Goal: Task Accomplishment & Management: Complete application form

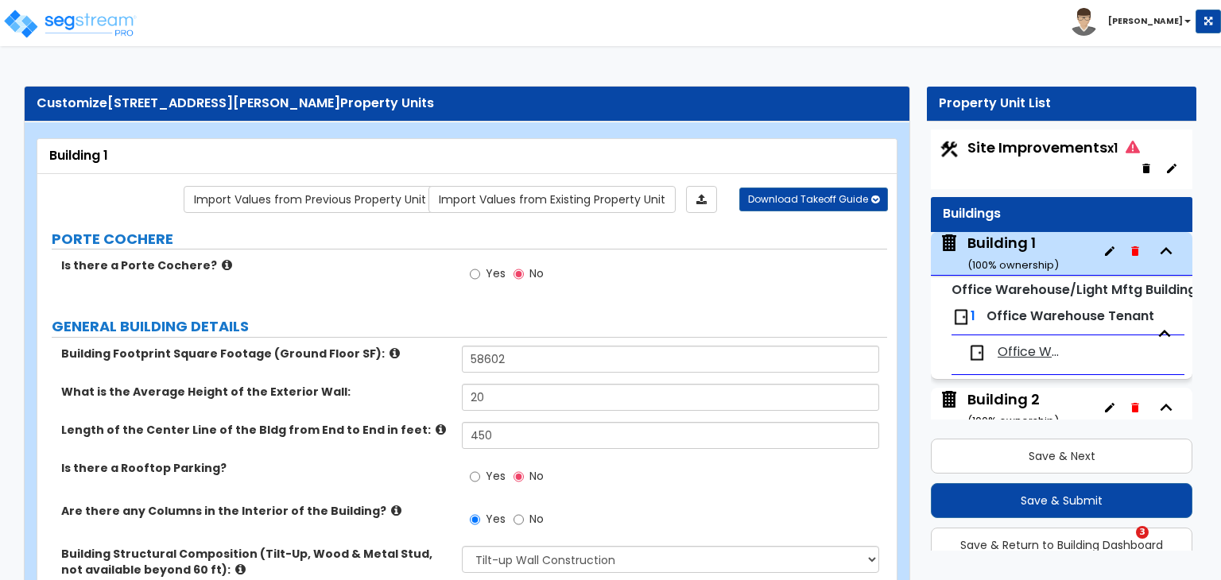
select select "2"
select select "1"
select select "2"
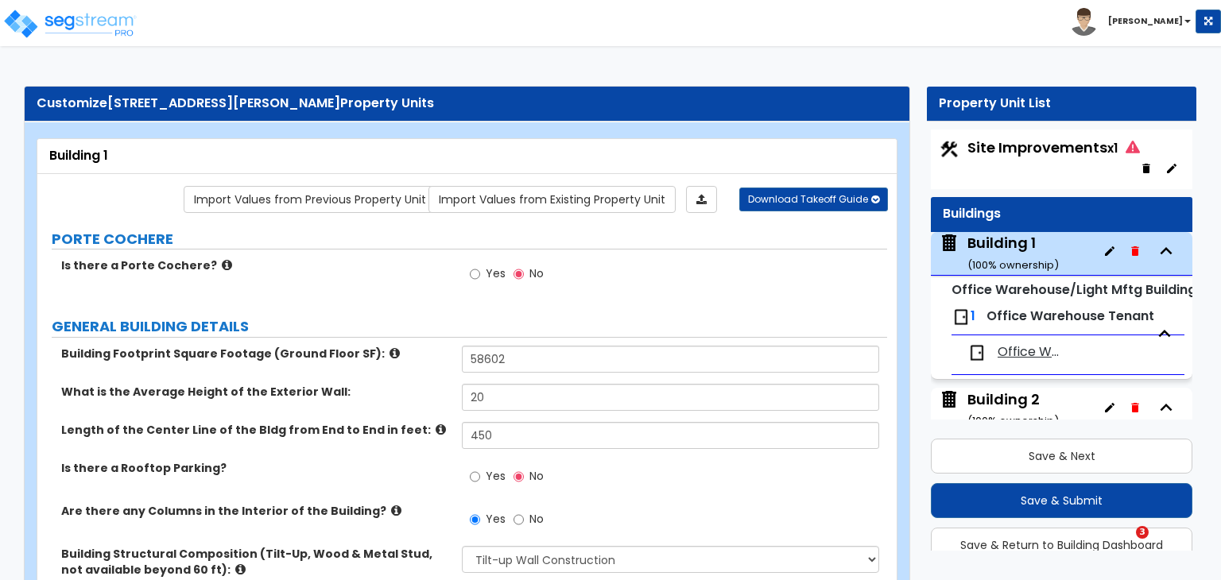
select select "1"
select select "2"
select select "3"
select select "2"
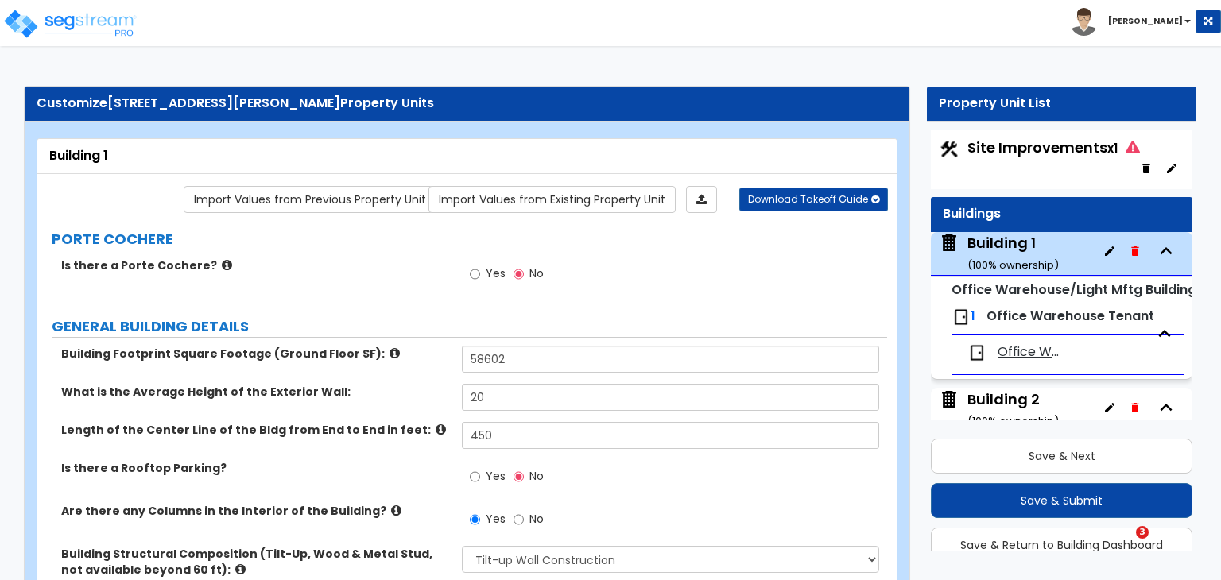
select select "1"
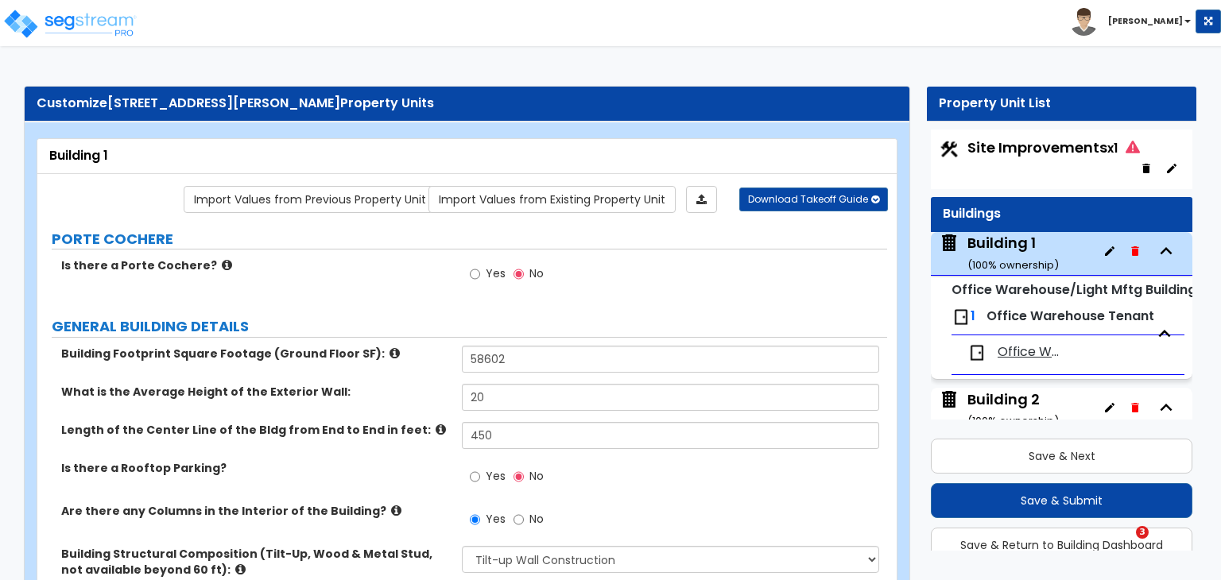
select select "1"
select select "4"
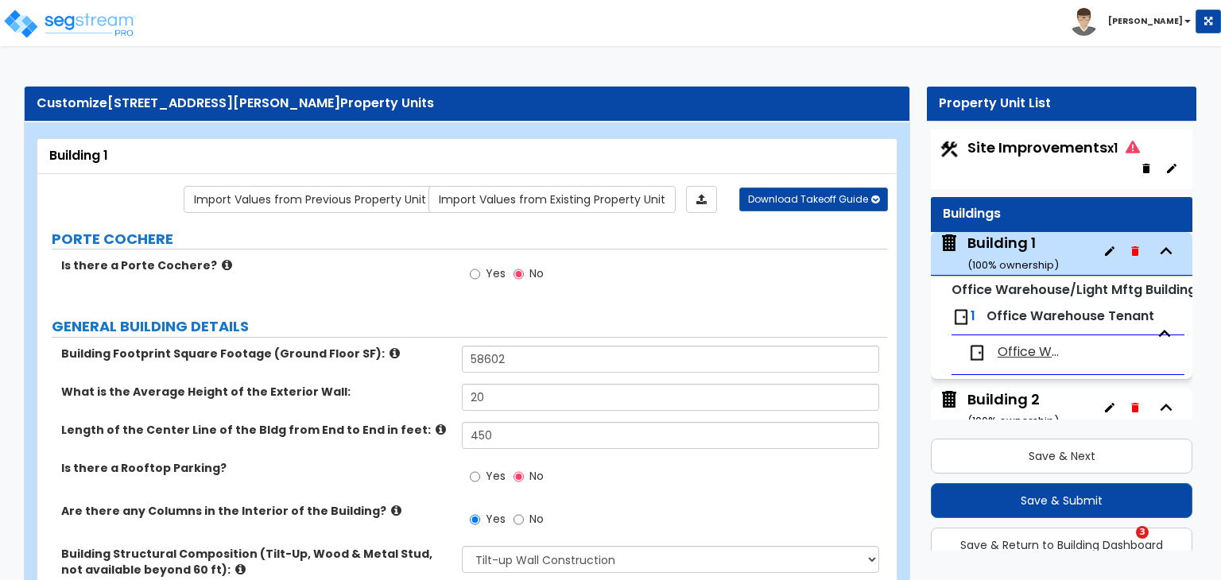
select select "5"
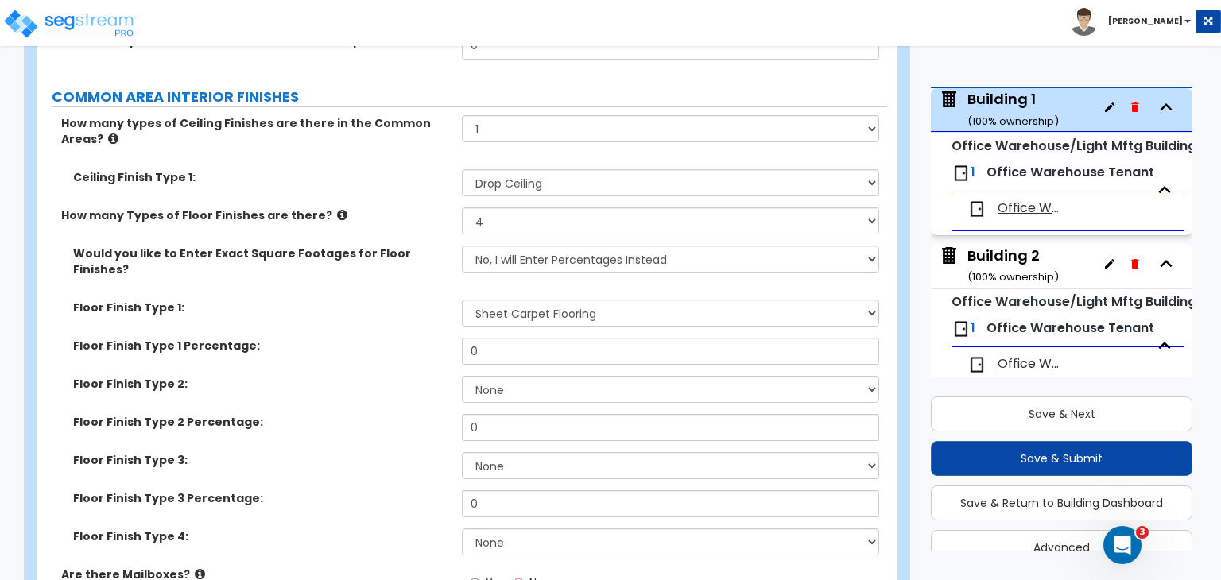
scroll to position [4720, 0]
click at [518, 115] on select "Please Choose One 1 2 3" at bounding box center [670, 128] width 417 height 27
click at [406, 151] on div "How many types of Ceiling Finishes are there in the Common Areas? Please Choose…" at bounding box center [462, 142] width 850 height 54
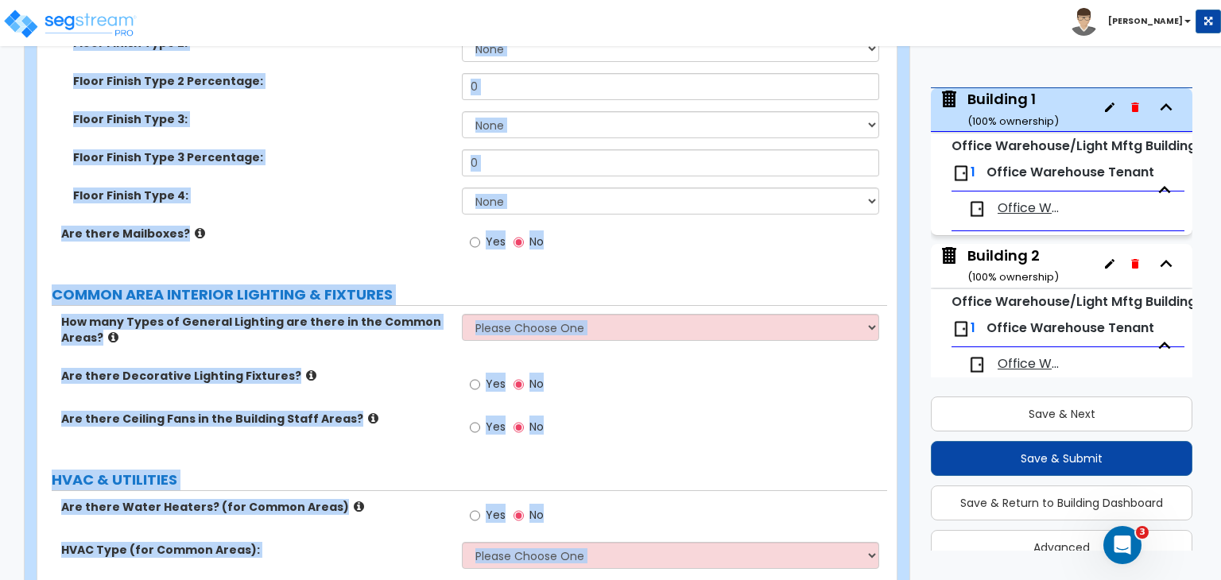
scroll to position [5233, 0]
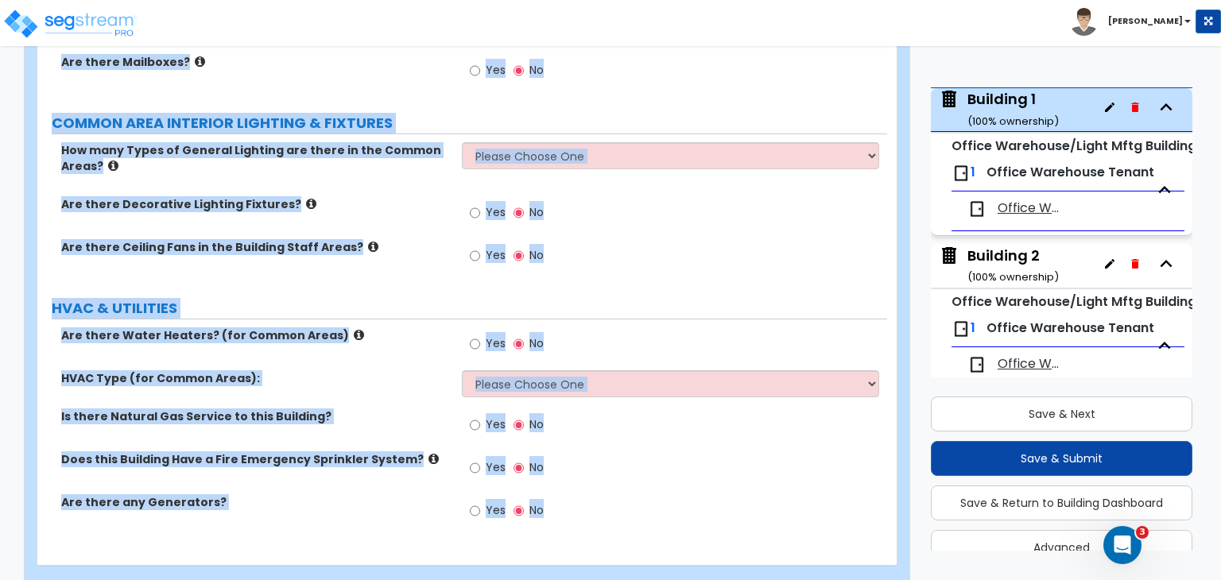
drag, startPoint x: 54, startPoint y: 131, endPoint x: 475, endPoint y: 617, distance: 642.6
copy div "How many types of Ceiling Finishes are there in the Common Areas? Please Choose…"
click at [397, 196] on div "Are there Decorative Lighting Fixtures? Yes No" at bounding box center [462, 217] width 850 height 43
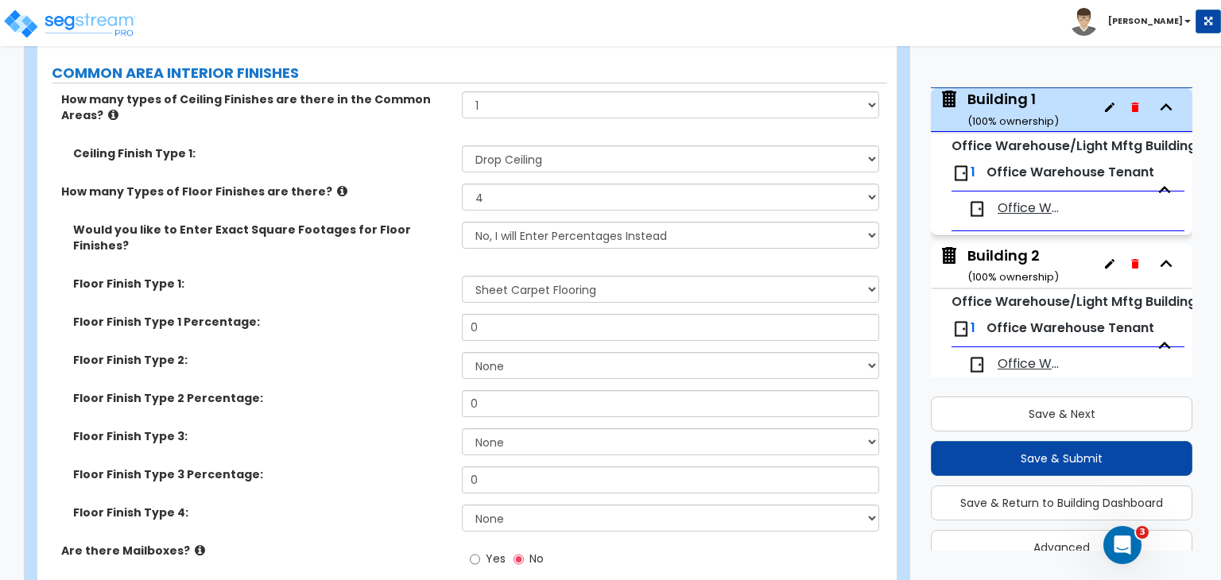
scroll to position [4624, 0]
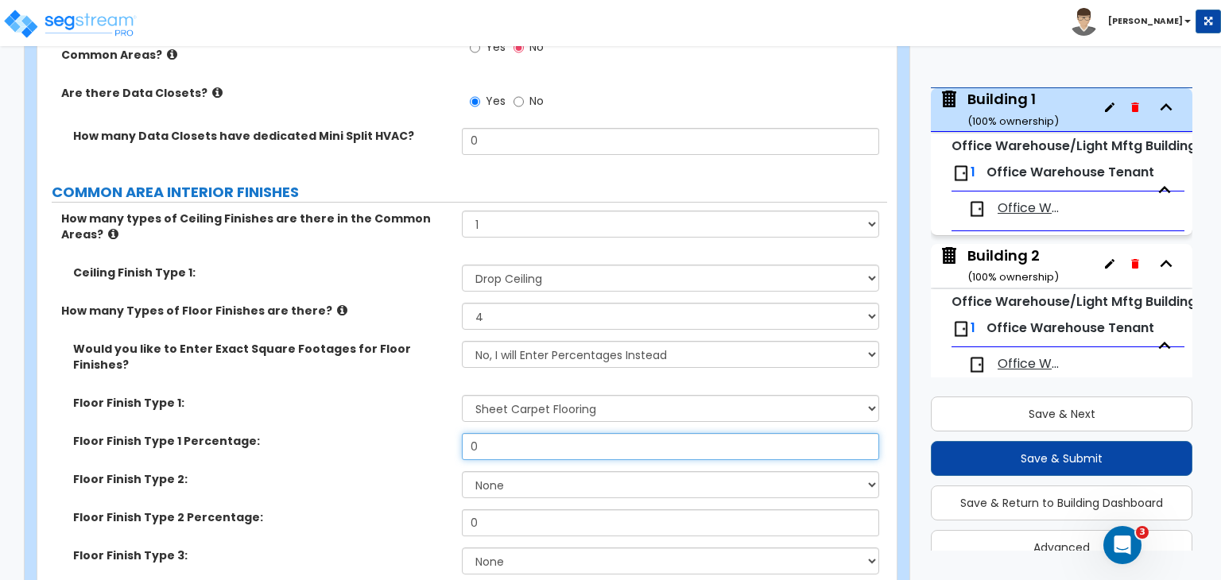
drag, startPoint x: 494, startPoint y: 418, endPoint x: 388, endPoint y: 405, distance: 106.5
click at [388, 433] on div "Floor Finish Type 1 Percentage: 0" at bounding box center [462, 452] width 850 height 38
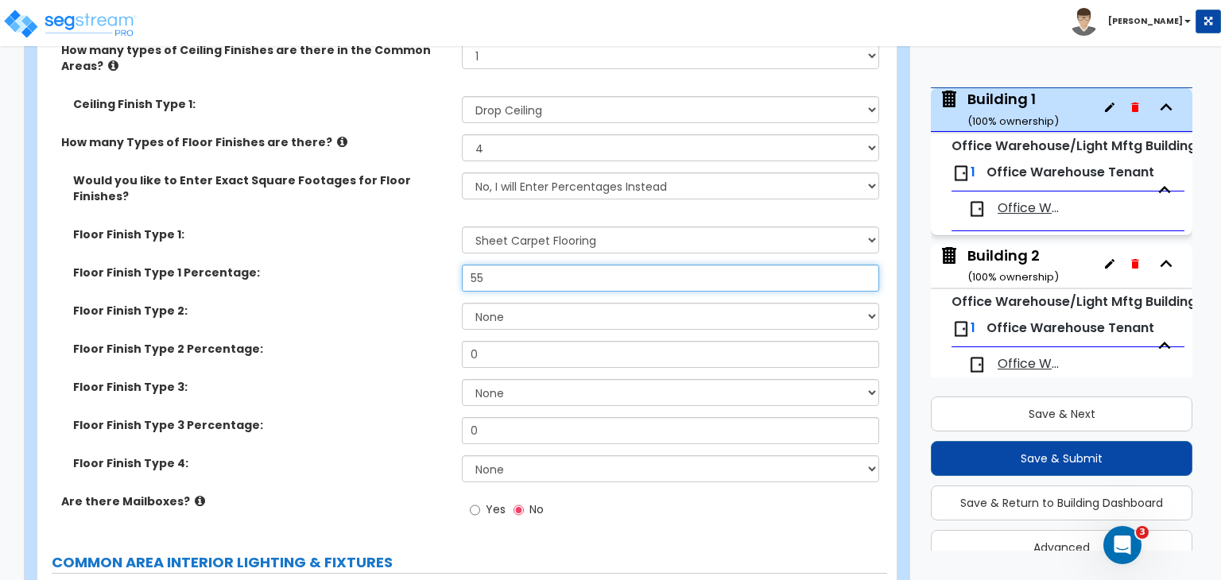
scroll to position [4794, 0]
type input "55"
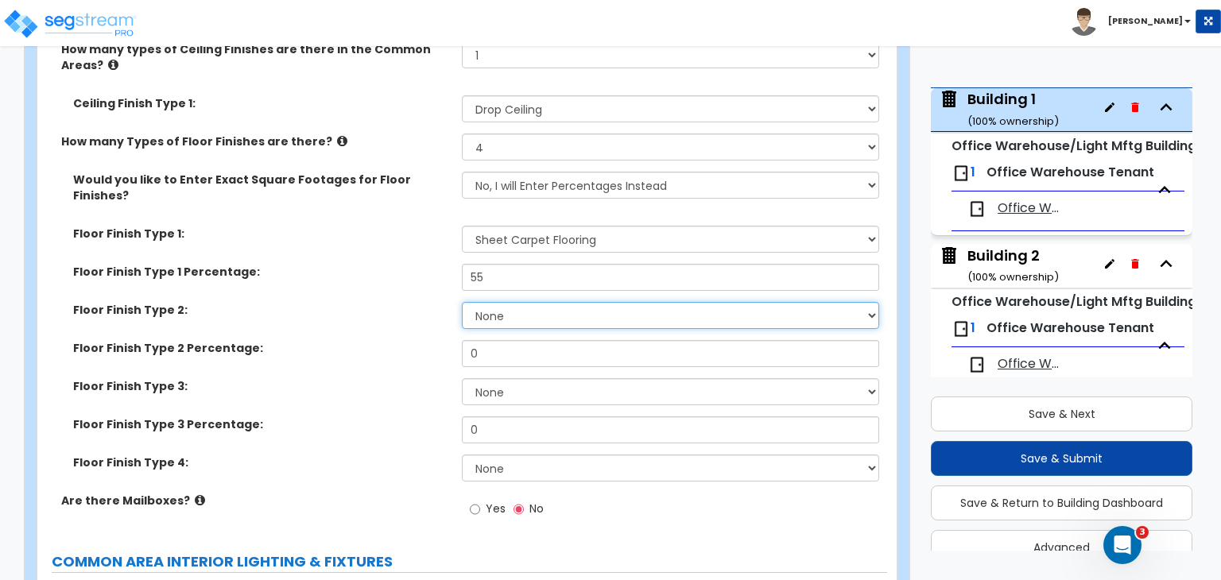
click at [501, 302] on select "None Tile Flooring Hardwood Flooring Resilient Laminate Flooring VCT Flooring S…" at bounding box center [670, 315] width 417 height 27
select select "3"
click at [462, 302] on select "None Tile Flooring Hardwood Flooring Resilient Laminate Flooring VCT Flooring S…" at bounding box center [670, 315] width 417 height 27
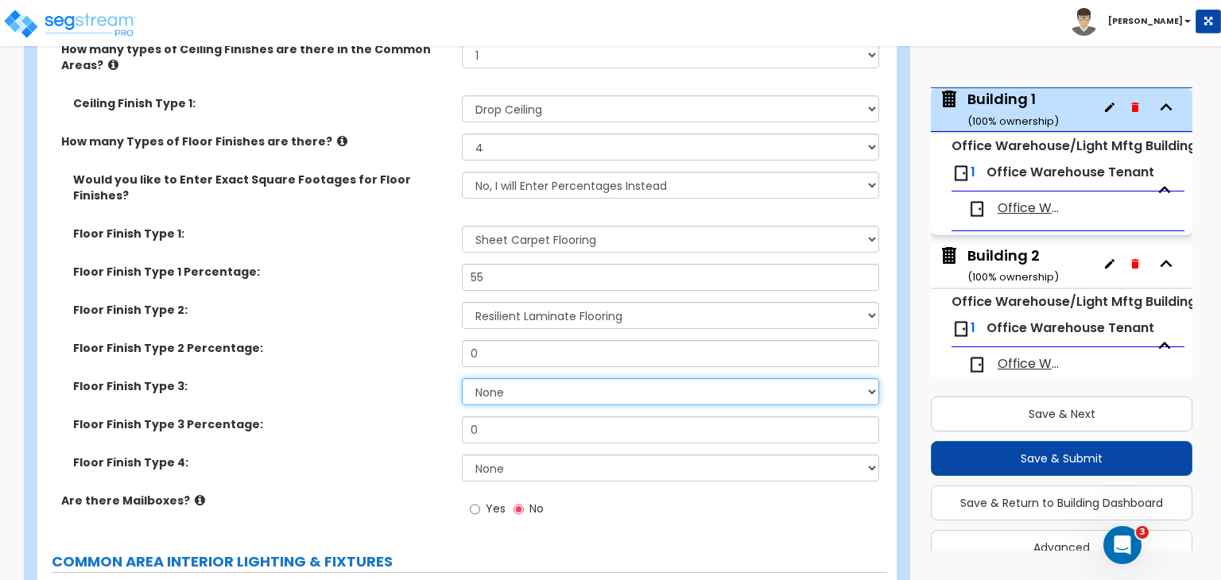
click at [526, 378] on select "None Tile Flooring Hardwood Flooring Resilient Laminate Flooring VCT Flooring S…" at bounding box center [670, 391] width 417 height 27
select select "4"
click at [462, 378] on select "None Tile Flooring Hardwood Flooring Resilient Laminate Flooring VCT Flooring S…" at bounding box center [670, 391] width 417 height 27
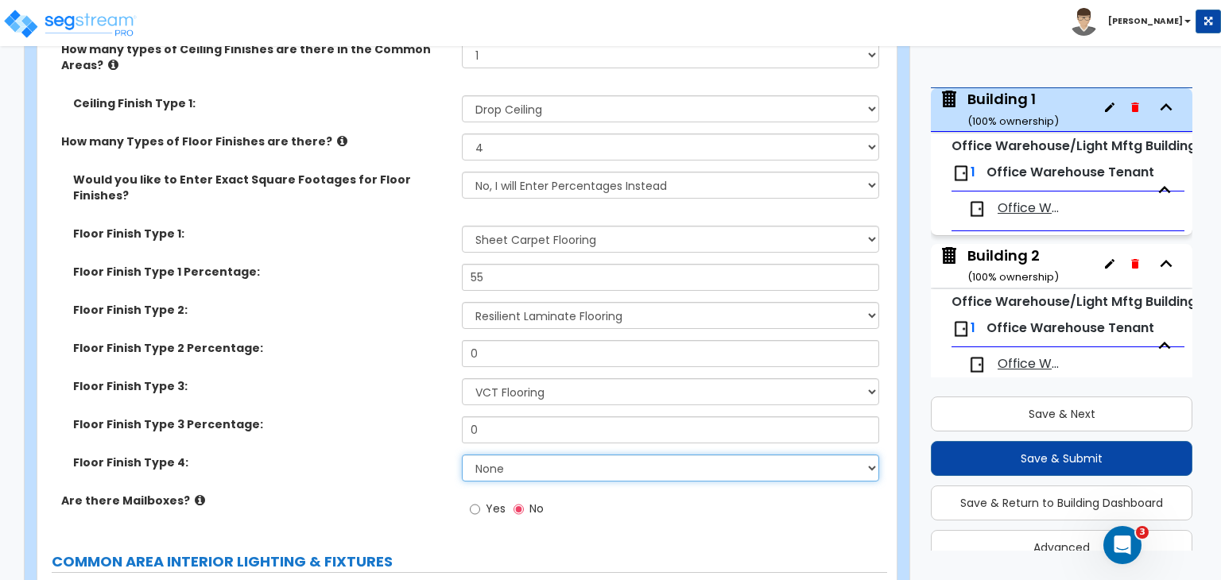
click at [531, 455] on select "None Tile Flooring Hardwood Flooring Resilient Laminate Flooring VCT Flooring S…" at bounding box center [670, 468] width 417 height 27
select select "1"
click at [462, 455] on select "None Tile Flooring Hardwood Flooring Resilient Laminate Flooring VCT Flooring S…" at bounding box center [670, 468] width 417 height 27
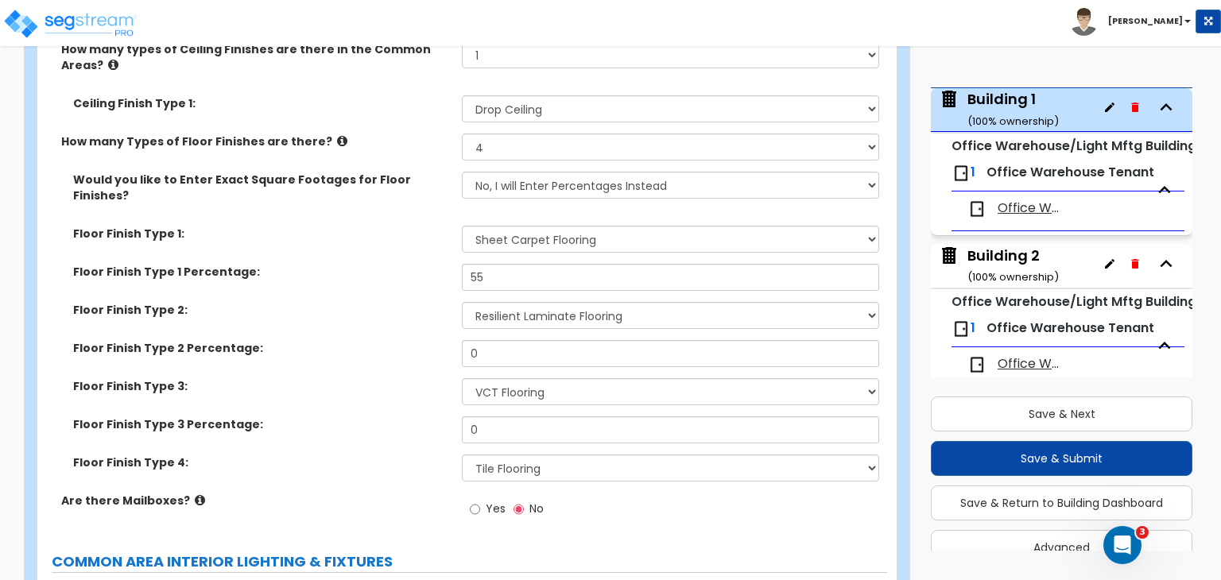
click at [402, 340] on div "Floor Finish Type 2 Percentage: 0" at bounding box center [462, 359] width 850 height 38
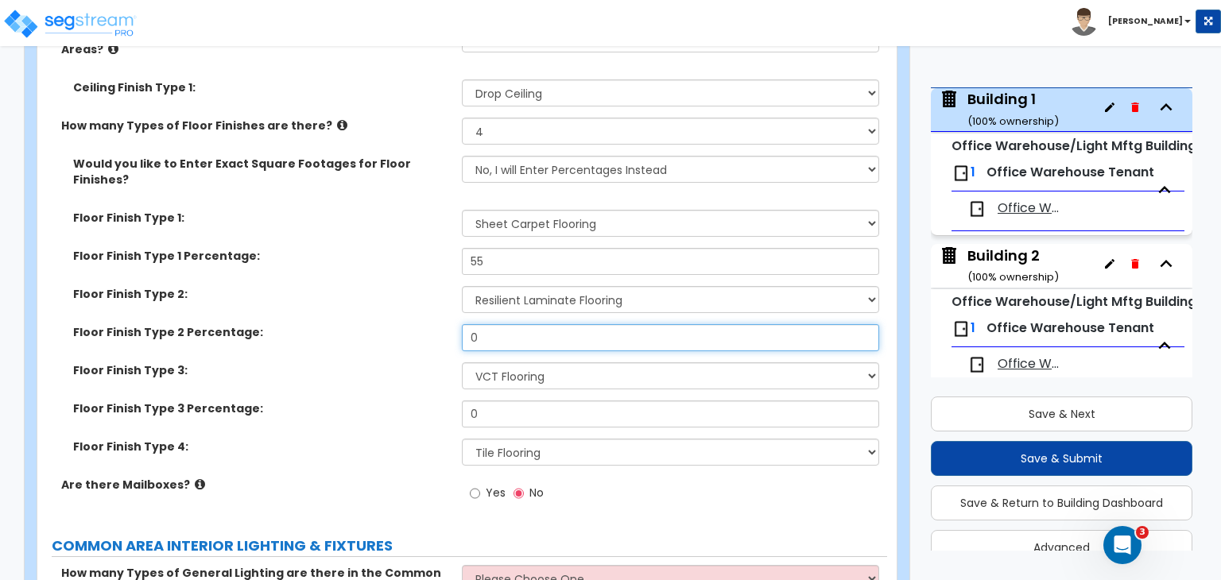
drag, startPoint x: 490, startPoint y: 311, endPoint x: 420, endPoint y: 290, distance: 73.0
click at [420, 290] on div "Would you like to Enter Exact Square Footages for Floor Finishes? No, I will En…" at bounding box center [462, 316] width 826 height 321
type input "20"
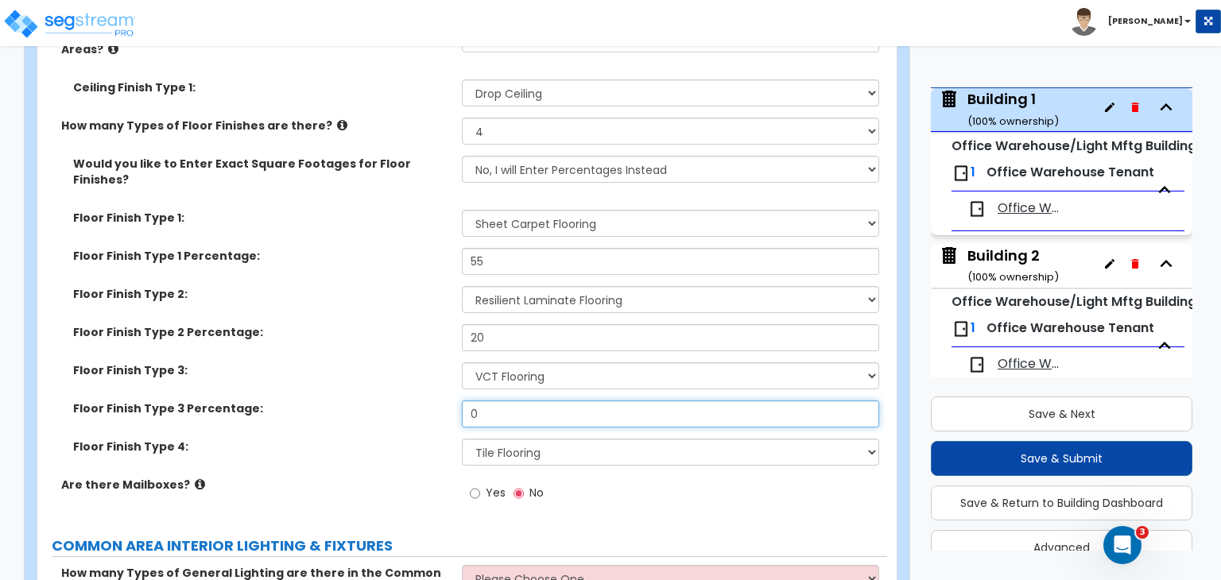
drag, startPoint x: 503, startPoint y: 380, endPoint x: 378, endPoint y: 391, distance: 125.3
click at [378, 401] on div "Floor Finish Type 3 Percentage: 0" at bounding box center [462, 420] width 850 height 38
type input "15"
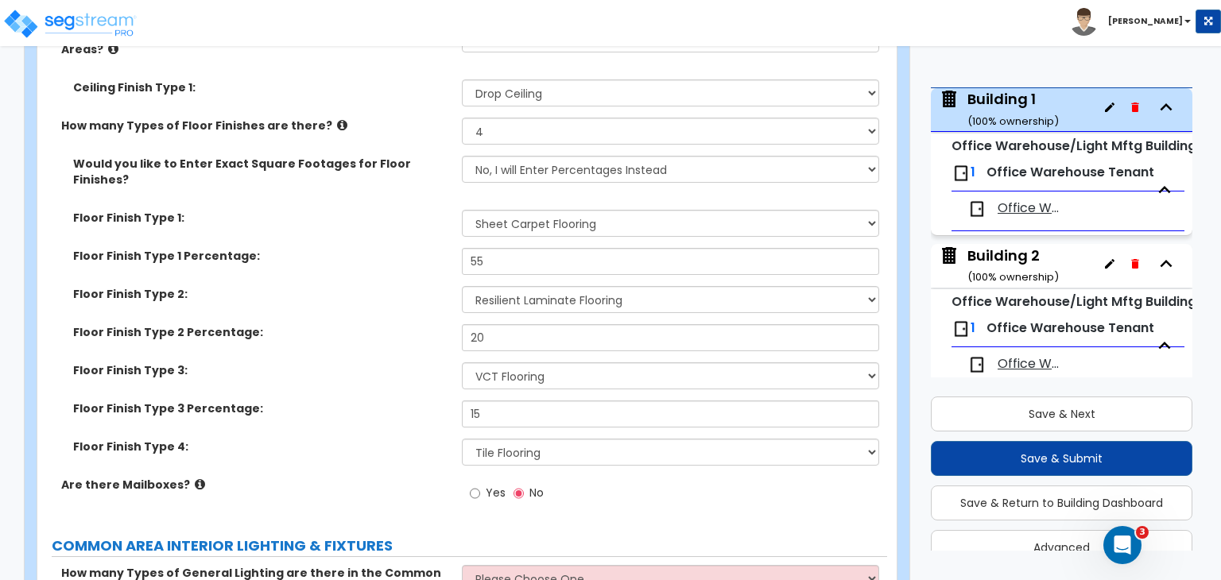
click at [391, 401] on label "Floor Finish Type 3 Percentage:" at bounding box center [261, 409] width 377 height 16
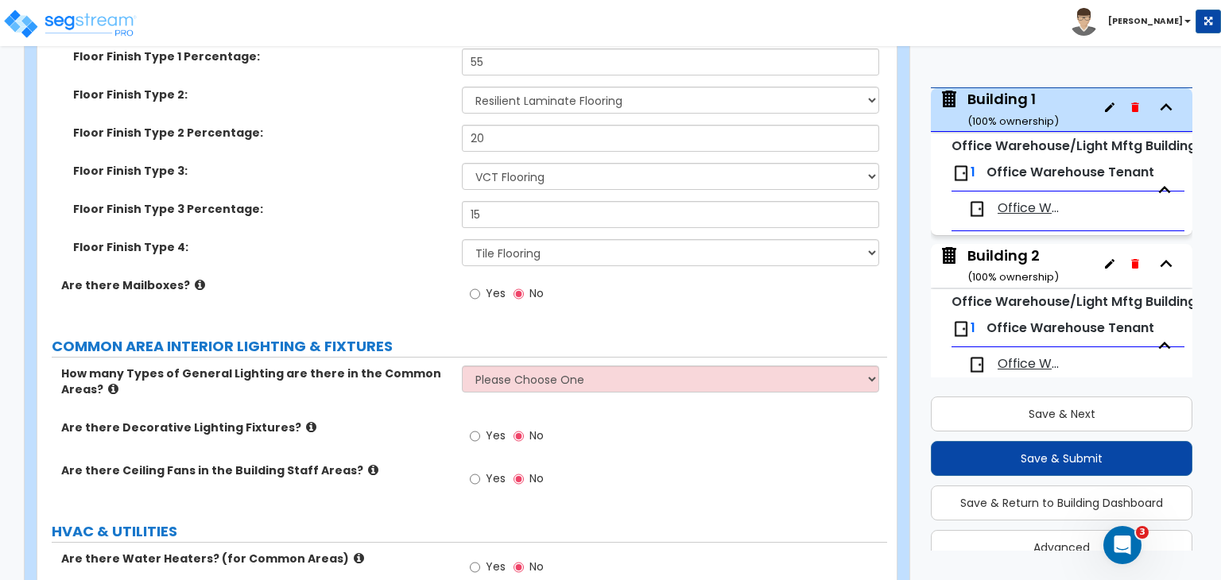
scroll to position [5071, 0]
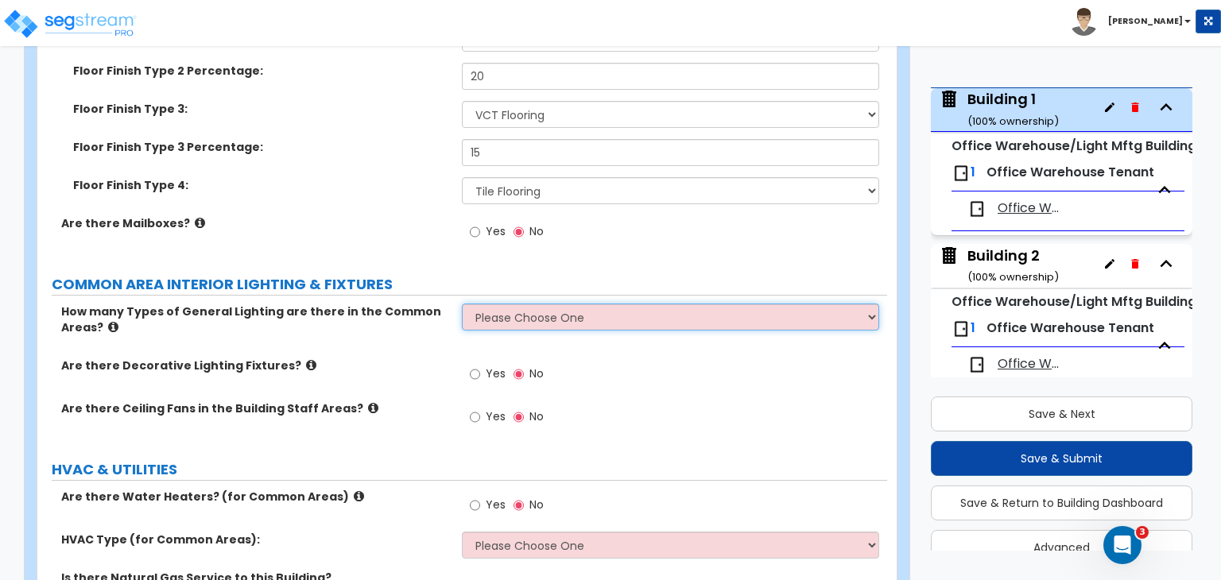
click at [498, 304] on select "Please Choose One 1 2 3" at bounding box center [670, 317] width 417 height 27
select select "1"
click at [462, 304] on select "Please Choose One 1 2 3" at bounding box center [670, 317] width 417 height 27
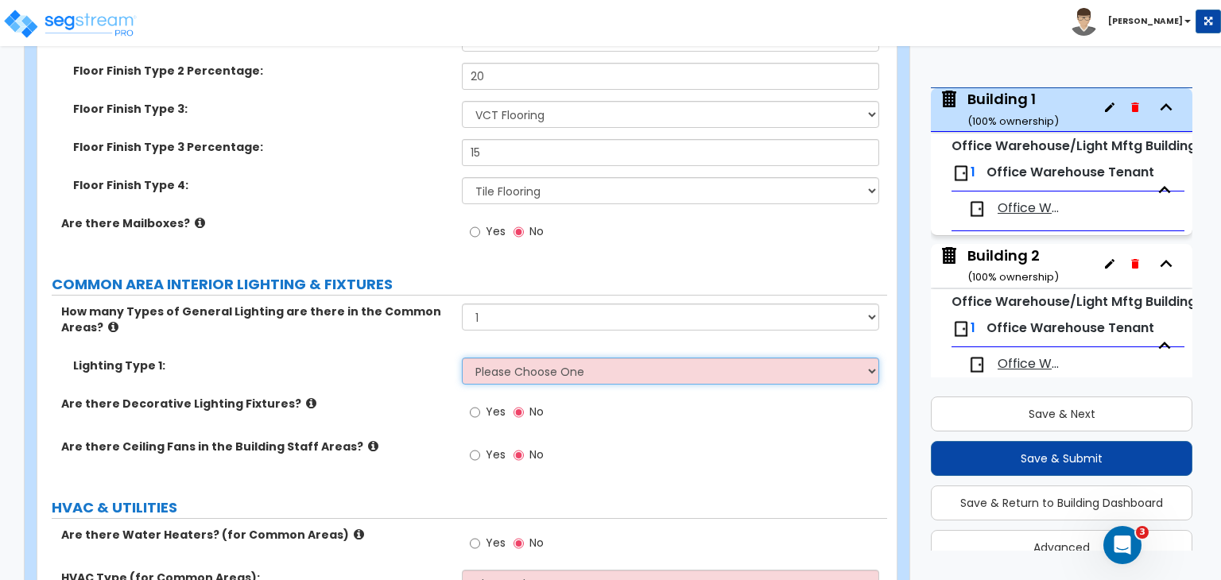
click at [513, 358] on select "Please Choose One LED Surface-Mounted LED Recessed Fluorescent Surface-Mounted …" at bounding box center [670, 371] width 417 height 27
select select "4"
click at [462, 358] on select "Please Choose One LED Surface-Mounted LED Recessed Fluorescent Surface-Mounted …" at bounding box center [670, 371] width 417 height 27
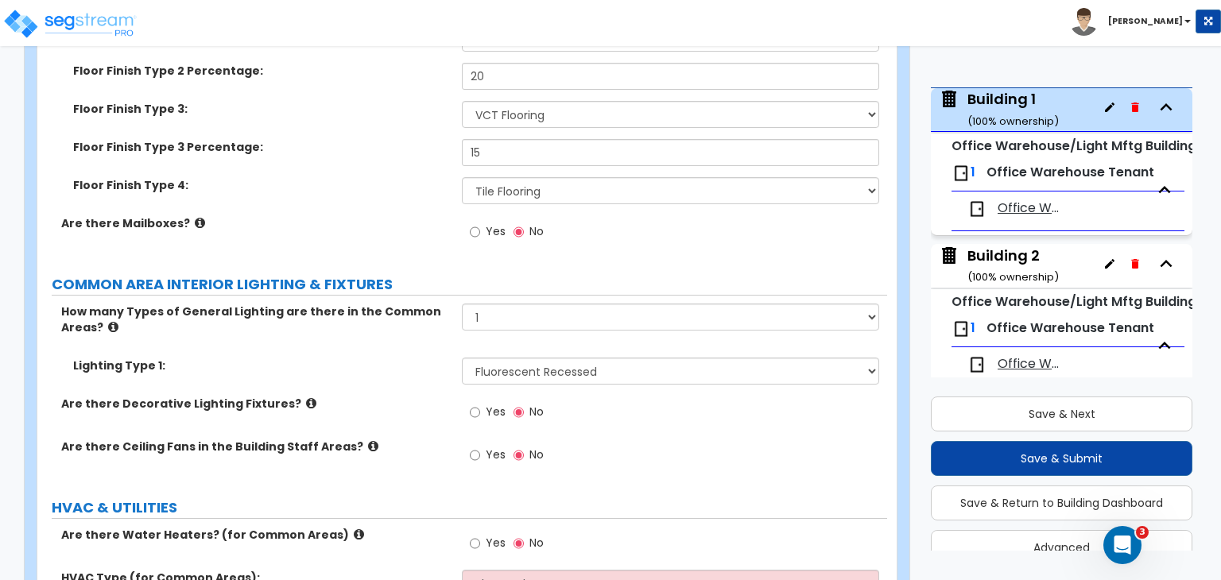
click at [424, 396] on div "Are there Decorative Lighting Fixtures? Yes No" at bounding box center [462, 417] width 850 height 43
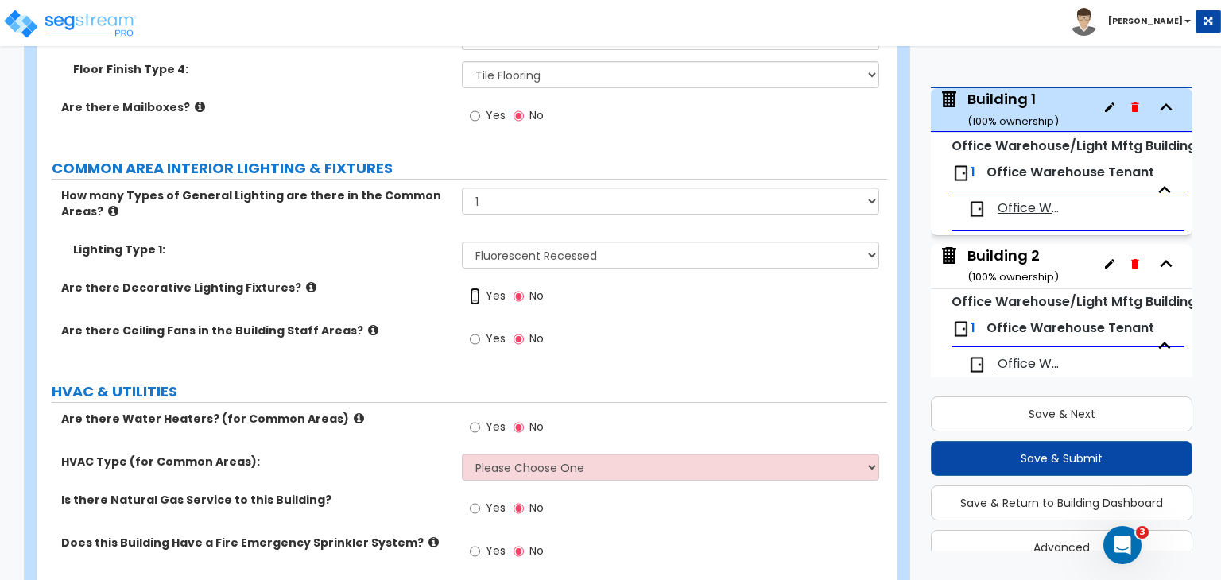
click at [477, 288] on input "Yes" at bounding box center [475, 296] width 10 height 17
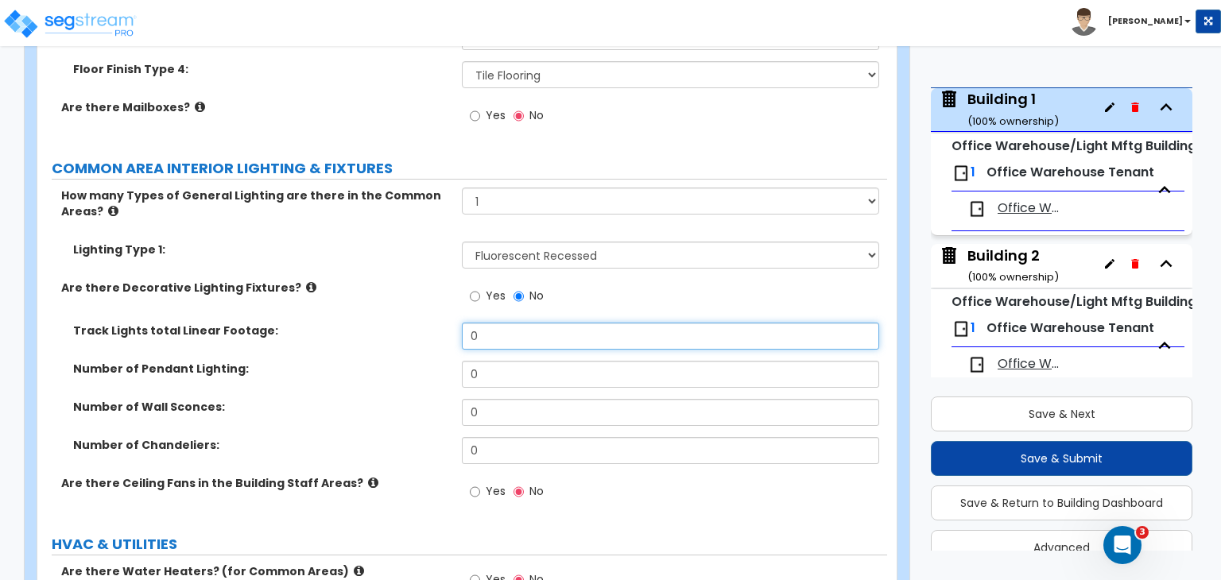
drag, startPoint x: 491, startPoint y: 301, endPoint x: 415, endPoint y: 309, distance: 76.0
click at [415, 323] on div "Track Lights total Linear Footage: 0" at bounding box center [462, 342] width 850 height 38
type input "8"
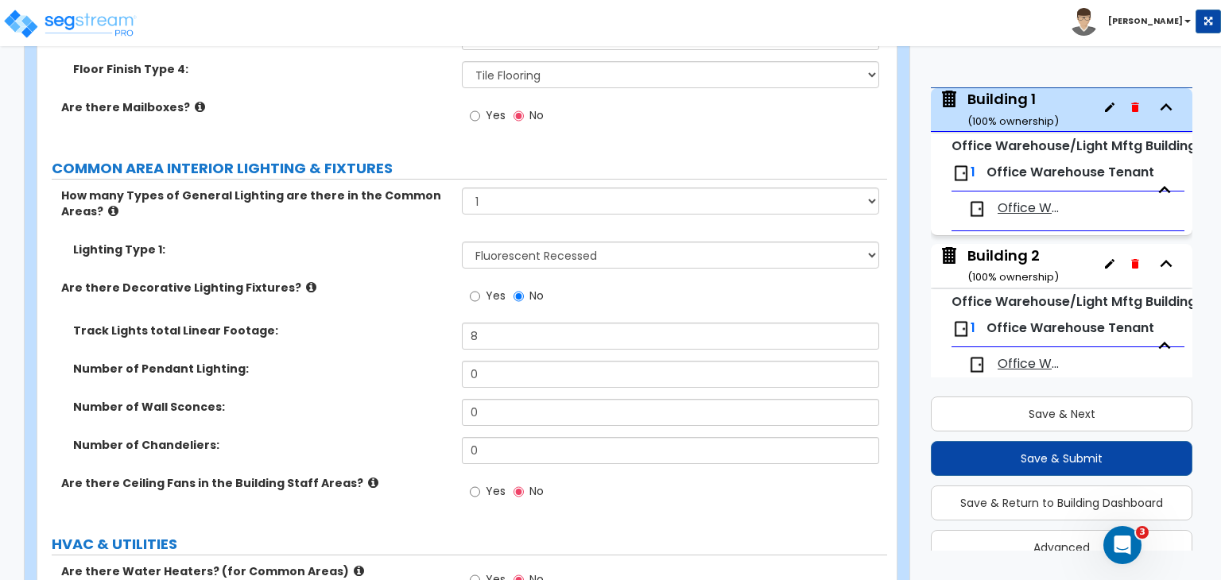
click at [415, 323] on div "Track Lights total Linear Footage: 8" at bounding box center [462, 342] width 850 height 38
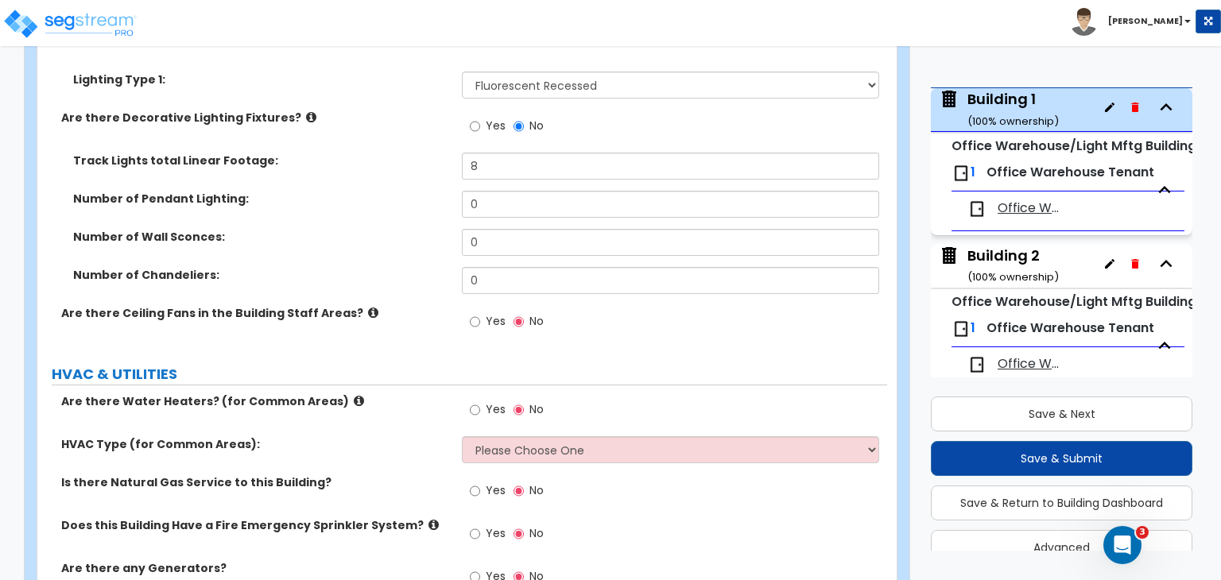
scroll to position [5421, 0]
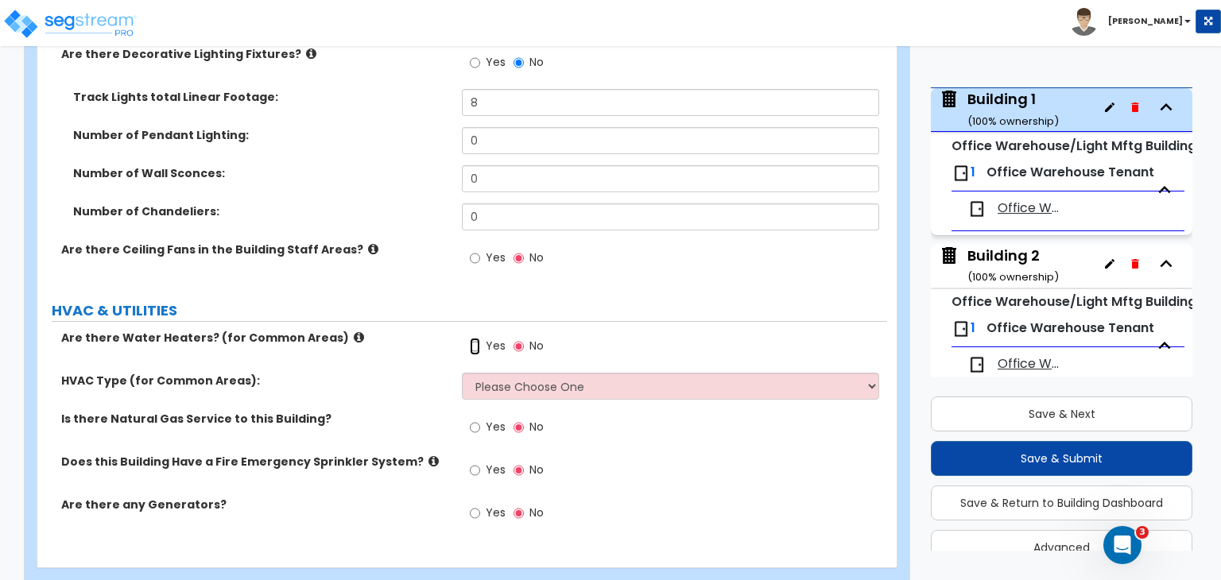
click at [471, 338] on input "Yes" at bounding box center [475, 346] width 10 height 17
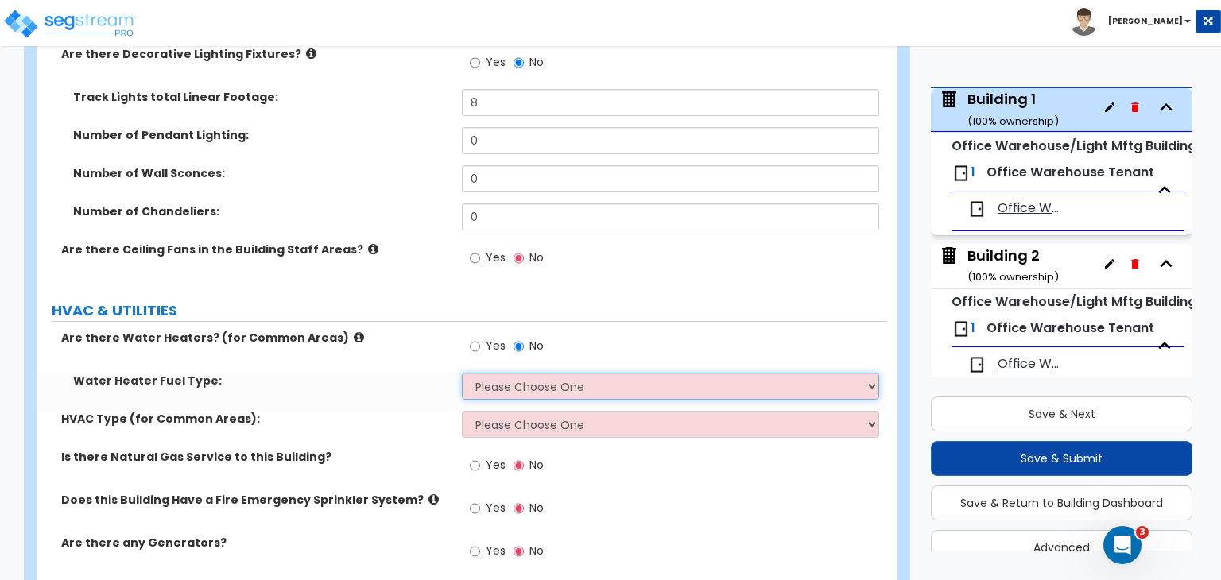
click at [490, 373] on select "Please Choose One Gas Electric" at bounding box center [670, 386] width 417 height 27
select select "2"
click at [462, 373] on select "Please Choose One Gas Electric" at bounding box center [670, 386] width 417 height 27
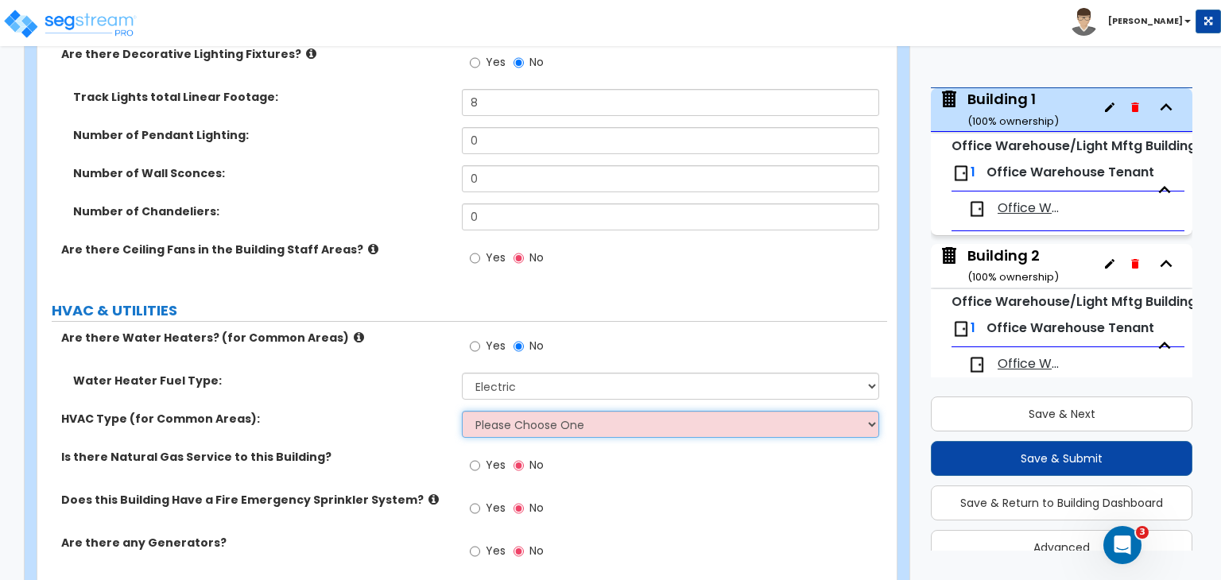
click at [508, 411] on select "Please Choose One Rooftop Unit Furnace-Condenser Forced Air Split Heating/Cooli…" at bounding box center [670, 424] width 417 height 27
select select "2"
click at [462, 411] on select "Please Choose One Rooftop Unit Furnace-Condenser Forced Air Split Heating/Cooli…" at bounding box center [670, 424] width 417 height 27
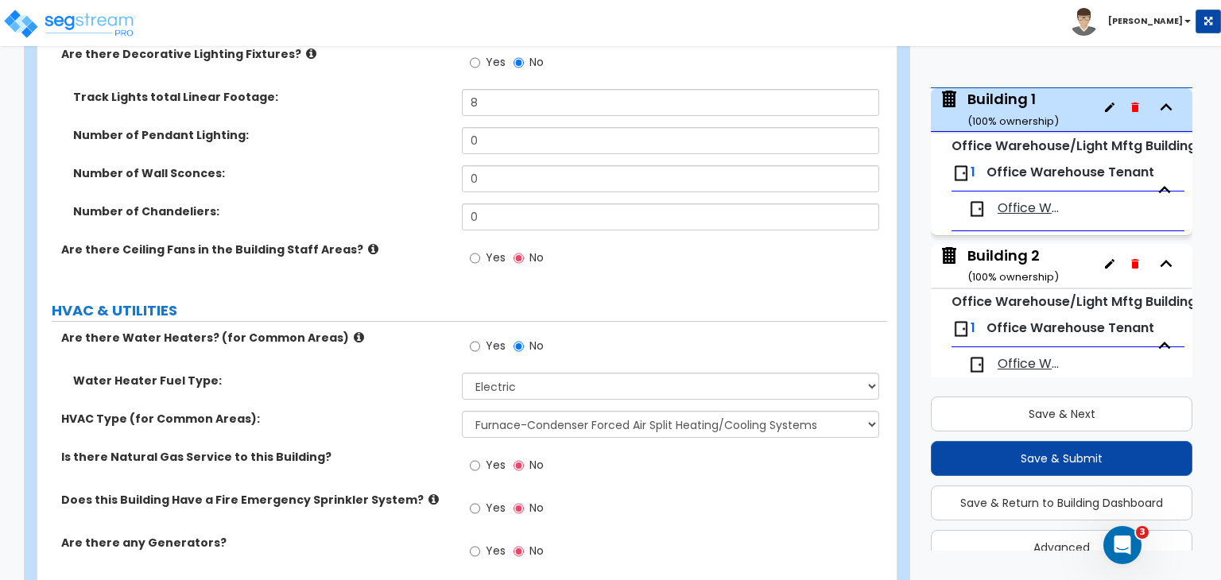
click at [433, 411] on div "HVAC Type (for Common Areas): Please Choose One Rooftop Unit Furnace-Condenser …" at bounding box center [462, 430] width 850 height 38
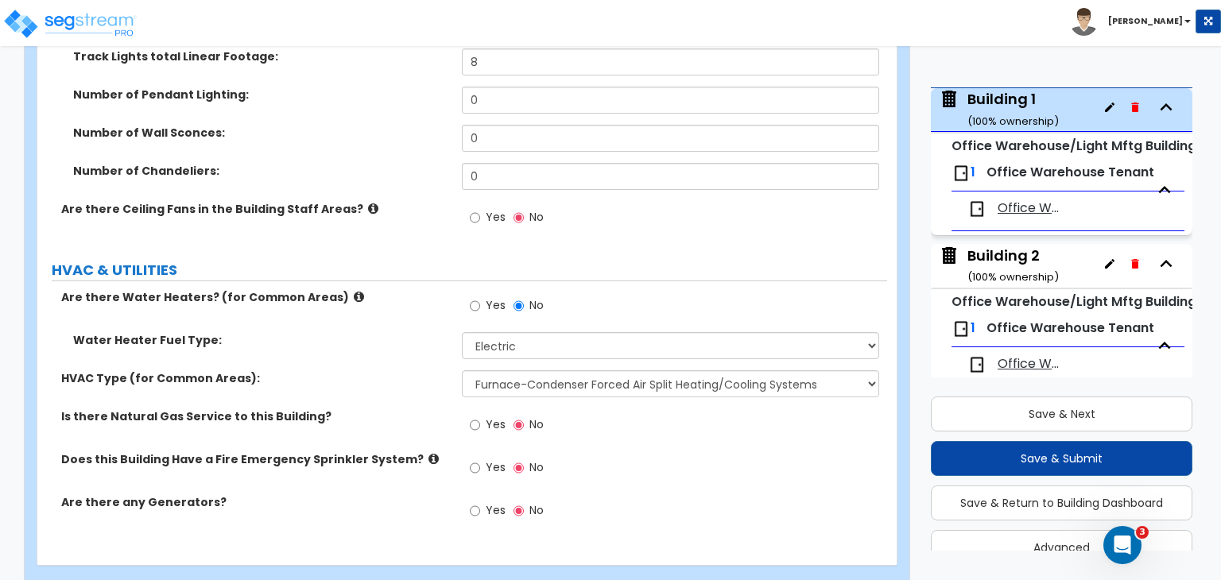
click at [409, 409] on label "Is there Natural Gas Service to this Building?" at bounding box center [255, 417] width 389 height 16
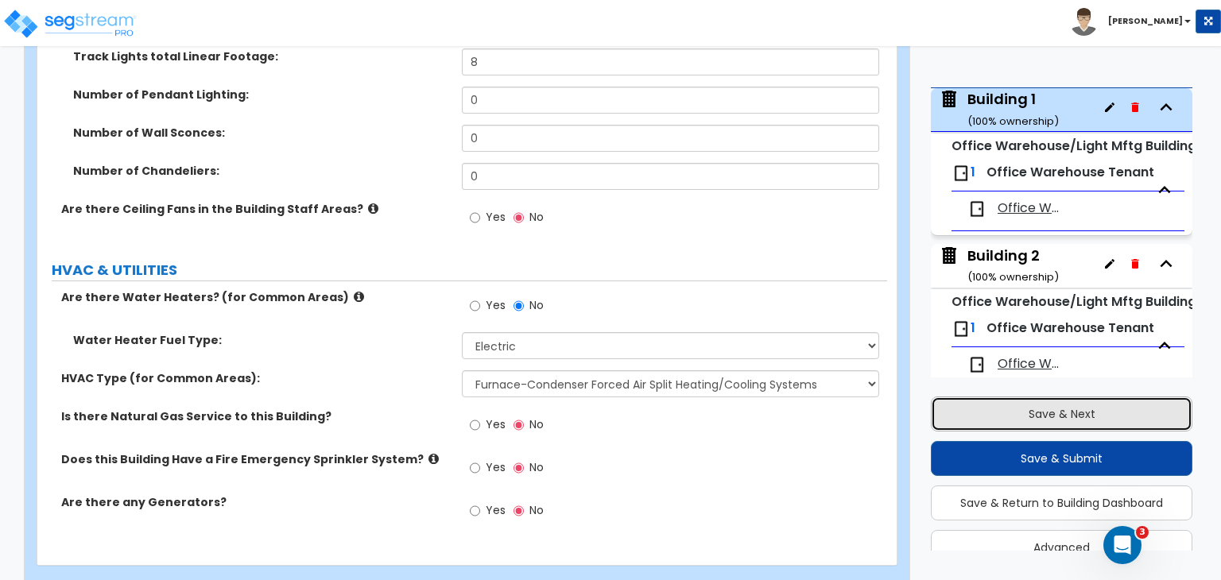
click at [999, 409] on button "Save & Next" at bounding box center [1062, 414] width 262 height 35
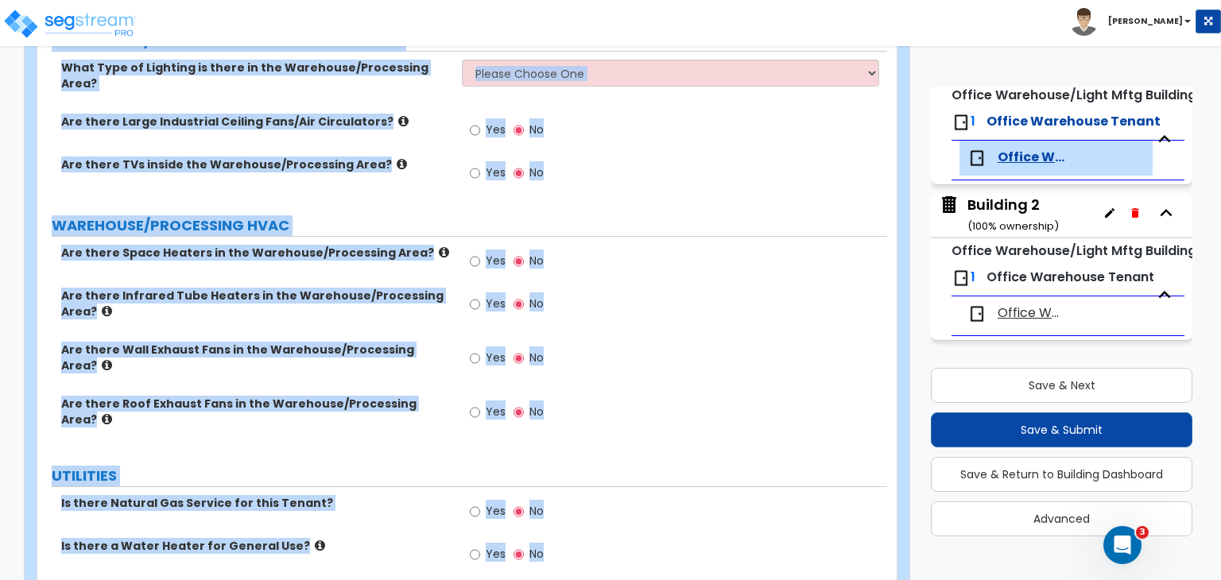
scroll to position [2754, 0]
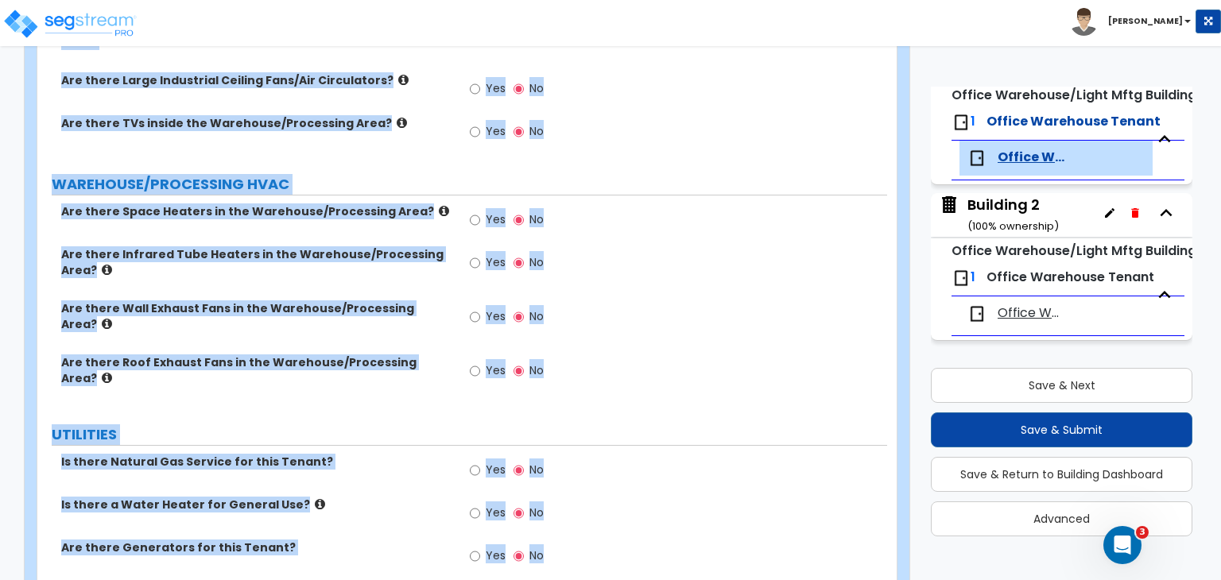
drag, startPoint x: 46, startPoint y: 125, endPoint x: 1218, endPoint y: 617, distance: 1271.1
copy div "TENANT SIZE INFORMATION Tenant Area Ground Floor Square Footage: EXTERIOR SIGNA…"
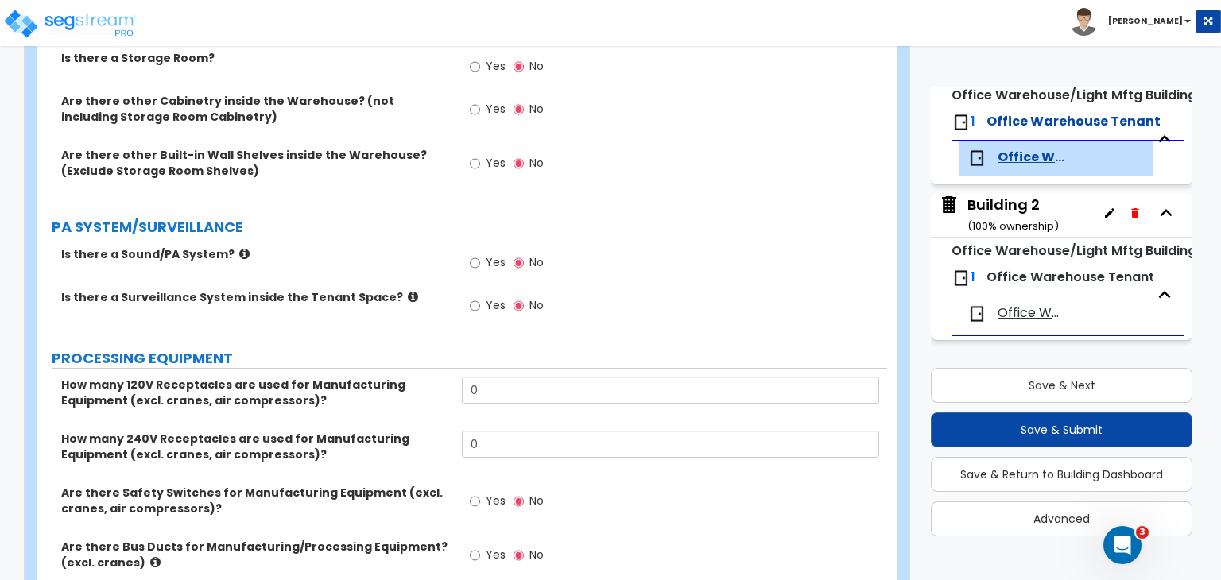
scroll to position [0, 0]
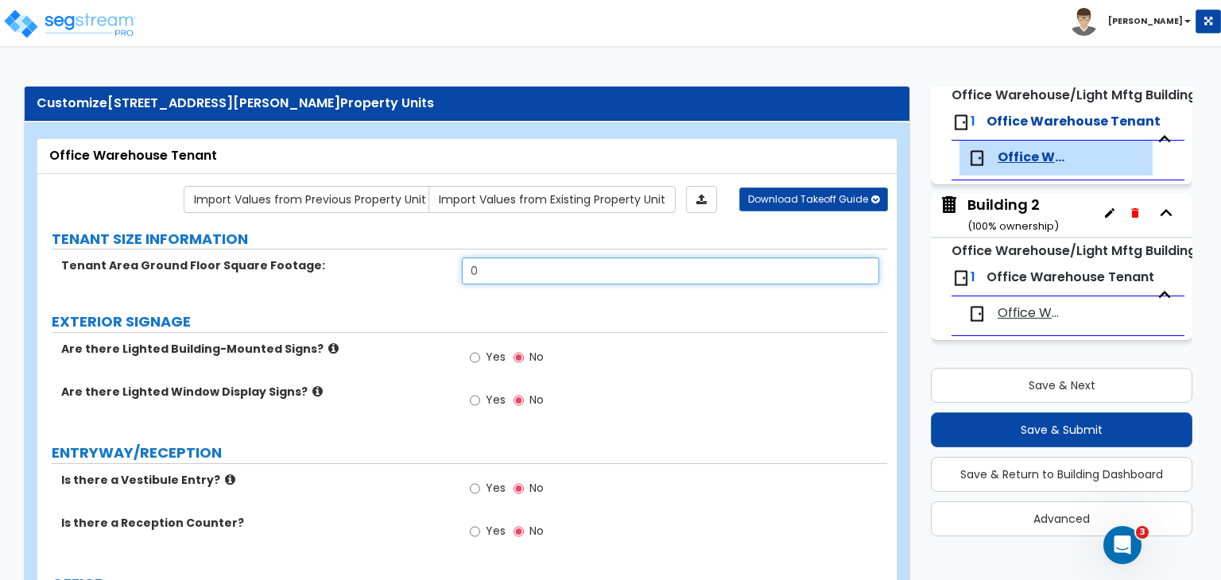
drag, startPoint x: 499, startPoint y: 265, endPoint x: 375, endPoint y: 268, distance: 123.3
click at [375, 268] on div "Tenant Area Ground Floor Square Footage: 0" at bounding box center [462, 277] width 850 height 38
type input "58,602"
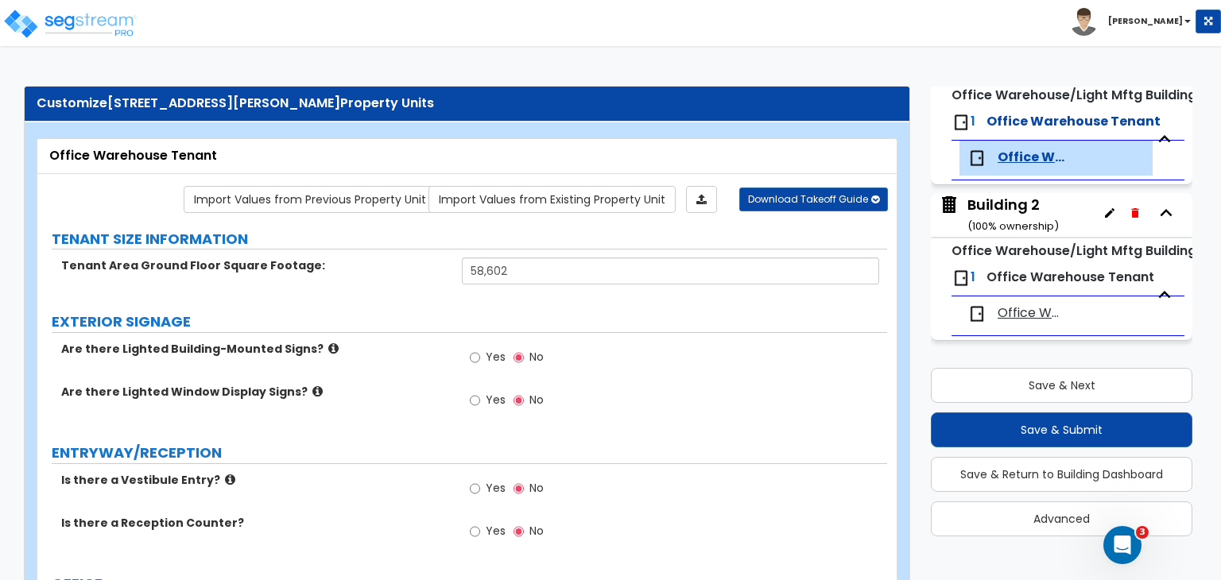
click at [427, 322] on label "EXTERIOR SIGNAGE" at bounding box center [470, 322] width 836 height 21
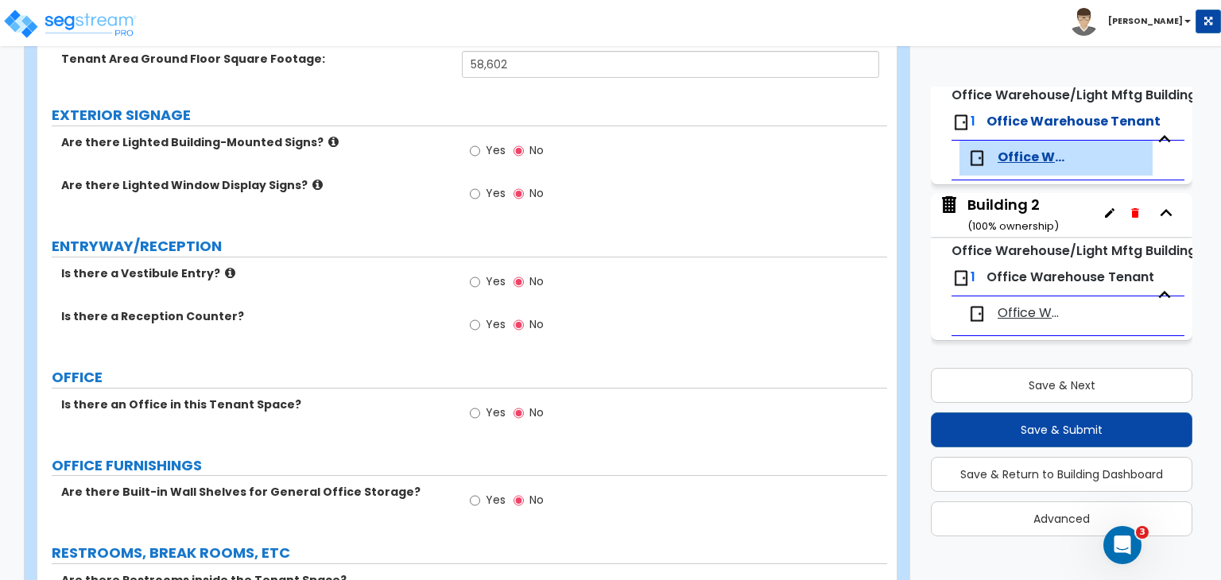
scroll to position [207, 0]
click at [469, 318] on div "Yes No" at bounding box center [507, 326] width 90 height 37
click at [477, 324] on input "Yes" at bounding box center [475, 324] width 10 height 17
radio input "true"
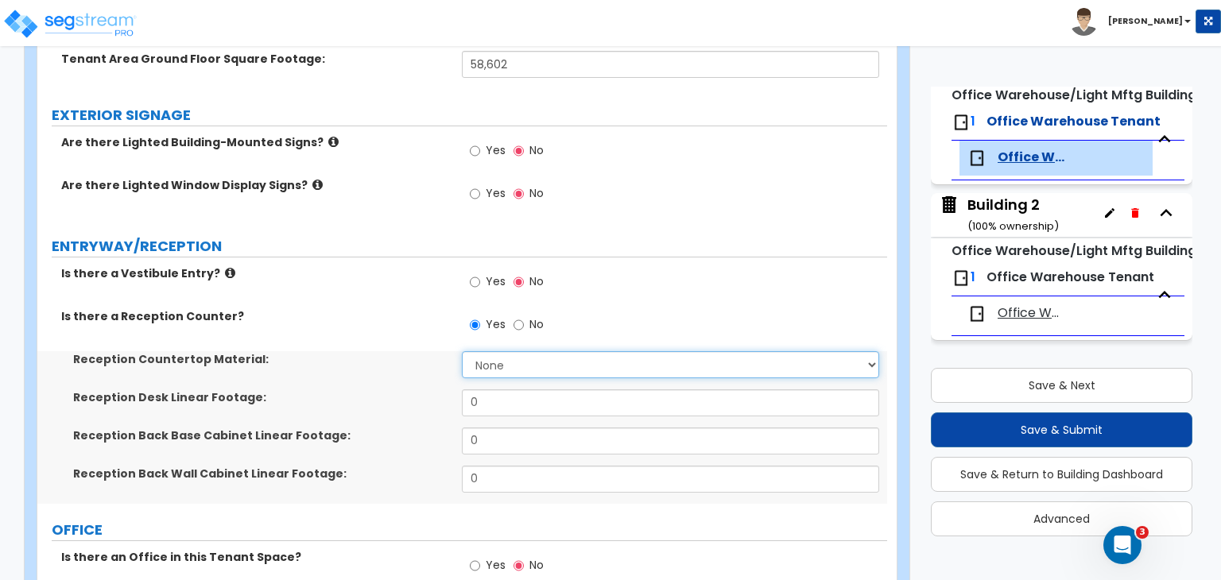
click at [508, 365] on select "None Plastic Laminate Solid Surface Stone Quartz Marble Tile Wood Stainless Ste…" at bounding box center [670, 364] width 417 height 27
select select "1"
click at [462, 351] on select "None Plastic Laminate Solid Surface Stone Quartz Marble Tile Wood Stainless Ste…" at bounding box center [670, 364] width 417 height 27
drag, startPoint x: 305, startPoint y: 409, endPoint x: 296, endPoint y: 409, distance: 9.6
click at [296, 409] on div "Reception Desk Linear Footage: 0" at bounding box center [462, 409] width 850 height 38
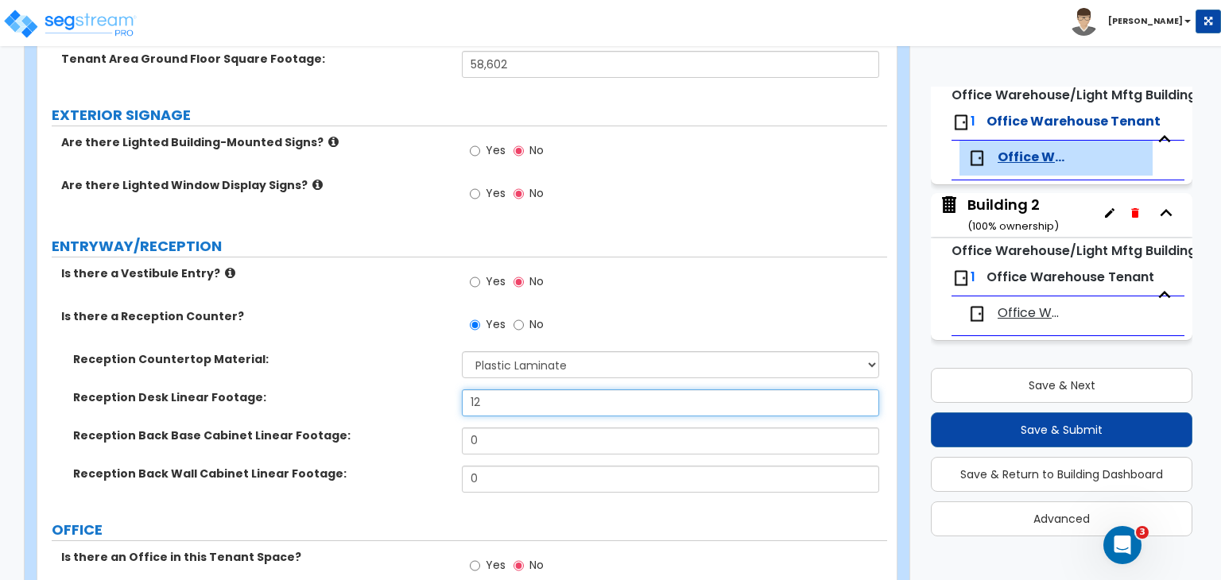
type input "12"
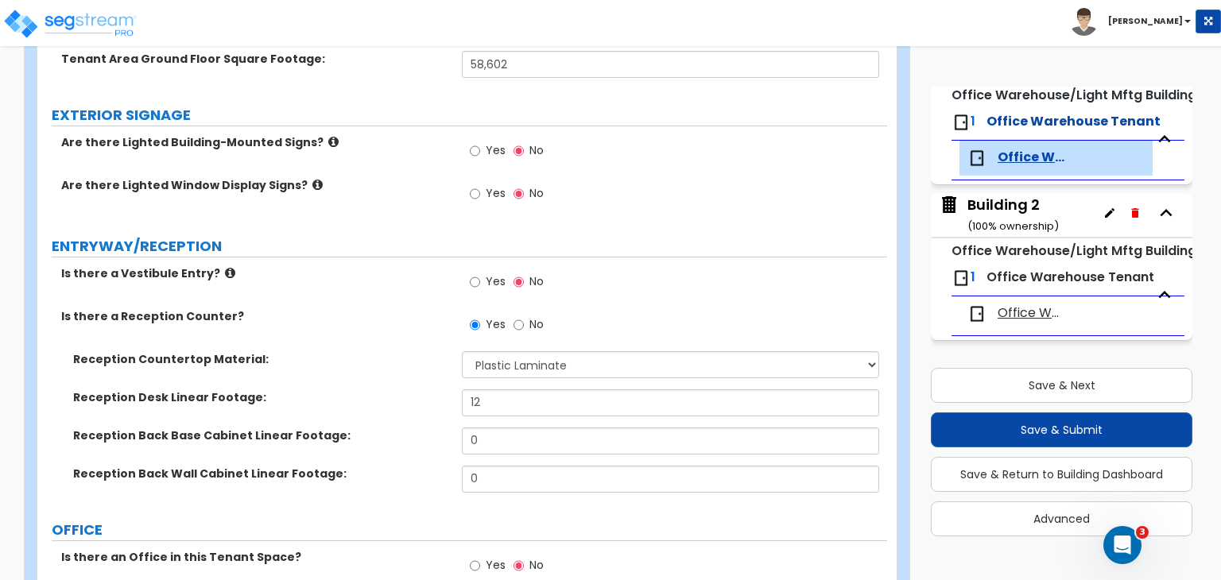
click at [296, 409] on div "Reception Desk Linear Footage: 12" at bounding box center [462, 409] width 850 height 38
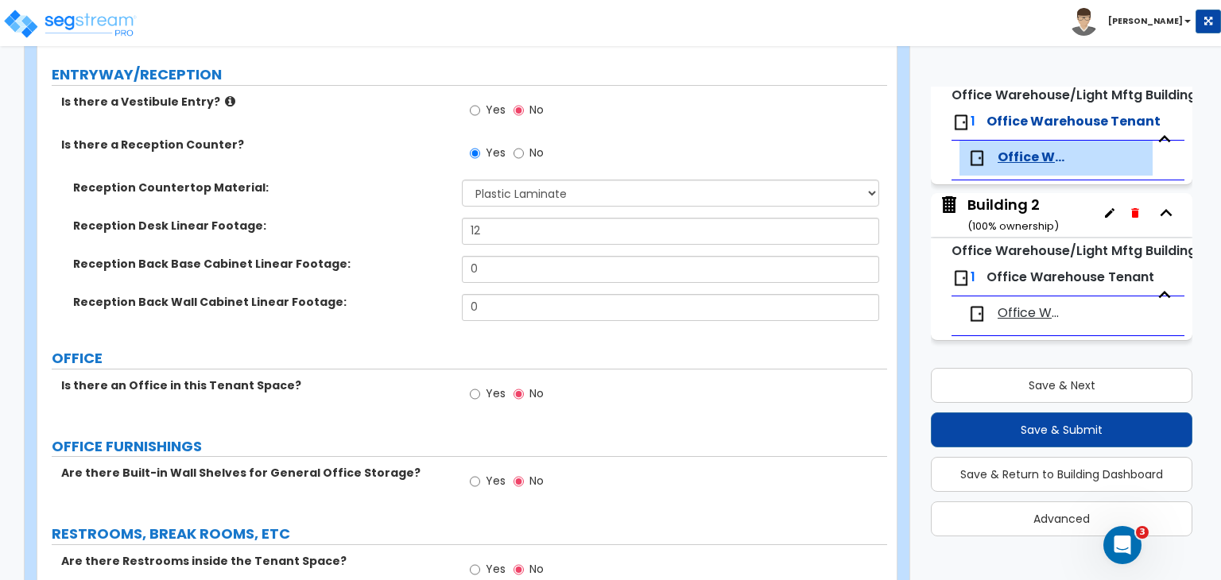
scroll to position [432, 0]
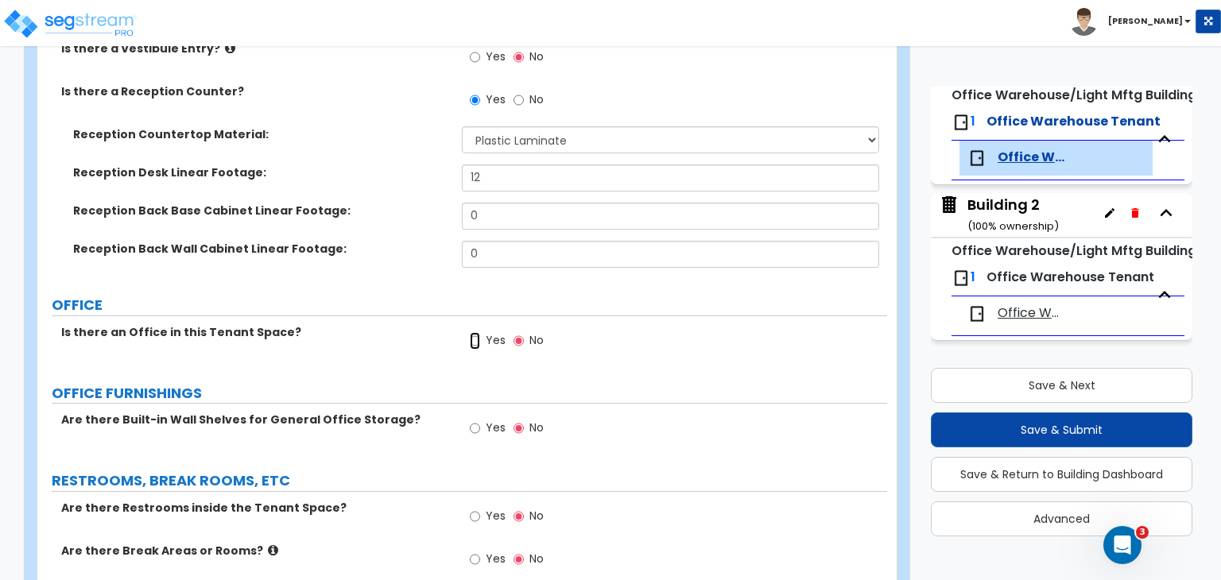
click at [471, 341] on input "Yes" at bounding box center [475, 340] width 10 height 17
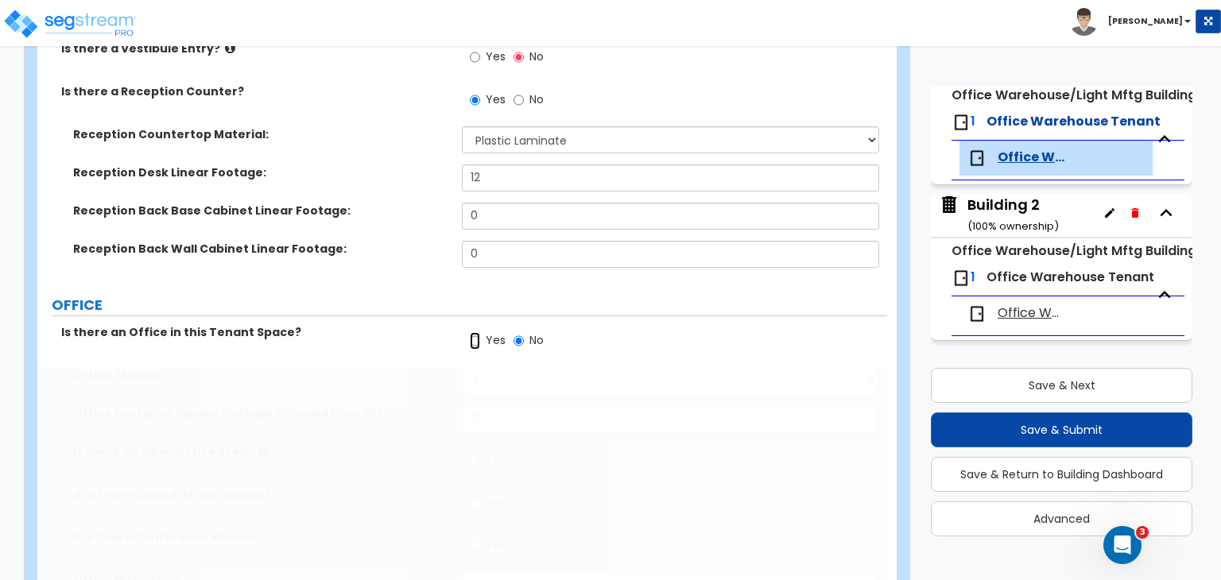
radio input "true"
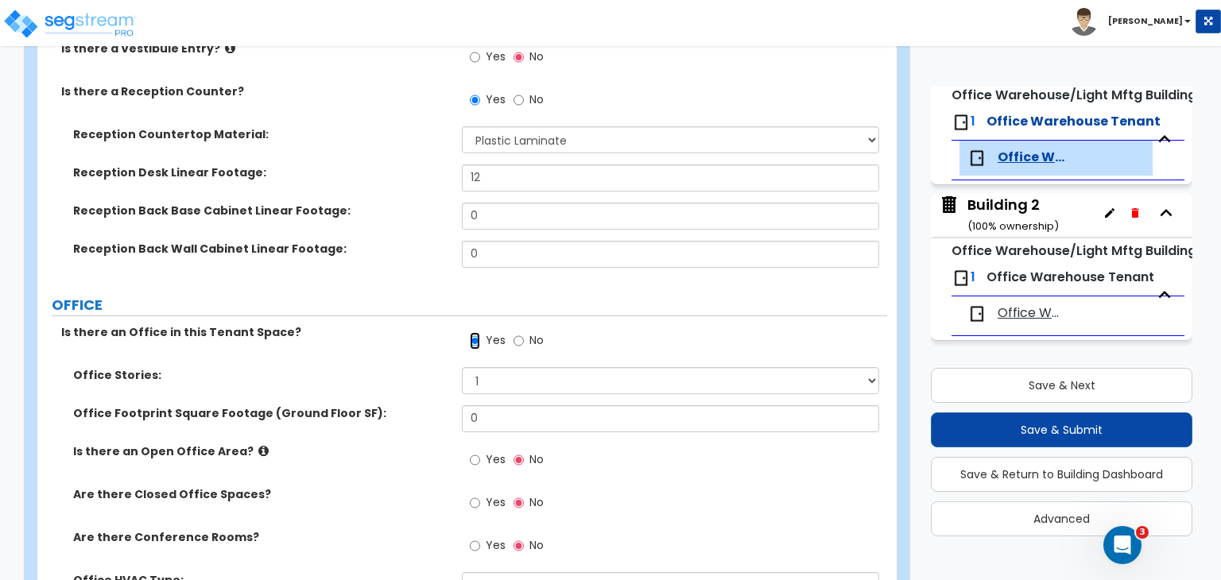
scroll to position [598, 0]
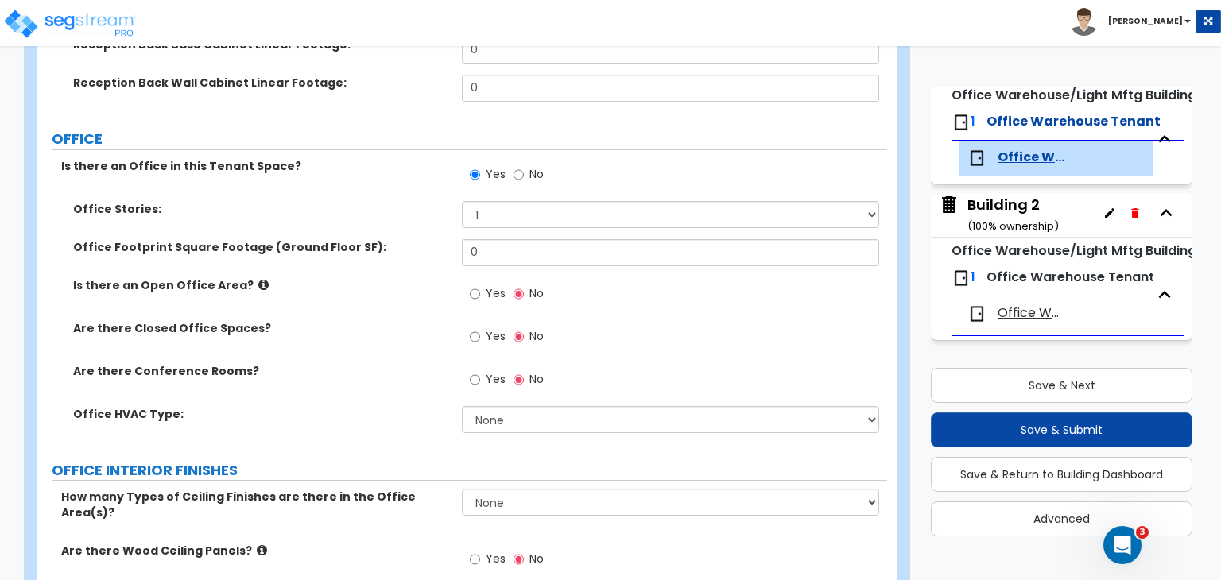
click at [370, 133] on label "OFFICE" at bounding box center [470, 139] width 836 height 21
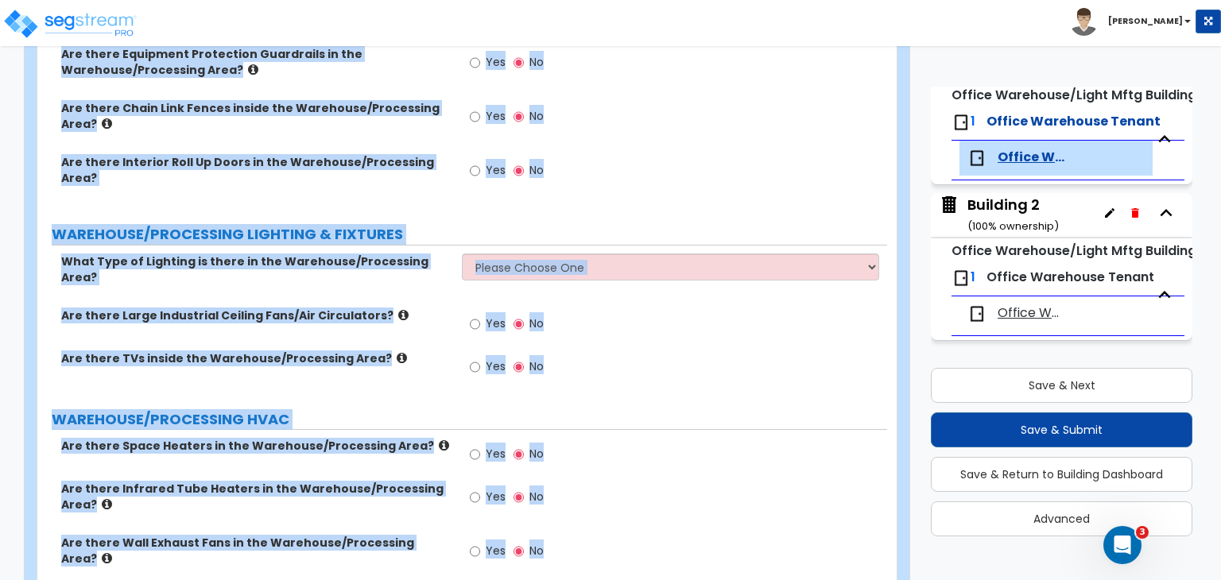
scroll to position [3974, 0]
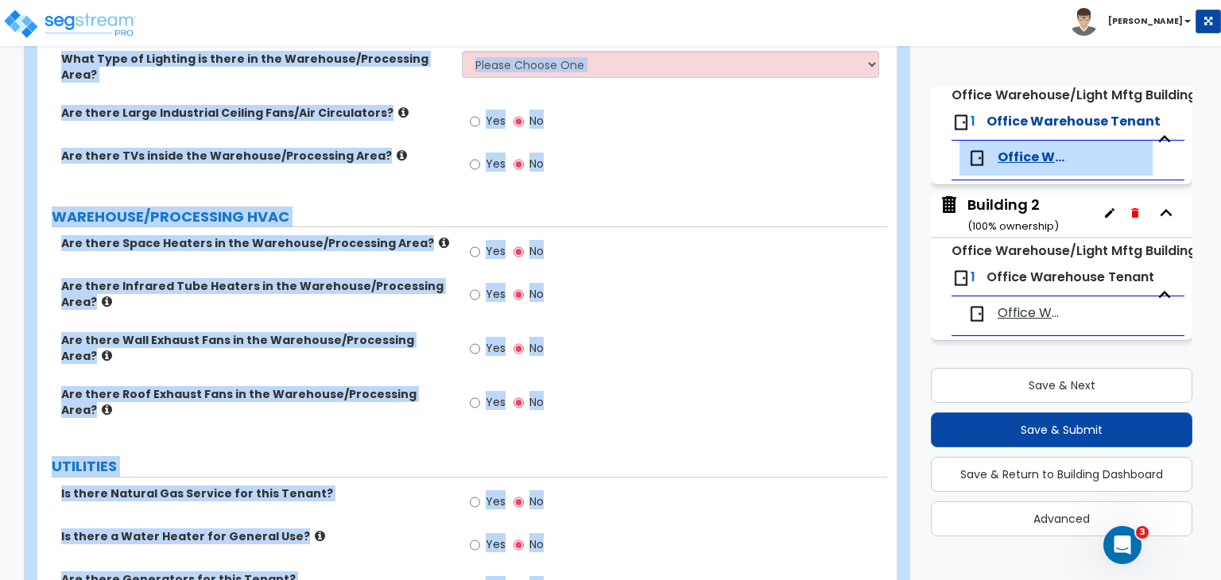
drag, startPoint x: 47, startPoint y: 223, endPoint x: 1019, endPoint y: 617, distance: 1049.0
copy div "TENANT SIZE INFORMATION Tenant Area Ground Floor Square Footage: EXTERIOR SIGNA…"
click at [646, 278] on div "Yes No" at bounding box center [674, 299] width 425 height 43
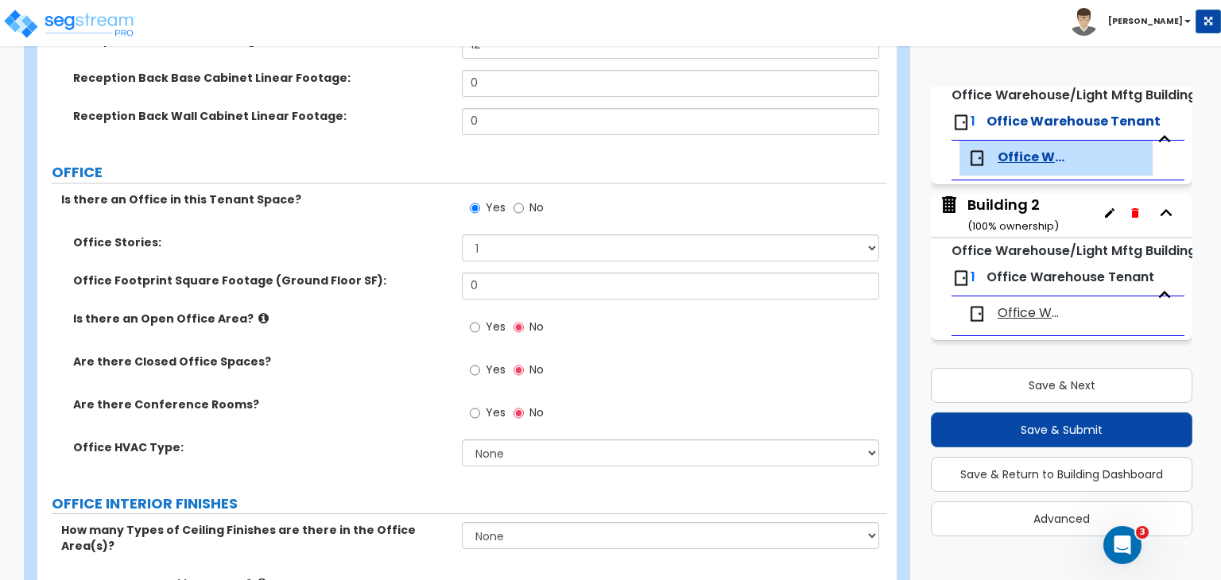
scroll to position [565, 0]
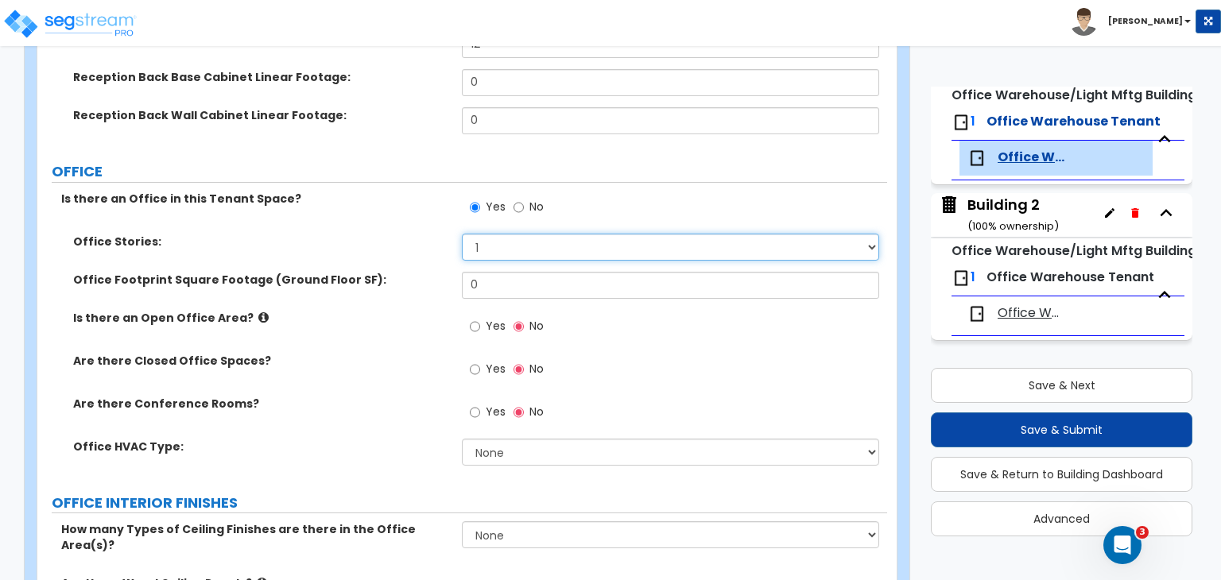
drag, startPoint x: 501, startPoint y: 246, endPoint x: 473, endPoint y: 241, distance: 28.4
click at [473, 241] on select "1 2 3" at bounding box center [670, 247] width 417 height 27
select select "2"
click at [462, 234] on select "1 2 3" at bounding box center [670, 247] width 417 height 27
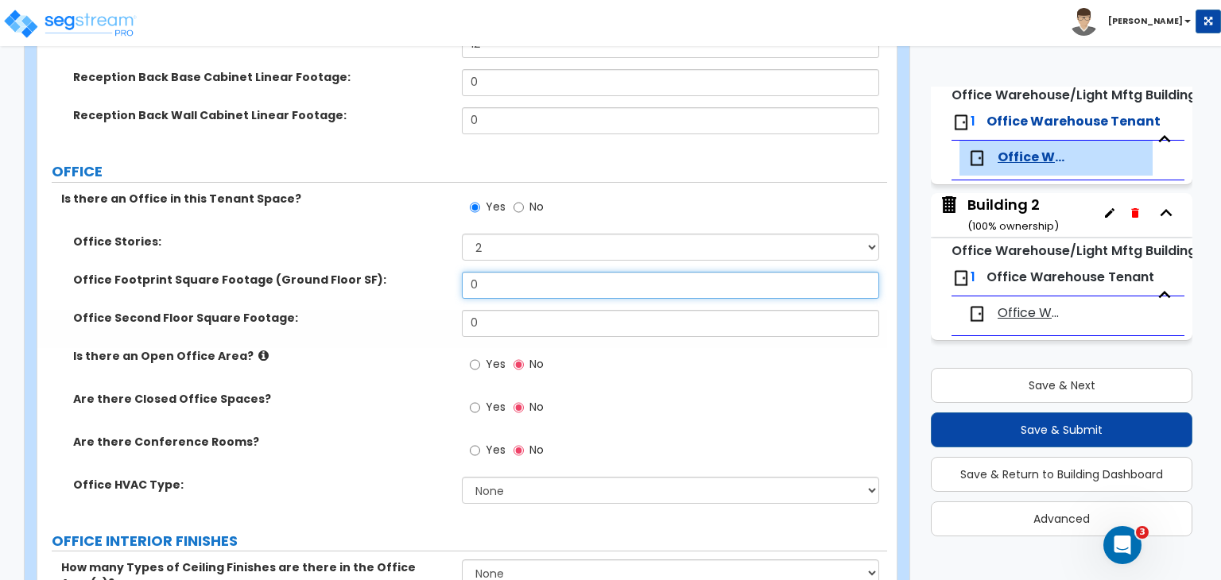
drag, startPoint x: 499, startPoint y: 279, endPoint x: 372, endPoint y: 239, distance: 132.5
click at [372, 239] on div "Office Stories: 1 2 3 Office Footprint Square Footage (Ground Floor SF): 0 Offi…" at bounding box center [462, 374] width 826 height 281
type input "17,000"
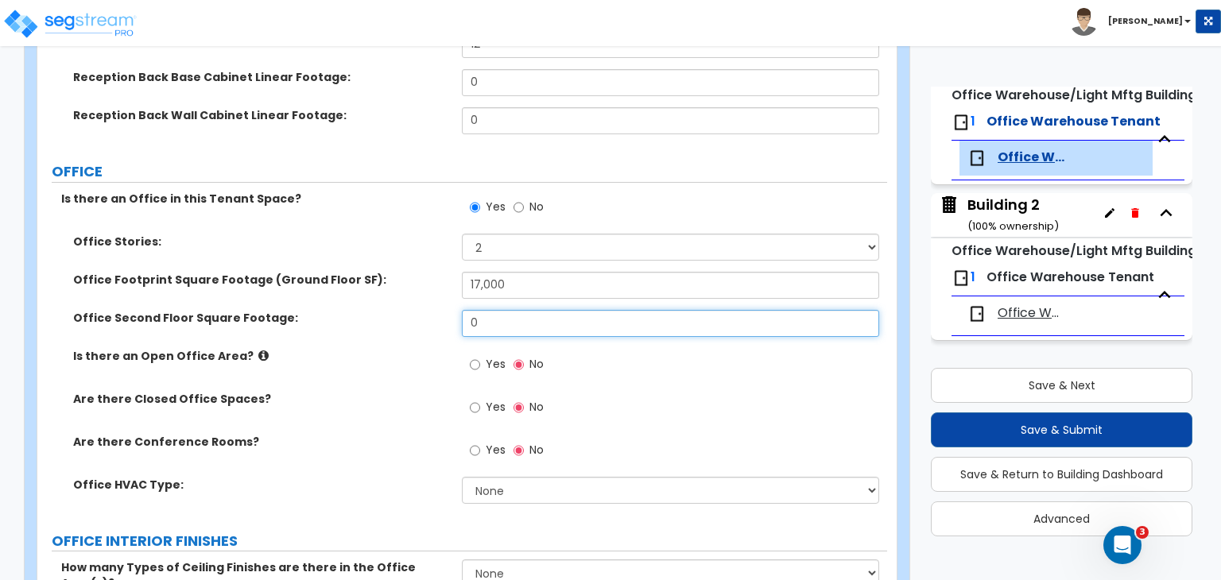
drag, startPoint x: 509, startPoint y: 322, endPoint x: 423, endPoint y: 322, distance: 85.9
click at [423, 322] on div "Office Second Floor Square Footage: 0" at bounding box center [462, 329] width 850 height 38
type input "17,000"
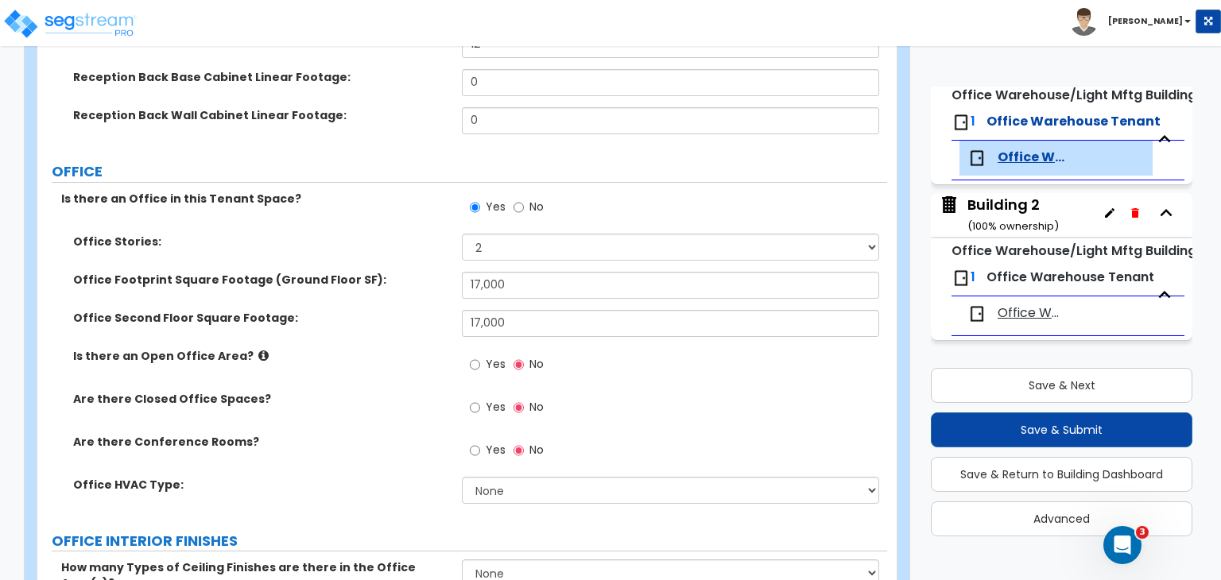
click at [428, 343] on div "Office Second Floor Square Footage: 17,000" at bounding box center [462, 329] width 850 height 38
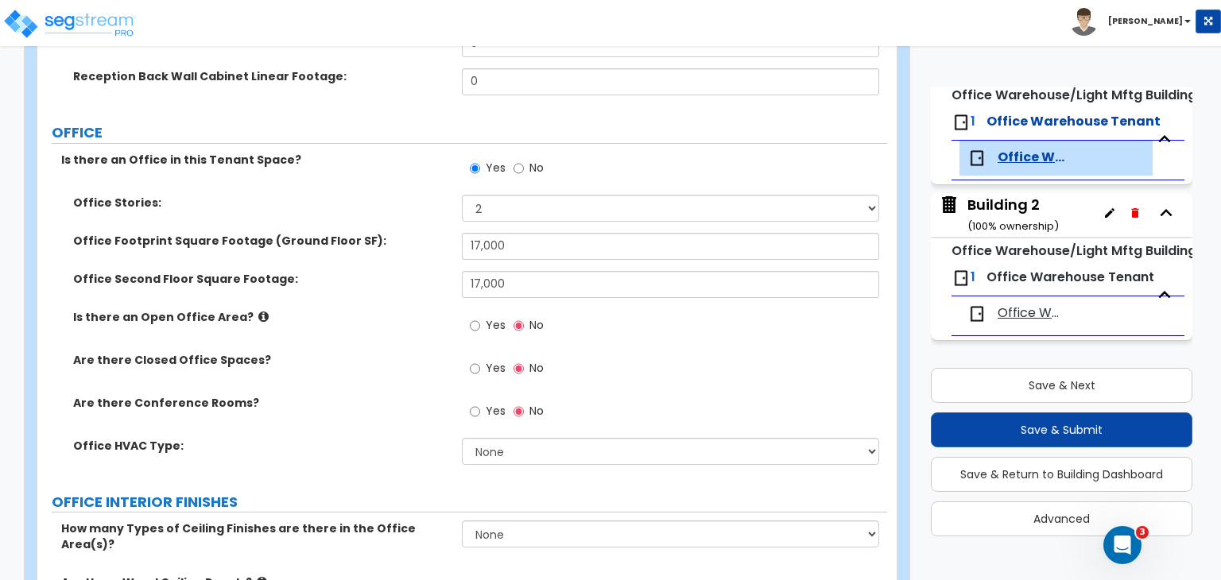
scroll to position [610, 0]
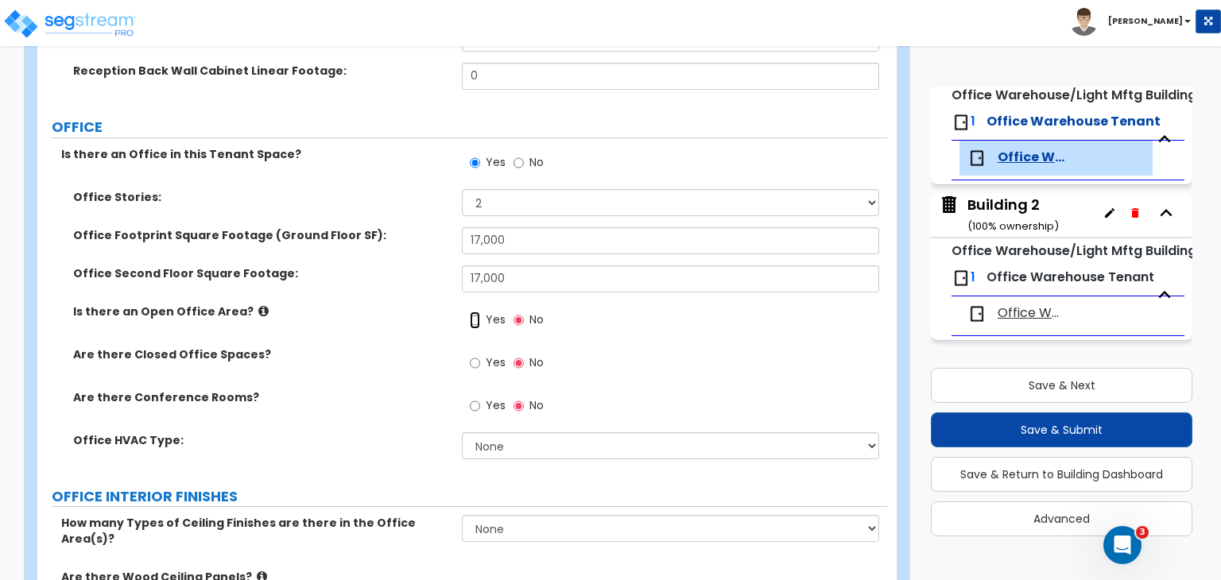
click at [470, 316] on input "Yes" at bounding box center [475, 320] width 10 height 17
radio input "true"
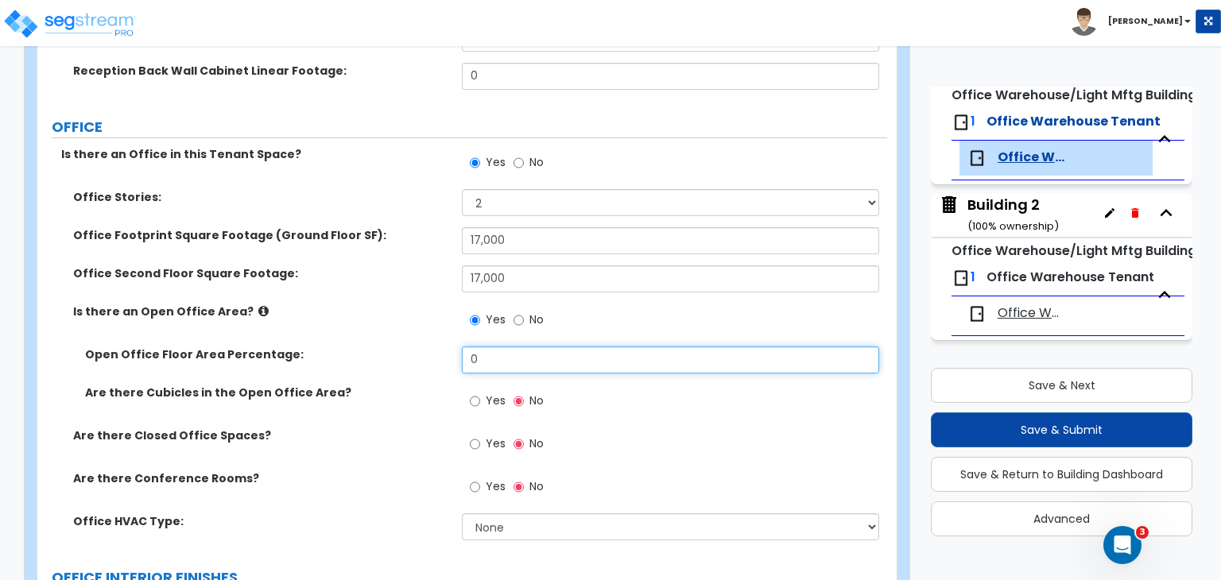
drag, startPoint x: 499, startPoint y: 357, endPoint x: 421, endPoint y: 357, distance: 77.9
click at [421, 357] on div "Open Office Floor Area Percentage: 0" at bounding box center [462, 366] width 850 height 38
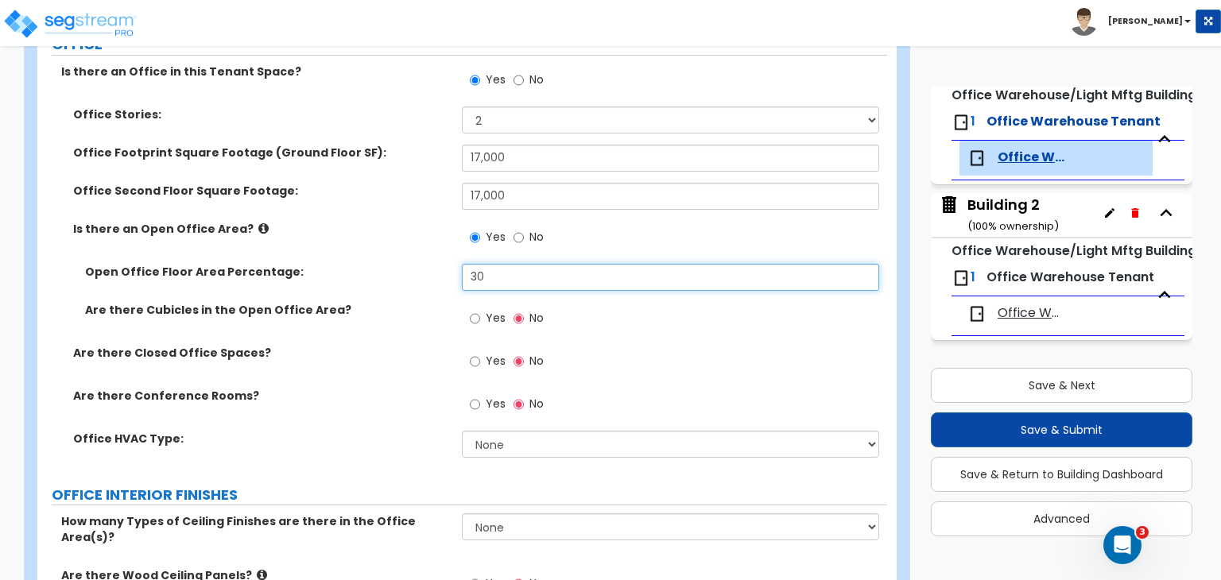
scroll to position [693, 0]
type input "30"
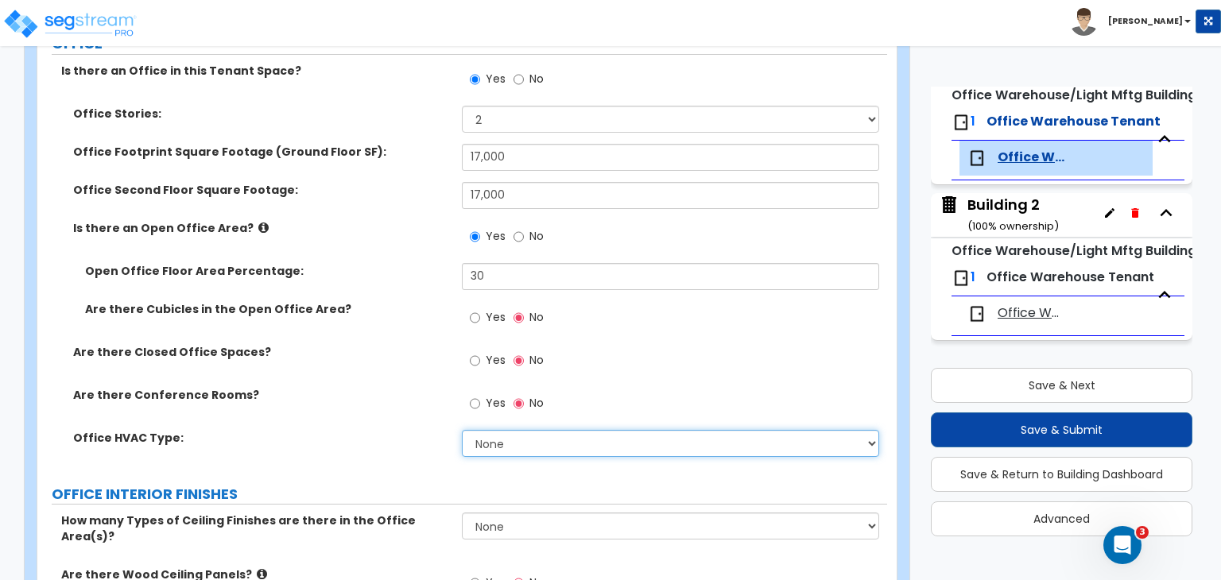
click at [483, 430] on select "None Rooftop Unit Furnace-Condenser Forced Air Split Heating/Cooling Systems He…" at bounding box center [670, 443] width 417 height 27
select select "2"
click at [462, 430] on select "None Rooftop Unit Furnace-Condenser Forced Air Split Heating/Cooling Systems He…" at bounding box center [670, 443] width 417 height 27
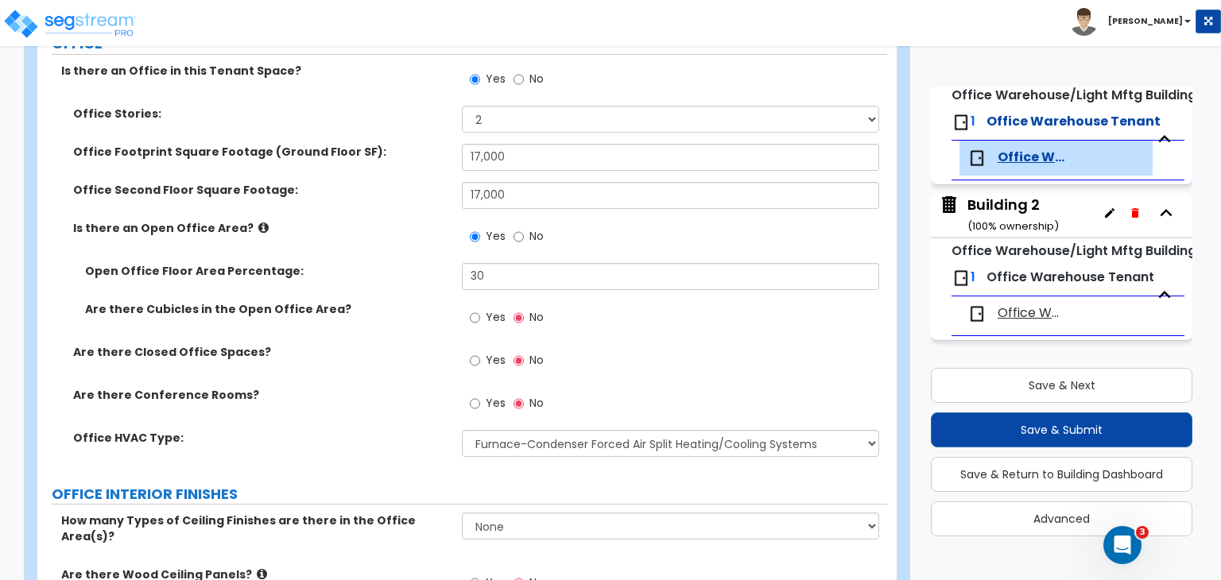
click at [365, 424] on div "Are there Conference Rooms? Yes No" at bounding box center [462, 408] width 850 height 43
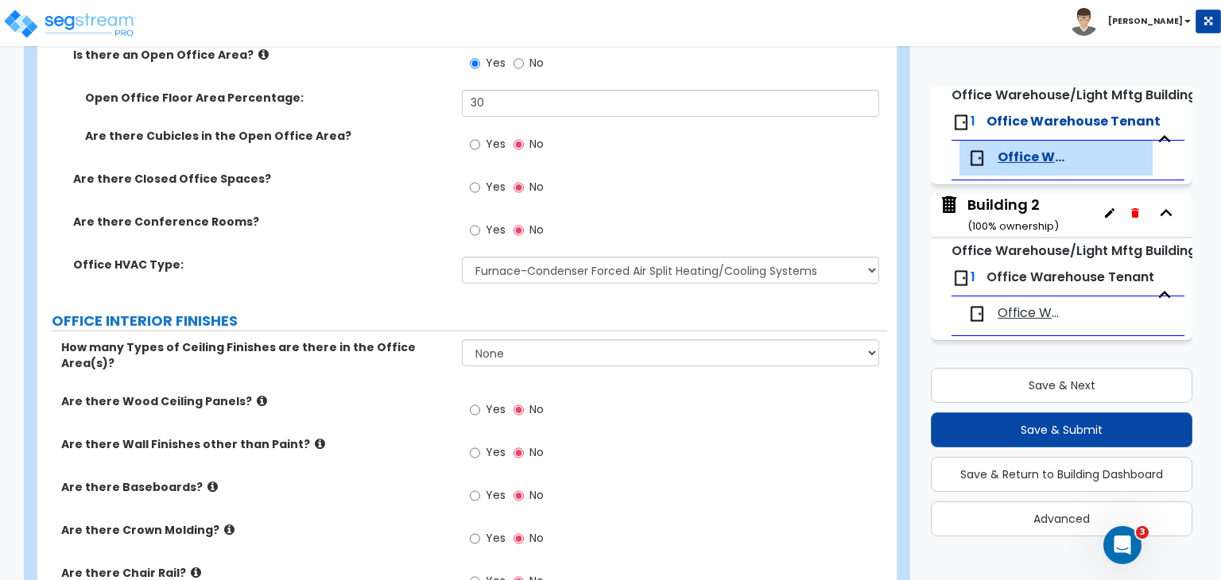
scroll to position [941, 0]
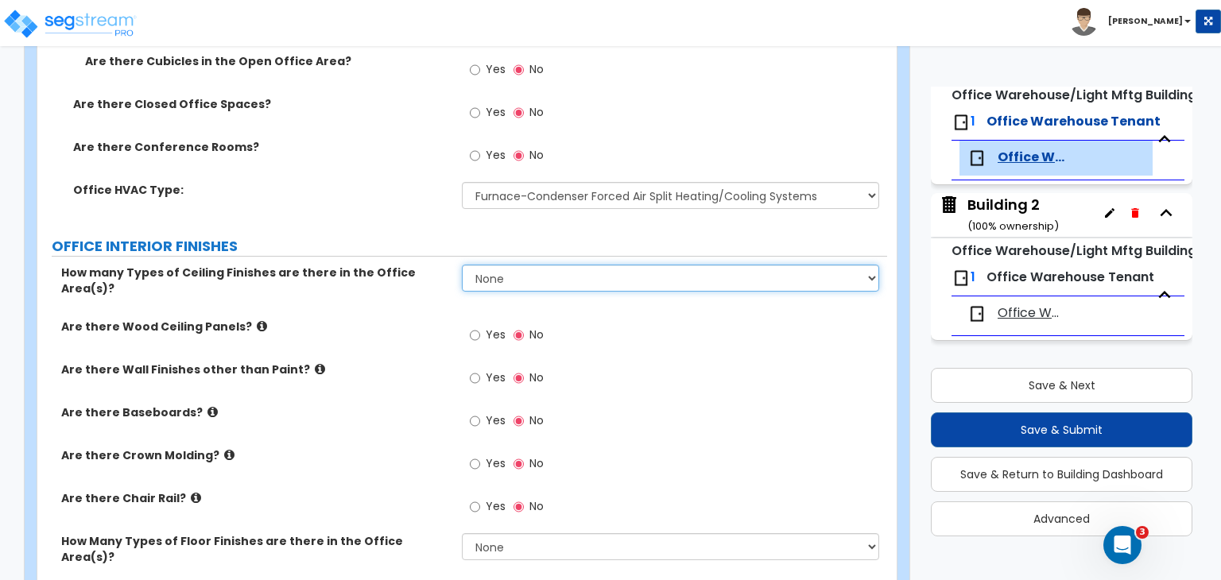
click at [495, 277] on select "None 1 2 3" at bounding box center [670, 278] width 417 height 27
select select "1"
click at [462, 265] on select "None 1 2 3" at bounding box center [670, 278] width 417 height 27
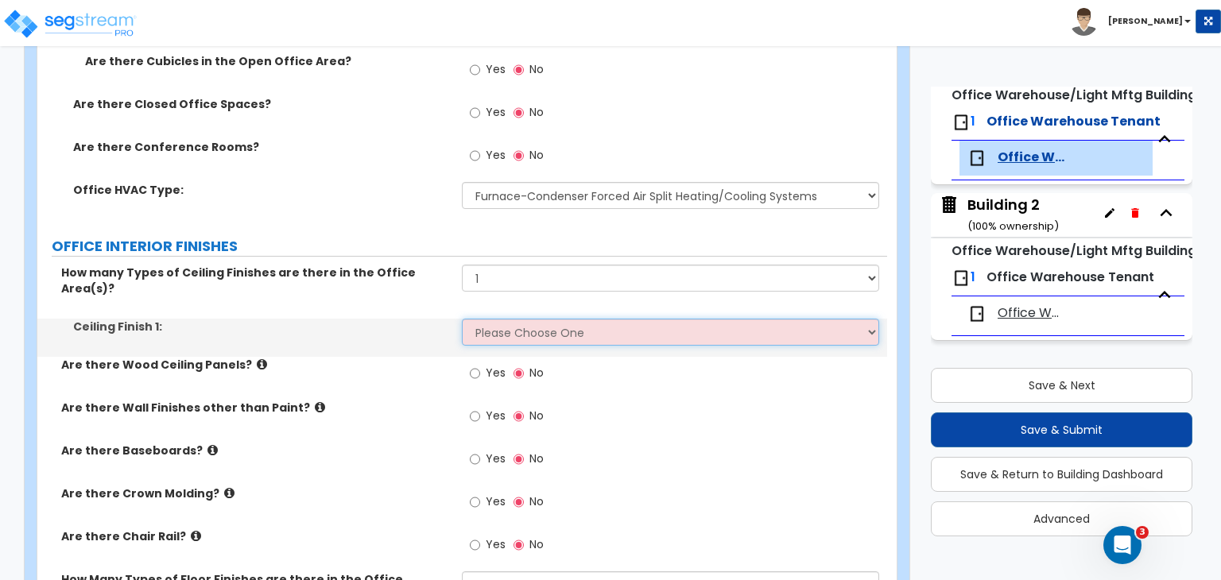
click at [500, 319] on select "Please Choose One Drop Ceiling Open Ceiling Drywall Ceiling" at bounding box center [670, 332] width 417 height 27
select select "1"
click at [462, 319] on select "Please Choose One Drop Ceiling Open Ceiling Drywall Ceiling" at bounding box center [670, 332] width 417 height 27
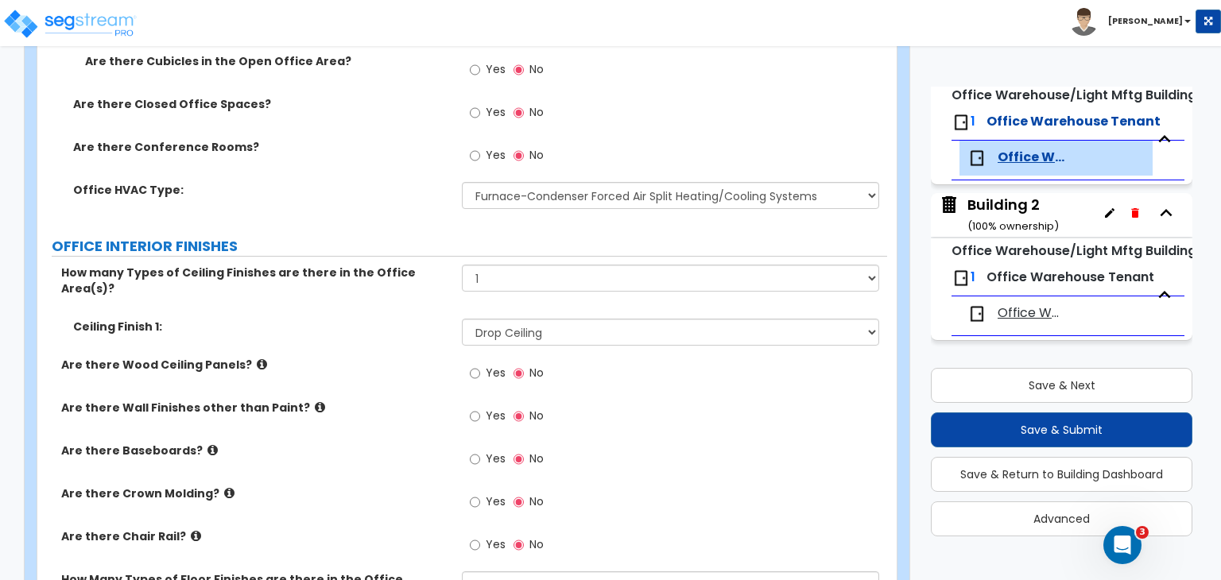
click at [409, 357] on label "Are there Wood Ceiling Panels?" at bounding box center [255, 365] width 389 height 16
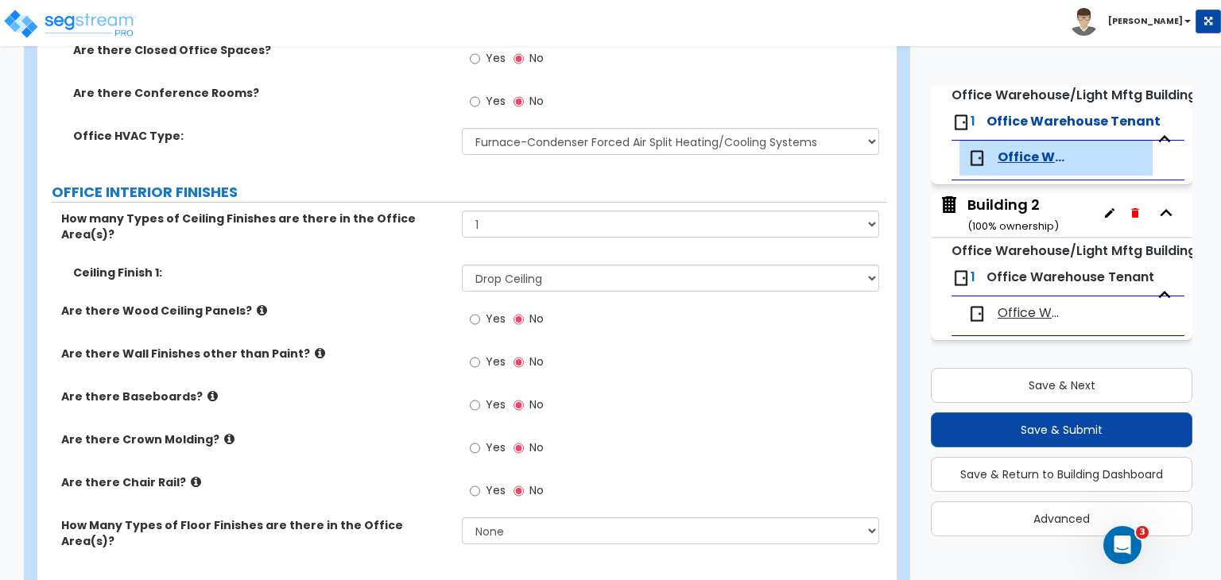
scroll to position [998, 0]
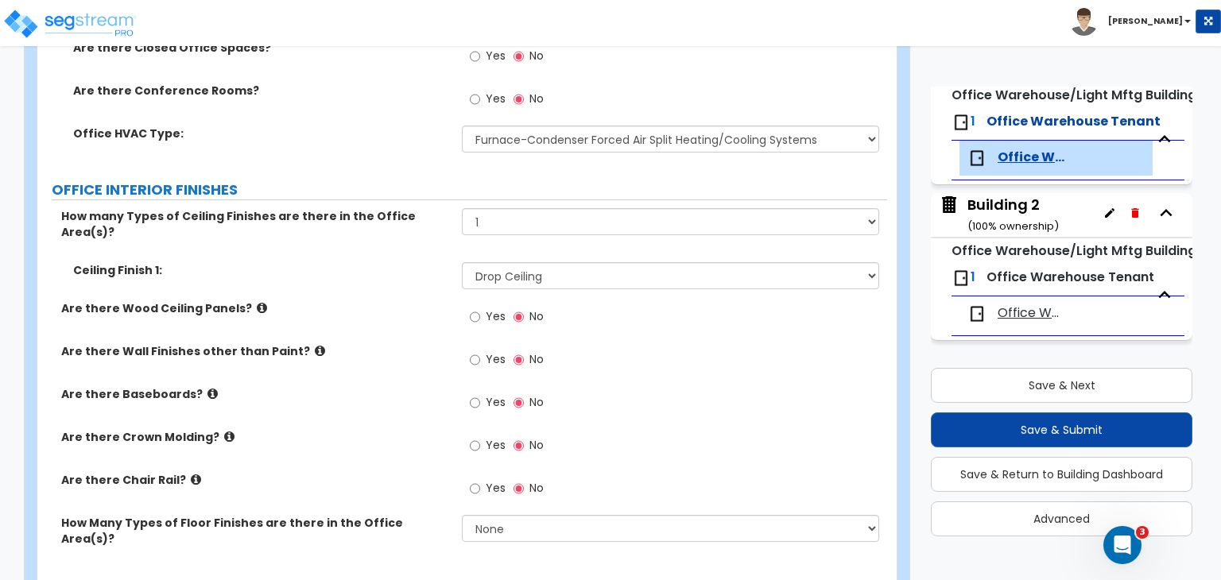
click at [401, 270] on div "Ceiling Finish 1: Please Choose One Drop Ceiling Open Ceiling Drywall Ceiling" at bounding box center [462, 281] width 850 height 38
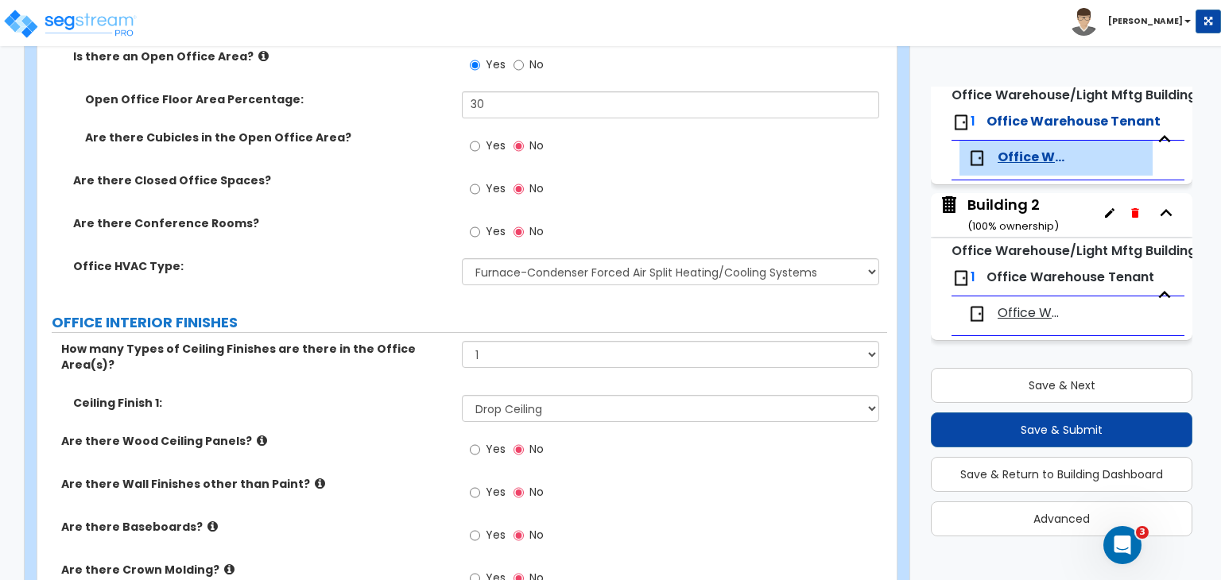
scroll to position [864, 0]
click at [477, 230] on input "Yes" at bounding box center [475, 232] width 10 height 17
radio input "true"
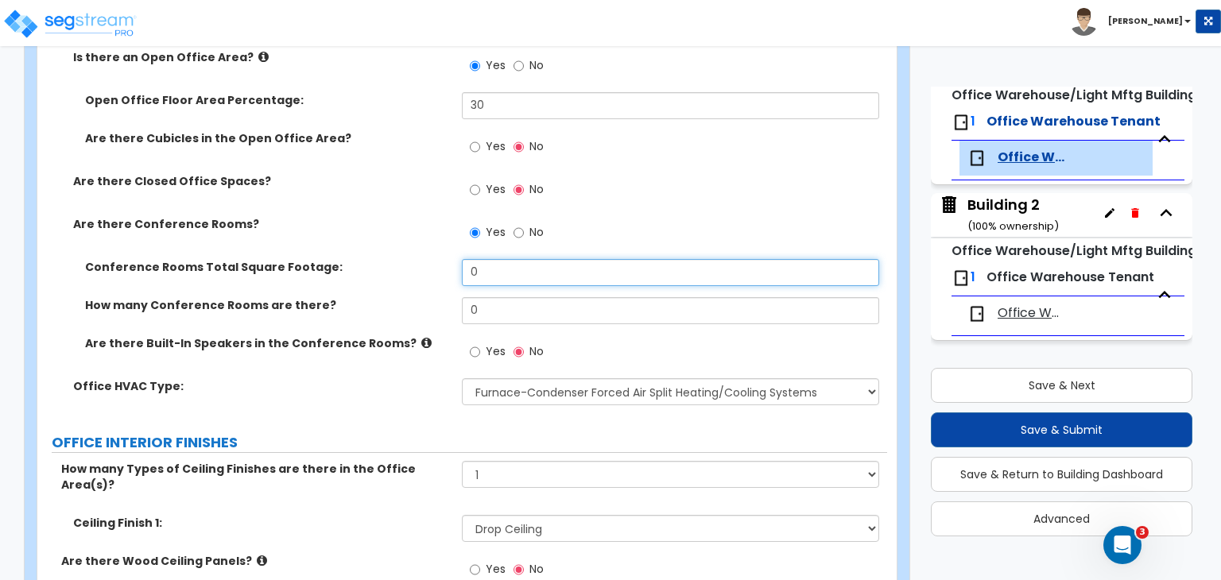
drag, startPoint x: 496, startPoint y: 271, endPoint x: 415, endPoint y: 275, distance: 81.2
click at [415, 275] on div "Conference Rooms Total Square Footage: 0" at bounding box center [462, 278] width 850 height 38
type input "2"
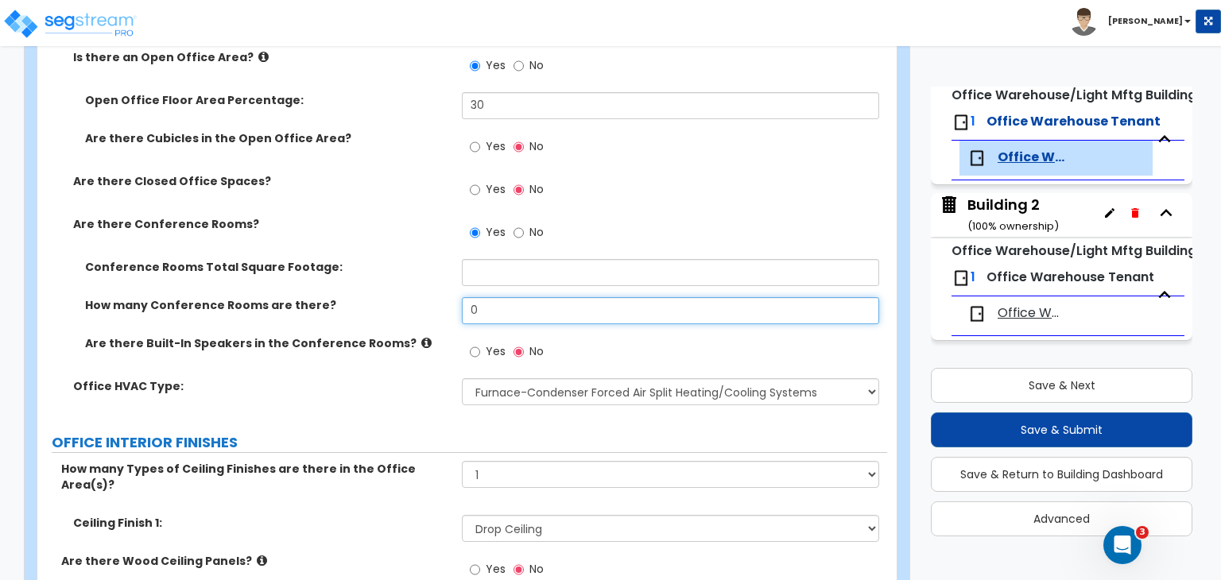
drag, startPoint x: 498, startPoint y: 308, endPoint x: 355, endPoint y: 304, distance: 142.4
click at [355, 304] on div "How many Conference Rooms are there? 0" at bounding box center [462, 316] width 850 height 38
type input "2"
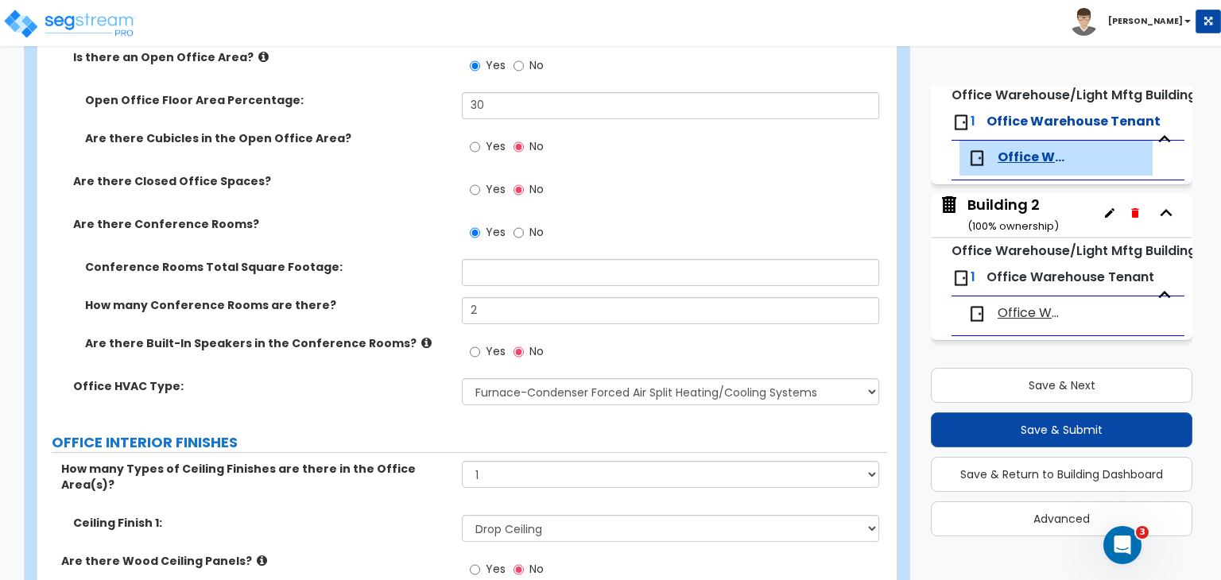
click at [355, 304] on label "How many Conference Rooms are there?" at bounding box center [267, 305] width 365 height 16
click at [394, 309] on label "How many Conference Rooms are there?" at bounding box center [267, 305] width 365 height 16
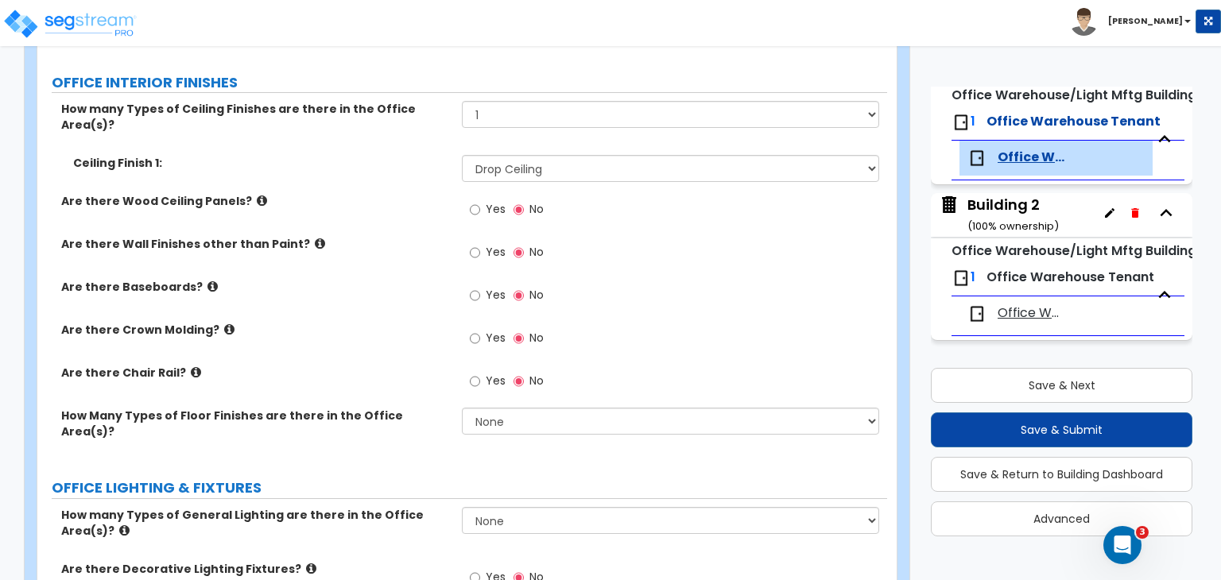
scroll to position [1237, 0]
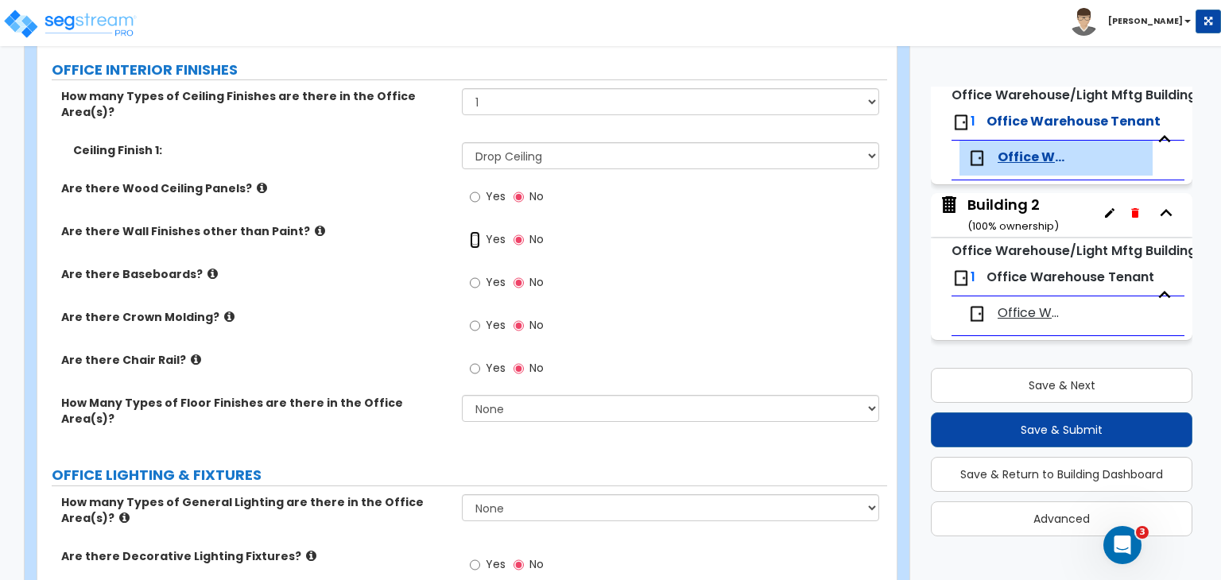
click at [474, 231] on input "Yes" at bounding box center [475, 239] width 10 height 17
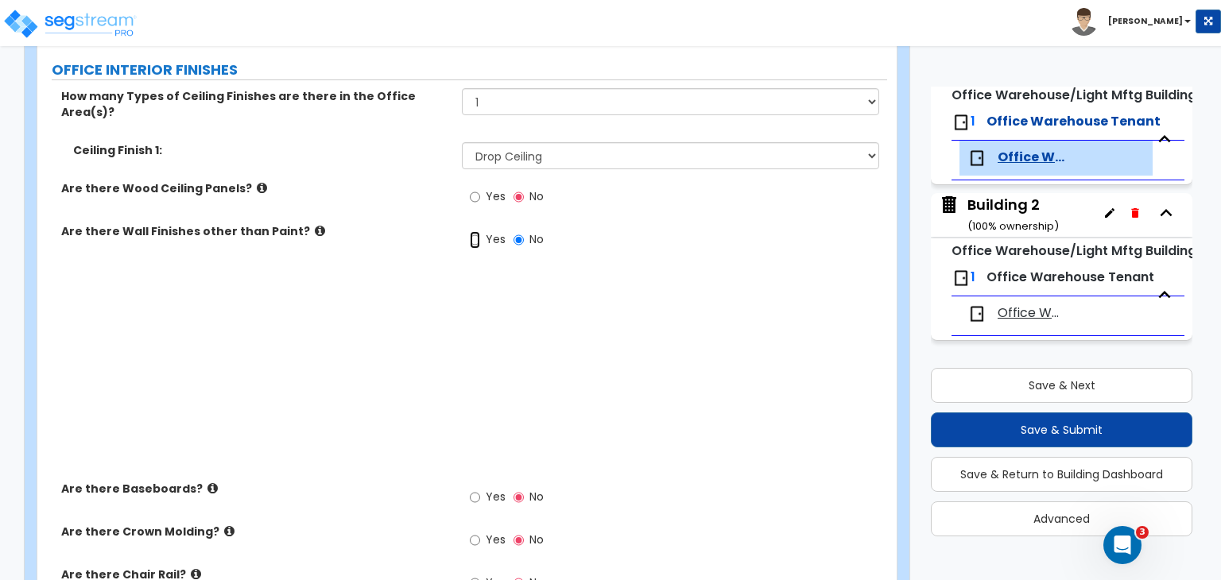
radio input "true"
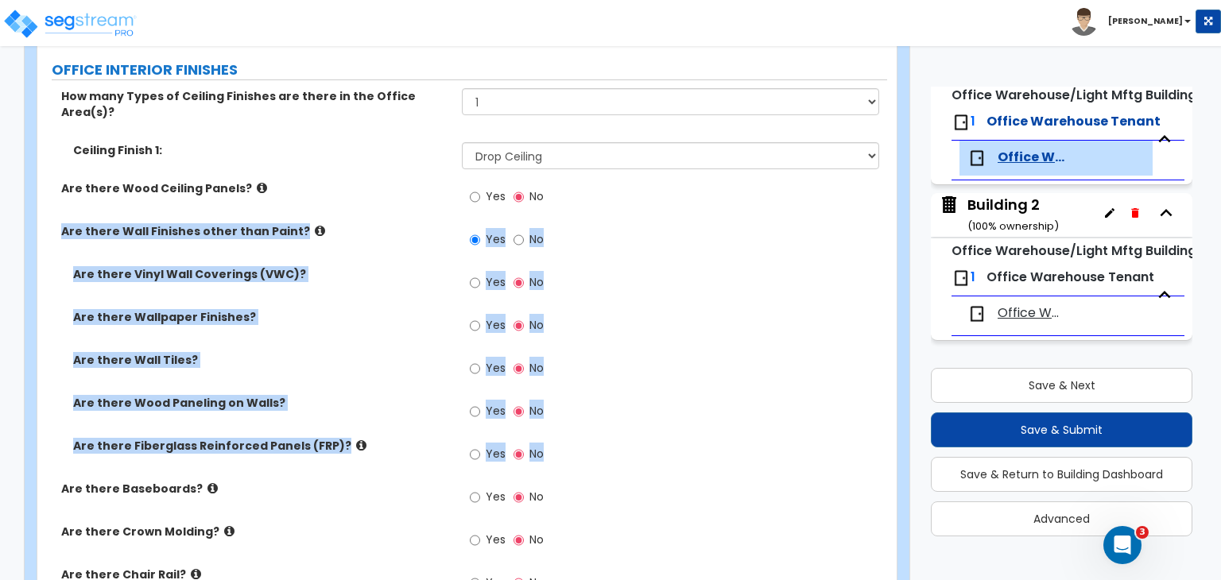
drag, startPoint x: 56, startPoint y: 208, endPoint x: 544, endPoint y: 438, distance: 539.6
click at [544, 438] on div "How many Types of Ceiling Finishes are there in the Office Area(s)? None 1 2 3 …" at bounding box center [462, 376] width 826 height 576
copy div "Are there Wall Finishes other than Paint? Yes No Are there Vinyl Wall Coverings…"
click at [428, 266] on label "Are there Vinyl Wall Coverings (VWC)?" at bounding box center [261, 274] width 377 height 16
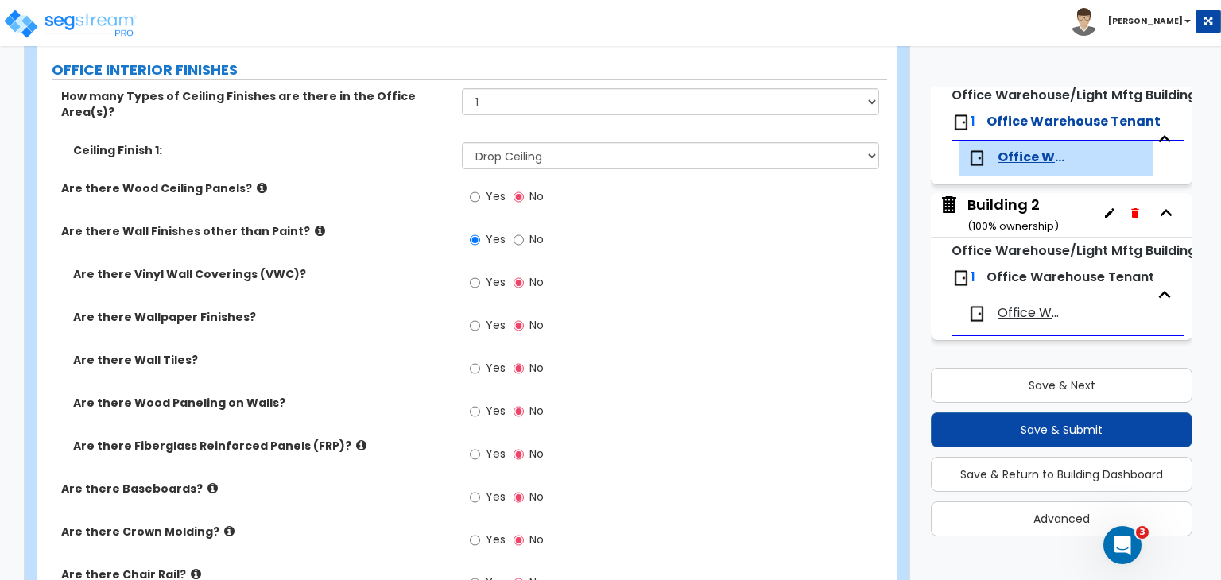
scroll to position [1253, 0]
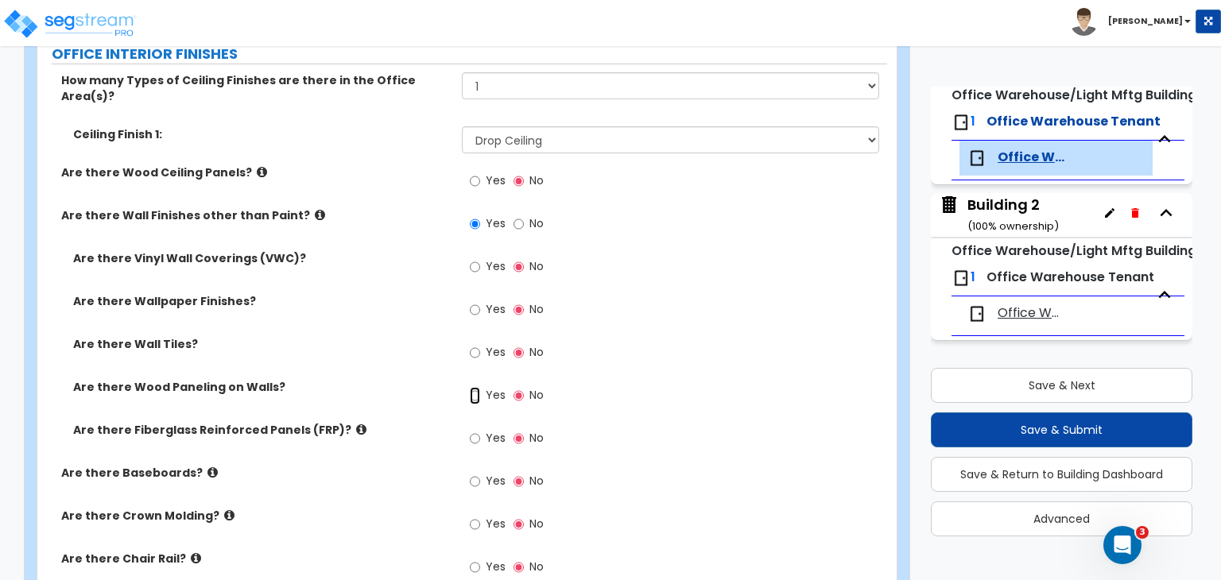
click at [477, 387] on input "Yes" at bounding box center [475, 395] width 10 height 17
radio input "true"
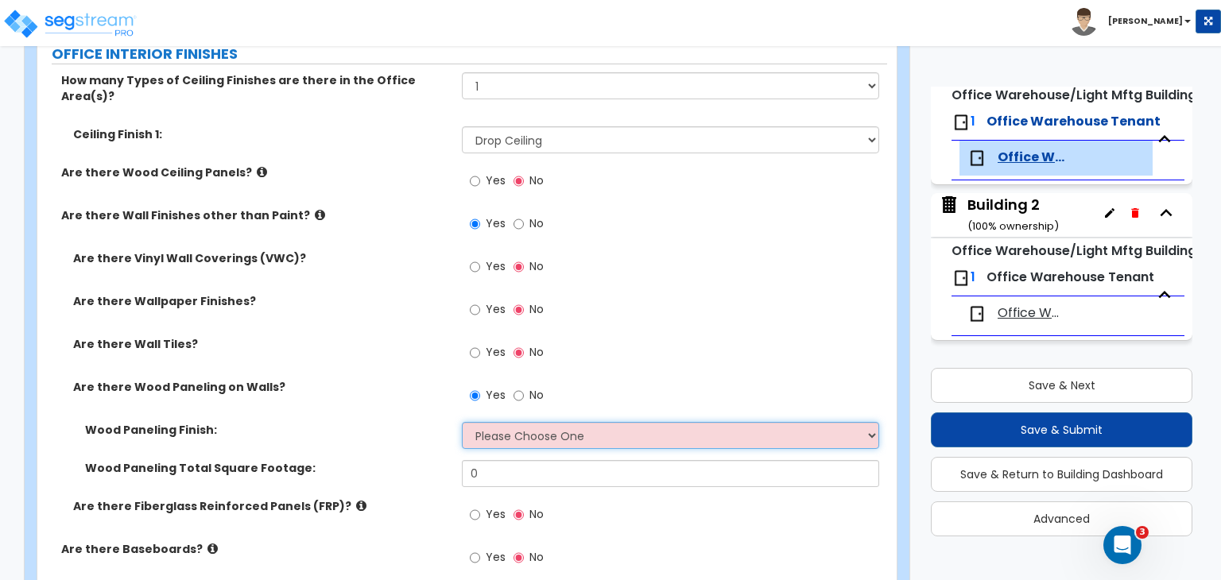
click at [495, 422] on select "Please Choose One Birch Mahogany Oak or Cherry Rosewood Teak I Don't Know, Plea…" at bounding box center [670, 435] width 417 height 27
select select "6"
click at [462, 422] on select "Please Choose One Birch Mahogany Oak or Cherry Rosewood Teak I Don't Know, Plea…" at bounding box center [670, 435] width 417 height 27
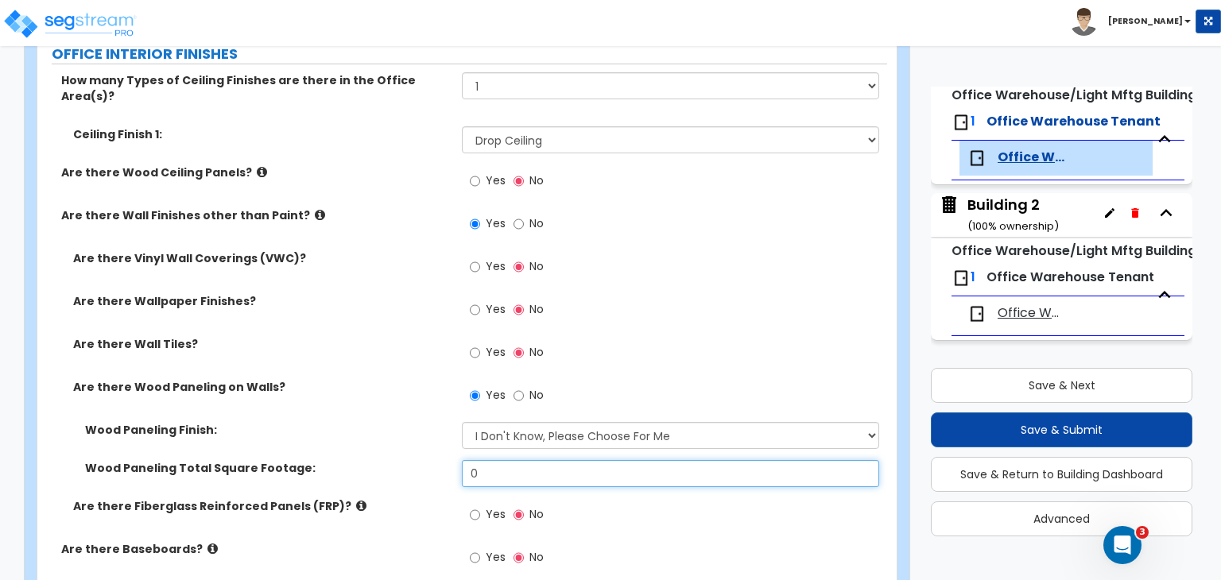
drag, startPoint x: 498, startPoint y: 456, endPoint x: 331, endPoint y: 456, distance: 167.0
click at [331, 460] on div "Wood Paneling Total Square Footage: 0" at bounding box center [462, 479] width 850 height 38
type input "1,000"
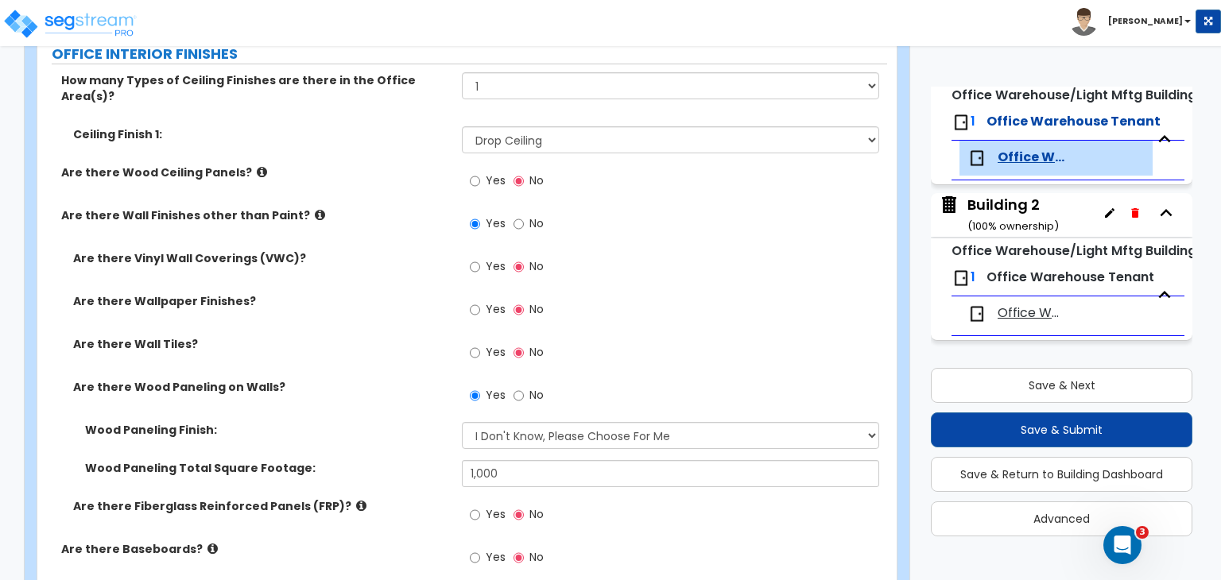
click at [389, 468] on div "Wood Paneling Total Square Footage: 1,000" at bounding box center [462, 479] width 850 height 38
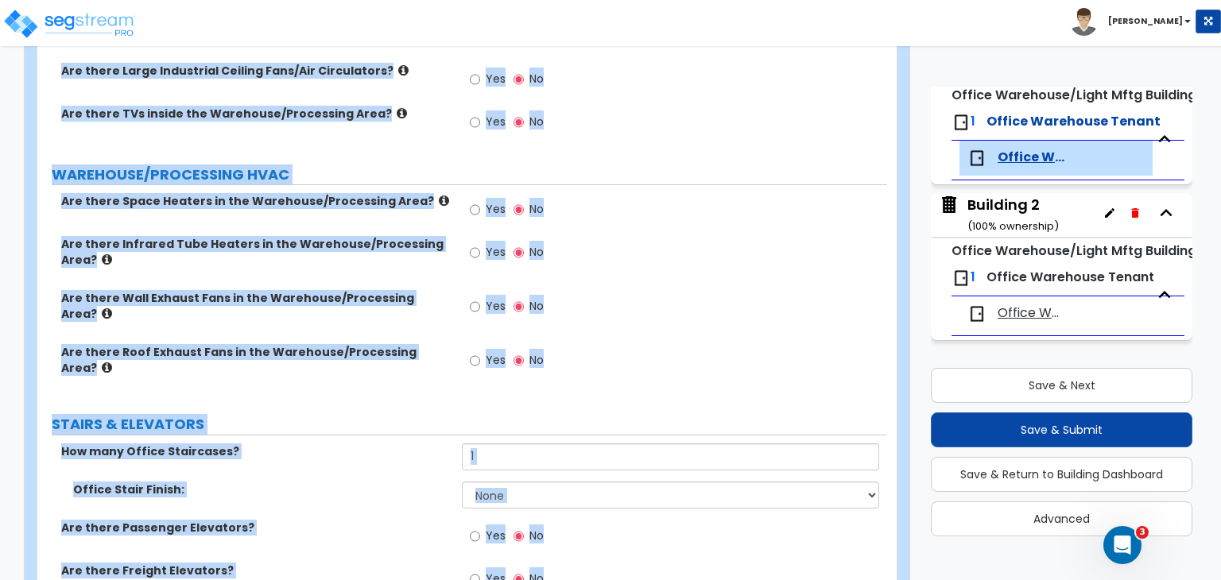
scroll to position [4749, 0]
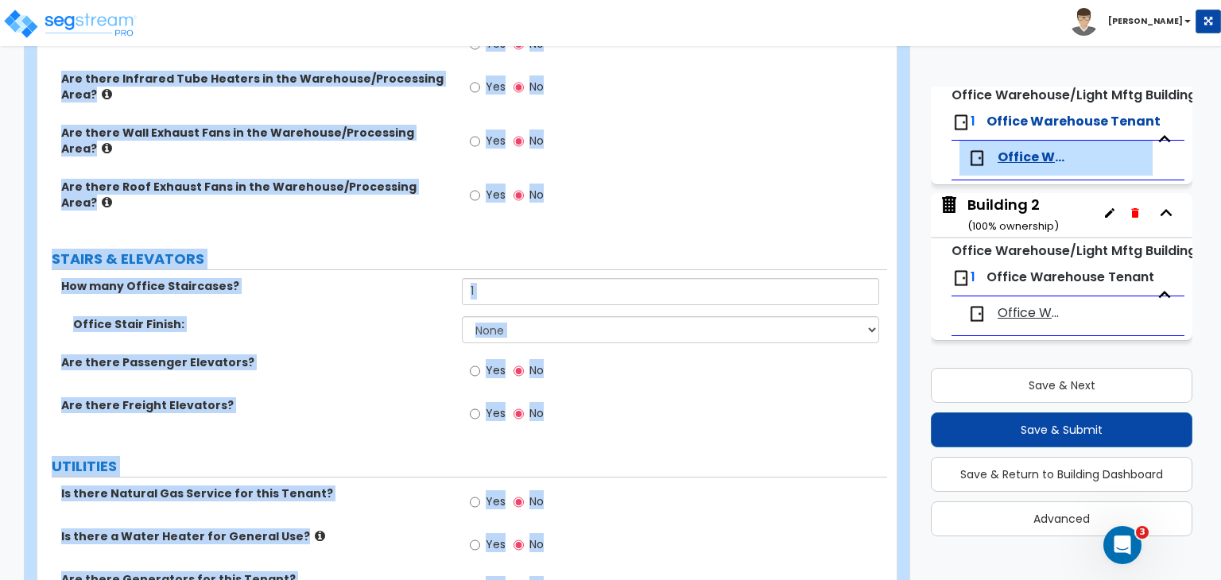
drag, startPoint x: 56, startPoint y: 319, endPoint x: 1060, endPoint y: 617, distance: 1046.8
copy div "Are there Baseboards? Yes No Are there Crown Molding? Yes No Are there Chair Ra…"
click at [435, 355] on div "Are there Passenger Elevators? Yes No" at bounding box center [462, 376] width 850 height 43
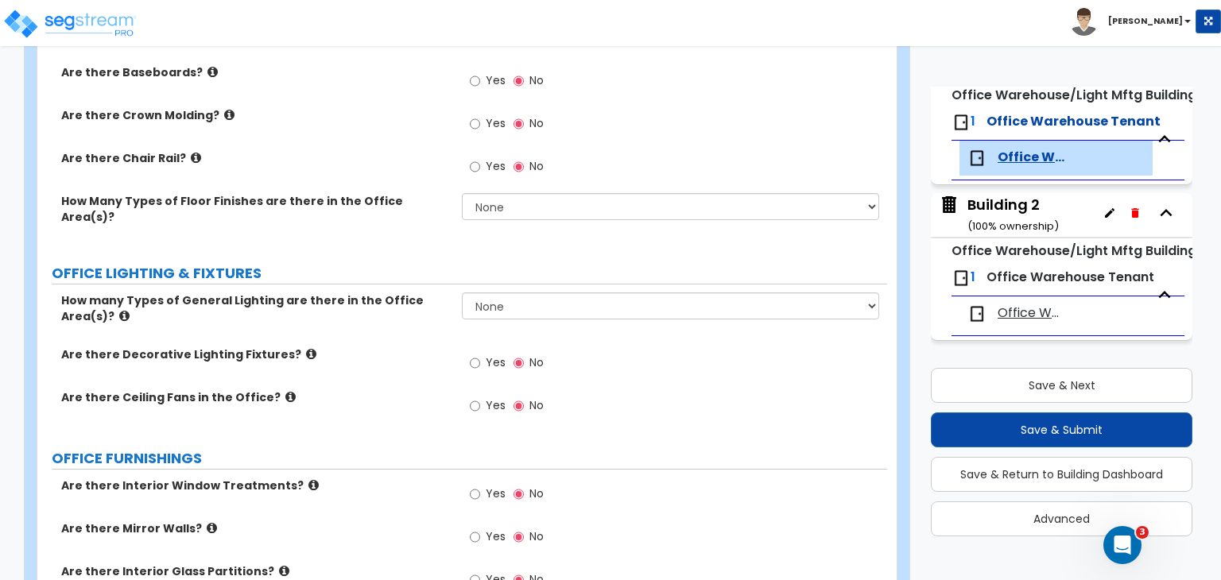
scroll to position [1557, 0]
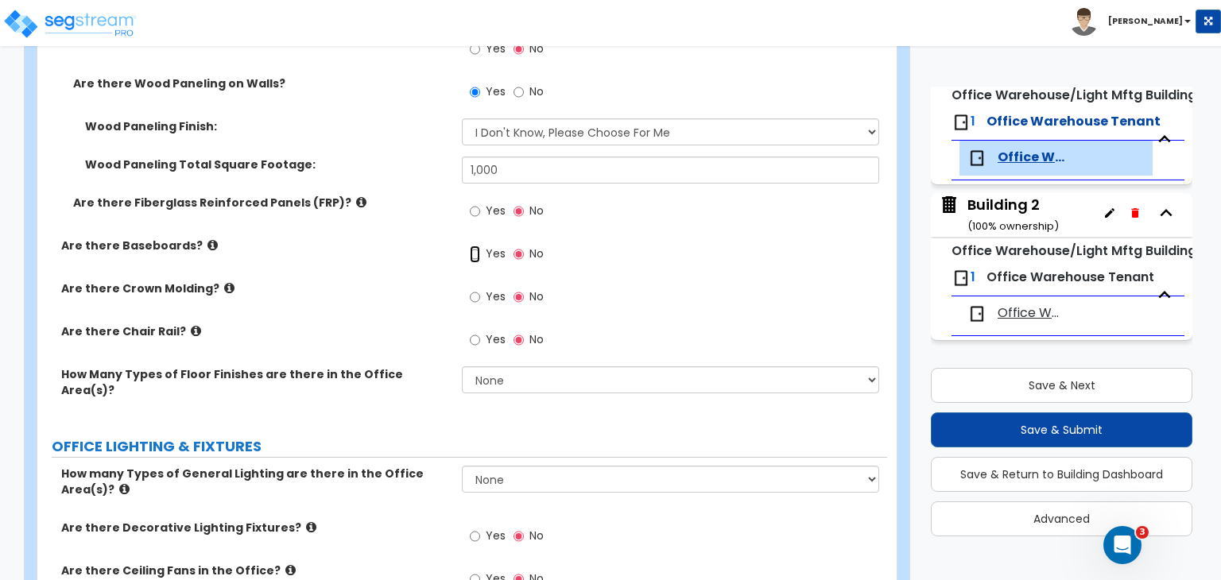
click at [475, 246] on input "Yes" at bounding box center [475, 254] width 10 height 17
radio input "true"
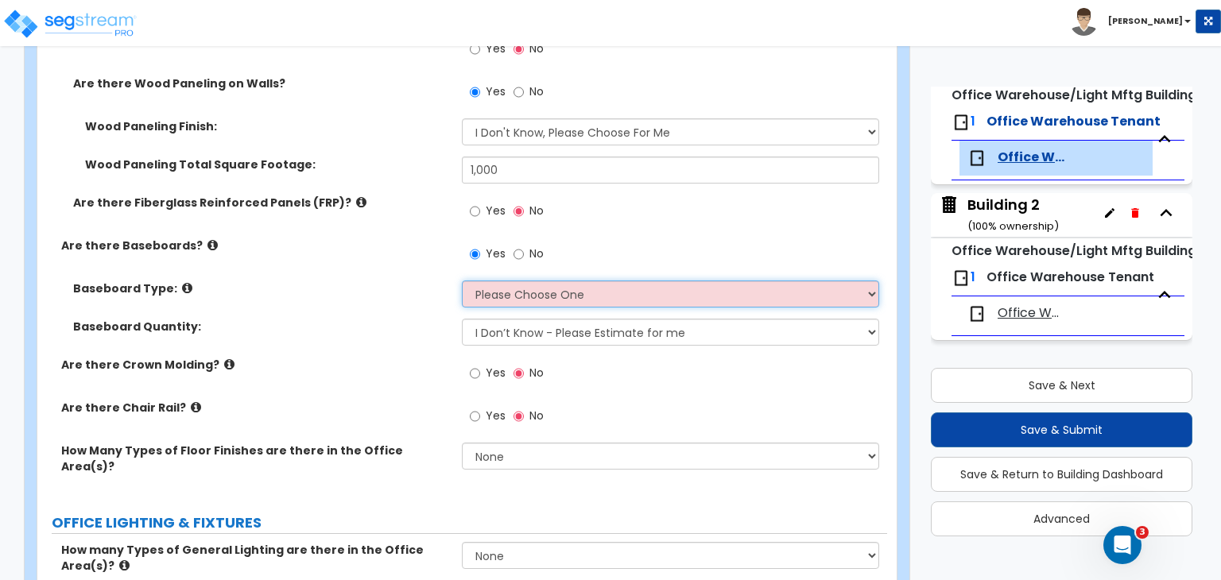
click at [488, 281] on select "Please Choose One Wood Vinyl Carpet Tile" at bounding box center [670, 294] width 417 height 27
select select "2"
click at [462, 281] on select "Please Choose One Wood Vinyl Carpet Tile" at bounding box center [670, 294] width 417 height 27
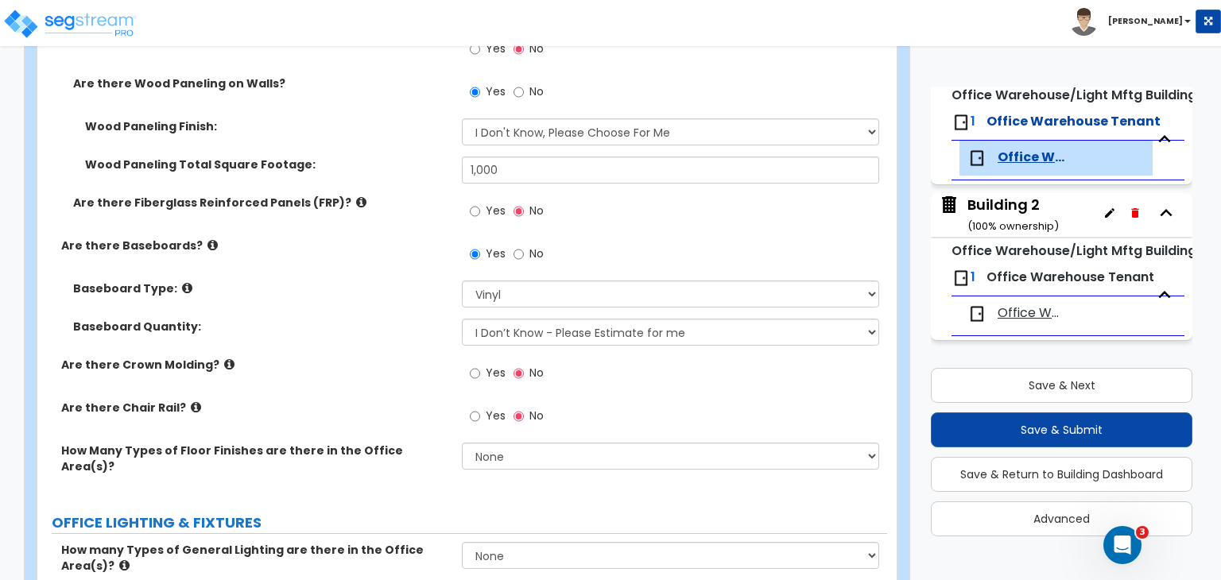
click at [441, 319] on label "Baseboard Quantity:" at bounding box center [261, 327] width 377 height 16
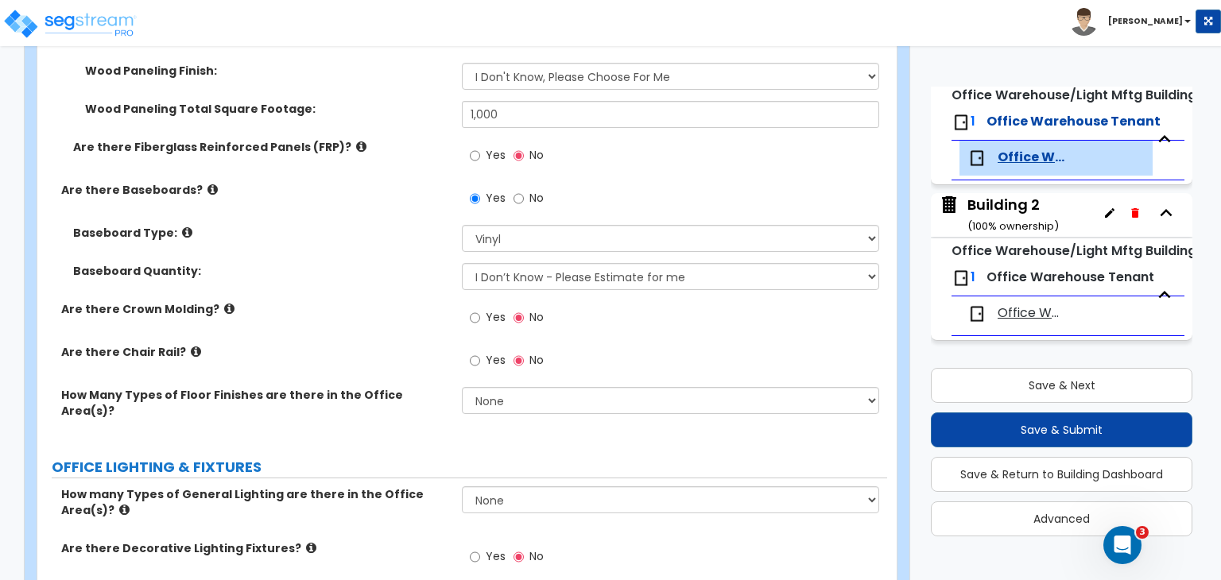
click at [424, 301] on label "Are there Crown Molding?" at bounding box center [255, 309] width 389 height 16
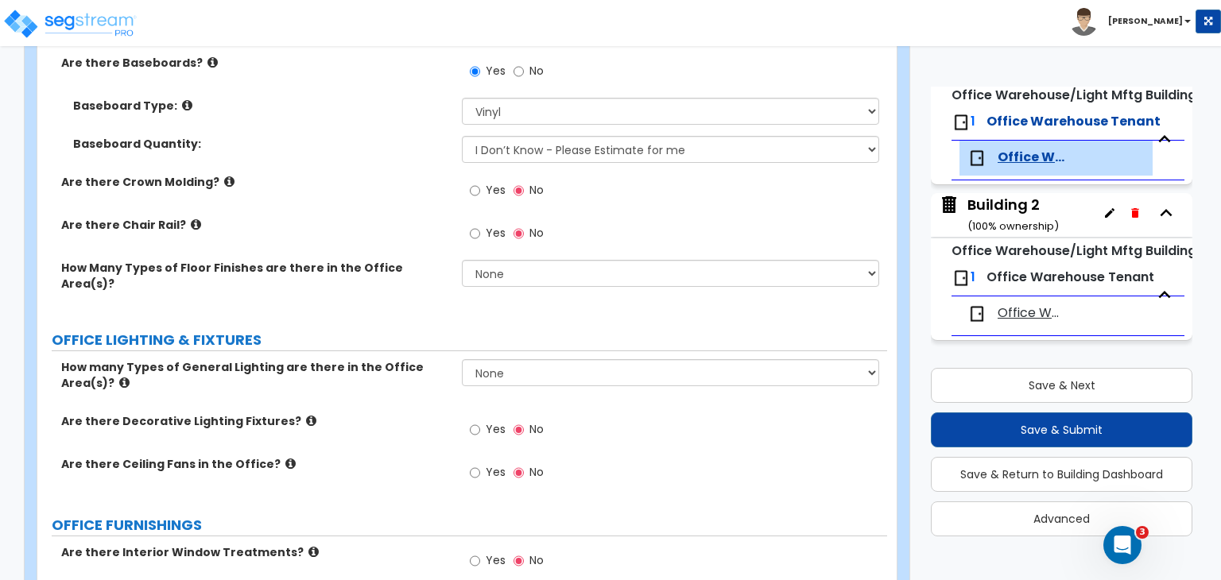
scroll to position [1749, 0]
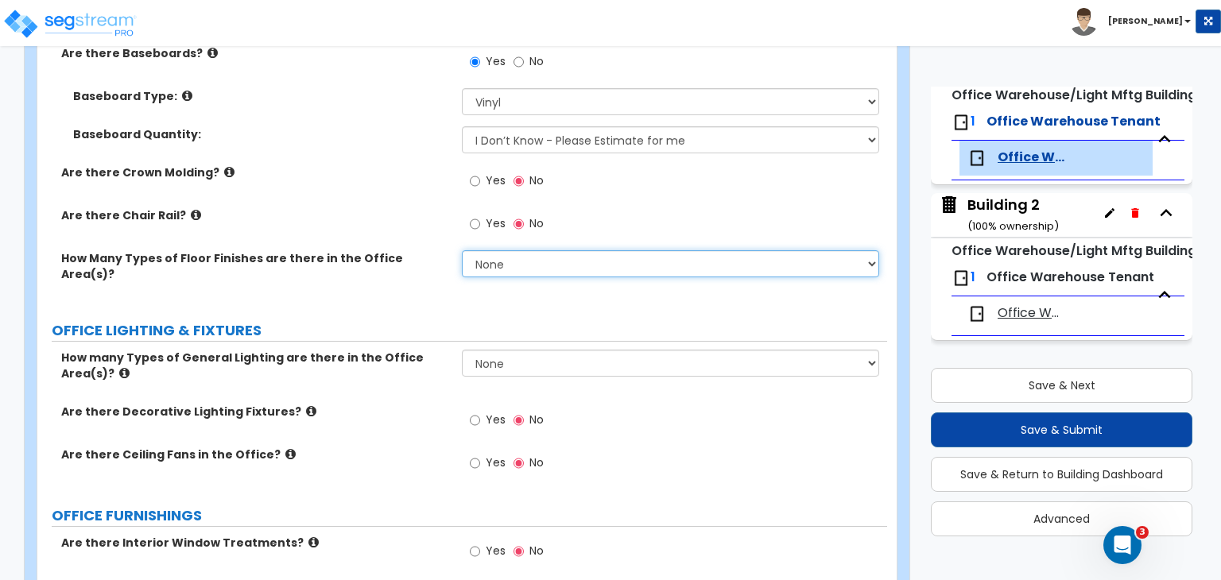
click at [503, 250] on select "None 1 2 3" at bounding box center [670, 263] width 417 height 27
select select "3"
click at [462, 250] on select "None 1 2 3" at bounding box center [670, 263] width 417 height 27
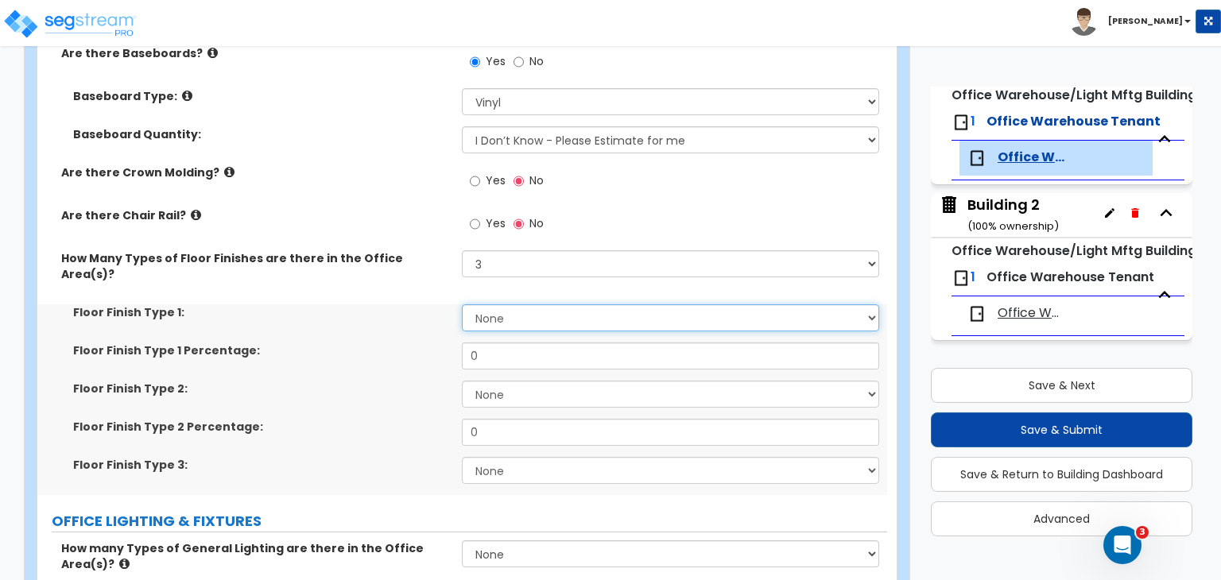
click at [499, 305] on select "None Tile Flooring Hardwood Flooring Resilient Laminate Flooring VCT Flooring S…" at bounding box center [670, 318] width 417 height 27
select select "5"
click at [462, 305] on select "None Tile Flooring Hardwood Flooring Resilient Laminate Flooring VCT Flooring S…" at bounding box center [670, 318] width 417 height 27
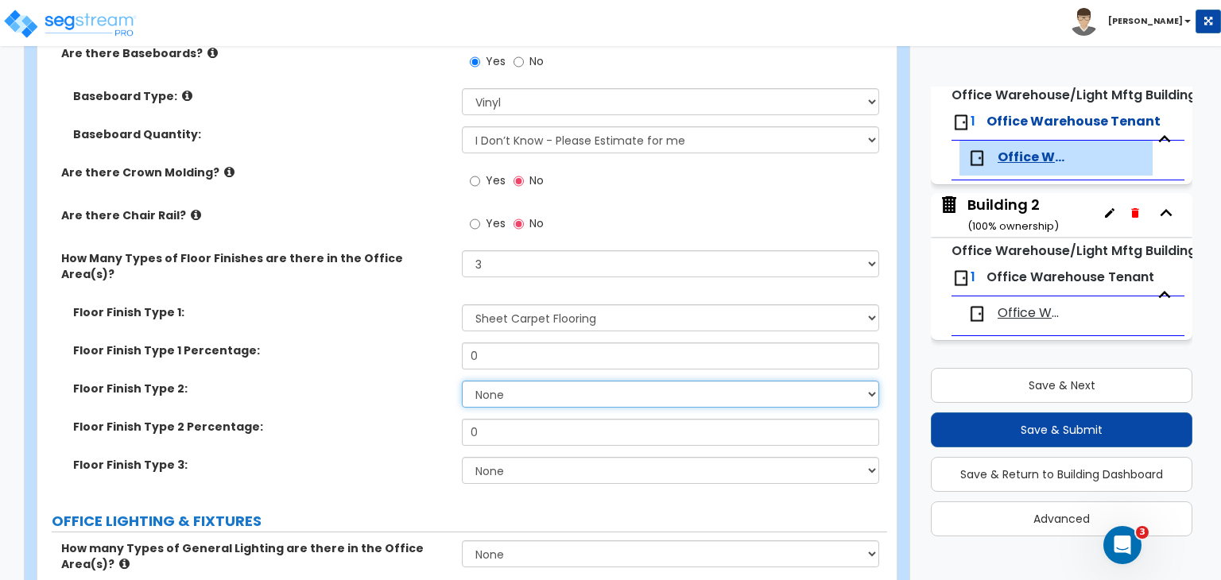
click at [510, 381] on select "None Tile Flooring Hardwood Flooring Resilient Laminate Flooring VCT Flooring S…" at bounding box center [670, 394] width 417 height 27
select select "3"
click at [462, 381] on select "None Tile Flooring Hardwood Flooring Resilient Laminate Flooring VCT Flooring S…" at bounding box center [670, 394] width 417 height 27
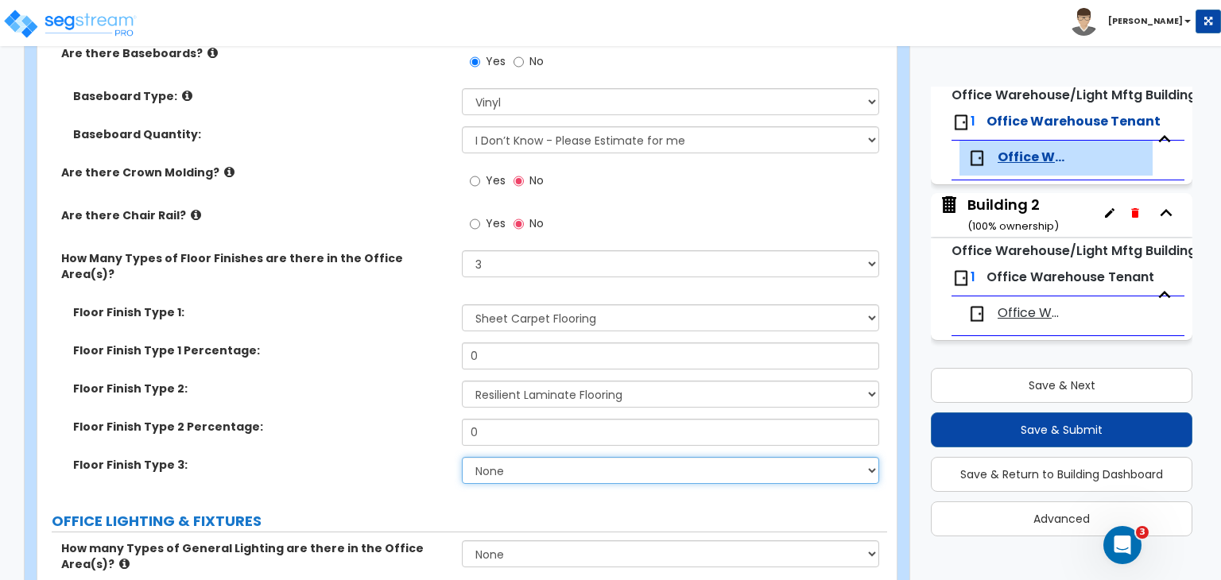
click at [518, 457] on select "None Tile Flooring Hardwood Flooring Resilient Laminate Flooring VCT Flooring S…" at bounding box center [670, 470] width 417 height 27
click at [462, 457] on select "None Tile Flooring Hardwood Flooring Resilient Laminate Flooring VCT Flooring S…" at bounding box center [670, 470] width 417 height 27
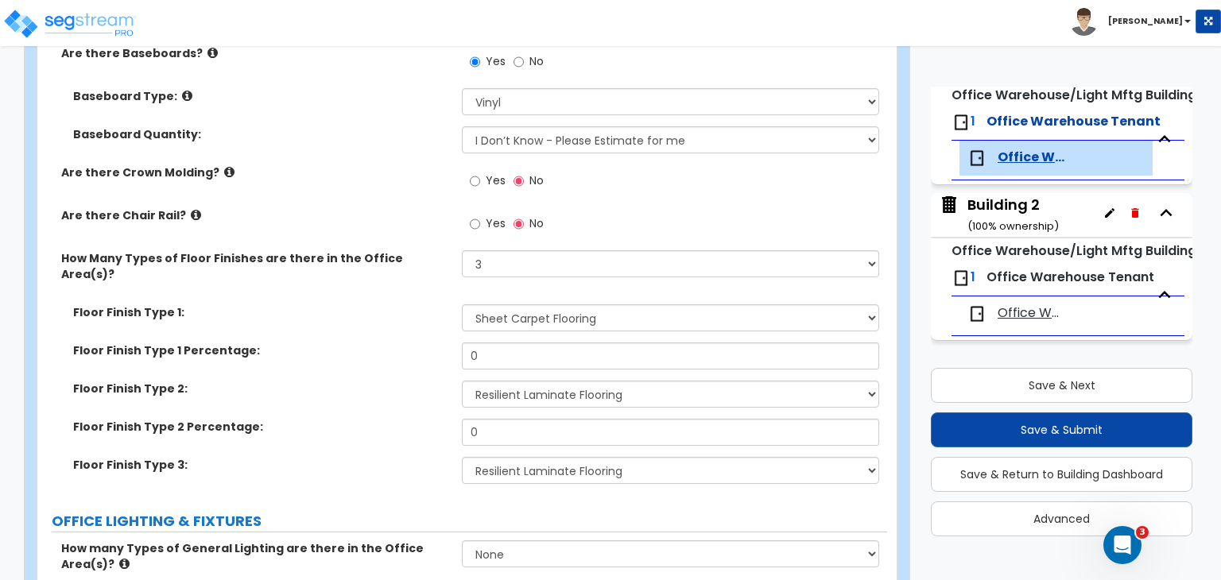
click at [398, 343] on div "Floor Finish Type 1 Percentage: 0" at bounding box center [462, 362] width 850 height 38
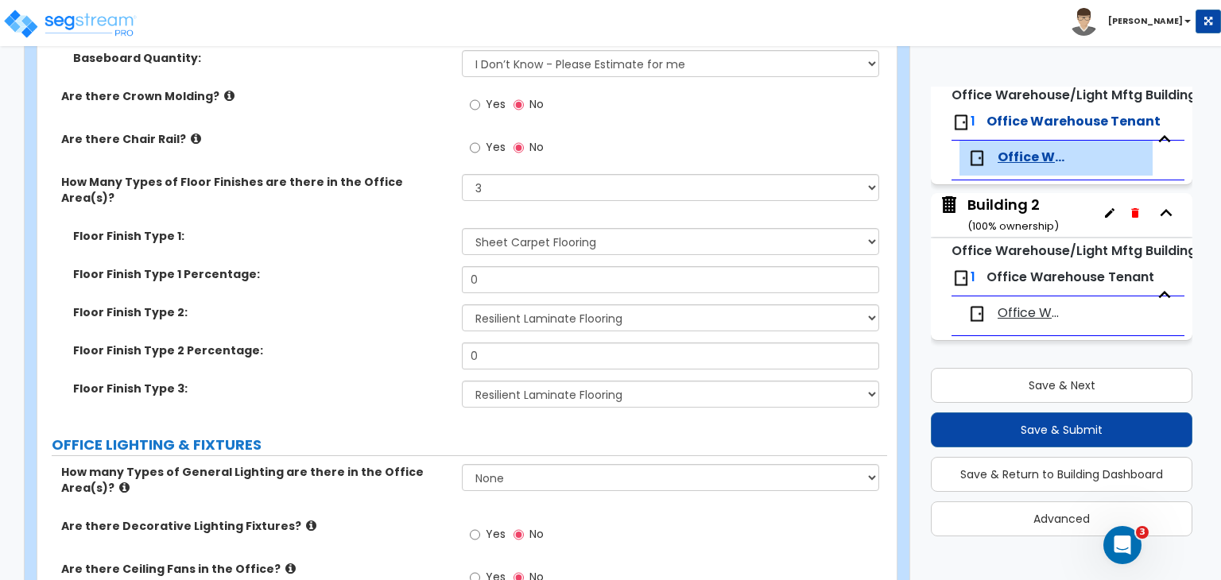
scroll to position [1829, 0]
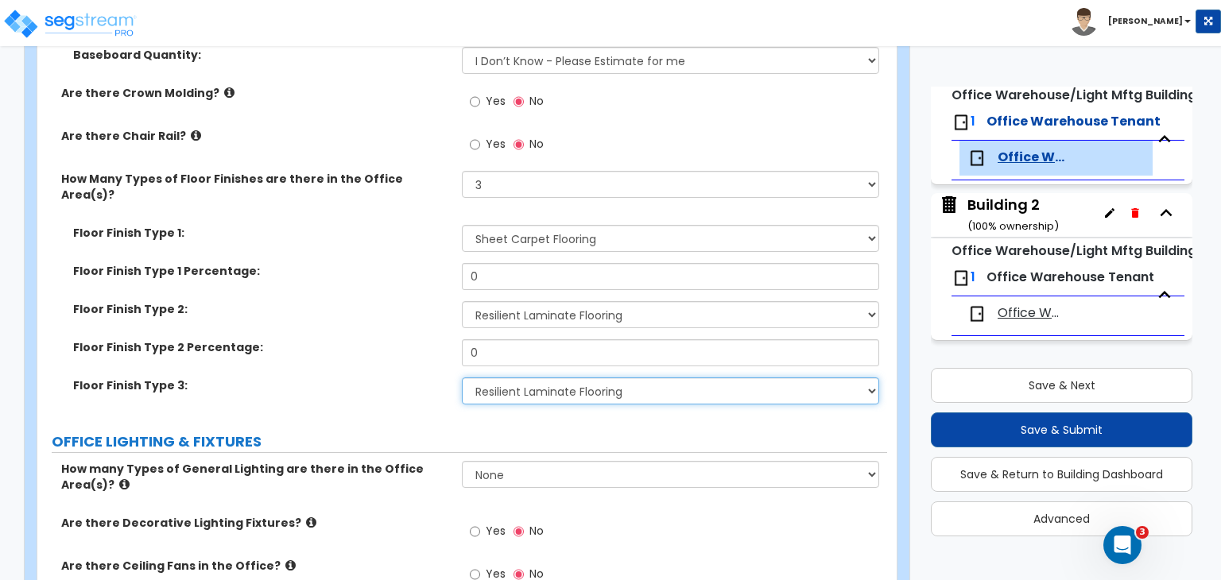
click at [515, 378] on select "None Tile Flooring Hardwood Flooring Resilient Laminate Flooring VCT Flooring S…" at bounding box center [670, 391] width 417 height 27
select select "4"
click at [462, 378] on select "None Tile Flooring Hardwood Flooring Resilient Laminate Flooring VCT Flooring S…" at bounding box center [670, 391] width 417 height 27
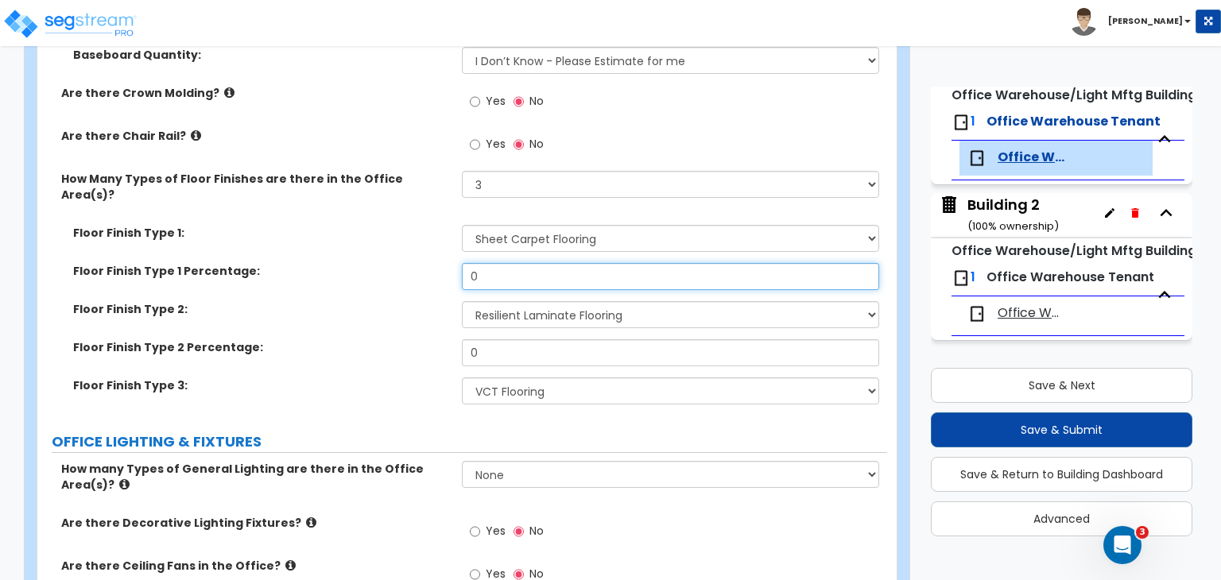
drag, startPoint x: 506, startPoint y: 234, endPoint x: 406, endPoint y: 230, distance: 99.5
click at [406, 263] on div "Floor Finish Type 1 Percentage: 0" at bounding box center [462, 282] width 850 height 38
type input "55"
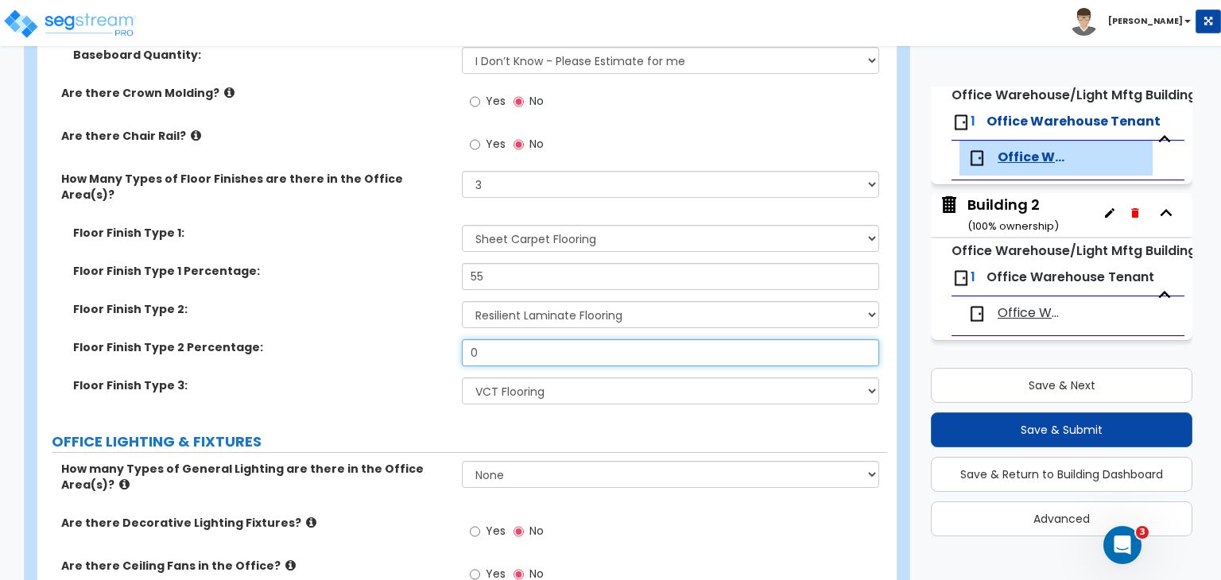
drag, startPoint x: 501, startPoint y: 312, endPoint x: 317, endPoint y: 328, distance: 184.4
click at [317, 340] on div "Floor Finish Type 2 Percentage: 0" at bounding box center [462, 359] width 850 height 38
type input "25"
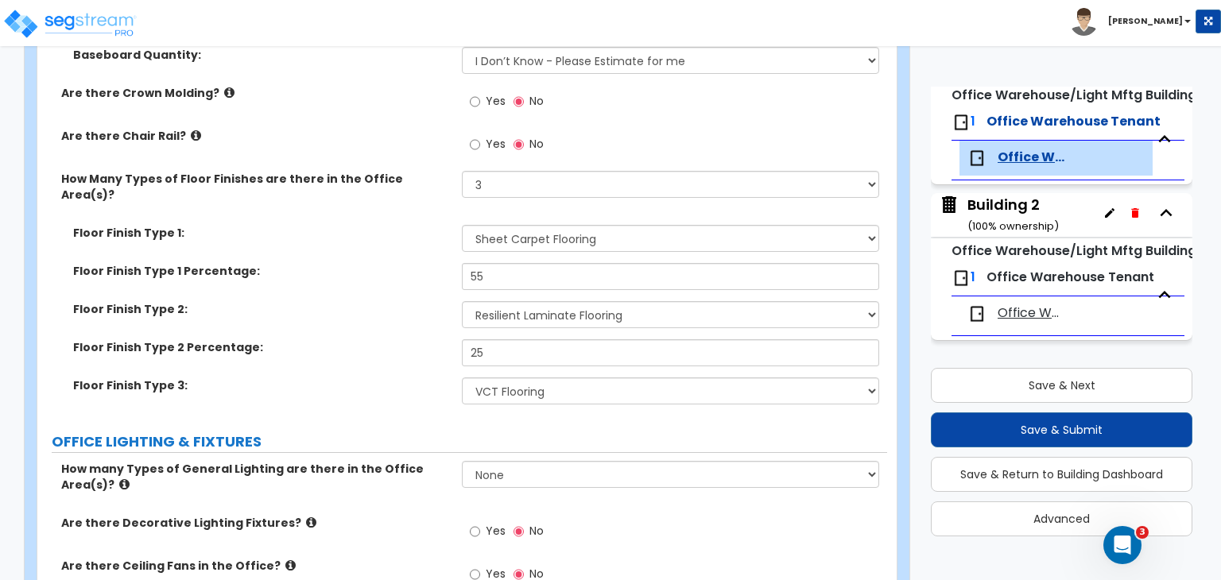
click at [356, 340] on div "Floor Finish Type 2 Percentage: 25" at bounding box center [462, 359] width 850 height 38
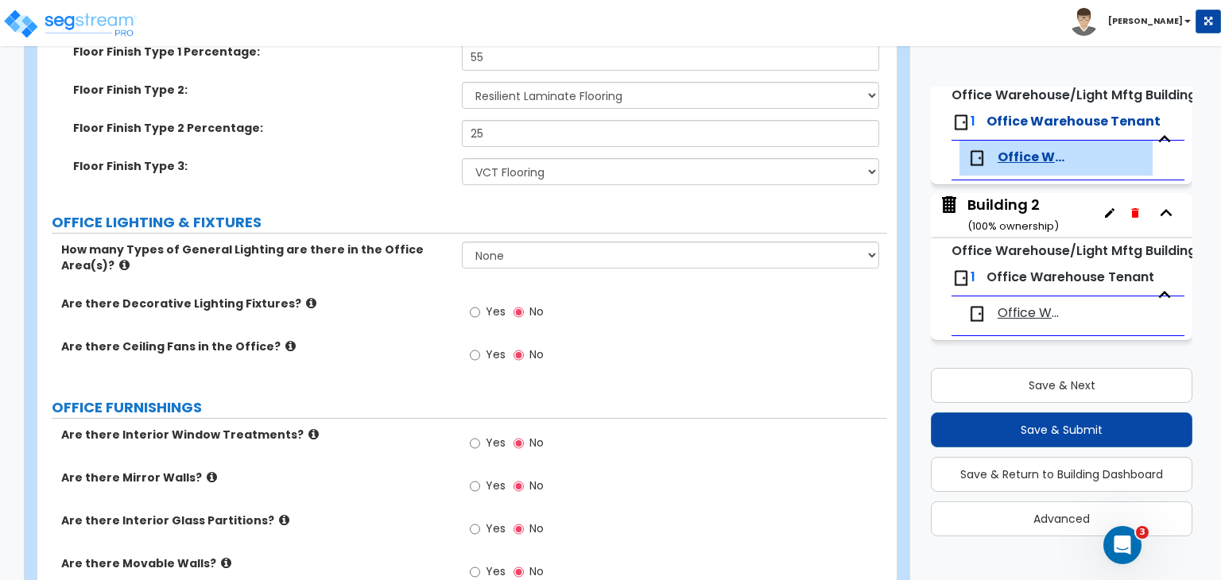
scroll to position [2059, 0]
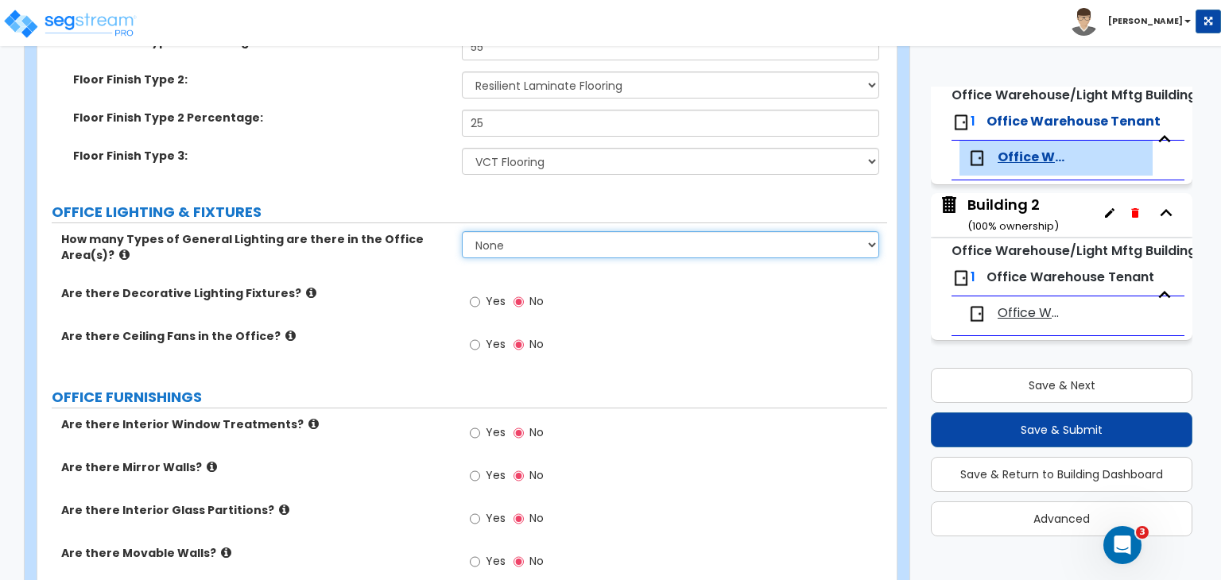
click at [522, 231] on select "None 1 2 3" at bounding box center [670, 244] width 417 height 27
select select "1"
click at [462, 231] on select "None 1 2 3" at bounding box center [670, 244] width 417 height 27
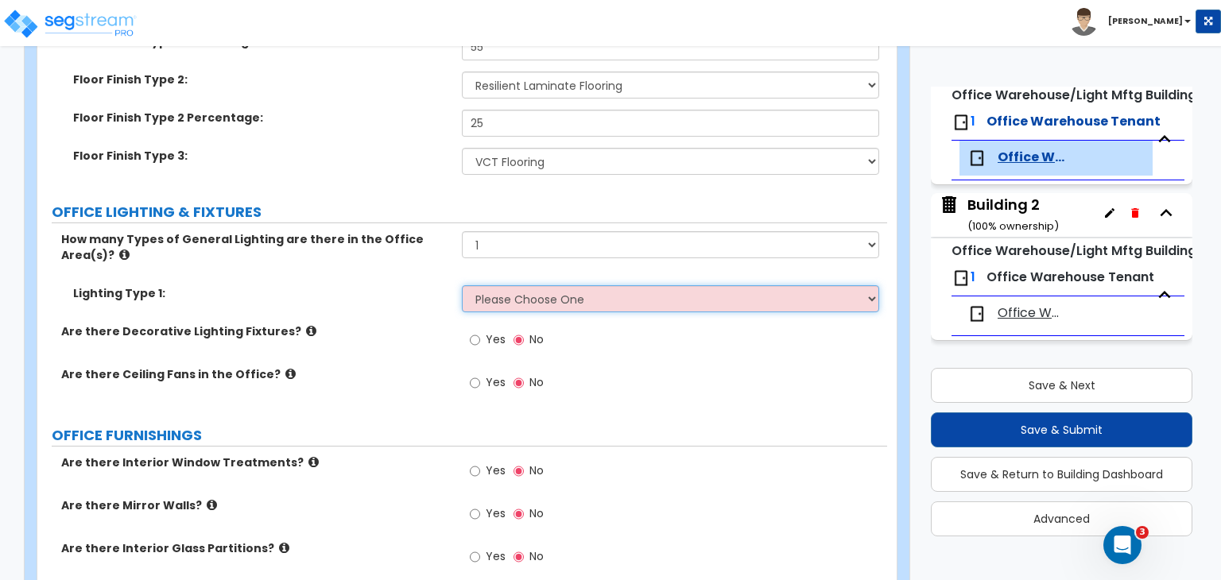
click at [490, 285] on select "Please Choose One LED Surface-Mounted LED Recessed Fluorescent Surface-Mounted …" at bounding box center [670, 298] width 417 height 27
select select "4"
click at [462, 285] on select "Please Choose One LED Surface-Mounted LED Recessed Fluorescent Surface-Mounted …" at bounding box center [670, 298] width 417 height 27
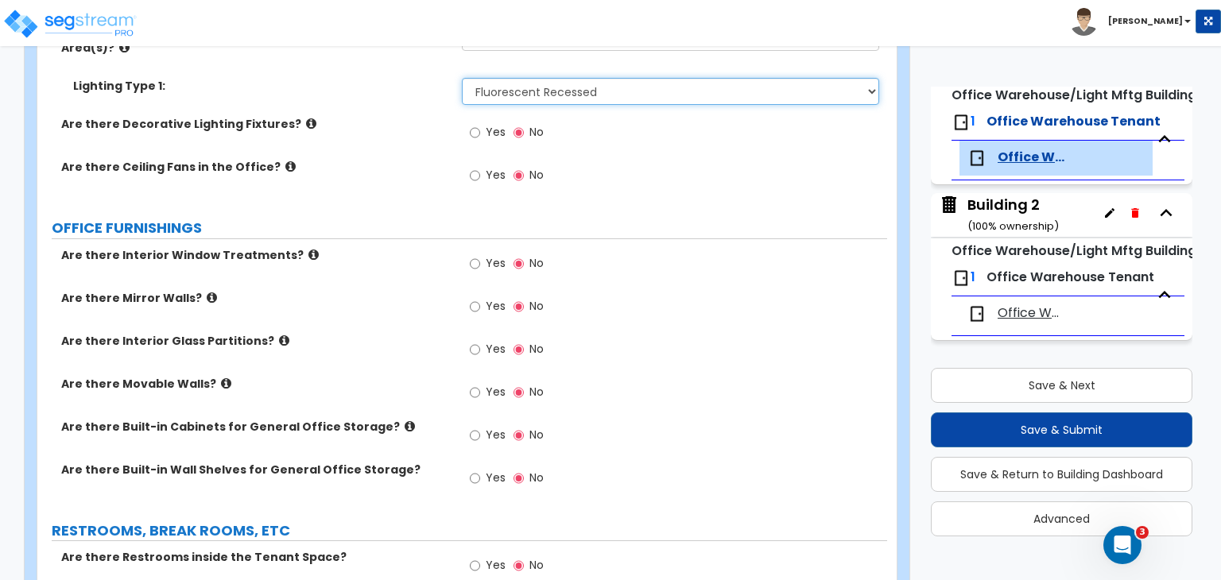
scroll to position [2285, 0]
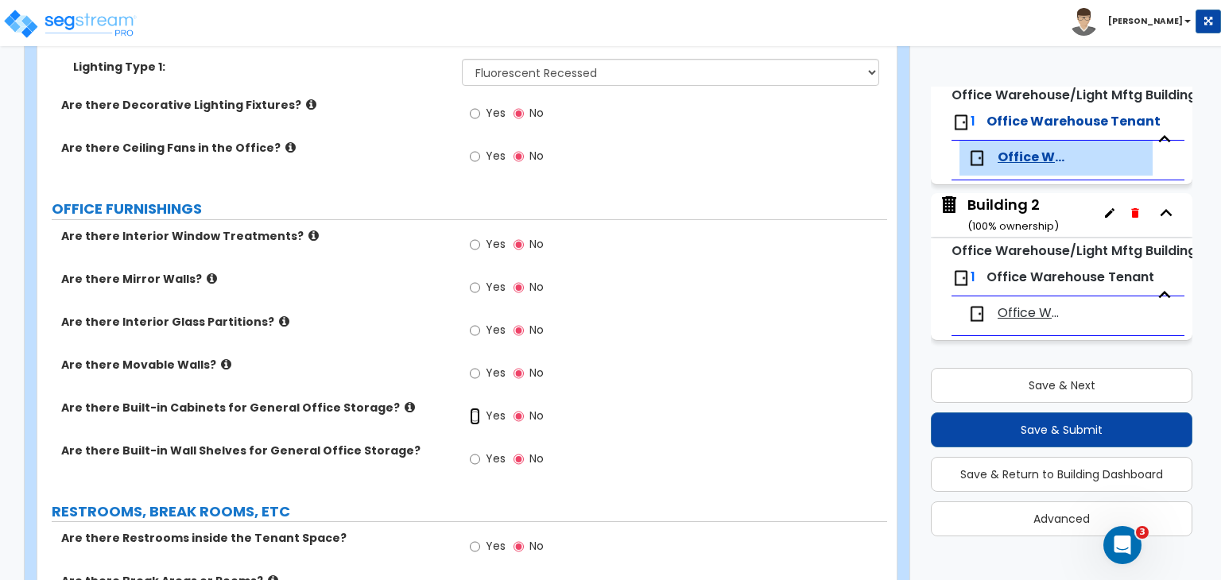
click at [475, 408] on input "Yes" at bounding box center [475, 416] width 10 height 17
radio input "true"
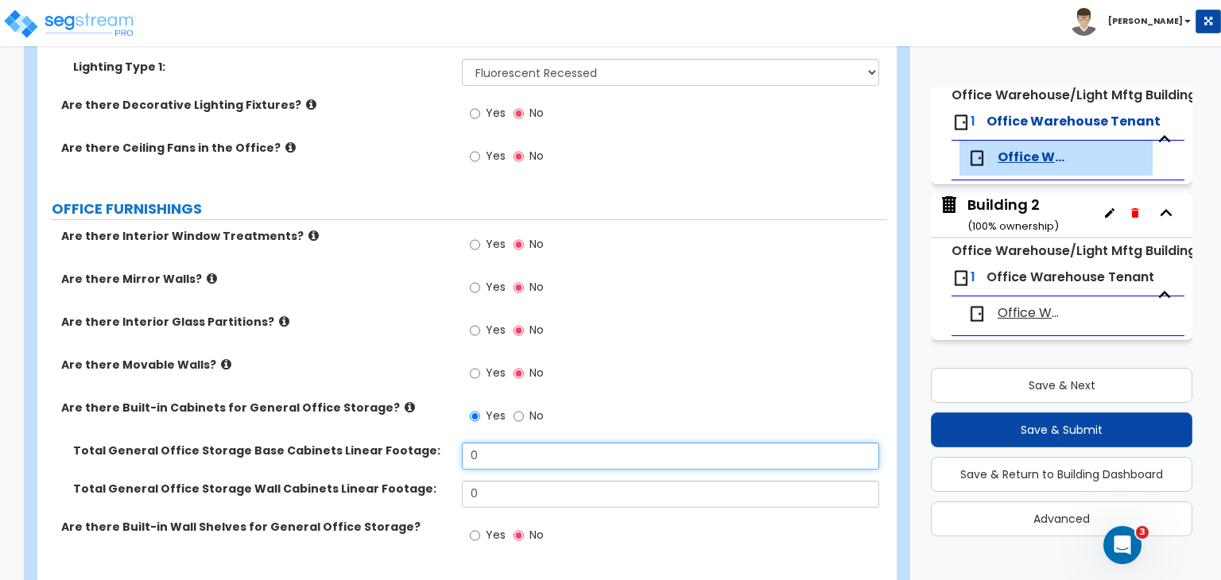
drag, startPoint x: 509, startPoint y: 415, endPoint x: 403, endPoint y: 413, distance: 105.8
click at [403, 443] on div "Total General Office Storage Base Cabinets Linear Footage: 0" at bounding box center [462, 462] width 850 height 38
type input "12"
click at [403, 443] on label "Total General Office Storage Base Cabinets Linear Footage:" at bounding box center [261, 451] width 377 height 16
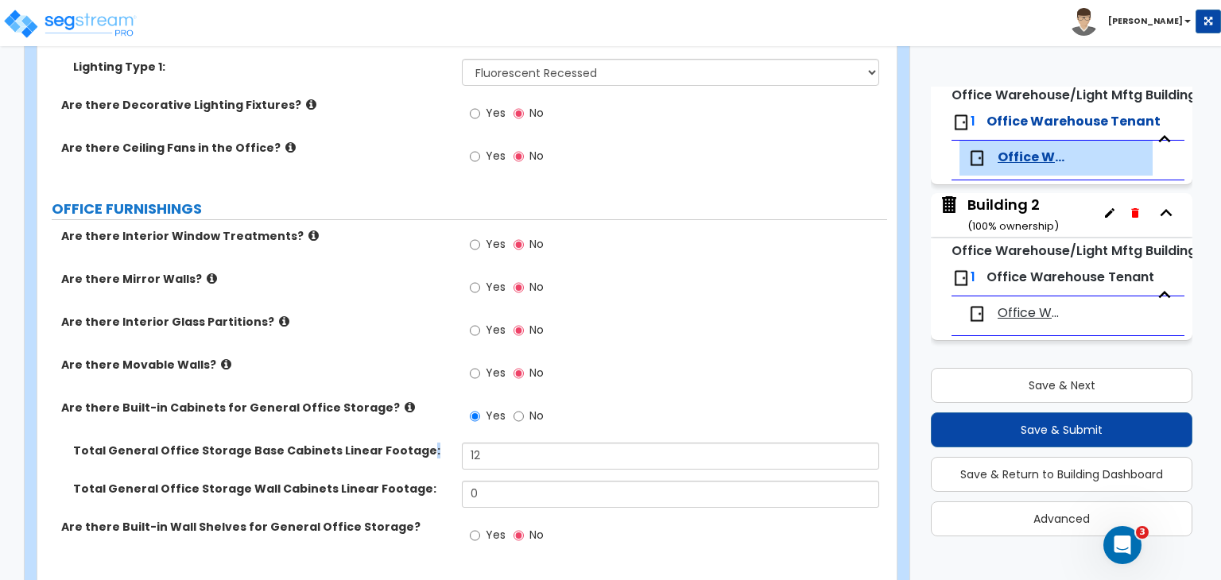
click at [438, 443] on label "Total General Office Storage Base Cabinets Linear Footage:" at bounding box center [261, 451] width 377 height 16
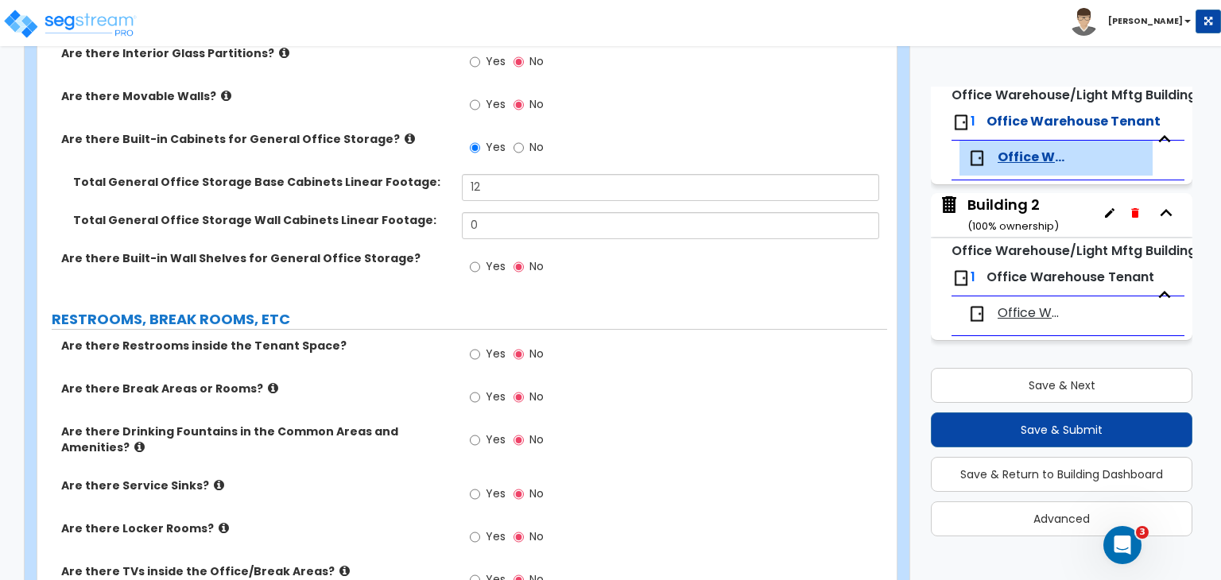
scroll to position [2554, 0]
click at [400, 381] on label "Are there Break Areas or Rooms?" at bounding box center [255, 389] width 389 height 16
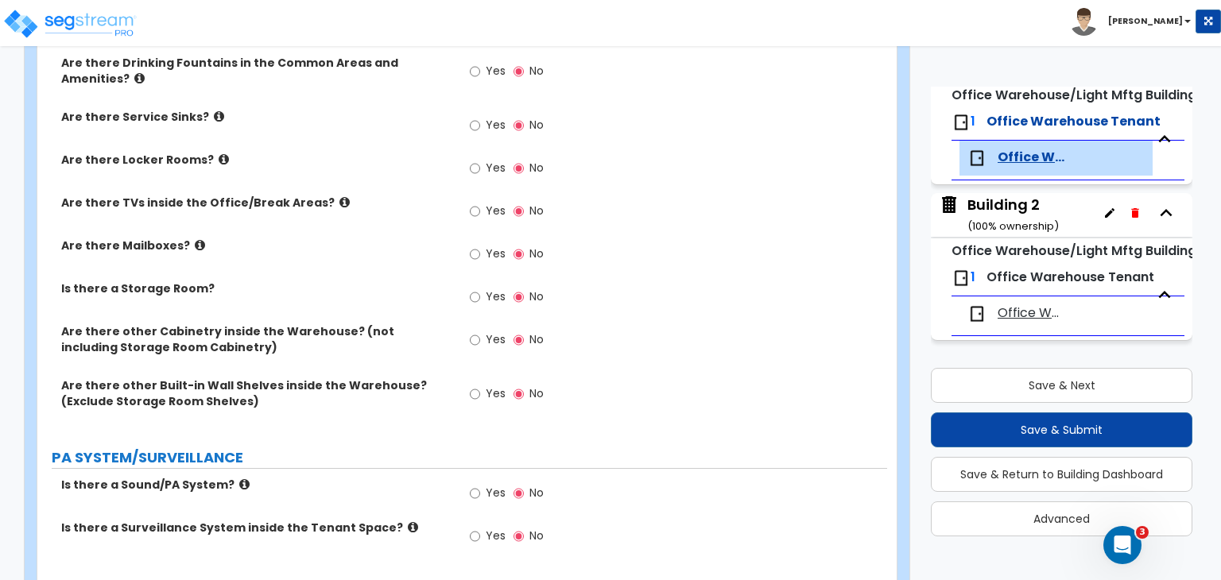
scroll to position [2924, 0]
click at [476, 527] on input "Yes" at bounding box center [475, 535] width 10 height 17
radio input "true"
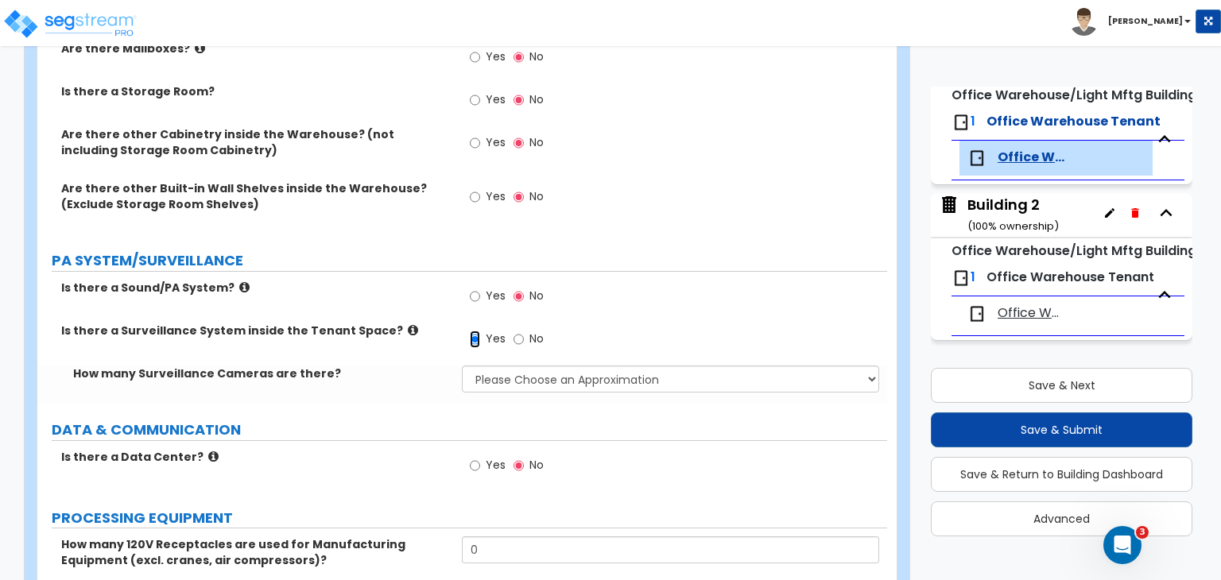
scroll to position [3121, 0]
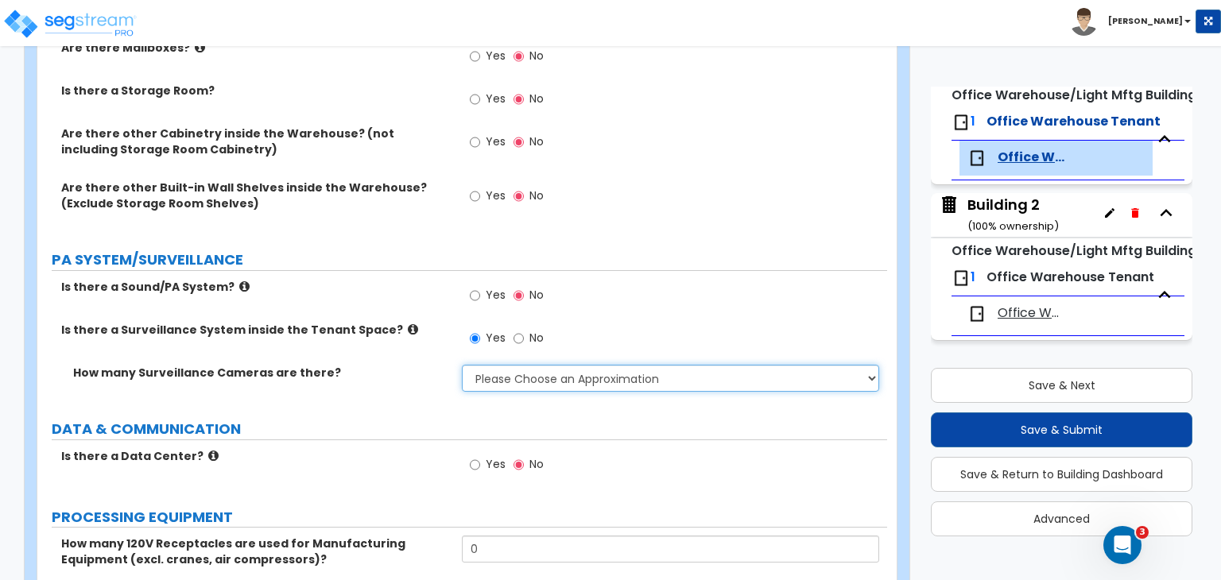
click at [518, 365] on select "Please Choose an Approximation Barely Noticed Any Noticed a Couple Frequently S…" at bounding box center [670, 378] width 417 height 27
select select "3"
click at [462, 365] on select "Please Choose an Approximation Barely Noticed Any Noticed a Couple Frequently S…" at bounding box center [670, 378] width 417 height 27
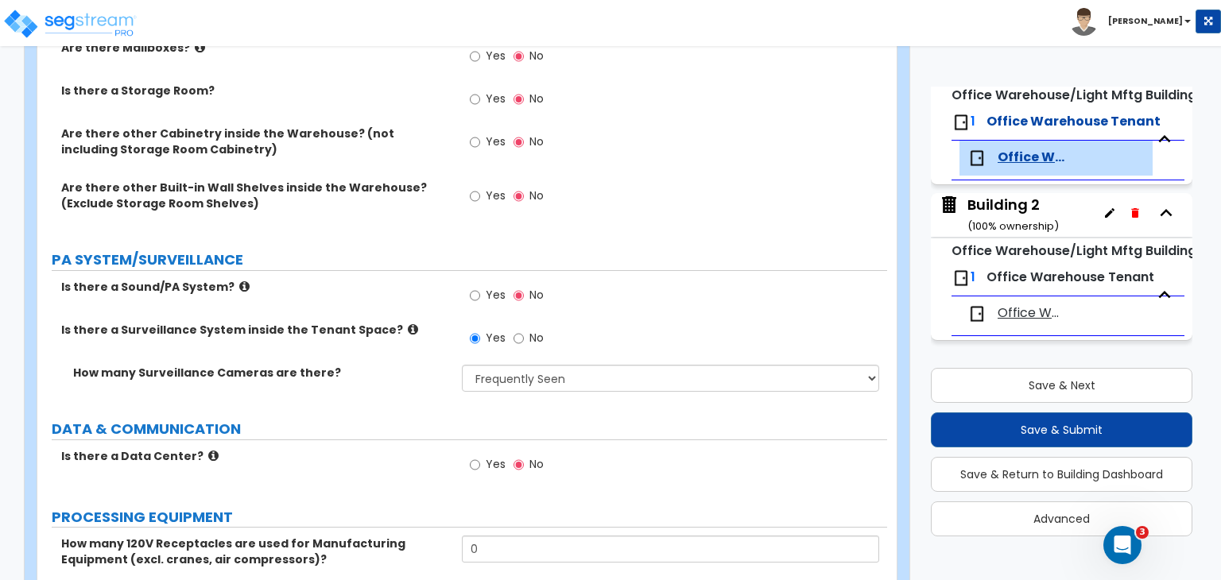
click at [375, 365] on div "How many Surveillance Cameras are there? Please Choose an Approximation Barely …" at bounding box center [462, 384] width 850 height 38
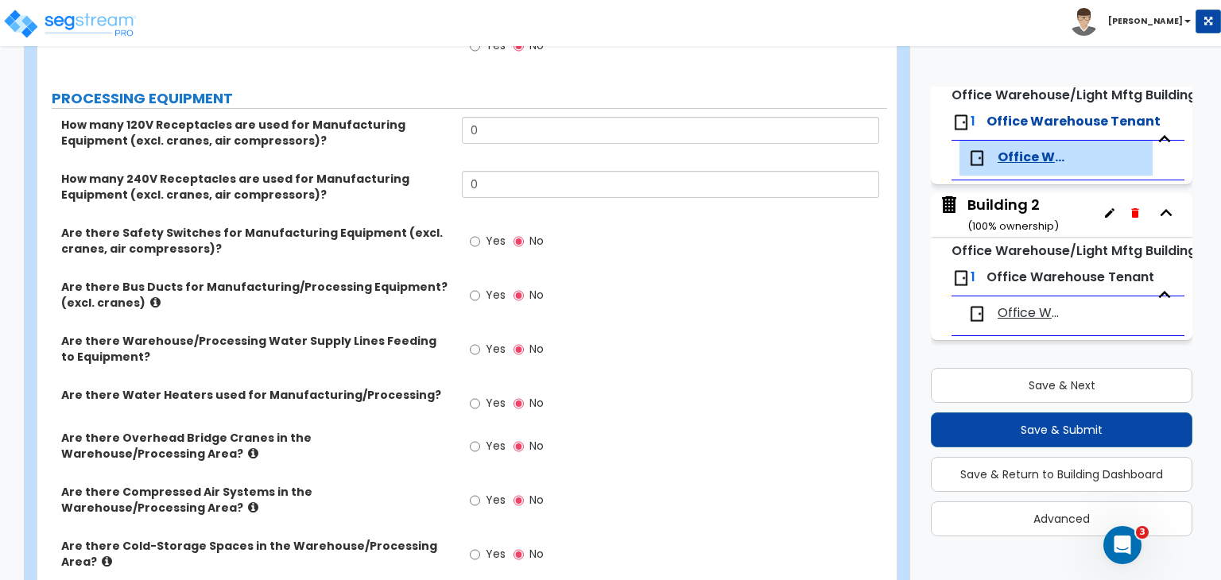
scroll to position [3543, 0]
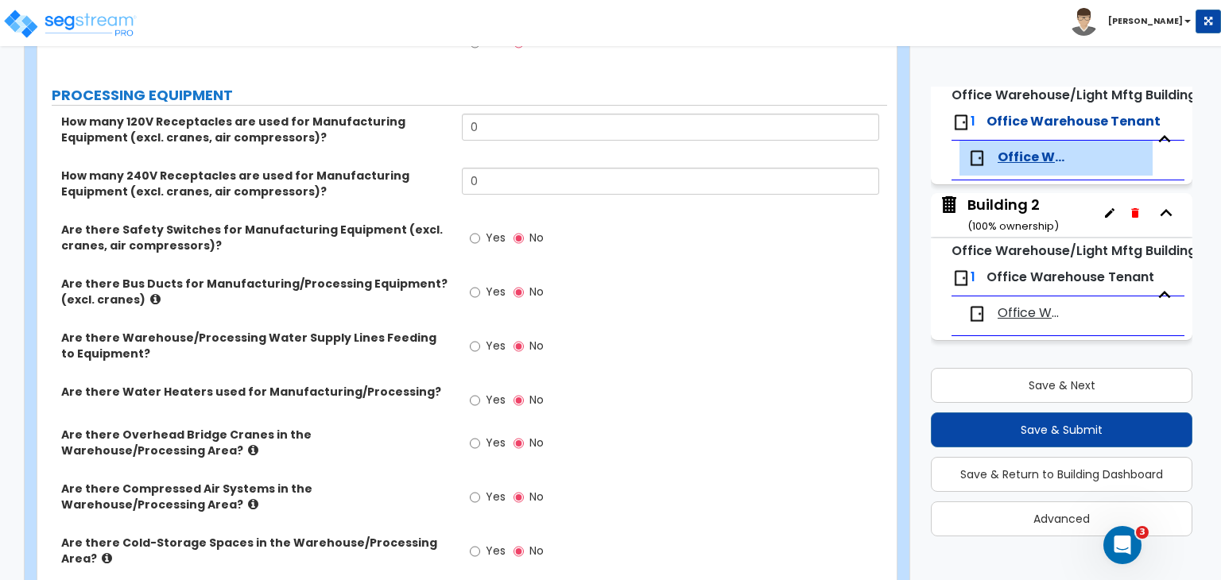
click at [434, 386] on div "Are there Water Heaters used for Manufacturing/Processing? Yes No" at bounding box center [462, 405] width 850 height 43
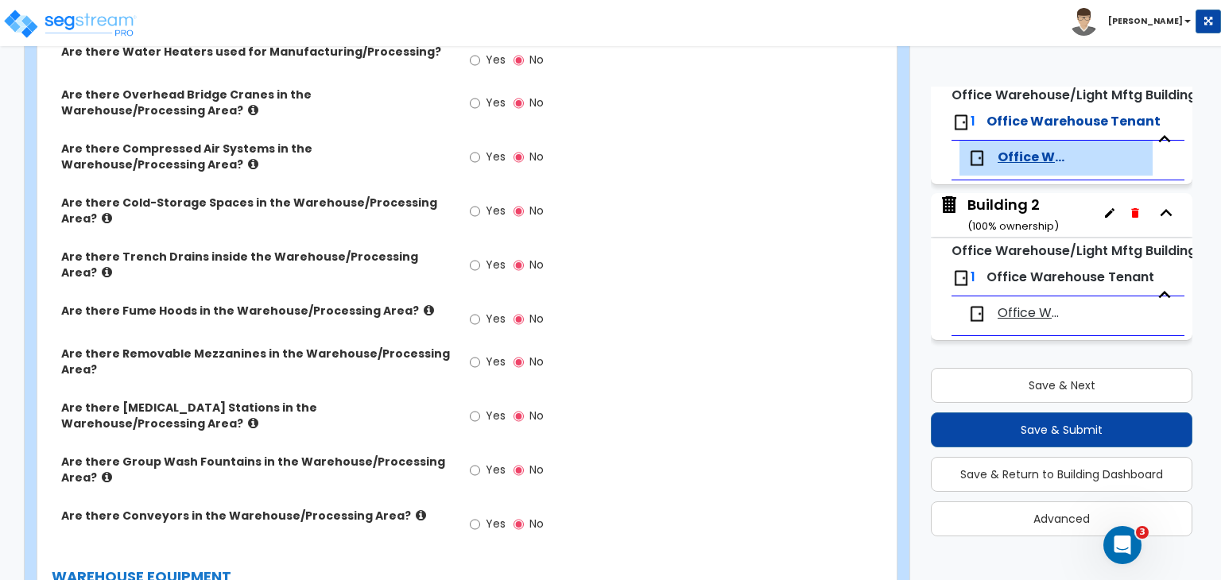
scroll to position [3887, 0]
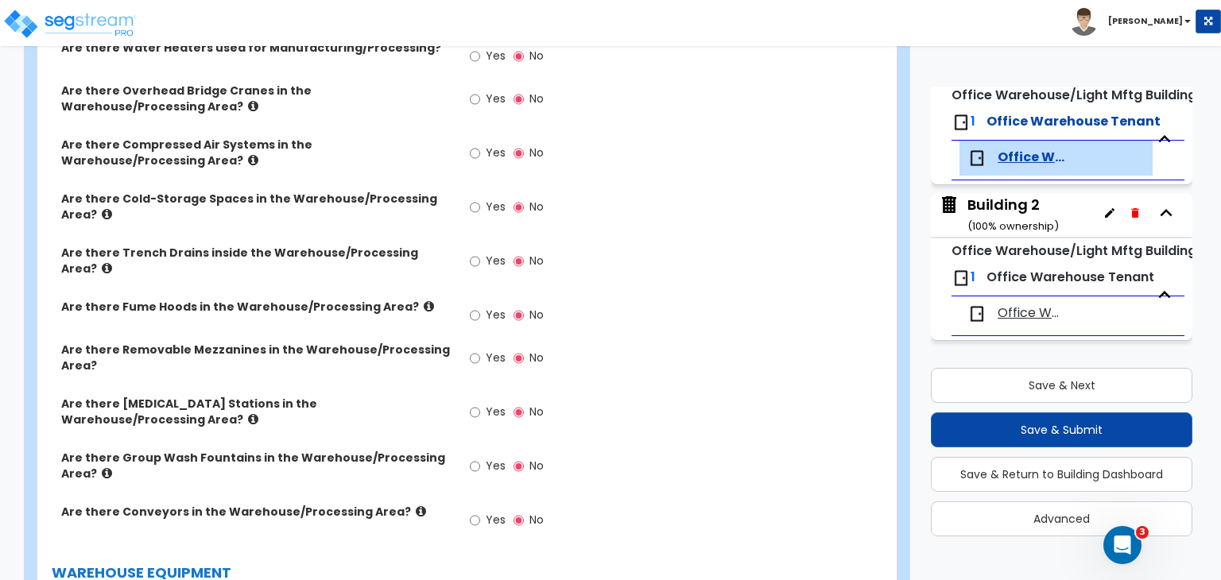
click at [450, 342] on div "Are there Removable Mezzanines in the Warehouse/Processing Area? Yes No" at bounding box center [462, 369] width 850 height 54
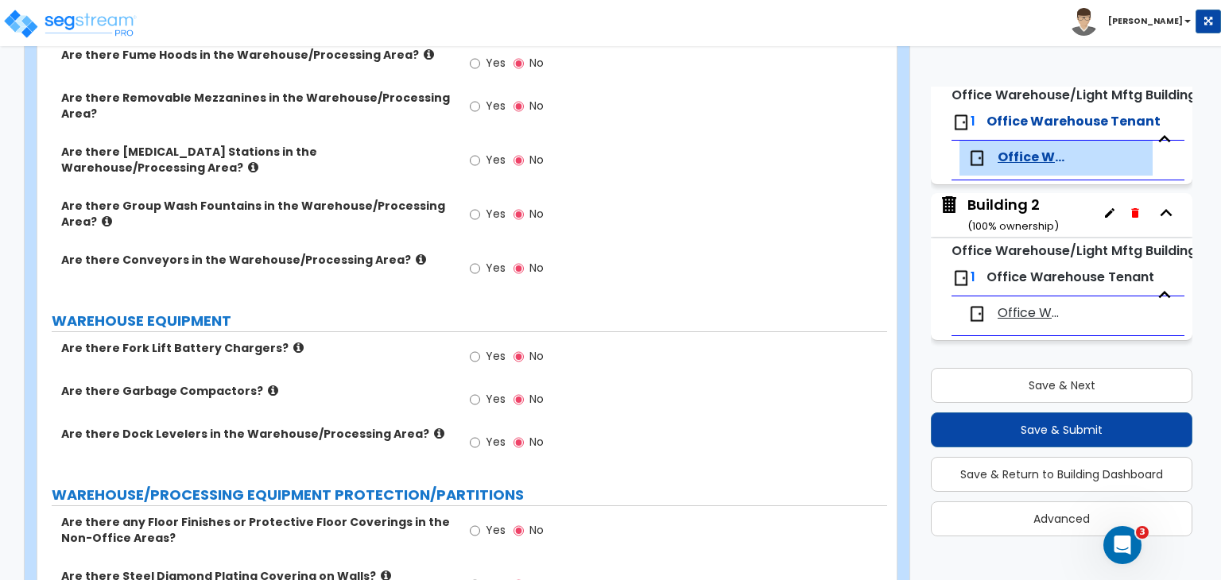
scroll to position [4141, 0]
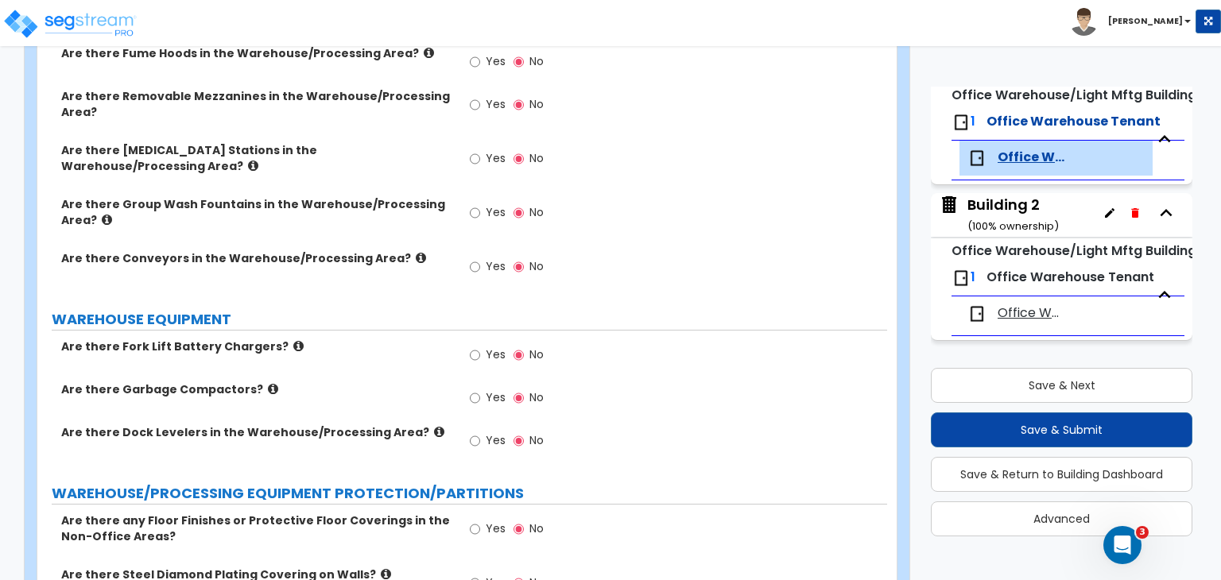
click at [384, 339] on div "Are there Fork Lift Battery Chargers? Yes No" at bounding box center [462, 360] width 850 height 43
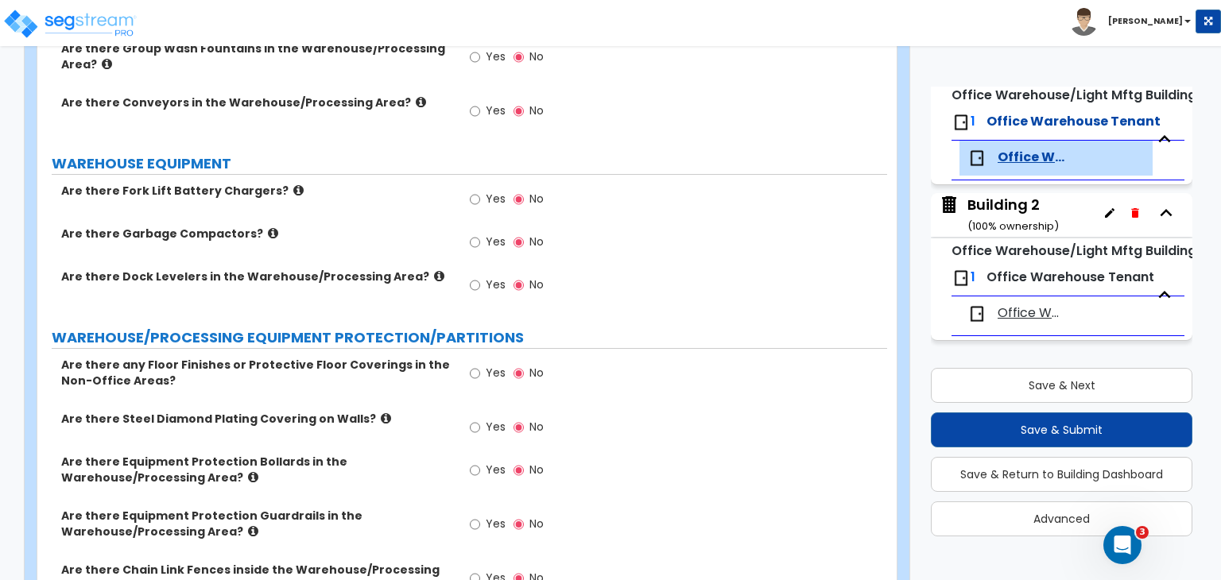
scroll to position [4306, 0]
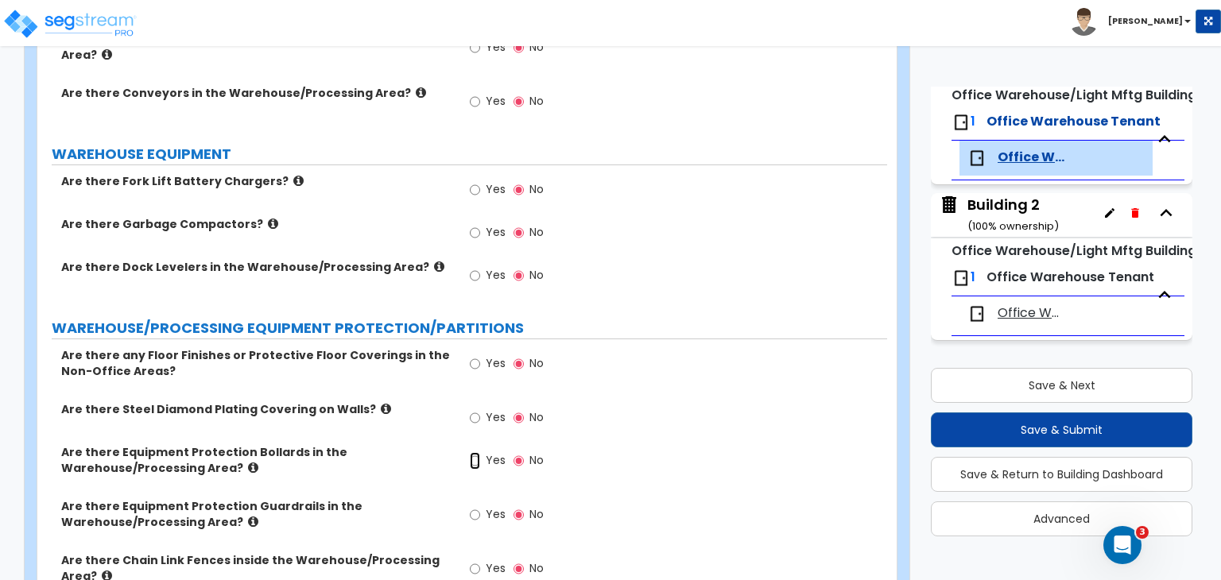
click at [474, 452] on input "Yes" at bounding box center [475, 460] width 10 height 17
radio input "true"
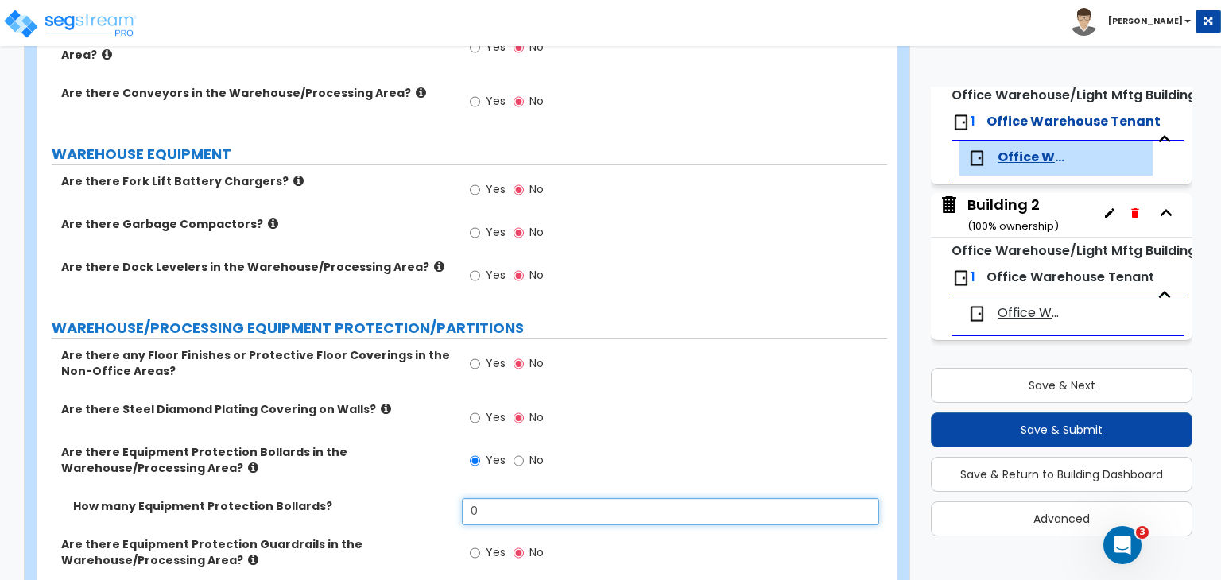
drag, startPoint x: 503, startPoint y: 456, endPoint x: 340, endPoint y: 440, distance: 163.0
click at [340, 440] on div "Are there any Floor Finishes or Protective Floor Coverings in the Non-Office Ar…" at bounding box center [462, 522] width 826 height 351
type input "8"
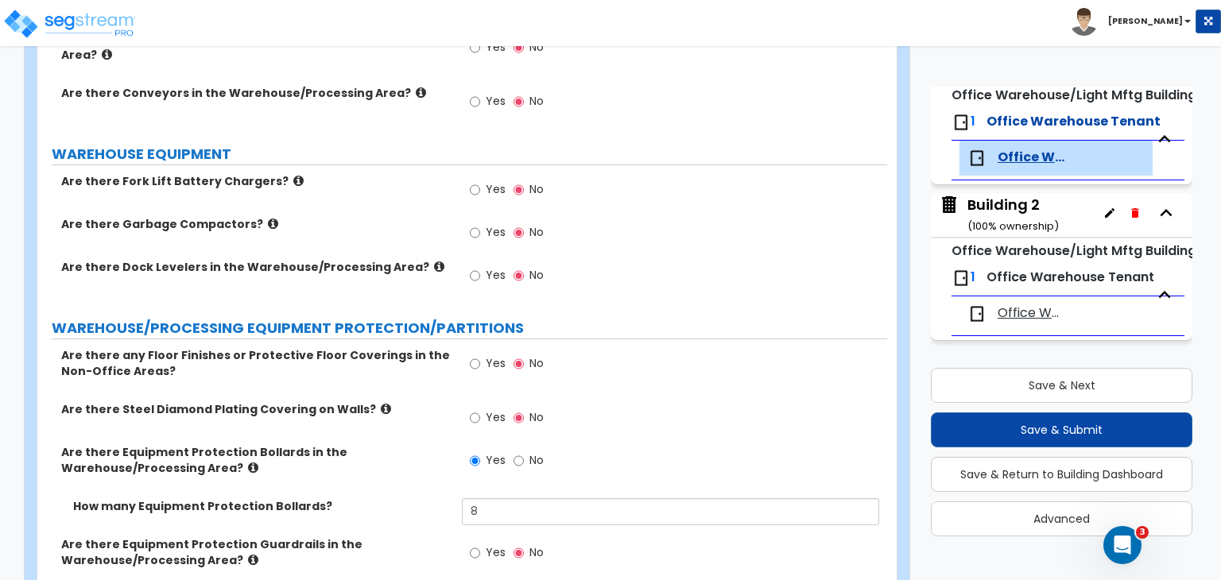
click at [388, 499] on div "How many Equipment Protection Bollards? 8" at bounding box center [462, 518] width 850 height 38
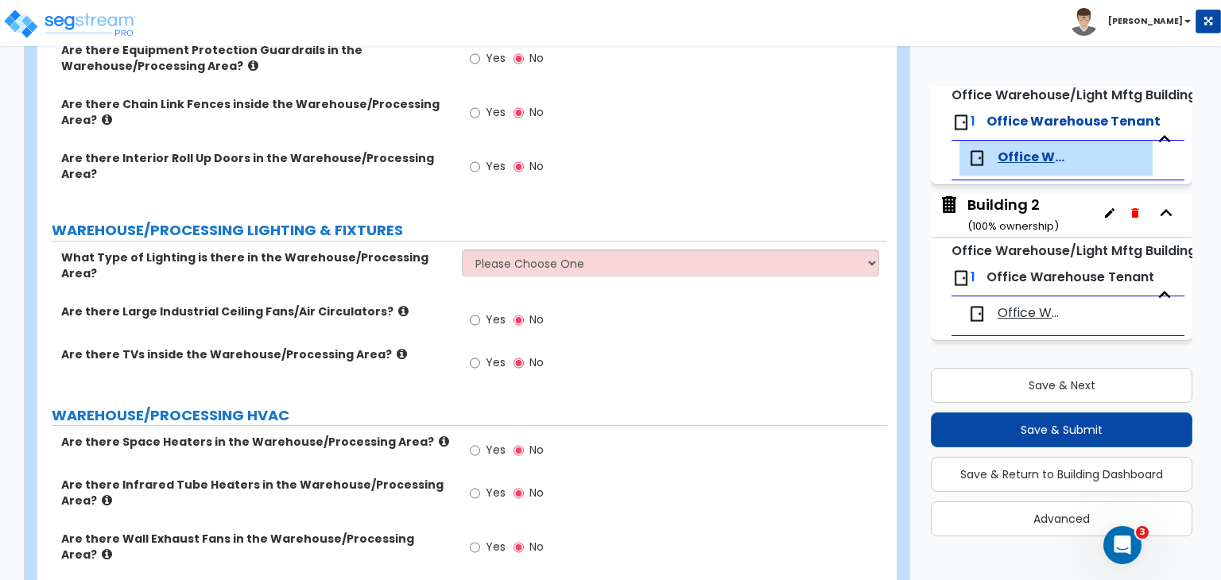
scroll to position [4812, 0]
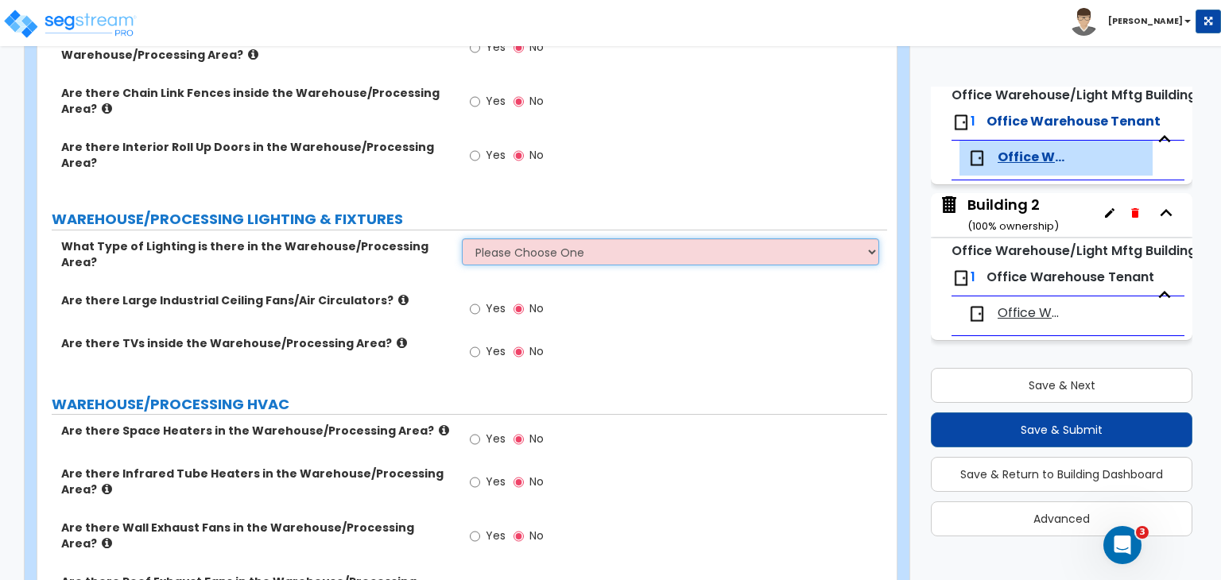
click at [496, 239] on select "Please Choose One High Bay Round Fixtures High Bay Fluorescent Tube Lighting Hi…" at bounding box center [670, 252] width 417 height 27
select select "2"
click at [462, 239] on select "Please Choose One High Bay Round Fixtures High Bay Fluorescent Tube Lighting Hi…" at bounding box center [670, 252] width 417 height 27
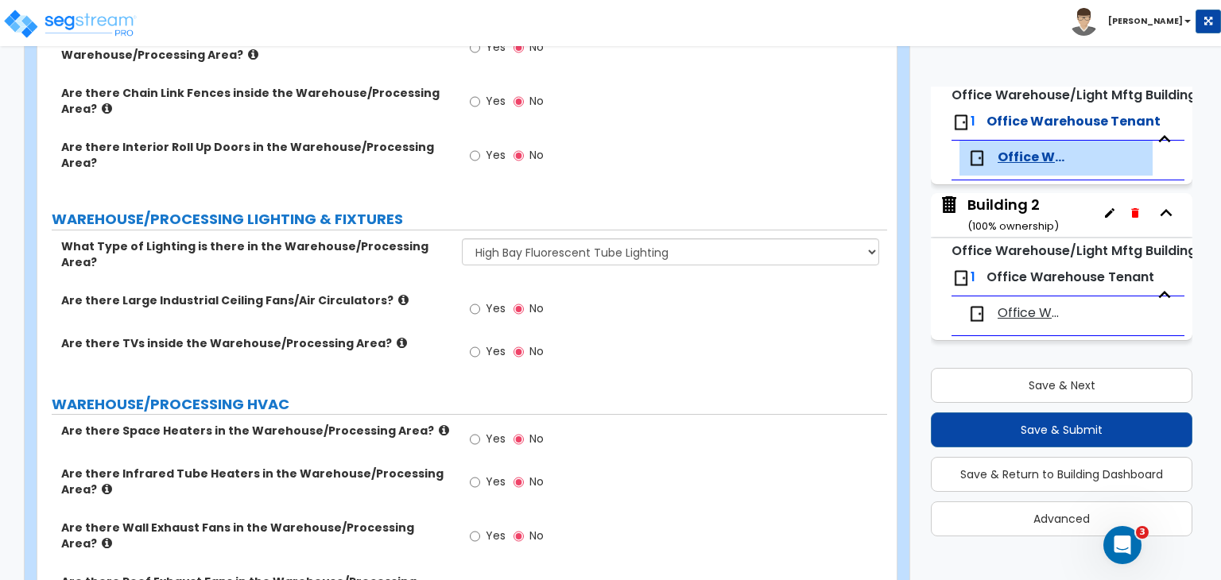
click at [419, 293] on div "Are there Large Industrial Ceiling Fans/Air Circulators? Yes No" at bounding box center [462, 314] width 850 height 43
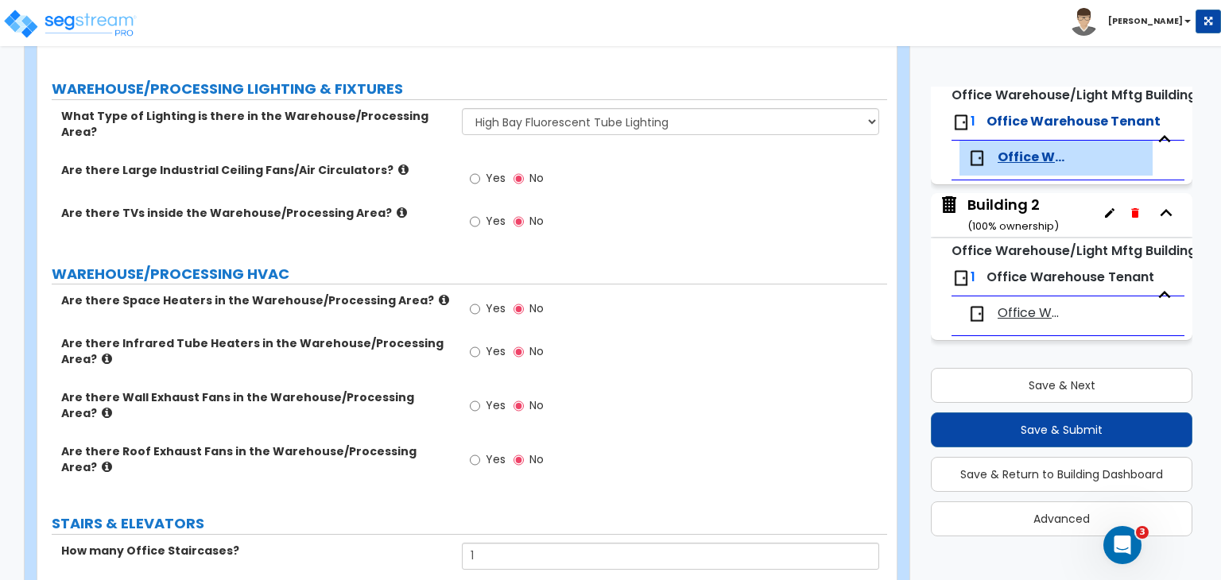
scroll to position [4953, 0]
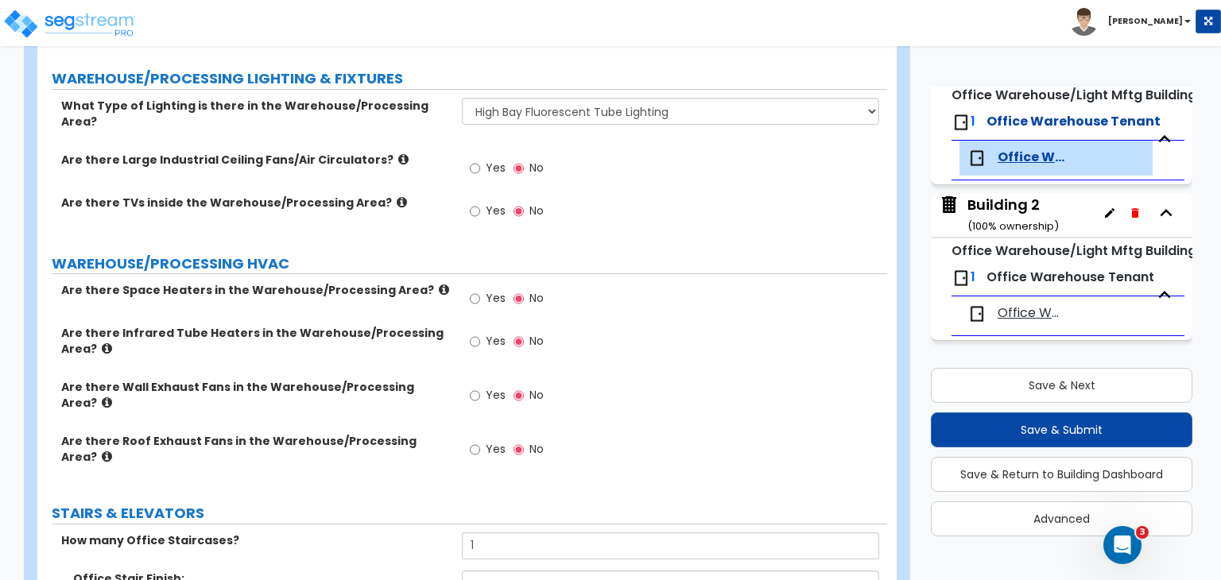
click at [607, 325] on div "Yes No" at bounding box center [674, 346] width 425 height 43
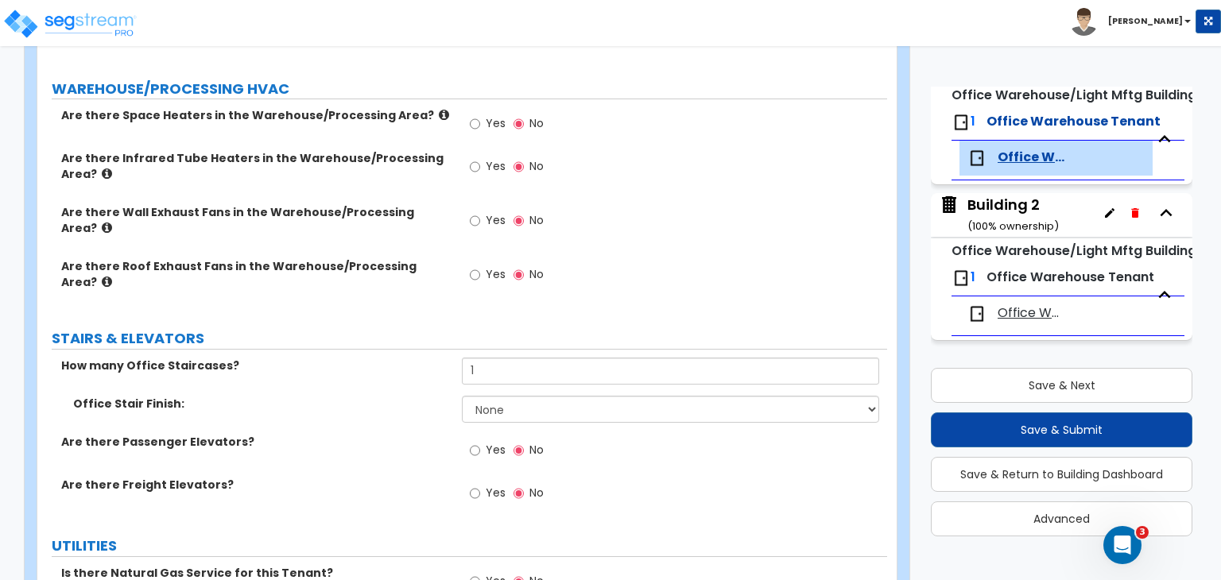
scroll to position [5207, 0]
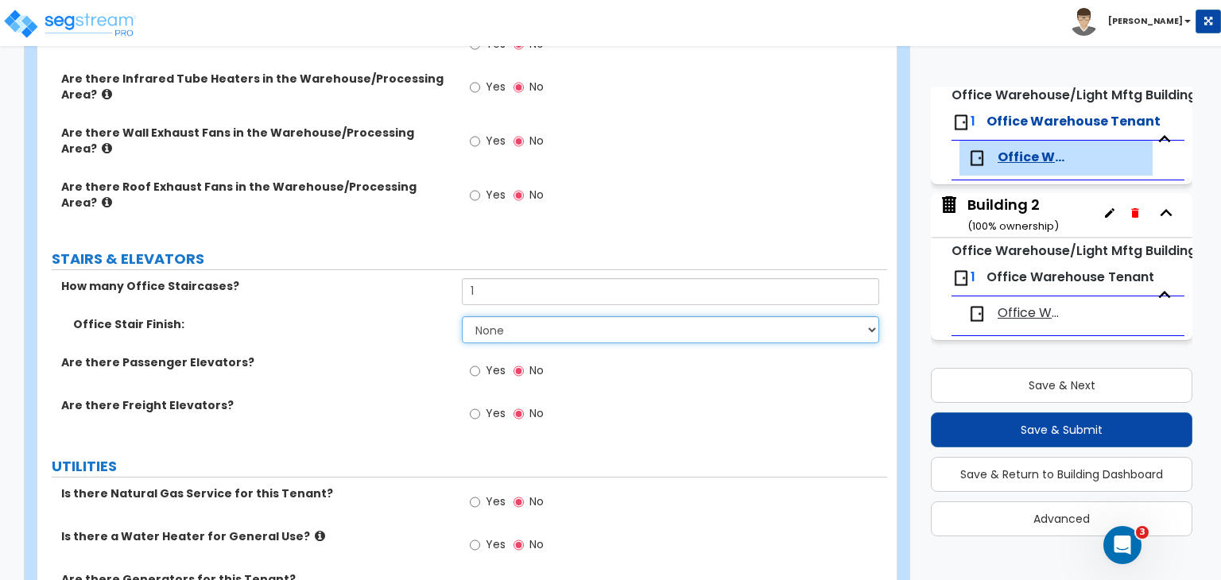
click at [534, 316] on select "None Tile Wood Laminate VCT Sheet Carpet Sheet Vinyl Carpet Tile" at bounding box center [670, 329] width 417 height 27
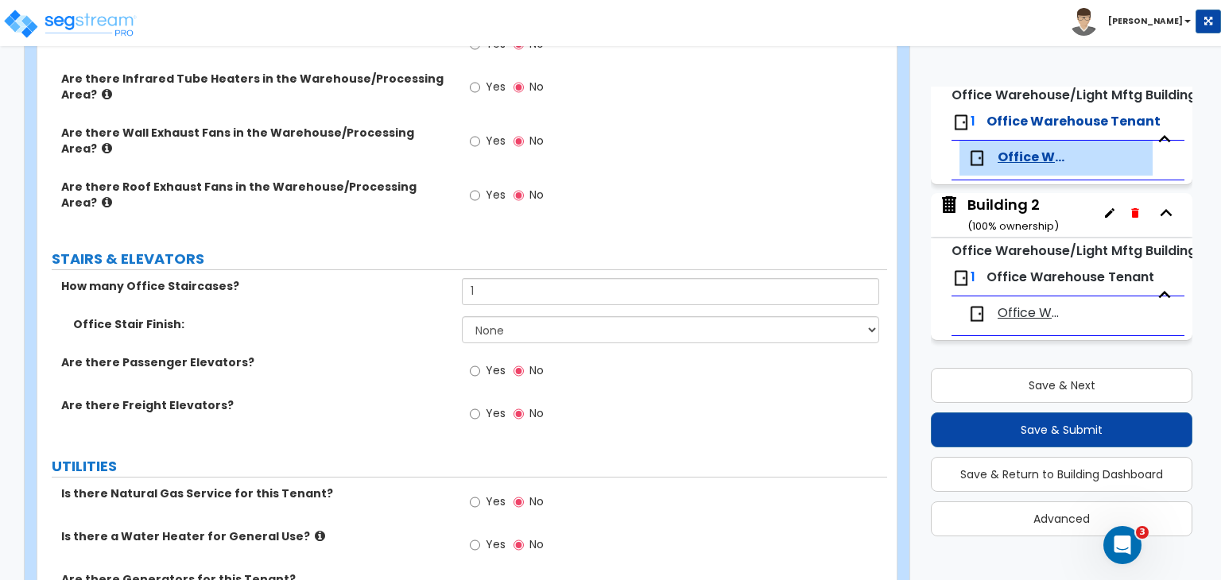
click at [416, 355] on label "Are there Passenger Elevators?" at bounding box center [255, 363] width 389 height 16
click at [477, 537] on input "Yes" at bounding box center [475, 545] width 10 height 17
radio input "true"
click at [490, 572] on select "Please Choose One Gas Electric" at bounding box center [670, 585] width 417 height 27
select select "2"
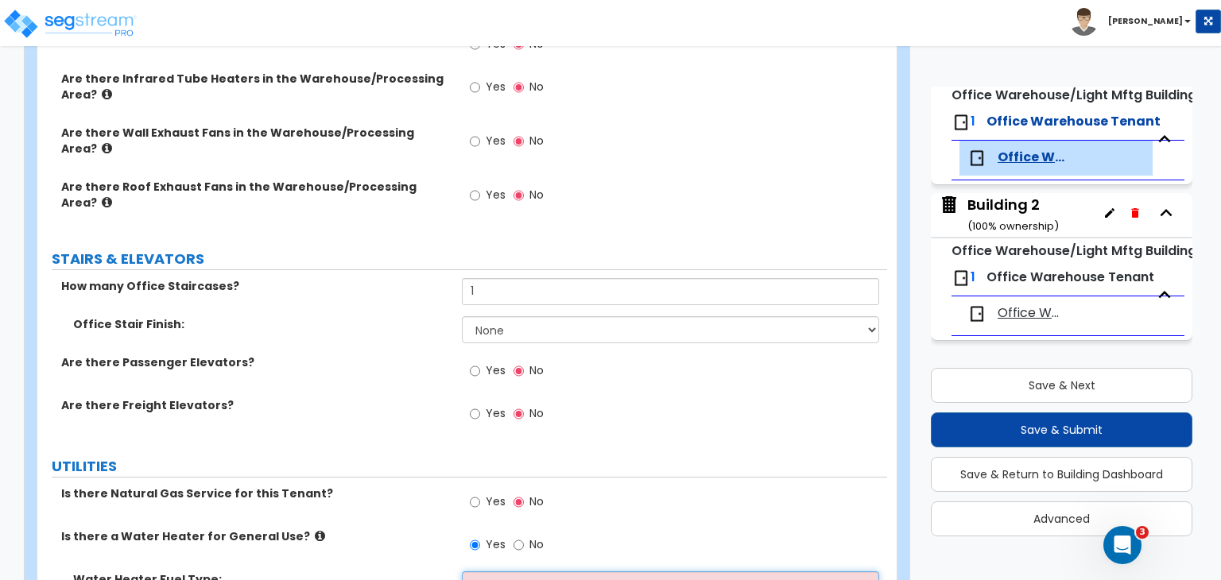
click at [462, 572] on select "Please Choose One Gas Electric" at bounding box center [670, 585] width 417 height 27
click at [388, 529] on label "Is there a Water Heater for General Use?" at bounding box center [255, 537] width 389 height 16
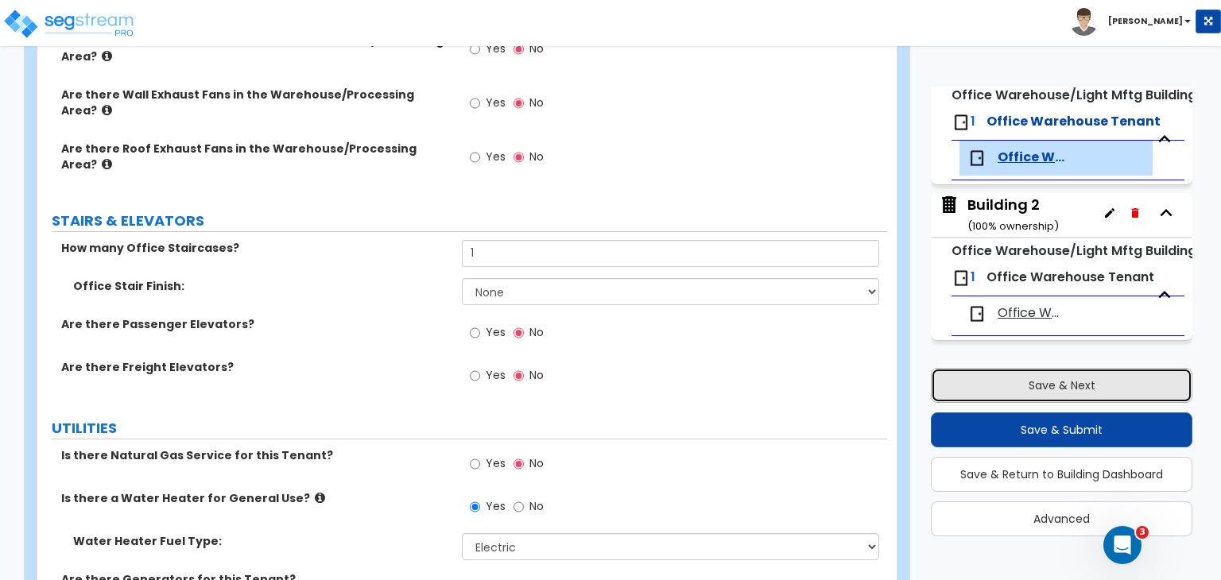
click at [1003, 390] on button "Save & Next" at bounding box center [1062, 385] width 262 height 35
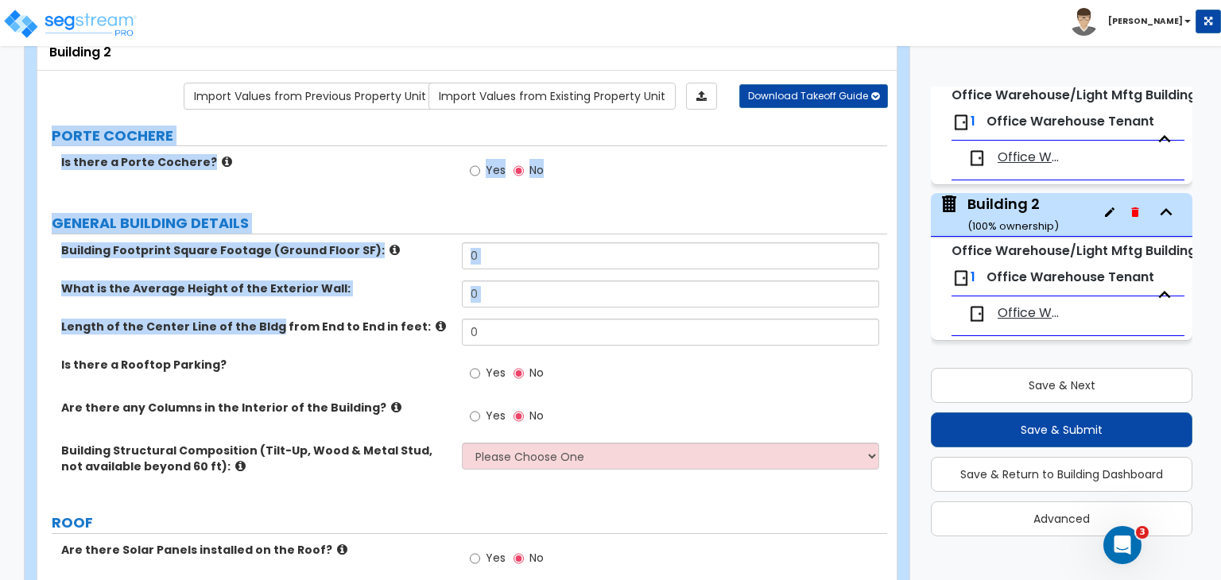
drag, startPoint x: 50, startPoint y: 144, endPoint x: 262, endPoint y: 346, distance: 292.4
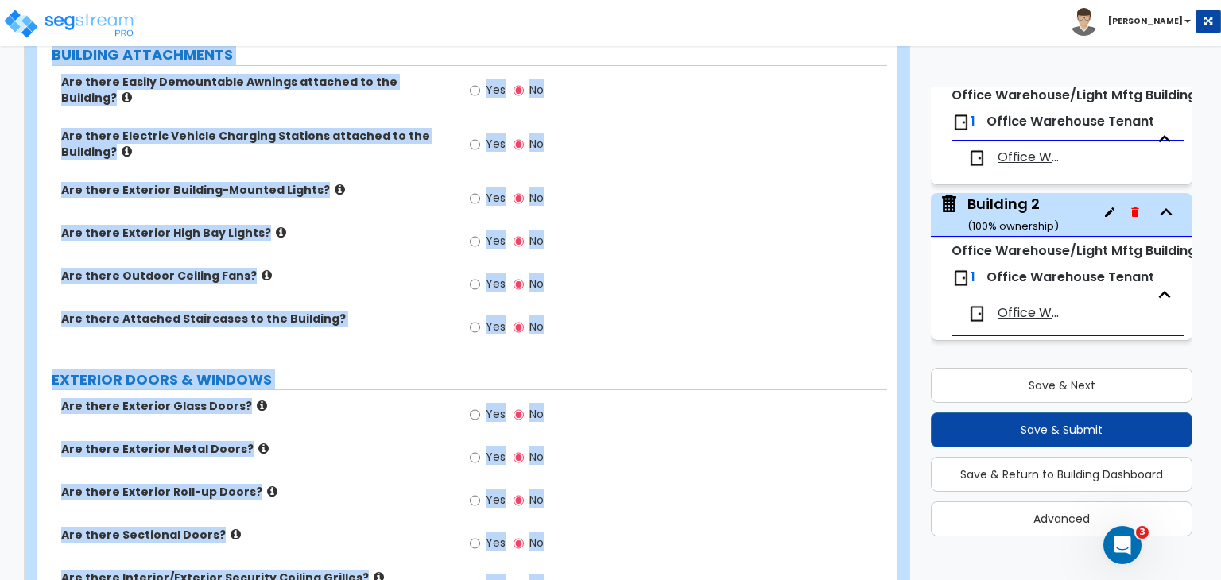
scroll to position [1182, 0]
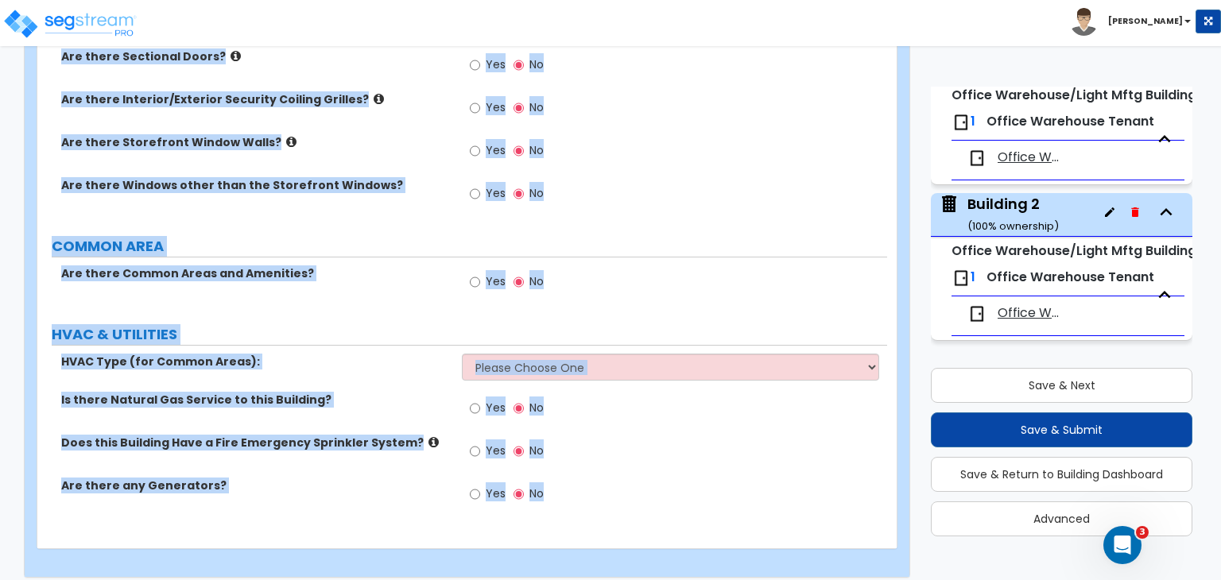
drag, startPoint x: 43, startPoint y: 152, endPoint x: 910, endPoint y: 617, distance: 983.6
copy div "Building 2 Import Values from Previous Property Unit Import Values from Existin…"
click at [421, 236] on label "COMMON AREA" at bounding box center [470, 246] width 836 height 21
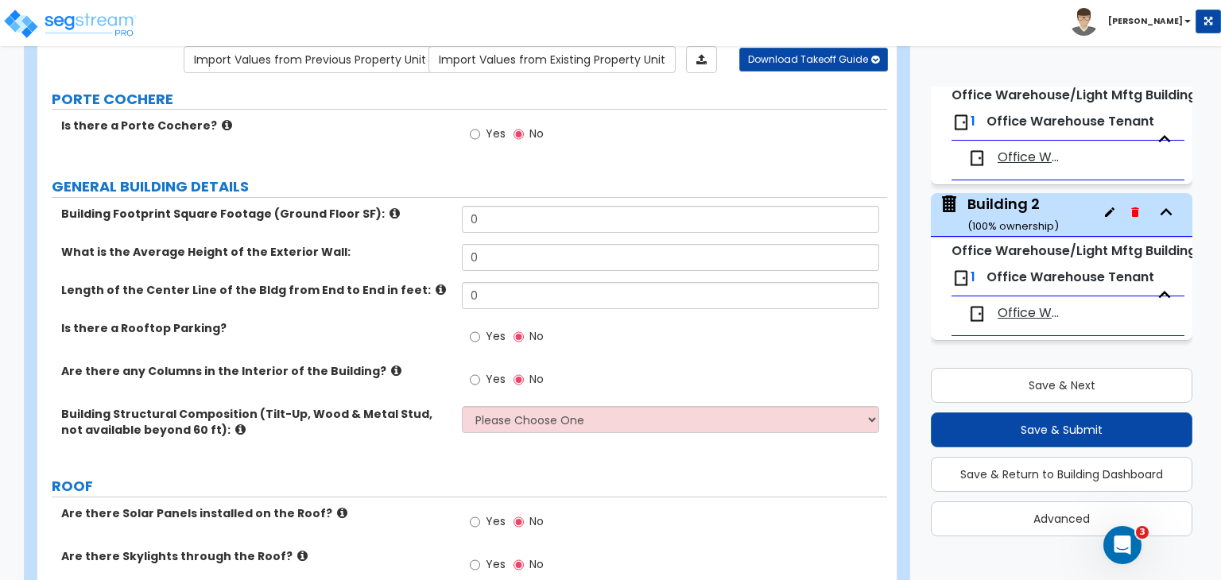
scroll to position [172, 0]
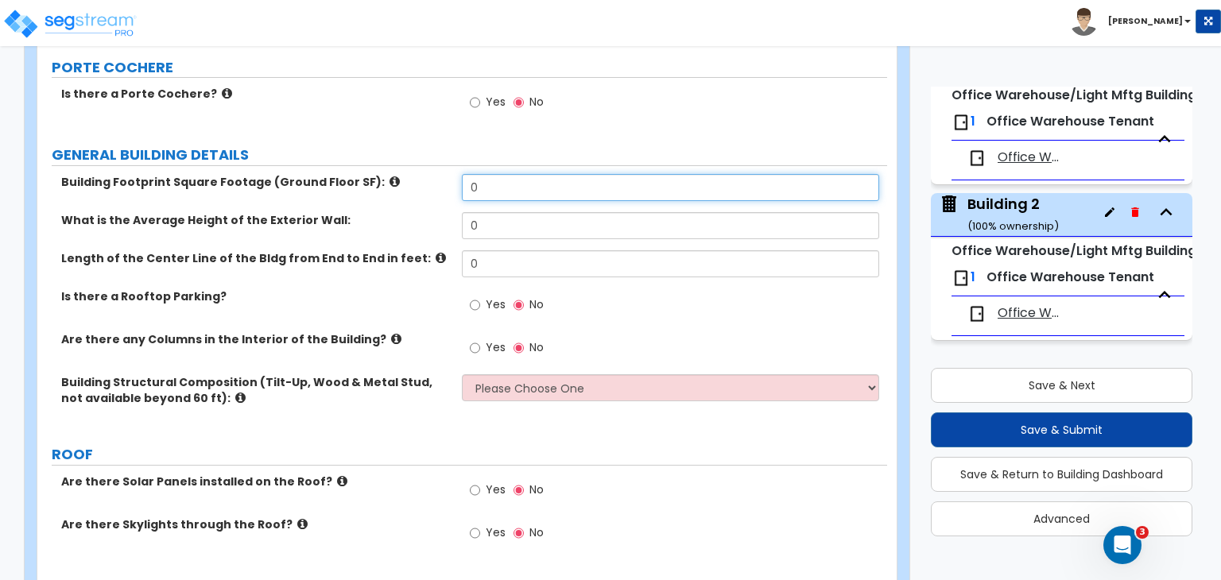
click at [419, 189] on div "Building Footprint Square Footage (Ground Floor SF): 0" at bounding box center [462, 193] width 850 height 38
type input "41,050"
drag, startPoint x: 491, startPoint y: 231, endPoint x: 433, endPoint y: 207, distance: 63.5
click at [433, 207] on div "Building Footprint Square Footage (Ground Floor SF): 41,050 What is the Average…" at bounding box center [462, 301] width 826 height 254
type input "20"
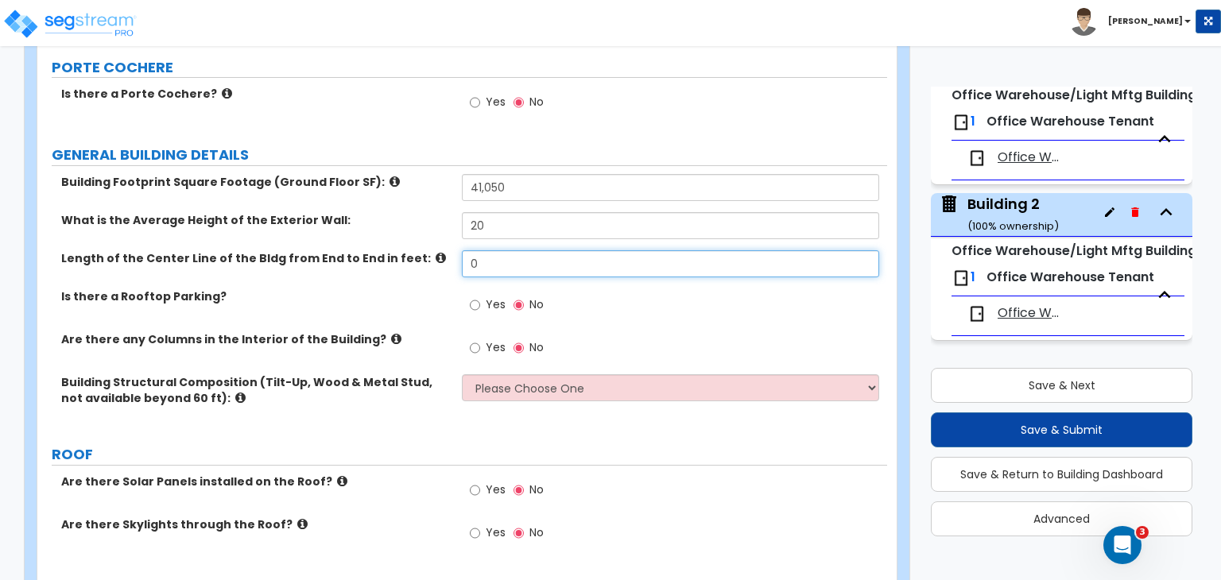
drag, startPoint x: 510, startPoint y: 268, endPoint x: 381, endPoint y: 254, distance: 129.6
click at [381, 254] on div "Length of the Center Line of the Bldg from End to End in feet: 0" at bounding box center [462, 269] width 850 height 38
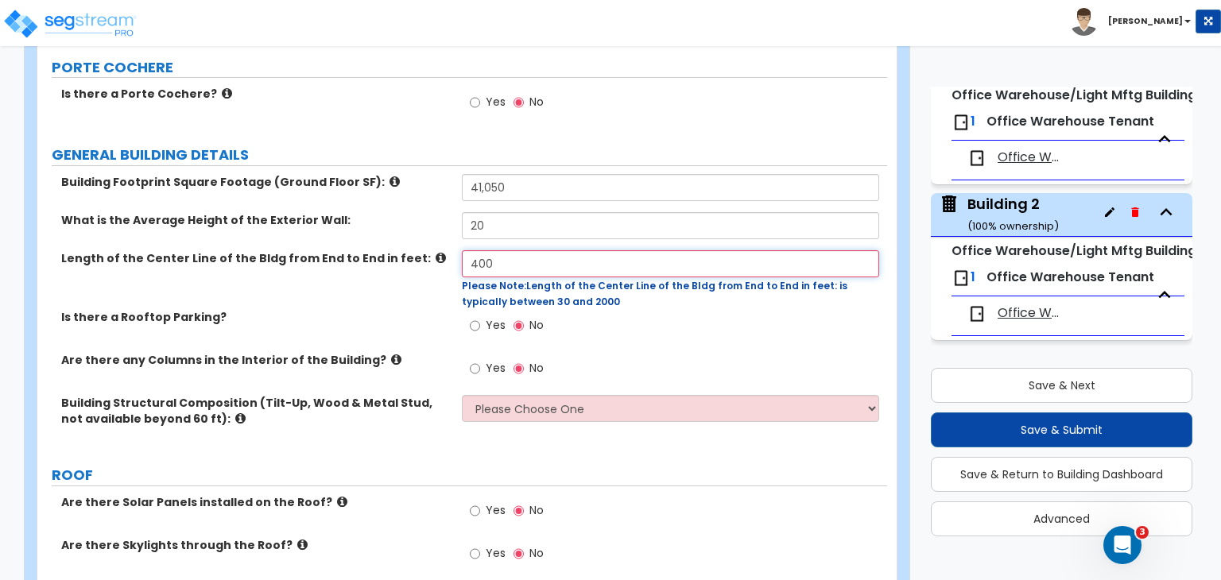
type input "400"
click at [423, 314] on div "Is there a Rooftop Parking? Yes No" at bounding box center [462, 330] width 850 height 43
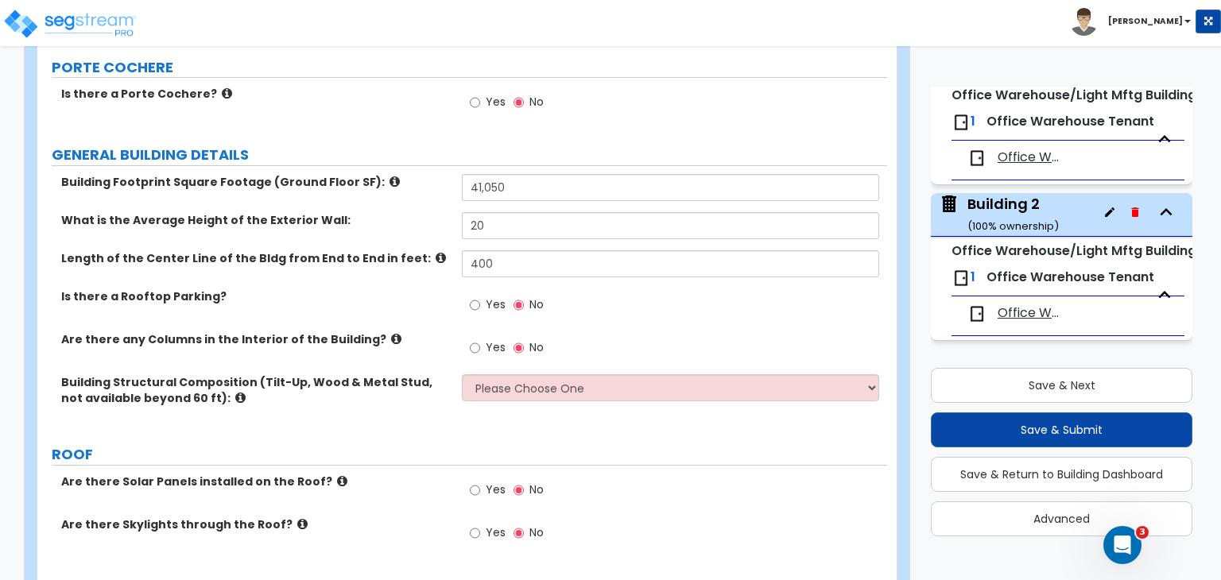
scroll to position [248, 0]
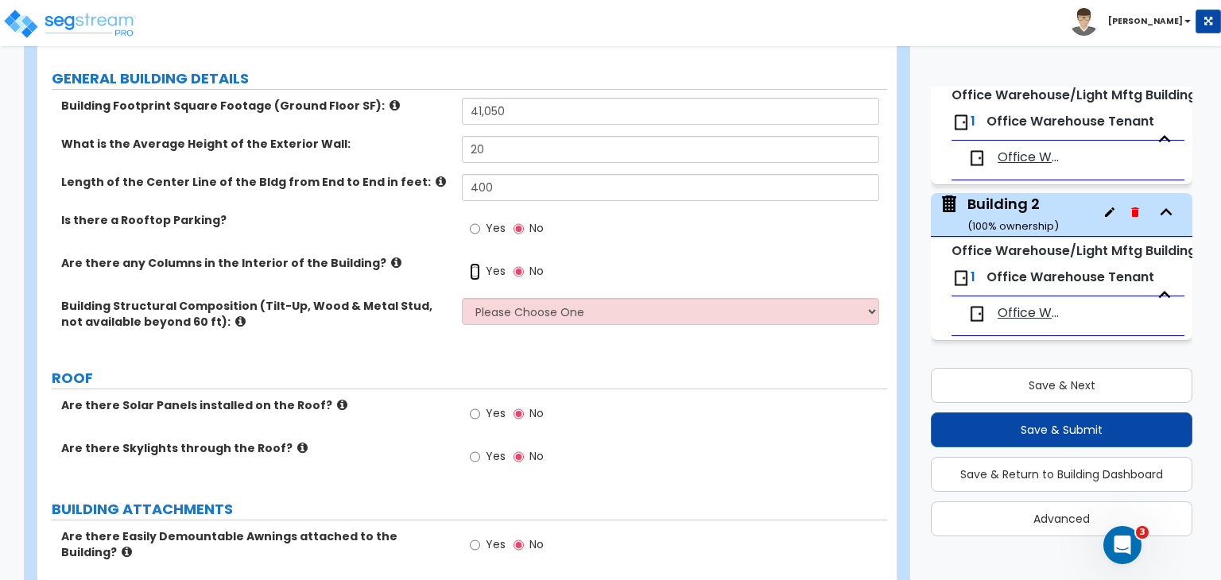
click at [475, 273] on input "Yes" at bounding box center [475, 271] width 10 height 17
radio input "true"
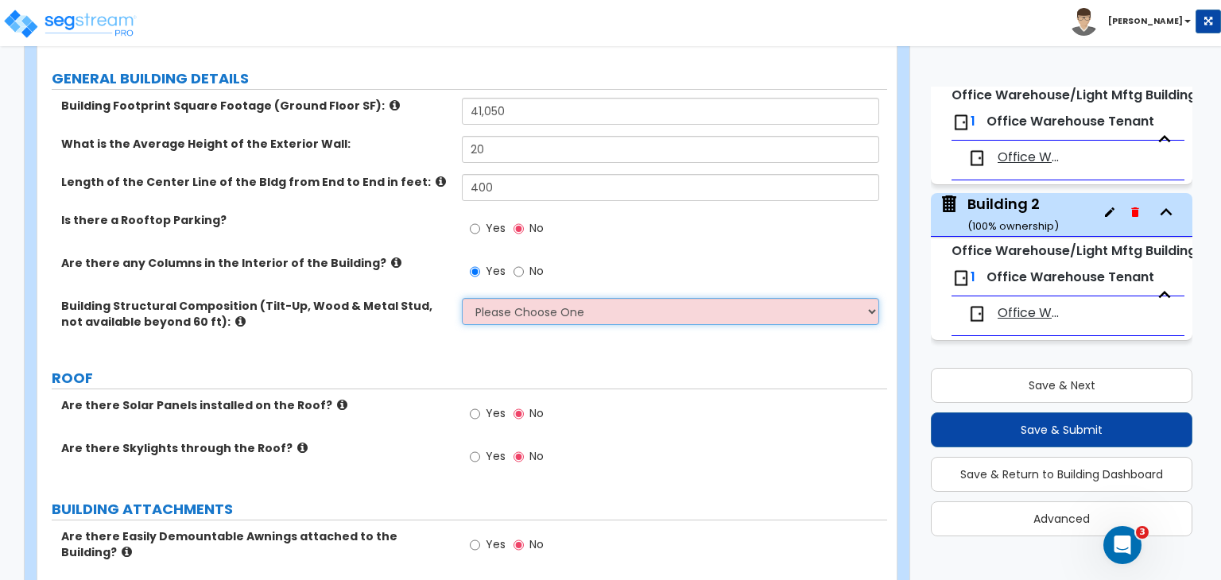
click at [496, 311] on select "Please Choose One Pre-Engineered Metal Building Tilt-up Wall Construction Reinf…" at bounding box center [670, 311] width 417 height 27
select select "2"
click at [462, 298] on select "Please Choose One Pre-Engineered Metal Building Tilt-up Wall Construction Reinf…" at bounding box center [670, 311] width 417 height 27
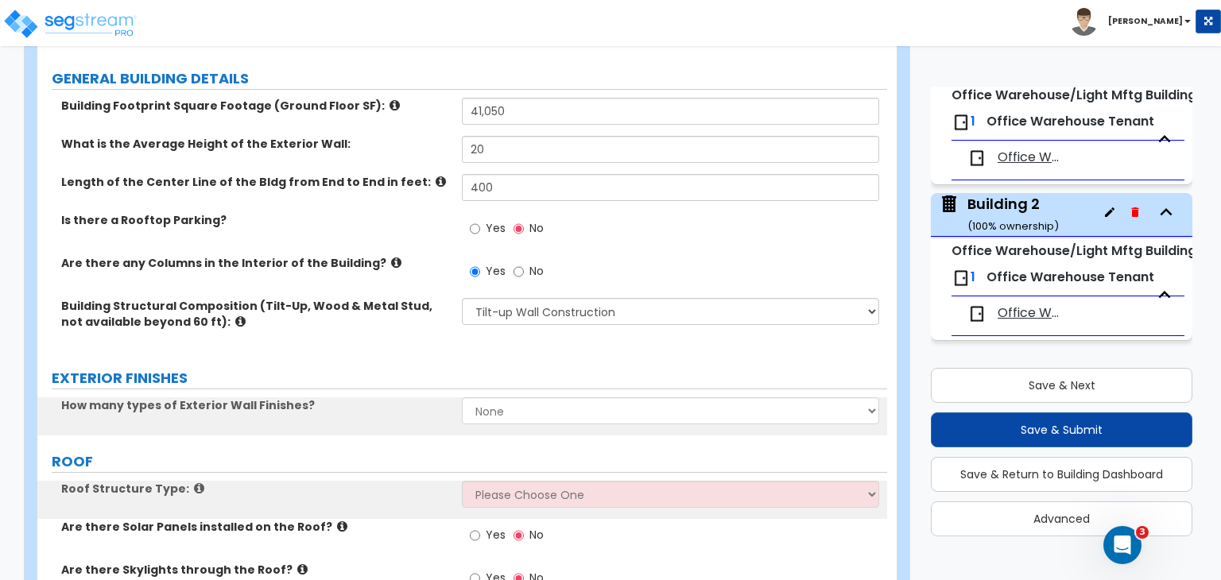
click at [415, 350] on div "Building Structural Composition (Tilt-Up, Wood & Metal Stud, not available beyo…" at bounding box center [462, 325] width 850 height 54
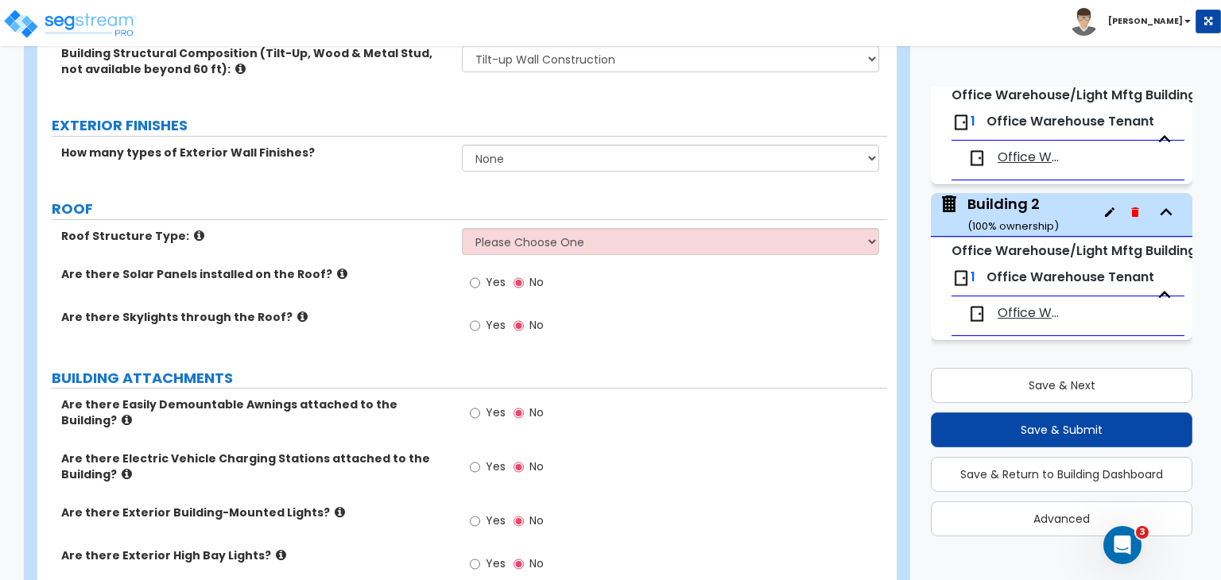
scroll to position [505, 0]
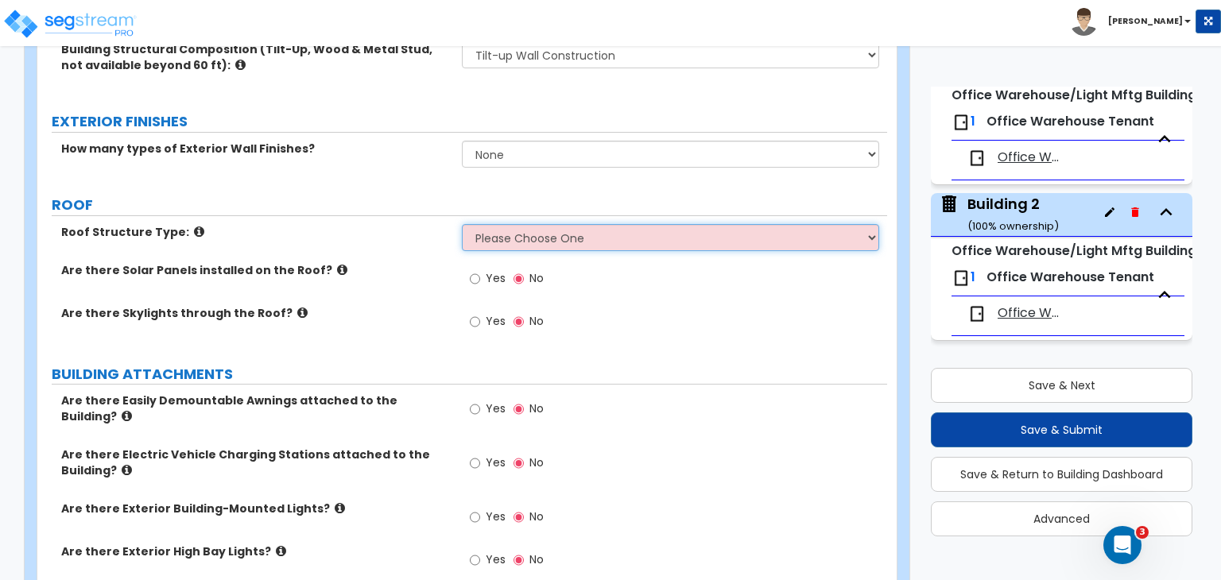
click at [518, 243] on select "Please Choose One Gable Roof Flat Roof Hybrid Gable & Flat Roof" at bounding box center [670, 237] width 417 height 27
select select "2"
click at [462, 224] on select "Please Choose One Gable Roof Flat Roof Hybrid Gable & Flat Roof" at bounding box center [670, 237] width 417 height 27
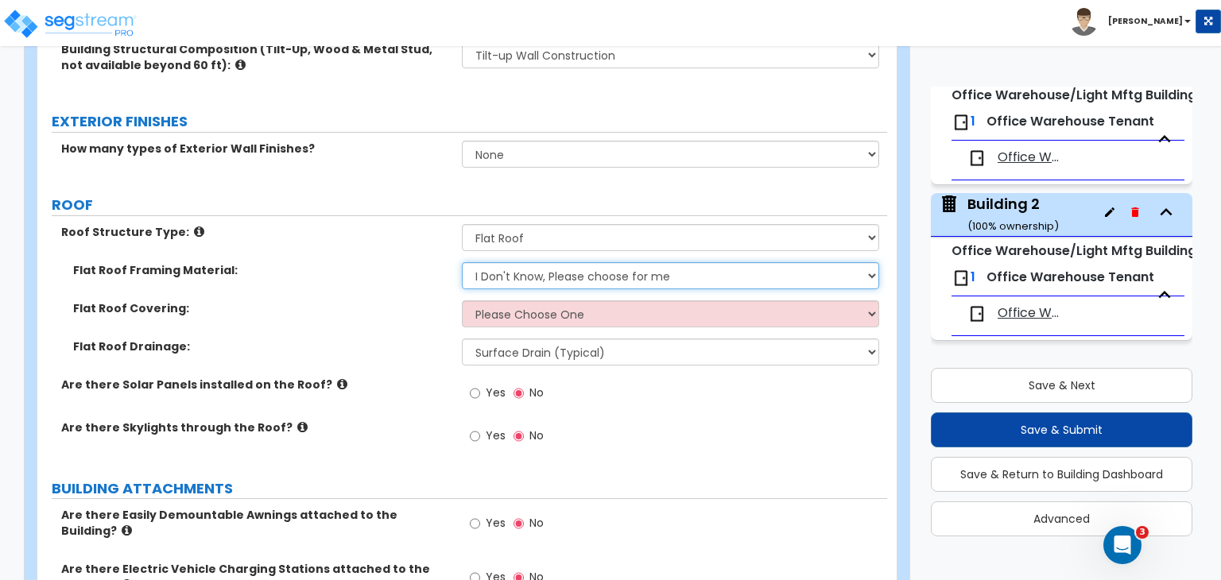
click at [512, 274] on select "I Don't Know, Please choose for me Metal Wood" at bounding box center [670, 275] width 417 height 27
click at [462, 262] on select "I Don't Know, Please choose for me Metal Wood" at bounding box center [670, 275] width 417 height 27
click at [519, 274] on select "I Don't Know, Please choose for me Metal Wood" at bounding box center [670, 275] width 417 height 27
select select "1"
click at [462, 262] on select "I Don't Know, Please choose for me Metal Wood" at bounding box center [670, 275] width 417 height 27
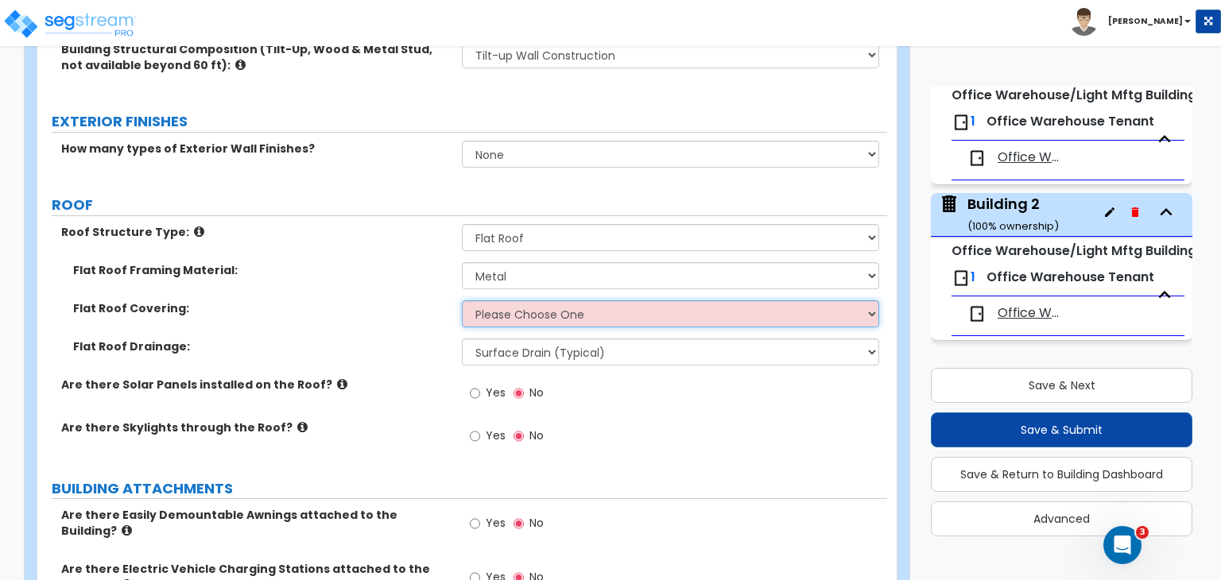
click at [514, 316] on select "Please Choose One Rolled Asphalt PVC Membrane Plastic (EPDM) Membrane Asphalt F…" at bounding box center [670, 314] width 417 height 27
select select "1"
click at [462, 301] on select "Please Choose One Rolled Asphalt PVC Membrane Plastic (EPDM) Membrane Asphalt F…" at bounding box center [670, 314] width 417 height 27
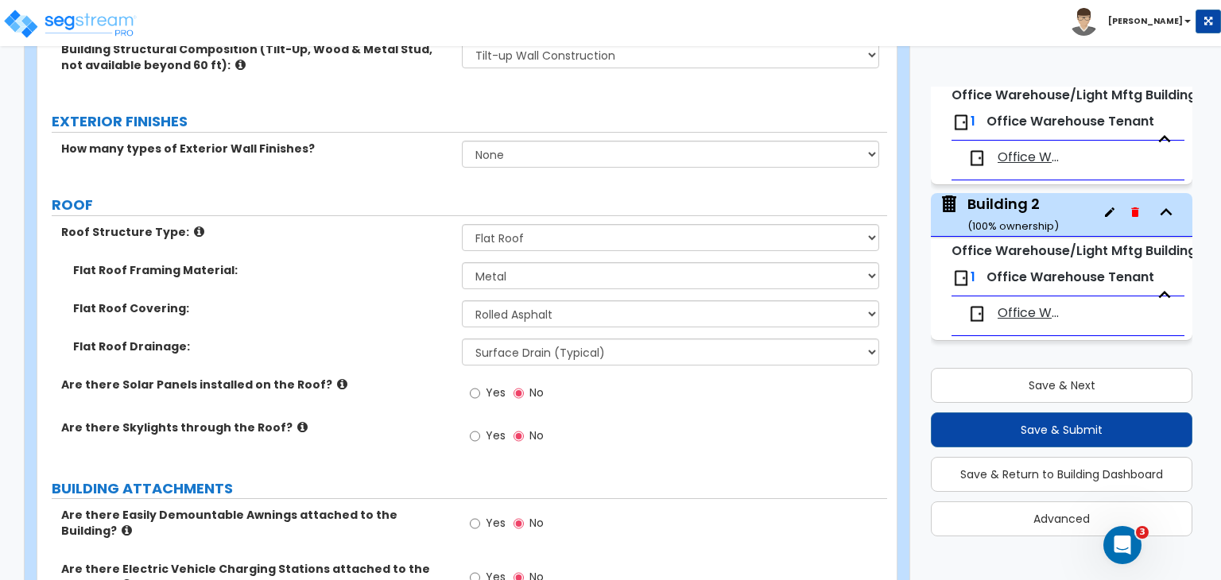
click at [432, 359] on div "Flat Roof Drainage: Surface Drain (Typical) Gutters Downspout Only" at bounding box center [462, 358] width 850 height 38
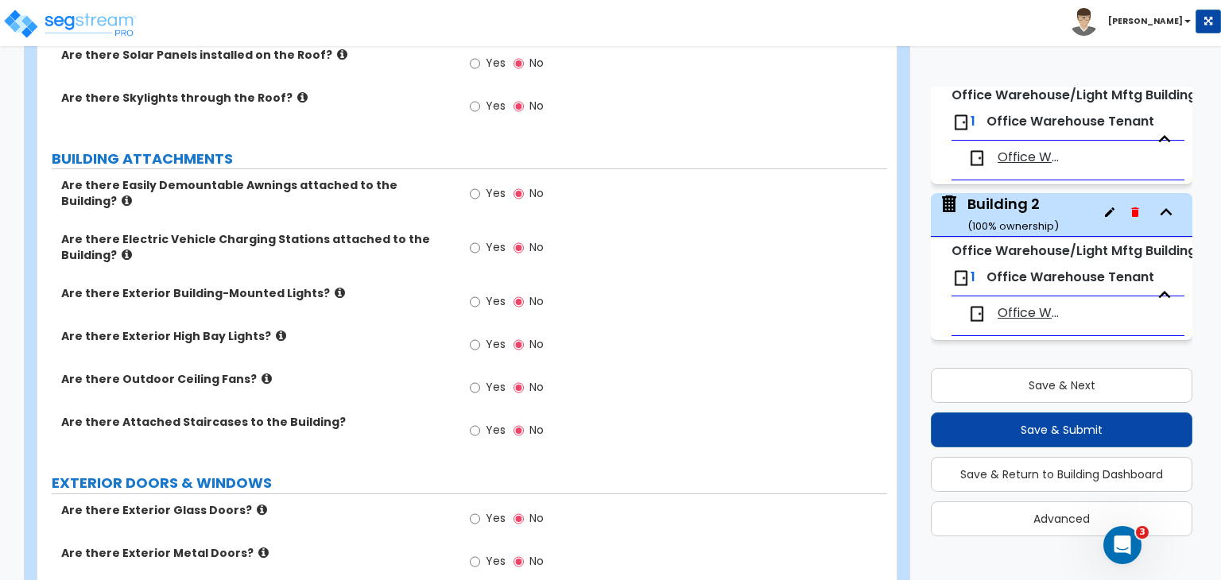
scroll to position [839, 0]
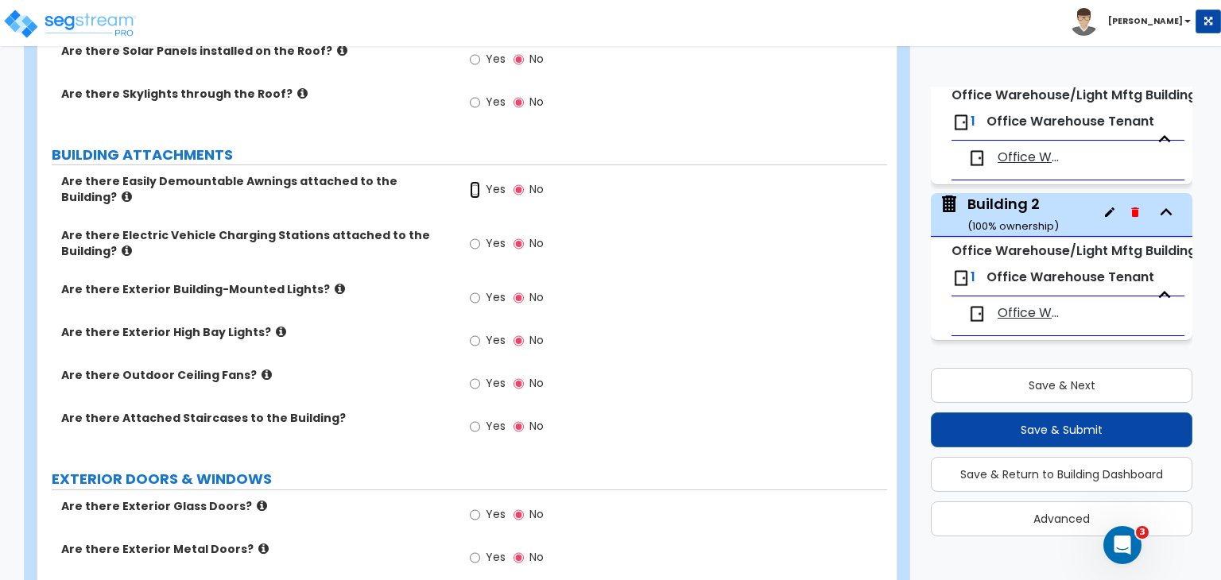
click at [472, 192] on input "Yes" at bounding box center [475, 189] width 10 height 17
radio input "true"
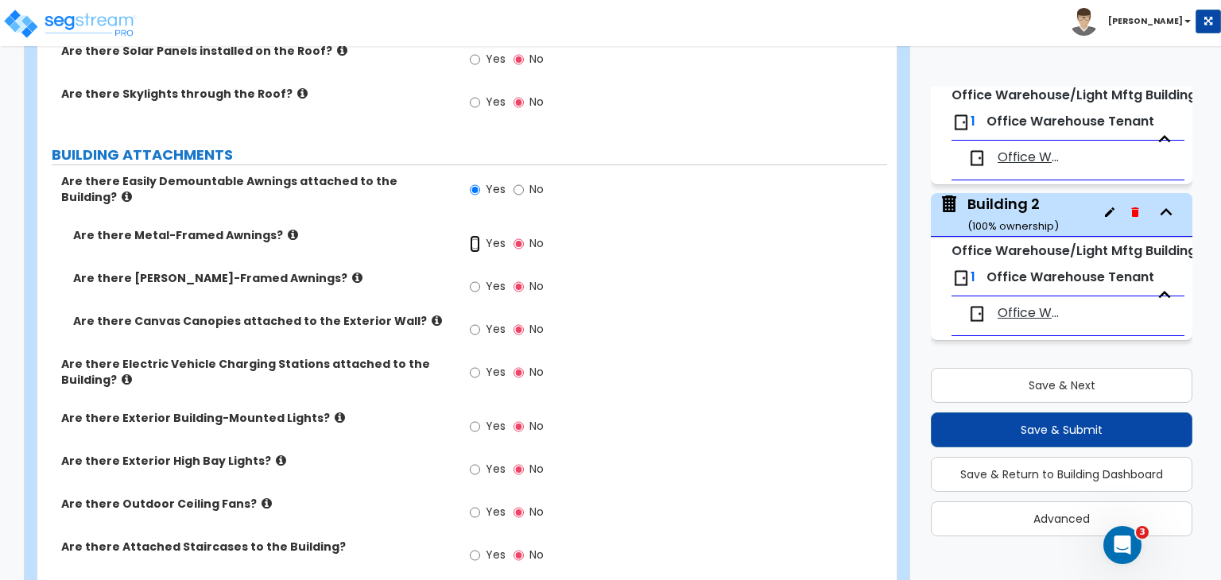
click at [471, 235] on input "Yes" at bounding box center [475, 243] width 10 height 17
radio input "true"
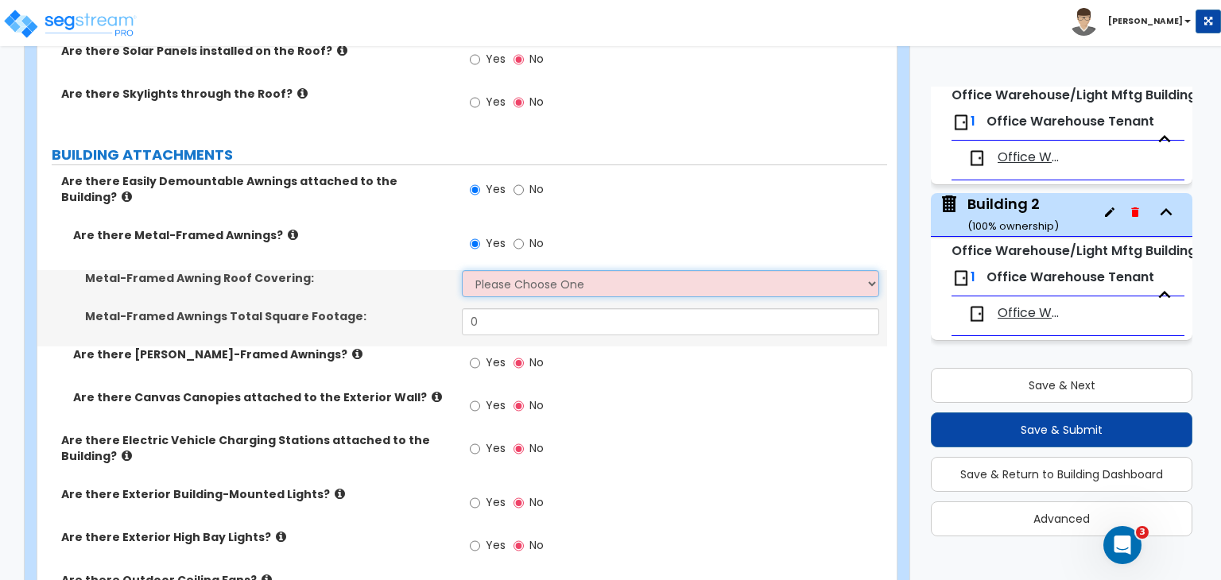
click at [481, 270] on select "Please Choose One Plastic Metal Glass" at bounding box center [670, 283] width 417 height 27
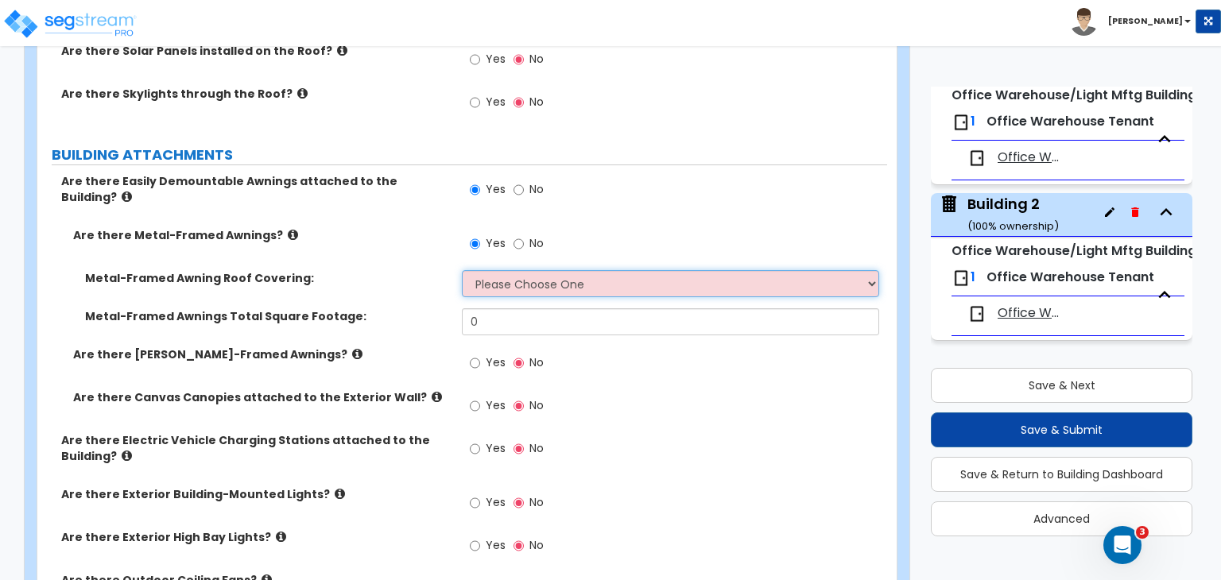
select select "2"
click at [462, 270] on select "Please Choose One Plastic Metal Glass" at bounding box center [670, 283] width 417 height 27
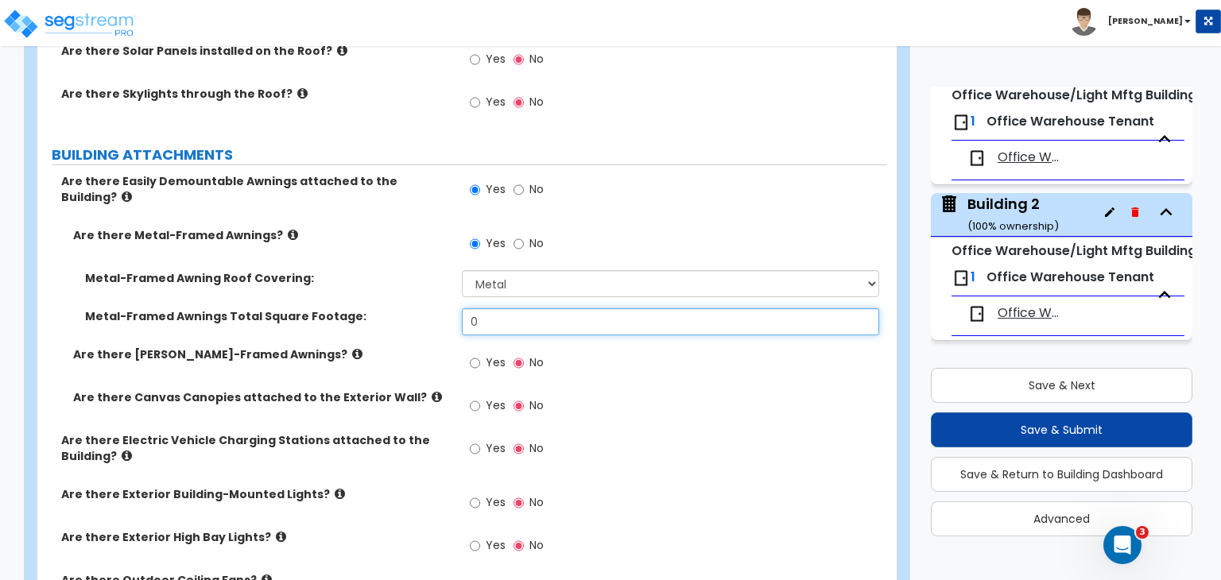
drag, startPoint x: 505, startPoint y: 307, endPoint x: 359, endPoint y: 299, distance: 145.7
click at [359, 308] on div "Metal-Framed Awnings Total Square Footage: 0" at bounding box center [462, 327] width 850 height 38
type input "12"
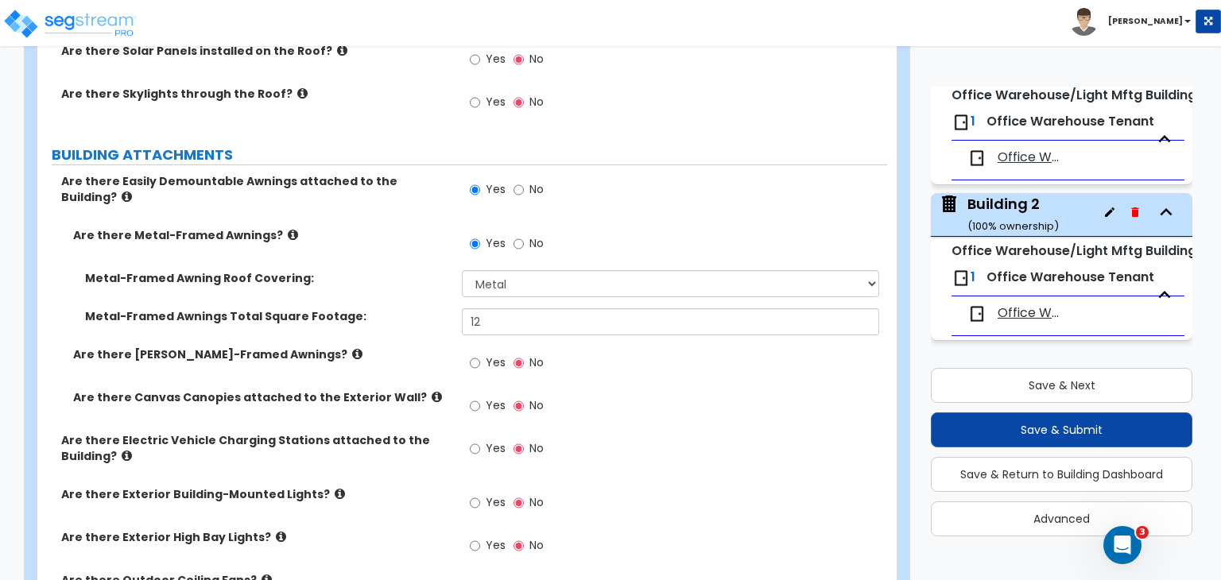
click at [394, 347] on label "Are there Wood-Framed Awnings?" at bounding box center [261, 355] width 377 height 16
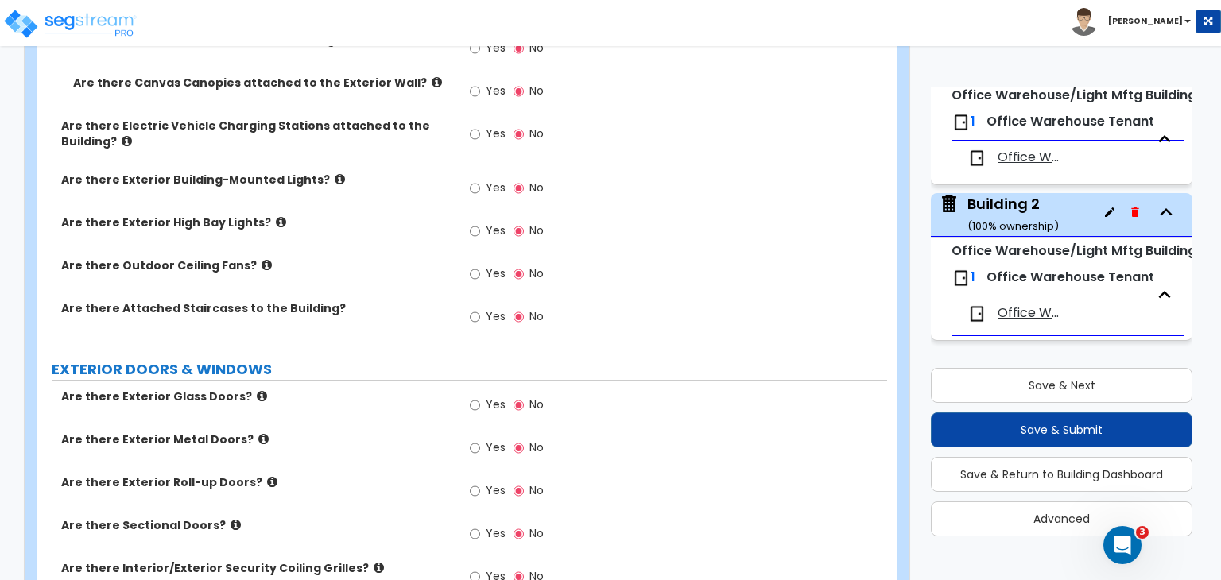
scroll to position [1154, 0]
click at [474, 179] on input "Yes" at bounding box center [475, 187] width 10 height 17
radio input "true"
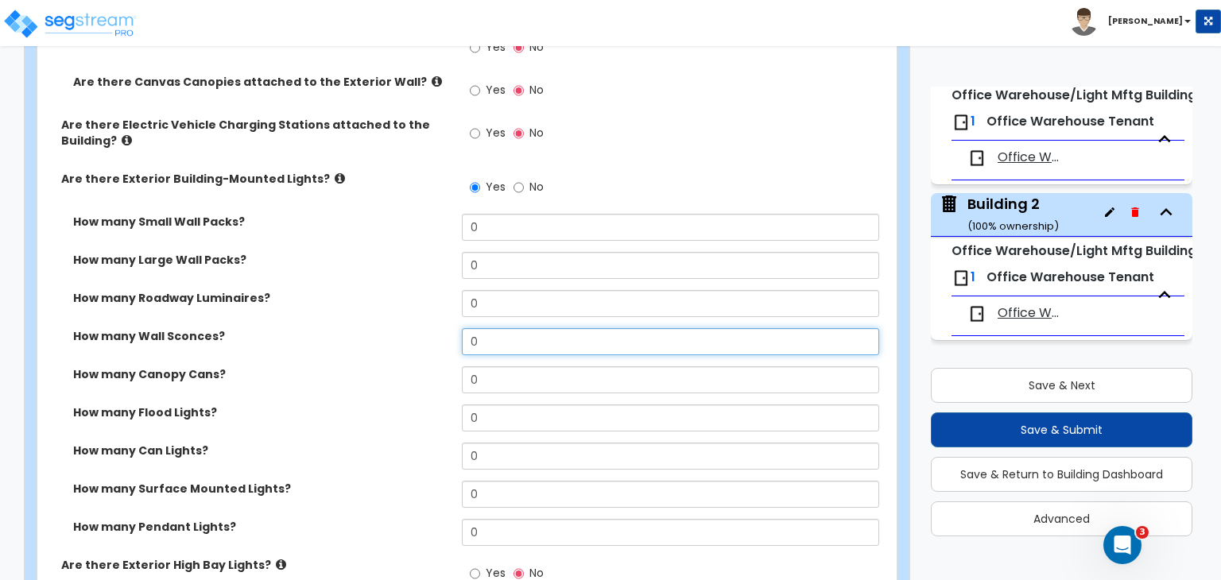
click at [496, 328] on input "0" at bounding box center [670, 341] width 417 height 27
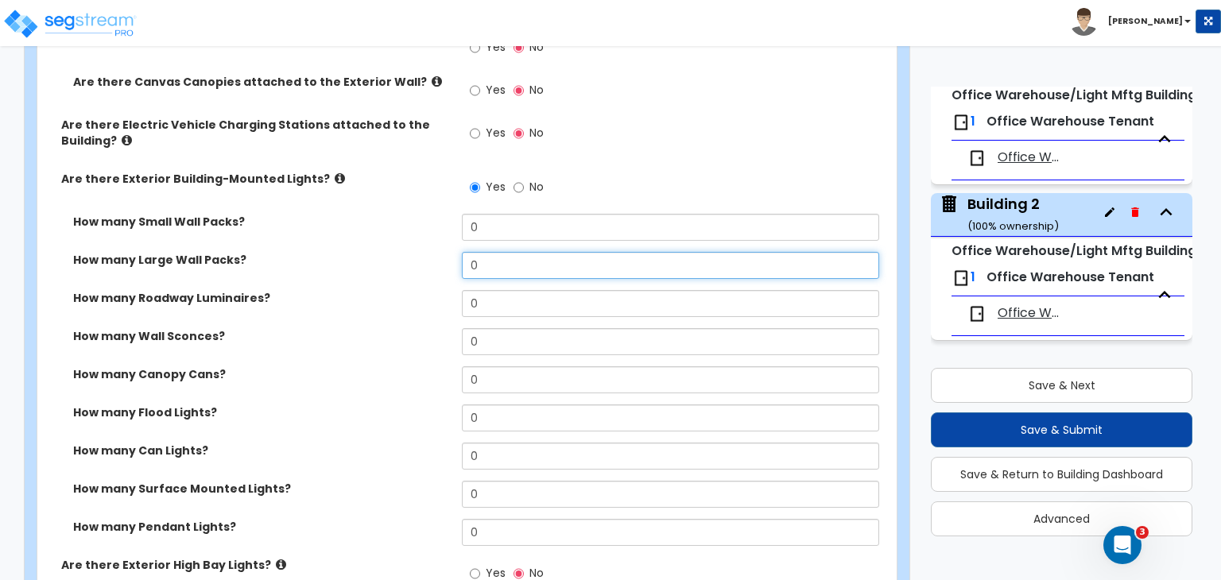
drag, startPoint x: 458, startPoint y: 249, endPoint x: 430, endPoint y: 249, distance: 27.8
click at [430, 252] on div "How many Large Wall Packs? 0" at bounding box center [462, 271] width 850 height 38
type input "6"
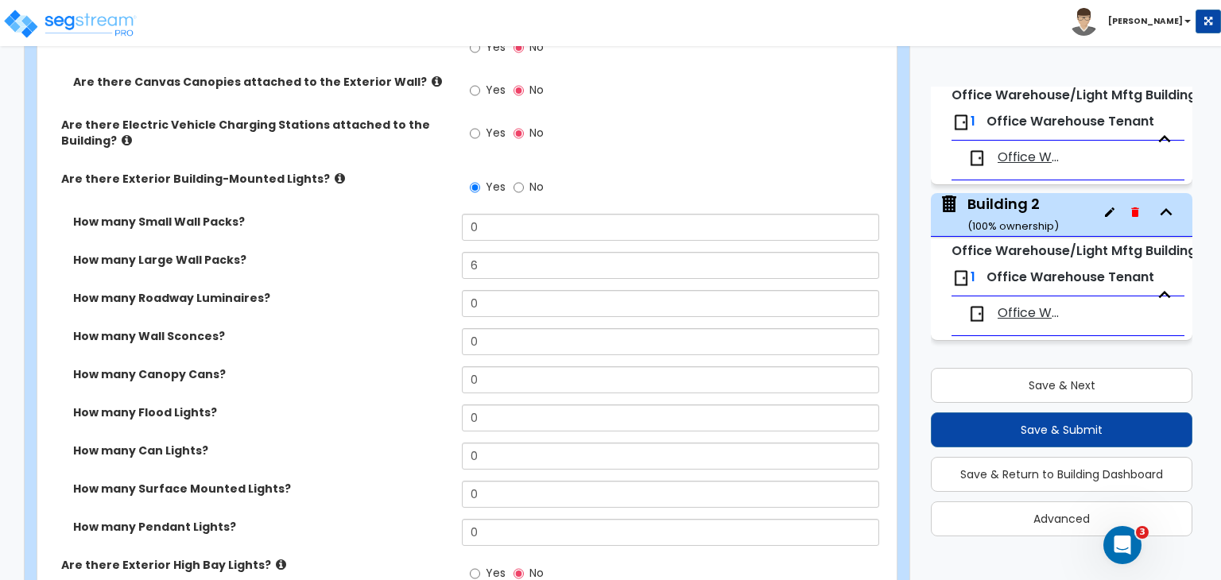
click at [396, 312] on div "How many Roadway Luminaires? 0" at bounding box center [462, 309] width 850 height 38
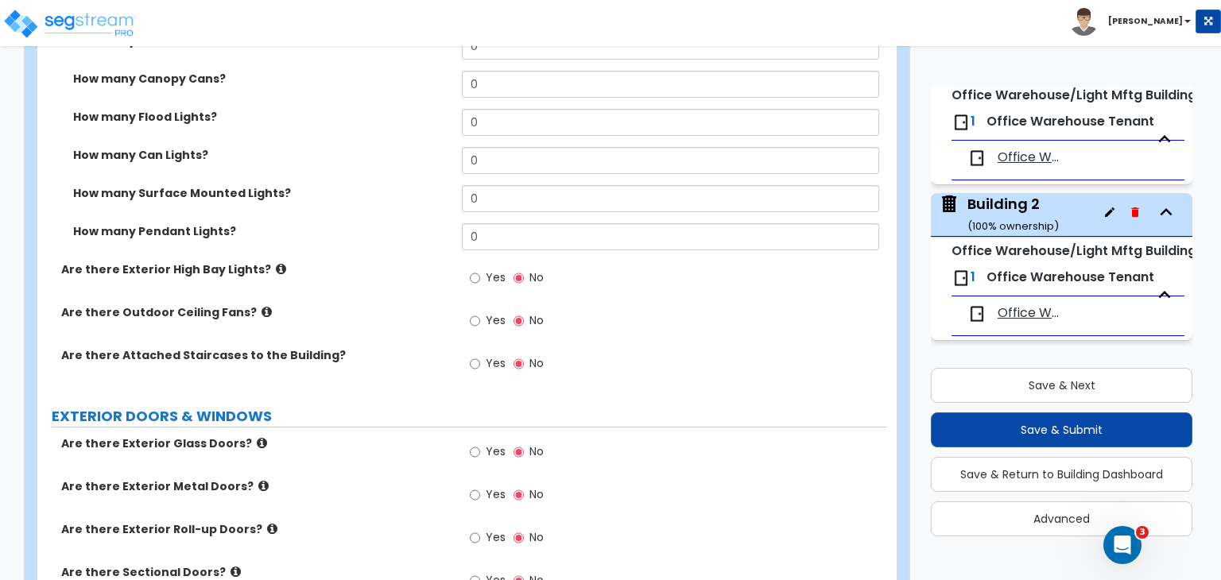
scroll to position [1504, 0]
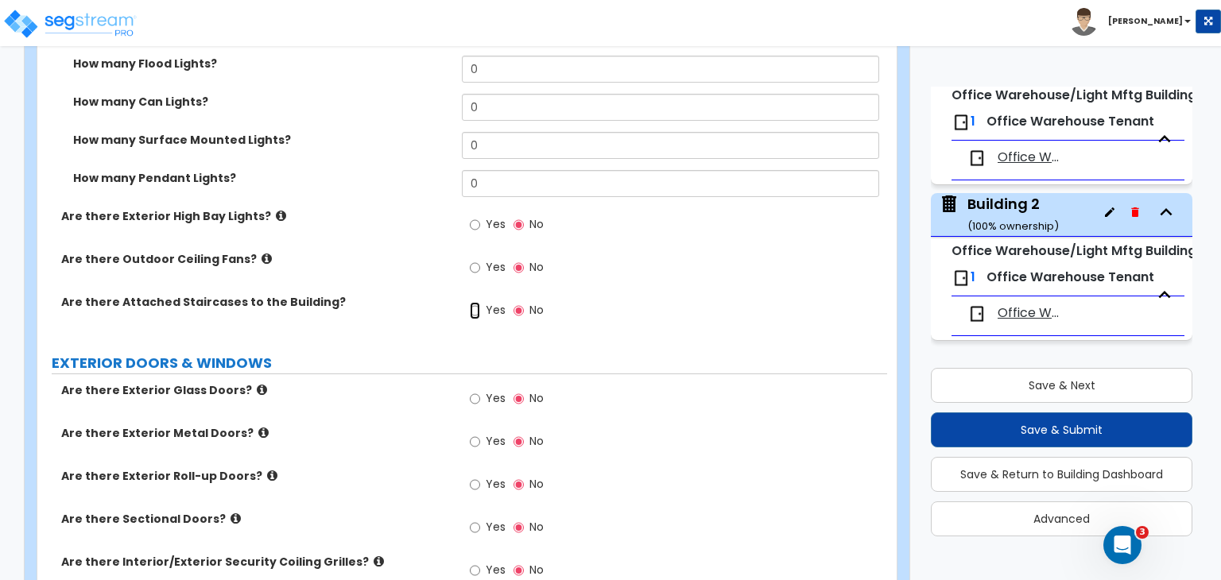
click at [474, 302] on input "Yes" at bounding box center [475, 310] width 10 height 17
radio input "true"
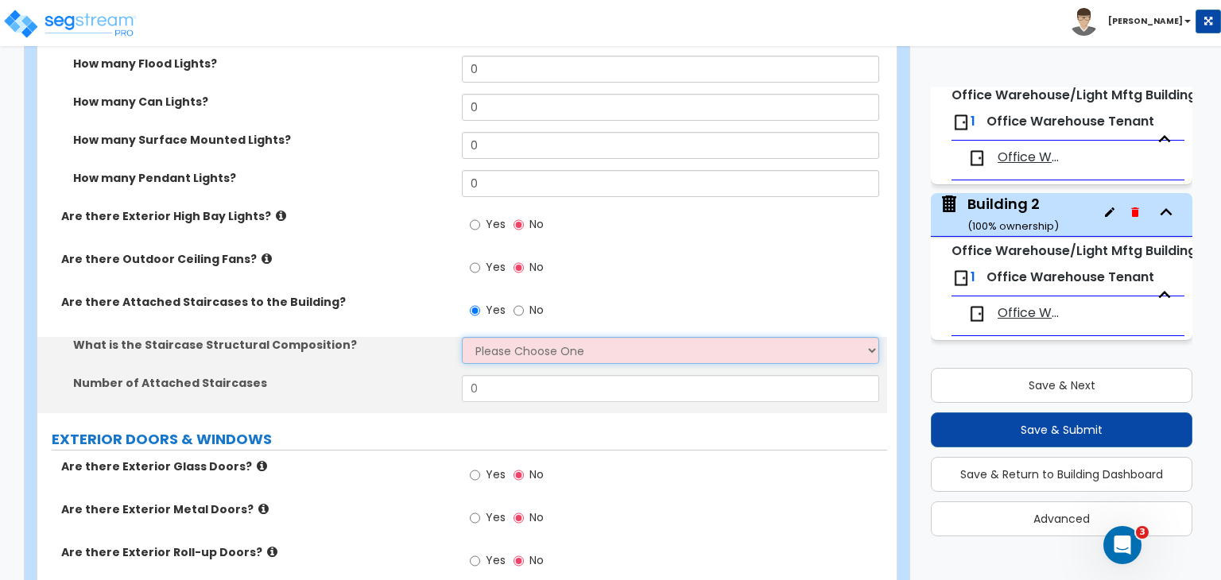
click at [487, 337] on select "Please Choose One Reinforced Concrete Structural Steel Wood" at bounding box center [670, 350] width 417 height 27
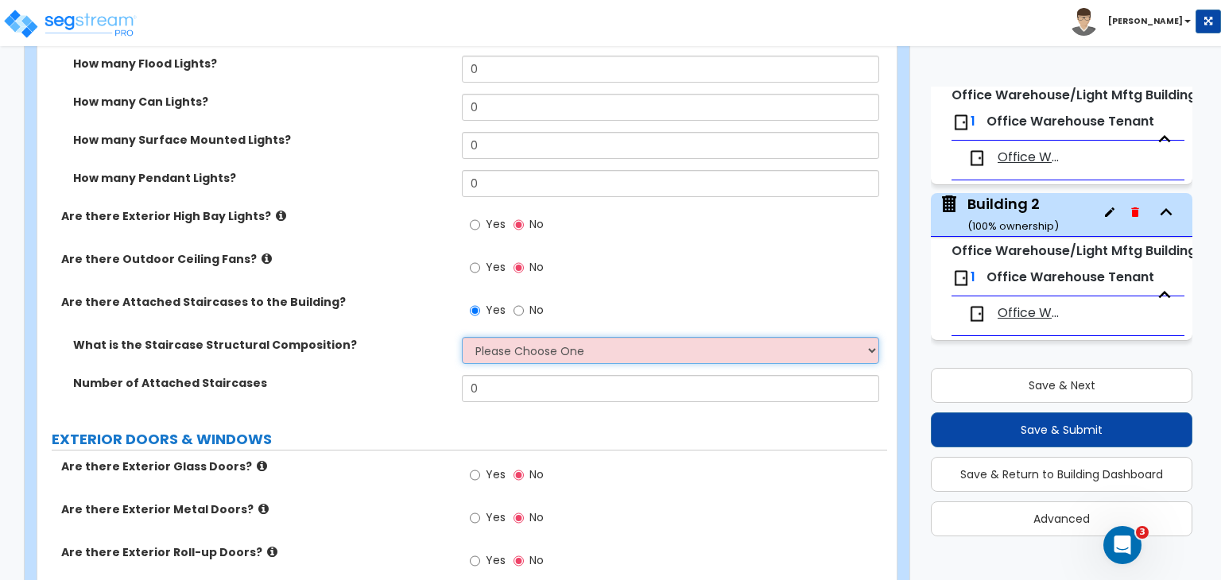
select select "4"
click at [462, 337] on select "Please Choose One Reinforced Concrete Structural Steel Wood" at bounding box center [670, 350] width 417 height 27
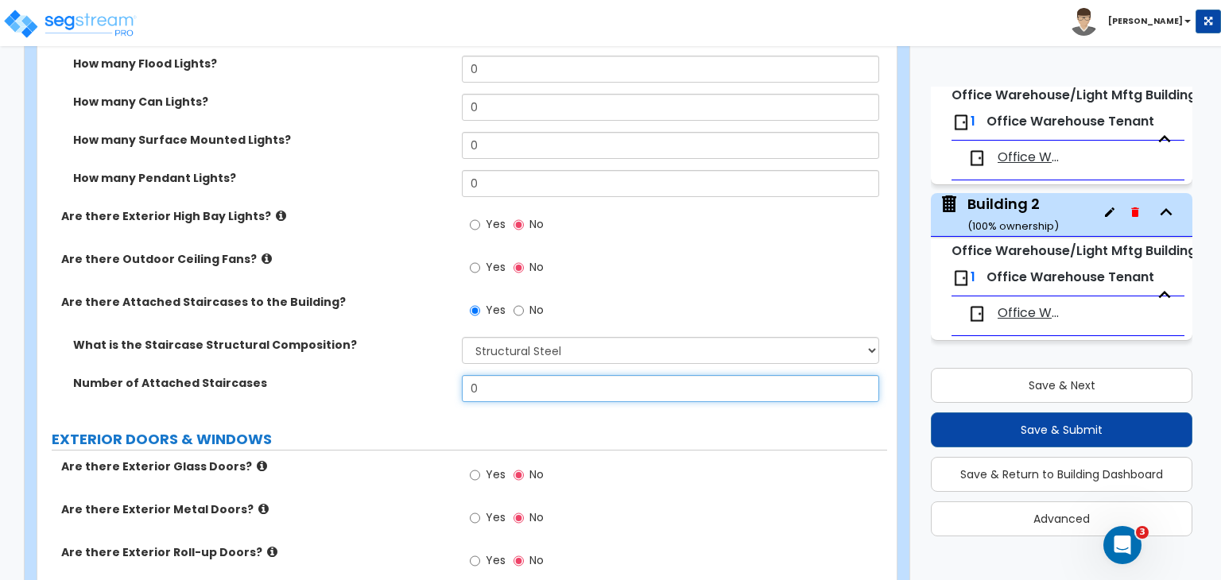
drag, startPoint x: 496, startPoint y: 379, endPoint x: 408, endPoint y: 371, distance: 88.7
click at [408, 375] on div "Number of Attached Staircases 0" at bounding box center [462, 394] width 850 height 38
type input "1"
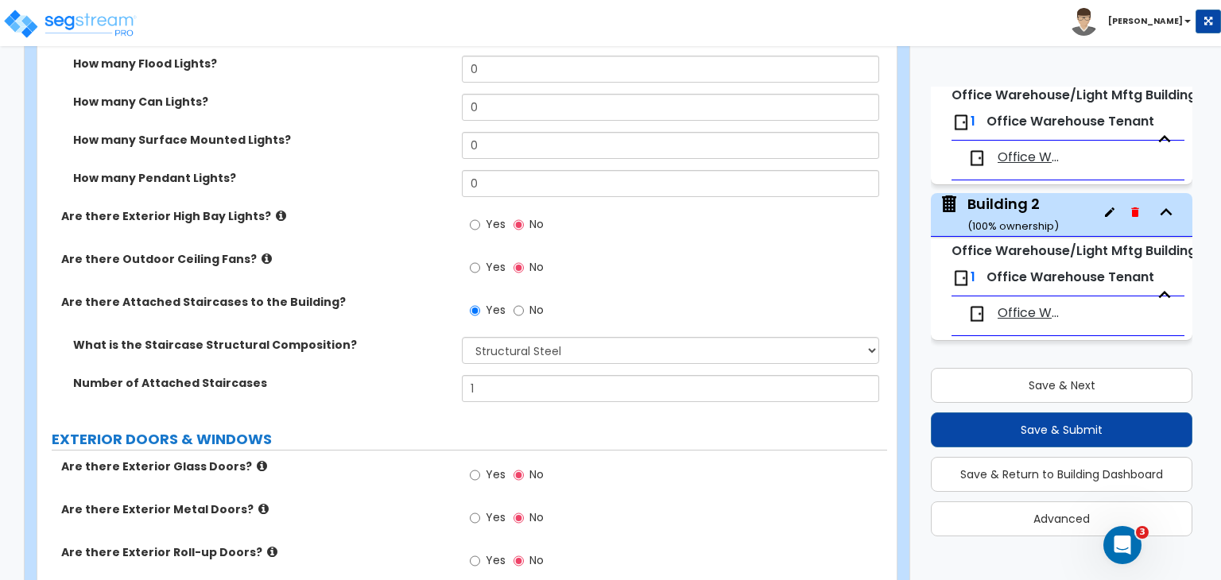
click at [408, 375] on label "Number of Attached Staircases" at bounding box center [261, 383] width 377 height 16
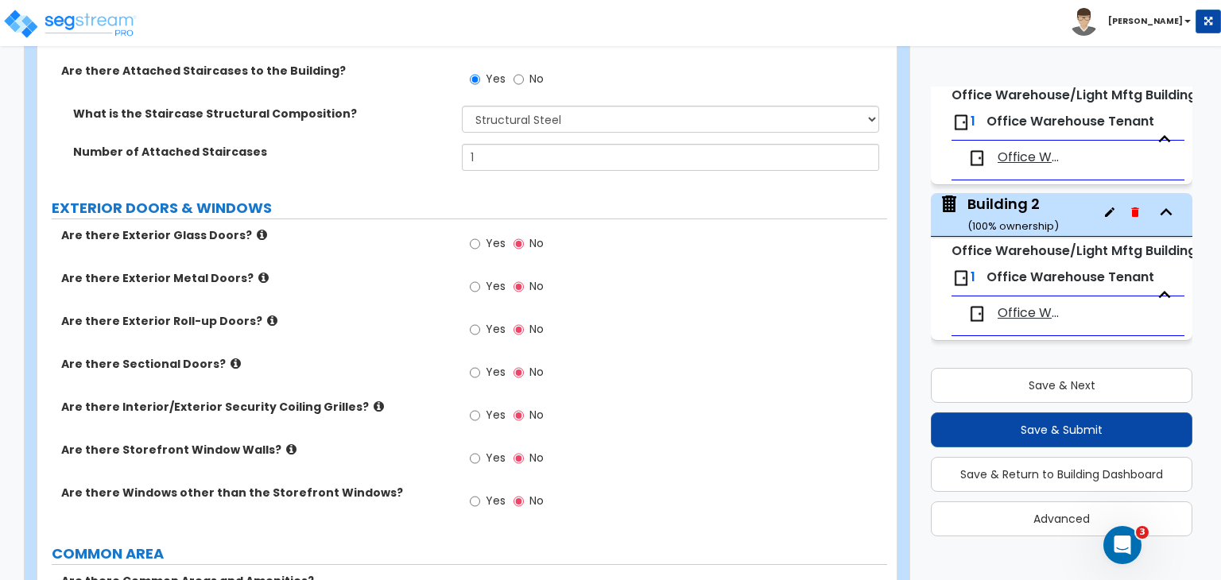
scroll to position [1743, 0]
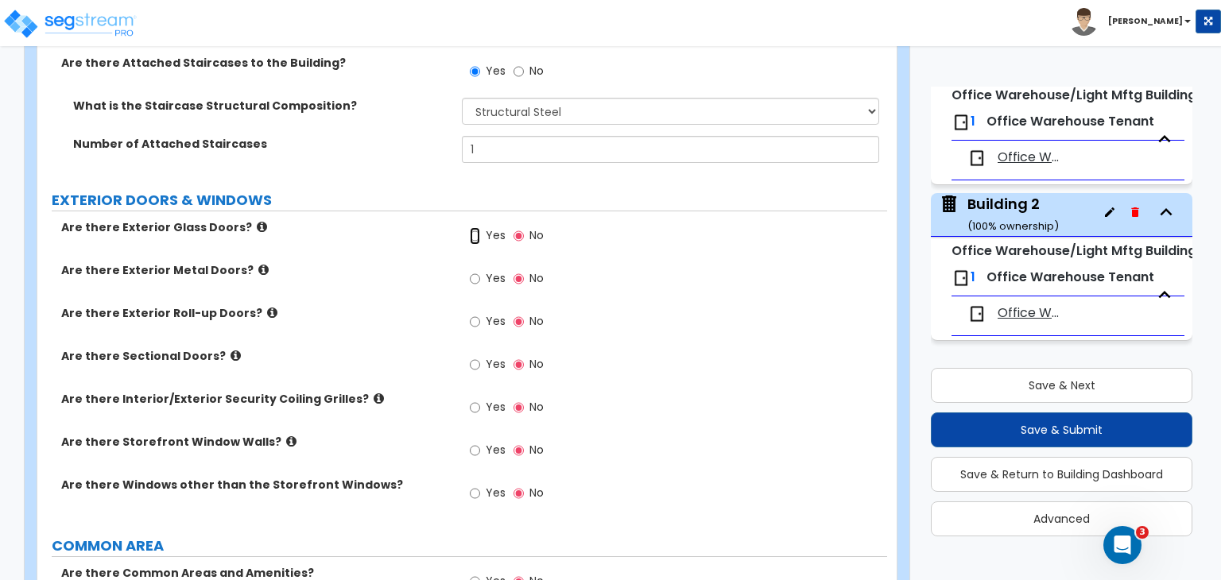
click at [475, 227] on input "Yes" at bounding box center [475, 235] width 10 height 17
radio input "true"
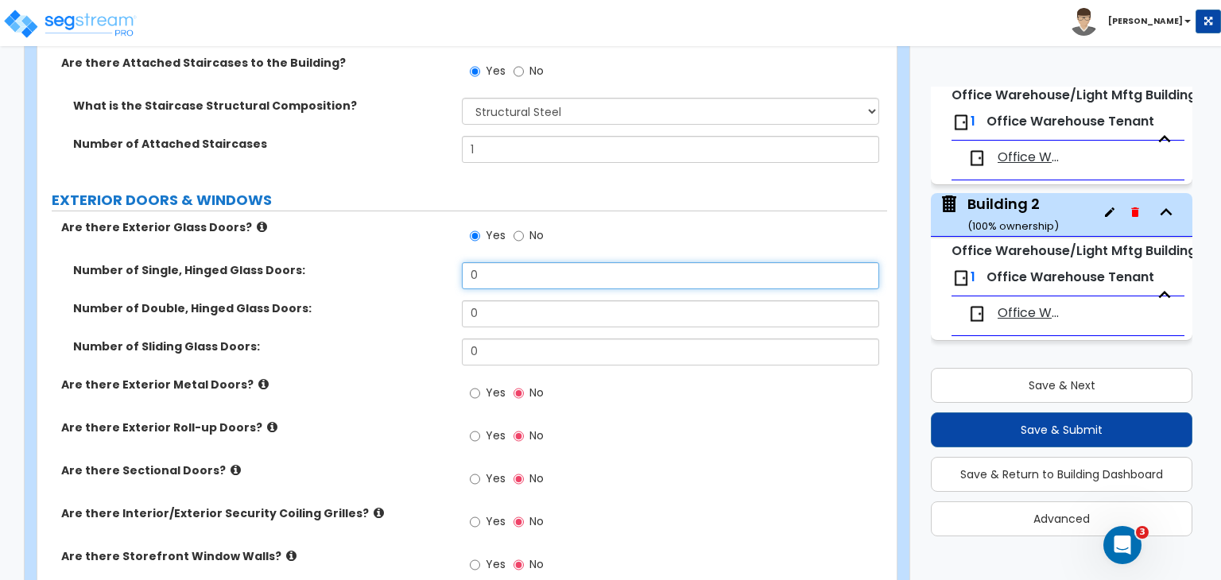
drag, startPoint x: 496, startPoint y: 266, endPoint x: 364, endPoint y: 238, distance: 134.9
click at [364, 238] on div "Are there Exterior Glass Doors? Yes No Number of Single, Hinged Glass Doors: 0 …" at bounding box center [462, 426] width 826 height 415
type input "2"
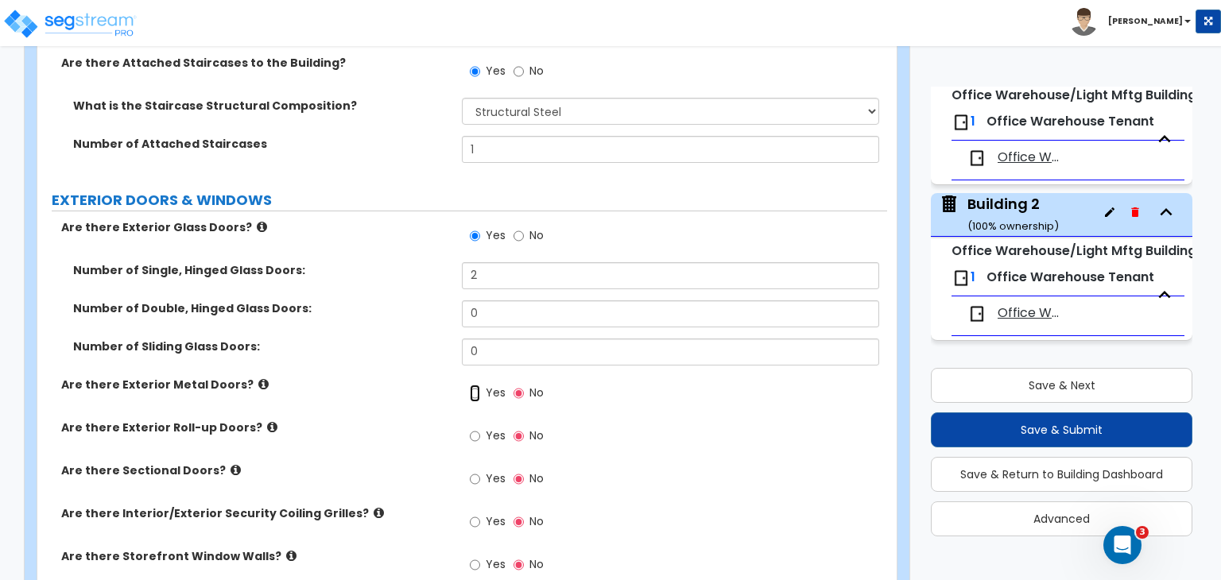
click at [477, 385] on input "Yes" at bounding box center [475, 393] width 10 height 17
radio input "true"
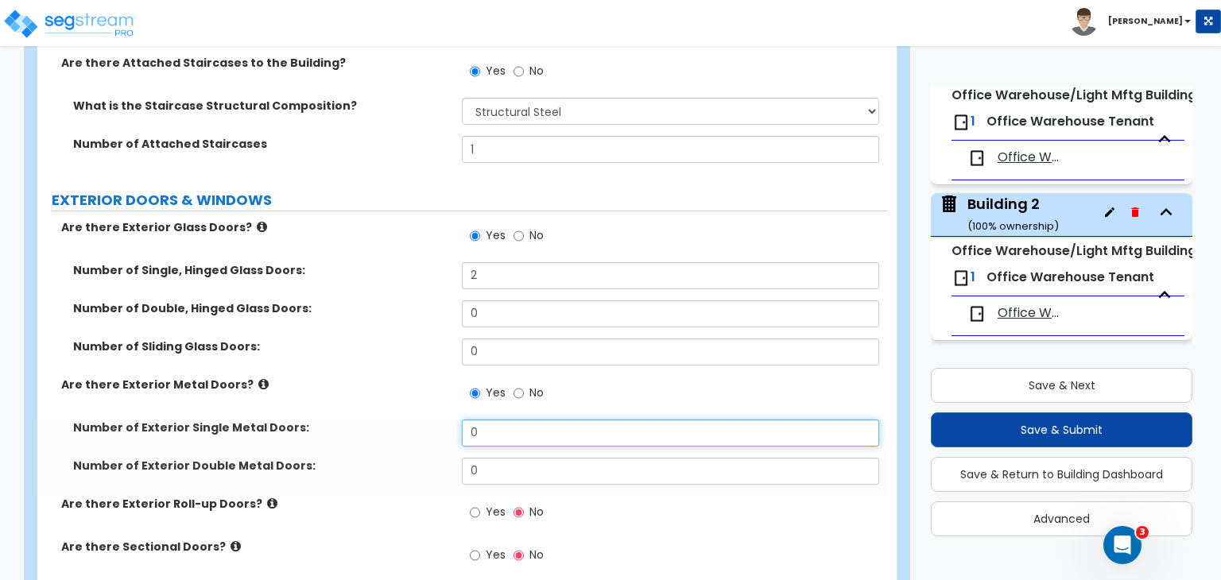
drag, startPoint x: 494, startPoint y: 425, endPoint x: 407, endPoint y: 412, distance: 87.7
click at [407, 420] on div "Number of Exterior Single Metal Doors: 0" at bounding box center [462, 439] width 850 height 38
type input "2"
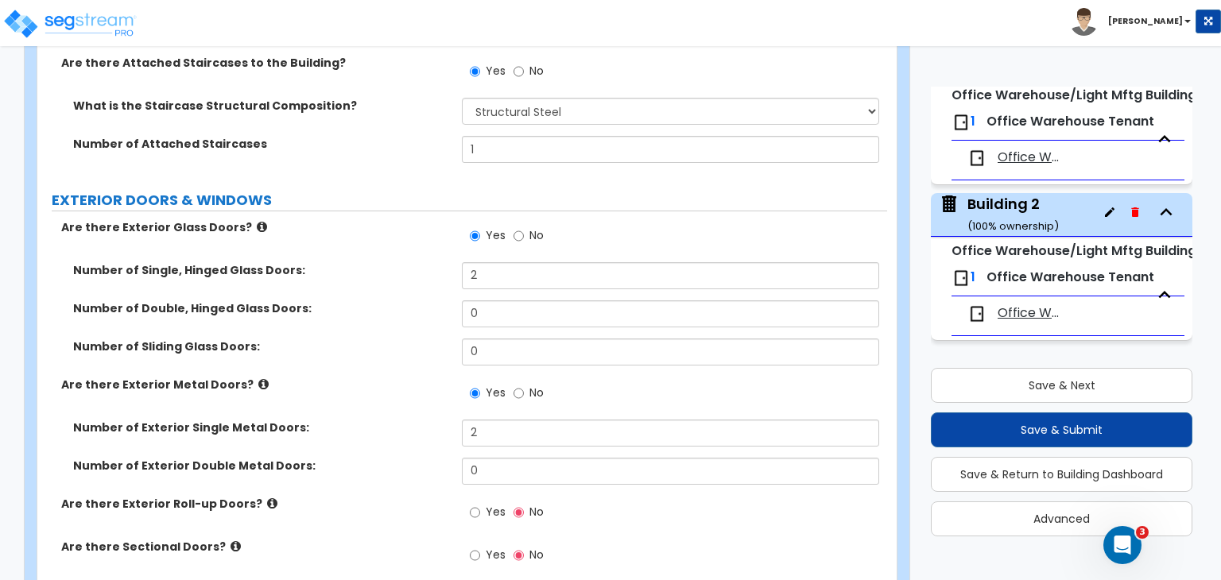
click at [407, 420] on label "Number of Exterior Single Metal Doors:" at bounding box center [261, 428] width 377 height 16
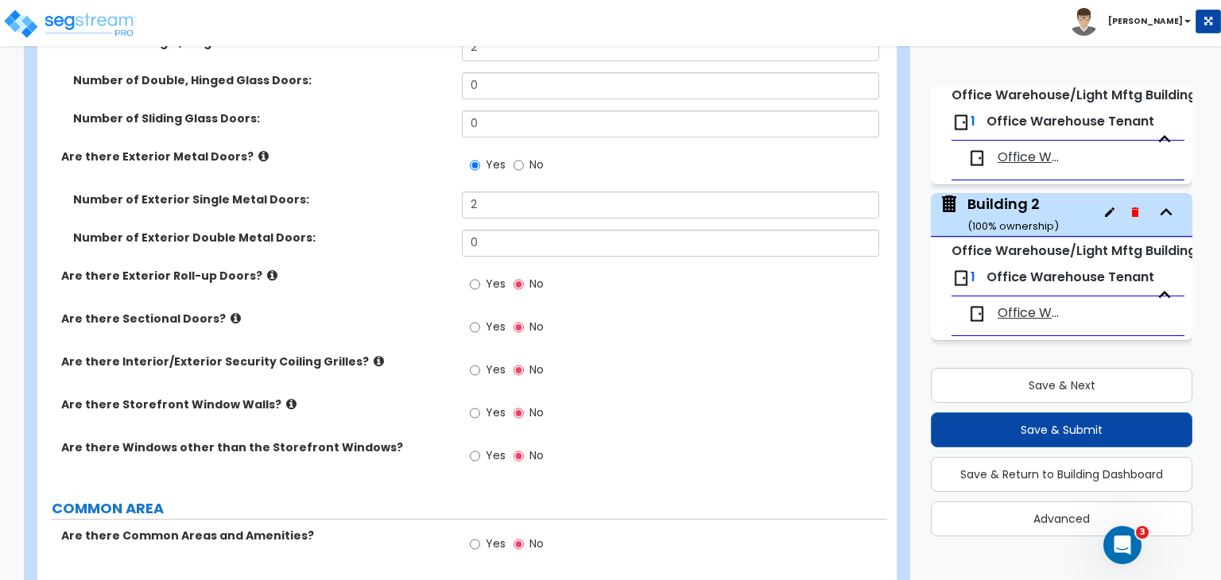
scroll to position [1972, 0]
click at [475, 275] on input "Yes" at bounding box center [475, 283] width 10 height 17
radio input "true"
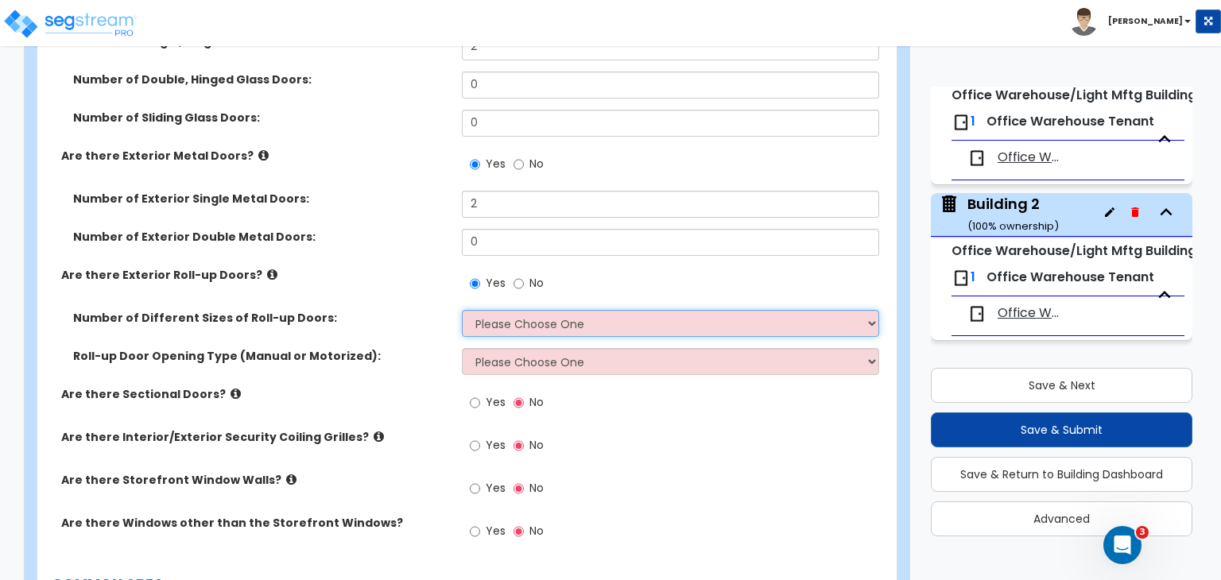
click at [496, 311] on select "Please Choose One 1 2 3" at bounding box center [670, 323] width 417 height 27
select select "1"
click at [462, 310] on select "Please Choose One 1 2 3" at bounding box center [670, 323] width 417 height 27
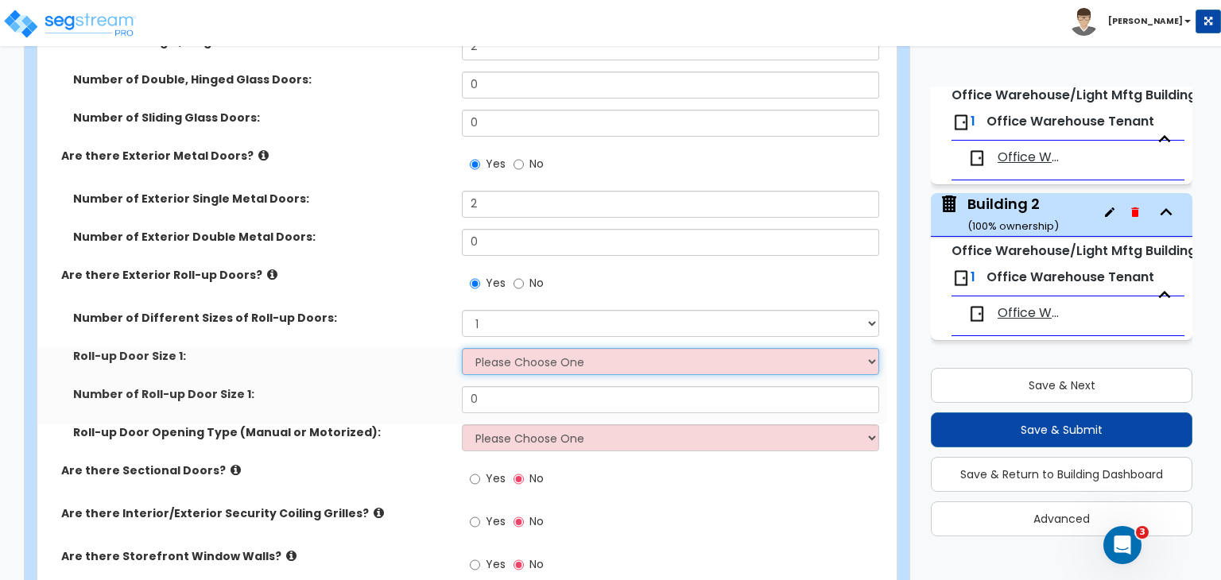
click at [501, 348] on select "Please Choose One 8' x 8' 10' x 10' 12' x 12' 14' x 14' 20' x 12' 20' x 16'" at bounding box center [670, 361] width 417 height 27
select select "2"
click at [462, 348] on select "Please Choose One 8' x 8' 10' x 10' 12' x 12' 14' x 14' 20' x 12' 20' x 16'" at bounding box center [670, 361] width 417 height 27
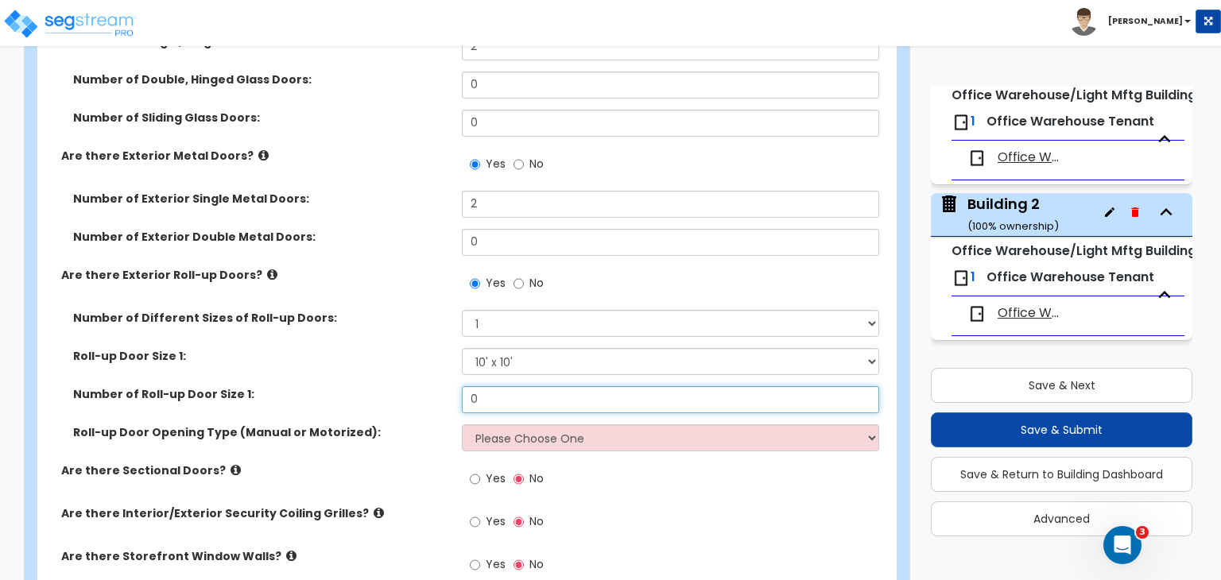
drag, startPoint x: 498, startPoint y: 392, endPoint x: 408, endPoint y: 383, distance: 90.3
click at [408, 386] on div "Number of Roll-up Door Size 1: 0" at bounding box center [462, 405] width 850 height 38
type input "9"
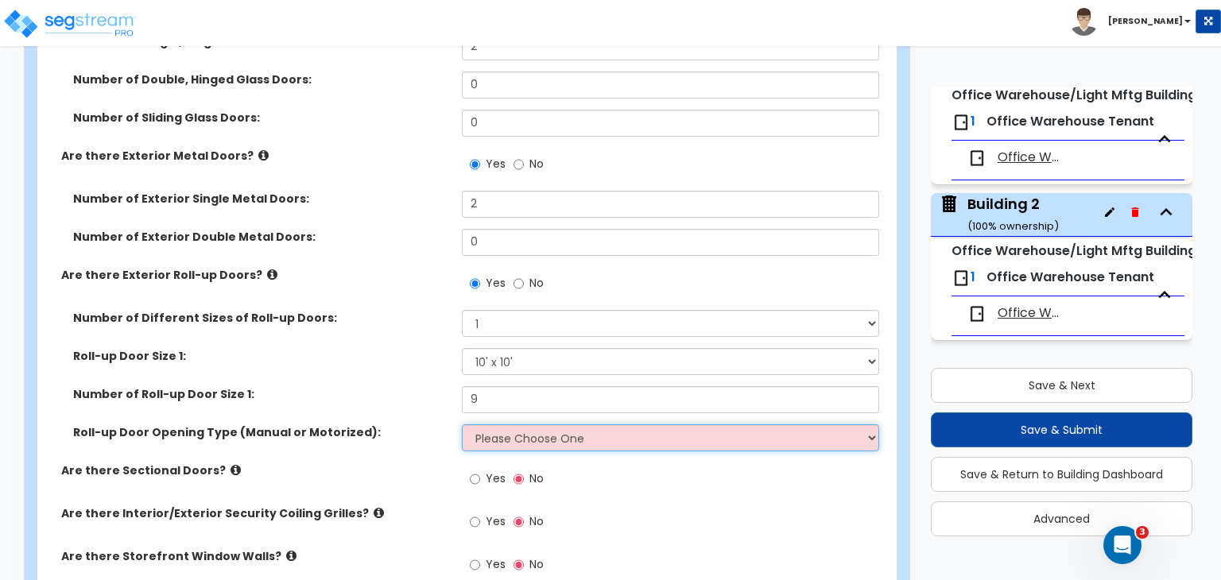
click at [500, 428] on select "Please Choose One All Manual All Motorized Some are Motorized" at bounding box center [670, 438] width 417 height 27
select select "2"
click at [462, 425] on select "Please Choose One All Manual All Motorized Some are Motorized" at bounding box center [670, 438] width 417 height 27
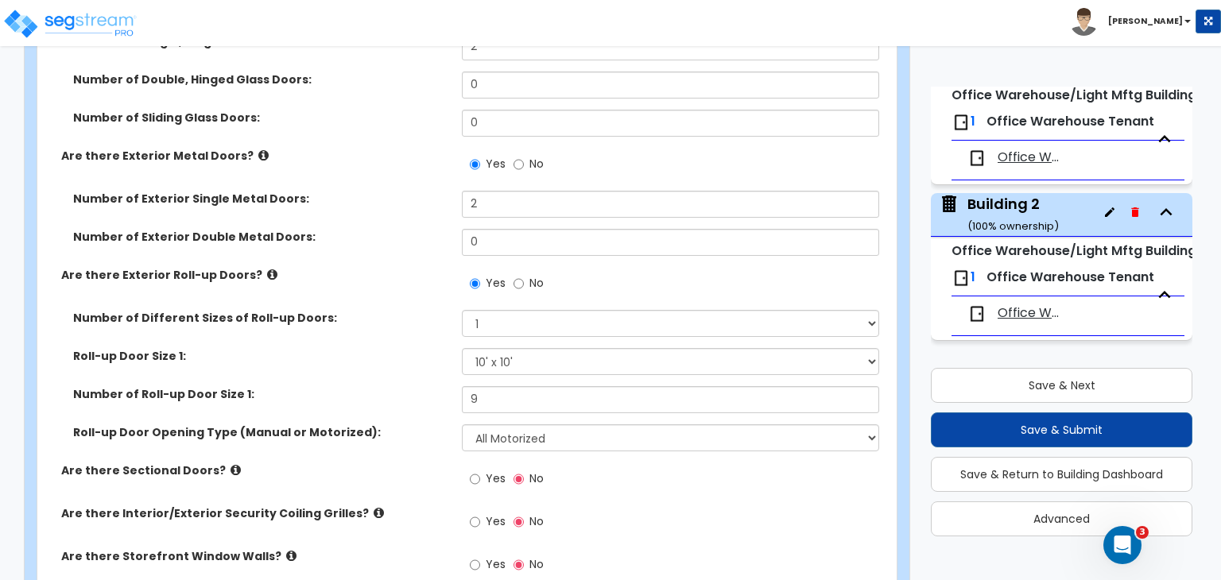
click at [439, 429] on div "Roll-up Door Opening Type (Manual or Motorized): Please Choose One All Manual A…" at bounding box center [462, 444] width 850 height 38
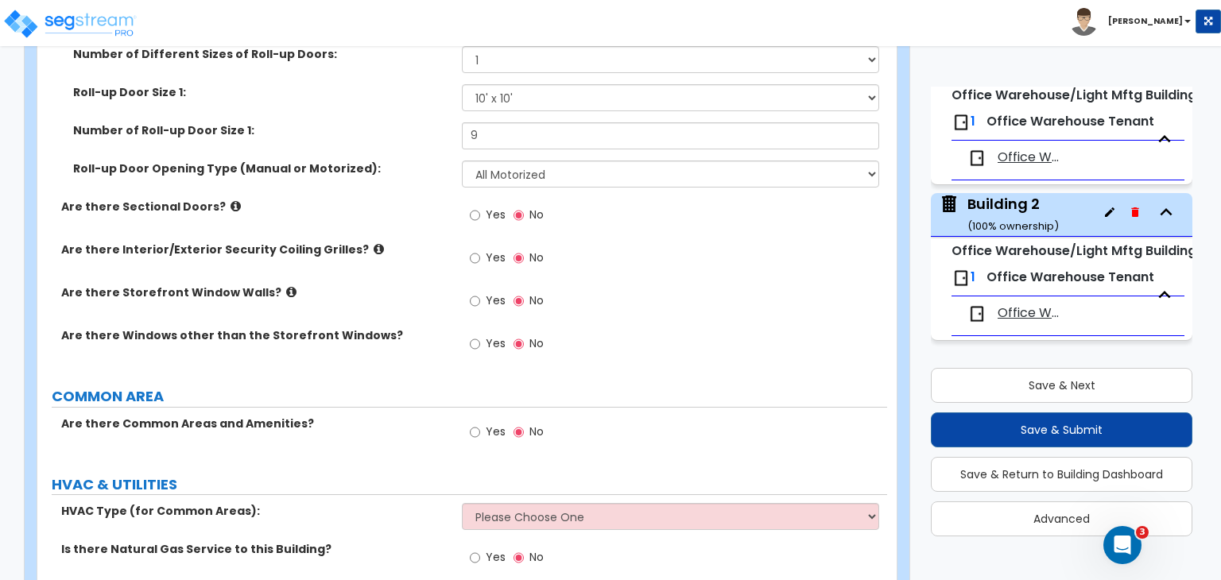
scroll to position [2296, 0]
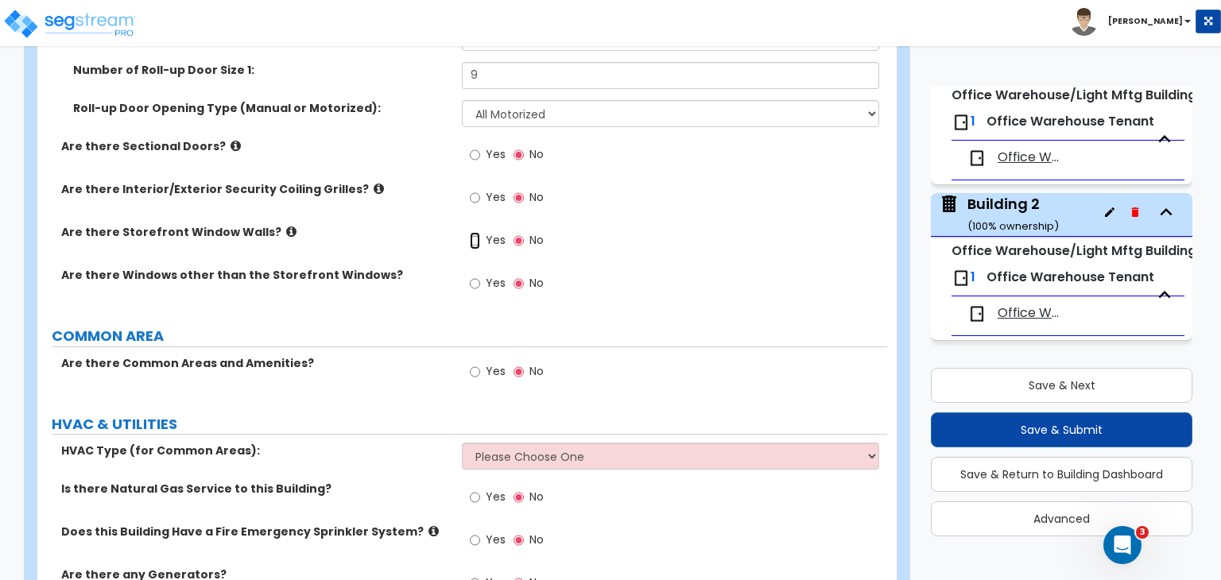
click at [474, 232] on input "Yes" at bounding box center [475, 240] width 10 height 17
radio input "true"
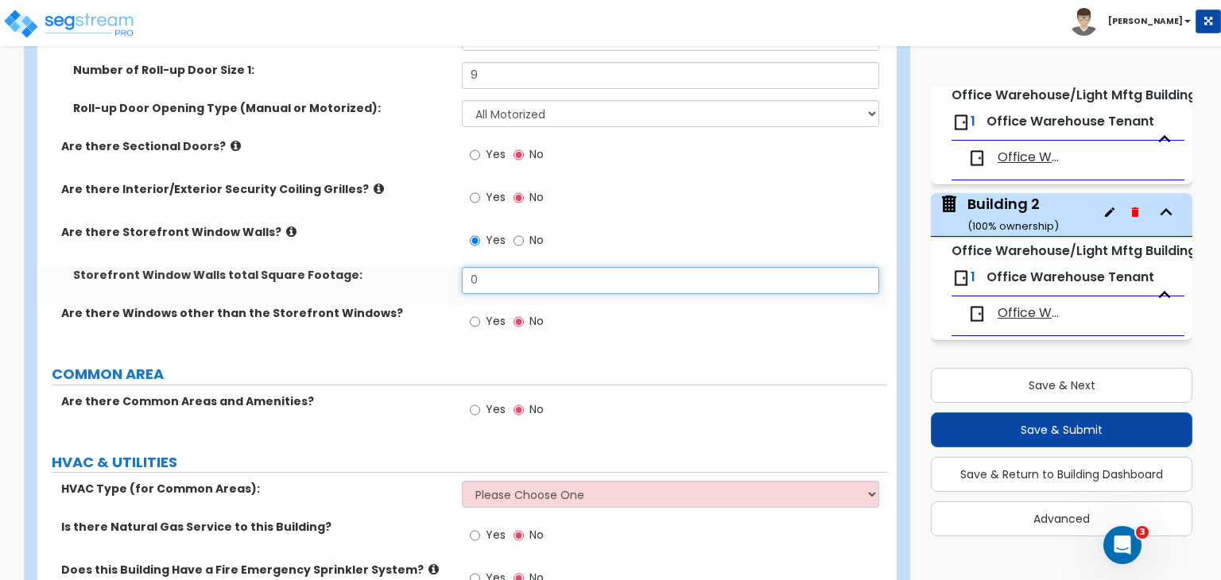
drag, startPoint x: 490, startPoint y: 269, endPoint x: 404, endPoint y: 278, distance: 86.4
click at [404, 278] on div "Storefront Window Walls total Square Footage: 0" at bounding box center [462, 286] width 850 height 38
type input "1,000"
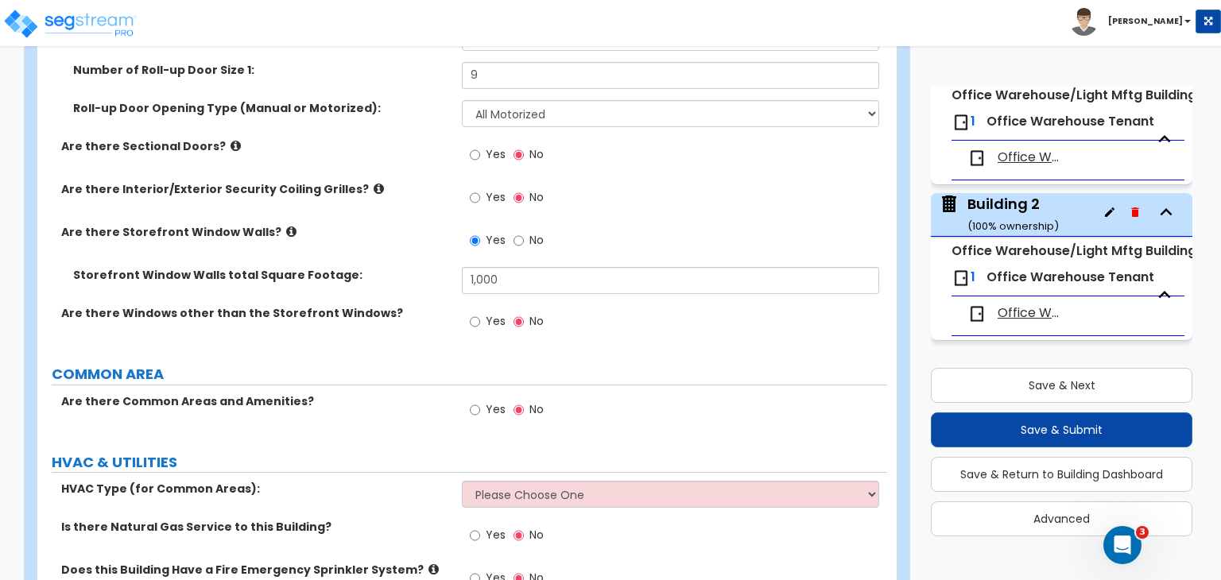
click at [417, 289] on div "Storefront Window Walls total Square Footage: 1,000" at bounding box center [462, 286] width 850 height 38
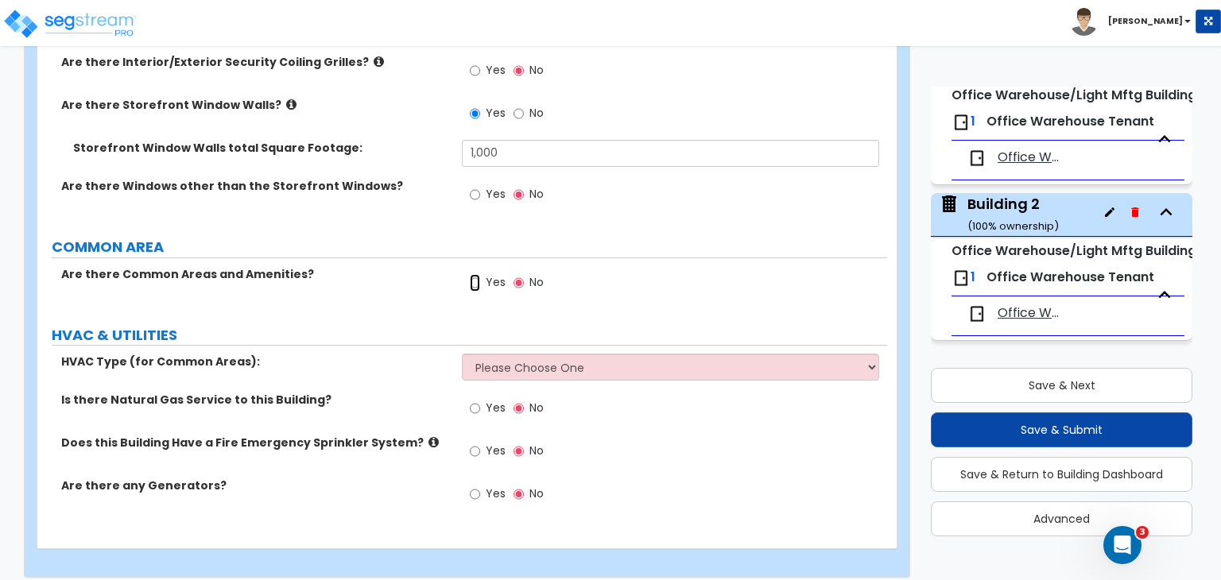
click at [473, 274] on input "Yes" at bounding box center [475, 282] width 10 height 17
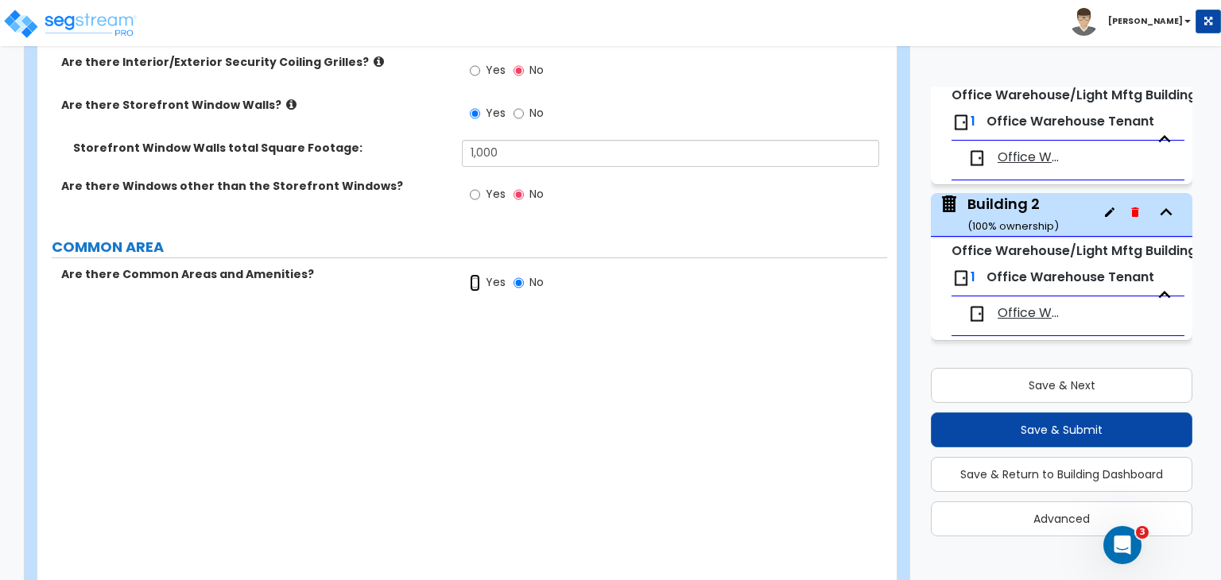
radio input "true"
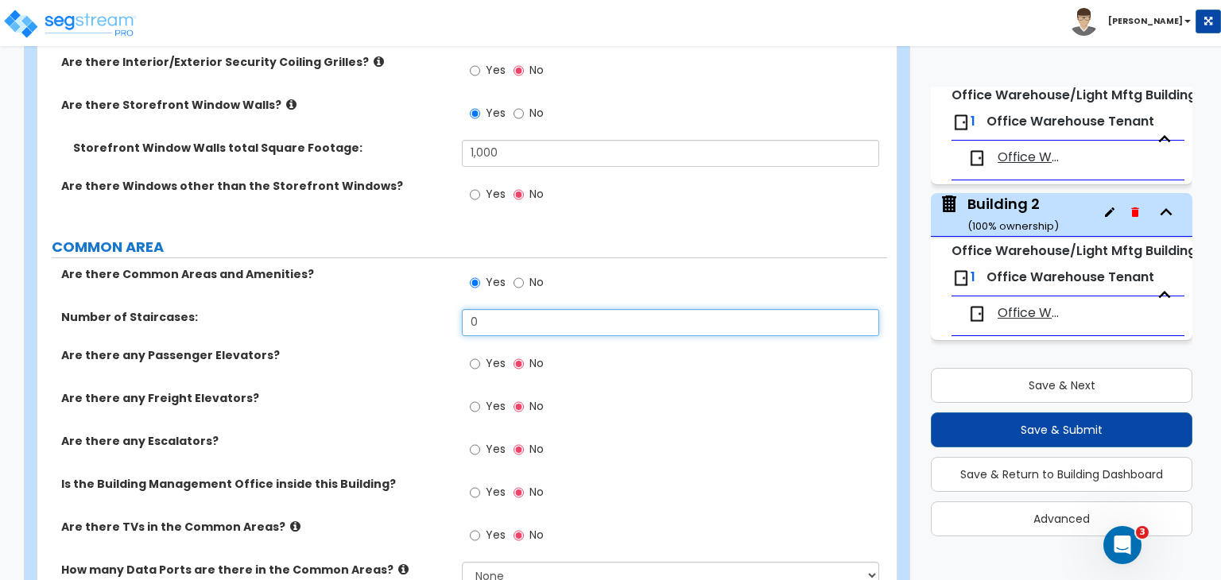
drag, startPoint x: 495, startPoint y: 306, endPoint x: 421, endPoint y: 304, distance: 74.0
click at [421, 309] on div "Number of Staircases: 0" at bounding box center [462, 328] width 850 height 38
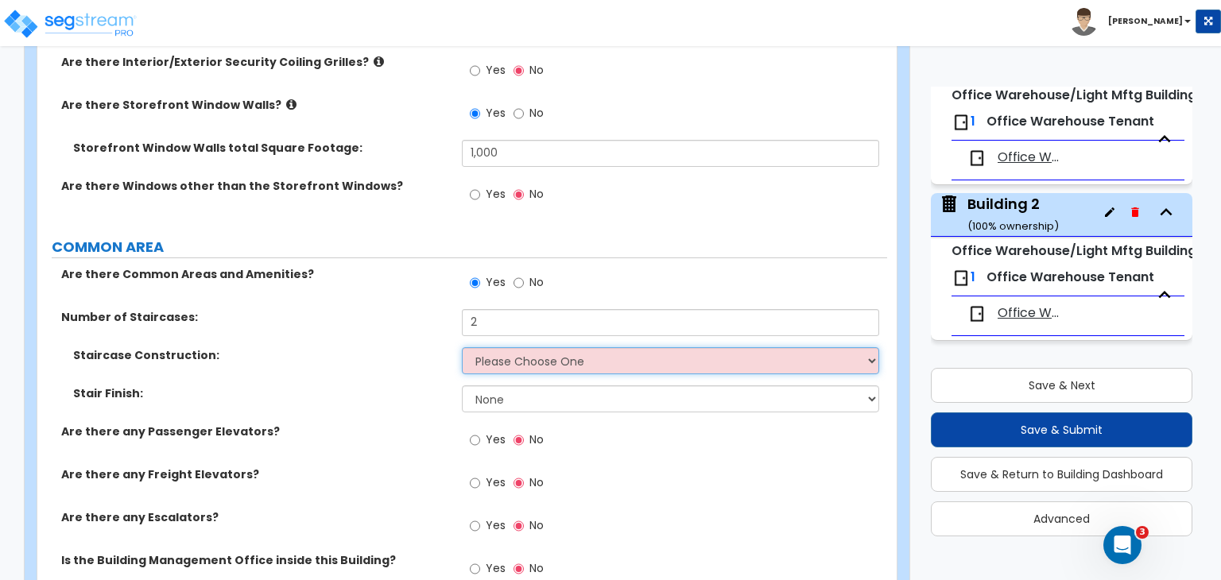
click at [505, 359] on select "Please Choose One Concrete Steel Wood Please Choose For Me" at bounding box center [670, 360] width 417 height 27
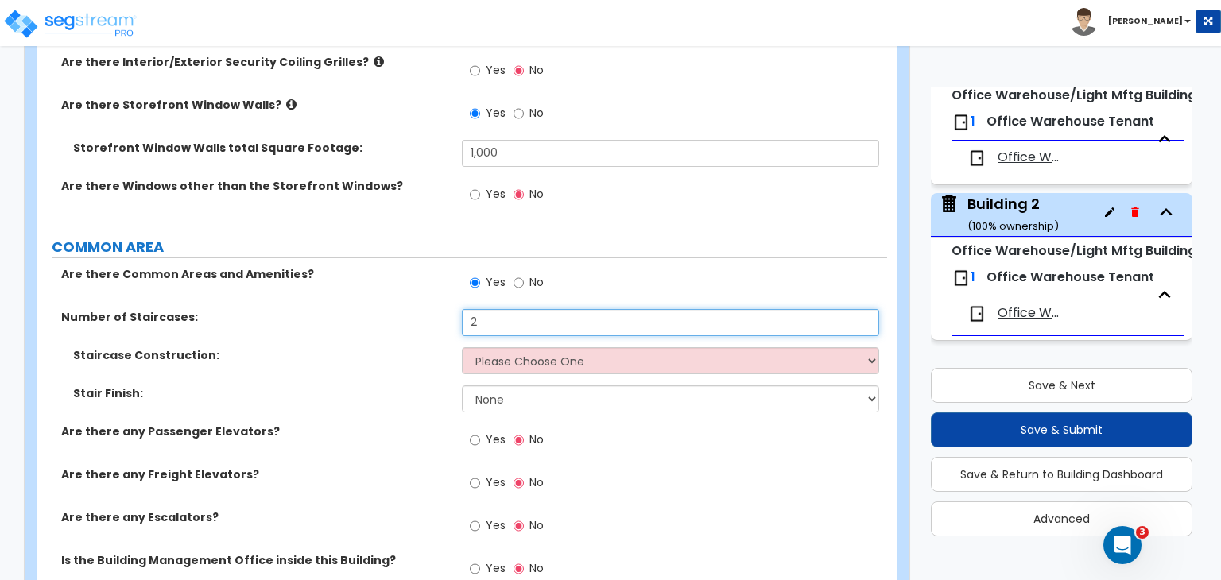
click at [497, 310] on input "2" at bounding box center [670, 322] width 417 height 27
click at [496, 312] on input "2" at bounding box center [670, 322] width 417 height 27
drag, startPoint x: 496, startPoint y: 312, endPoint x: 409, endPoint y: 308, distance: 87.6
click at [409, 309] on div "Number of Staircases: 2" at bounding box center [462, 328] width 850 height 38
type input "1"
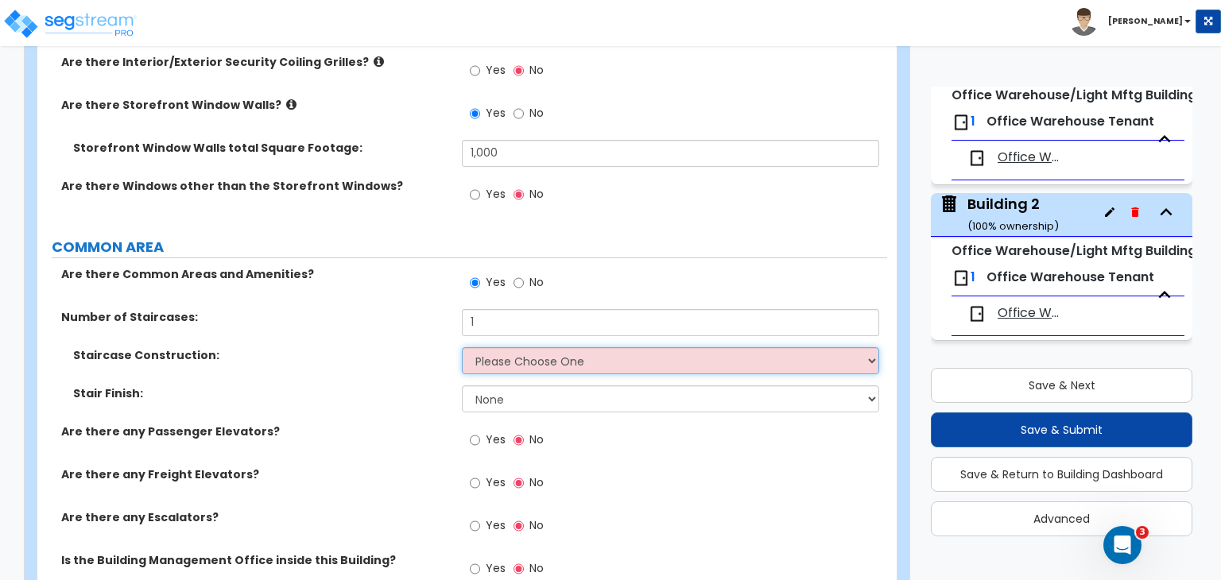
click at [483, 347] on select "Please Choose One Concrete Steel Wood Please Choose For Me" at bounding box center [670, 360] width 417 height 27
select select "2"
click at [462, 347] on select "Please Choose One Concrete Steel Wood Please Choose For Me" at bounding box center [670, 360] width 417 height 27
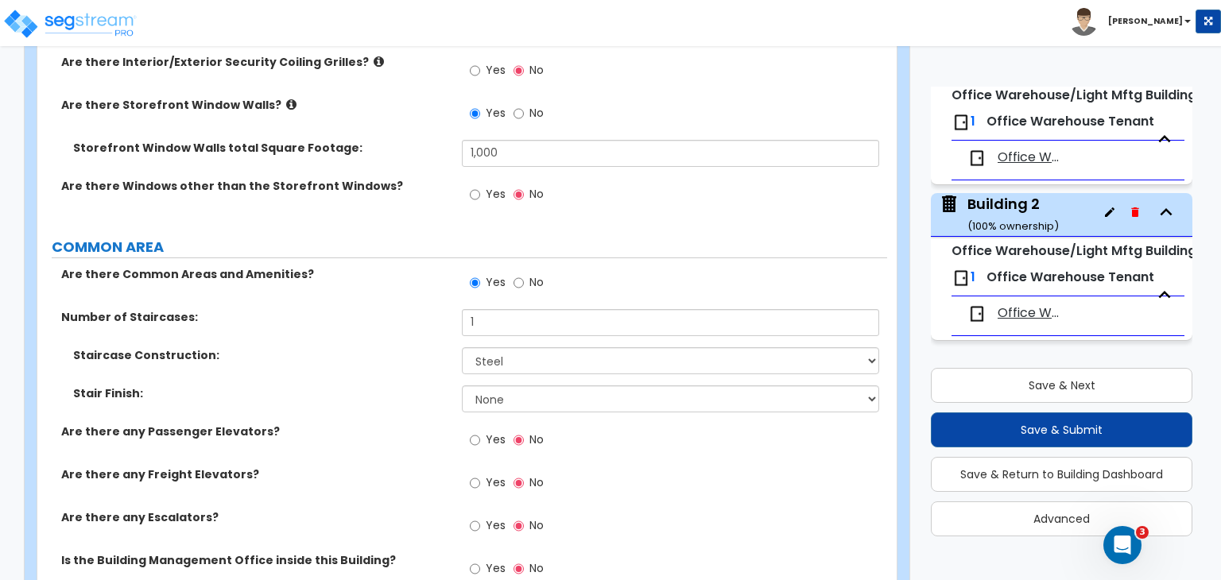
click at [437, 363] on div "Staircase Construction: Please Choose One Concrete Steel Wood Please Choose For…" at bounding box center [462, 366] width 850 height 38
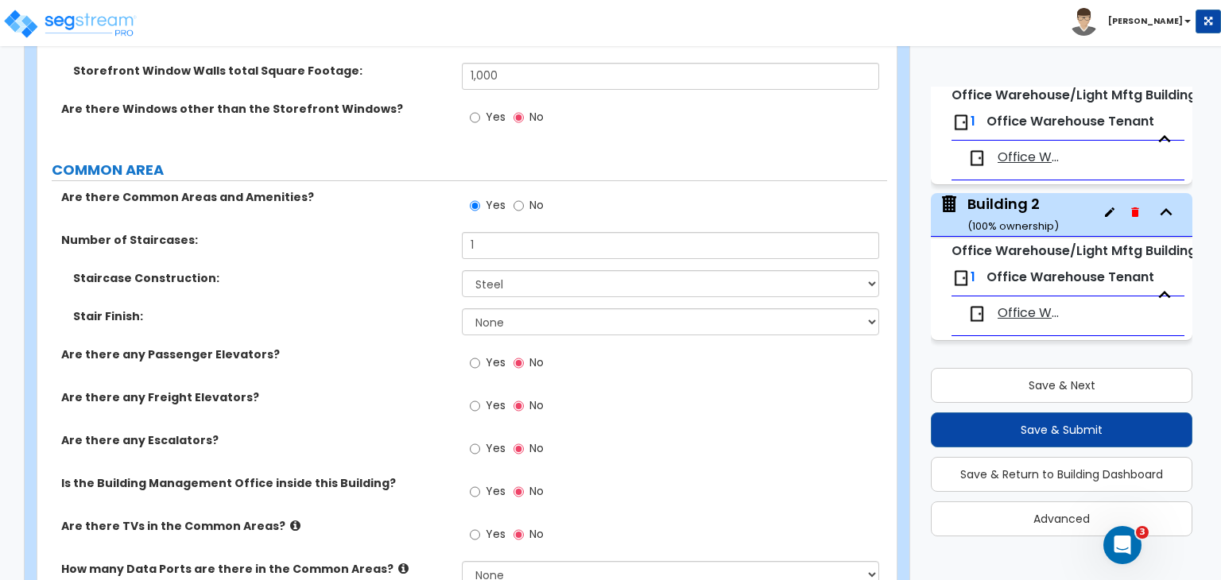
click at [428, 347] on label "Are there any Passenger Elevators?" at bounding box center [255, 355] width 389 height 16
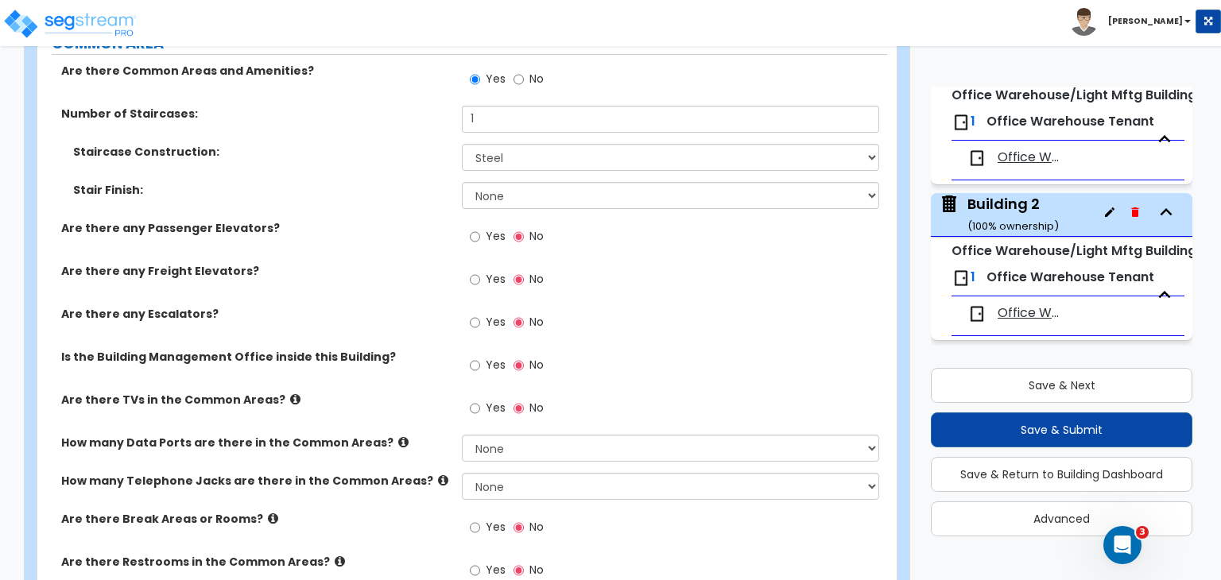
scroll to position [2663, 0]
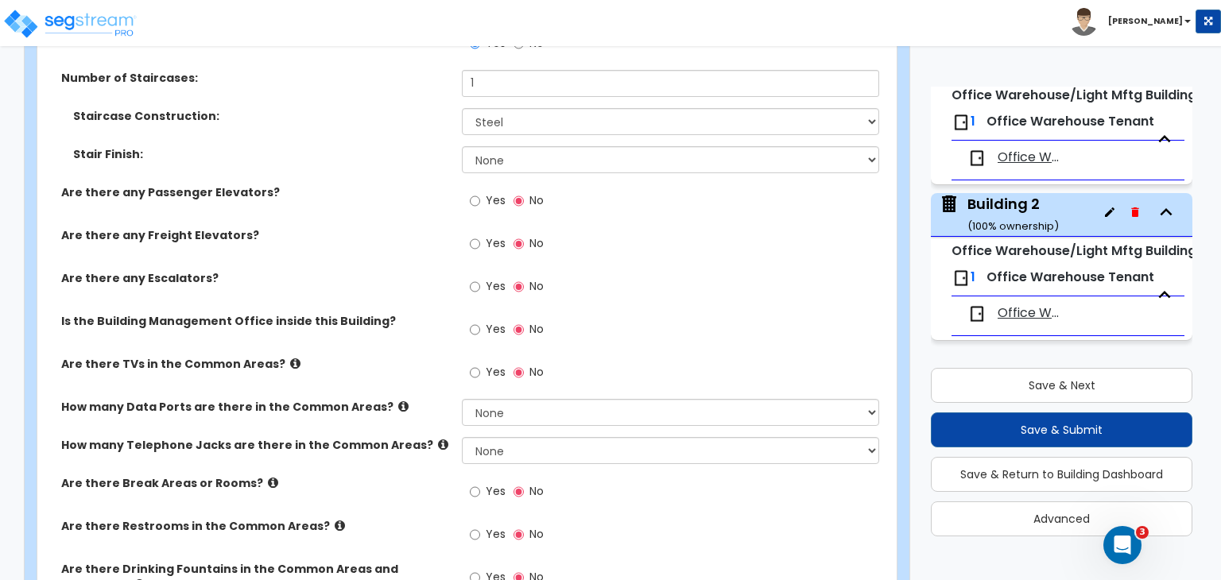
click at [429, 356] on label "Are there TVs in the Common Areas?" at bounding box center [255, 364] width 389 height 16
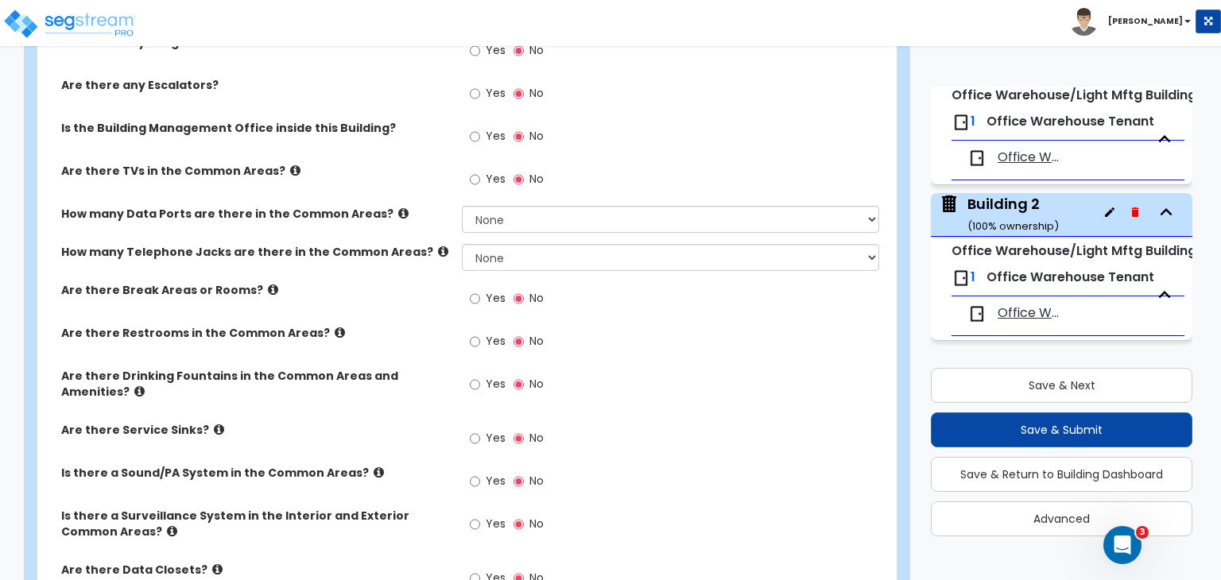
scroll to position [2862, 0]
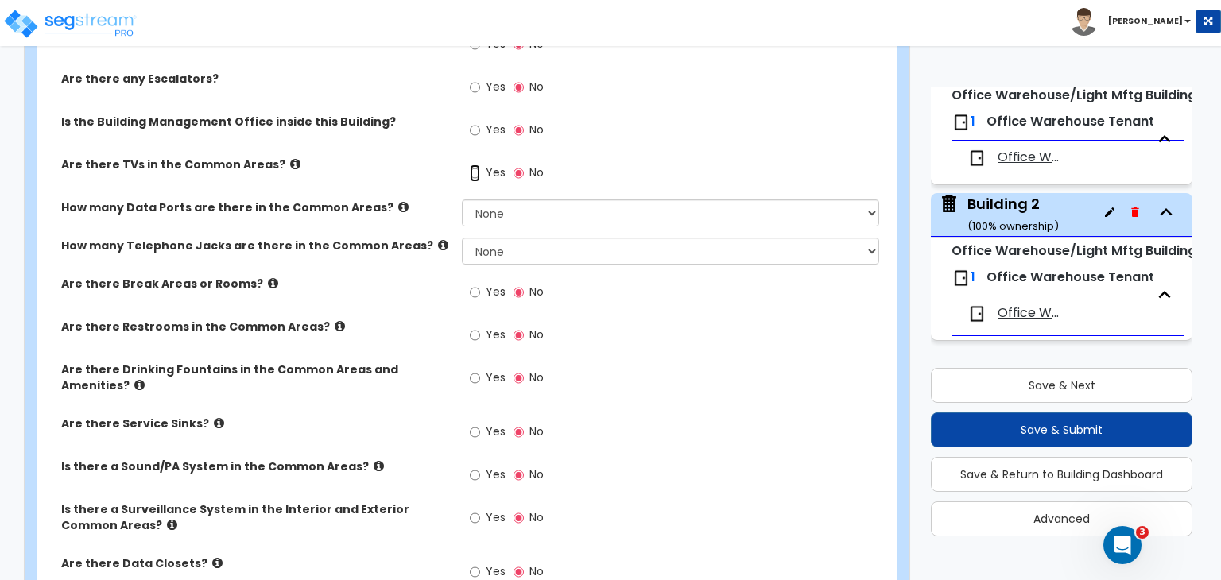
click at [475, 165] on input "Yes" at bounding box center [475, 173] width 10 height 17
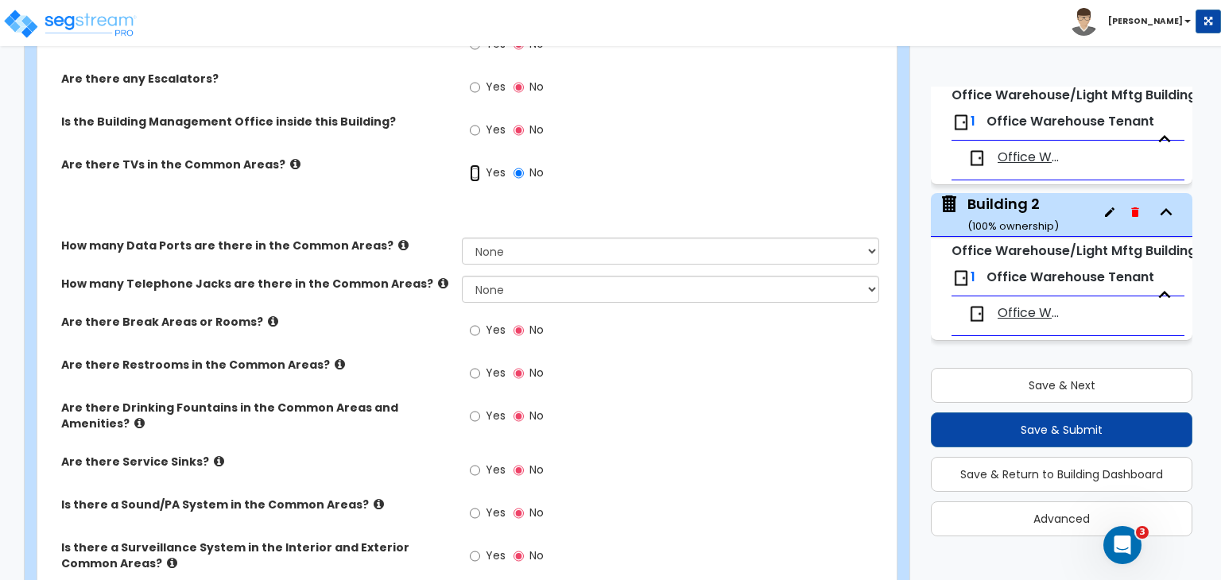
radio input "true"
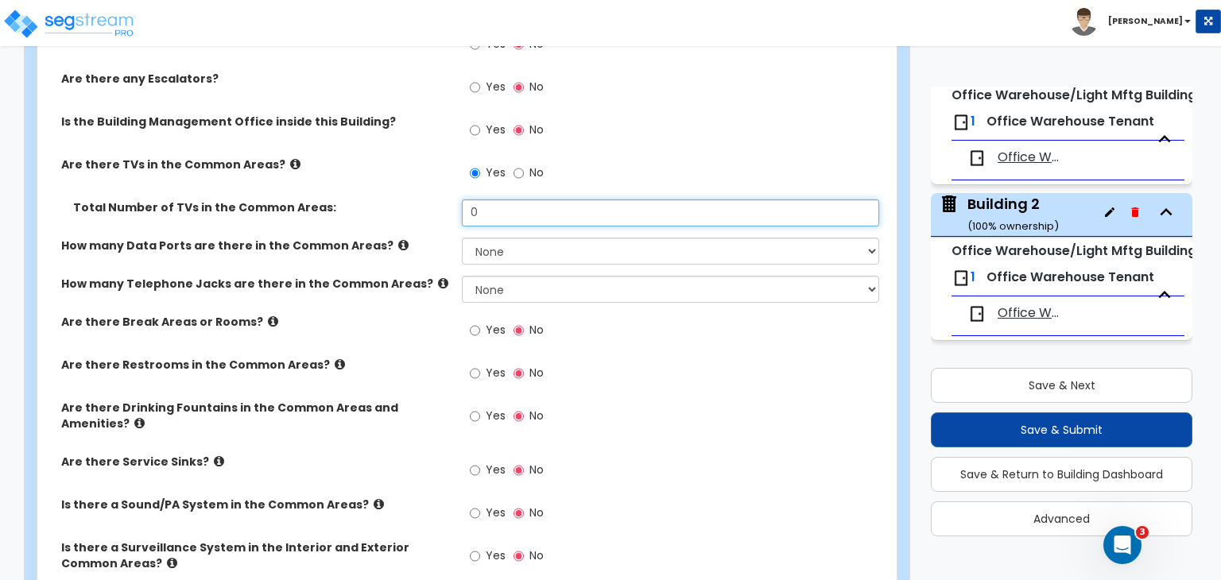
drag, startPoint x: 493, startPoint y: 195, endPoint x: 390, endPoint y: 190, distance: 103.5
click at [390, 200] on div "Total Number of TVs in the Common Areas: 0" at bounding box center [462, 219] width 850 height 38
type input "3"
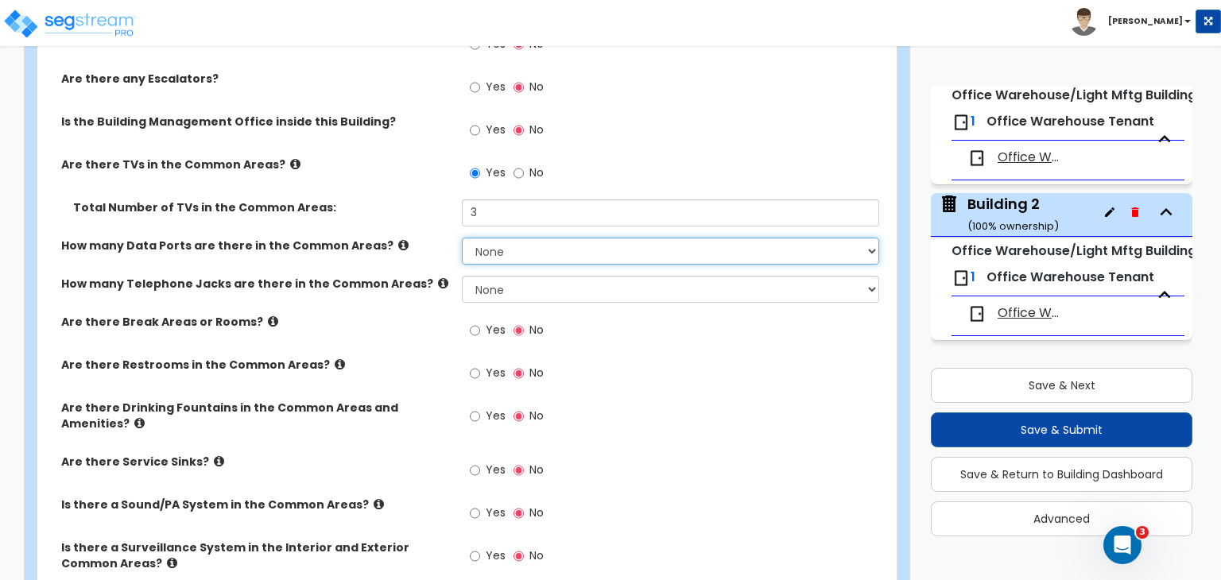
click at [491, 238] on select "None Please Estimate for Me I will specify the Quantity Exactly" at bounding box center [670, 251] width 417 height 27
select select "1"
click at [462, 238] on select "None Please Estimate for Me I will specify the Quantity Exactly" at bounding box center [670, 251] width 417 height 27
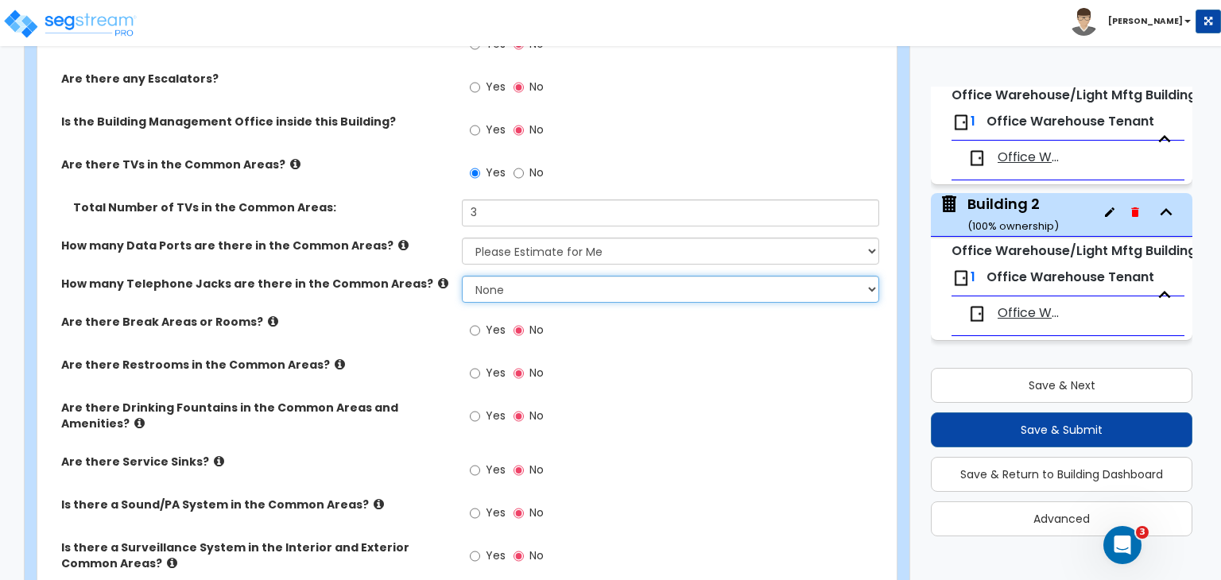
click at [506, 276] on select "None Please Estimate for Me I will specify the Quantity Exactly" at bounding box center [670, 289] width 417 height 27
select select "1"
click at [462, 276] on select "None Please Estimate for Me I will specify the Quantity Exactly" at bounding box center [670, 289] width 417 height 27
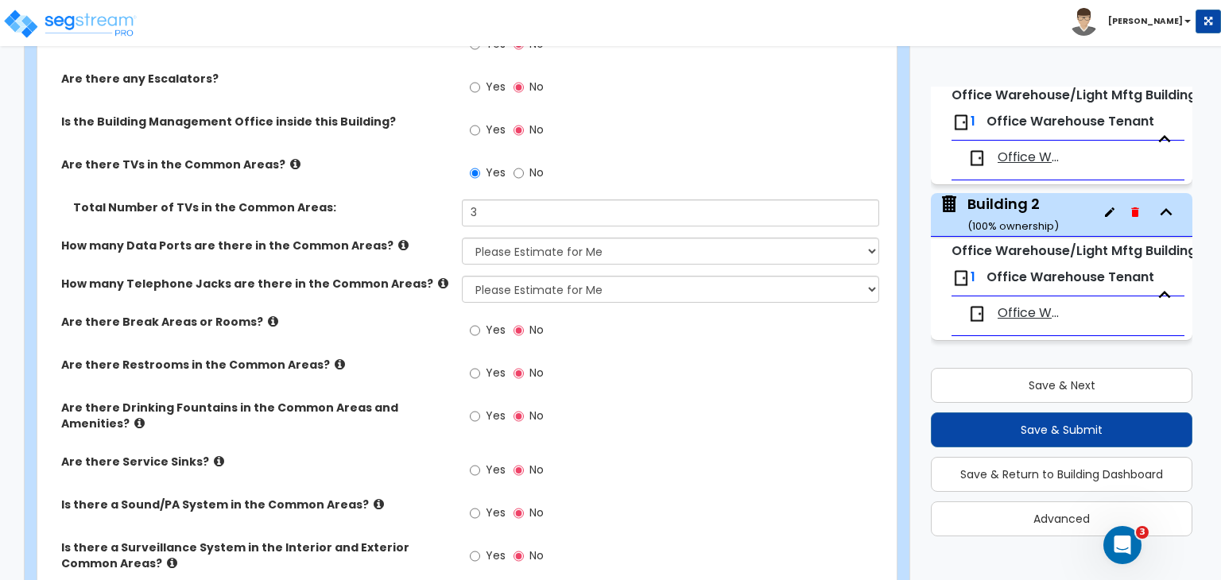
click at [426, 299] on div "How many Telephone Jacks are there in the Common Areas? None Please Estimate fo…" at bounding box center [462, 295] width 850 height 38
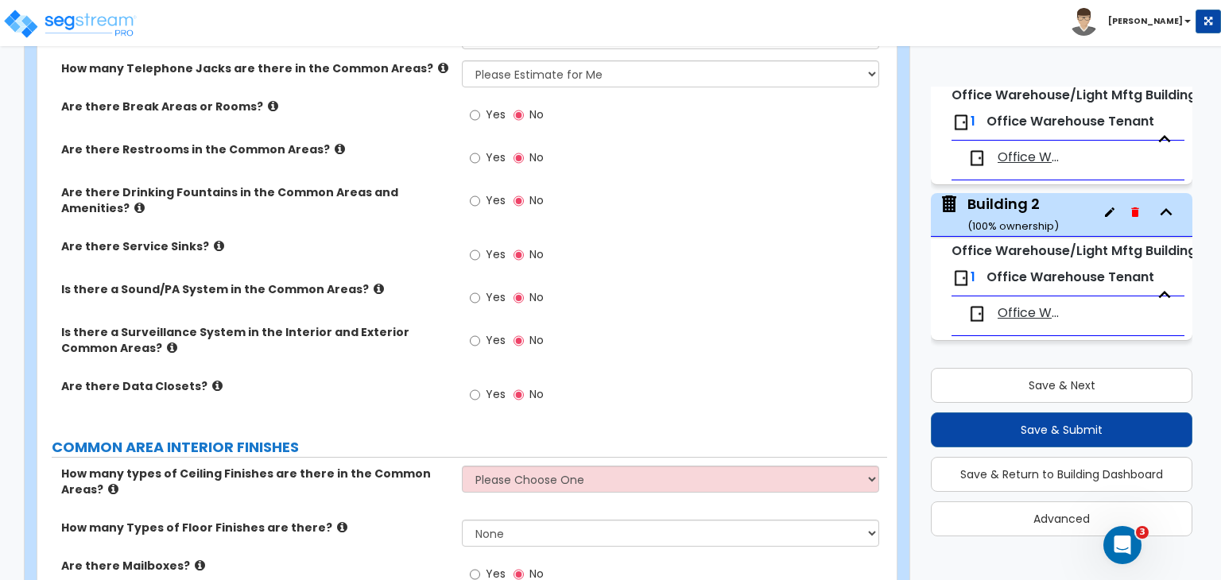
scroll to position [3079, 0]
click at [474, 106] on input "Yes" at bounding box center [475, 114] width 10 height 17
radio input "true"
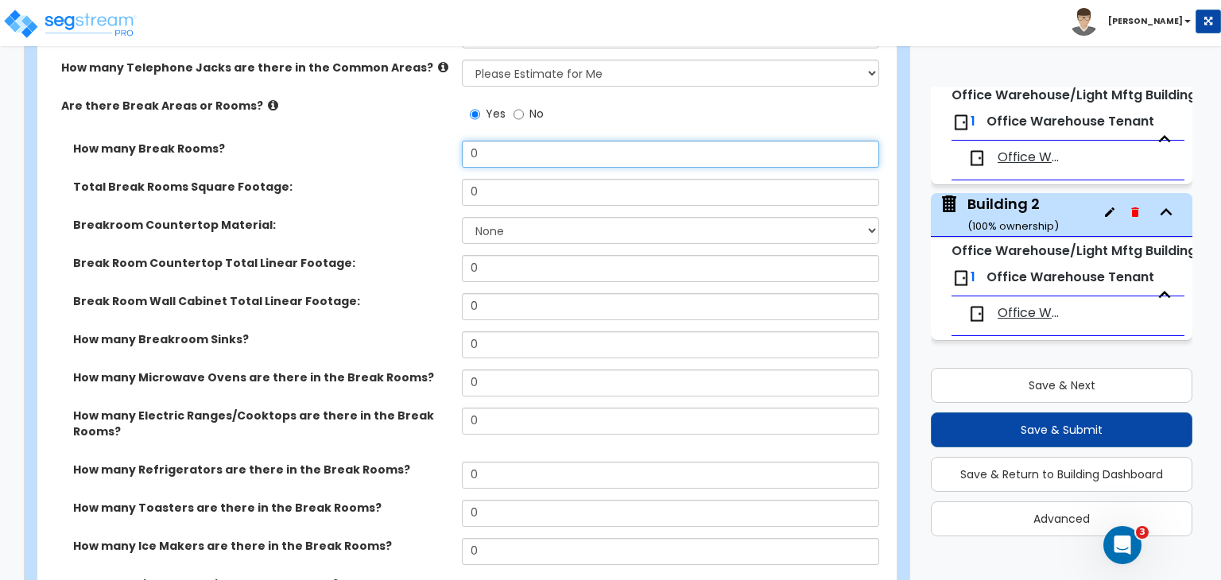
drag, startPoint x: 490, startPoint y: 144, endPoint x: 382, endPoint y: 121, distance: 109.8
click at [382, 121] on div "Are there Common Areas and Amenities? Yes No Number of Staircases: 1 Staircase …" at bounding box center [462, 255] width 826 height 1288
type input "2"
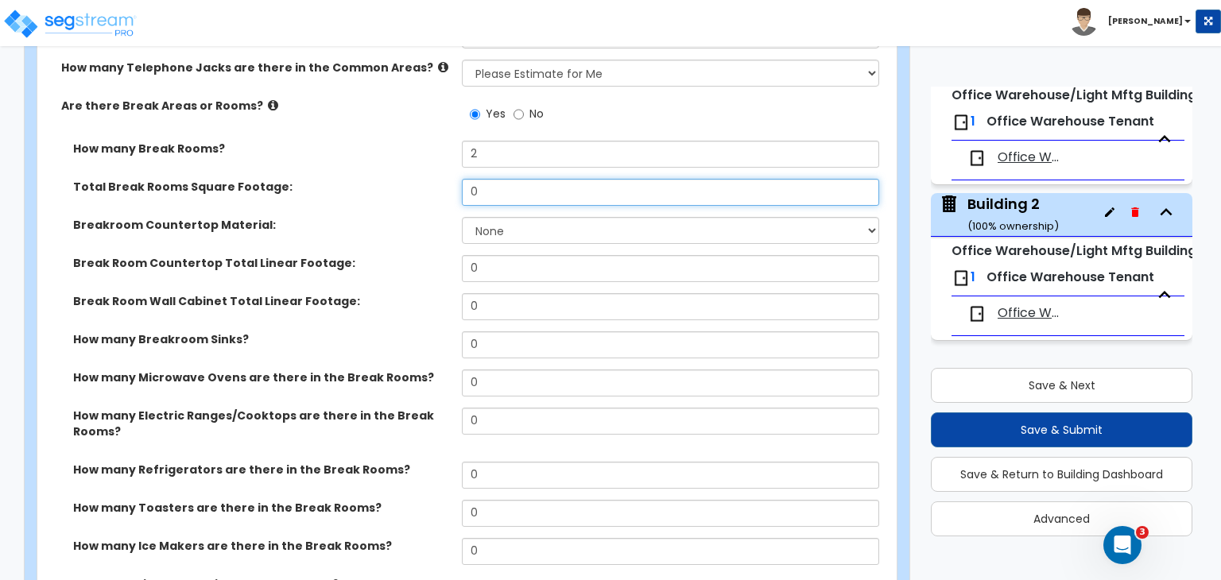
drag, startPoint x: 514, startPoint y: 191, endPoint x: 321, endPoint y: 151, distance: 196.5
click at [321, 151] on div "How many Break Rooms? 2 Total Break Rooms Square Footage: 0 Breakroom Counterto…" at bounding box center [462, 380] width 826 height 479
type input "600"
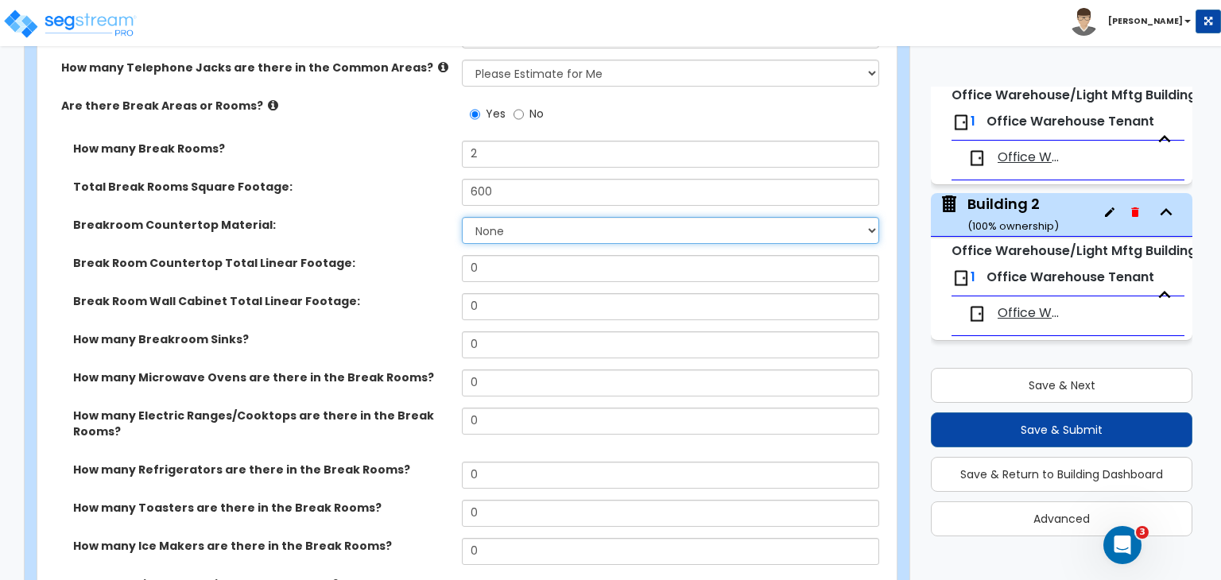
click at [469, 220] on select "None Plastic Laminate Solid Surface Stone Quartz Marble Tile Wood Stainless Ste…" at bounding box center [670, 230] width 417 height 27
select select "1"
click at [462, 217] on select "None Plastic Laminate Solid Surface Stone Quartz Marble Tile Wood Stainless Ste…" at bounding box center [670, 230] width 417 height 27
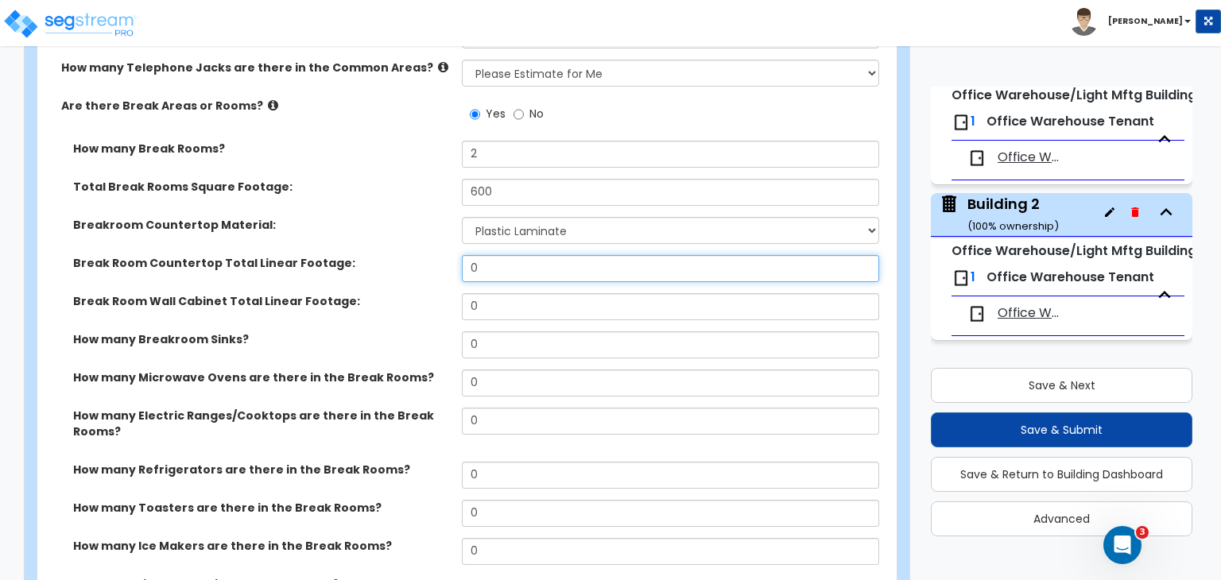
drag, startPoint x: 514, startPoint y: 260, endPoint x: 331, endPoint y: 217, distance: 188.6
click at [331, 217] on div "How many Break Rooms? 2 Total Break Rooms Square Footage: 600 Breakroom Counter…" at bounding box center [462, 380] width 826 height 479
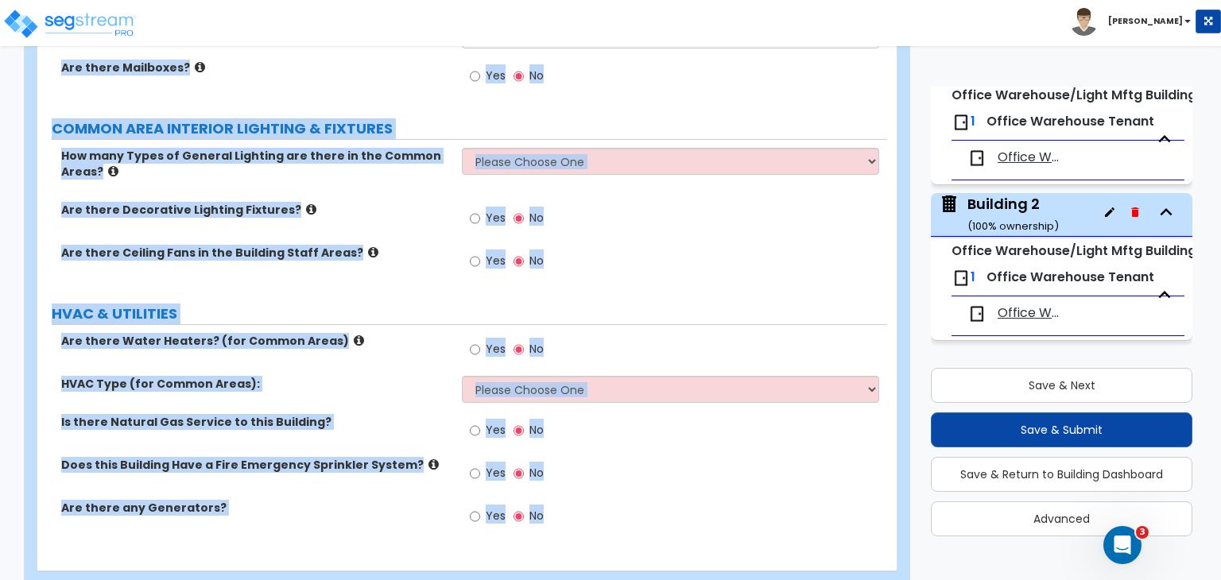
scroll to position [4077, 0]
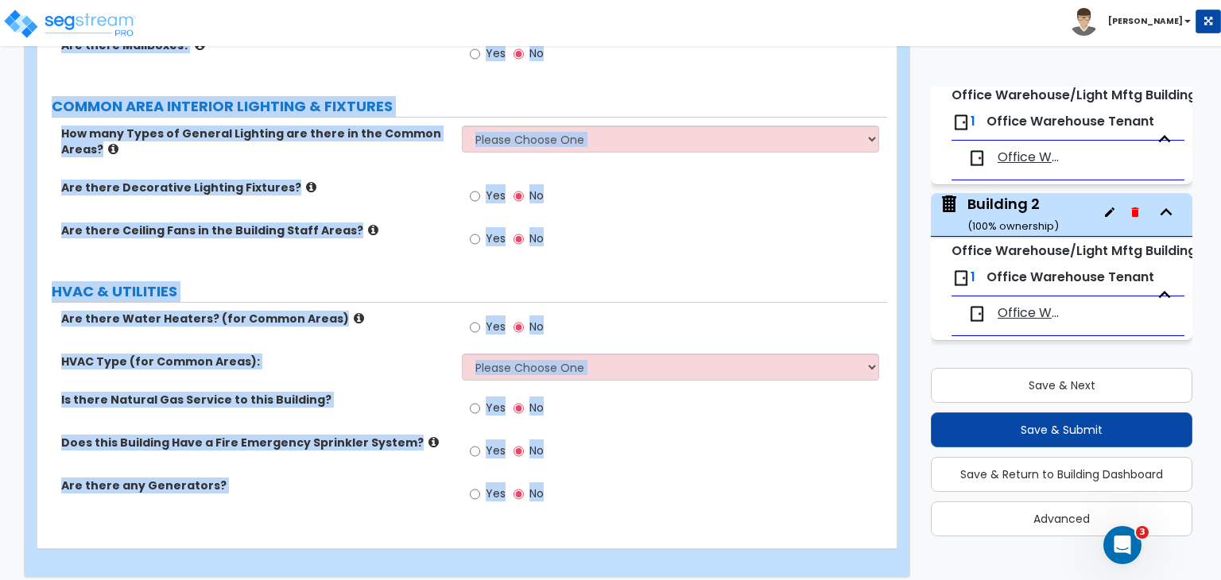
drag, startPoint x: 69, startPoint y: 239, endPoint x: 817, endPoint y: 617, distance: 838.1
copy div "Breakroom Countertop Material: None Plastic Laminate Solid Surface Stone Quartz…"
click at [424, 232] on div "Are there Ceiling Fans in the Building Staff Areas? Yes No" at bounding box center [462, 244] width 850 height 43
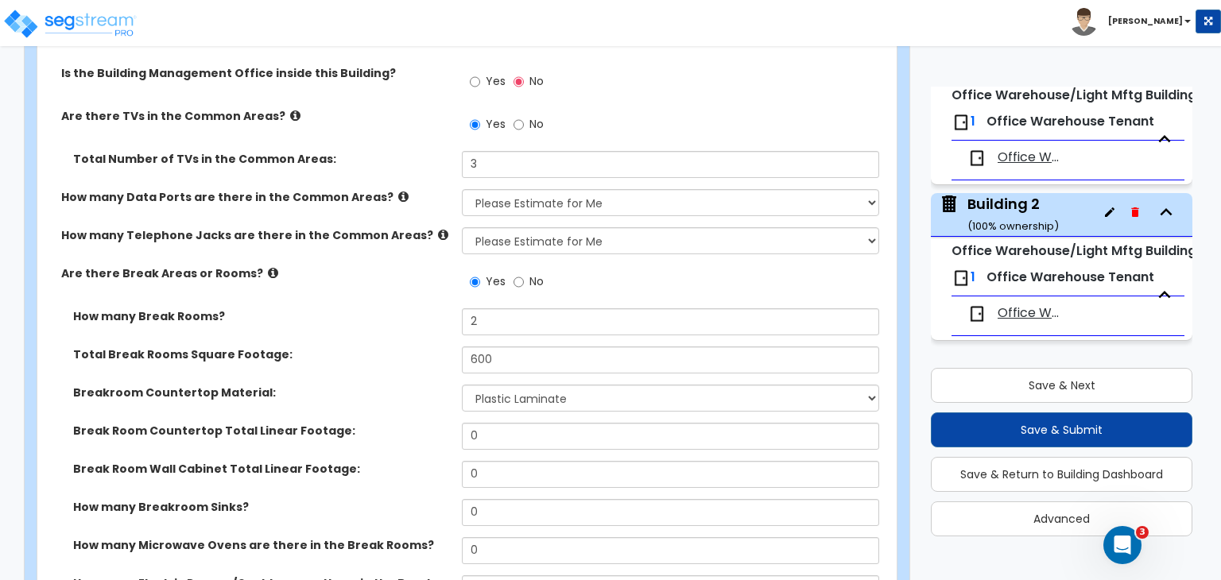
scroll to position [3076, 0]
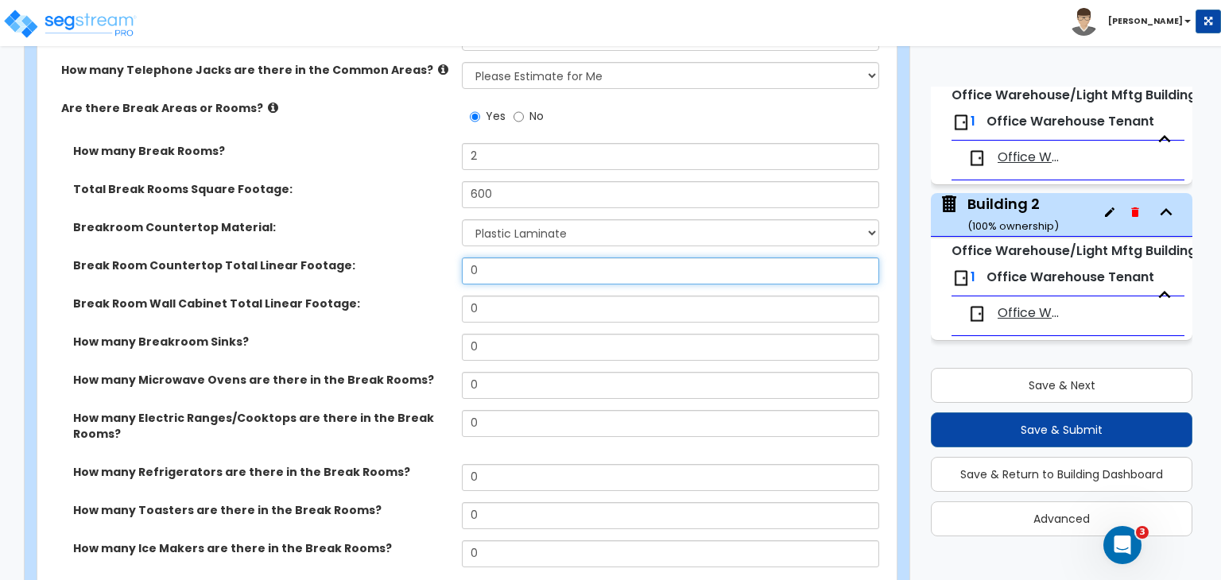
drag, startPoint x: 508, startPoint y: 266, endPoint x: 371, endPoint y: 227, distance: 142.4
click at [371, 227] on div "How many Break Rooms? 2 Total Break Rooms Square Footage: 600 Breakroom Counter…" at bounding box center [462, 382] width 826 height 479
type input "16"
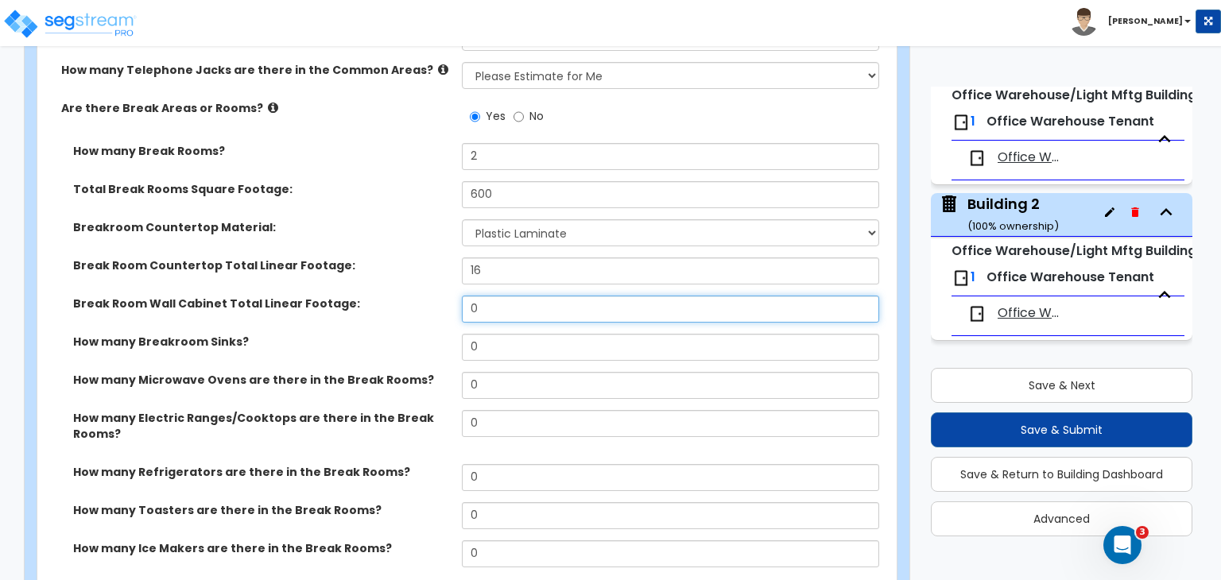
drag, startPoint x: 486, startPoint y: 297, endPoint x: 415, endPoint y: 290, distance: 71.0
click at [415, 296] on div "Break Room Wall Cabinet Total Linear Footage: 0" at bounding box center [462, 315] width 850 height 38
type input "14"
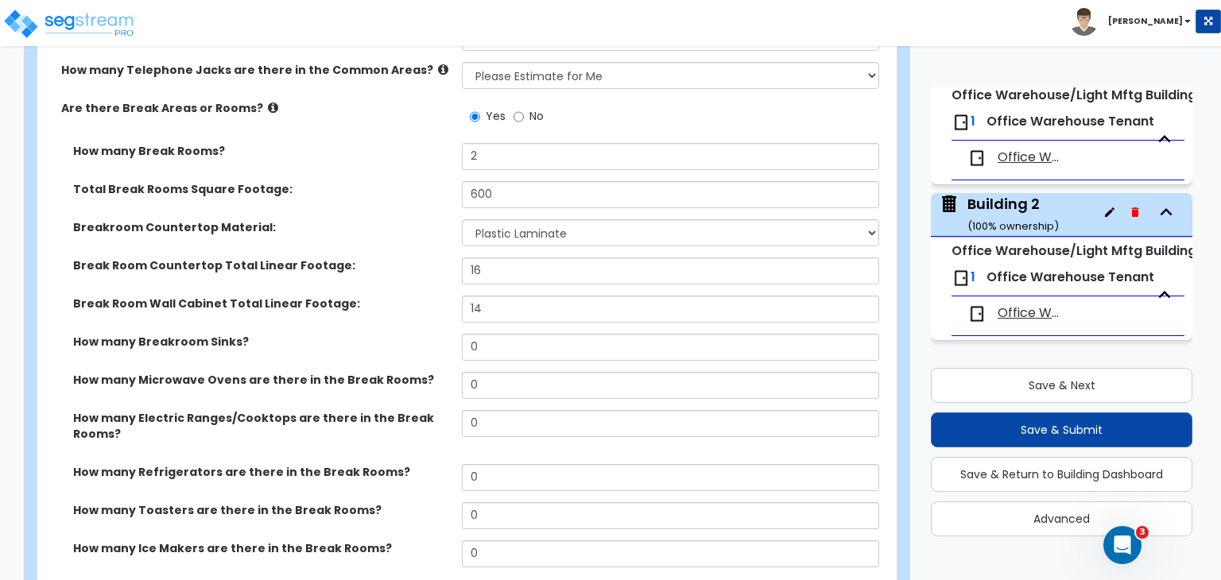
click at [427, 316] on div "Break Room Wall Cabinet Total Linear Footage: 14" at bounding box center [462, 315] width 850 height 38
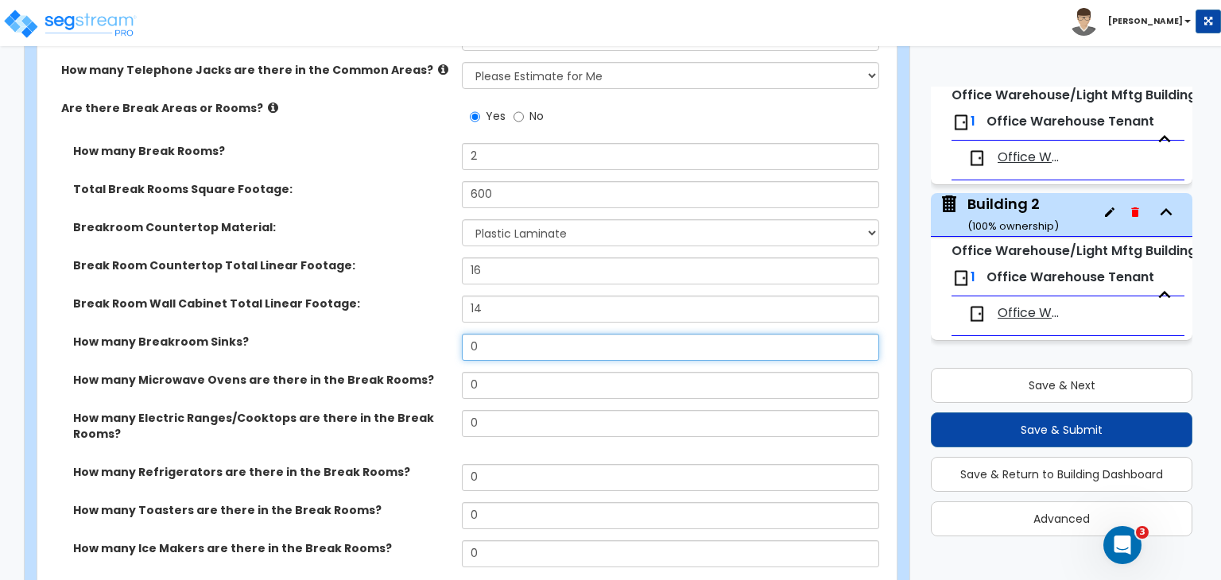
drag, startPoint x: 476, startPoint y: 335, endPoint x: 413, endPoint y: 328, distance: 63.2
click at [413, 334] on div "How many Breakroom Sinks? 0" at bounding box center [462, 353] width 850 height 38
type input "1"
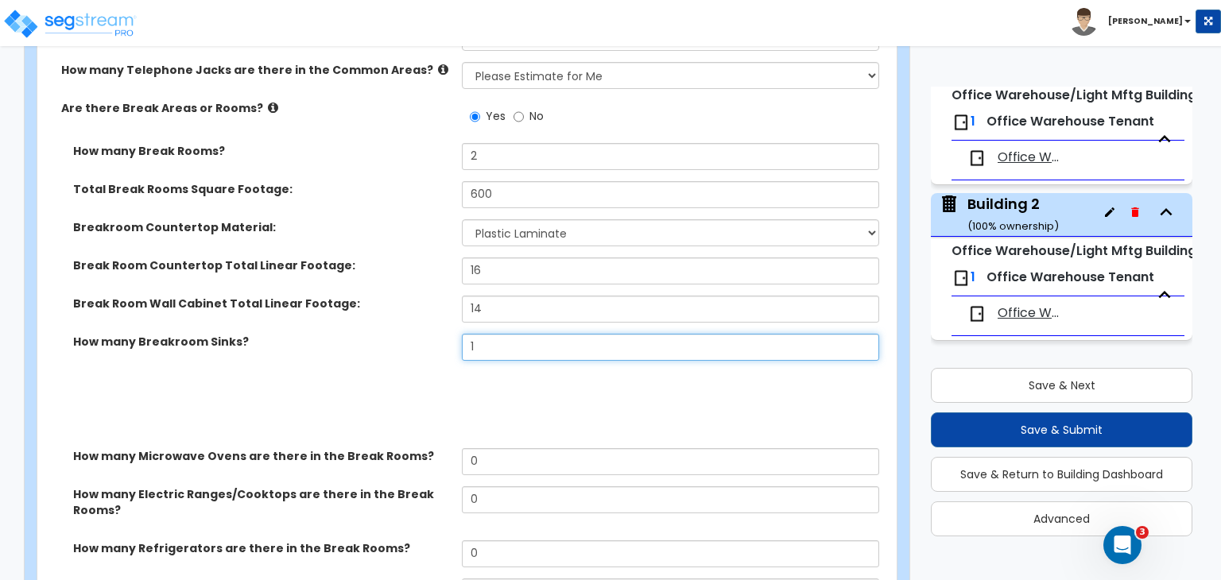
select select "1"
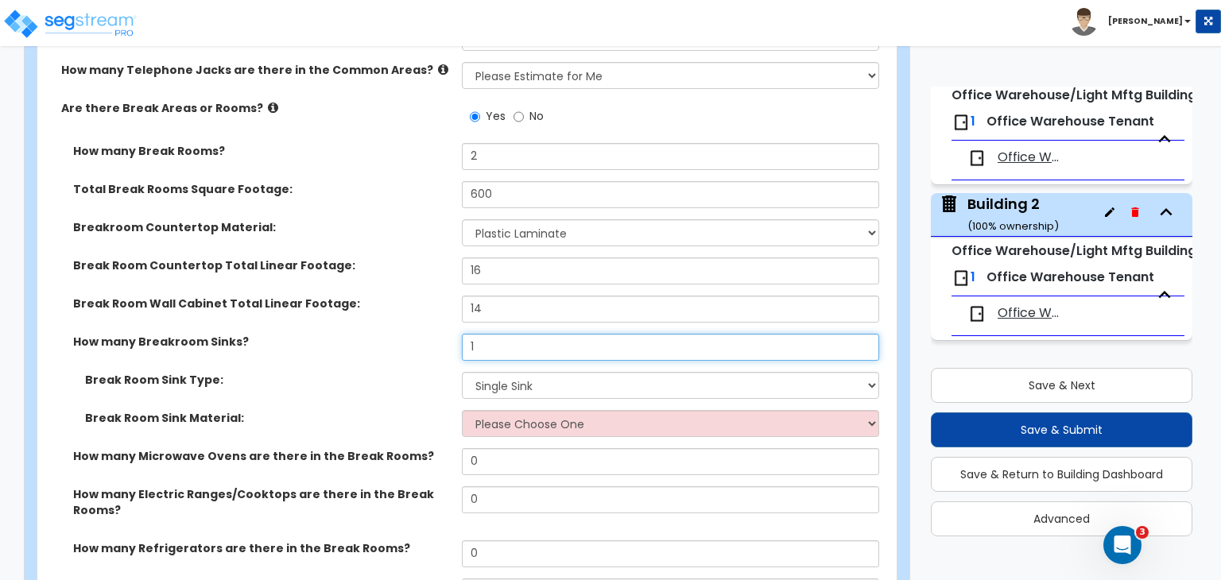
type input "1"
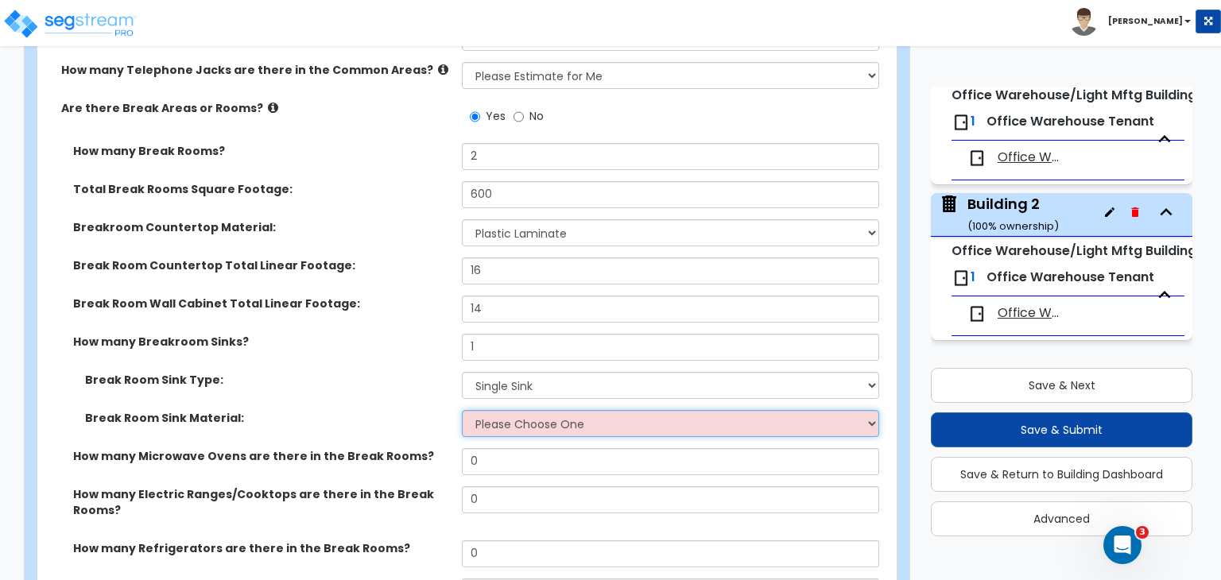
click at [523, 414] on select "Please Choose One Stainless Steel Porcelain Enamel Cast Iron" at bounding box center [670, 423] width 417 height 27
select select "1"
click at [462, 410] on select "Please Choose One Stainless Steel Porcelain Enamel Cast Iron" at bounding box center [670, 423] width 417 height 27
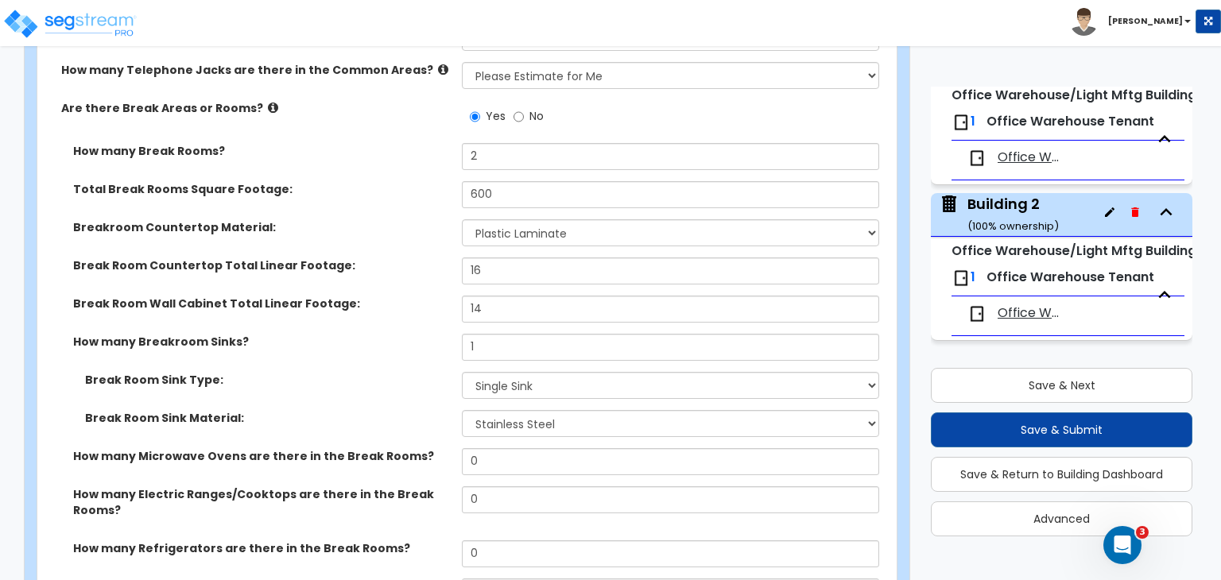
click at [410, 372] on label "Break Room Sink Type:" at bounding box center [267, 380] width 365 height 16
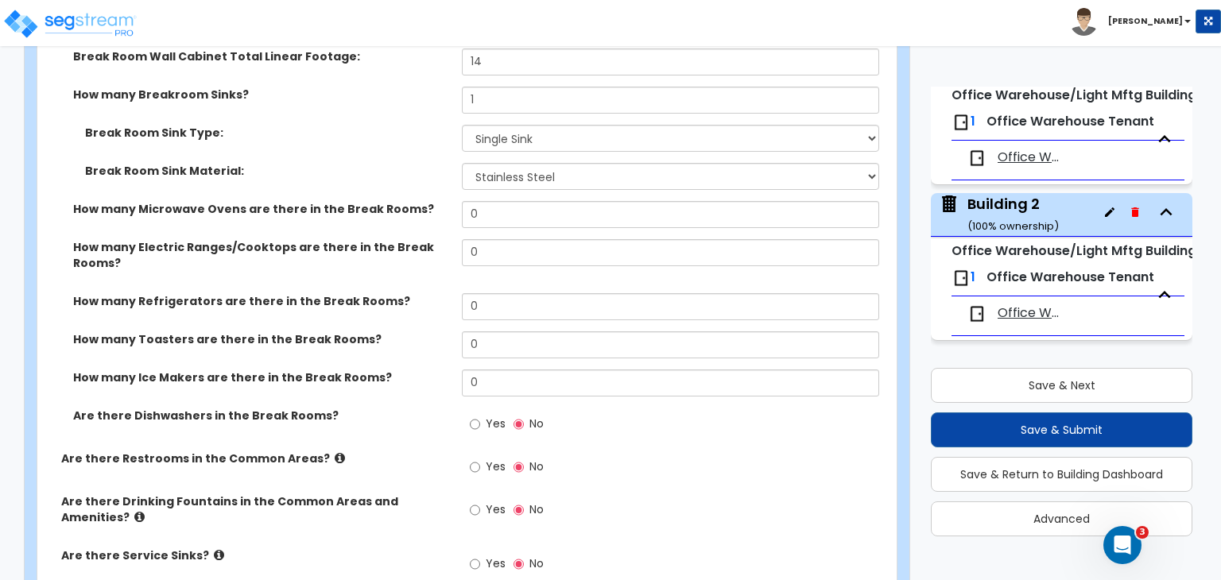
scroll to position [3324, 0]
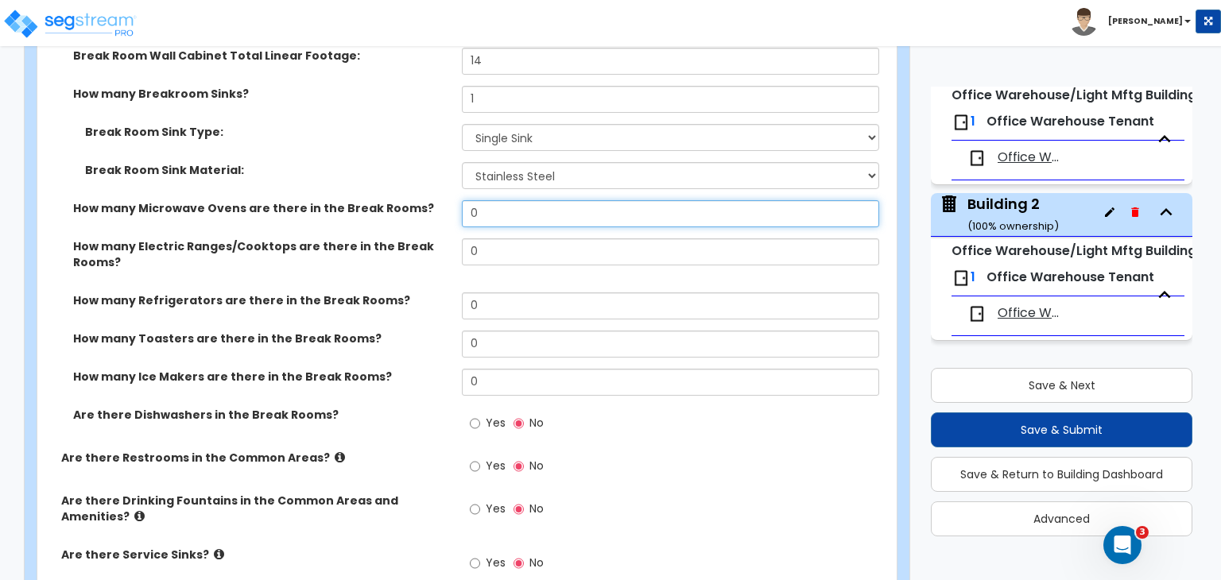
drag, startPoint x: 503, startPoint y: 201, endPoint x: 405, endPoint y: 180, distance: 100.9
click at [405, 180] on div "How many Break Rooms? 2 Total Break Rooms Square Footage: 600 Breakroom Counter…" at bounding box center [462, 172] width 826 height 555
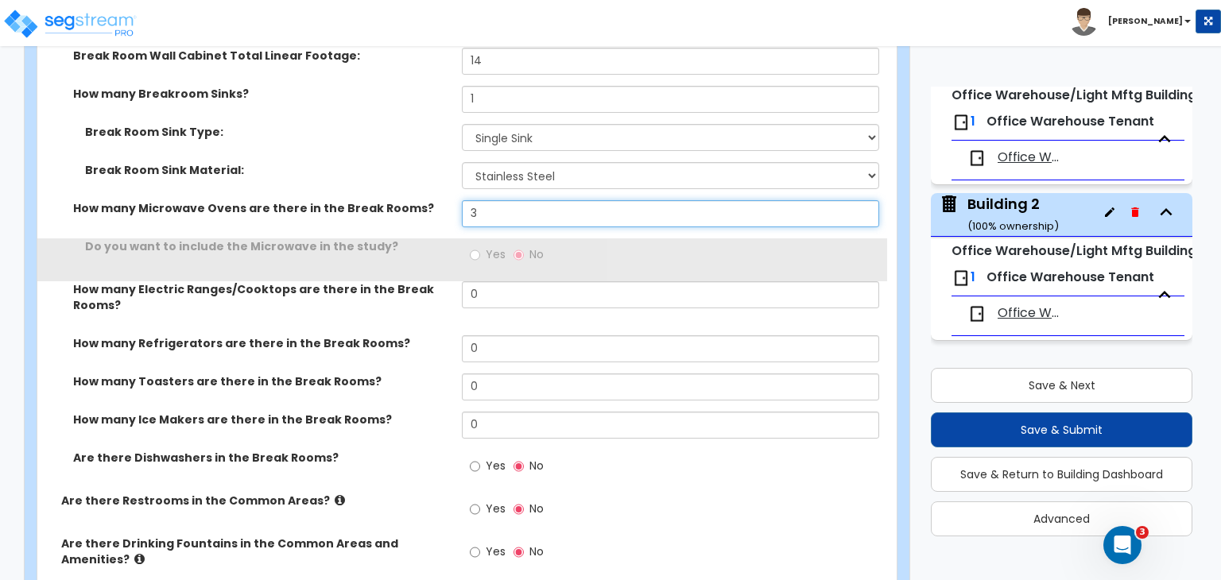
type input "3"
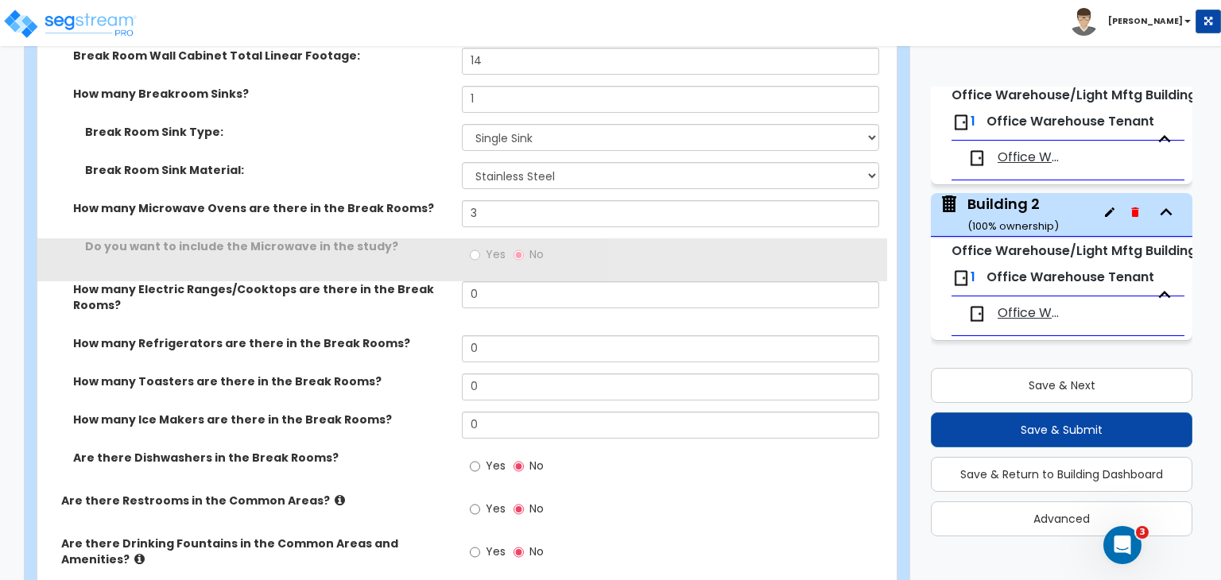
click at [405, 180] on div "Break Room Sink Material: Please Choose One Stainless Steel Porcelain Enamel Ca…" at bounding box center [462, 181] width 850 height 38
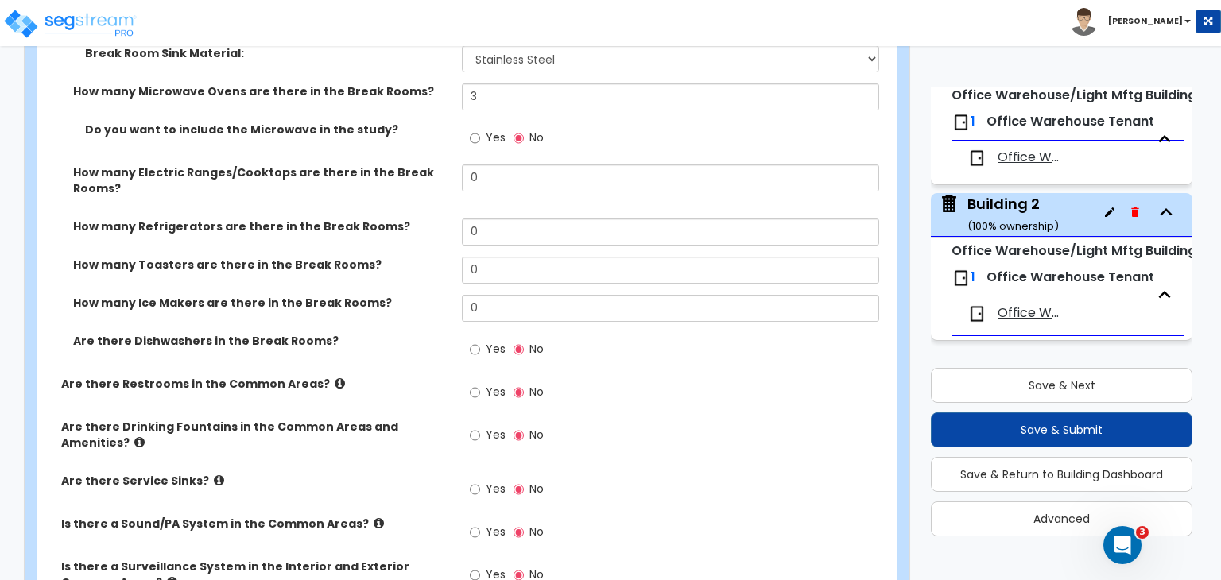
scroll to position [3442, 0]
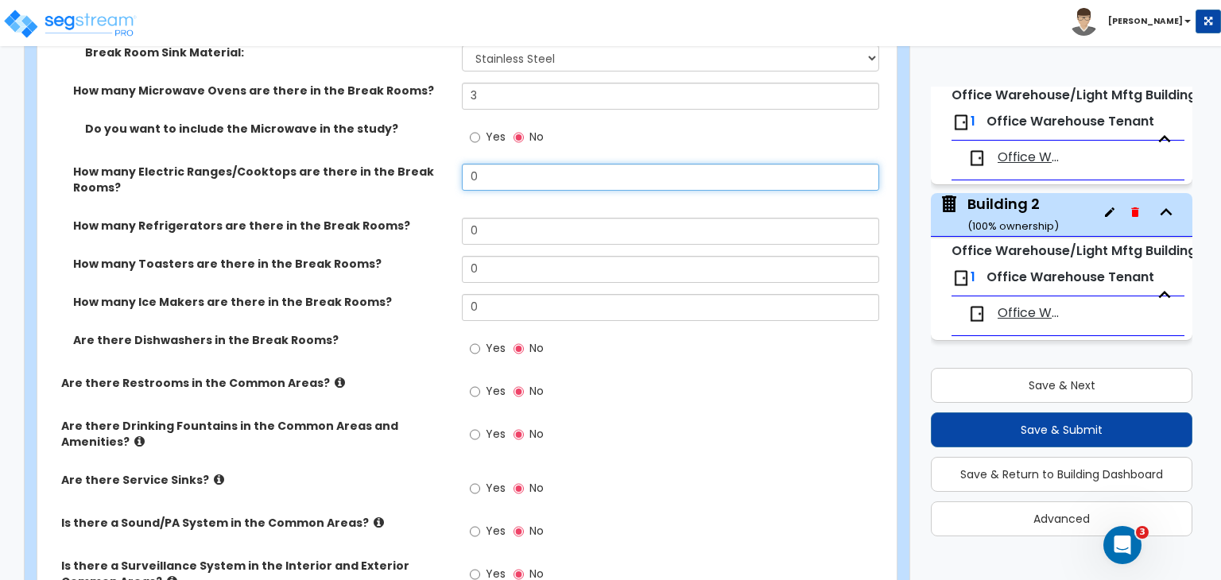
drag, startPoint x: 486, startPoint y: 165, endPoint x: 398, endPoint y: 153, distance: 89.2
click at [398, 164] on div "How many Electric Ranges/Cooktops are there in the Break Rooms? 0" at bounding box center [462, 191] width 850 height 54
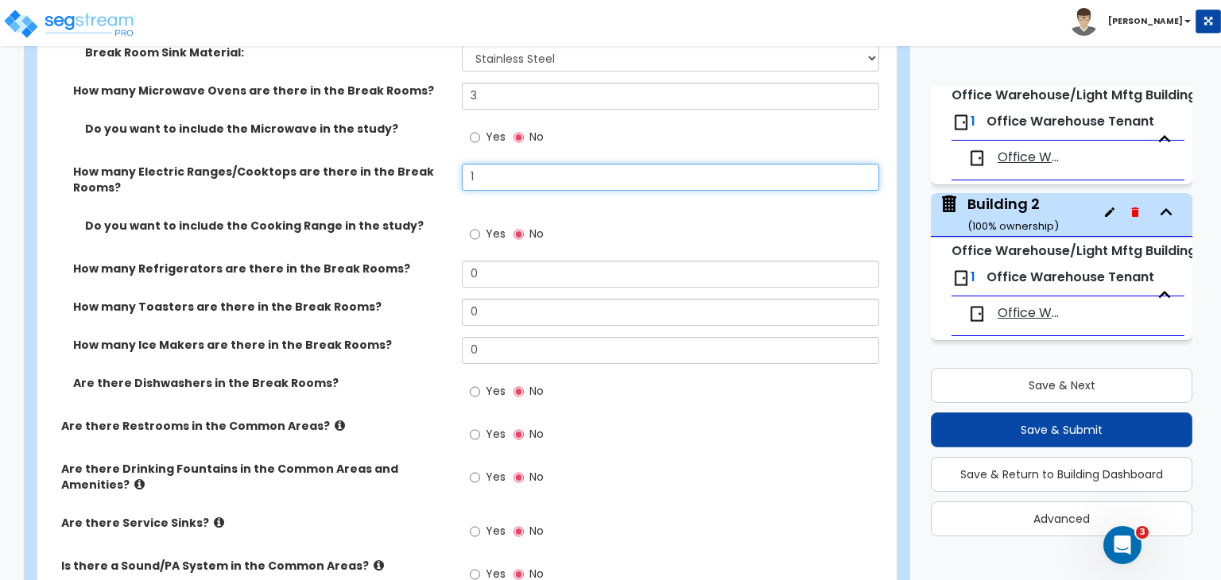
type input "1"
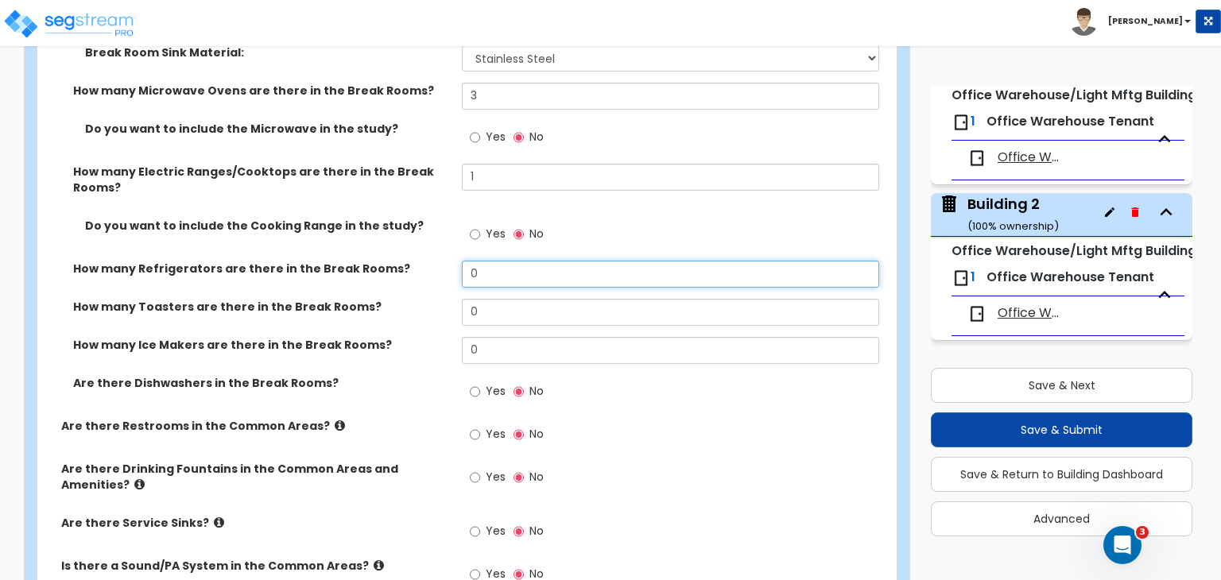
drag, startPoint x: 474, startPoint y: 258, endPoint x: 434, endPoint y: 261, distance: 39.8
click at [434, 261] on div "How many Refrigerators are there in the Break Rooms? 0" at bounding box center [462, 280] width 850 height 38
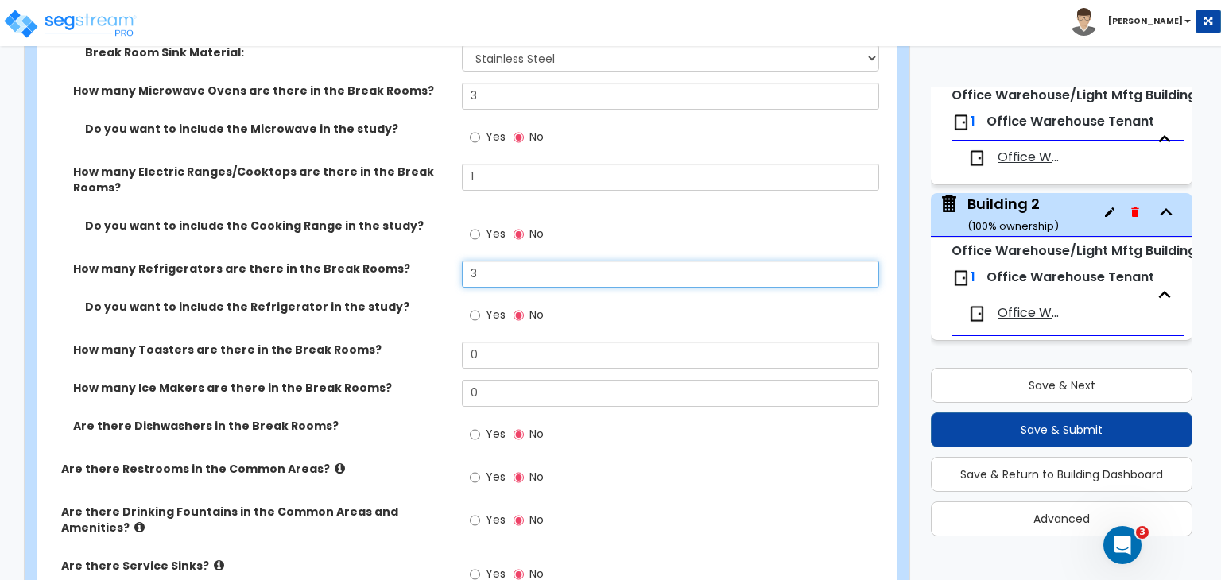
type input "3"
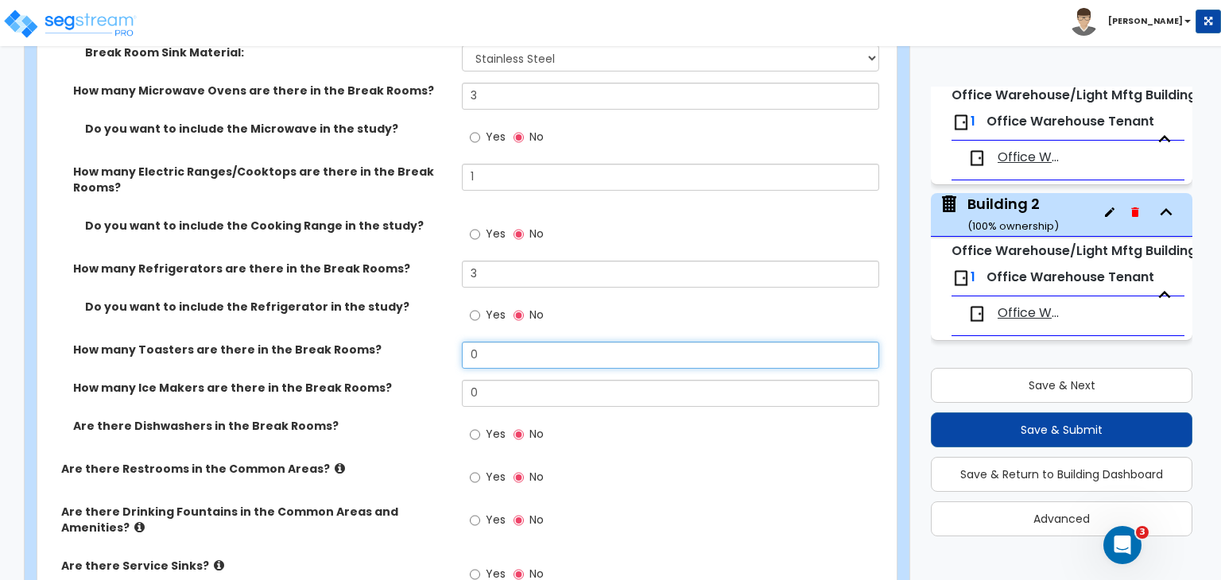
drag, startPoint x: 493, startPoint y: 343, endPoint x: 442, endPoint y: 344, distance: 50.9
click at [442, 344] on div "How many Toasters are there in the Break Rooms? 0" at bounding box center [462, 361] width 850 height 38
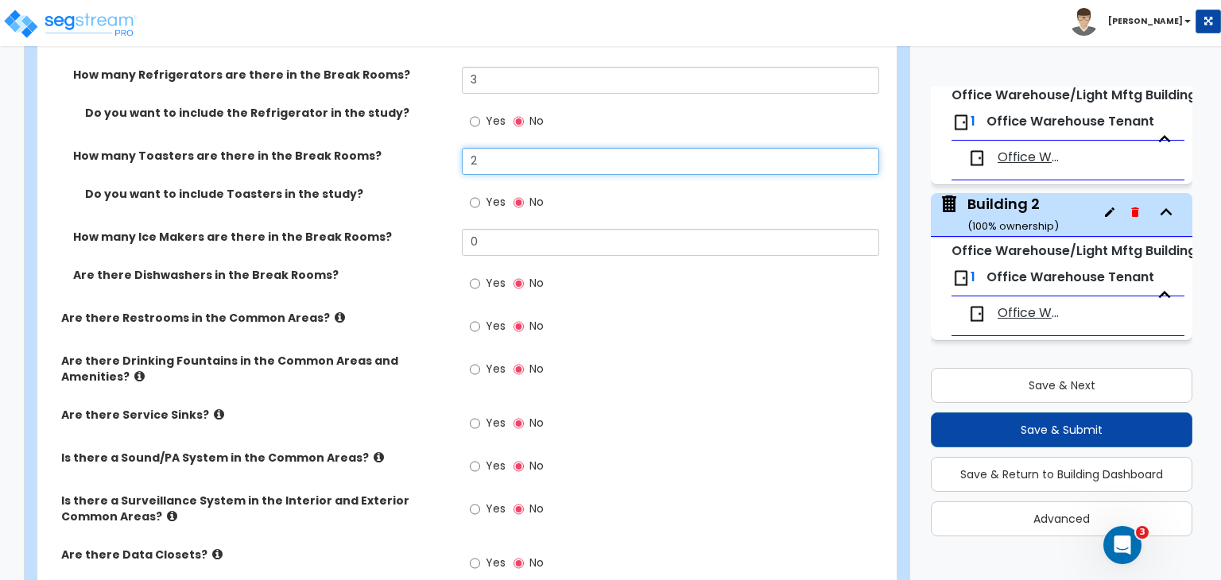
scroll to position [3638, 0]
type input "2"
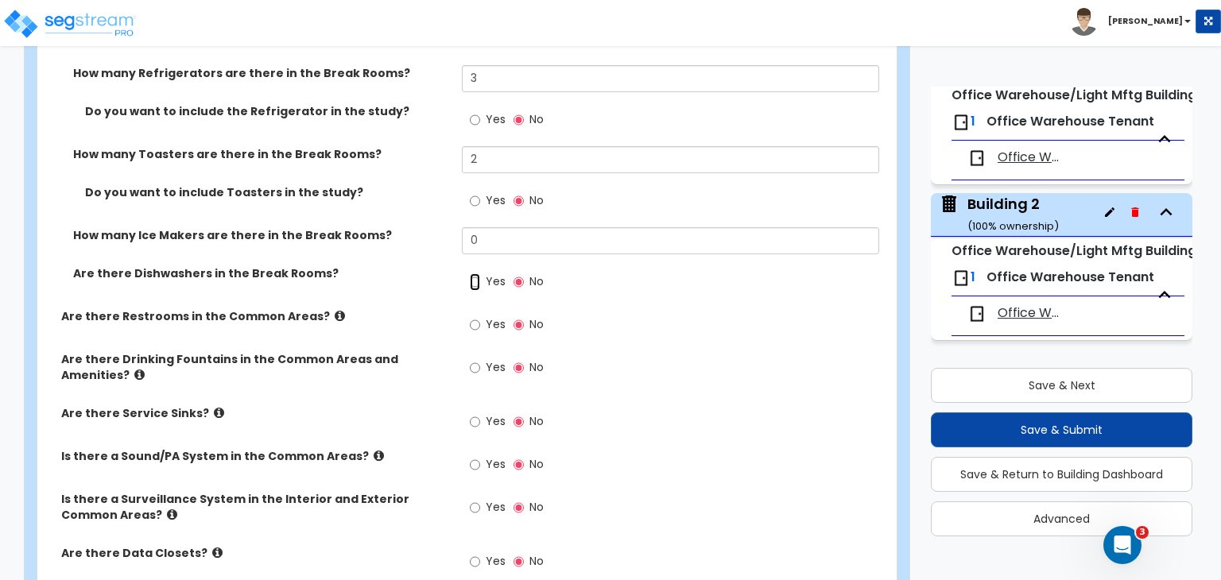
click at [472, 274] on input "Yes" at bounding box center [475, 282] width 10 height 17
radio input "true"
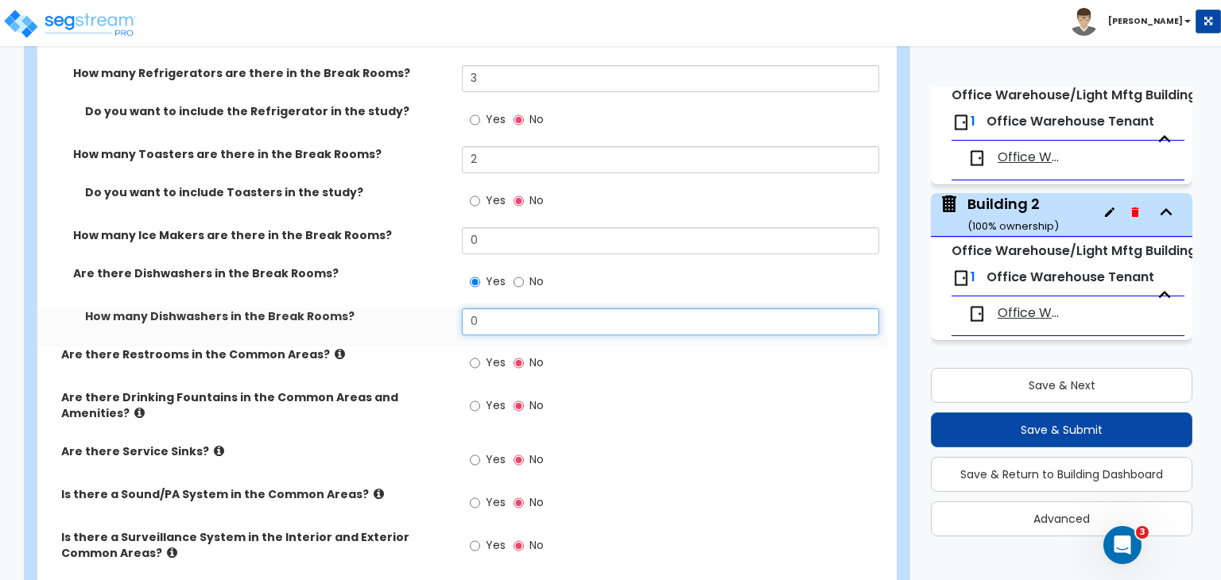
drag, startPoint x: 493, startPoint y: 313, endPoint x: 381, endPoint y: 313, distance: 112.1
click at [381, 313] on div "How many Dishwashers in the Break Rooms? 0" at bounding box center [462, 327] width 850 height 38
type input "1"
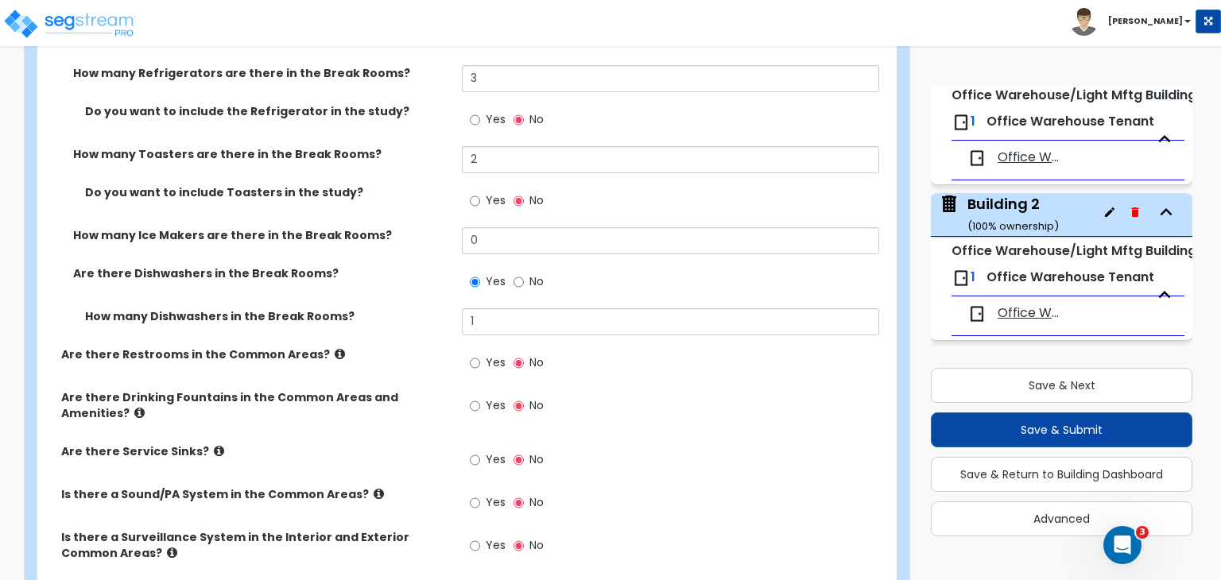
click at [386, 313] on div "How many Dishwashers in the Break Rooms? 1" at bounding box center [462, 327] width 850 height 38
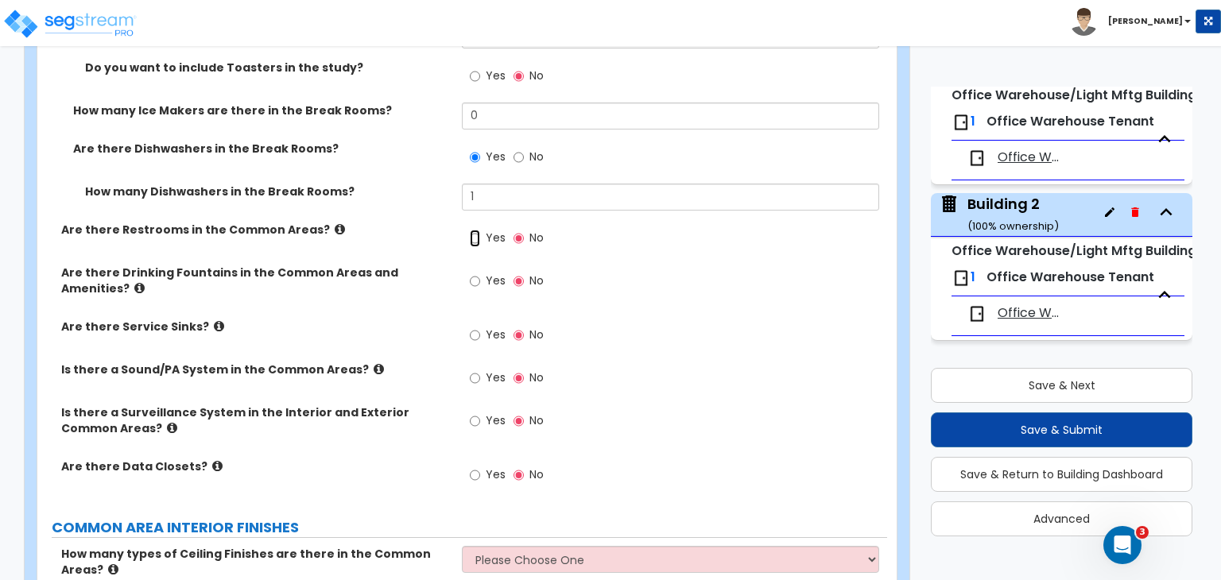
click at [471, 230] on input "Yes" at bounding box center [475, 238] width 10 height 17
radio input "true"
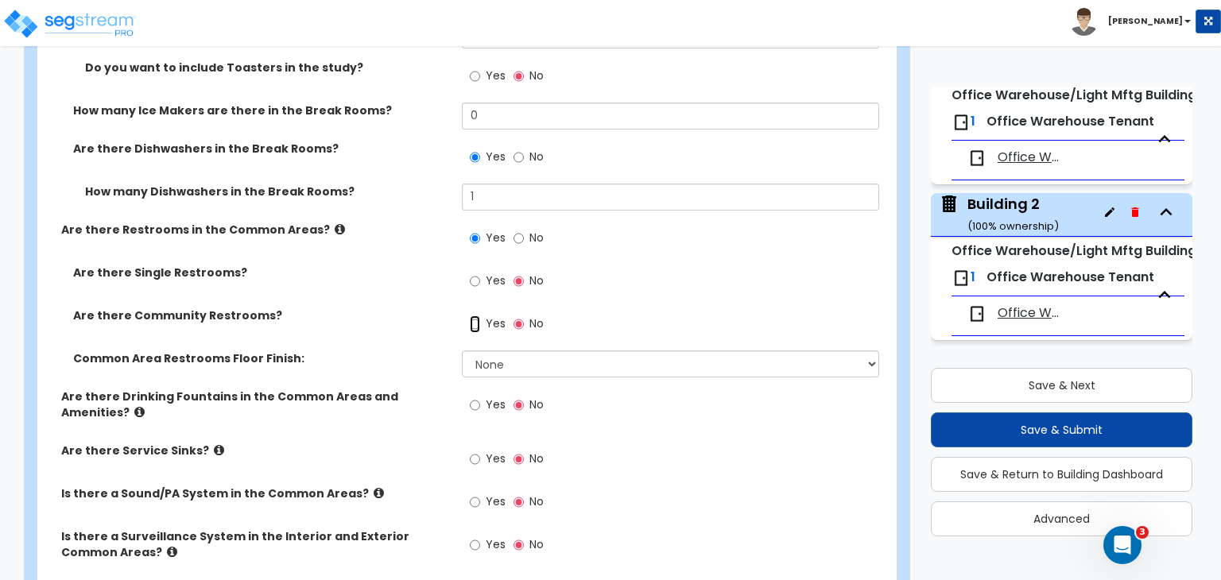
click at [475, 316] on input "Yes" at bounding box center [475, 324] width 10 height 17
radio input "true"
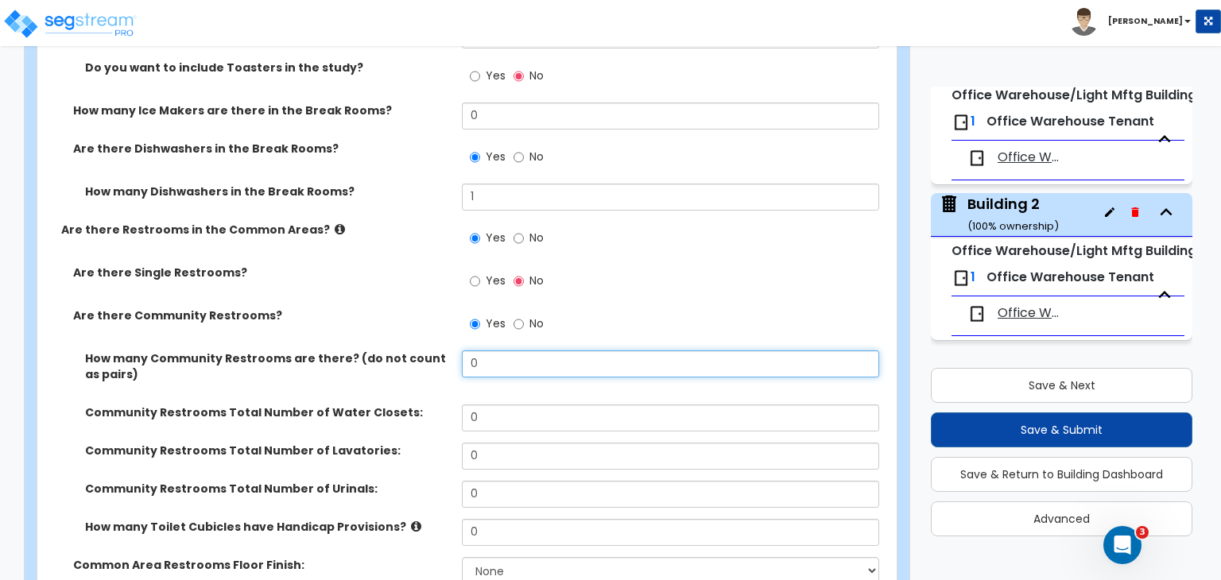
drag, startPoint x: 499, startPoint y: 347, endPoint x: 394, endPoint y: 351, distance: 105.0
click at [394, 351] on div "How many Community Restrooms are there? (do not count as pairs) 0" at bounding box center [462, 378] width 850 height 54
type input "2"
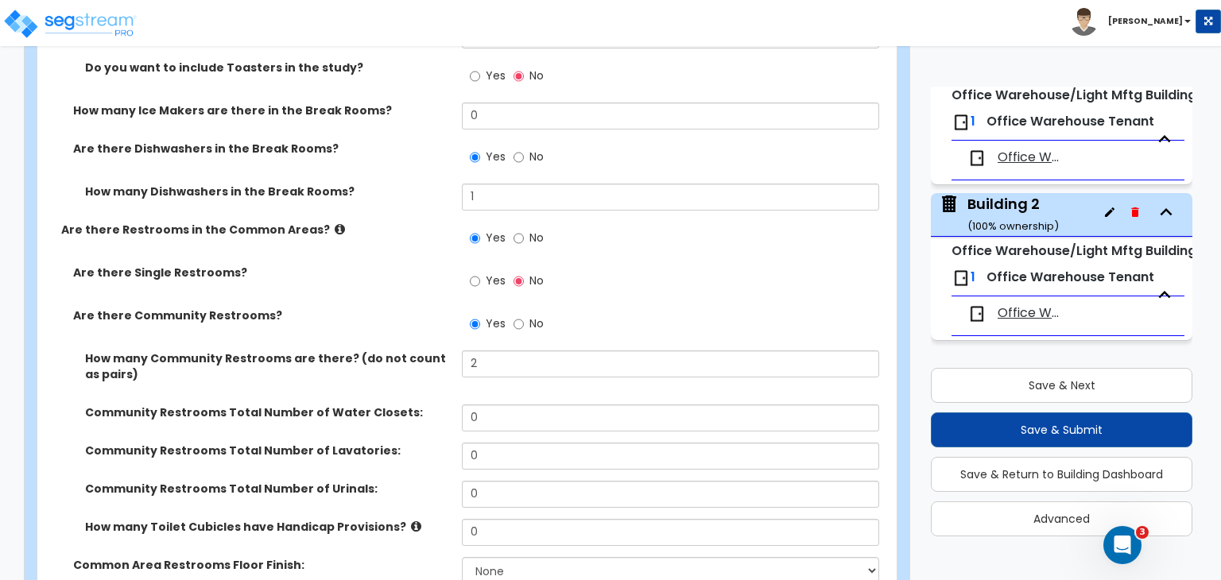
click at [403, 405] on label "Community Restrooms Total Number of Water Closets:" at bounding box center [267, 413] width 365 height 16
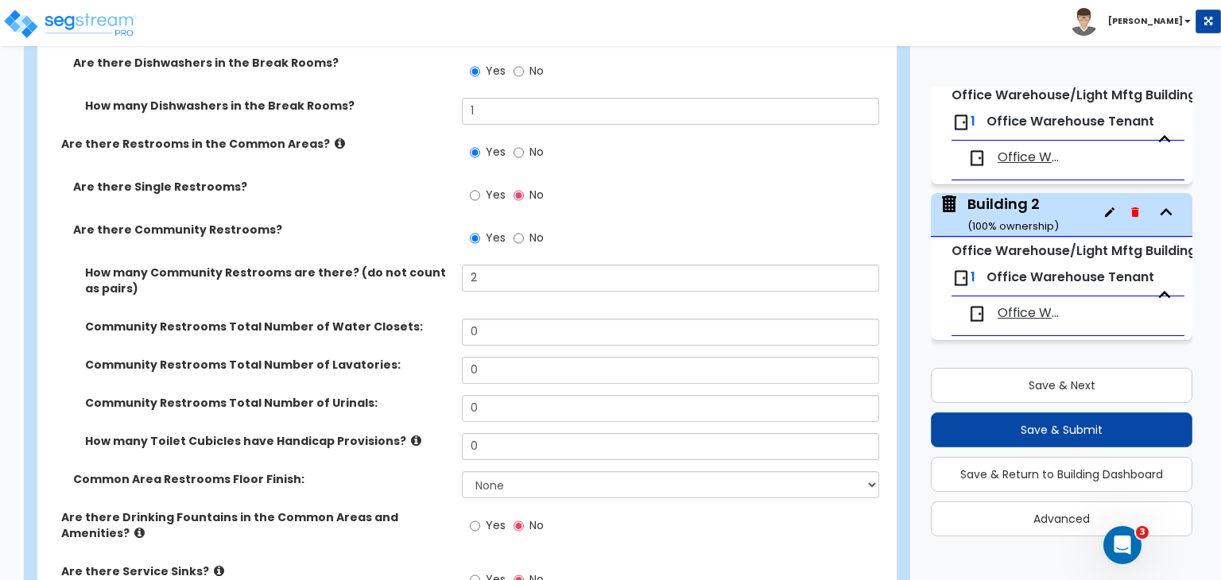
scroll to position [3855, 0]
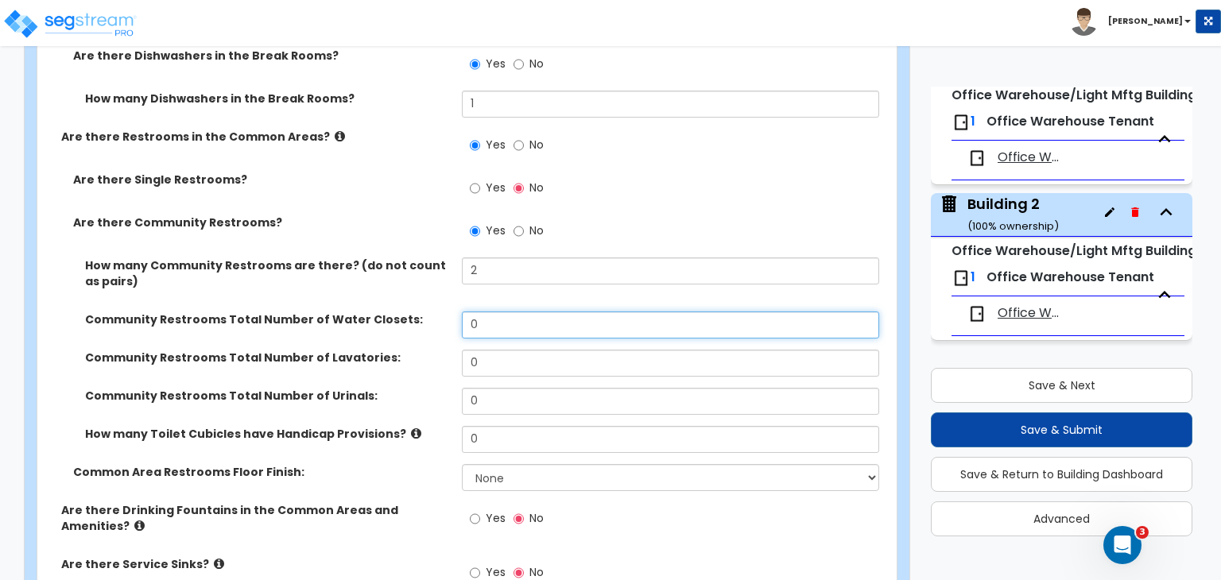
drag, startPoint x: 508, startPoint y: 314, endPoint x: 398, endPoint y: 312, distance: 109.7
click at [398, 312] on div "Community Restrooms Total Number of Water Closets: 0" at bounding box center [462, 331] width 850 height 38
type input "3"
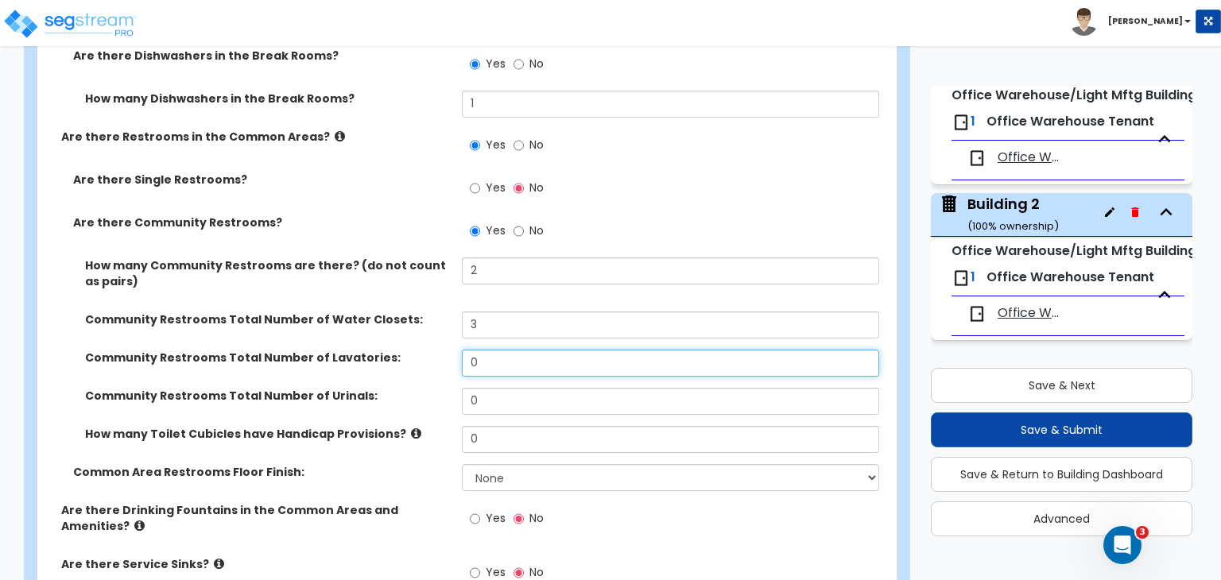
drag, startPoint x: 497, startPoint y: 359, endPoint x: 418, endPoint y: 332, distance: 83.5
click at [418, 332] on div "How many Community Restrooms are there? (do not count as pairs) 2 Community Res…" at bounding box center [462, 361] width 826 height 207
type input "2"
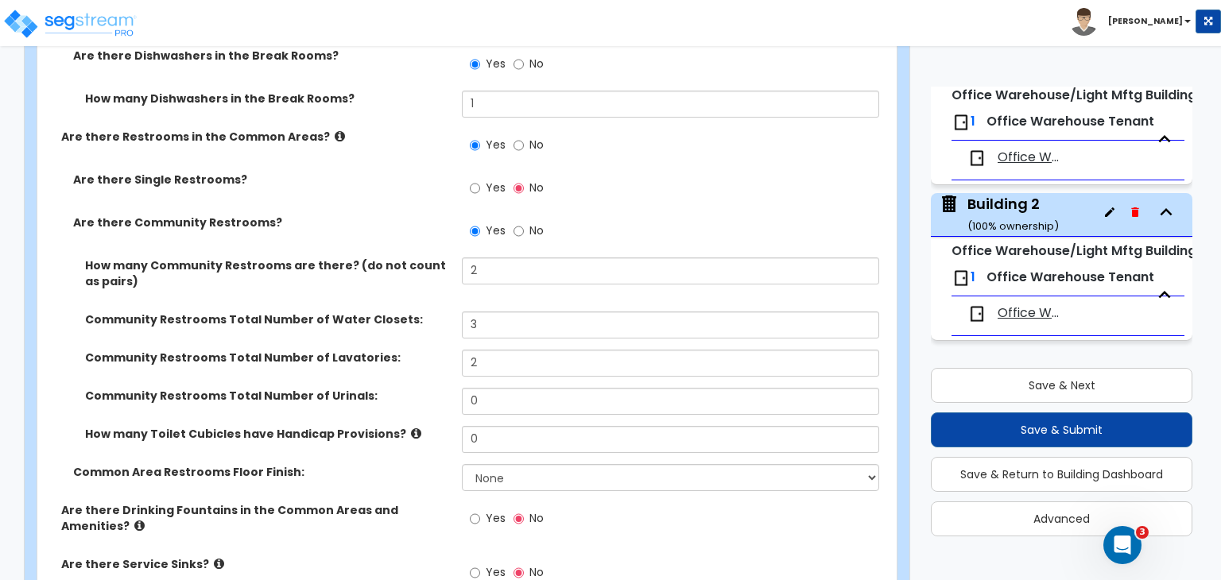
drag, startPoint x: 443, startPoint y: 382, endPoint x: 394, endPoint y: 382, distance: 49.3
click at [394, 388] on label "Community Restrooms Total Number of Urinals:" at bounding box center [267, 396] width 365 height 16
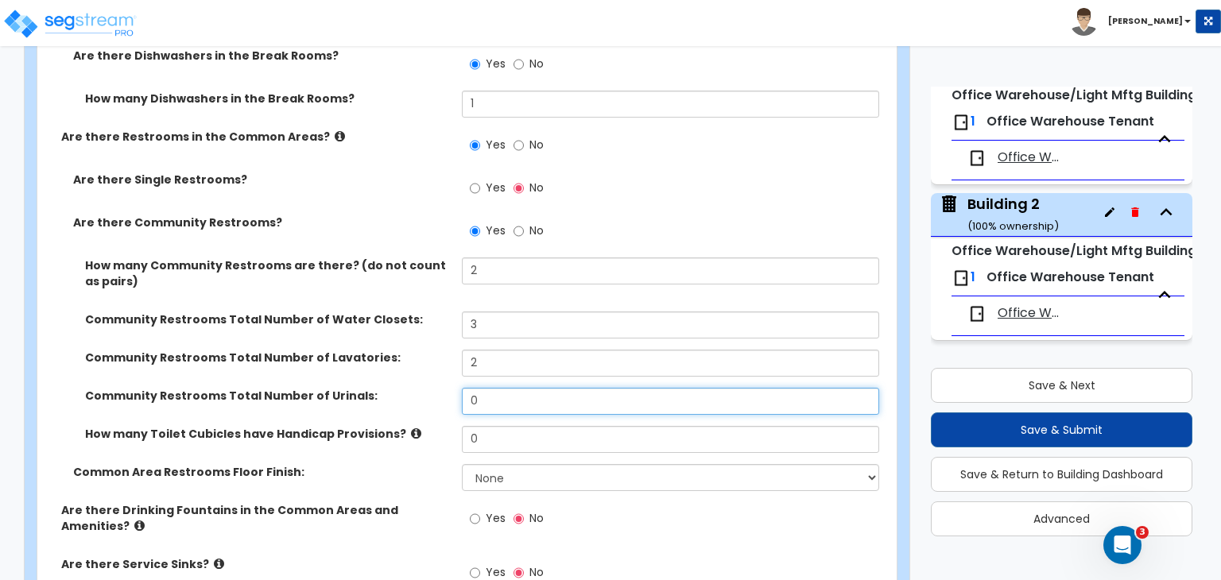
drag, startPoint x: 468, startPoint y: 390, endPoint x: 422, endPoint y: 384, distance: 46.6
click at [422, 388] on div "Community Restrooms Total Number of Urinals: 0" at bounding box center [462, 407] width 850 height 38
type input "2"
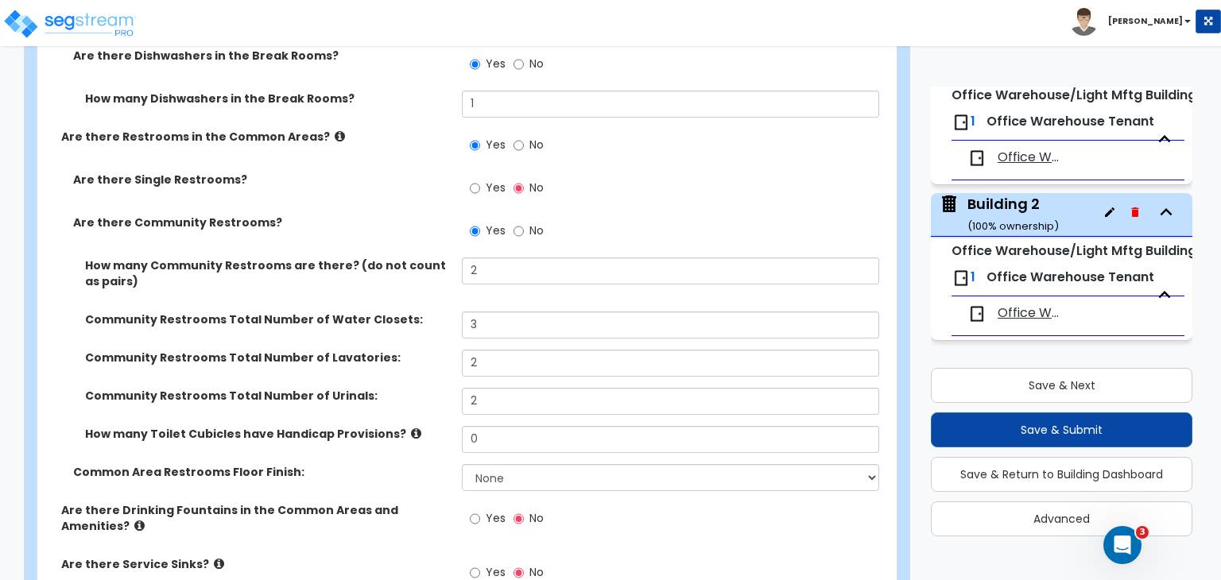
click at [422, 388] on label "Community Restrooms Total Number of Urinals:" at bounding box center [267, 396] width 365 height 16
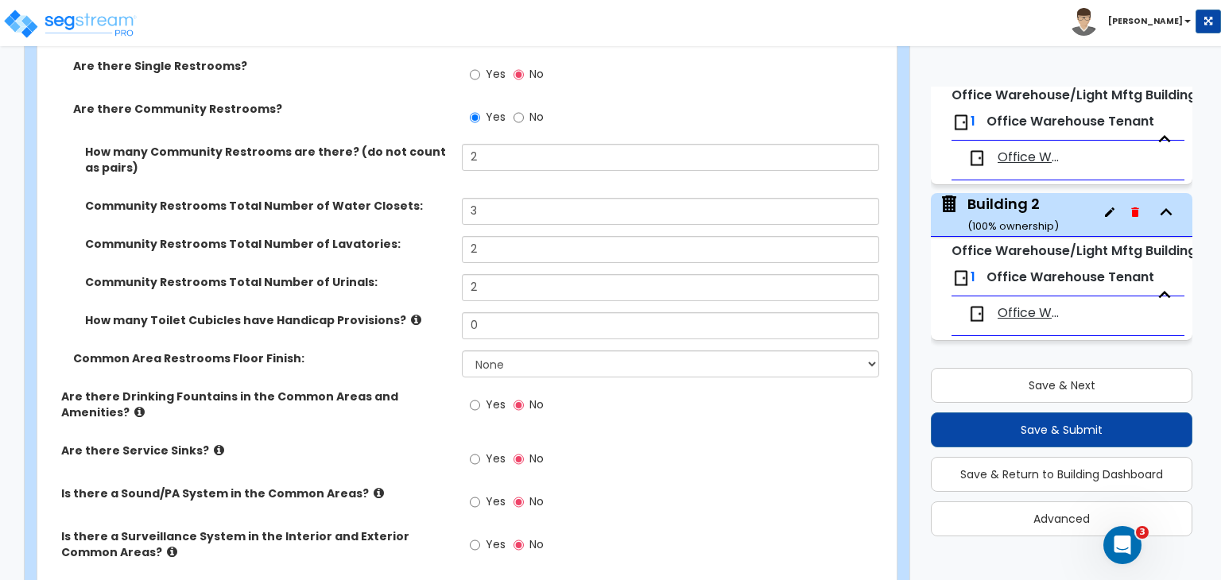
scroll to position [4003, 0]
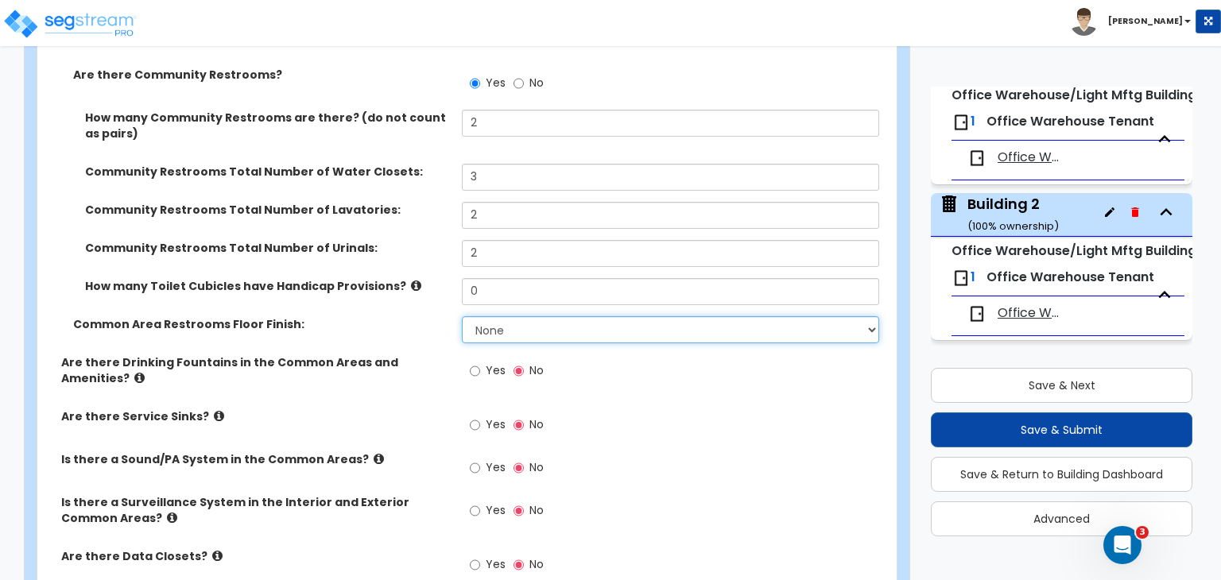
click at [498, 322] on select "None Tile Flooring Resilient Laminate Flooring VCT Flooring Sheet Vinyl Flooring" at bounding box center [670, 329] width 417 height 27
select select "1"
click at [462, 316] on select "None Tile Flooring Resilient Laminate Flooring VCT Flooring Sheet Vinyl Flooring" at bounding box center [670, 329] width 417 height 27
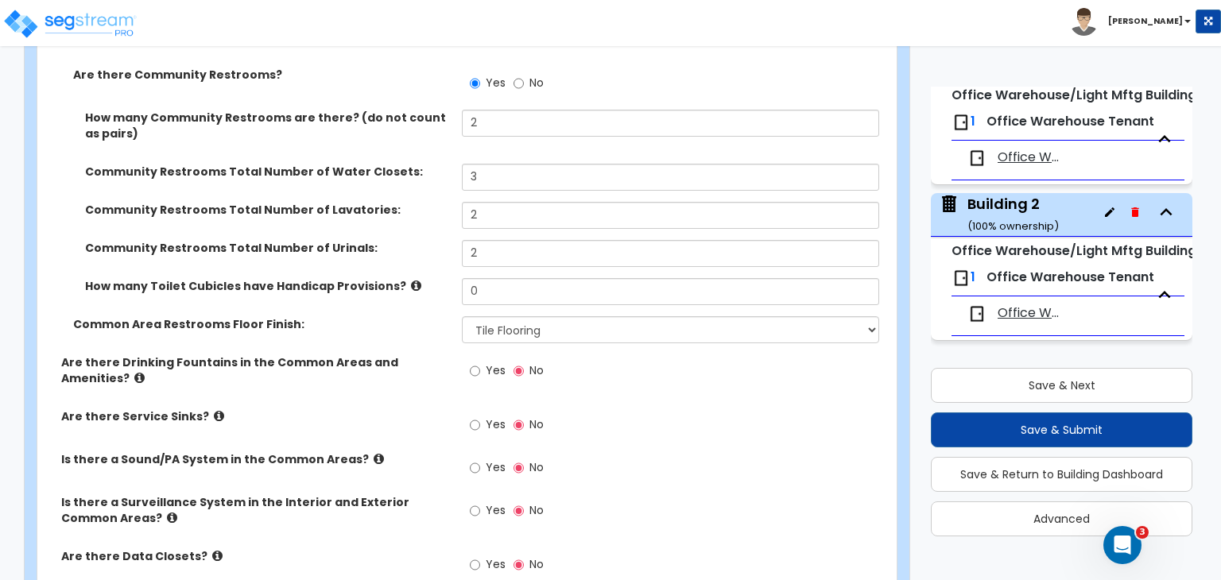
click at [399, 387] on div "Are there Drinking Fountains in the Common Areas and Amenities? Yes No" at bounding box center [462, 382] width 850 height 54
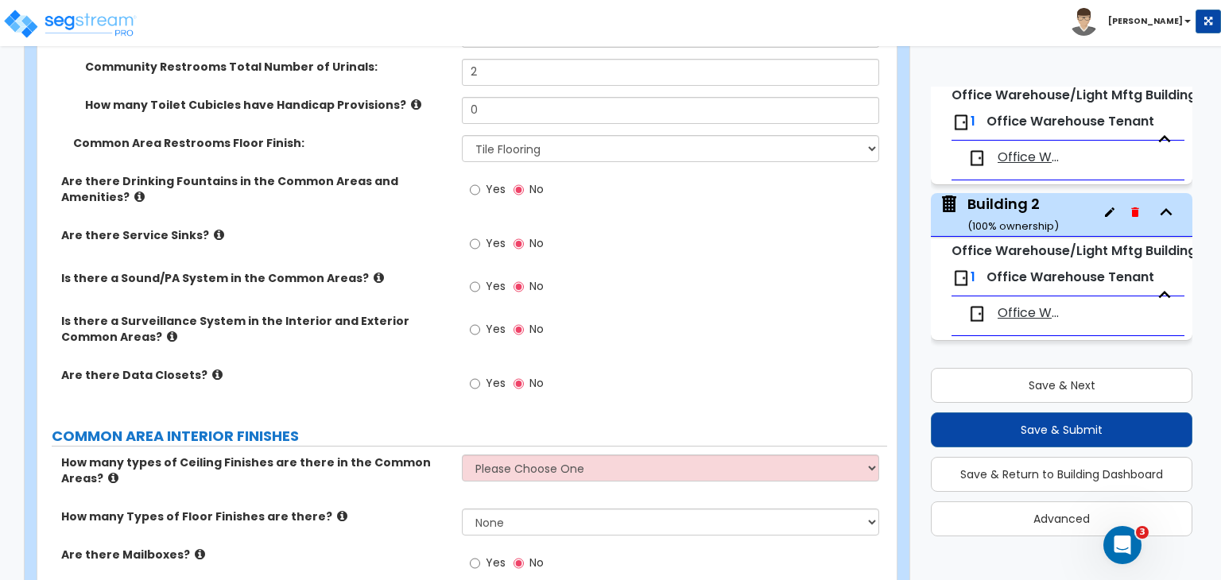
scroll to position [4205, 0]
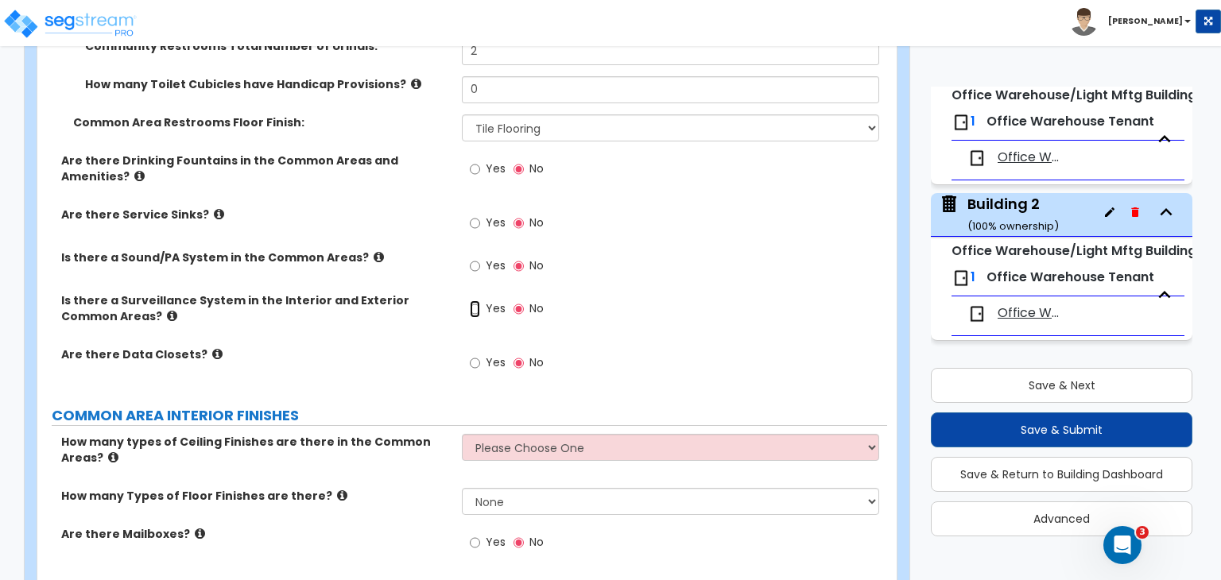
click at [474, 301] on input "Yes" at bounding box center [475, 309] width 10 height 17
radio input "true"
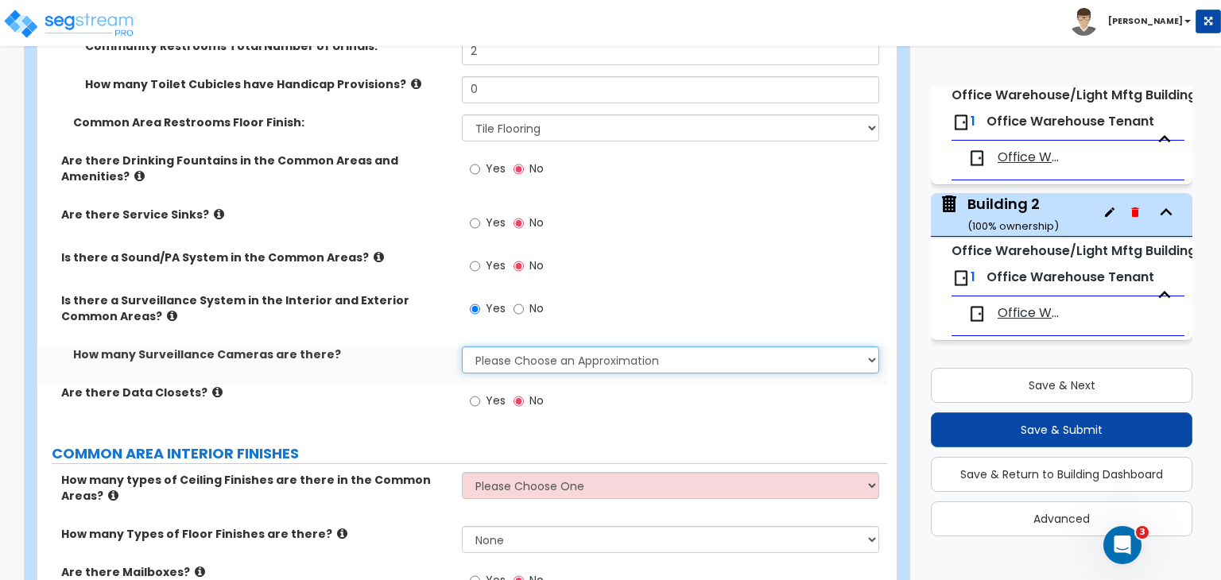
click at [484, 349] on select "Please Choose an Approximation Barely Noticed Any Noticed a Couple Frequently S…" at bounding box center [670, 360] width 417 height 27
select select "2"
click at [462, 347] on select "Please Choose an Approximation Barely Noticed Any Noticed a Couple Frequently S…" at bounding box center [670, 360] width 417 height 27
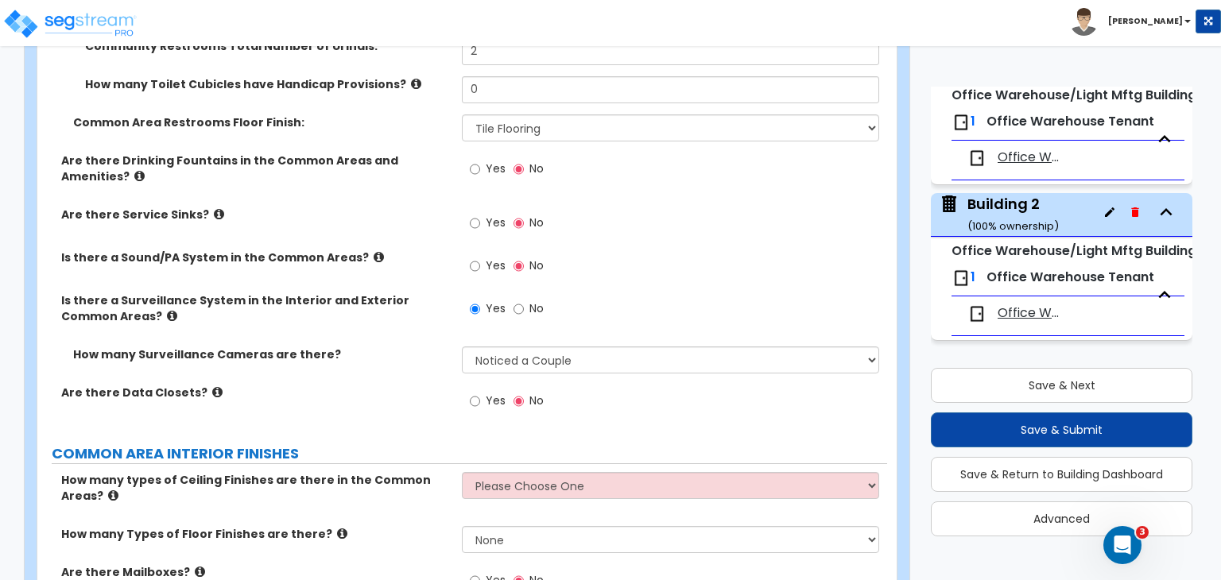
click at [433, 352] on div "How many Surveillance Cameras are there? Please Choose an Approximation Barely …" at bounding box center [462, 366] width 850 height 38
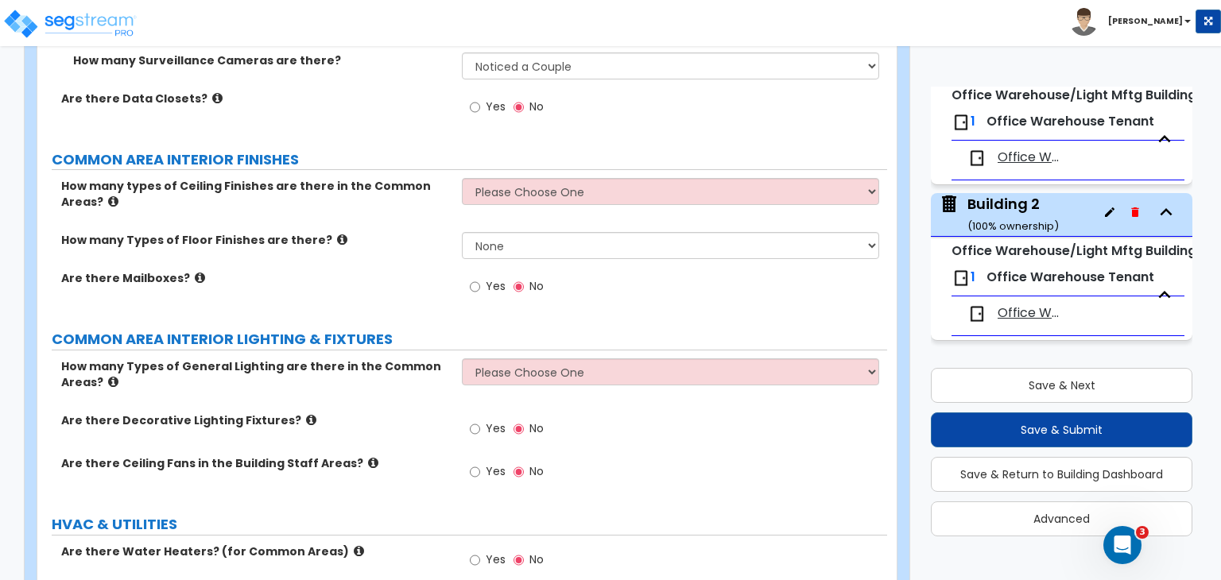
scroll to position [4528, 0]
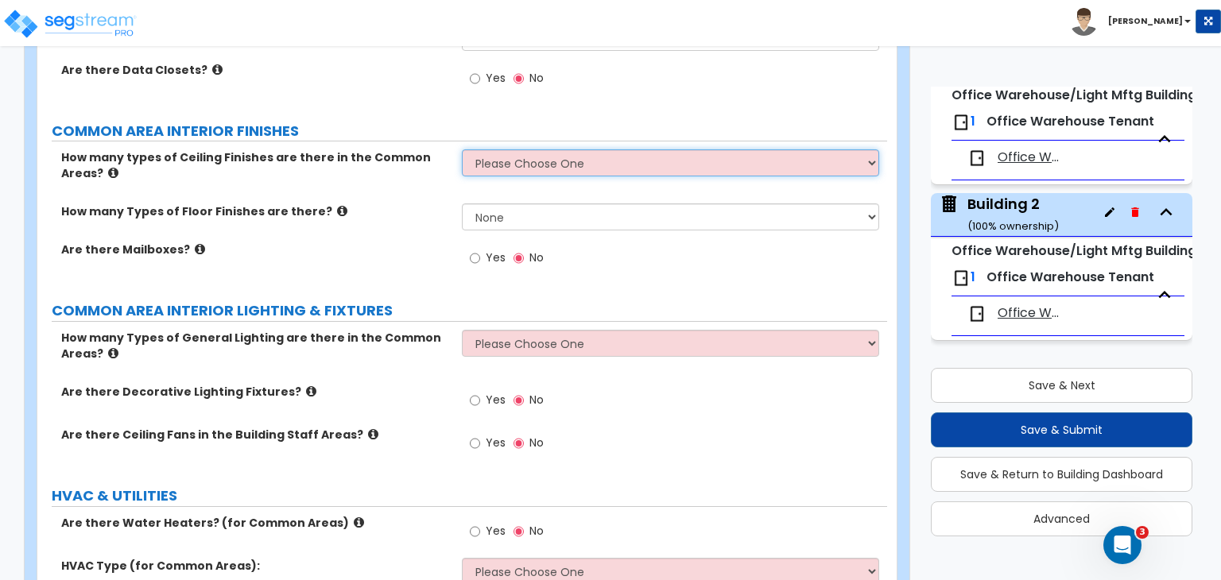
click at [507, 149] on select "Please Choose One 1 2 3" at bounding box center [670, 162] width 417 height 27
select select "1"
click at [462, 149] on select "Please Choose One 1 2 3" at bounding box center [670, 162] width 417 height 27
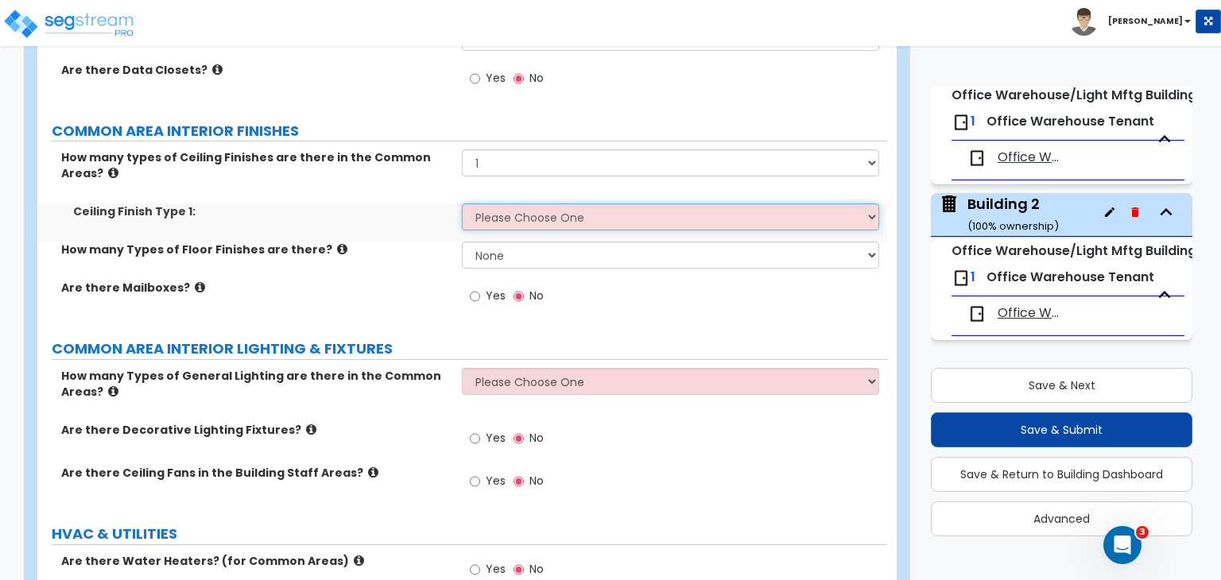
click at [517, 204] on select "Please Choose One Drop Ceiling Drywall Ceiling Open Ceiling" at bounding box center [670, 217] width 417 height 27
select select "1"
click at [462, 204] on select "Please Choose One Drop Ceiling Drywall Ceiling Open Ceiling" at bounding box center [670, 217] width 417 height 27
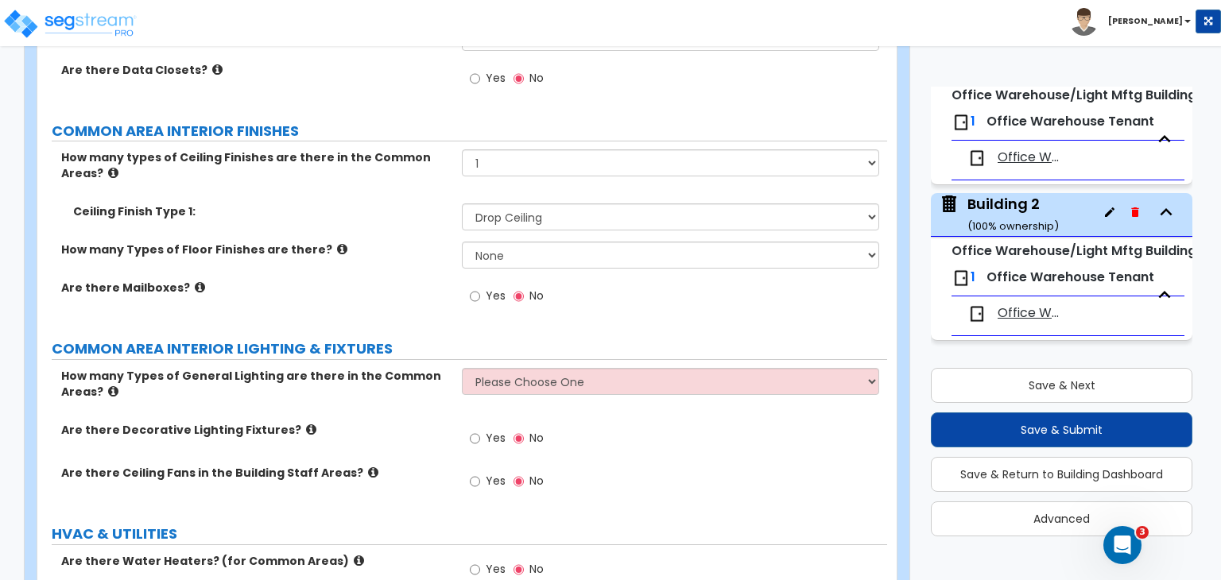
click at [408, 368] on label "How many Types of General Lighting are there in the Common Areas?" at bounding box center [255, 384] width 389 height 32
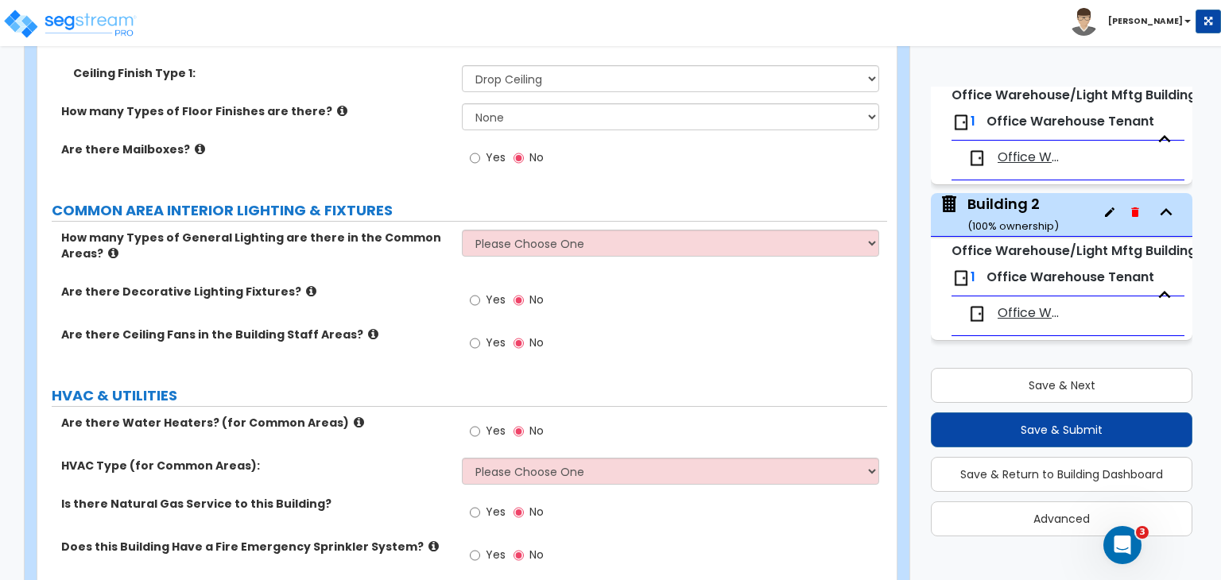
scroll to position [4668, 0]
click at [441, 282] on label "Are there Decorative Lighting Fixtures?" at bounding box center [255, 290] width 389 height 16
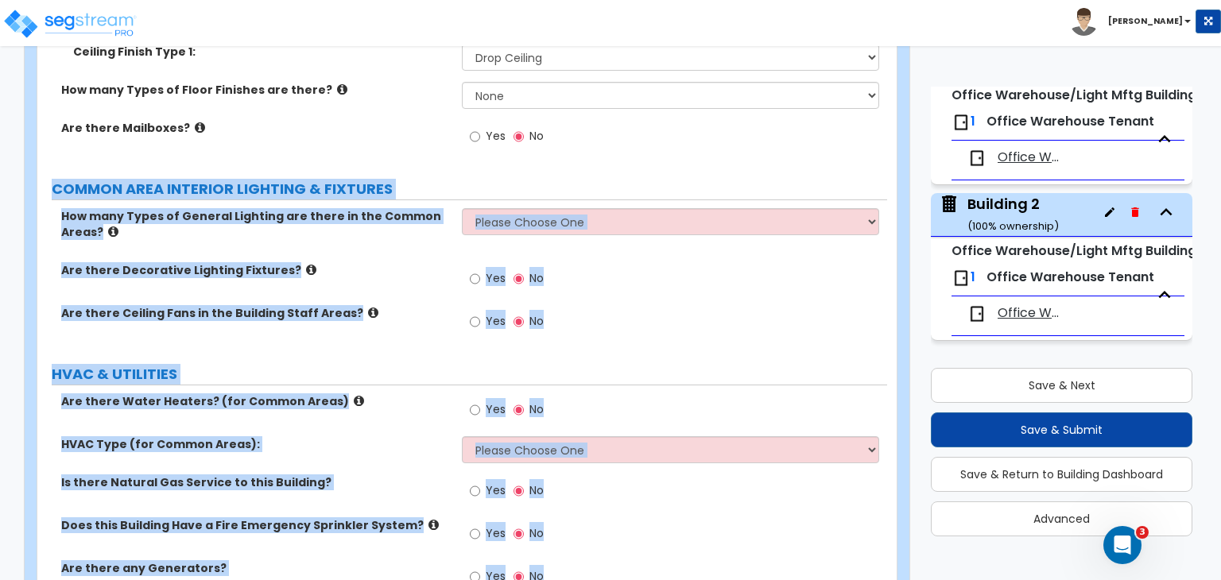
scroll to position [4771, 0]
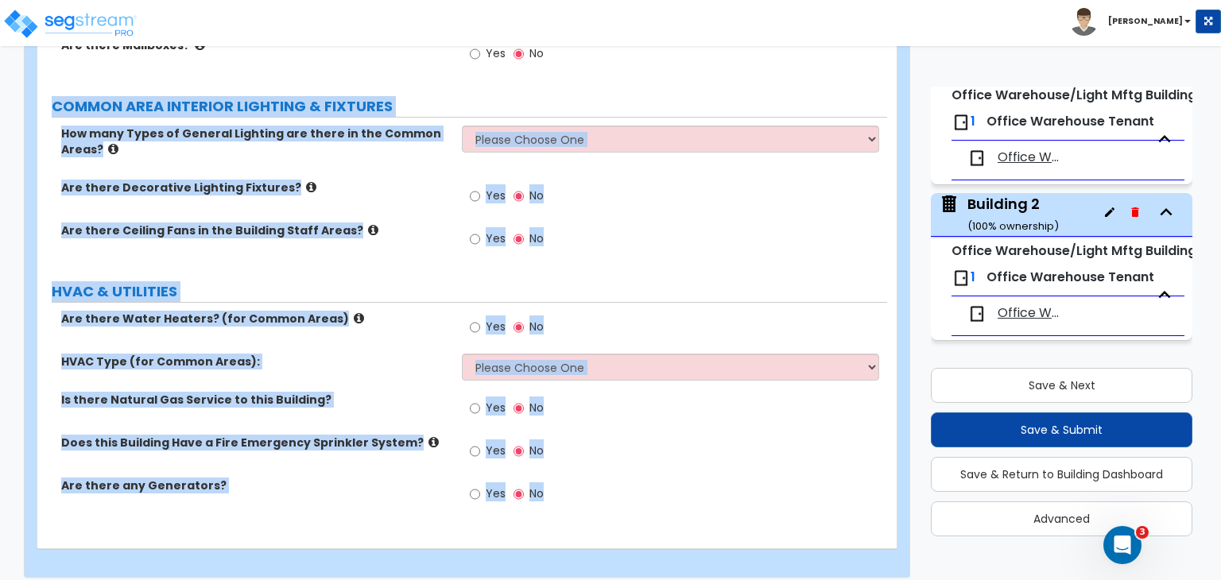
drag, startPoint x: 45, startPoint y: 191, endPoint x: 1015, endPoint y: 617, distance: 1059.5
copy div "COMMON AREA INTERIOR LIGHTING & FIXTURES How many Types of General Lighting are…"
click at [619, 182] on div "Yes No" at bounding box center [674, 201] width 425 height 43
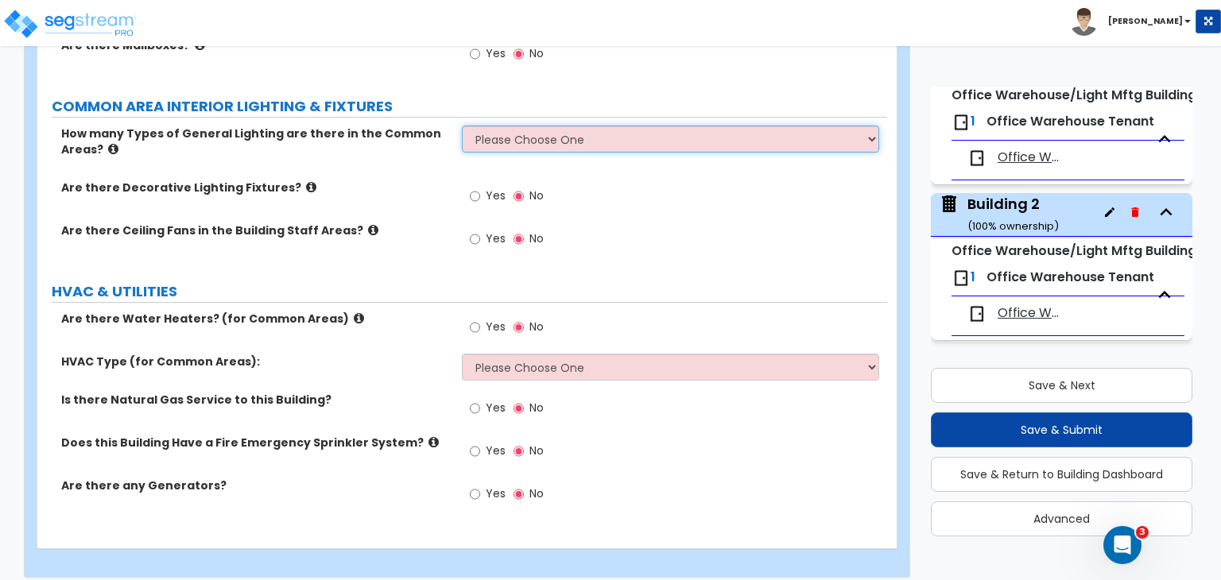
click at [623, 128] on select "Please Choose One 1 2 3" at bounding box center [670, 139] width 417 height 27
select select "1"
click at [462, 126] on select "Please Choose One 1 2 3" at bounding box center [670, 139] width 417 height 27
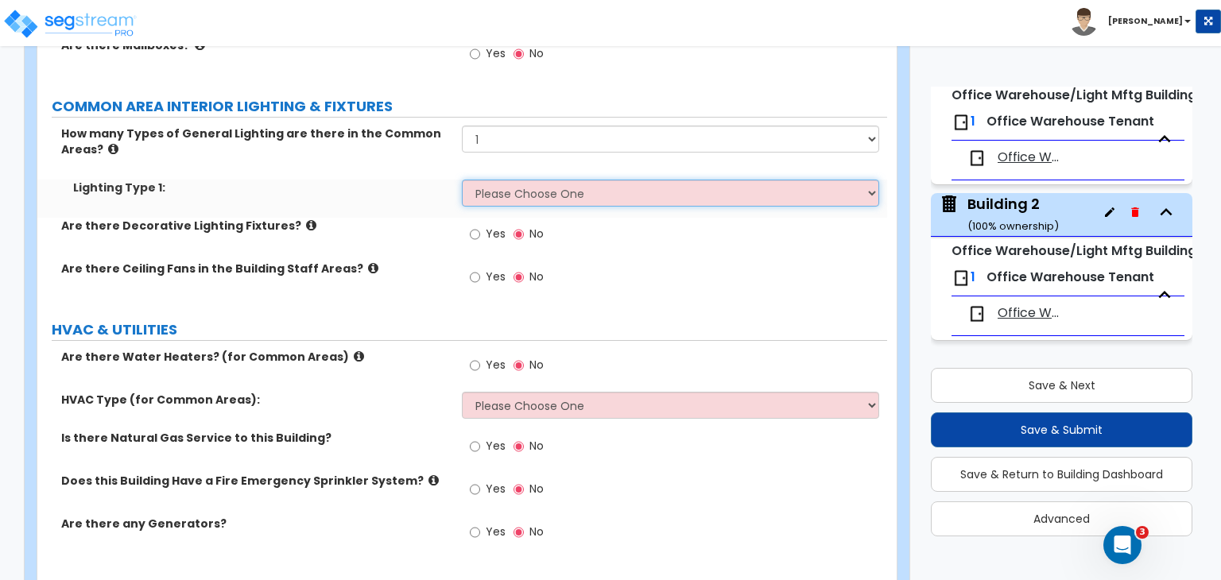
click at [589, 180] on select "Please Choose One LED Surface-Mounted LED Recessed Fluorescent Surface-Mounted …" at bounding box center [670, 193] width 417 height 27
select select "4"
click at [462, 180] on select "Please Choose One LED Surface-Mounted LED Recessed Fluorescent Surface-Mounted …" at bounding box center [670, 193] width 417 height 27
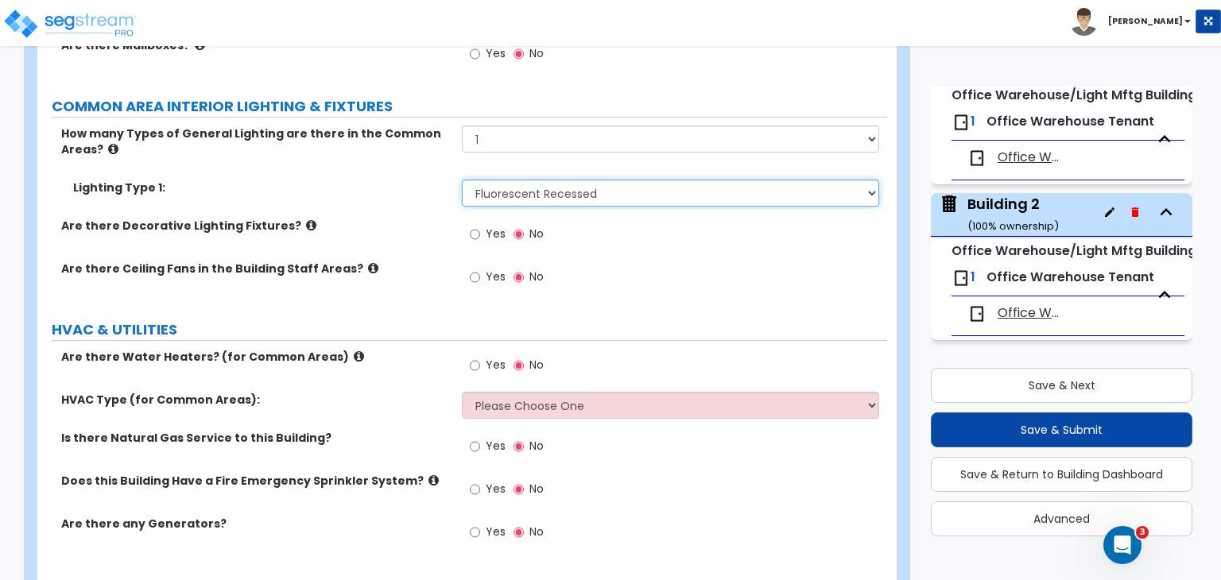
scroll to position [4799, 0]
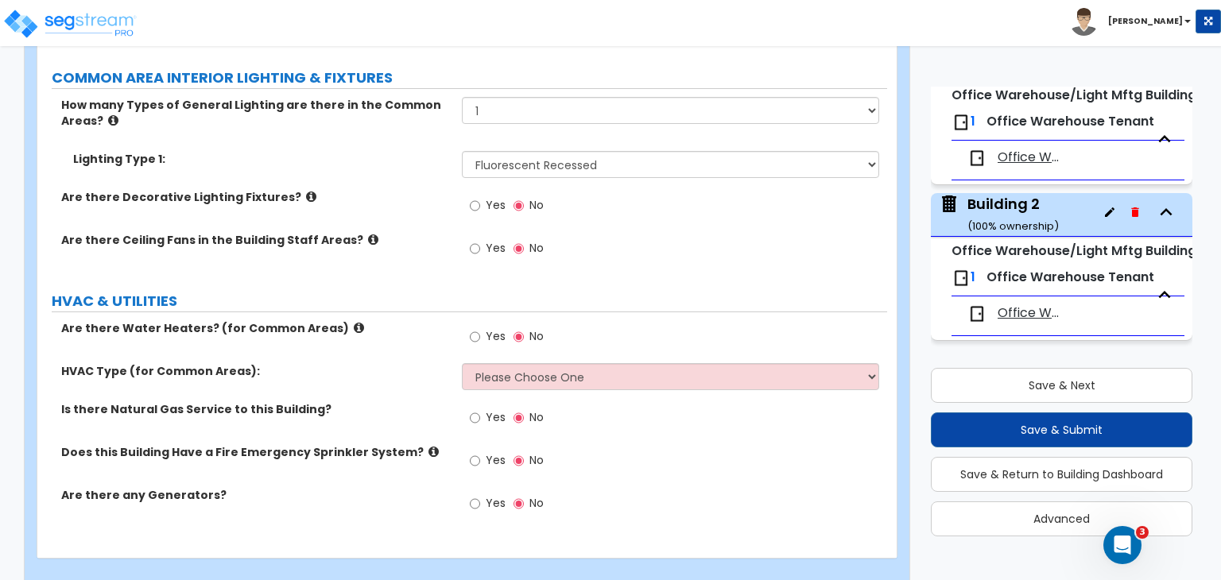
click at [407, 291] on label "HVAC & UTILITIES" at bounding box center [470, 301] width 836 height 21
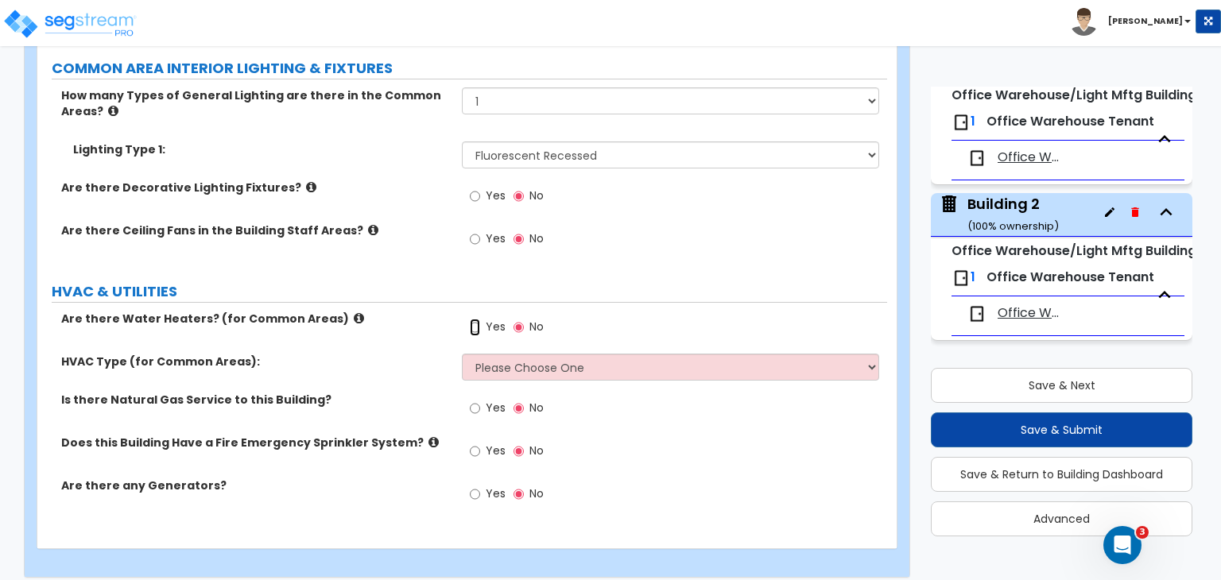
click at [475, 319] on input "Yes" at bounding box center [475, 327] width 10 height 17
radio input "true"
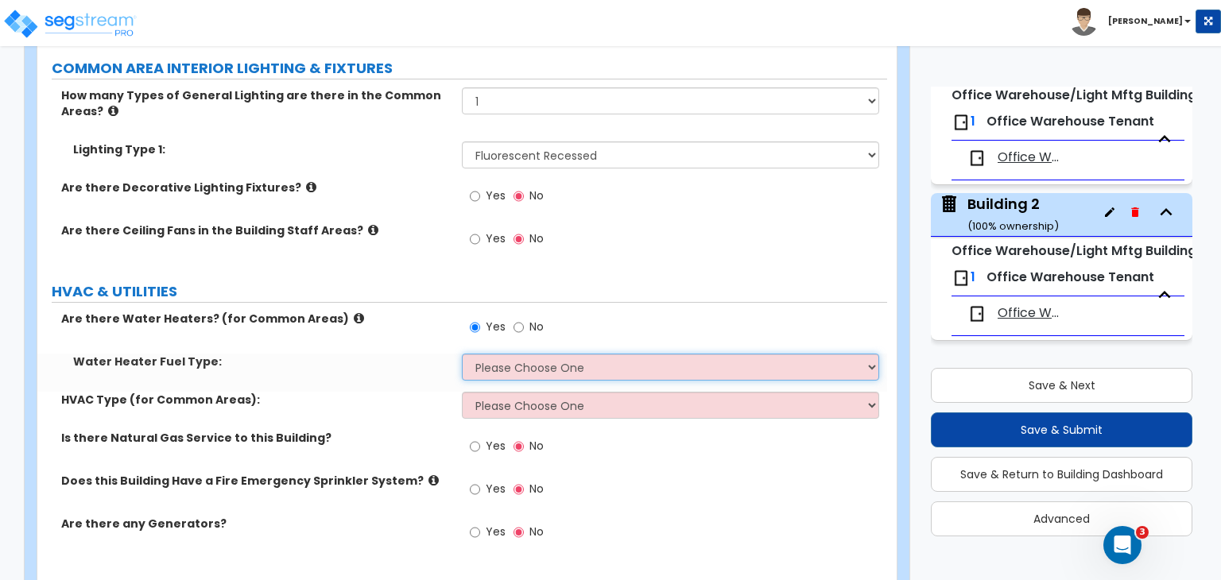
click at [497, 354] on select "Please Choose One Gas Electric" at bounding box center [670, 367] width 417 height 27
select select "2"
click at [462, 354] on select "Please Choose One Gas Electric" at bounding box center [670, 367] width 417 height 27
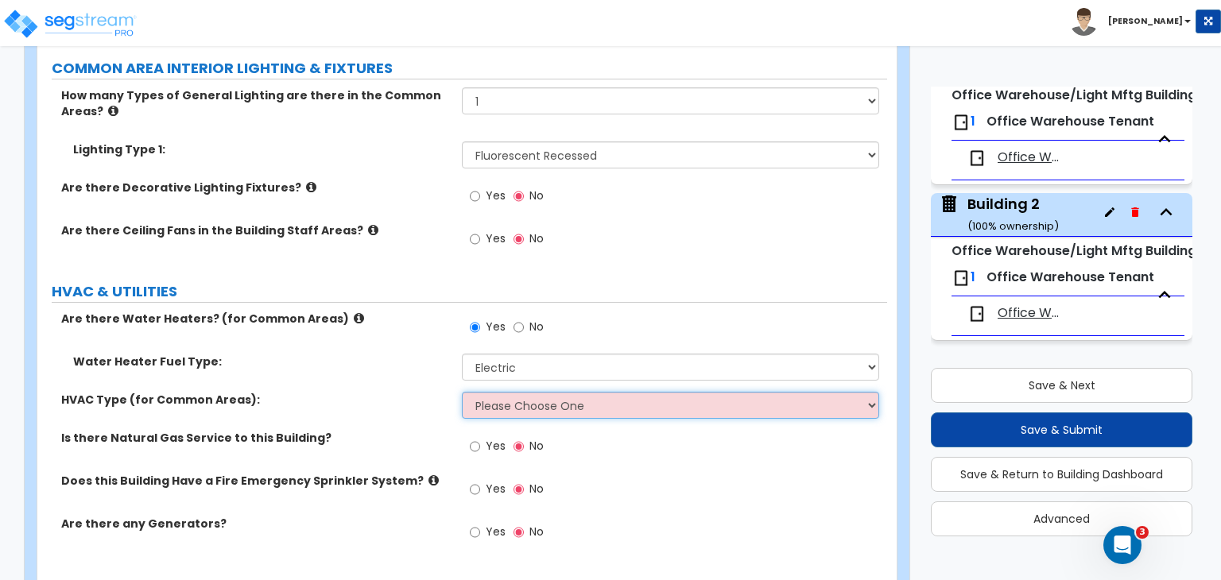
click at [513, 392] on select "Please Choose One Rooftop Unit Furnace-Condenser Forced Air Split Heating/Cooli…" at bounding box center [670, 405] width 417 height 27
select select "2"
click at [462, 392] on select "Please Choose One Rooftop Unit Furnace-Condenser Forced Air Split Heating/Cooli…" at bounding box center [670, 405] width 417 height 27
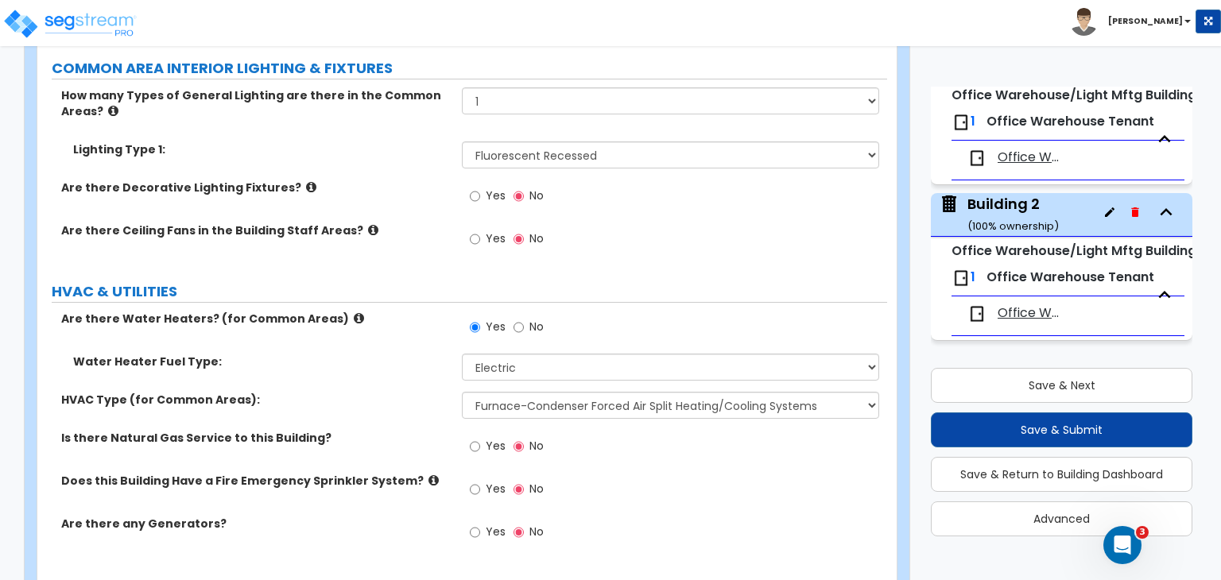
click at [417, 409] on div "HVAC Type (for Common Areas): Please Choose One Rooftop Unit Furnace-Condenser …" at bounding box center [462, 411] width 850 height 38
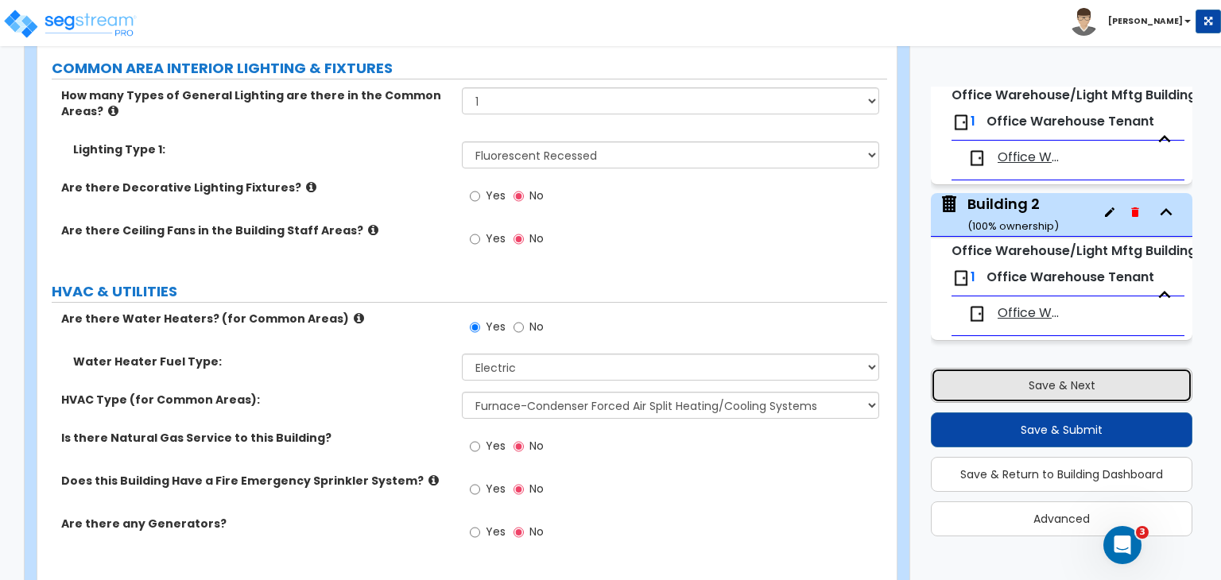
click at [962, 379] on button "Save & Next" at bounding box center [1062, 385] width 262 height 35
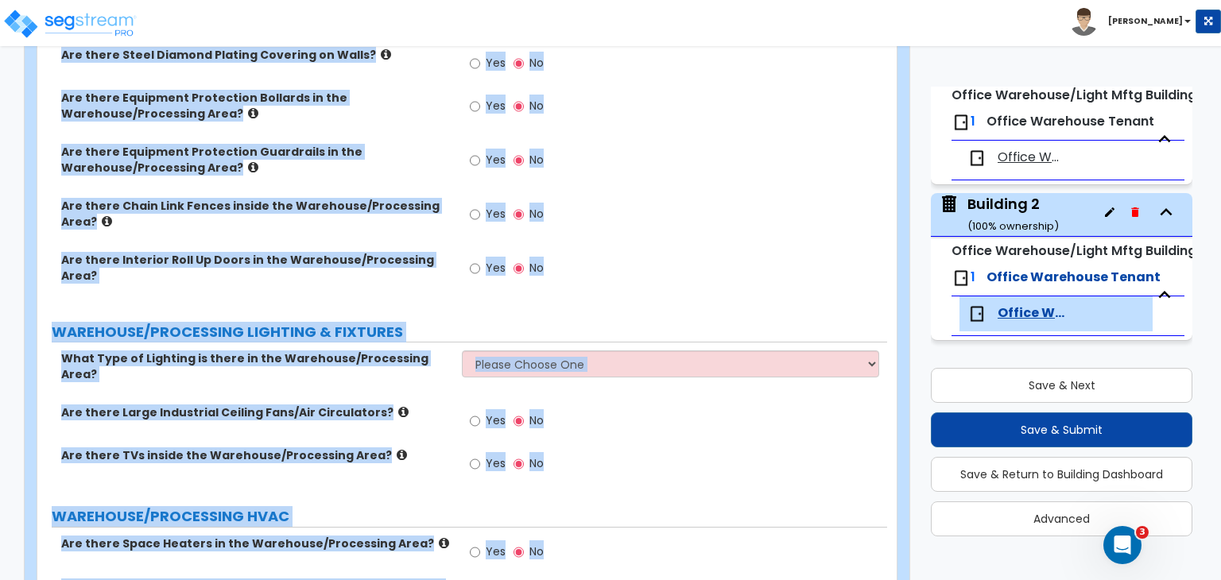
scroll to position [2754, 0]
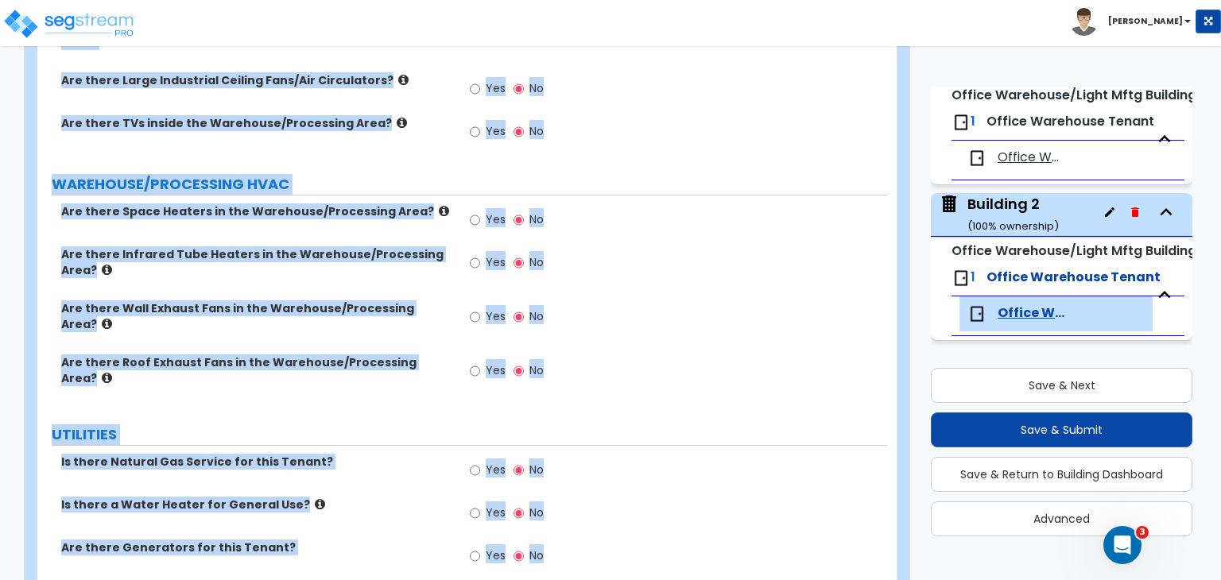
drag, startPoint x: 49, startPoint y: 128, endPoint x: 1137, endPoint y: 617, distance: 1192.6
copy div "TENANT SIZE INFORMATION Tenant Area Ground Floor Square Footage: EXTERIOR SIGNA…"
click at [665, 301] on div "Yes No" at bounding box center [674, 322] width 425 height 43
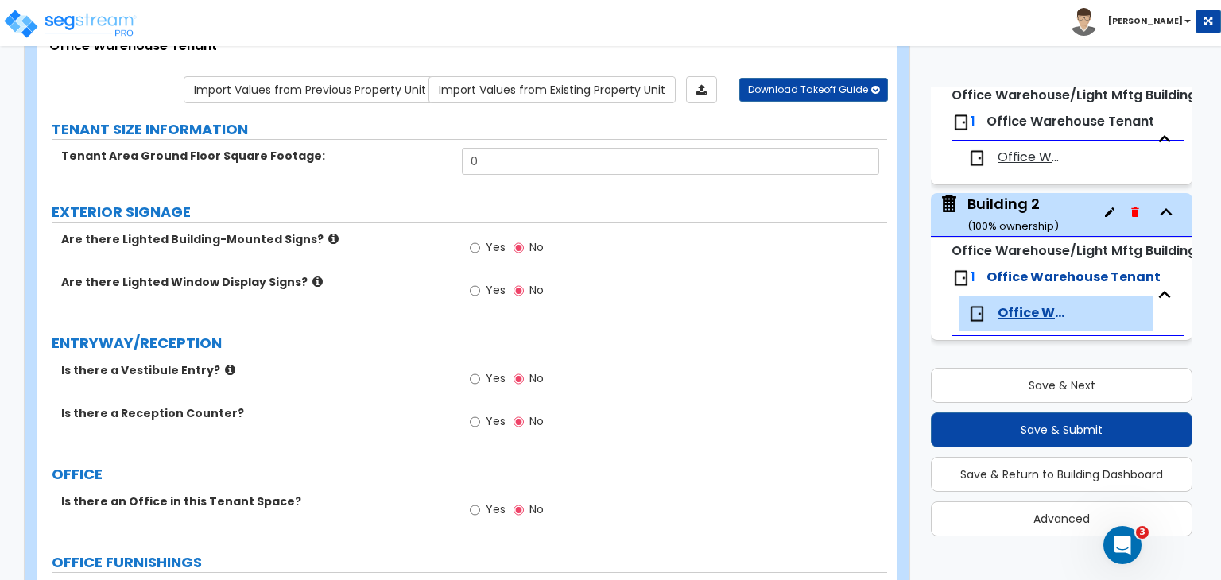
scroll to position [116, 0]
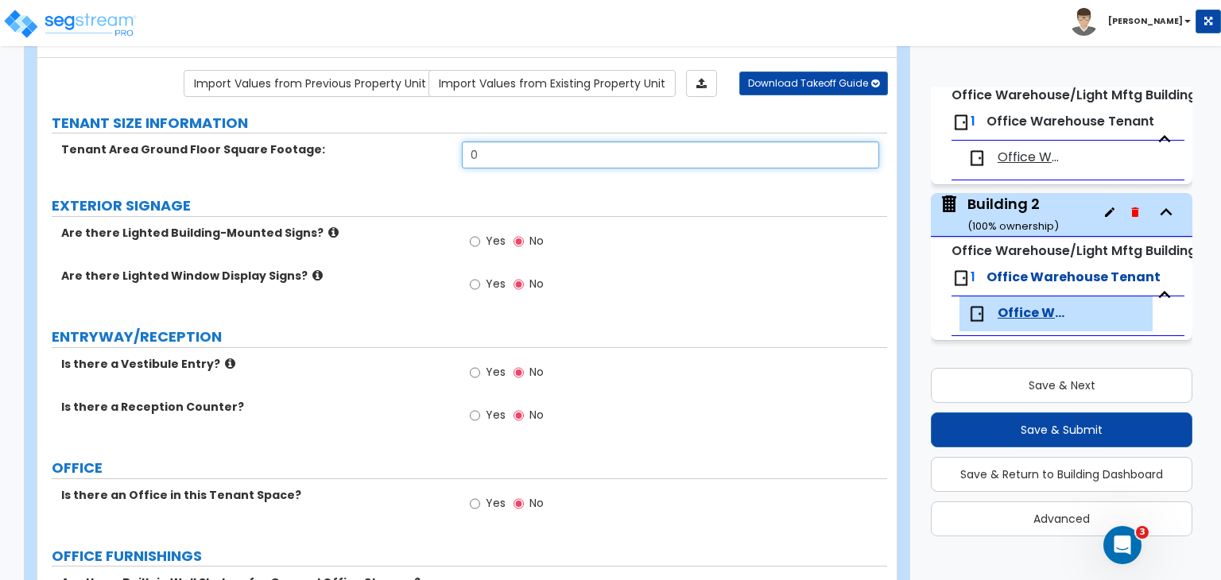
drag, startPoint x: 508, startPoint y: 157, endPoint x: 398, endPoint y: 156, distance: 110.5
click at [398, 156] on div "Tenant Area Ground Floor Square Footage: 0" at bounding box center [462, 161] width 850 height 38
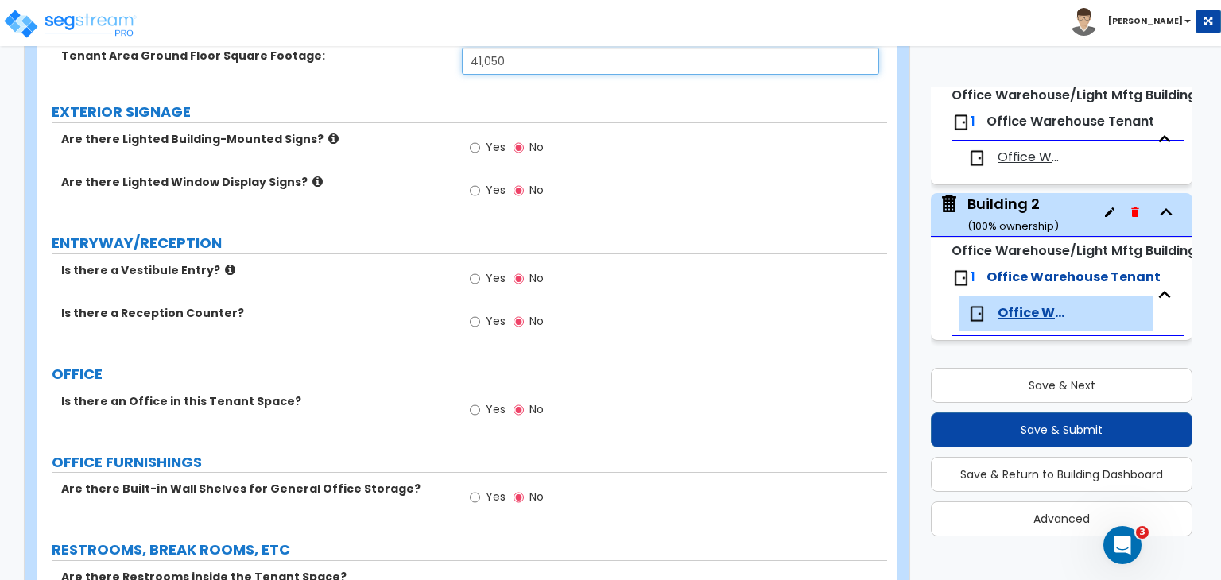
scroll to position [210, 0]
type input "41,050"
click at [477, 316] on input "Yes" at bounding box center [475, 321] width 10 height 17
radio input "true"
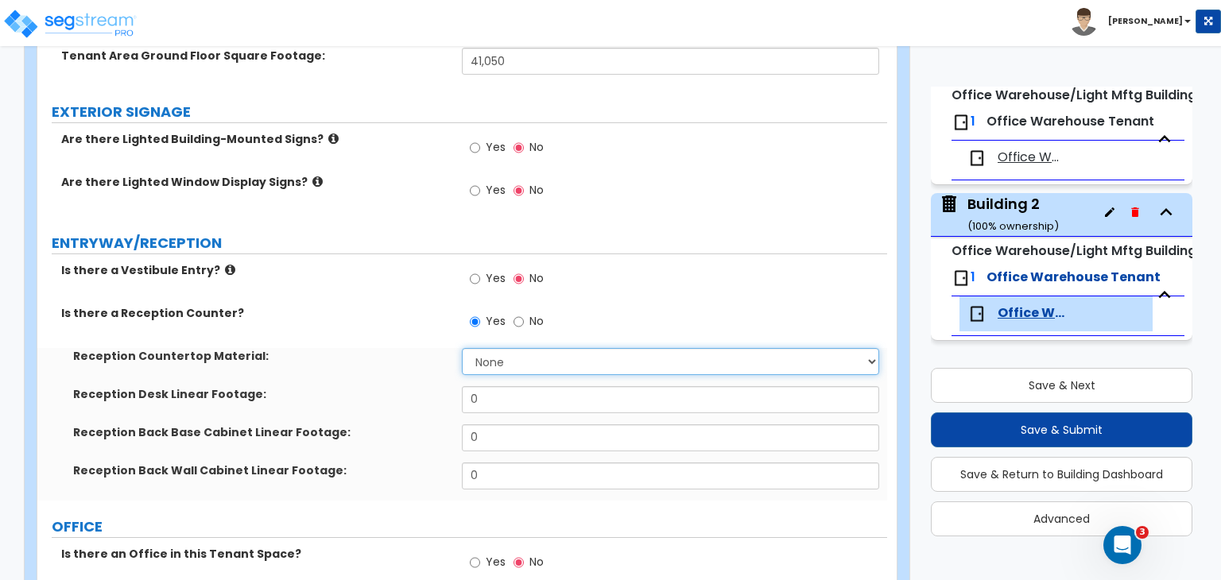
click at [499, 360] on select "None Plastic Laminate Solid Surface Stone Quartz Marble Tile Wood Stainless Ste…" at bounding box center [670, 361] width 417 height 27
select select "1"
click at [462, 348] on select "None Plastic Laminate Solid Surface Stone Quartz Marble Tile Wood Stainless Ste…" at bounding box center [670, 361] width 417 height 27
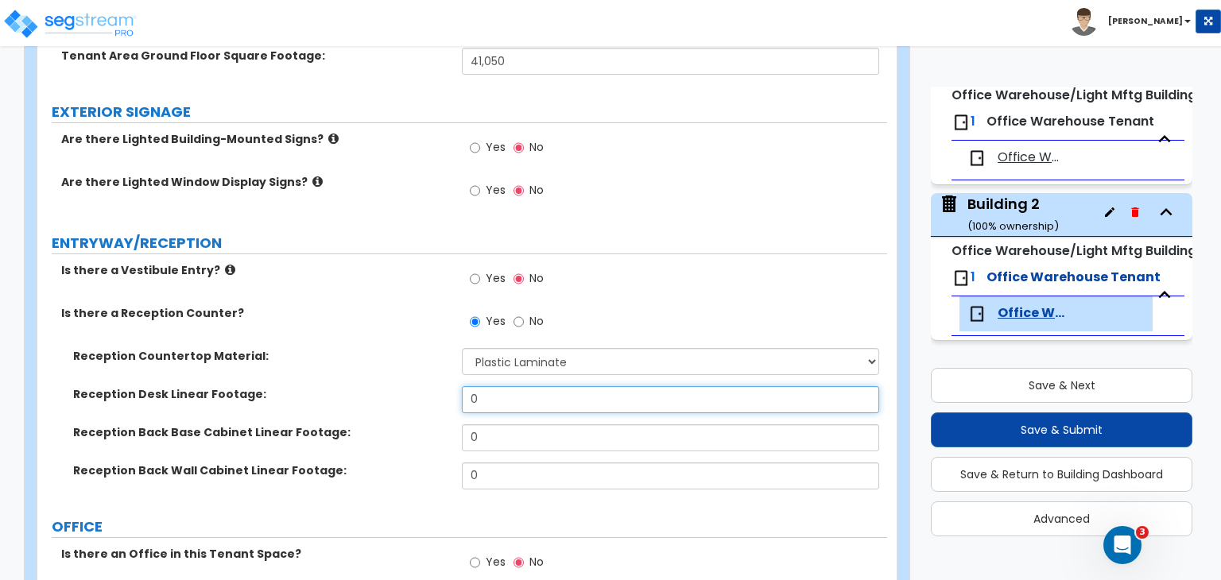
click at [402, 386] on div "Reception Desk Linear Footage: 0" at bounding box center [462, 405] width 850 height 38
type input "10"
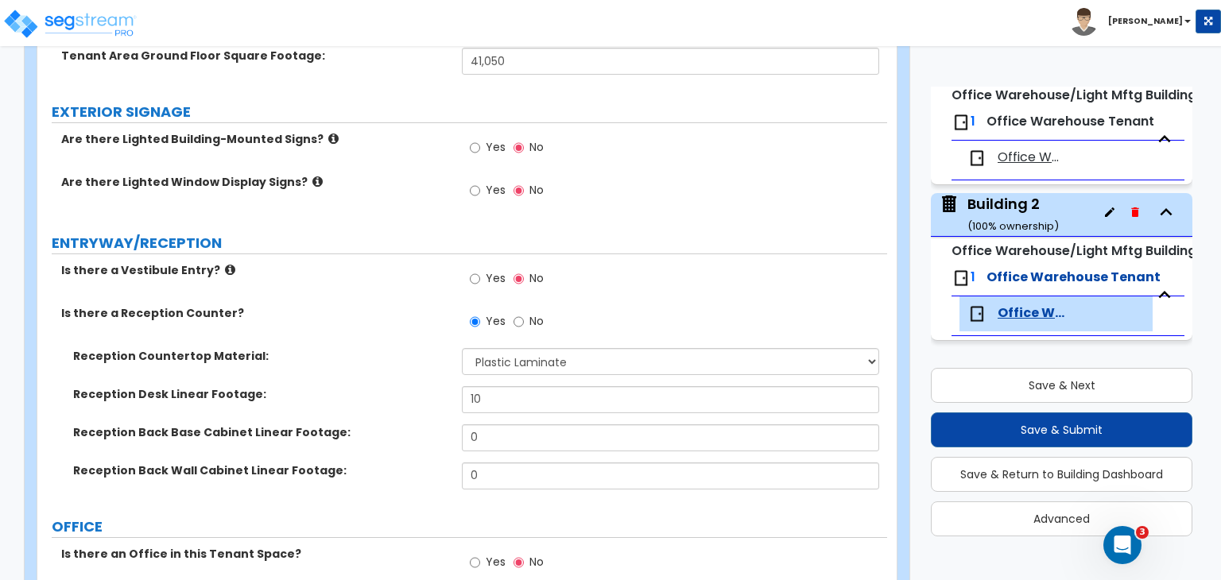
click at [417, 427] on label "Reception Back Base Cabinet Linear Footage:" at bounding box center [261, 433] width 377 height 16
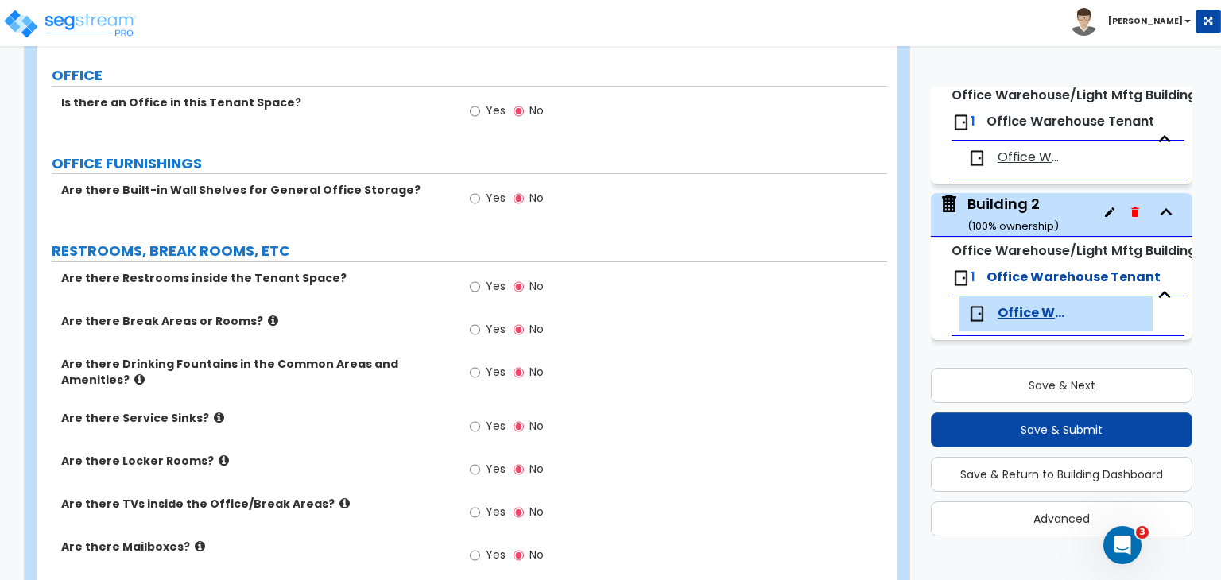
scroll to position [662, 0]
click at [477, 109] on input "Yes" at bounding box center [475, 111] width 10 height 17
radio input "true"
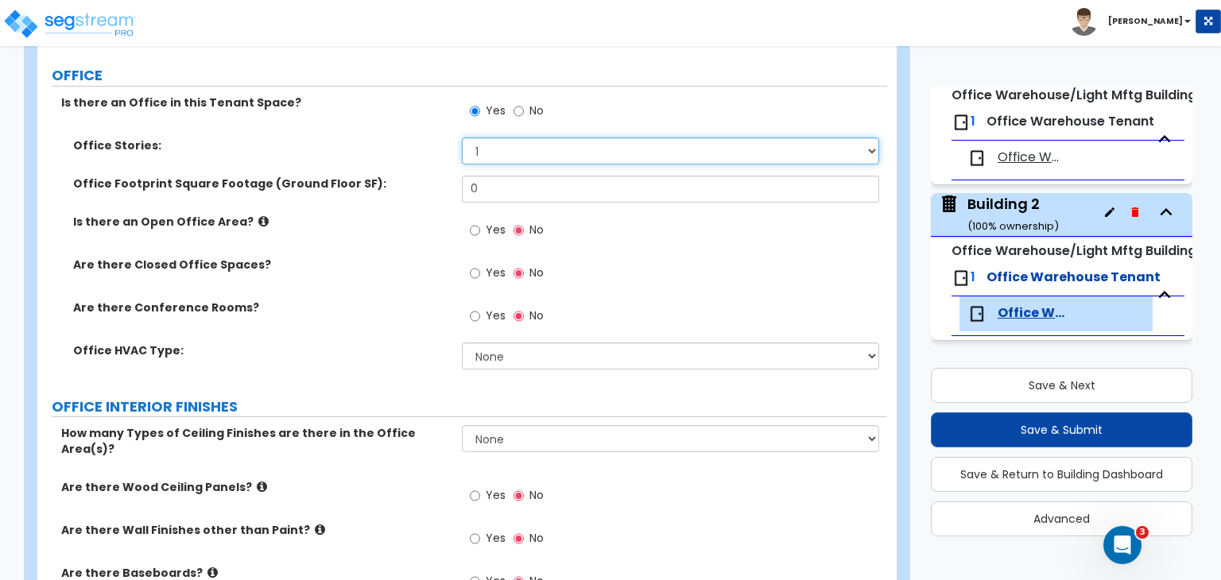
click at [501, 153] on select "1 2 3" at bounding box center [670, 151] width 417 height 27
select select "2"
click at [462, 138] on select "1 2 3" at bounding box center [670, 151] width 417 height 27
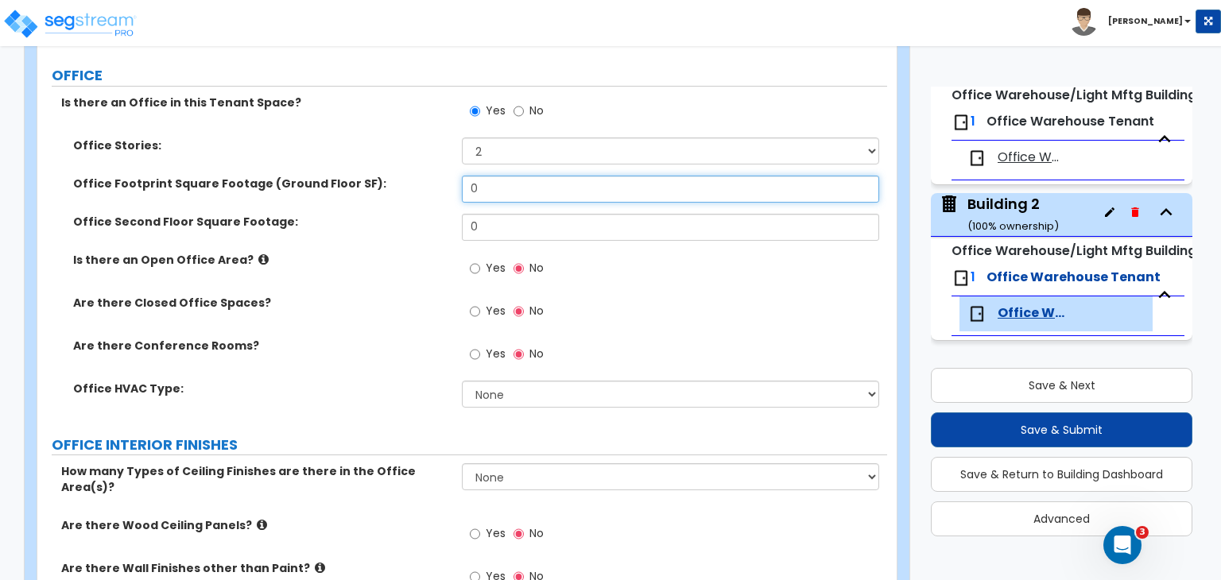
drag, startPoint x: 508, startPoint y: 191, endPoint x: 407, endPoint y: 175, distance: 102.2
click at [407, 176] on div "Office Footprint Square Footage (Ground Floor SF): 0" at bounding box center [462, 195] width 850 height 38
type input "5,000"
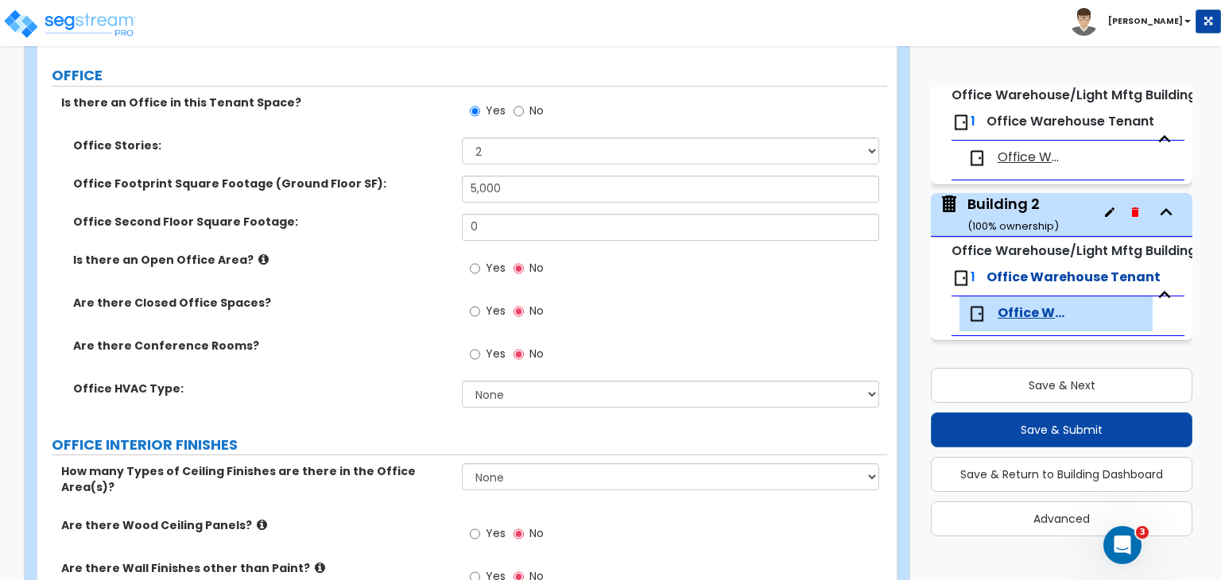
click at [417, 220] on label "Office Second Floor Square Footage:" at bounding box center [261, 222] width 377 height 16
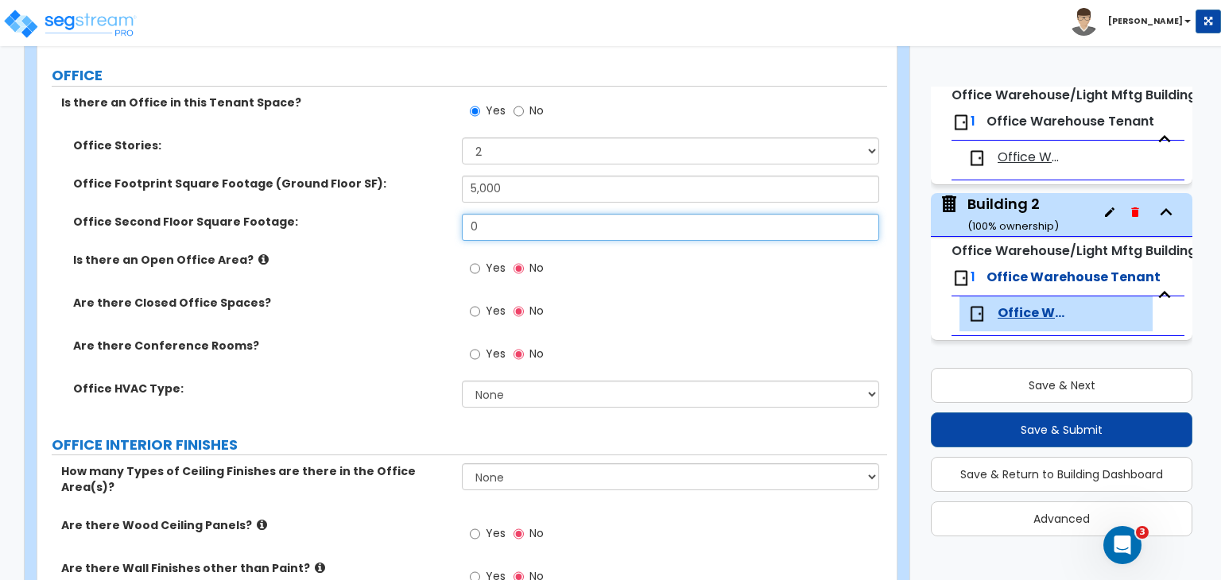
drag, startPoint x: 506, startPoint y: 217, endPoint x: 359, endPoint y: 220, distance: 147.9
click at [359, 220] on div "Office Second Floor Square Footage: 0" at bounding box center [462, 233] width 850 height 38
type input "5,000"
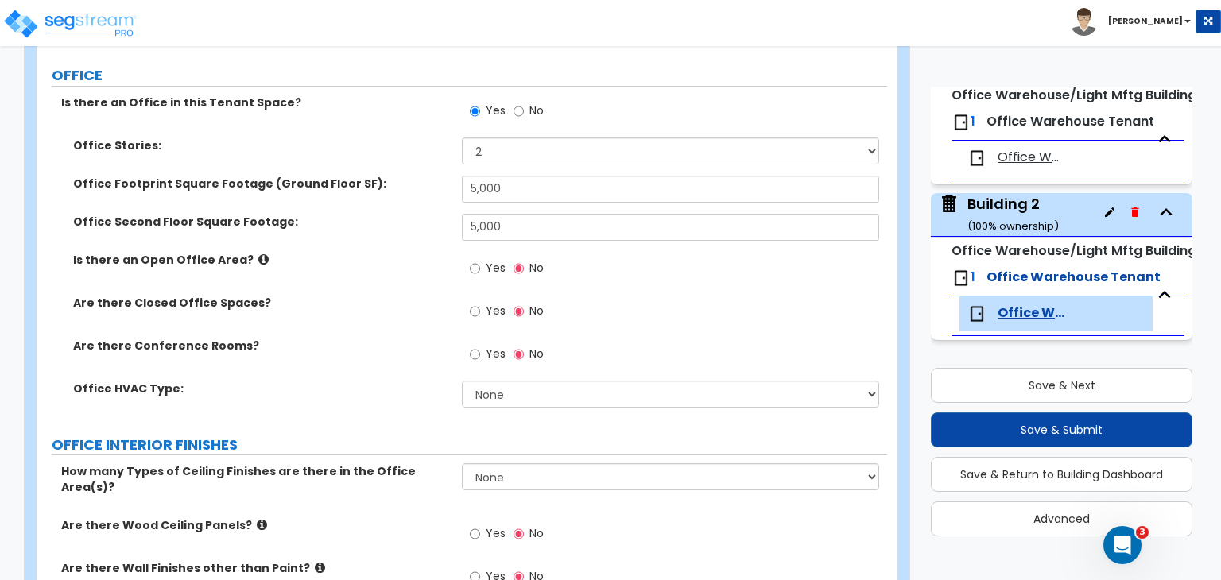
click at [355, 368] on div "Are there Conference Rooms? Yes No" at bounding box center [462, 359] width 850 height 43
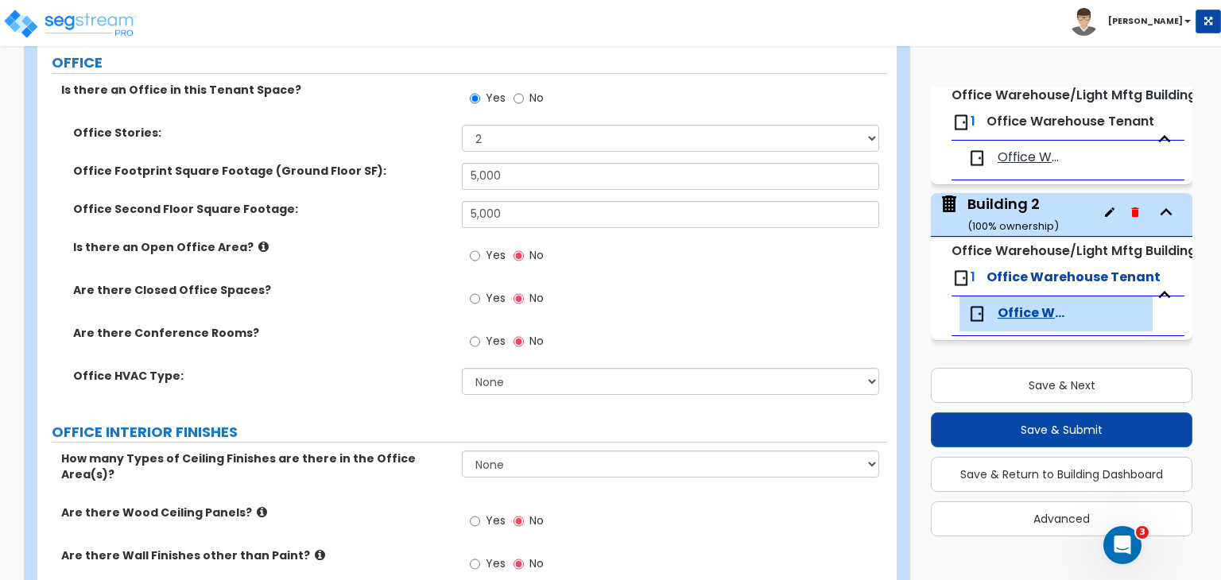
scroll to position [674, 0]
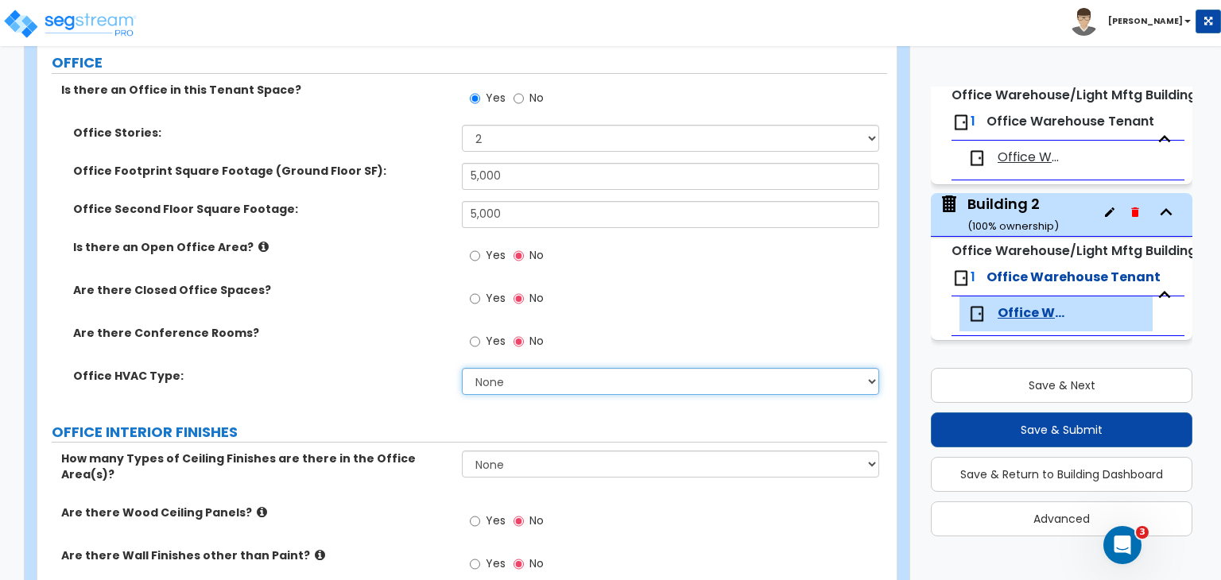
click at [501, 377] on select "None Rooftop Unit Furnace-Condenser Forced Air Split Heating/Cooling Systems He…" at bounding box center [670, 381] width 417 height 27
select select "2"
click at [462, 368] on select "None Rooftop Unit Furnace-Condenser Forced Air Split Heating/Cooling Systems He…" at bounding box center [670, 381] width 417 height 27
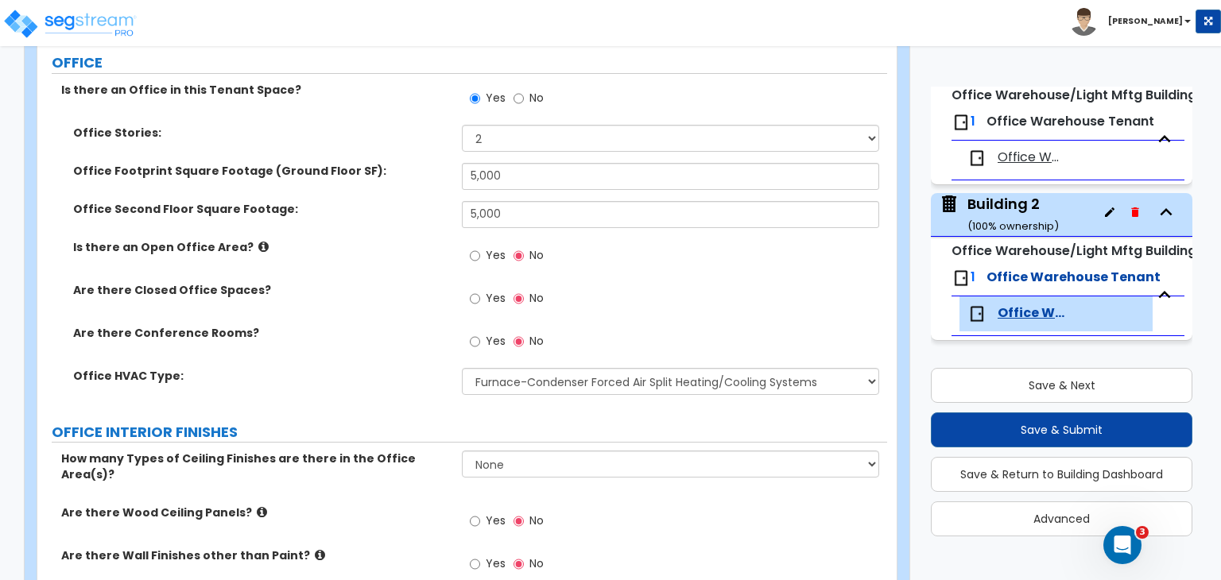
click at [394, 361] on div "Are there Conference Rooms? Yes No" at bounding box center [462, 346] width 850 height 43
click at [336, 347] on div "Are there Conference Rooms? Yes No" at bounding box center [462, 346] width 850 height 43
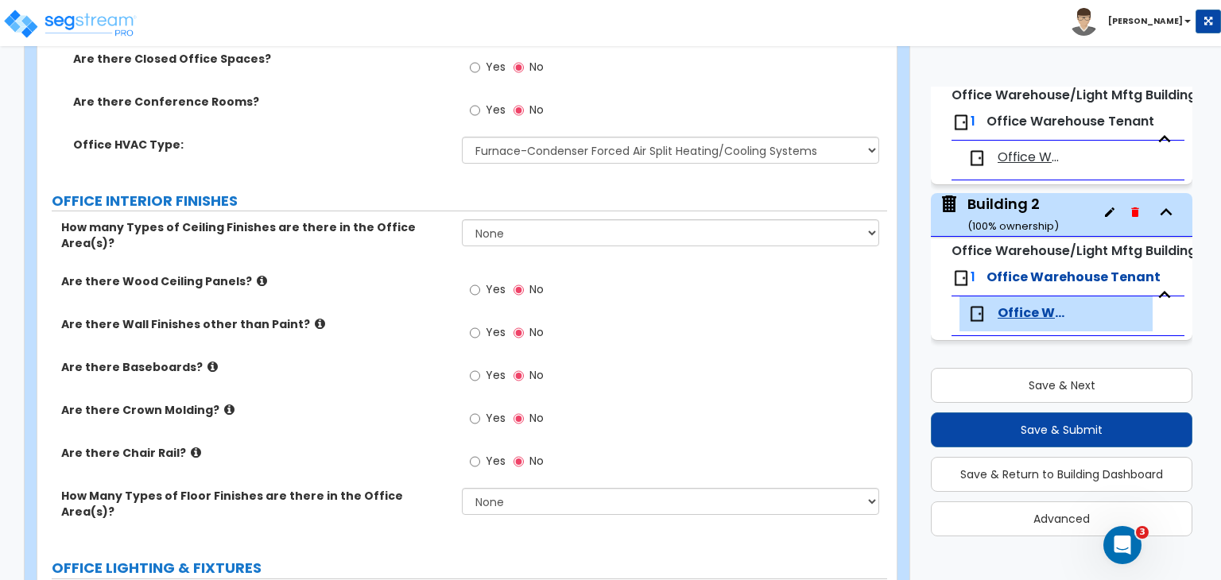
scroll to position [906, 0]
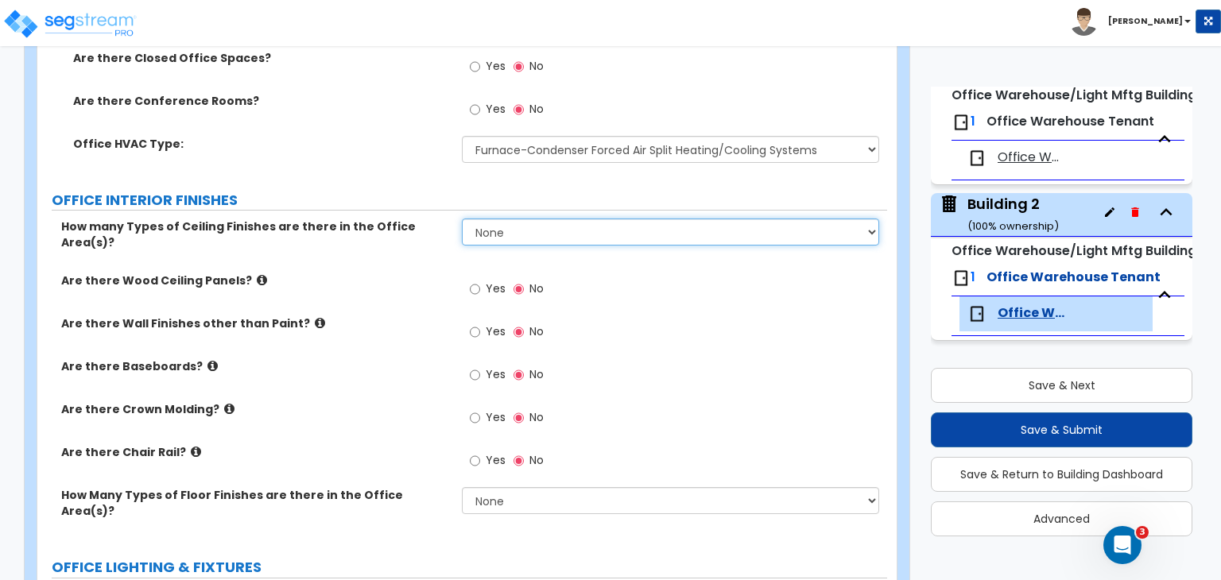
click at [520, 229] on select "None 1 2 3" at bounding box center [670, 232] width 417 height 27
select select "1"
click at [462, 219] on select "None 1 2 3" at bounding box center [670, 232] width 417 height 27
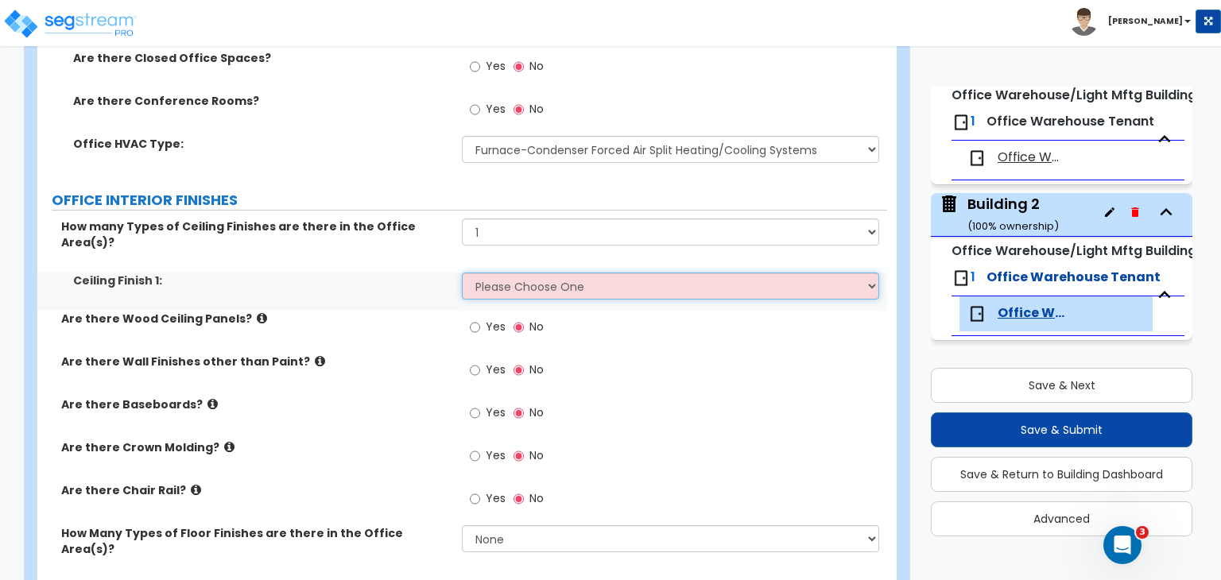
click at [505, 276] on select "Please Choose One Drop Ceiling Open Ceiling Drywall Ceiling" at bounding box center [670, 286] width 417 height 27
select select "1"
click at [462, 273] on select "Please Choose One Drop Ceiling Open Ceiling Drywall Ceiling" at bounding box center [670, 286] width 417 height 27
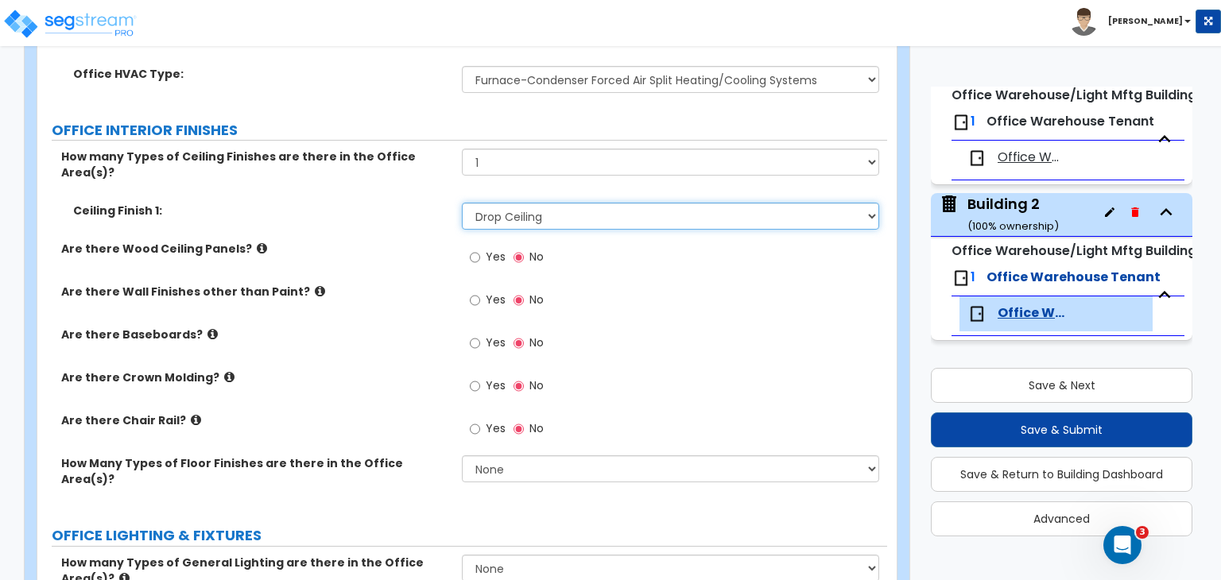
scroll to position [1026, 0]
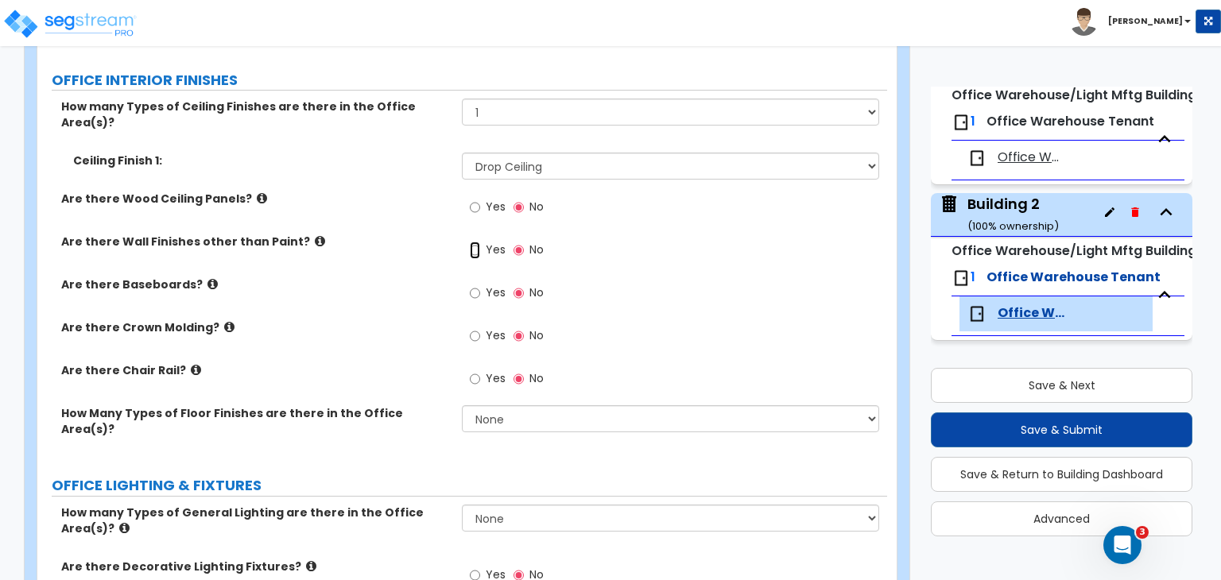
click at [471, 242] on input "Yes" at bounding box center [475, 250] width 10 height 17
radio input "true"
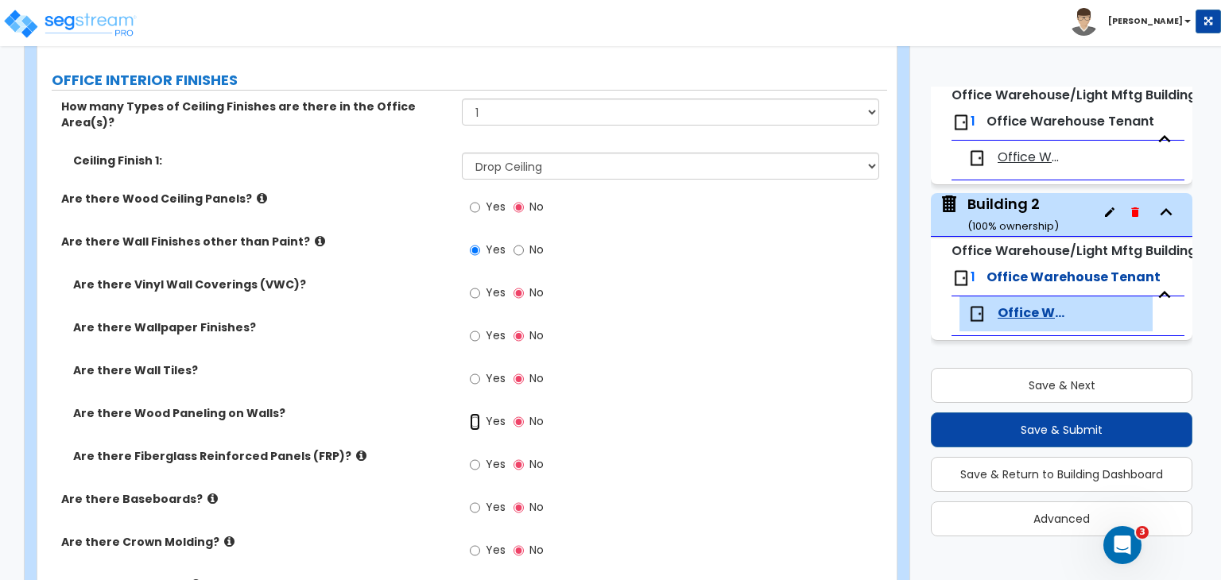
click at [476, 413] on input "Yes" at bounding box center [475, 421] width 10 height 17
radio input "true"
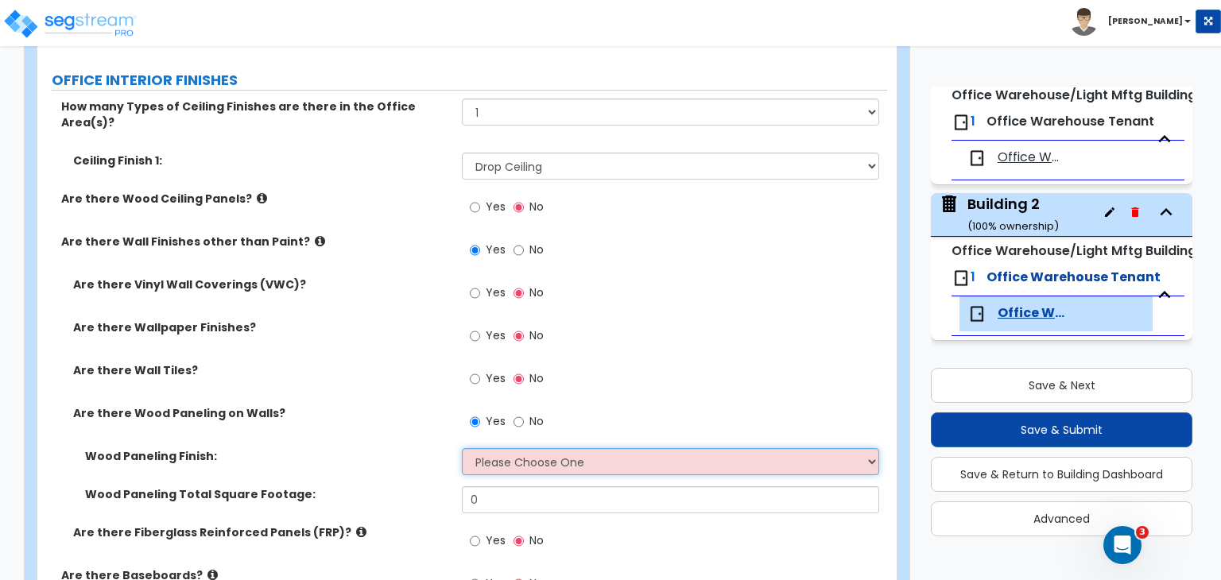
click at [499, 448] on select "Please Choose One Birch Mahogany Oak or Cherry Rosewood Teak I Don't Know, Plea…" at bounding box center [670, 461] width 417 height 27
select select "6"
click at [462, 448] on select "Please Choose One Birch Mahogany Oak or Cherry Rosewood Teak I Don't Know, Plea…" at bounding box center [670, 461] width 417 height 27
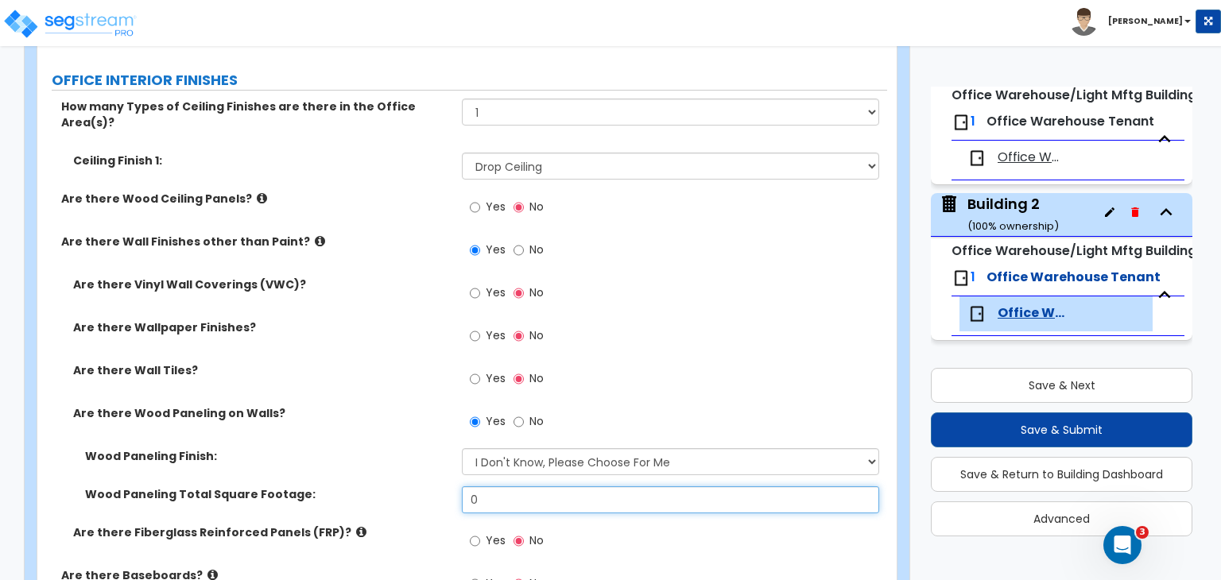
drag, startPoint x: 501, startPoint y: 485, endPoint x: 417, endPoint y: 475, distance: 84.8
click at [417, 487] on div "Wood Paneling Total Square Footage: 0" at bounding box center [462, 506] width 850 height 38
type input "600"
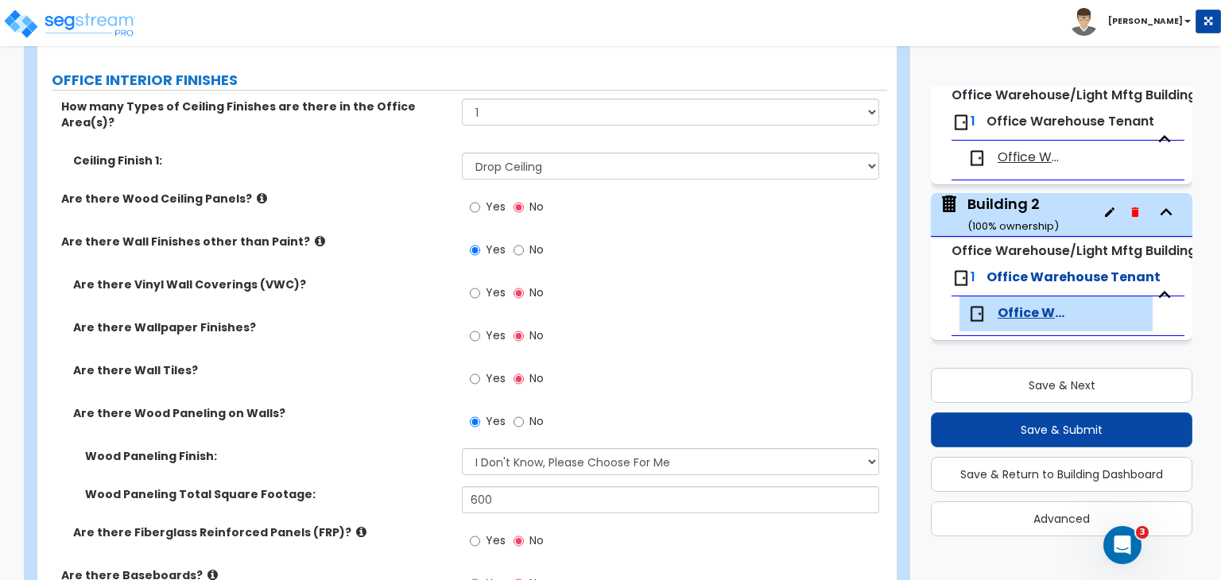
click at [424, 487] on label "Wood Paneling Total Square Footage:" at bounding box center [267, 495] width 365 height 16
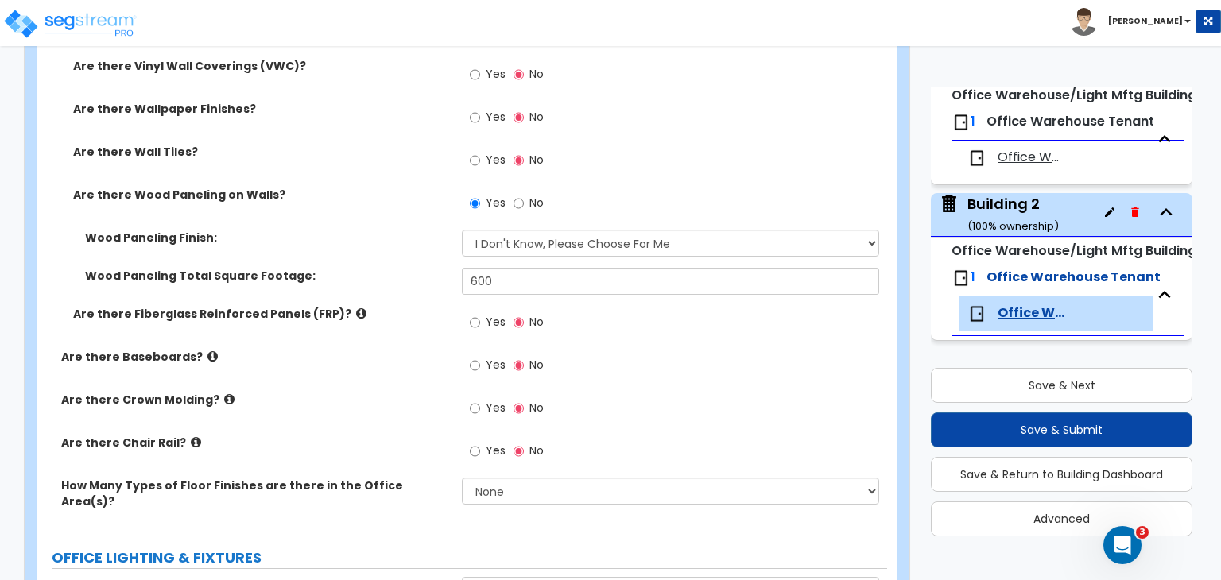
scroll to position [1294, 0]
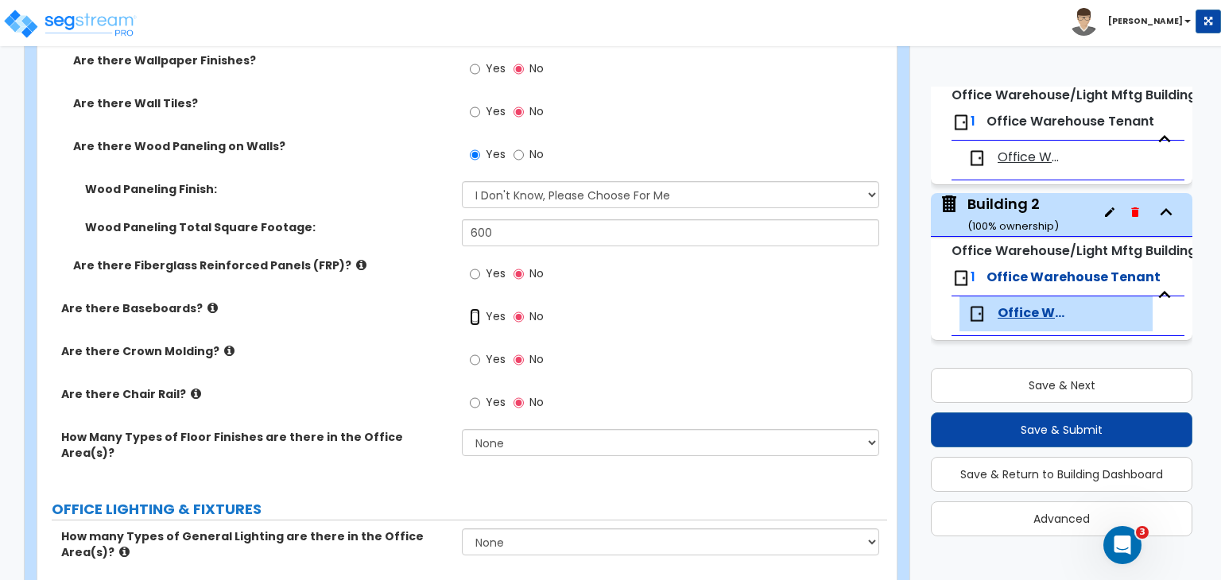
click at [471, 308] on input "Yes" at bounding box center [475, 316] width 10 height 17
radio input "true"
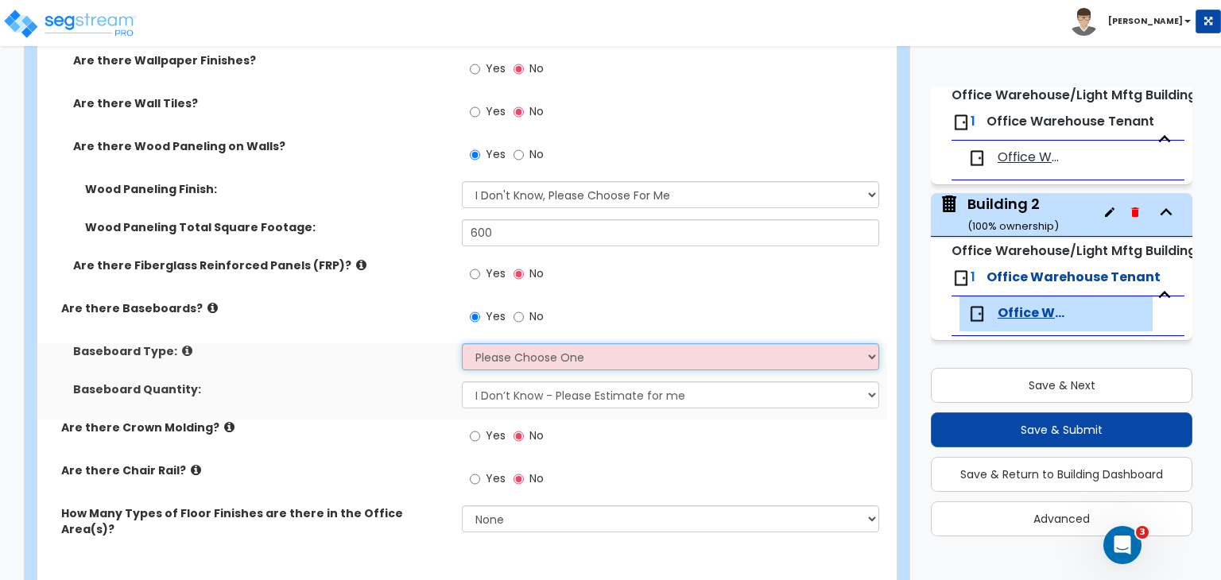
click at [483, 343] on select "Please Choose One Wood Vinyl Carpet Tile" at bounding box center [670, 356] width 417 height 27
select select "2"
click at [462, 343] on select "Please Choose One Wood Vinyl Carpet Tile" at bounding box center [670, 356] width 417 height 27
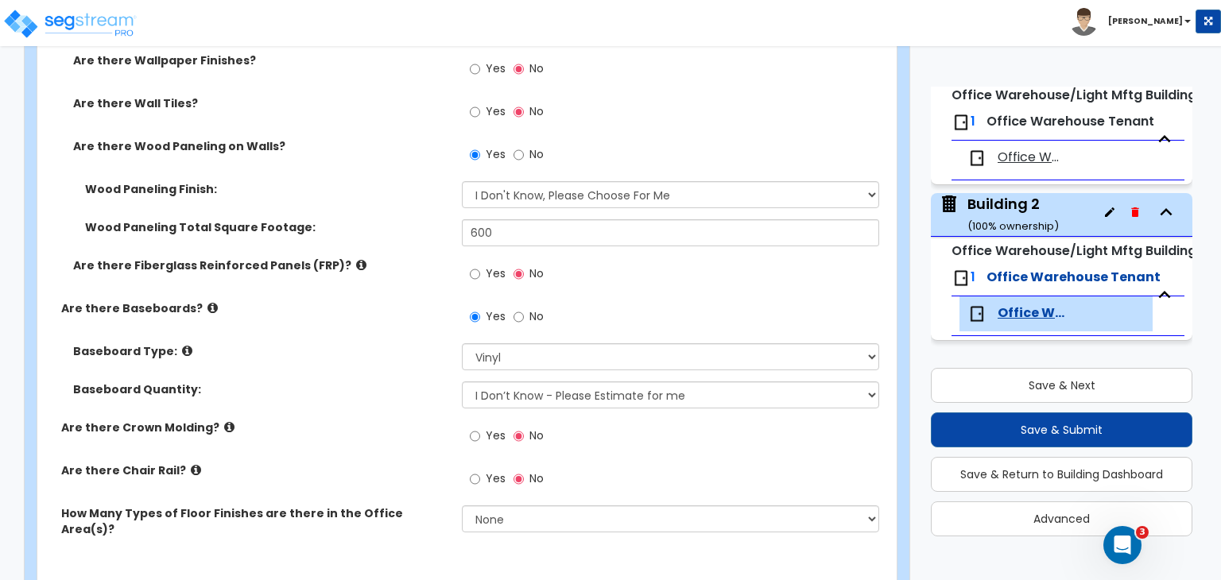
click at [426, 382] on label "Baseboard Quantity:" at bounding box center [261, 390] width 377 height 16
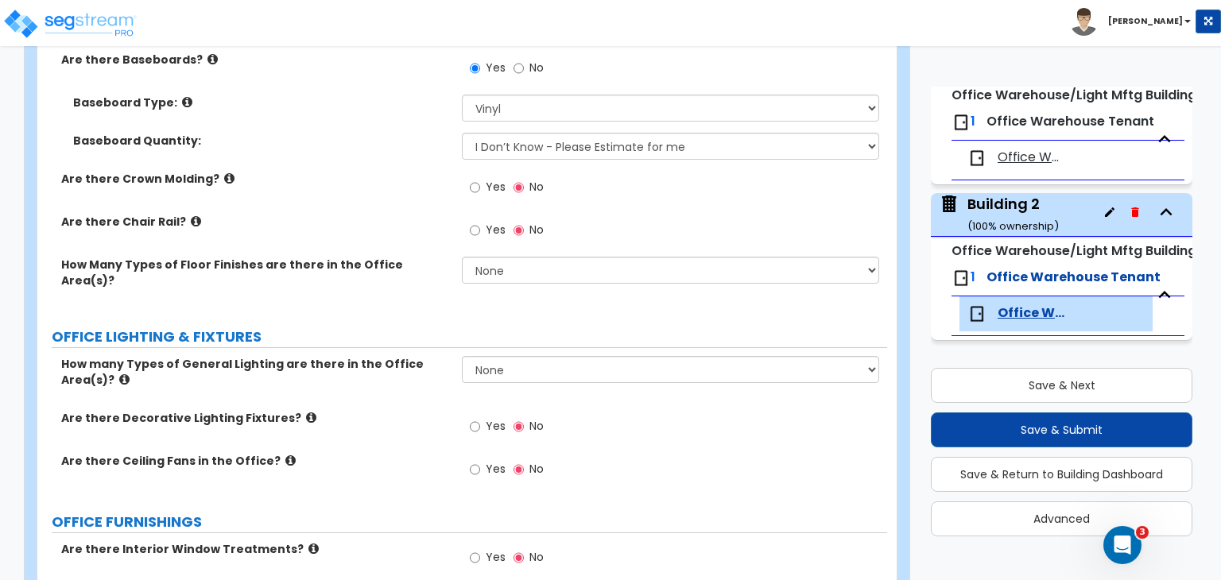
scroll to position [1542, 0]
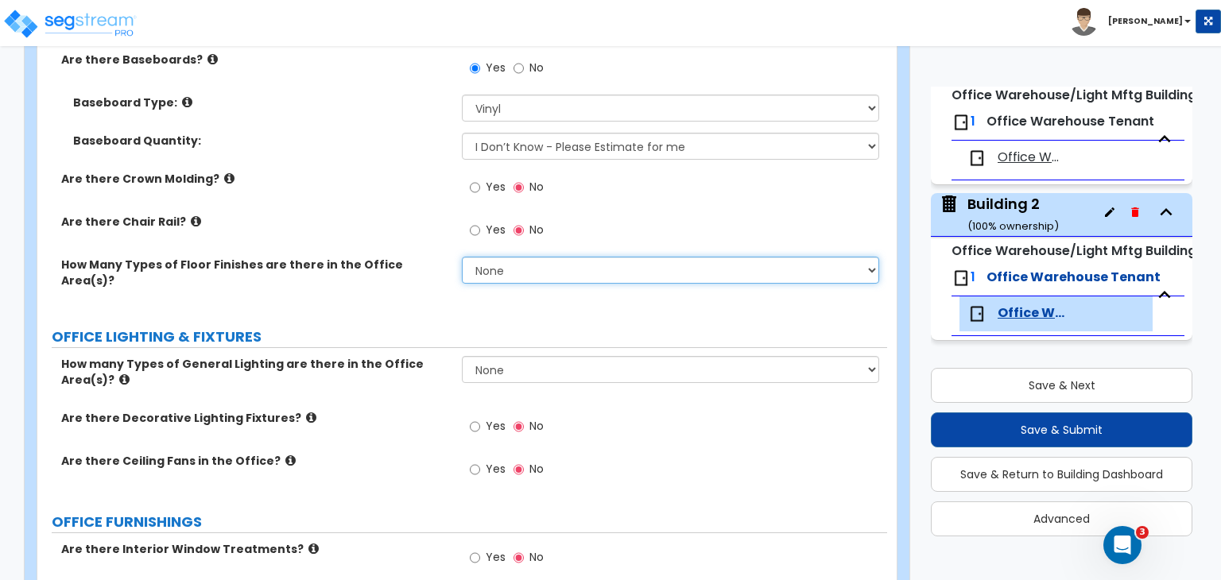
click at [509, 257] on select "None 1 2 3" at bounding box center [670, 270] width 417 height 27
select select "3"
click at [462, 257] on select "None 1 2 3" at bounding box center [670, 270] width 417 height 27
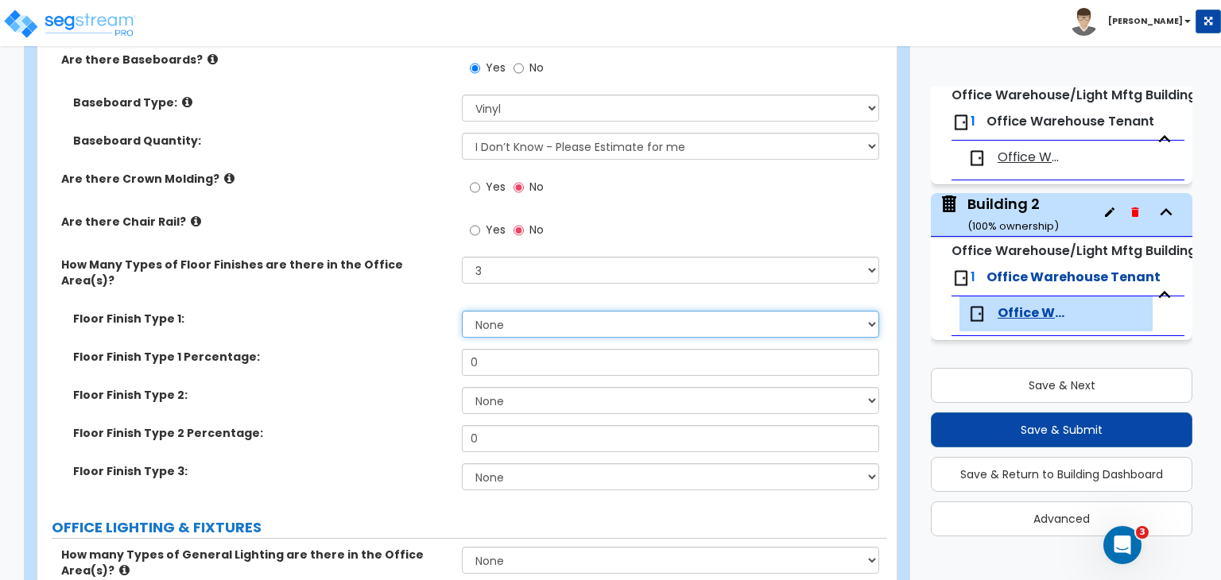
click at [506, 311] on select "None Tile Flooring Hardwood Flooring Resilient Laminate Flooring VCT Flooring S…" at bounding box center [670, 324] width 417 height 27
select select "5"
click at [462, 311] on select "None Tile Flooring Hardwood Flooring Resilient Laminate Flooring VCT Flooring S…" at bounding box center [670, 324] width 417 height 27
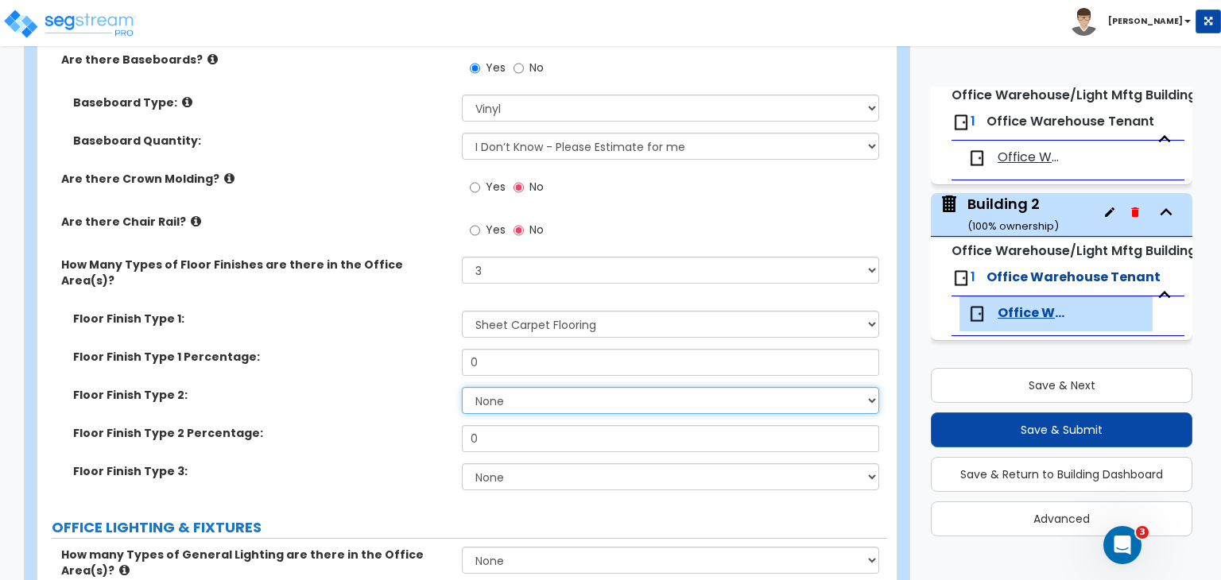
click at [507, 387] on select "None Tile Flooring Hardwood Flooring Resilient Laminate Flooring VCT Flooring S…" at bounding box center [670, 400] width 417 height 27
select select "3"
click at [462, 387] on select "None Tile Flooring Hardwood Flooring Resilient Laminate Flooring VCT Flooring S…" at bounding box center [670, 400] width 417 height 27
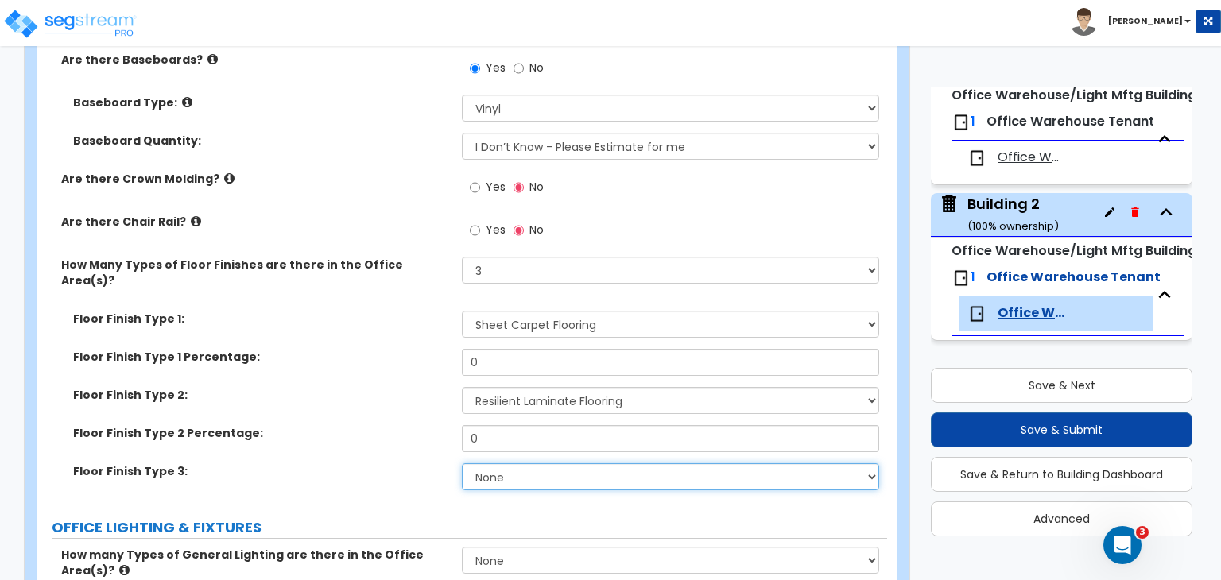
click at [517, 464] on select "None Tile Flooring Hardwood Flooring Resilient Laminate Flooring VCT Flooring S…" at bounding box center [670, 477] width 417 height 27
select select "1"
click at [462, 464] on select "None Tile Flooring Hardwood Flooring Resilient Laminate Flooring VCT Flooring S…" at bounding box center [670, 477] width 417 height 27
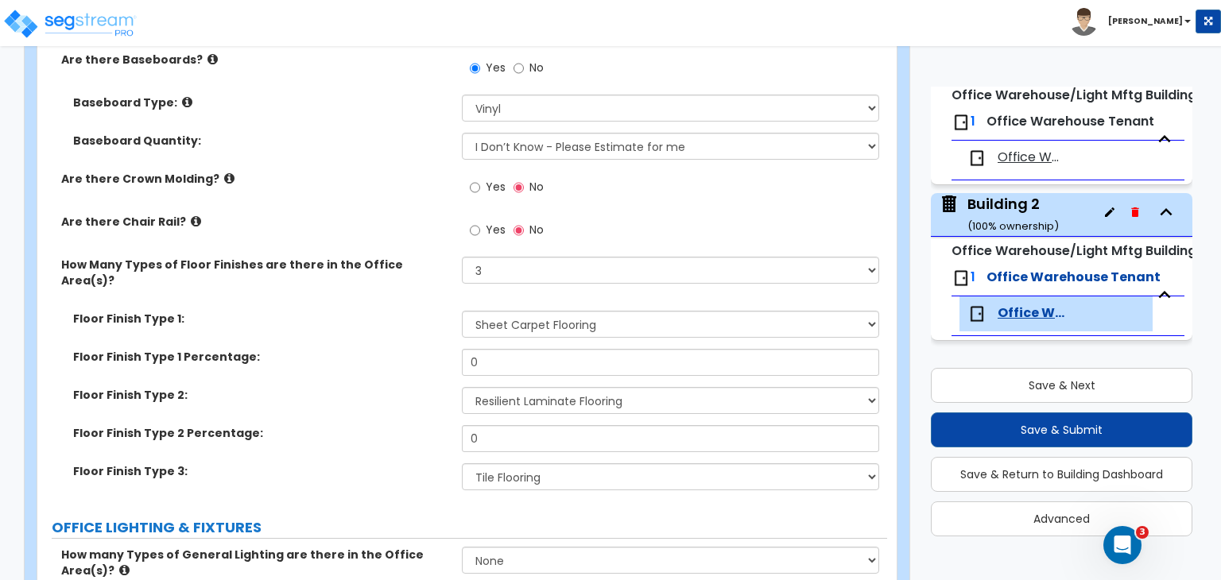
click at [419, 387] on label "Floor Finish Type 2:" at bounding box center [261, 395] width 377 height 16
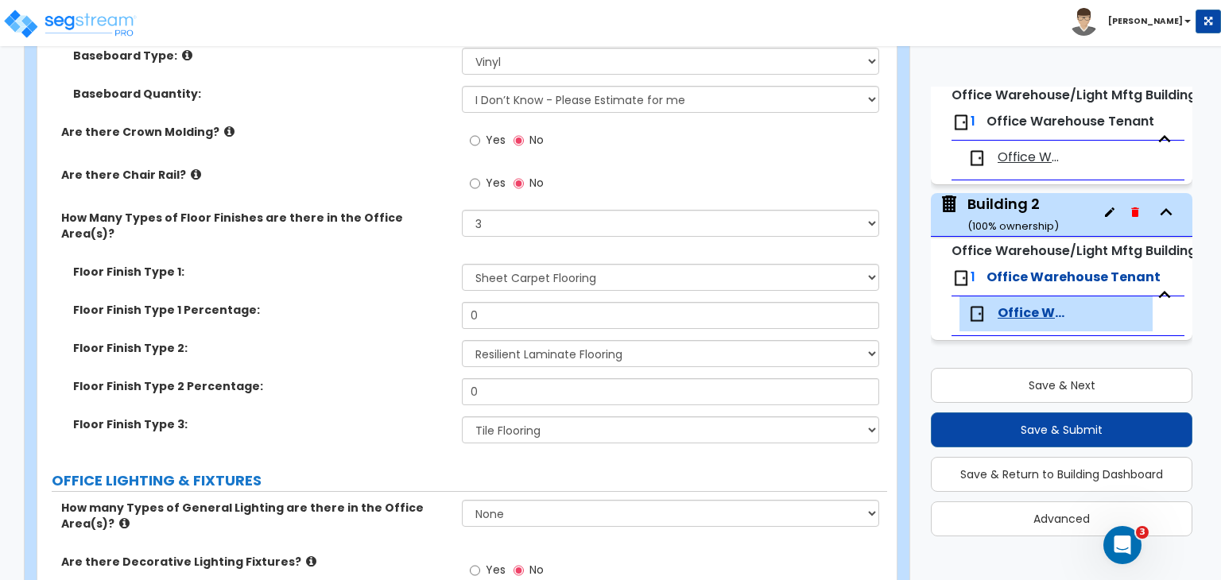
scroll to position [1590, 0]
drag, startPoint x: 499, startPoint y: 287, endPoint x: 391, endPoint y: 274, distance: 108.1
click at [391, 301] on div "Floor Finish Type 1 Percentage: 0" at bounding box center [462, 320] width 850 height 38
type input "45"
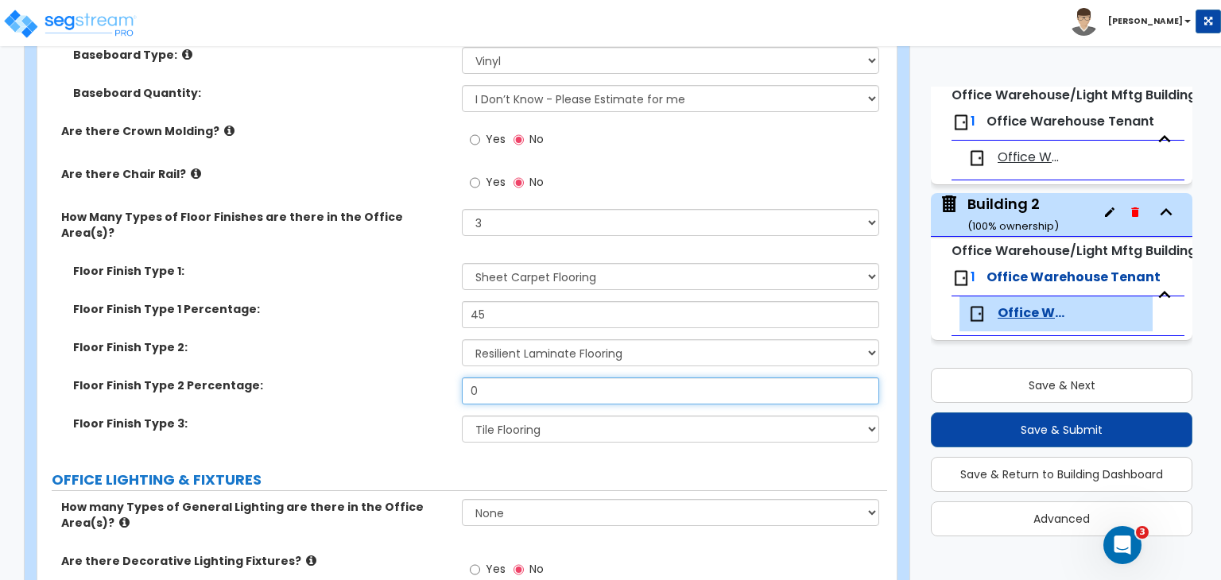
drag, startPoint x: 495, startPoint y: 357, endPoint x: 394, endPoint y: 347, distance: 101.5
click at [394, 378] on div "Floor Finish Type 2 Percentage: 0" at bounding box center [462, 397] width 850 height 38
type input "35"
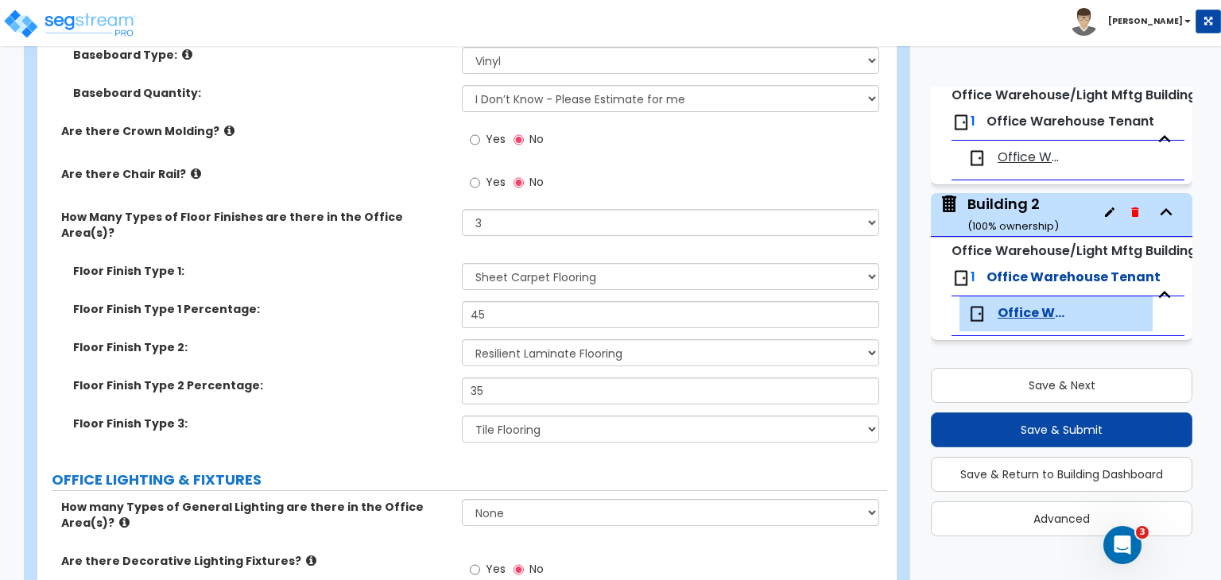
click at [434, 378] on div "Floor Finish Type 2 Percentage: 35" at bounding box center [462, 397] width 850 height 38
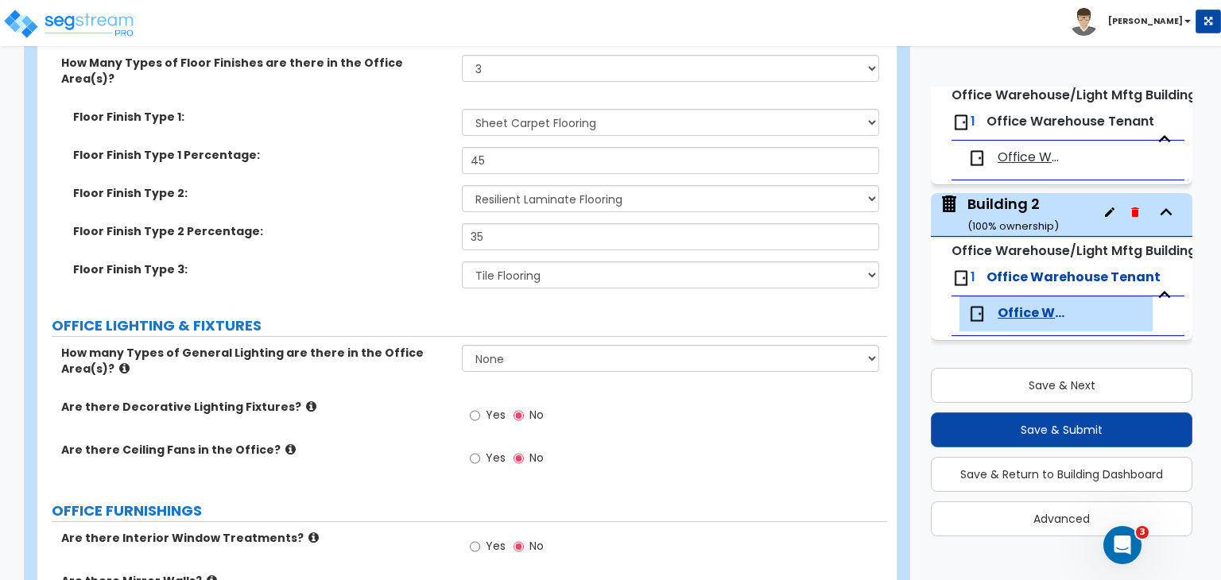
scroll to position [1745, 0]
click at [475, 344] on select "None 1 2 3" at bounding box center [670, 357] width 417 height 27
select select "1"
click at [462, 344] on select "None 1 2 3" at bounding box center [670, 357] width 417 height 27
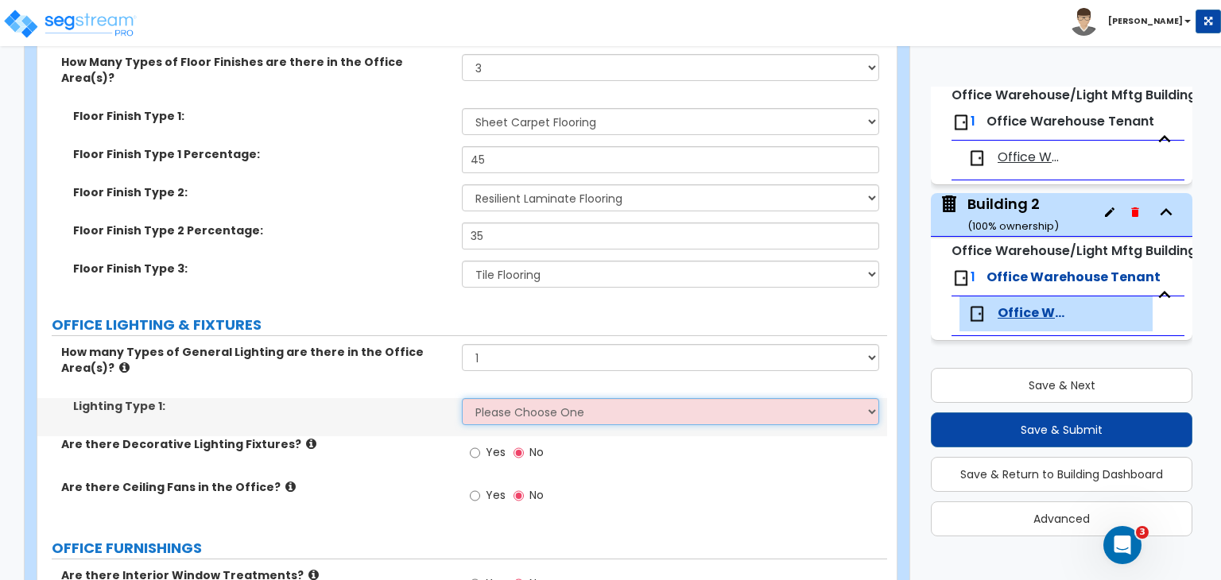
click at [501, 398] on select "Please Choose One LED Surface-Mounted LED Recessed Fluorescent Surface-Mounted …" at bounding box center [670, 411] width 417 height 27
select select "4"
click at [462, 398] on select "Please Choose One LED Surface-Mounted LED Recessed Fluorescent Surface-Mounted …" at bounding box center [670, 411] width 417 height 27
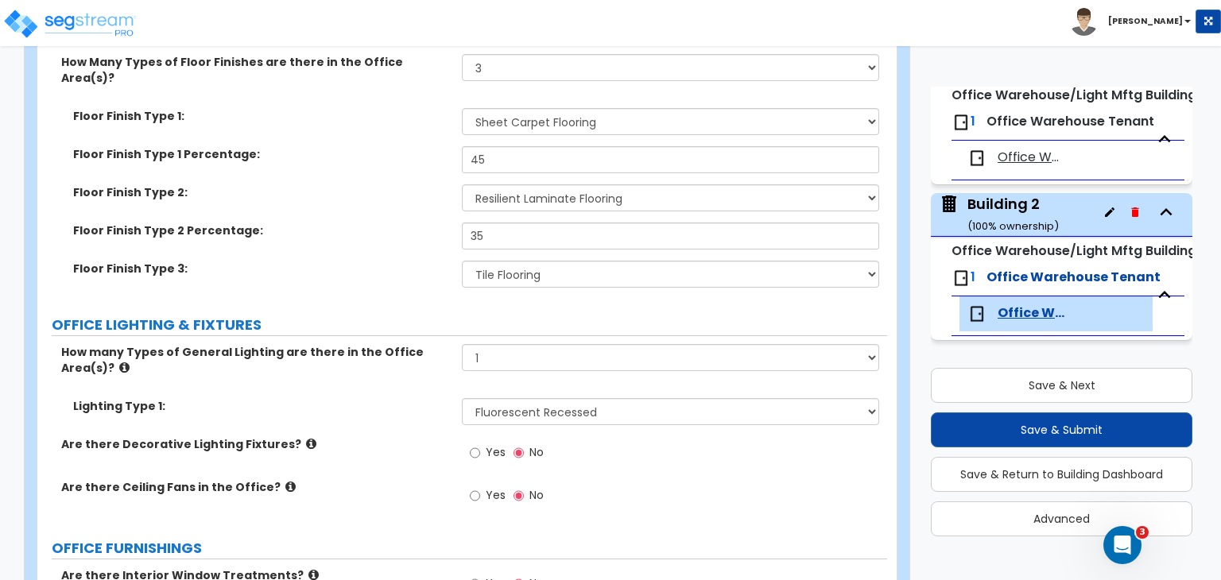
click at [392, 437] on label "Are there Decorative Lighting Fixtures?" at bounding box center [255, 445] width 389 height 16
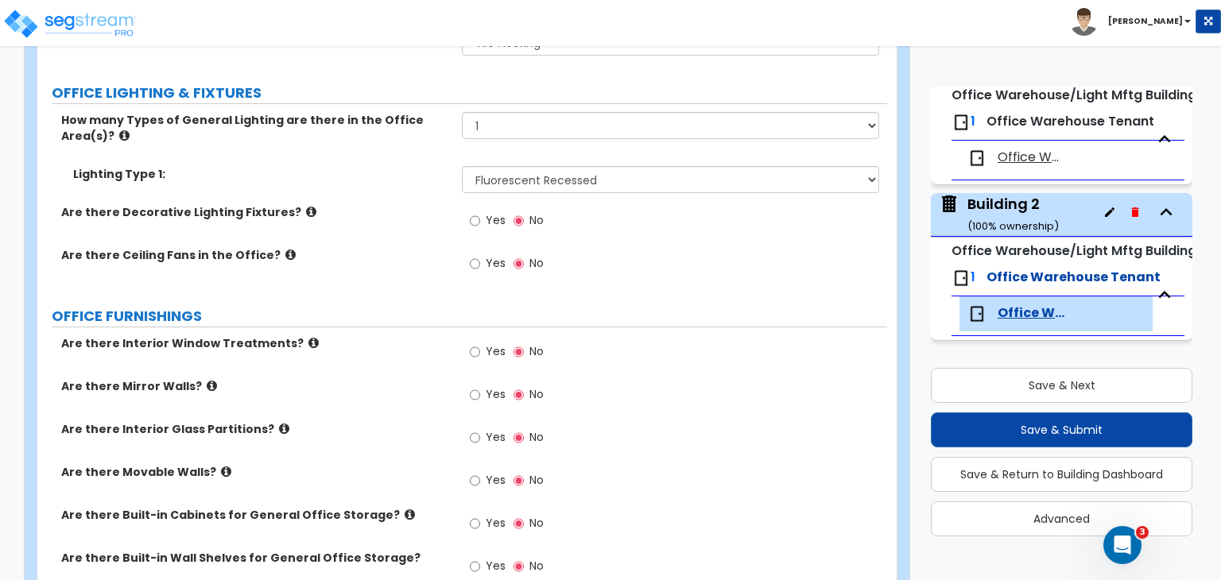
scroll to position [1978, 0]
click at [351, 378] on label "Are there Mirror Walls?" at bounding box center [255, 386] width 389 height 16
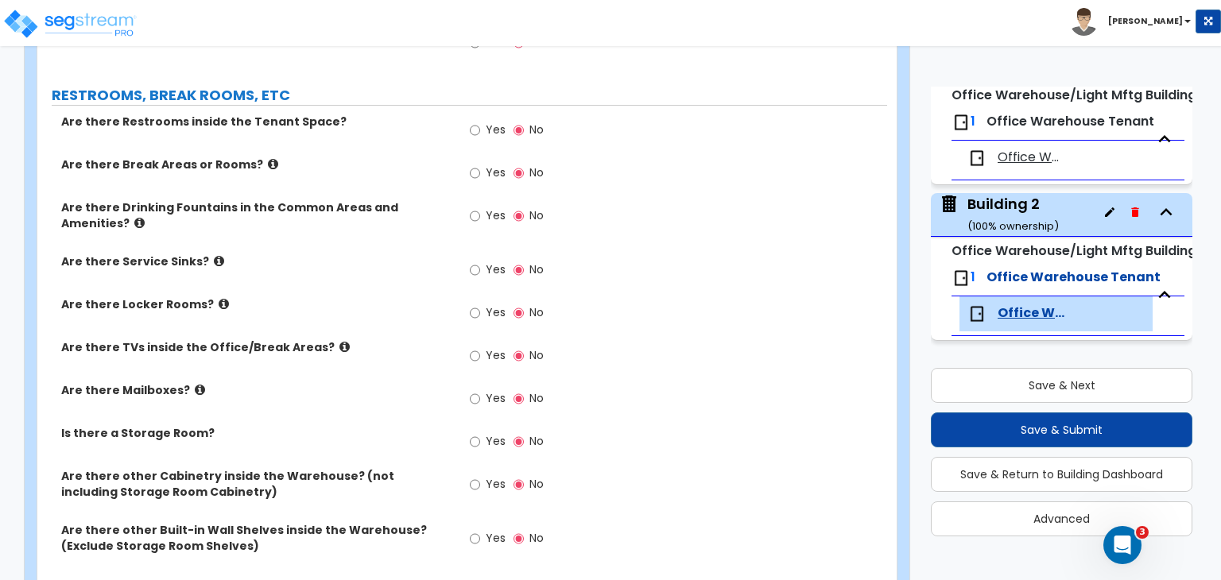
scroll to position [2502, 0]
click at [474, 121] on input "Yes" at bounding box center [475, 129] width 10 height 17
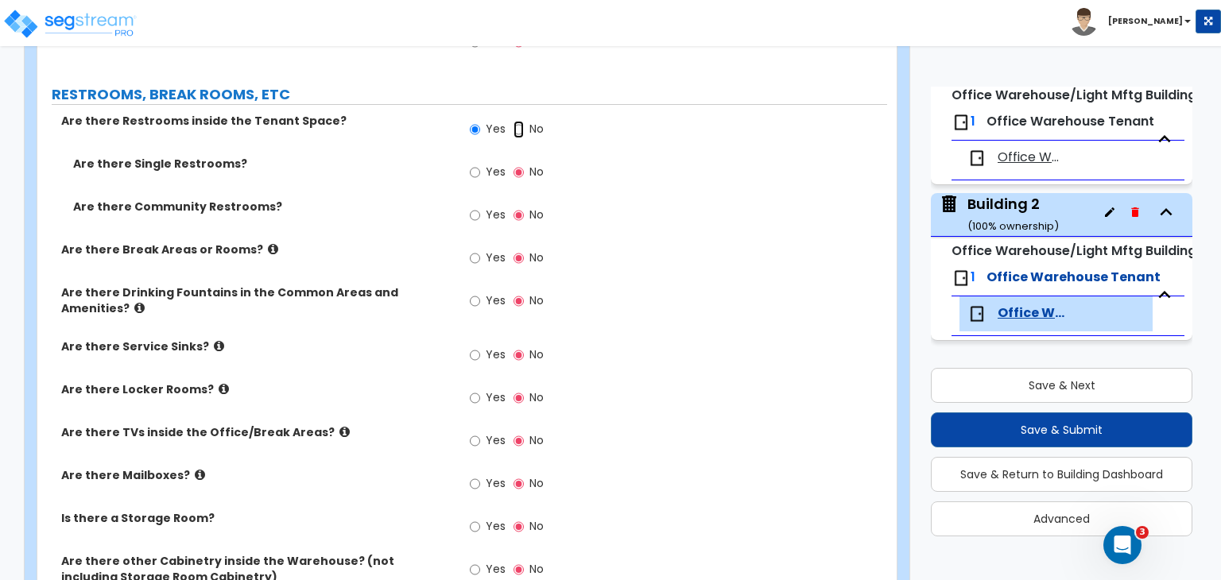
click at [516, 121] on input "No" at bounding box center [519, 129] width 10 height 17
radio input "false"
radio input "true"
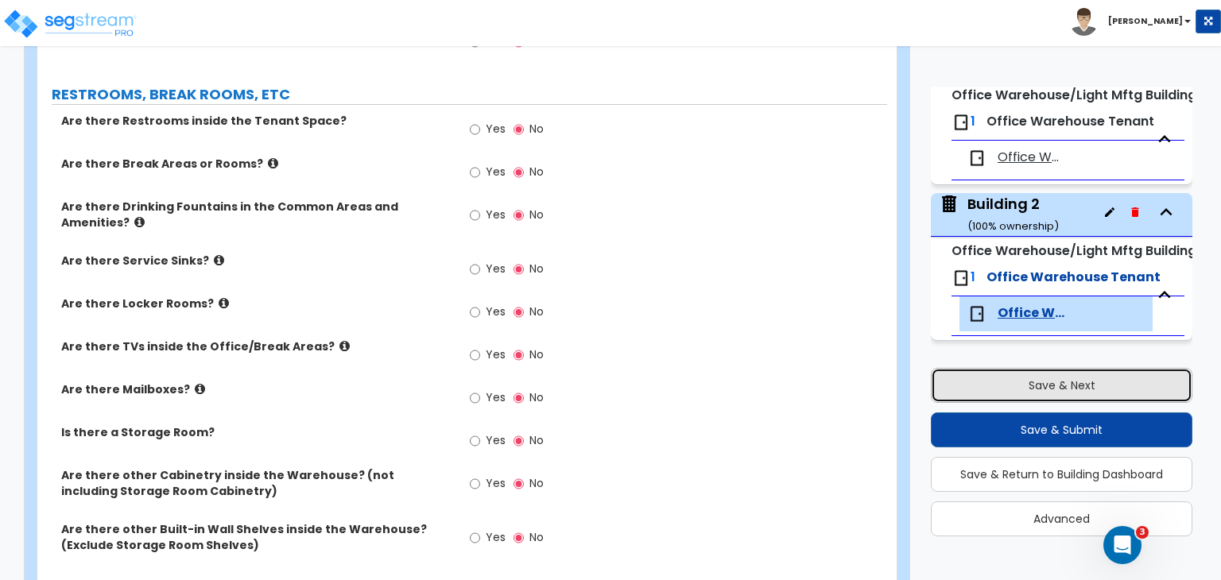
click at [1045, 385] on button "Save & Next" at bounding box center [1062, 385] width 262 height 35
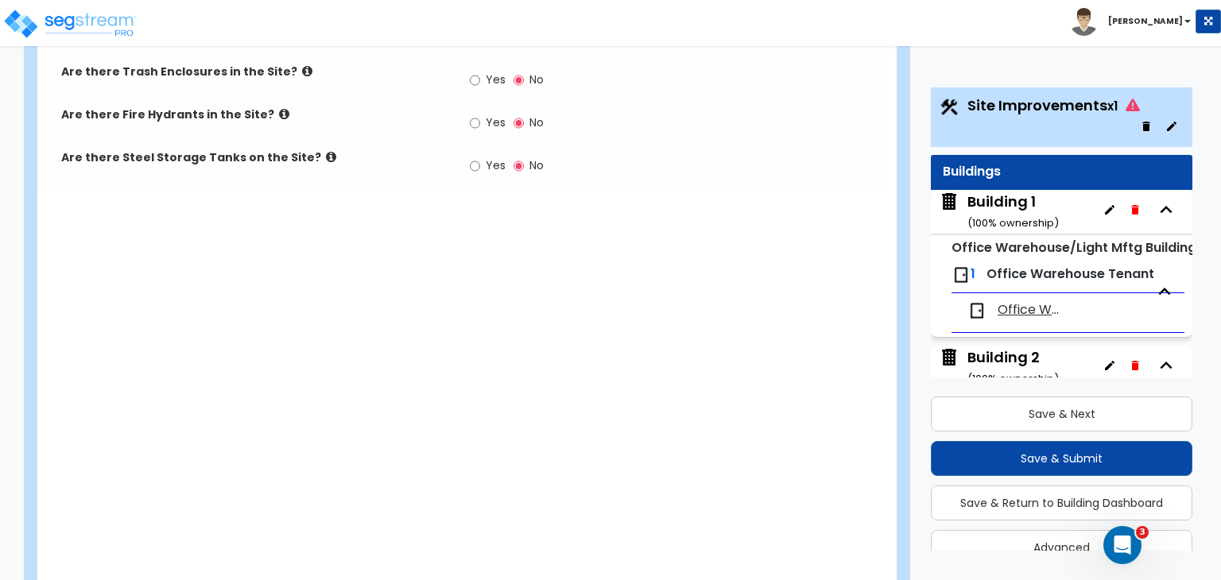
scroll to position [2455, 0]
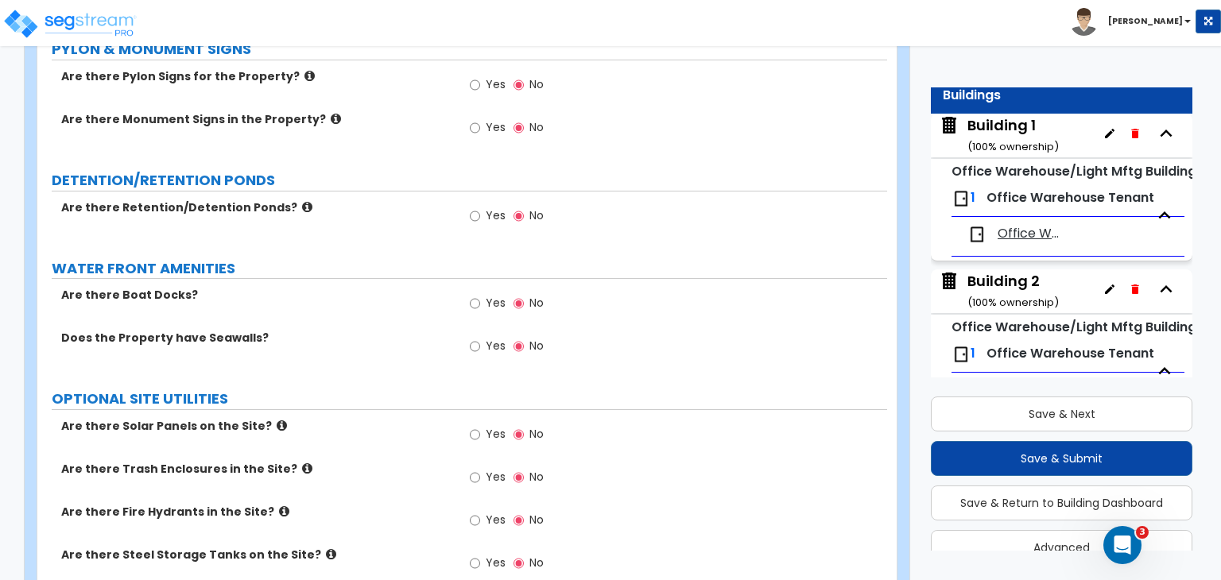
click at [1015, 287] on div "Building 1 ( 100 % ownership) Office Warehouse/Light Mftg Building 1 Office War…" at bounding box center [1062, 266] width 262 height 304
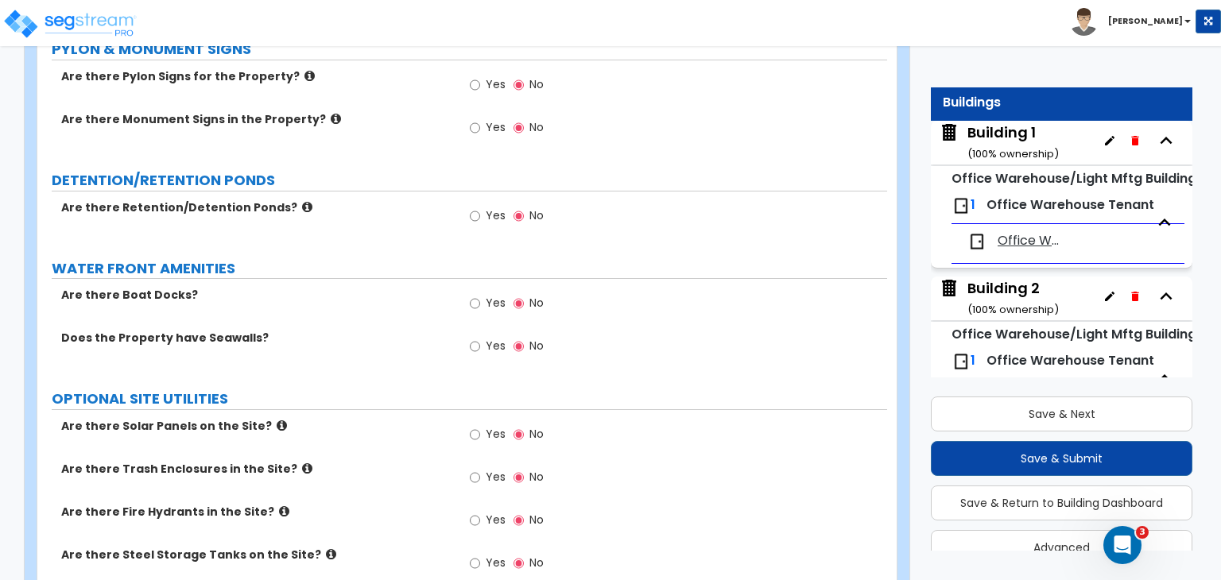
scroll to position [70, 0]
click at [1002, 297] on div "Building 2 ( 100 % ownership)" at bounding box center [1013, 297] width 91 height 41
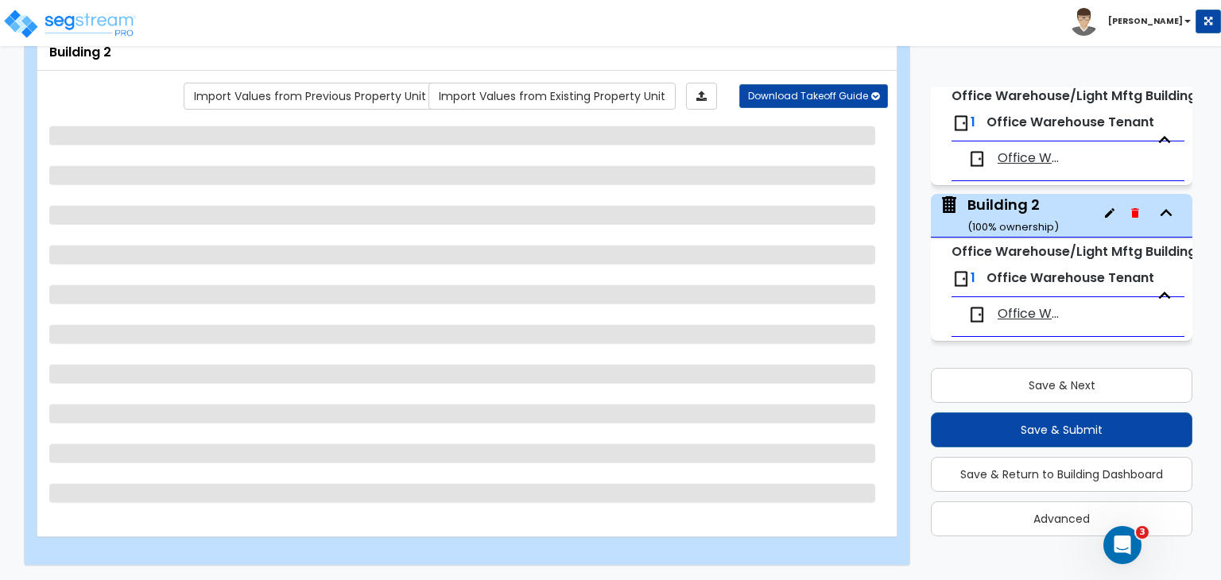
scroll to position [124, 0]
select select "2"
select select "1"
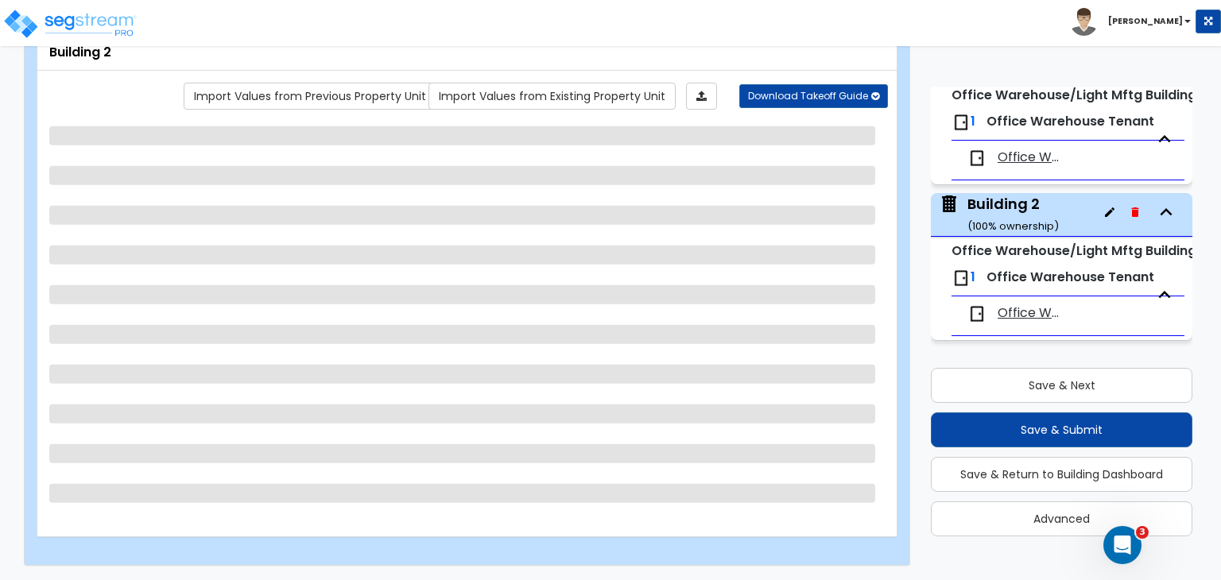
select select "2"
select select "4"
select select "1"
select select "2"
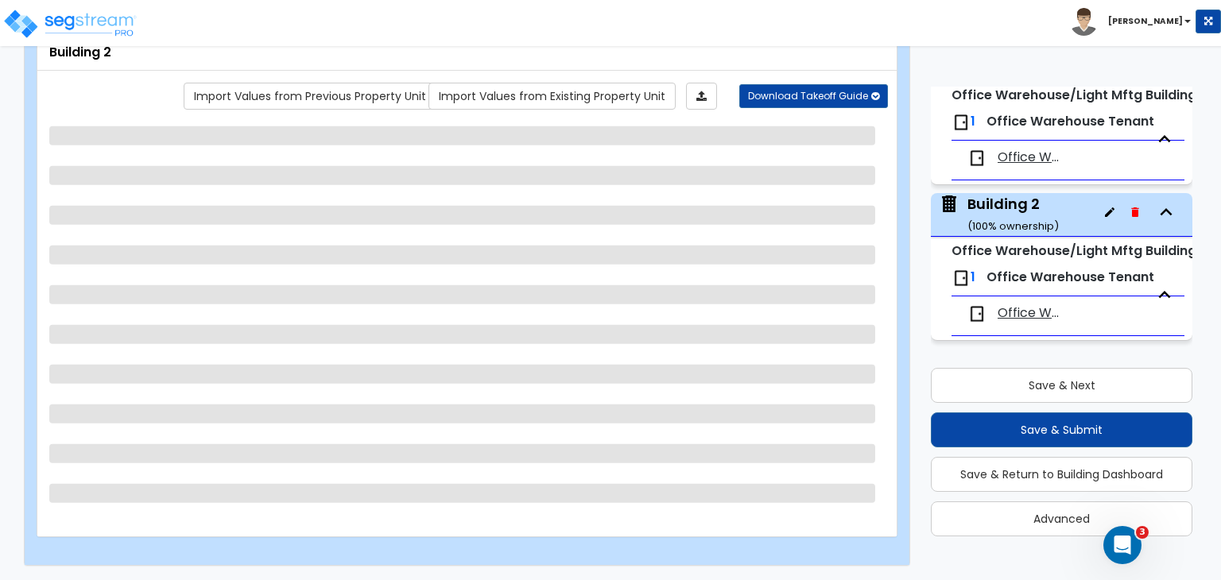
select select "2"
select select "1"
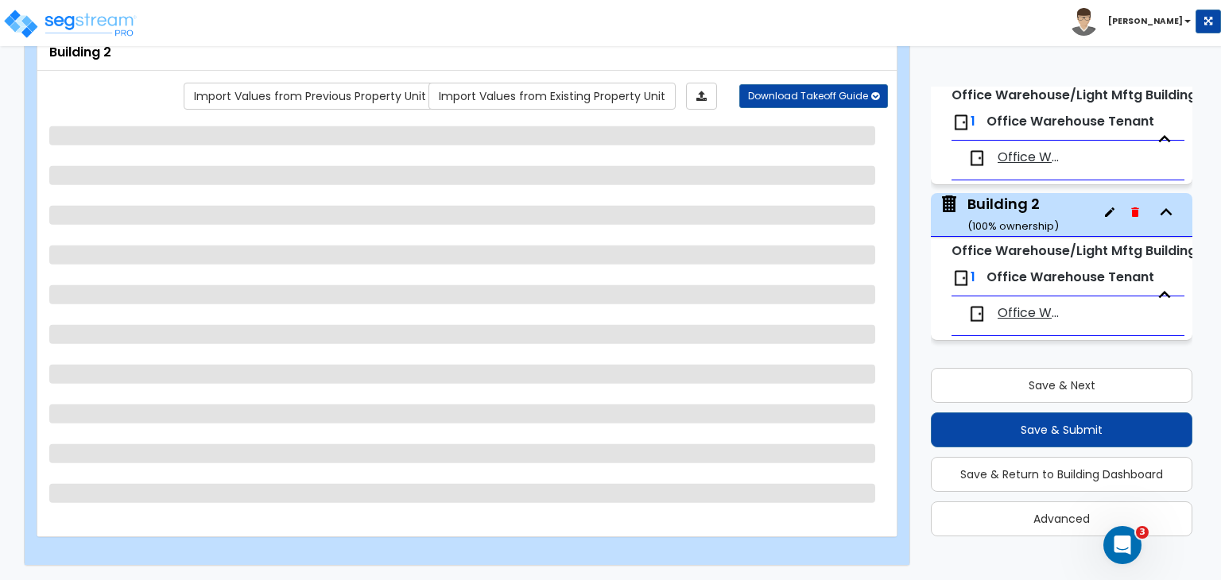
select select "1"
select select "2"
select select "1"
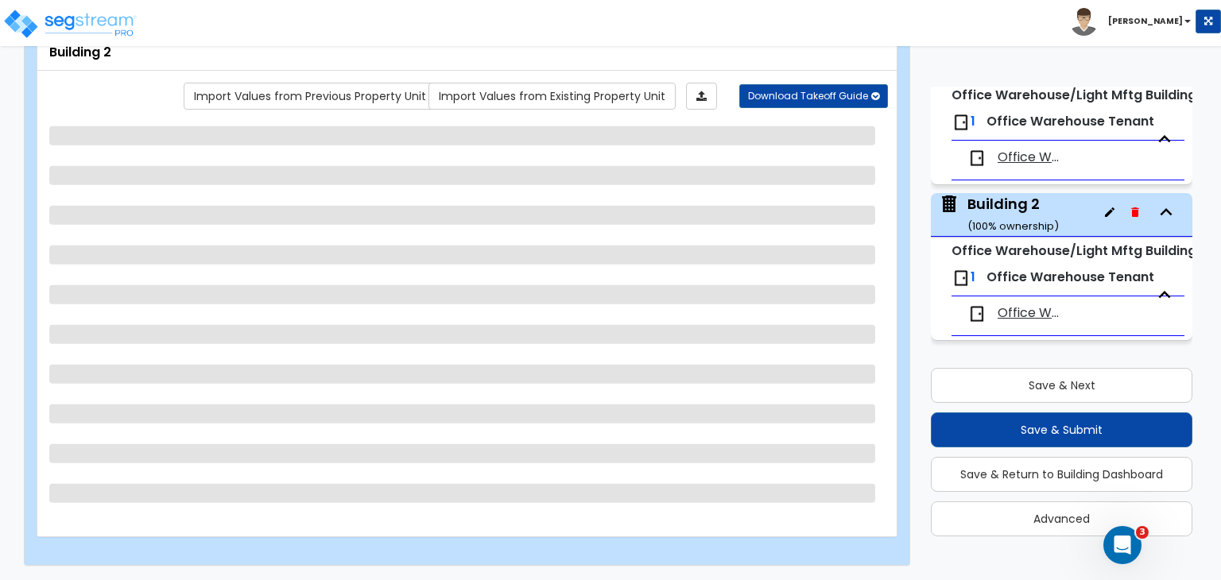
select select "1"
select select "4"
select select "2"
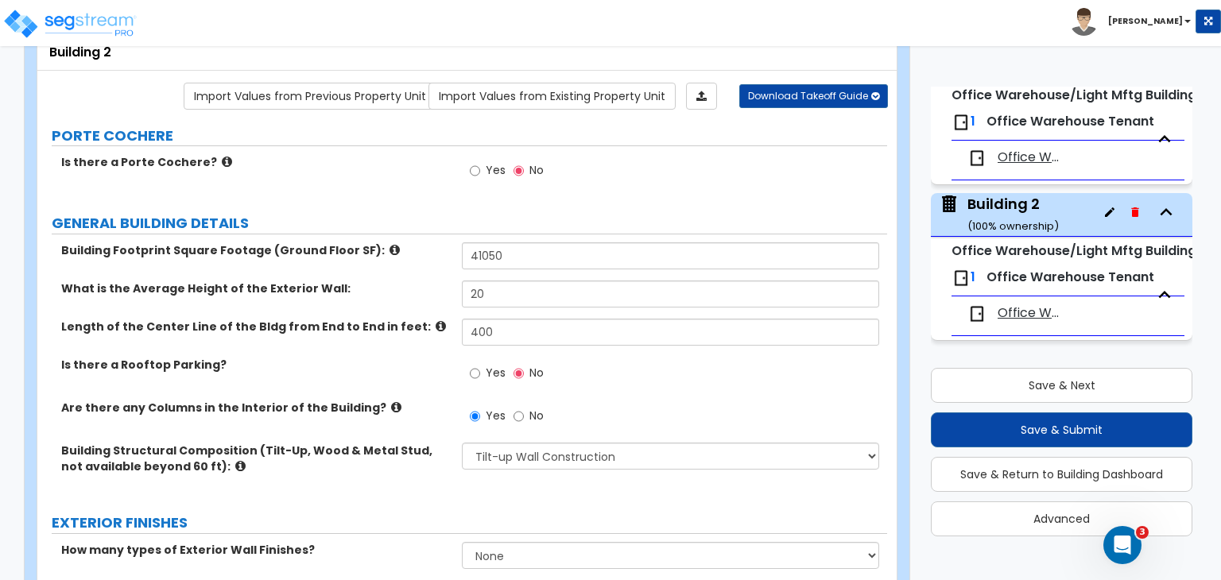
click at [433, 348] on div "Length of the Center Line of the Bldg from End to End in feet: 400" at bounding box center [462, 338] width 850 height 38
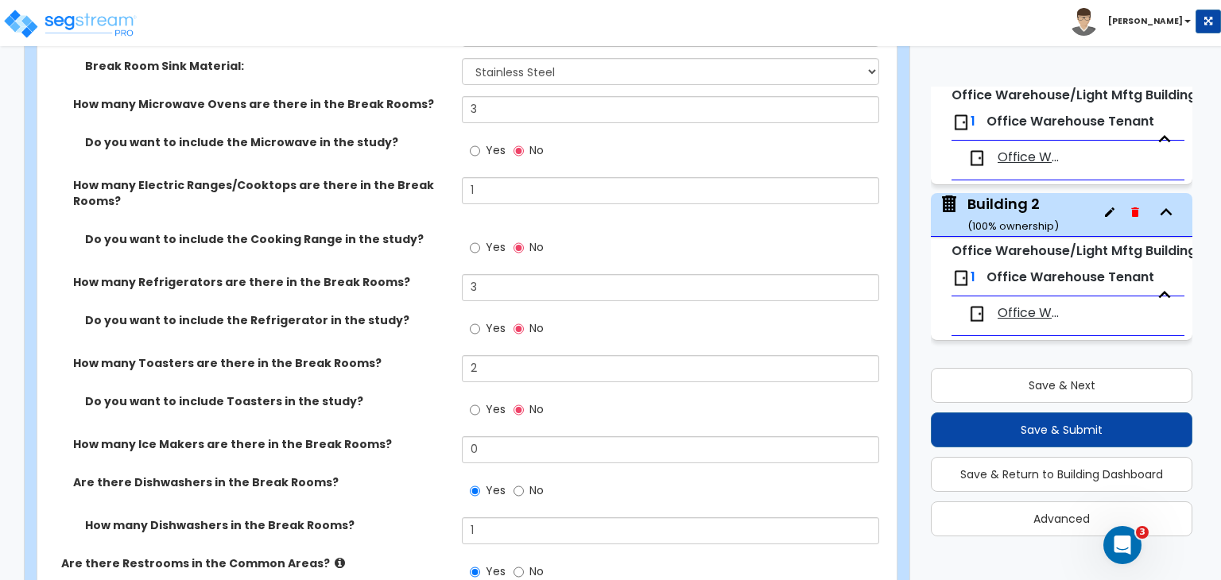
scroll to position [3740, 0]
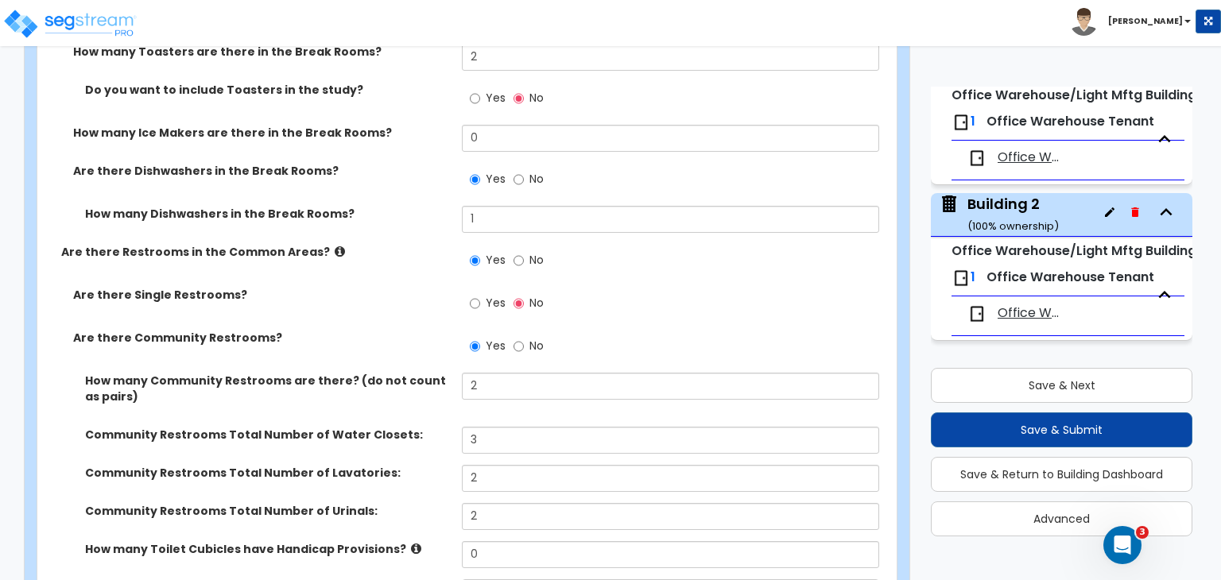
click at [426, 330] on label "Are there Community Restrooms?" at bounding box center [261, 338] width 377 height 16
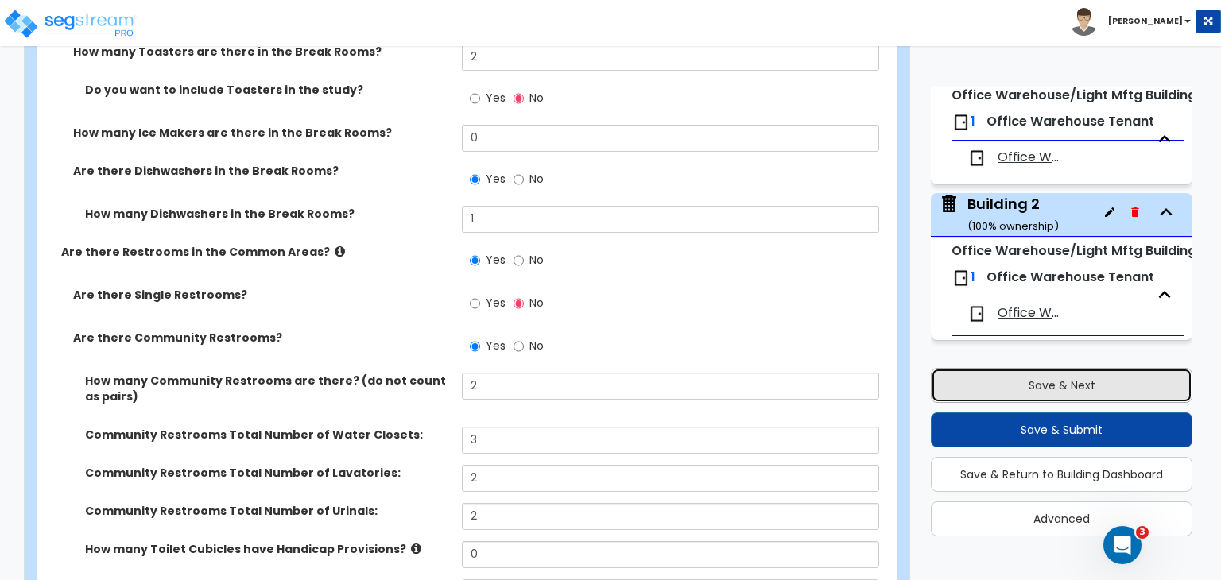
click at [980, 376] on button "Save & Next" at bounding box center [1062, 385] width 262 height 35
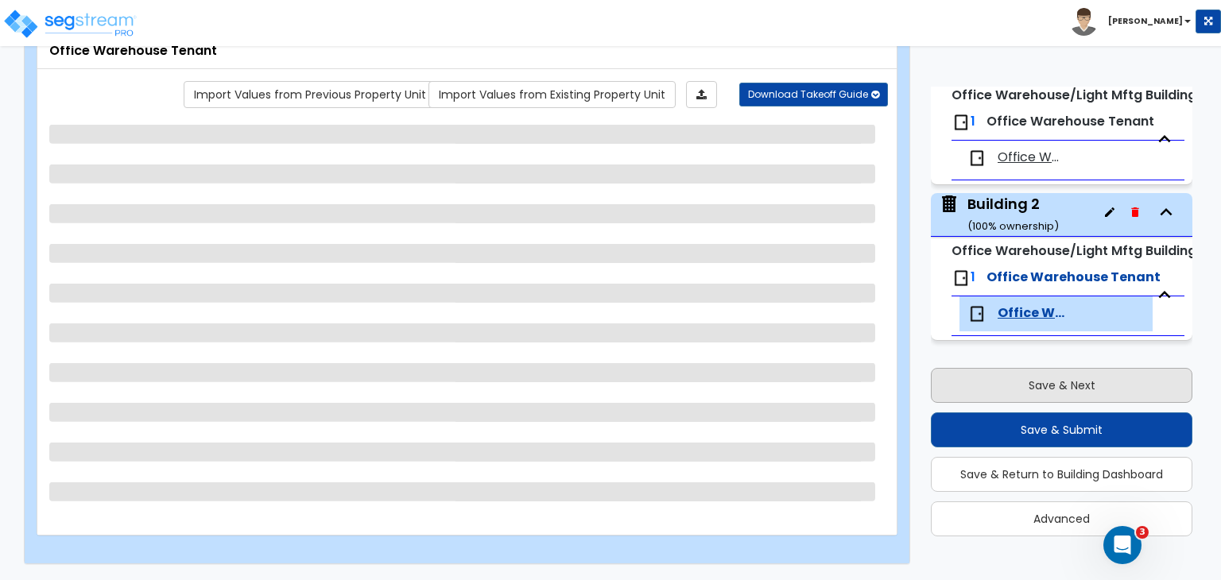
scroll to position [103, 0]
select select "1"
select select "2"
select select "1"
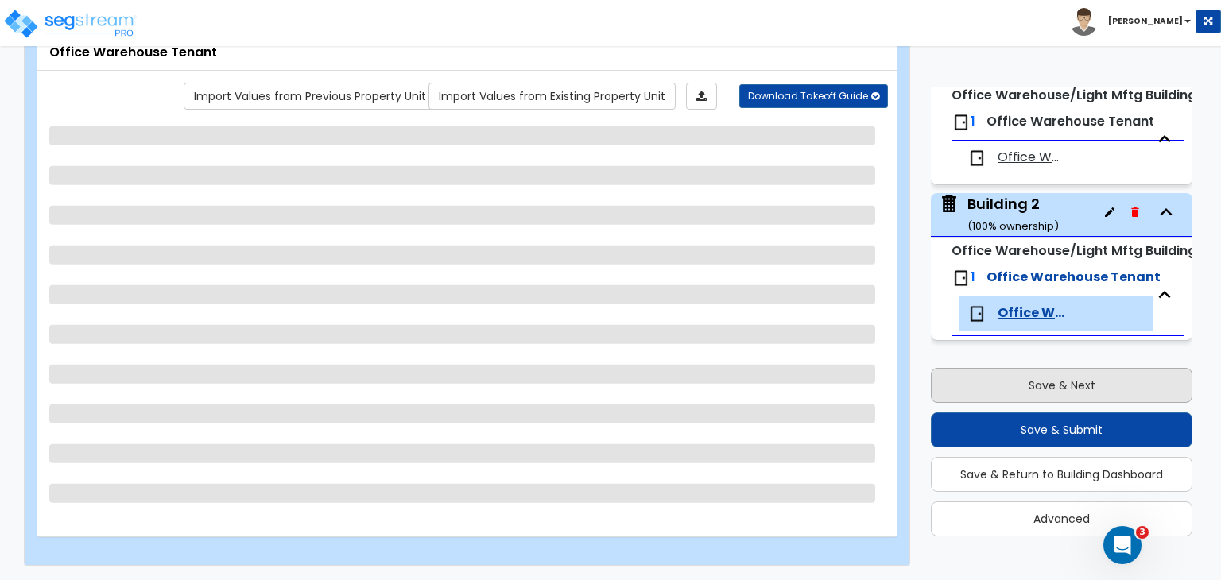
select select "1"
select select "6"
select select "2"
select select "3"
select select "5"
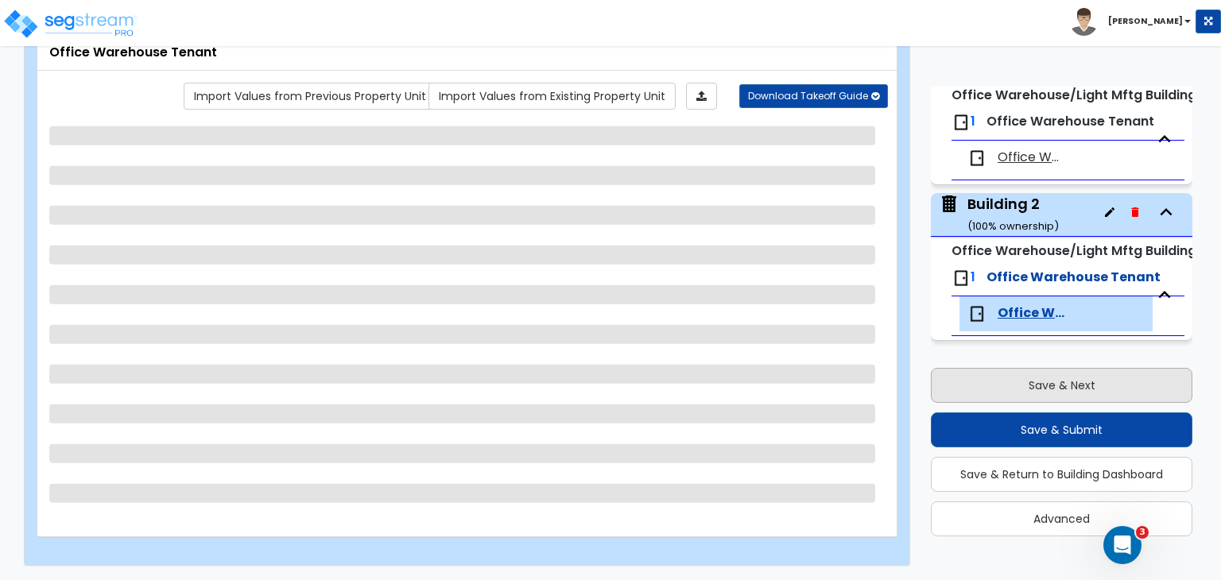
select select "3"
select select "1"
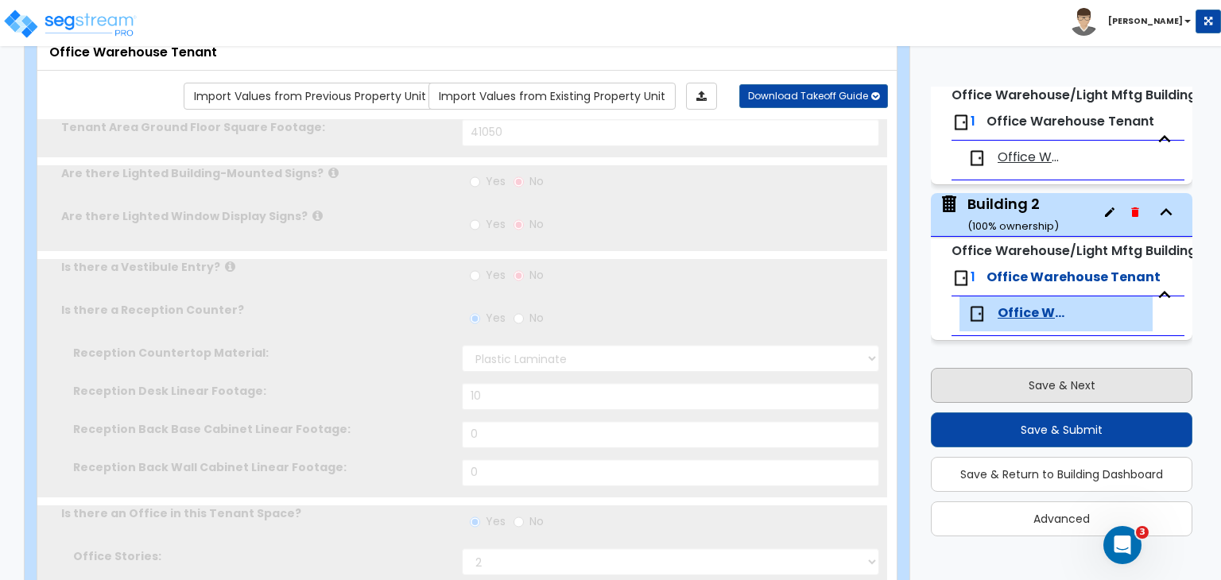
scroll to position [3740, 0]
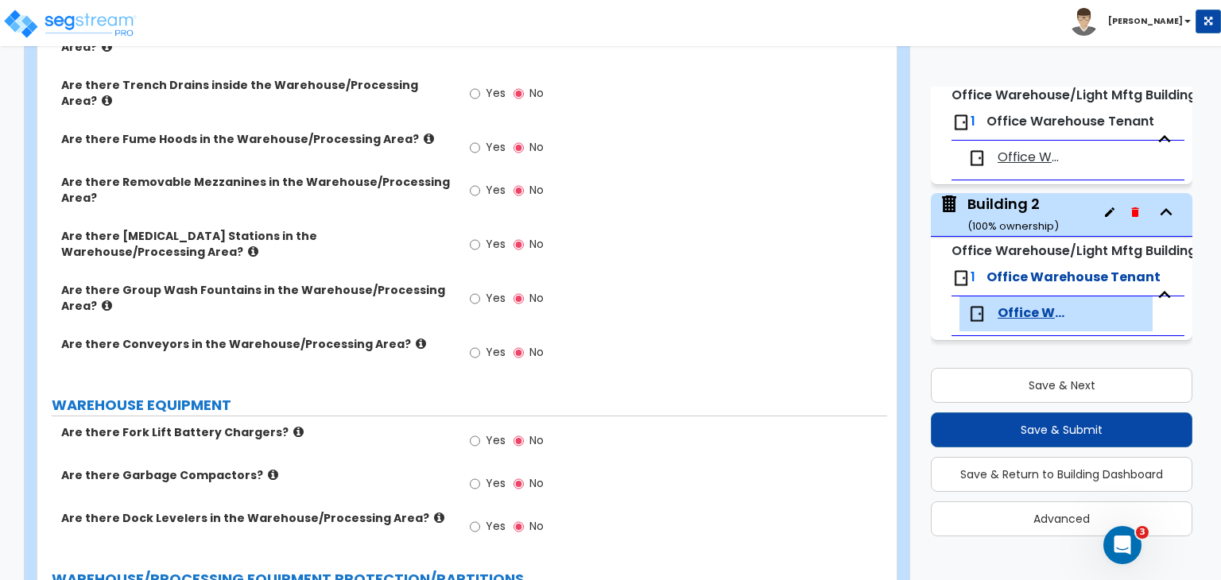
click at [431, 282] on label "Are there Group Wash Fountains in the Warehouse/Processing Area?" at bounding box center [255, 298] width 389 height 32
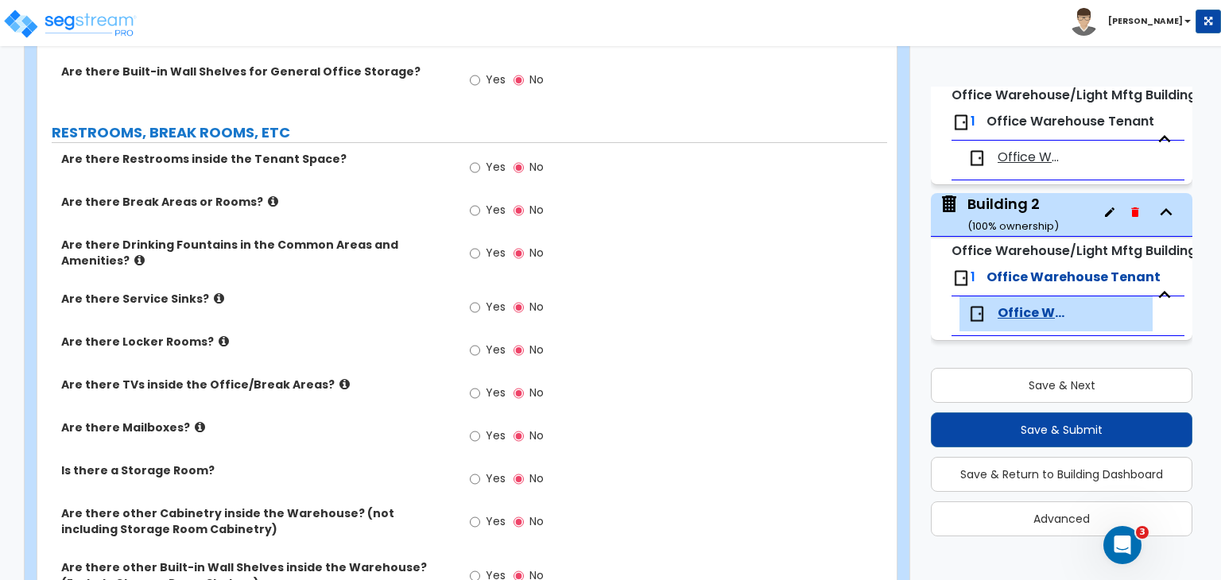
scroll to position [2497, 0]
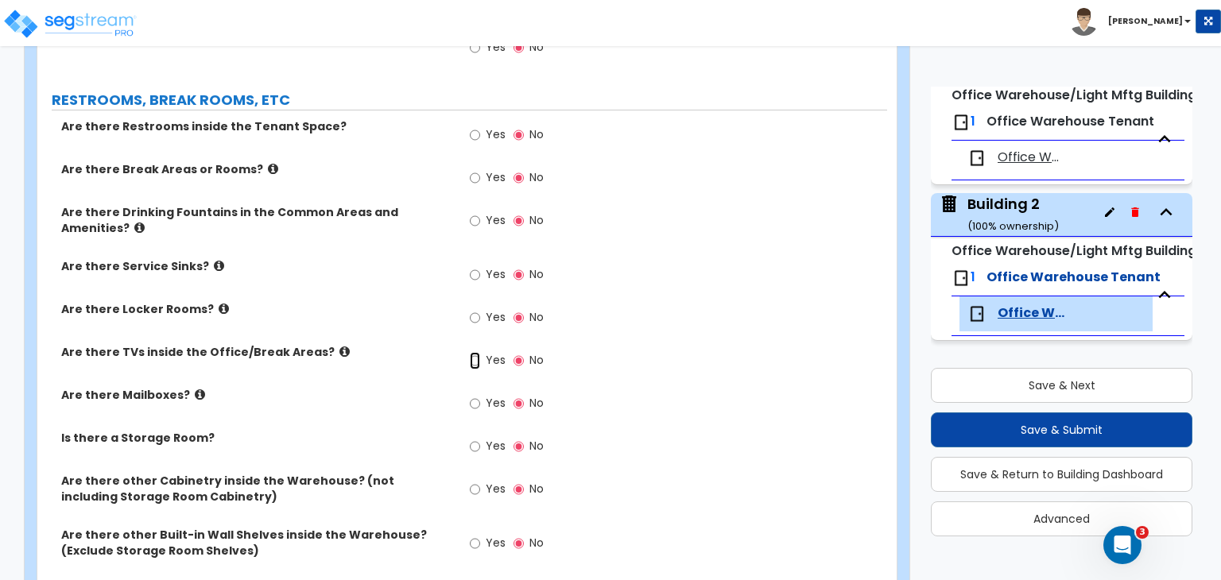
click at [475, 352] on input "Yes" at bounding box center [475, 360] width 10 height 17
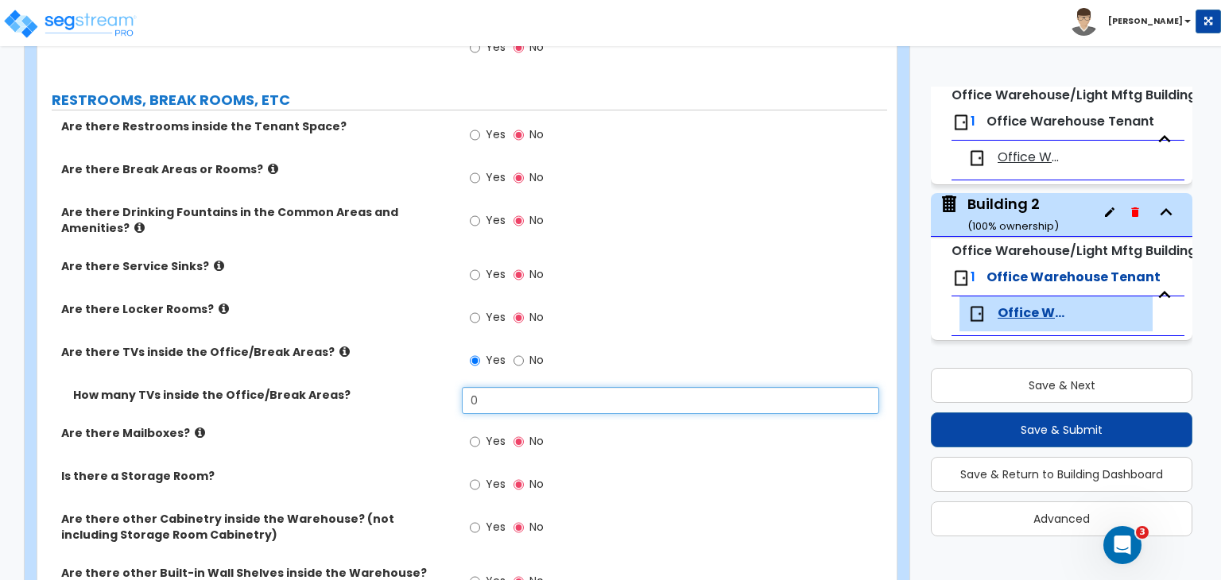
drag, startPoint x: 495, startPoint y: 370, endPoint x: 402, endPoint y: 358, distance: 93.8
click at [402, 387] on div "How many TVs inside the Office/Break Areas? 0" at bounding box center [462, 406] width 850 height 38
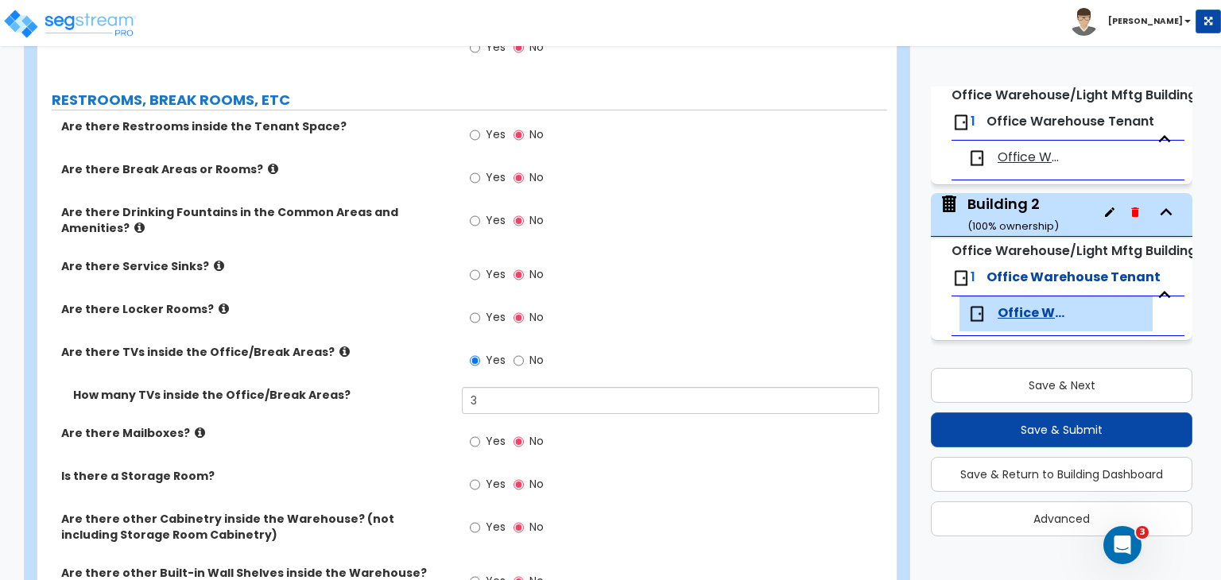
click at [402, 387] on label "How many TVs inside the Office/Break Areas?" at bounding box center [261, 395] width 377 height 16
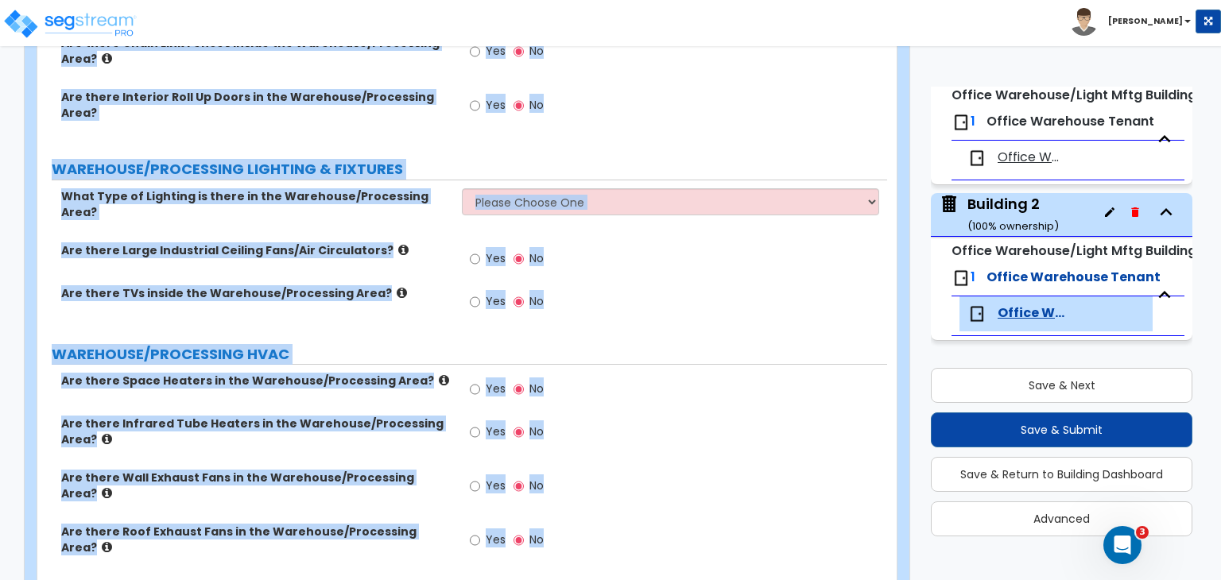
scroll to position [4892, 0]
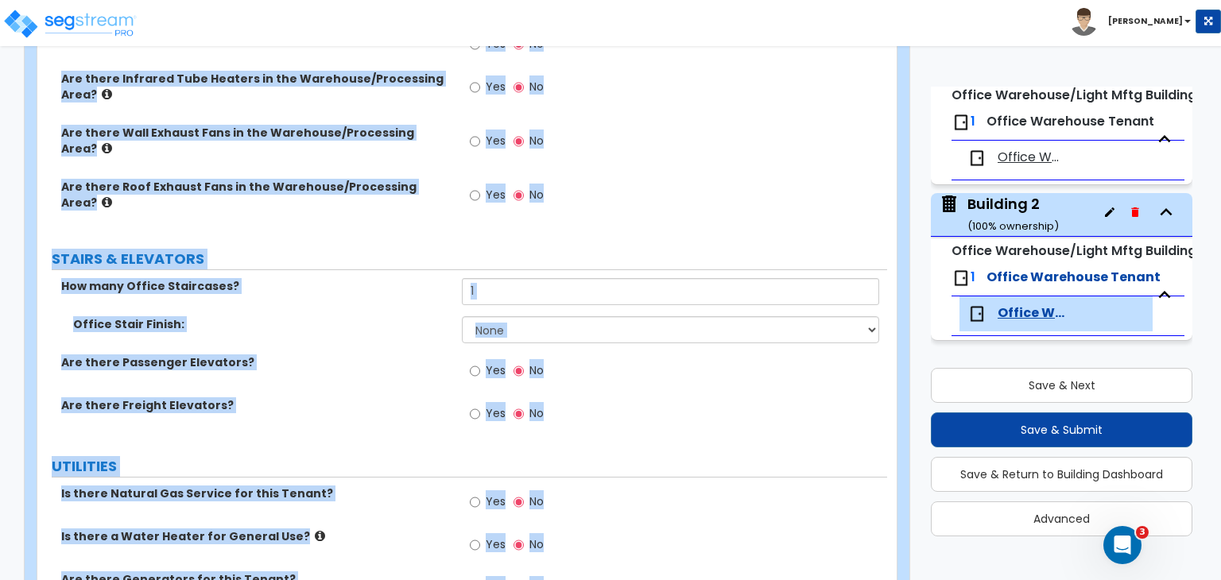
drag, startPoint x: 51, startPoint y: 142, endPoint x: 864, endPoint y: 617, distance: 942.2
copy div "PROCESSING EQUIPMENT How many 120V Receptacles are used for Manufacturing Equip…"
click at [371, 398] on label "Are there Freight Elevators?" at bounding box center [255, 406] width 389 height 16
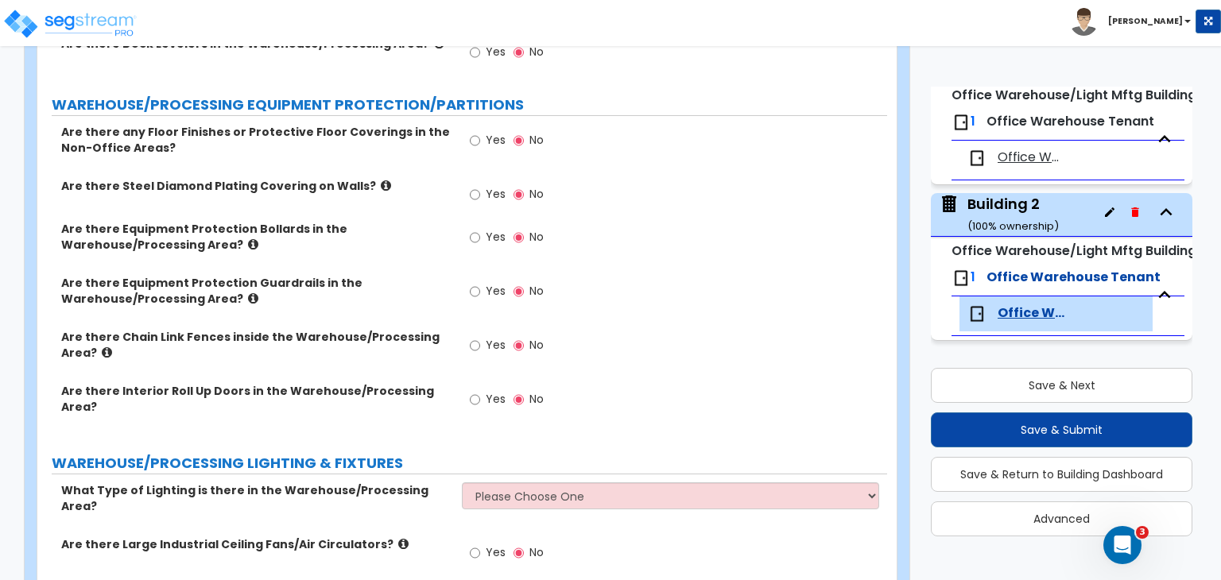
scroll to position [4252, 0]
click at [473, 230] on input "Yes" at bounding box center [475, 238] width 10 height 17
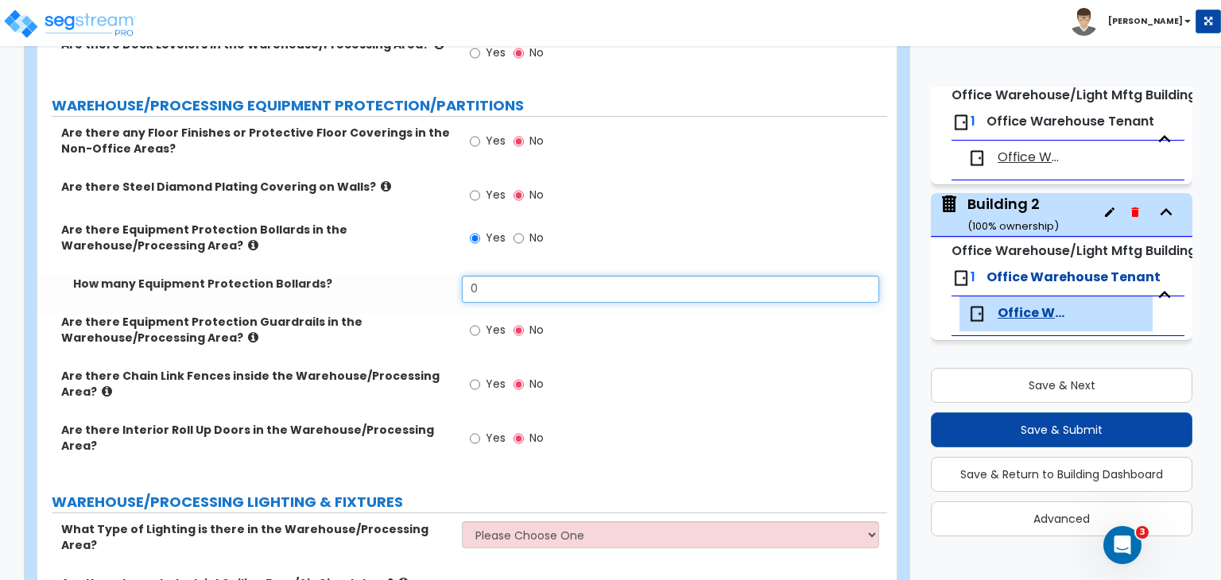
drag, startPoint x: 495, startPoint y: 227, endPoint x: 437, endPoint y: 228, distance: 58.1
click at [437, 276] on div "How many Equipment Protection Bollards? 0" at bounding box center [462, 295] width 850 height 38
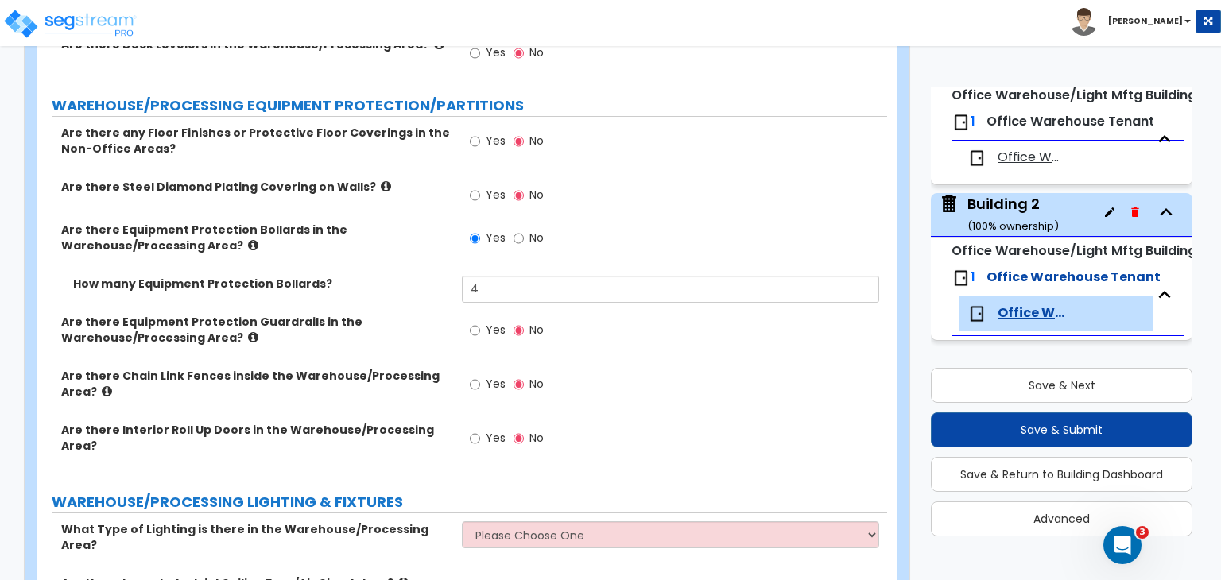
click at [437, 276] on label "How many Equipment Protection Bollards?" at bounding box center [261, 284] width 377 height 16
click at [398, 276] on label "How many Equipment Protection Bollards?" at bounding box center [261, 284] width 377 height 16
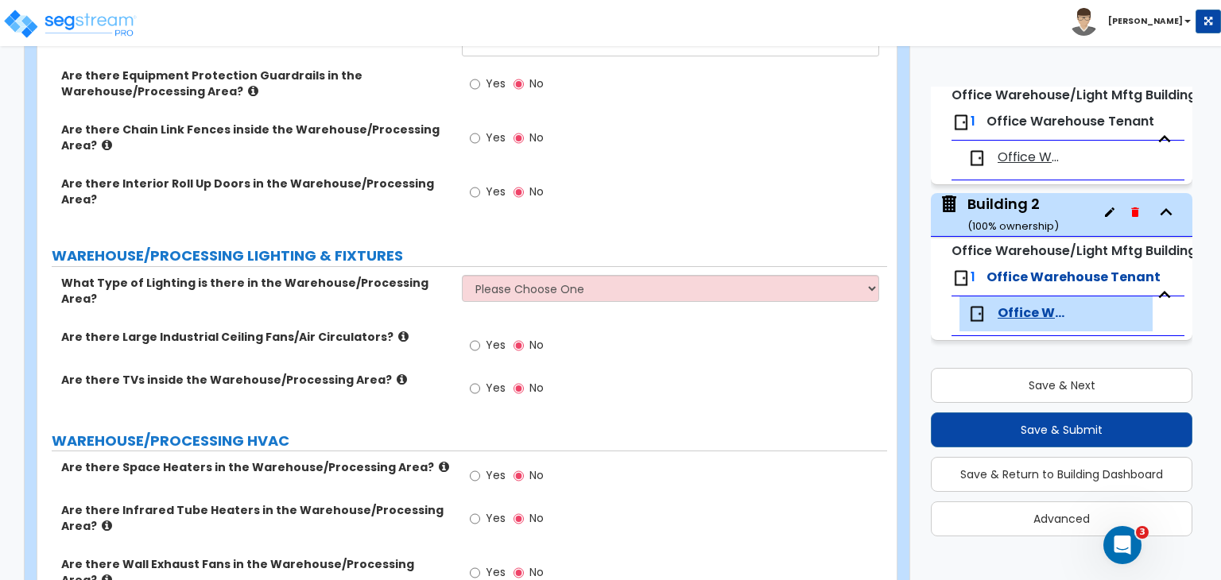
scroll to position [4504, 0]
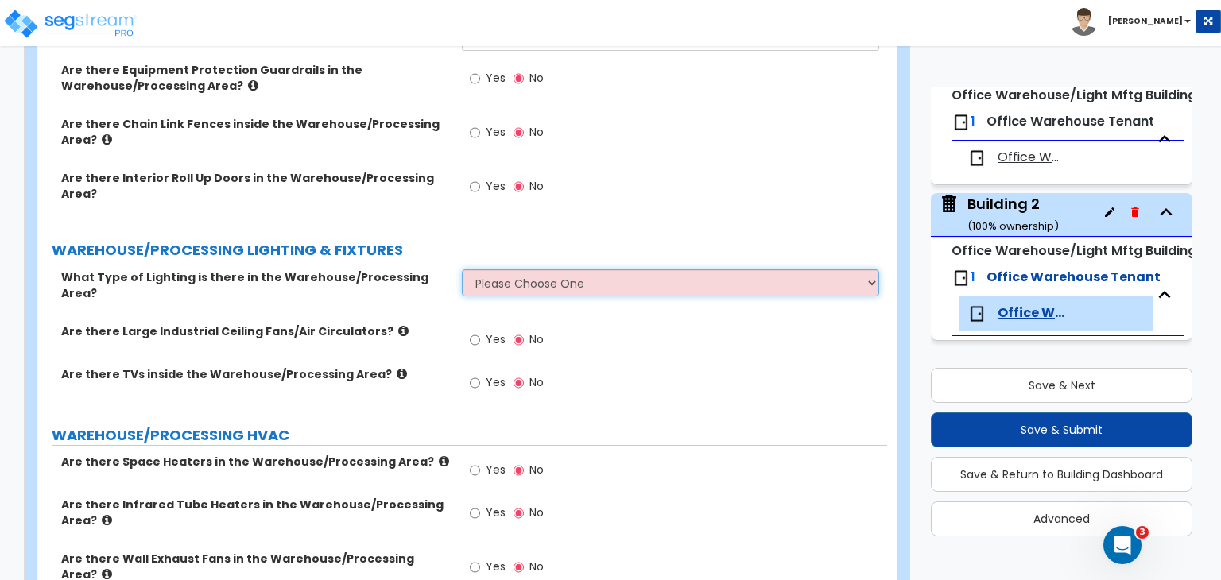
click at [515, 270] on select "Please Choose One High Bay Round Fixtures High Bay Fluorescent Tube Lighting Hi…" at bounding box center [670, 283] width 417 height 27
click at [462, 270] on select "Please Choose One High Bay Round Fixtures High Bay Fluorescent Tube Lighting Hi…" at bounding box center [670, 283] width 417 height 27
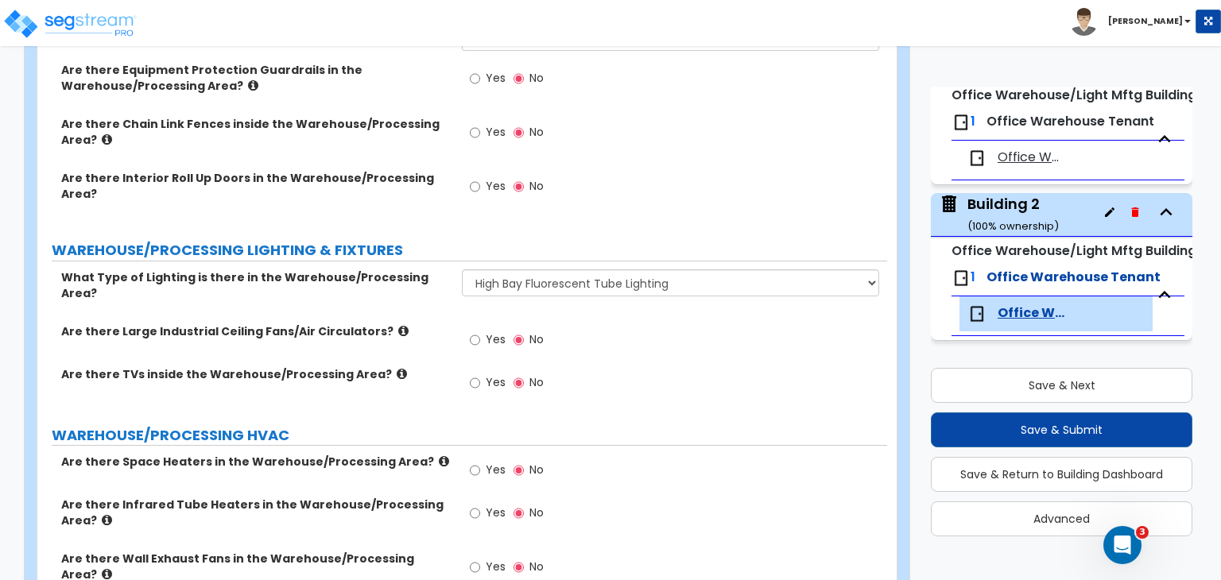
click at [439, 270] on label "What Type of Lighting is there in the Warehouse/Processing Area?" at bounding box center [255, 286] width 389 height 32
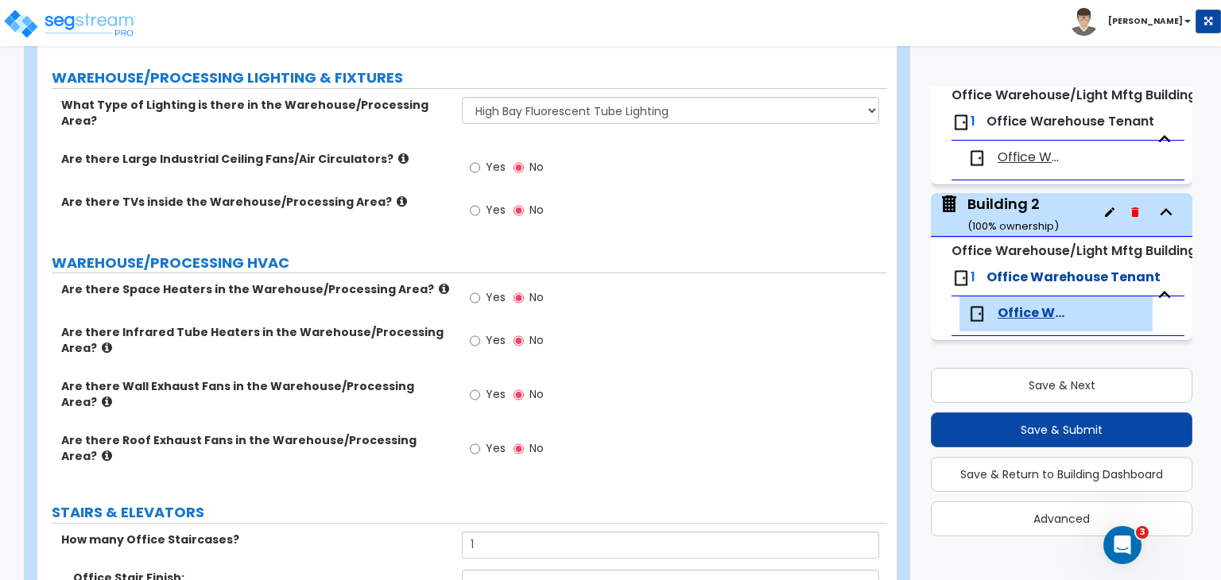
scroll to position [4763, 0]
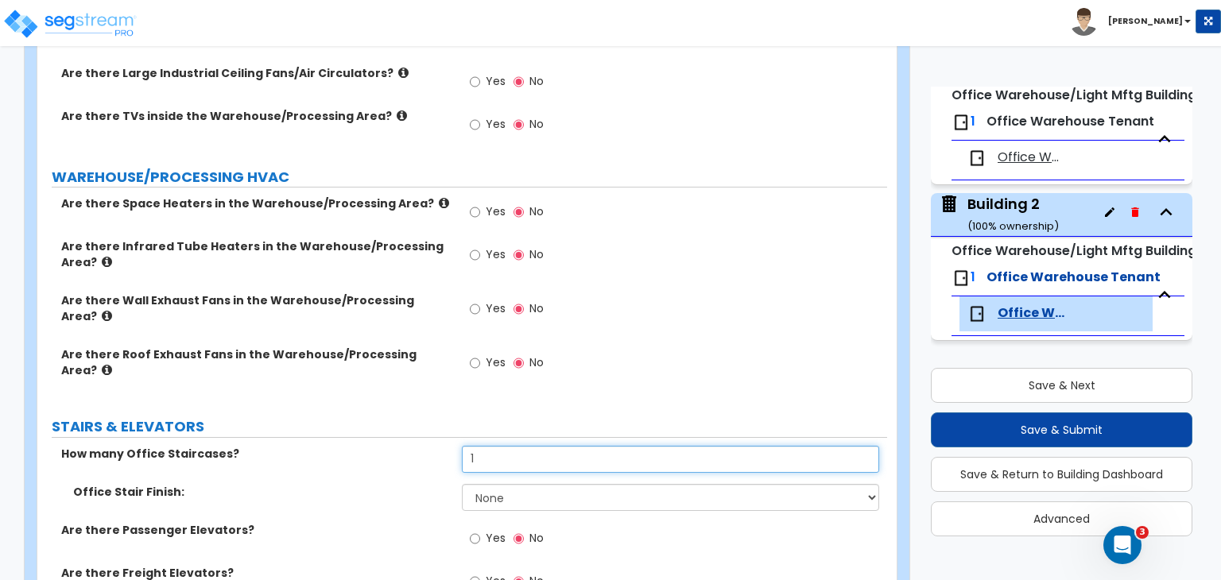
click at [490, 446] on input "1" at bounding box center [670, 459] width 417 height 27
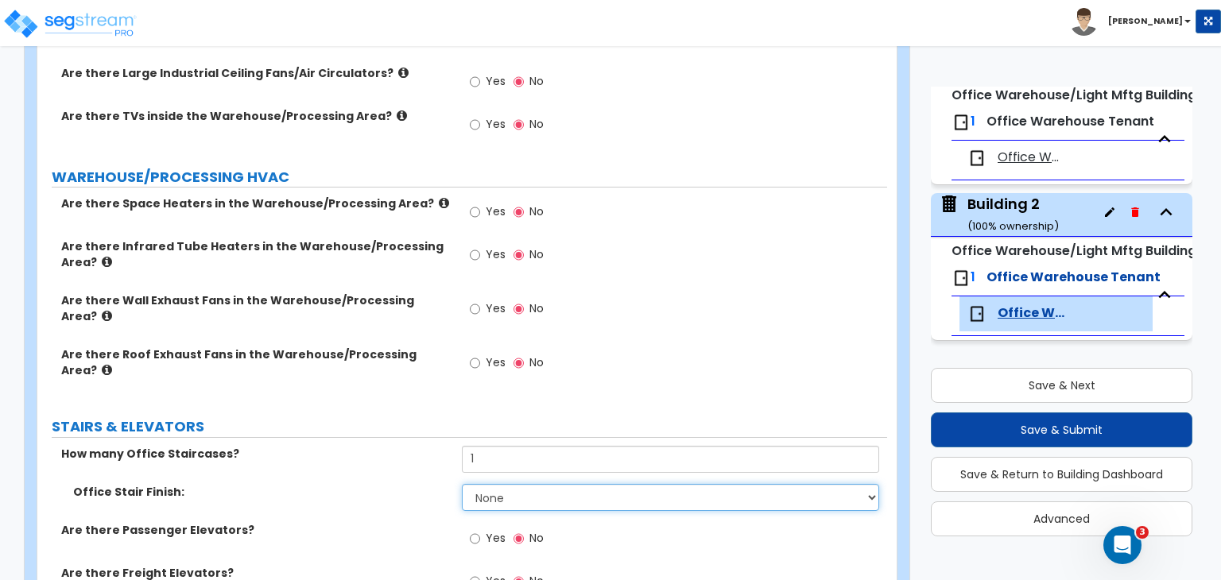
click at [490, 484] on select "None Tile Wood Laminate VCT Sheet Carpet Sheet Vinyl Carpet Tile" at bounding box center [670, 497] width 417 height 27
click at [462, 484] on select "None Tile Wood Laminate VCT Sheet Carpet Sheet Vinyl Carpet Tile" at bounding box center [670, 497] width 417 height 27
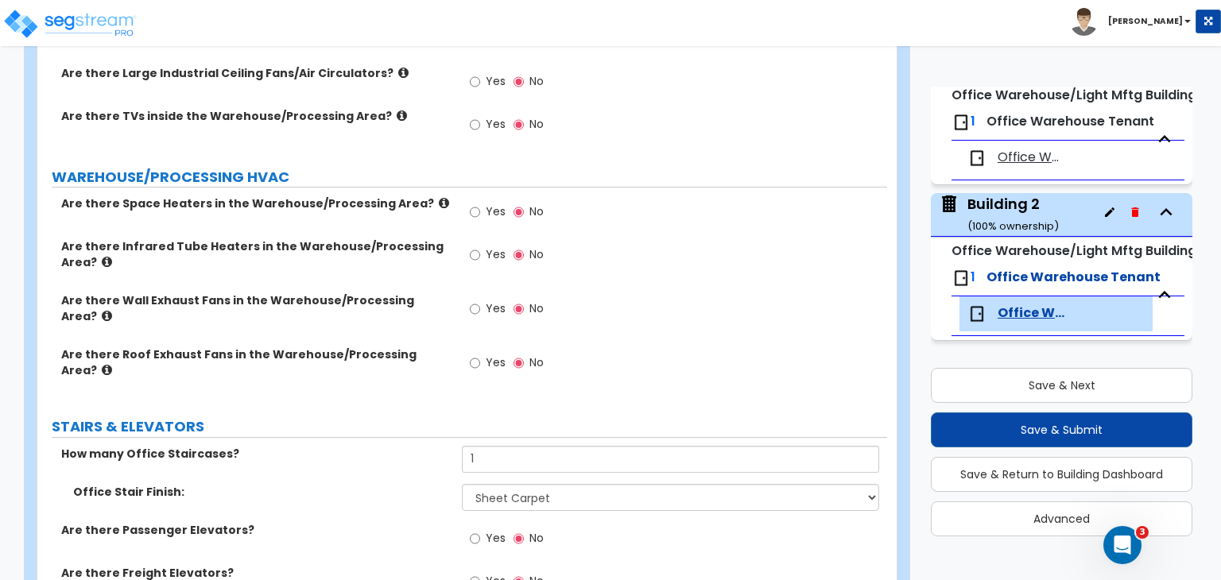
click at [371, 484] on div "Office Stair Finish: None Tile Wood Laminate VCT Sheet Carpet Sheet Vinyl Carpe…" at bounding box center [462, 503] width 850 height 38
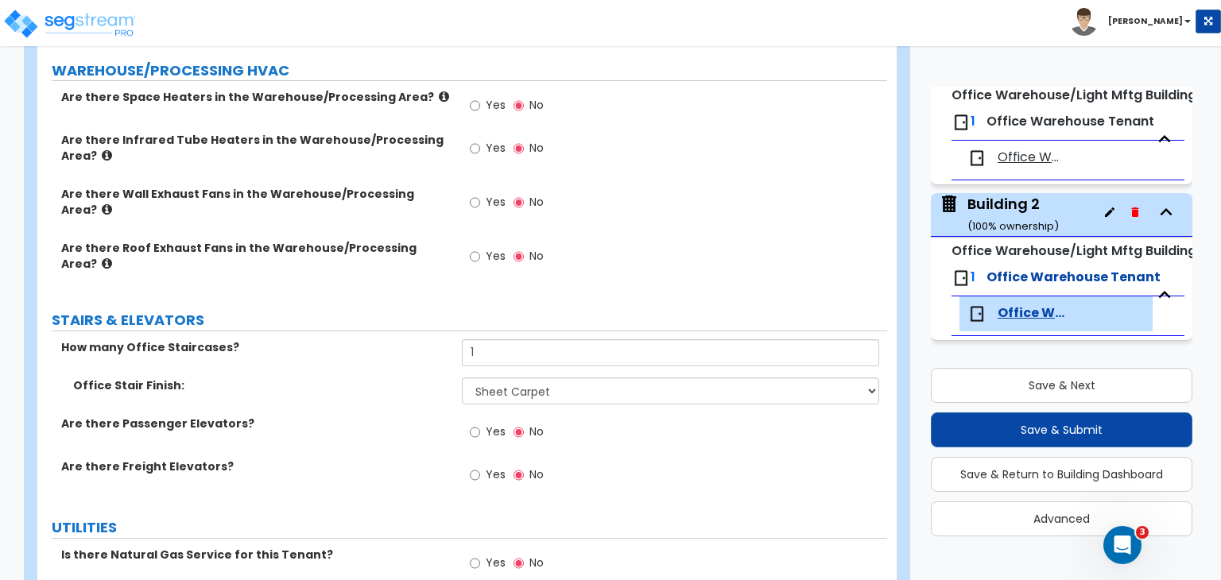
scroll to position [4930, 0]
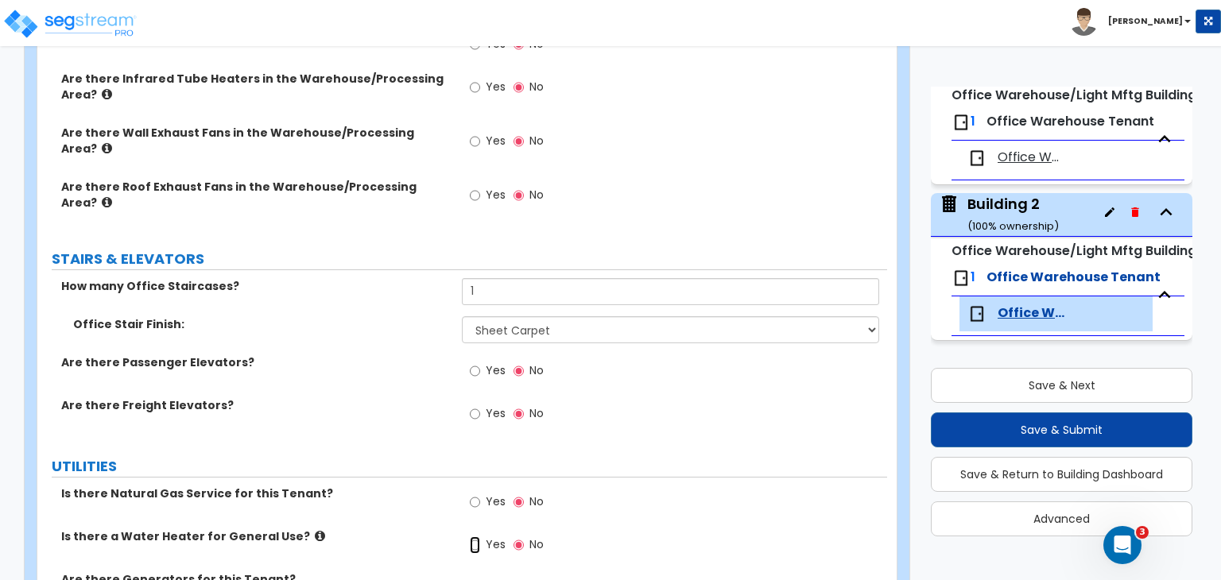
click at [475, 537] on input "Yes" at bounding box center [475, 545] width 10 height 17
click at [502, 572] on select "Please Choose One Gas Electric" at bounding box center [670, 585] width 417 height 27
click at [462, 572] on select "Please Choose One Gas Electric" at bounding box center [670, 585] width 417 height 27
click at [407, 529] on label "Is there a Water Heater for General Use?" at bounding box center [255, 537] width 389 height 16
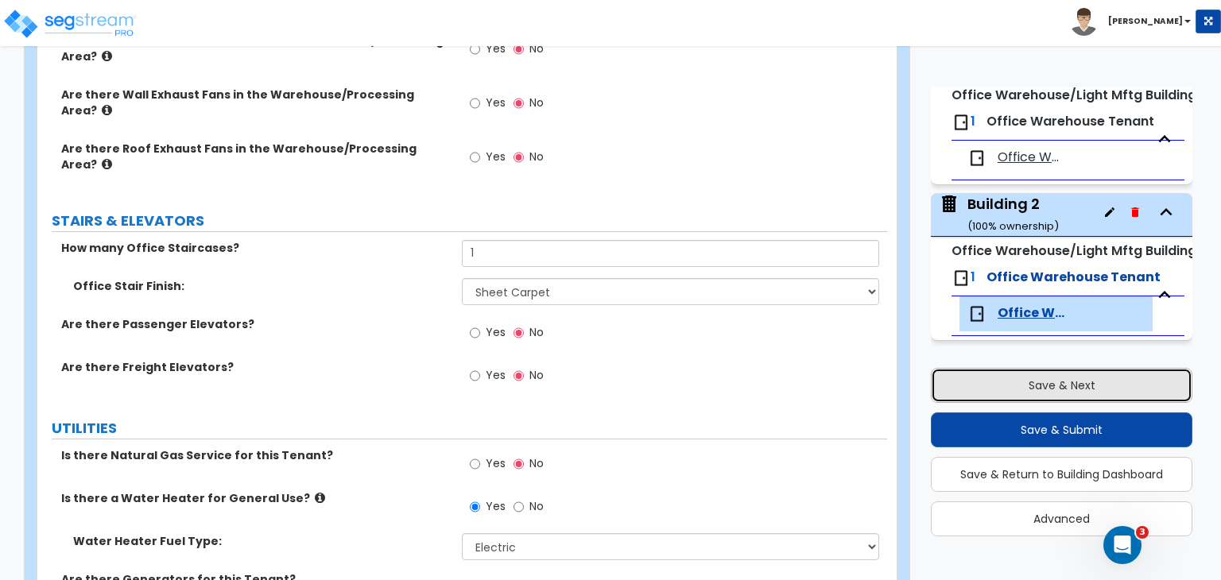
click at [968, 389] on button "Save & Next" at bounding box center [1062, 385] width 262 height 35
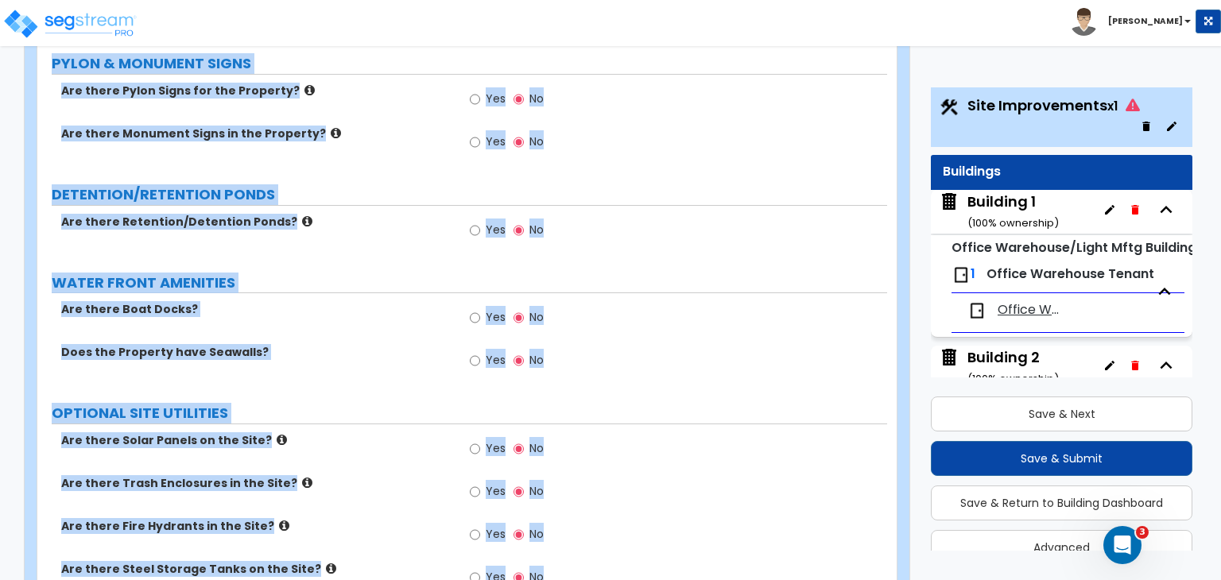
scroll to position [2455, 0]
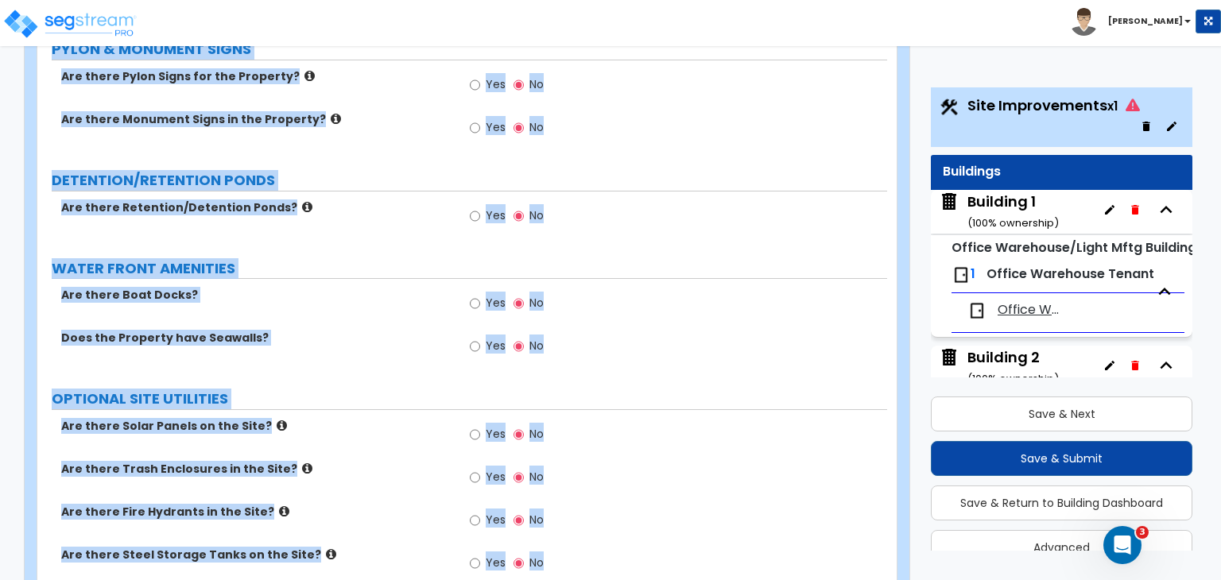
drag, startPoint x: 49, startPoint y: 328, endPoint x: 1046, endPoint y: 617, distance: 1038.7
click at [361, 287] on div "Are there Boat Docks? Yes No" at bounding box center [462, 308] width 850 height 43
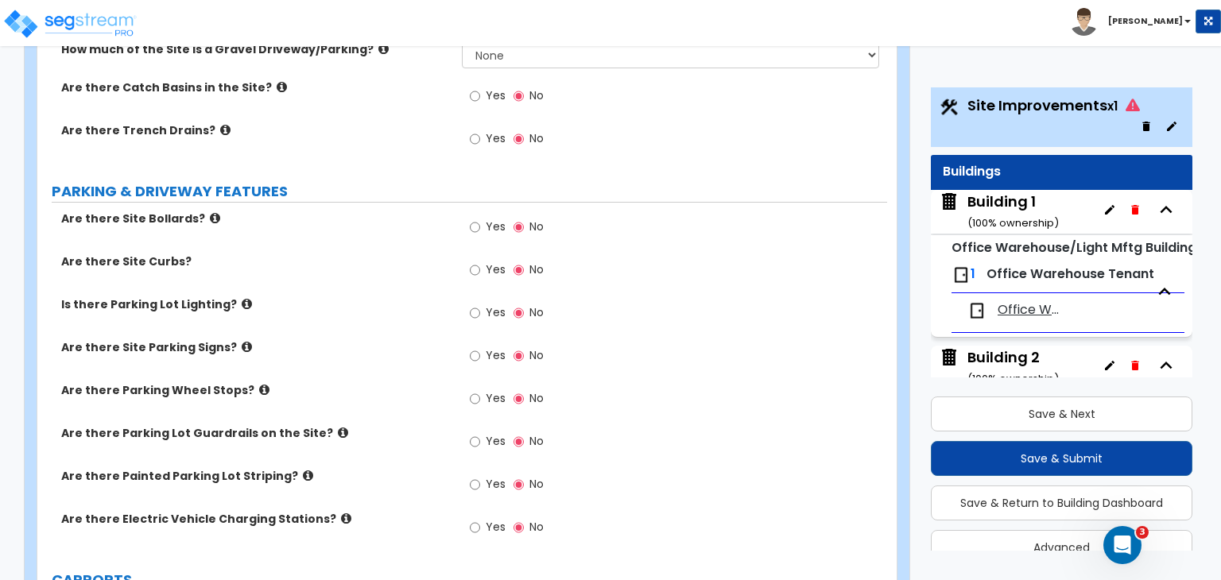
scroll to position [0, 0]
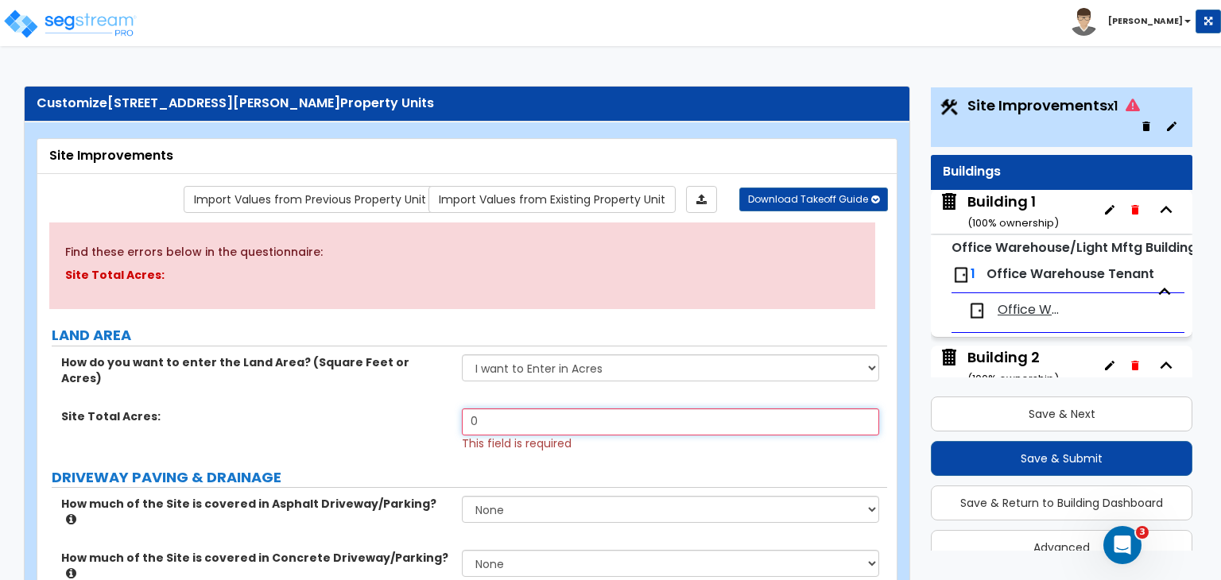
drag, startPoint x: 504, startPoint y: 408, endPoint x: 425, endPoint y: 390, distance: 81.4
click at [425, 390] on div "How do you want to enter the Land Area? (Square Feet or Acres) I want to Enter …" at bounding box center [462, 403] width 826 height 97
click at [432, 426] on div "Site Total Acres: 4.6 This field is required" at bounding box center [462, 430] width 850 height 43
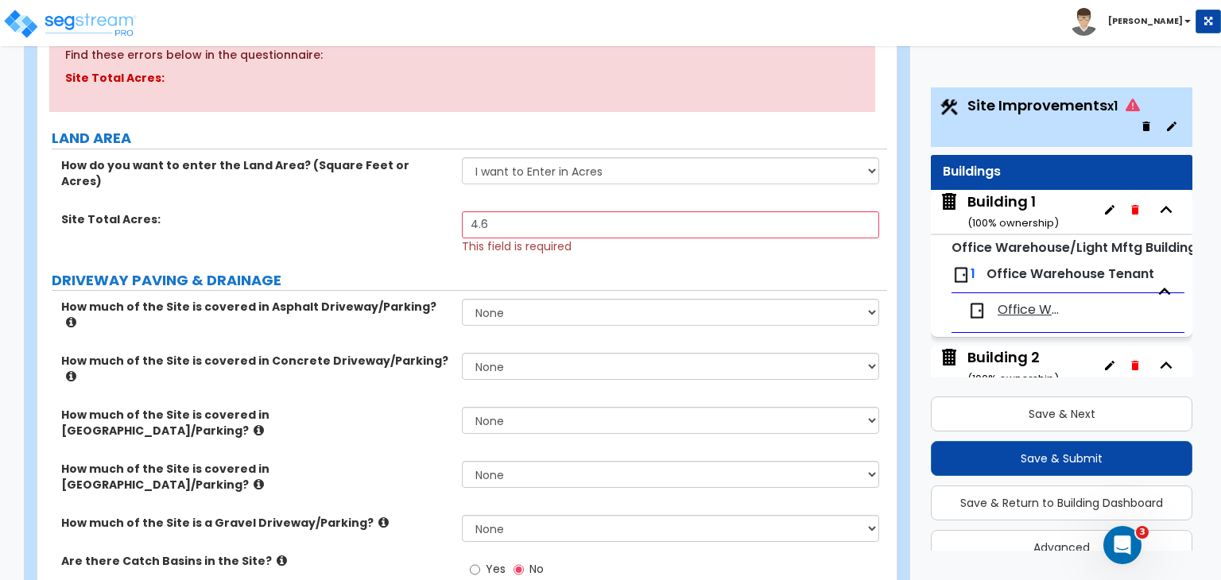
scroll to position [226, 0]
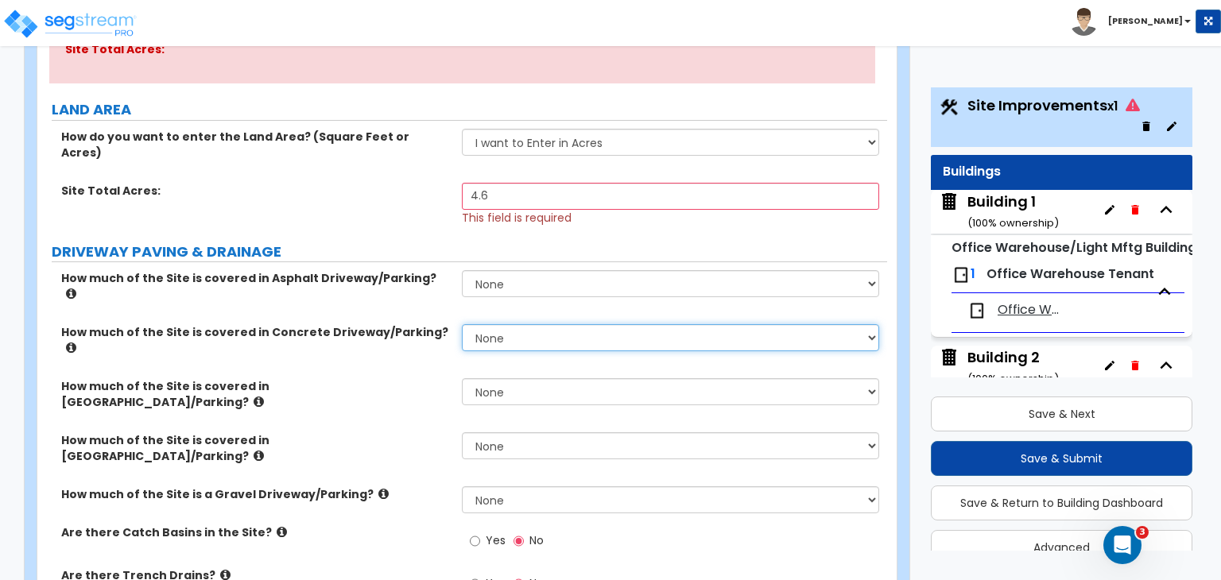
click at [518, 324] on select "None I want to Enter an Approximate Percentage I want to Enter the Square Foota…" at bounding box center [670, 337] width 417 height 27
click at [462, 324] on select "None I want to Enter an Approximate Percentage I want to Enter the Square Foota…" at bounding box center [670, 337] width 417 height 27
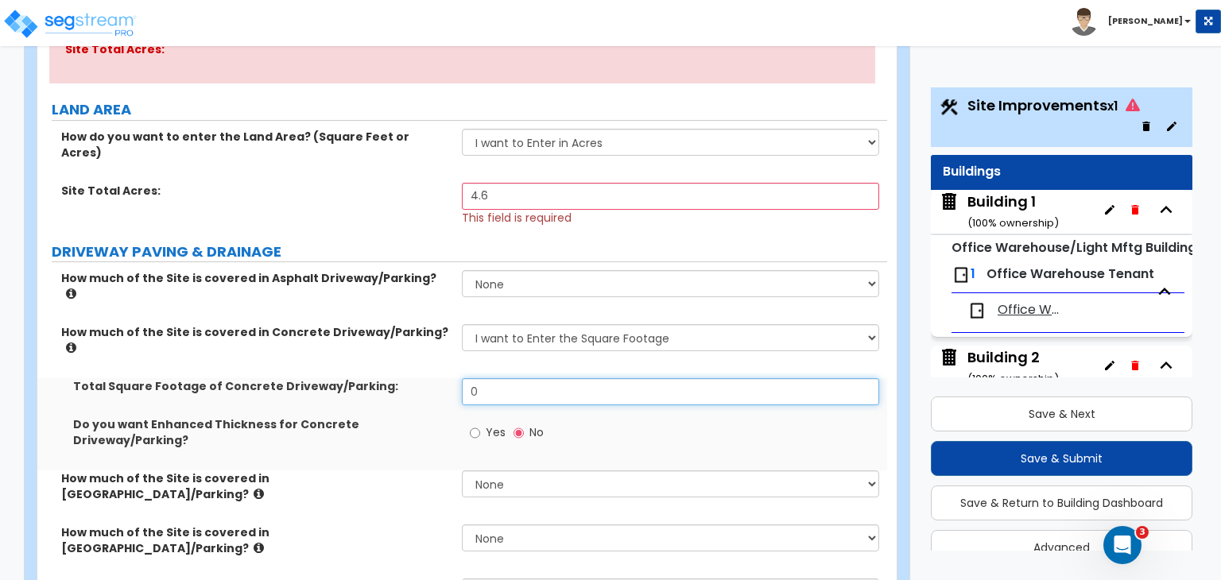
drag, startPoint x: 322, startPoint y: 324, endPoint x: 304, endPoint y: 325, distance: 18.4
click at [304, 325] on div "How much of the Site is covered in Asphalt Driveway/Parking? None I want to Ent…" at bounding box center [462, 486] width 826 height 433
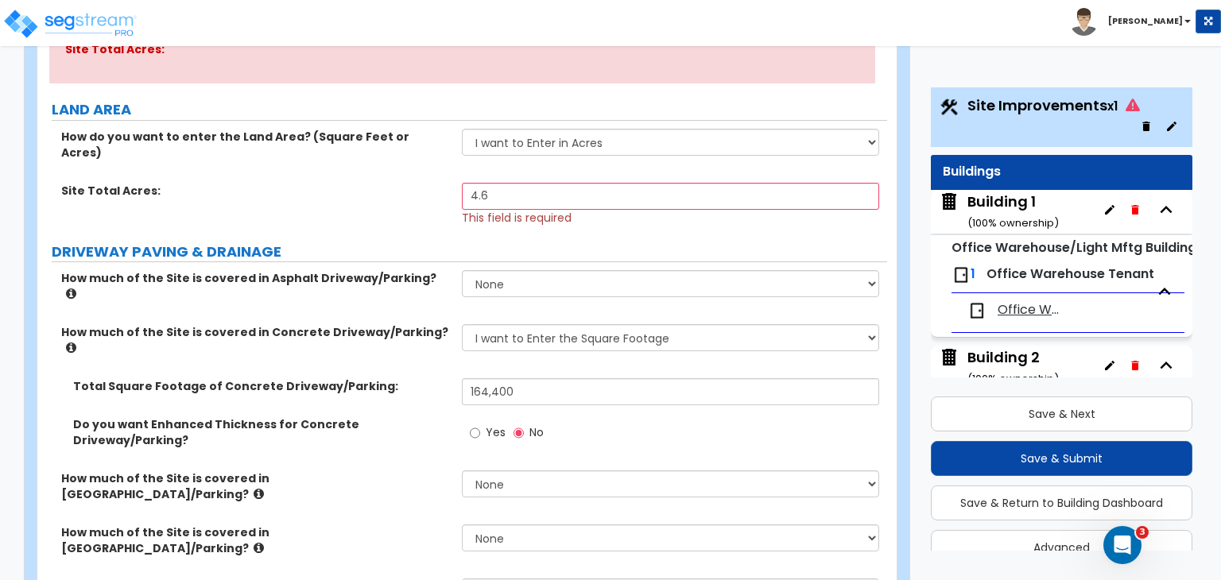
click at [417, 378] on label "Total Square Footage of Concrete Driveway/Parking:" at bounding box center [261, 386] width 377 height 16
click at [429, 378] on label "Total Square Footage of Concrete Driveway/Parking:" at bounding box center [261, 386] width 377 height 16
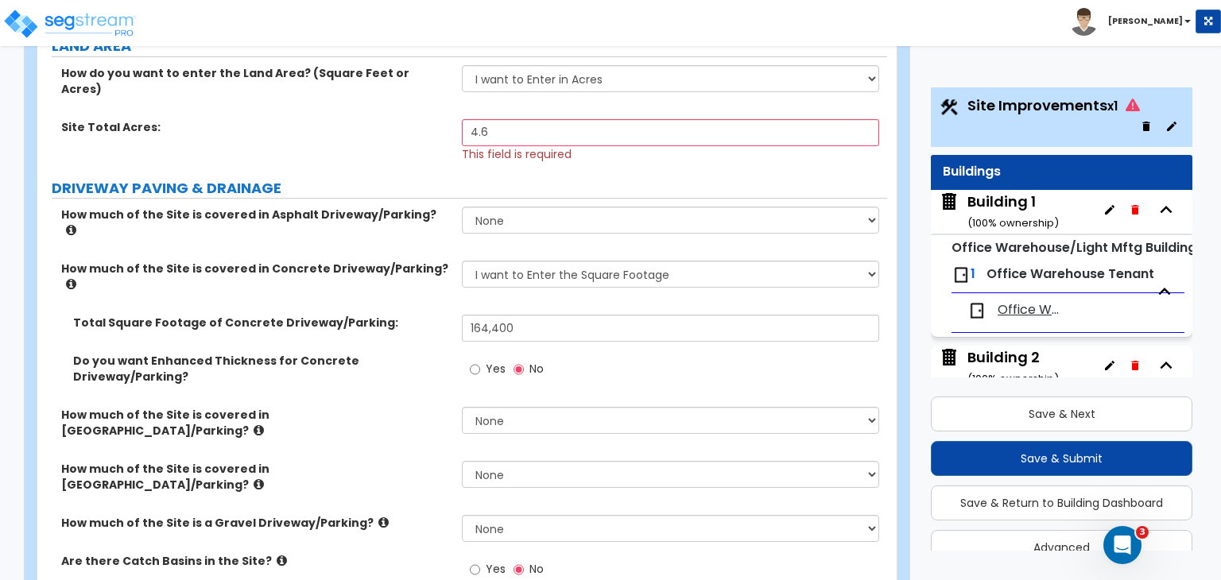
scroll to position [312, 0]
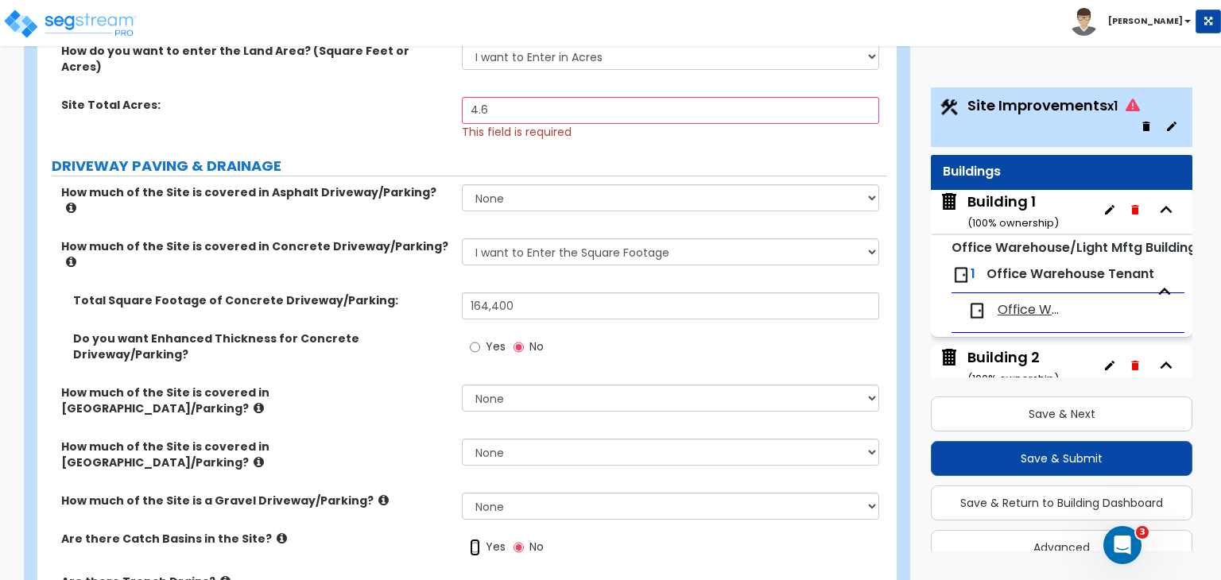
click at [477, 539] on input "Yes" at bounding box center [475, 547] width 10 height 17
drag, startPoint x: 511, startPoint y: 490, endPoint x: 448, endPoint y: 486, distance: 62.9
click at [429, 493] on div "How much of the Site is a Gravel Driveway/Parking? None I want to Enter an Appr…" at bounding box center [462, 512] width 850 height 38
click at [430, 439] on label "How much of the Site is covered in Stone Driveway/Parking?" at bounding box center [255, 455] width 389 height 32
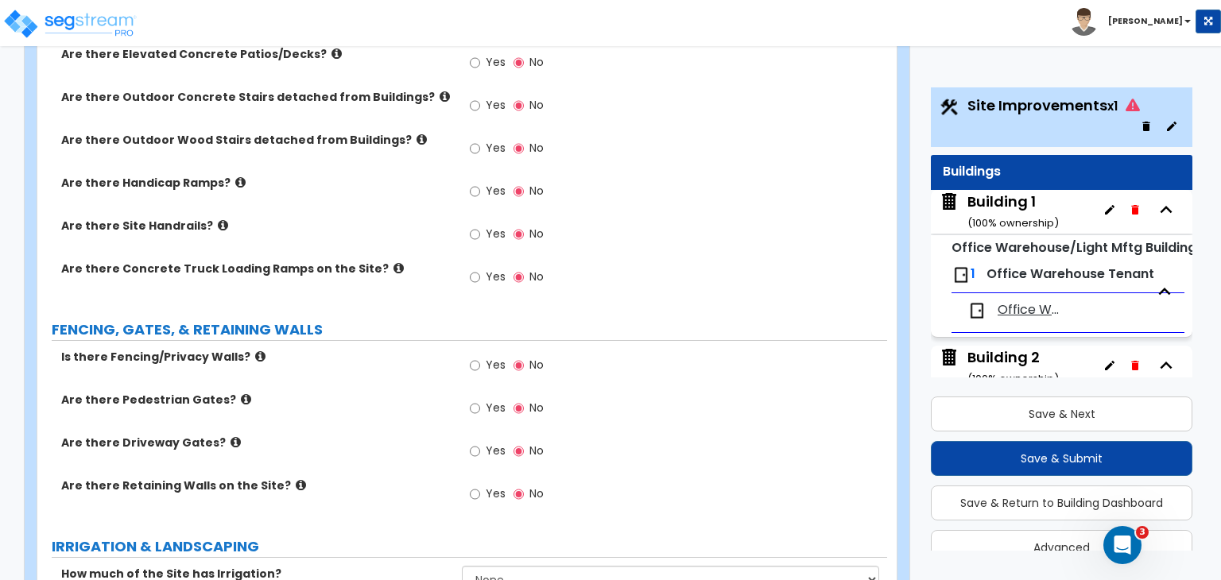
scroll to position [1573, 0]
click at [472, 355] on input "Yes" at bounding box center [475, 363] width 10 height 17
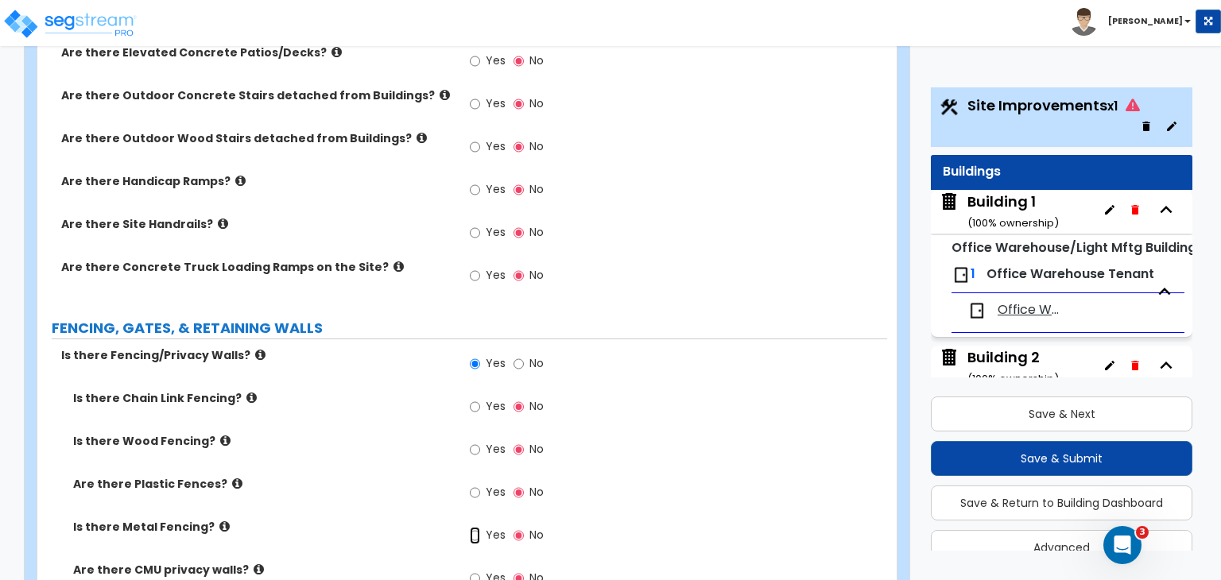
click at [480, 527] on input "Yes" at bounding box center [475, 535] width 10 height 17
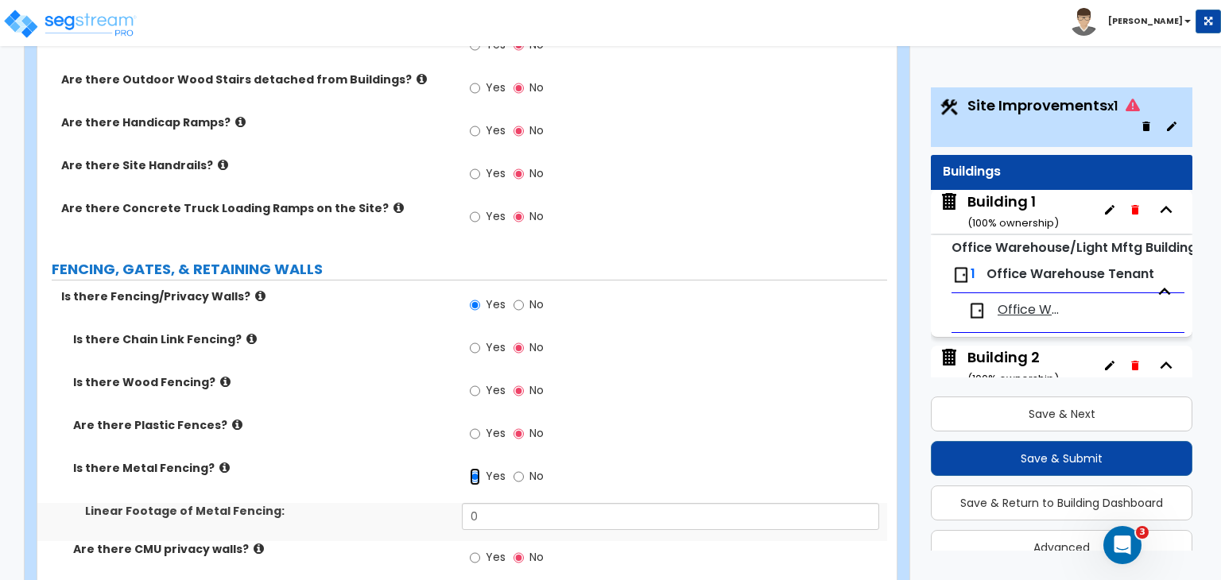
scroll to position [1641, 0]
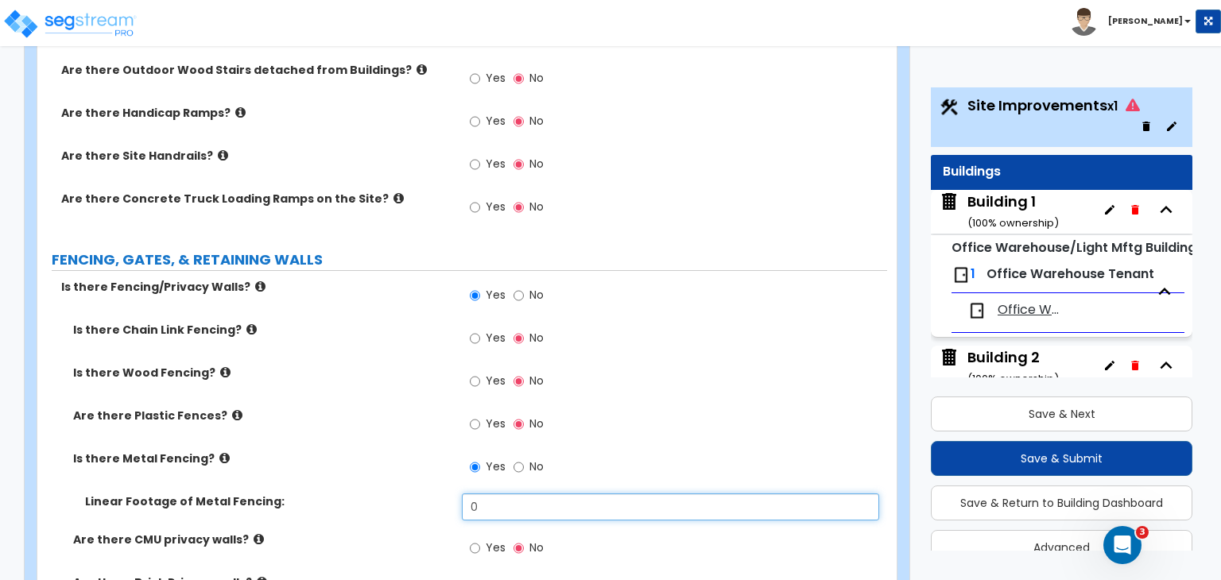
drag, startPoint x: 497, startPoint y: 415, endPoint x: 394, endPoint y: 405, distance: 103.9
click at [394, 494] on div "Linear Footage of Metal Fencing: 0" at bounding box center [462, 513] width 850 height 38
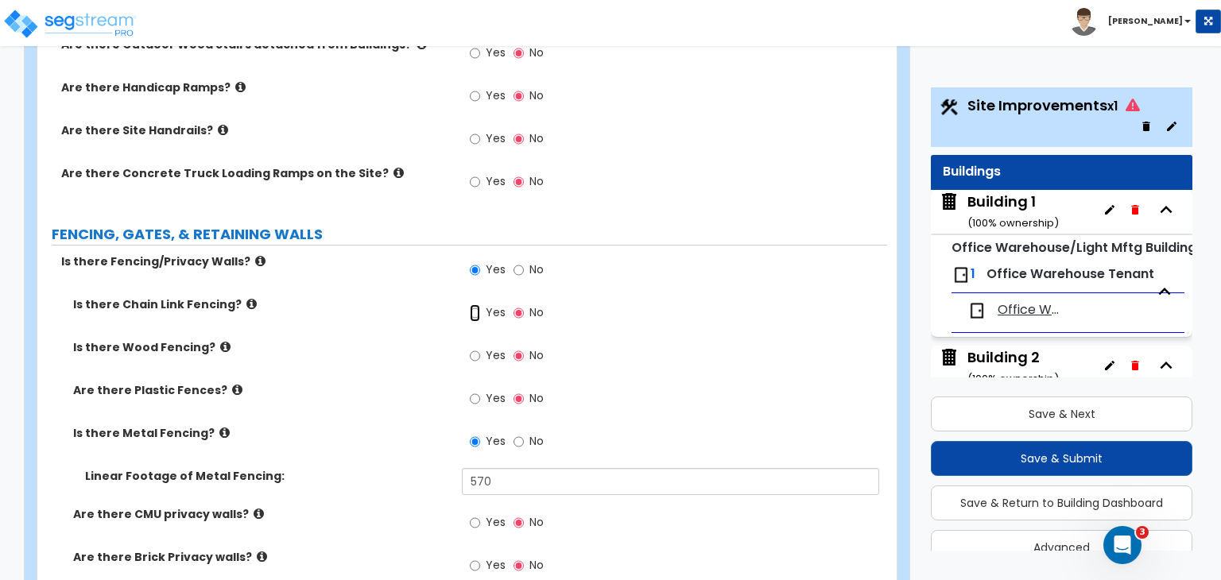
click at [472, 305] on input "Yes" at bounding box center [475, 313] width 10 height 17
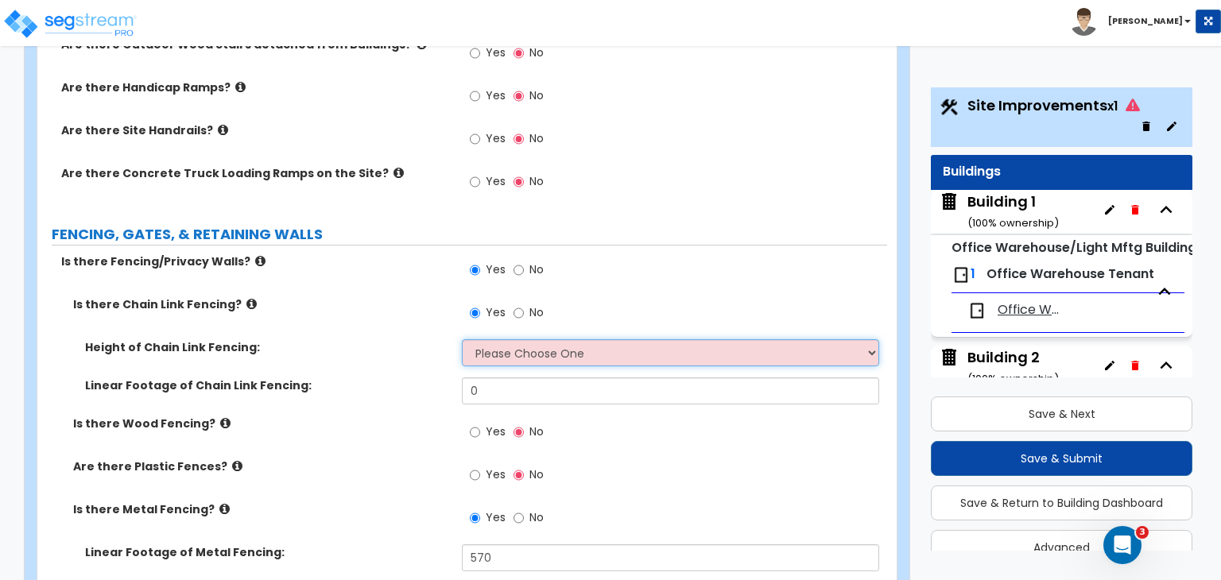
click at [496, 340] on select "Please Choose One 3 feet 4 feet 5 feet 6 feet 10 feet 12 feet" at bounding box center [670, 353] width 417 height 27
click at [462, 340] on select "Please Choose One 3 feet 4 feet 5 feet 6 feet 10 feet 12 feet" at bounding box center [670, 353] width 417 height 27
click at [488, 340] on select "Please Choose One 3 feet 4 feet 5 feet 6 feet 10 feet 12 feet" at bounding box center [670, 353] width 417 height 27
click at [462, 340] on select "Please Choose One 3 feet 4 feet 5 feet 6 feet 10 feet 12 feet" at bounding box center [670, 353] width 417 height 27
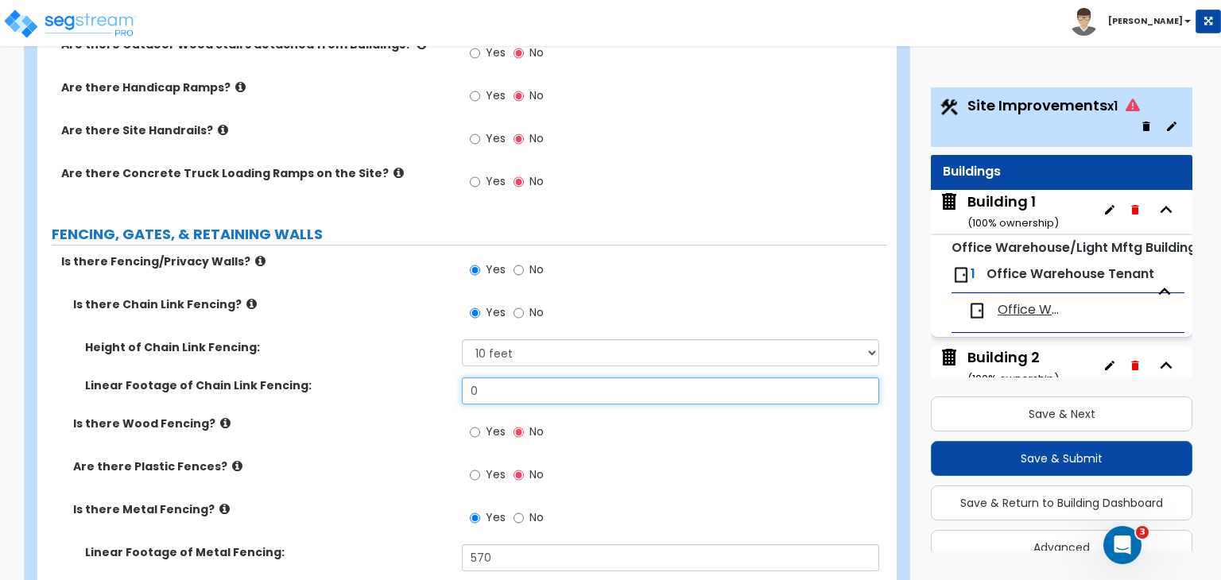
drag, startPoint x: 496, startPoint y: 305, endPoint x: 371, endPoint y: 285, distance: 126.4
click at [371, 378] on div "Linear Footage of Chain Link Fencing: 0" at bounding box center [462, 397] width 850 height 38
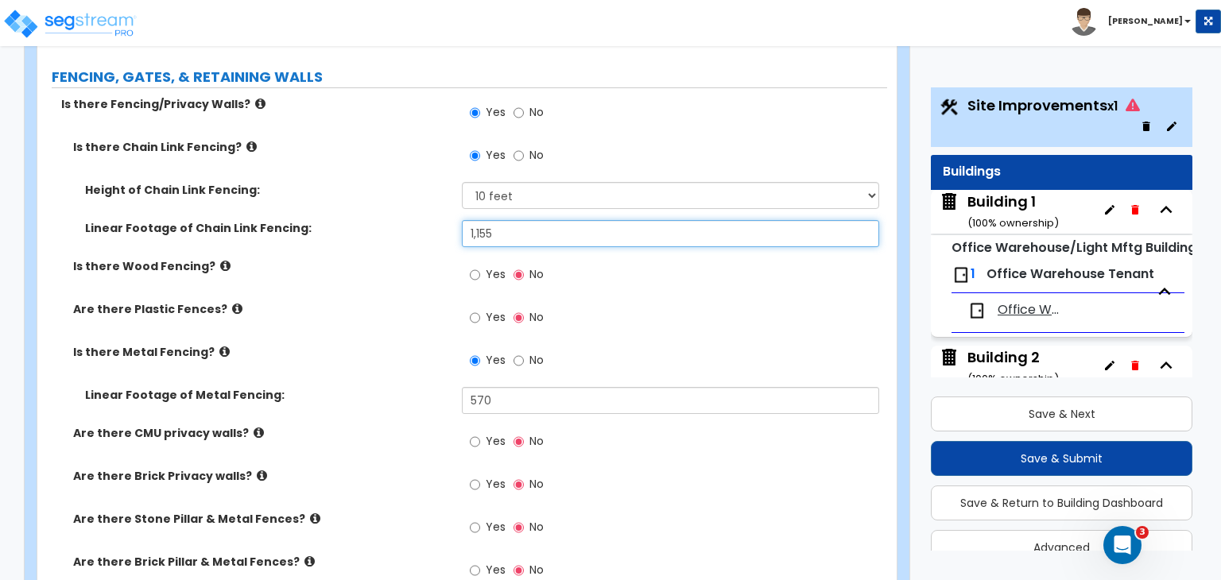
scroll to position [1832, 0]
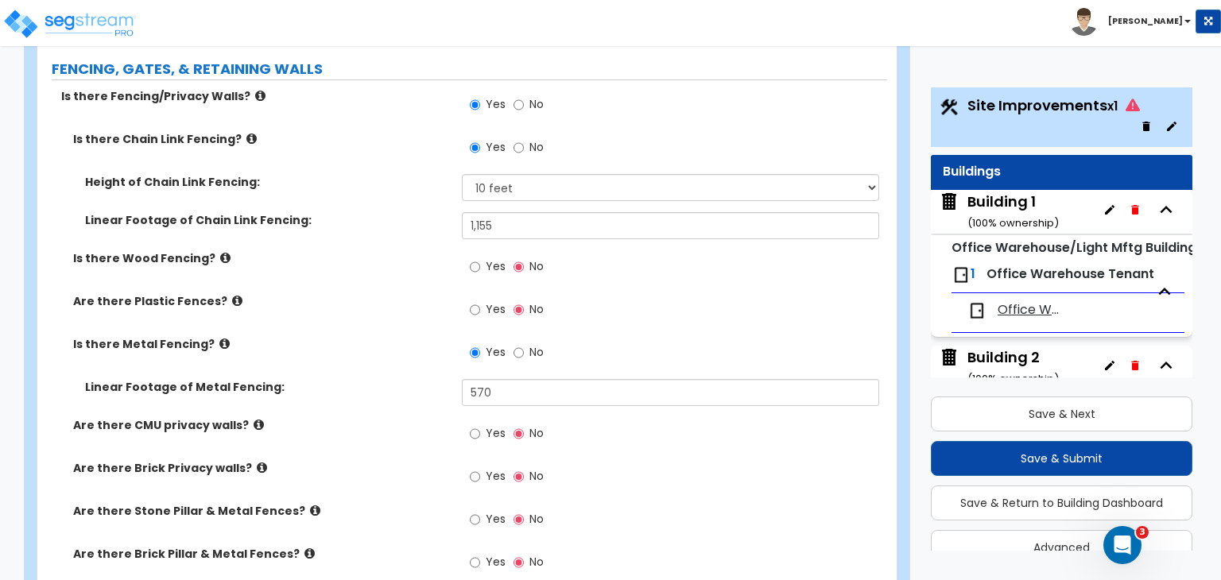
click at [341, 417] on label "Are there CMU privacy walls?" at bounding box center [261, 425] width 377 height 16
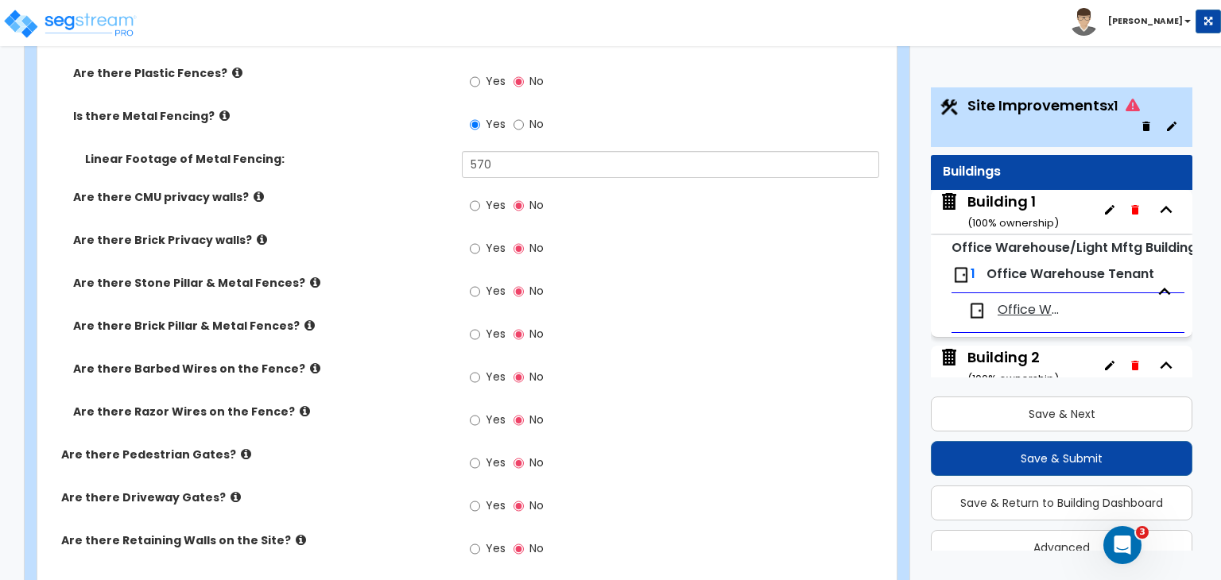
scroll to position [2086, 0]
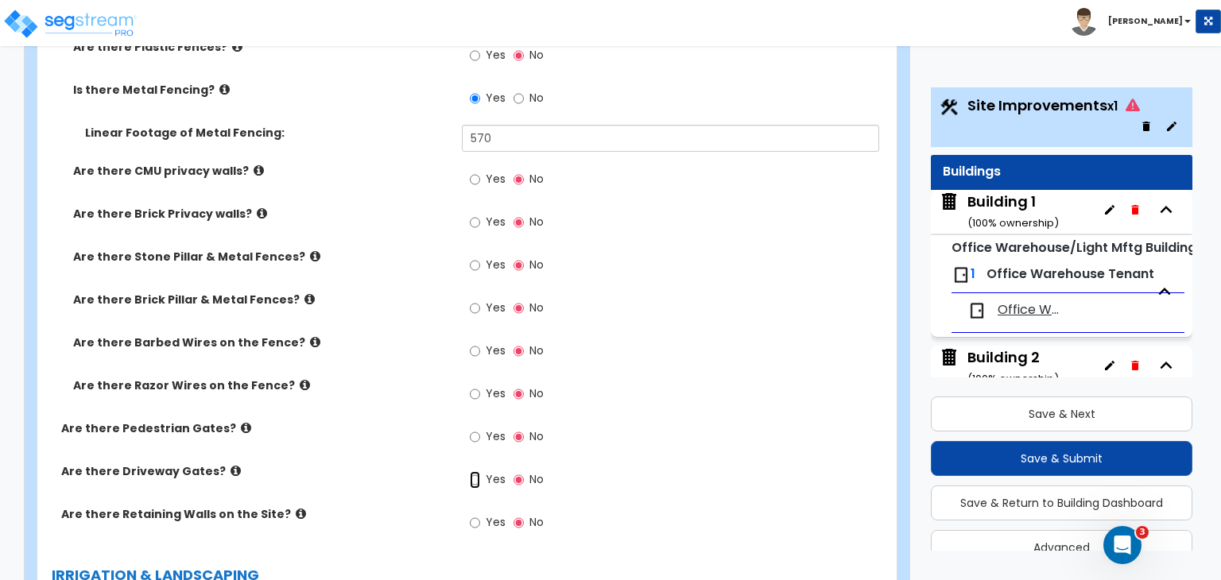
click at [474, 471] on input "Yes" at bounding box center [475, 479] width 10 height 17
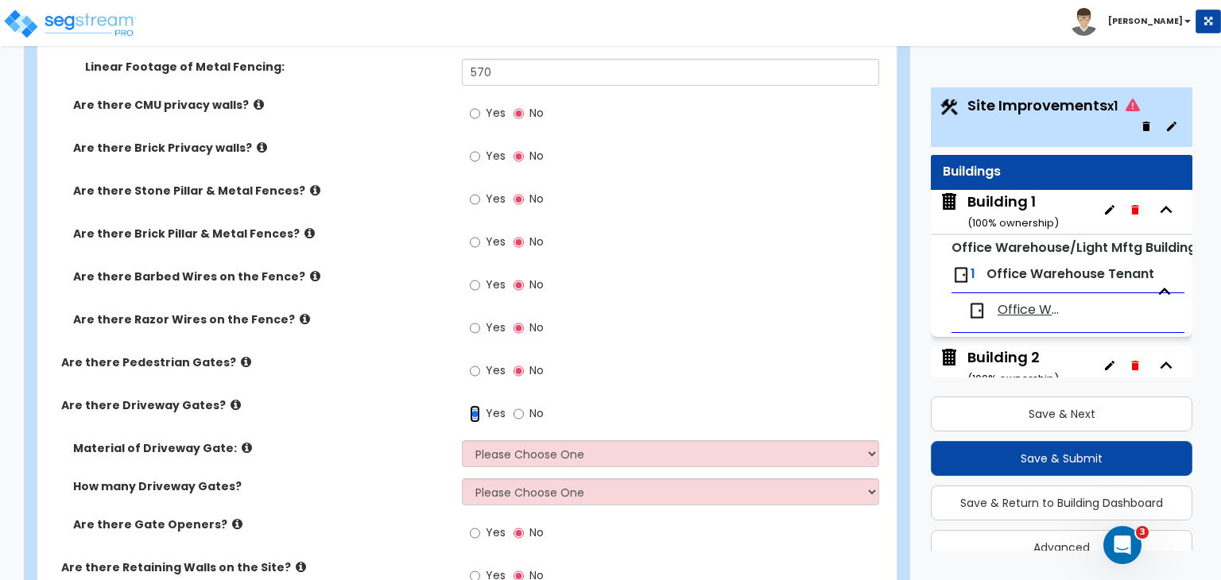
scroll to position [2159, 0]
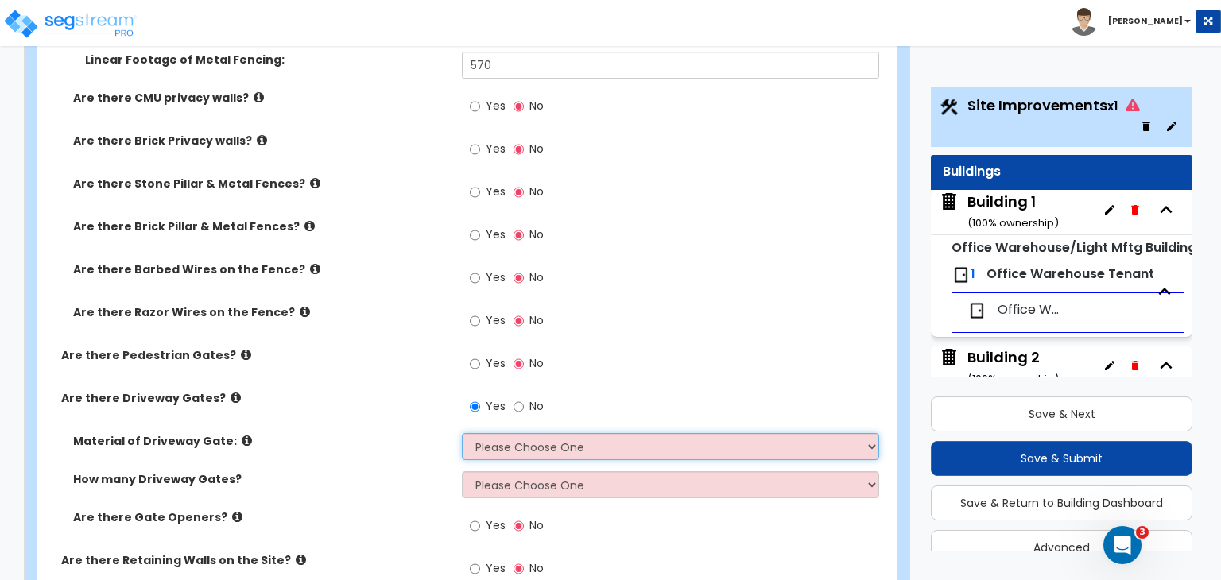
click at [487, 433] on select "Please Choose One Wood Steel" at bounding box center [670, 446] width 417 height 27
click at [462, 433] on select "Please Choose One Wood Steel" at bounding box center [670, 446] width 417 height 27
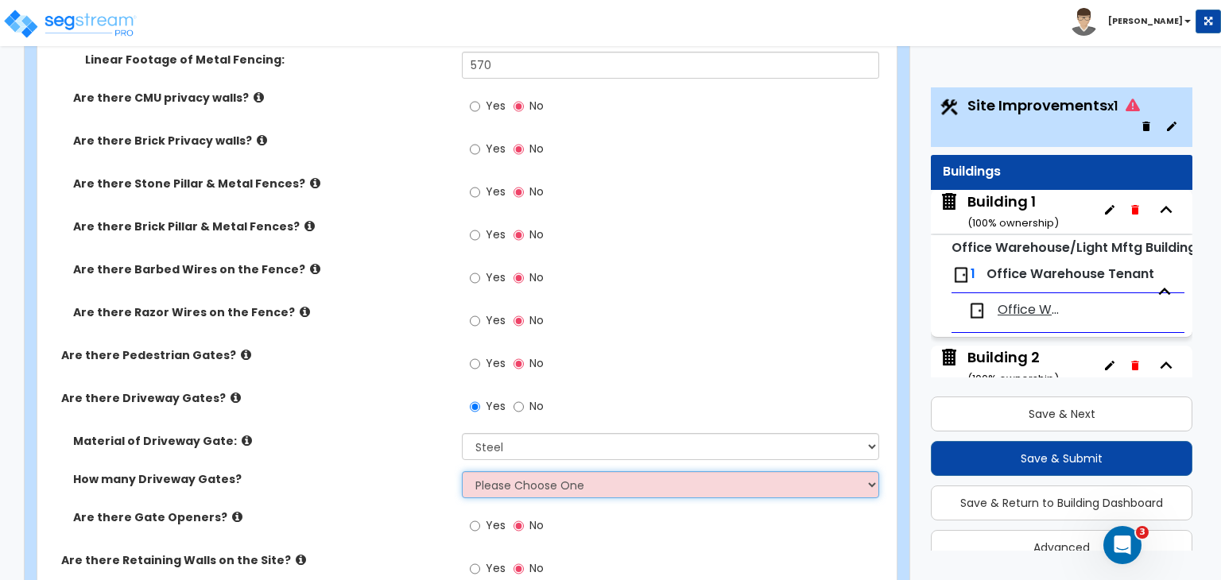
click at [489, 471] on select "Please Choose One 1 2 3" at bounding box center [670, 484] width 417 height 27
click at [462, 471] on select "Please Choose One 1 2 3" at bounding box center [670, 484] width 417 height 27
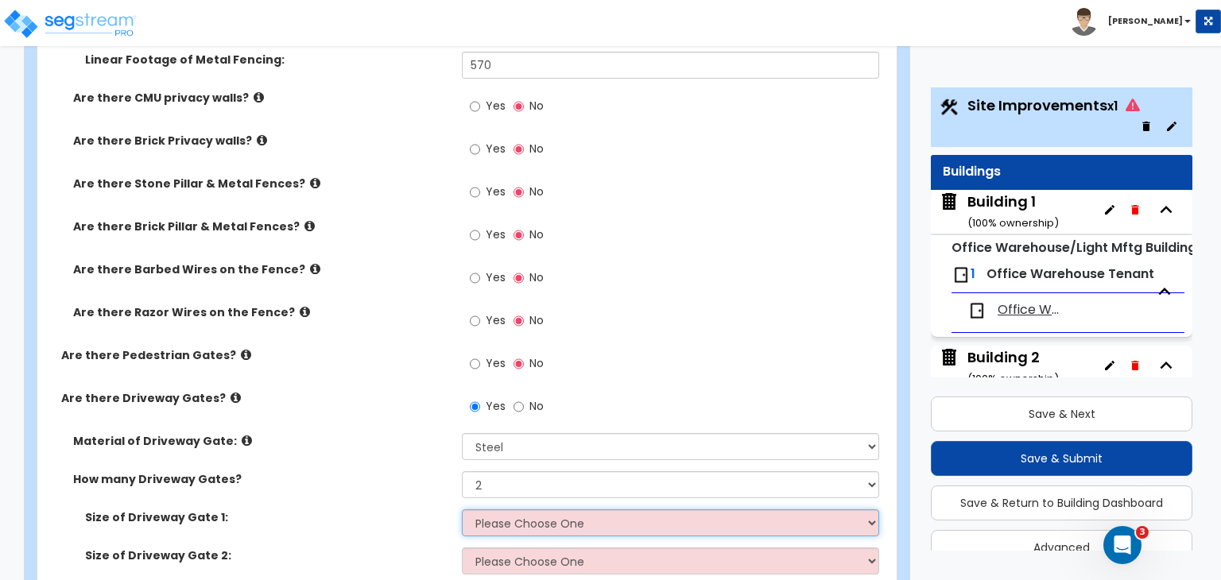
click at [491, 510] on select "Please Choose One 12 feet wide 14 feet wide 16 feet wide" at bounding box center [670, 523] width 417 height 27
click at [462, 510] on select "Please Choose One 12 feet wide 14 feet wide 16 feet wide" at bounding box center [670, 523] width 417 height 27
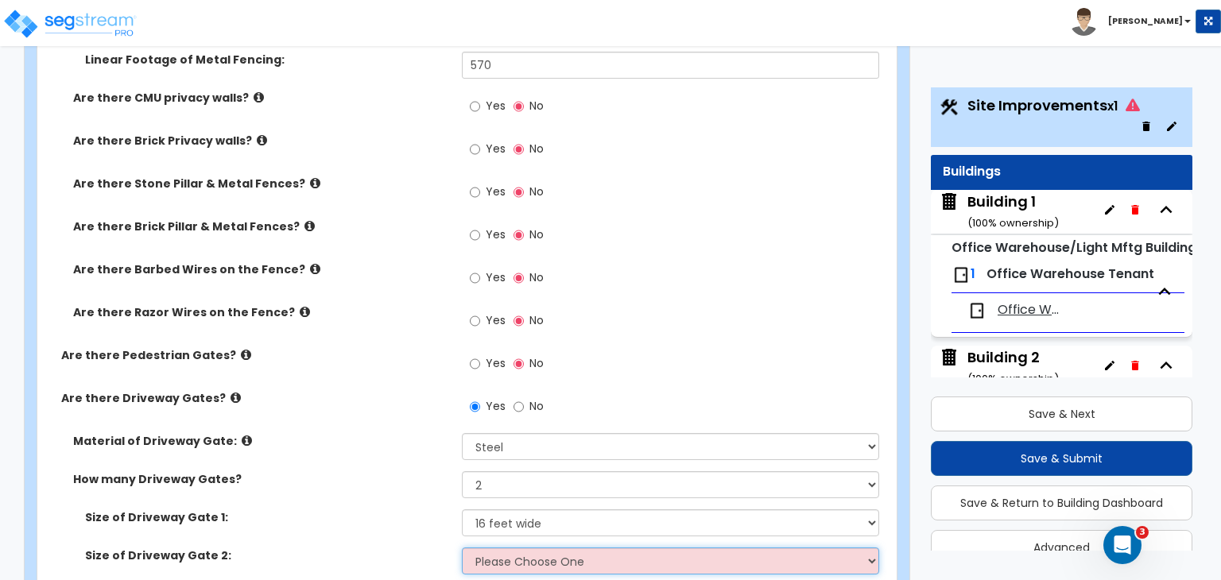
click at [497, 548] on select "Please Choose One 12 feet wide 14 feet wide 16 feet wide" at bounding box center [670, 561] width 417 height 27
click at [462, 548] on select "Please Choose One 12 feet wide 14 feet wide 16 feet wide" at bounding box center [670, 561] width 417 height 27
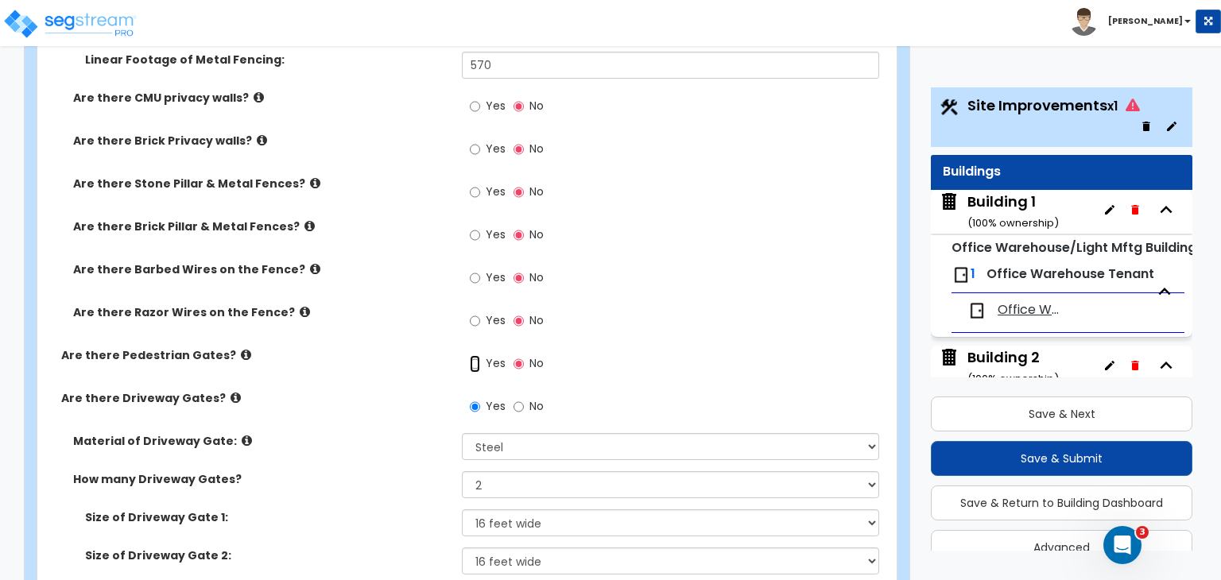
click at [477, 355] on input "Yes" at bounding box center [475, 363] width 10 height 17
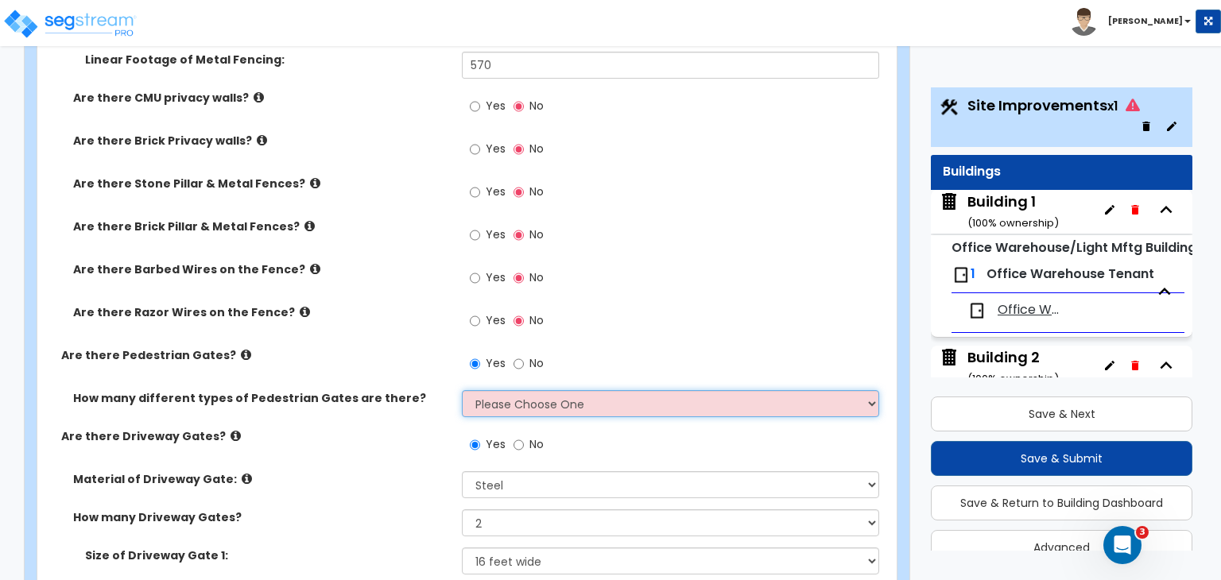
click at [496, 390] on select "Please Choose One 1 2 3" at bounding box center [670, 403] width 417 height 27
click at [462, 390] on select "Please Choose One 1 2 3" at bounding box center [670, 403] width 417 height 27
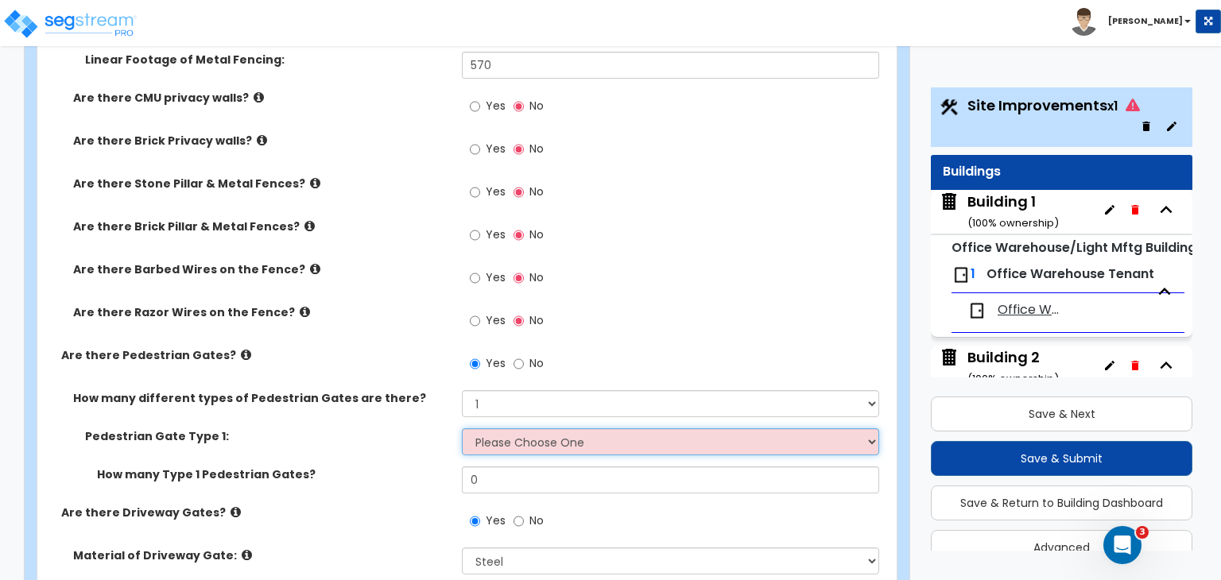
click at [508, 429] on select "Please Choose One Chain Link, 3 ft Height Chain Link, 4 ft Height Chain Link, 6…" at bounding box center [670, 442] width 417 height 27
click at [462, 429] on select "Please Choose One Chain Link, 3 ft Height Chain Link, 4 ft Height Chain Link, 6…" at bounding box center [670, 442] width 417 height 27
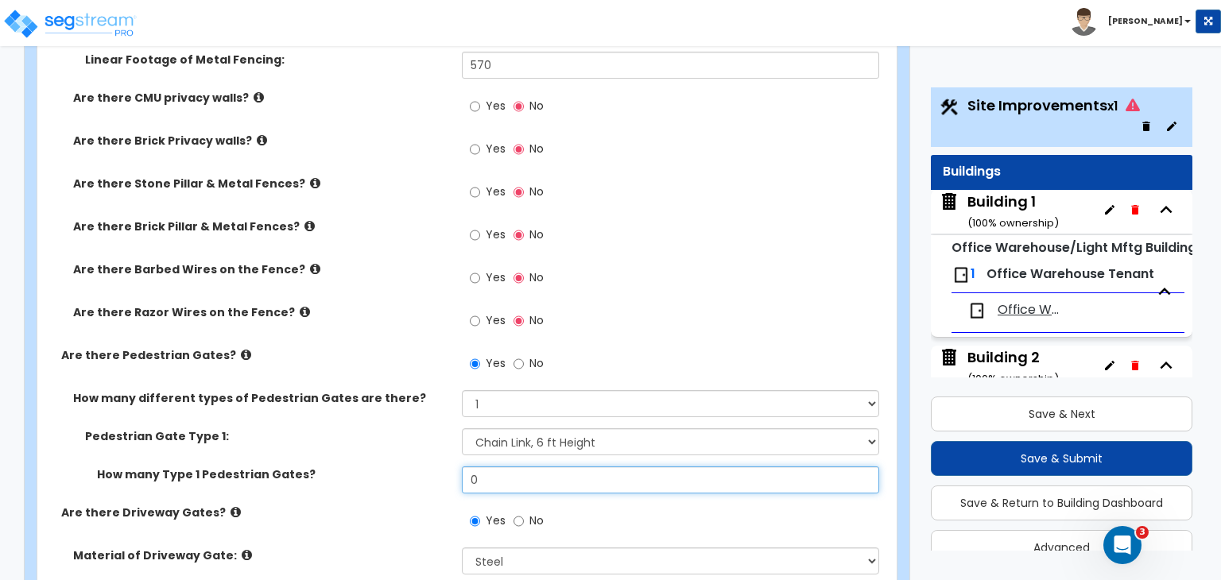
drag, startPoint x: 491, startPoint y: 382, endPoint x: 437, endPoint y: 390, distance: 54.5
click at [437, 467] on div "How many Type 1 Pedestrian Gates? 0" at bounding box center [462, 486] width 850 height 38
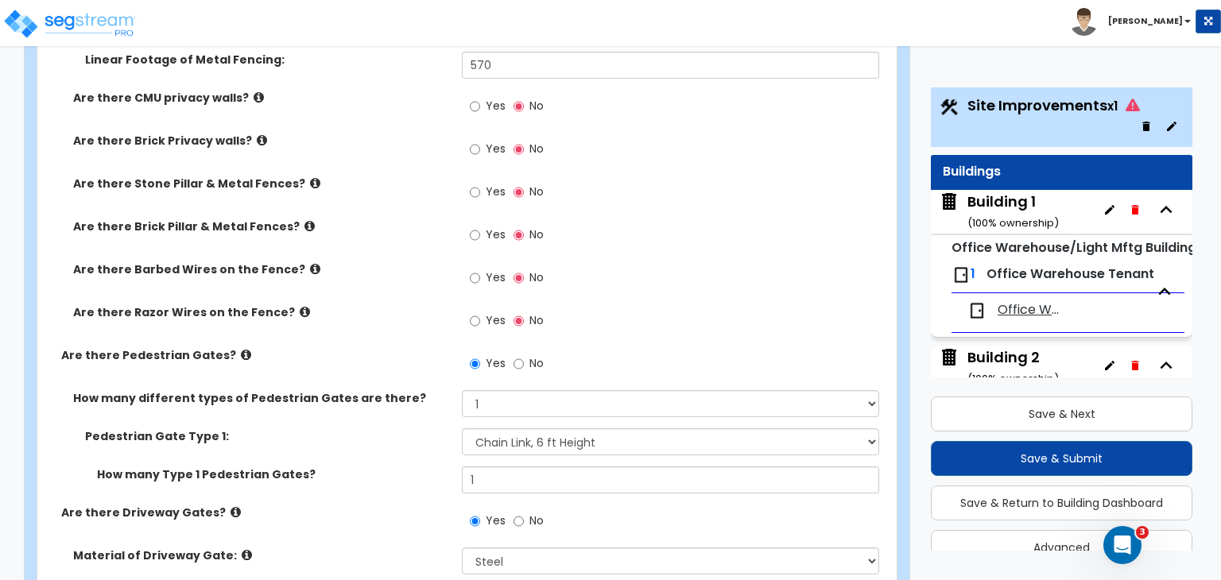
click at [450, 467] on div "How many Type 1 Pedestrian Gates?" at bounding box center [249, 475] width 425 height 16
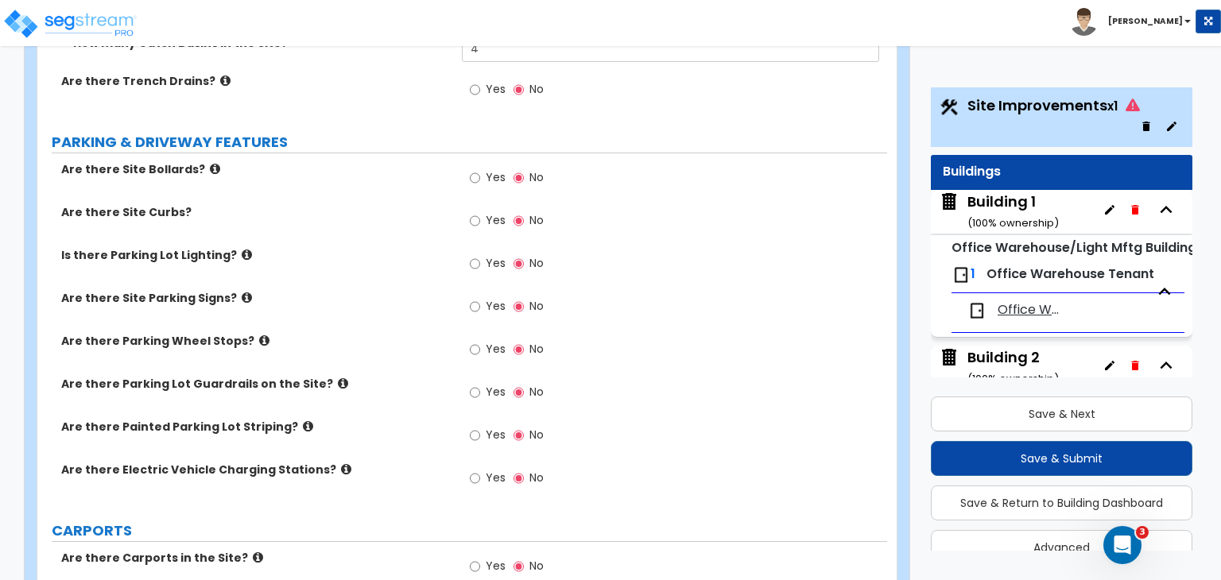
scroll to position [849, 0]
click at [475, 343] on input "Yes" at bounding box center [475, 351] width 10 height 17
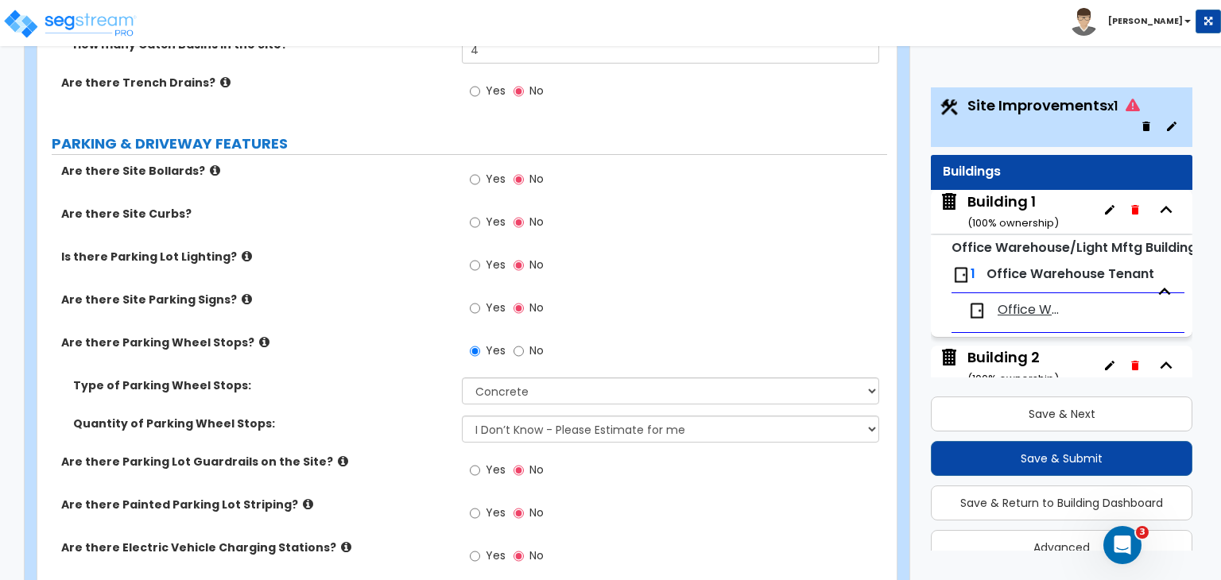
click at [547, 378] on div "Type of Parking Wheel Stops: Concrete Rubber/Plastic" at bounding box center [462, 397] width 850 height 38
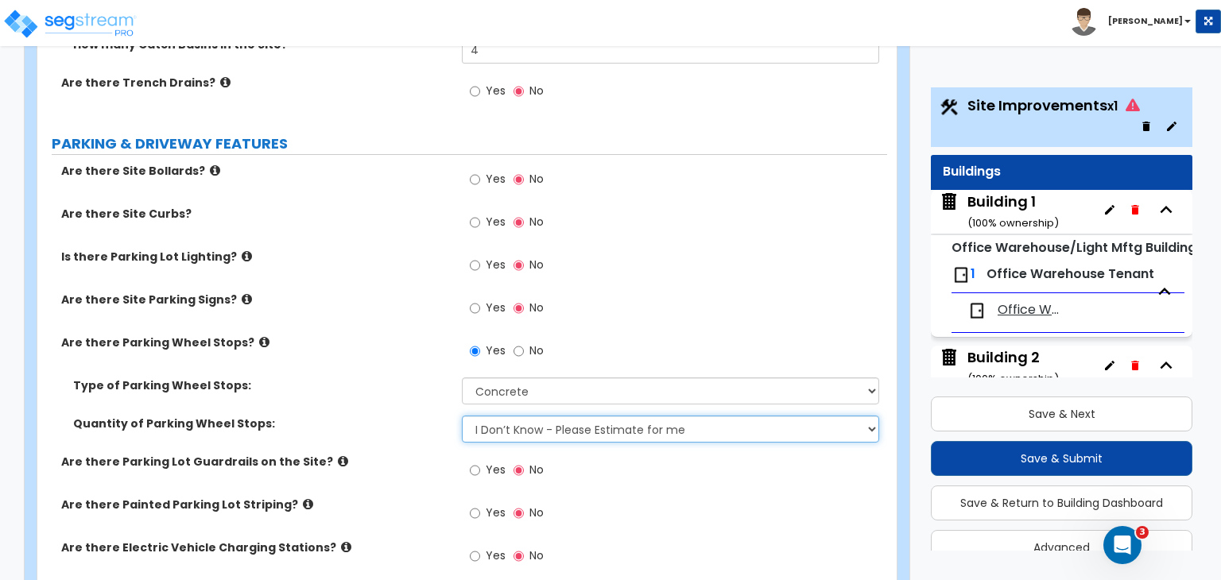
click at [553, 416] on select "I Don’t Know - Please Estimate for me I Want to Enter the Number of Wheel Stops" at bounding box center [670, 429] width 417 height 27
click at [462, 416] on select "I Don’t Know - Please Estimate for me I Want to Enter the Number of Wheel Stops" at bounding box center [670, 429] width 417 height 27
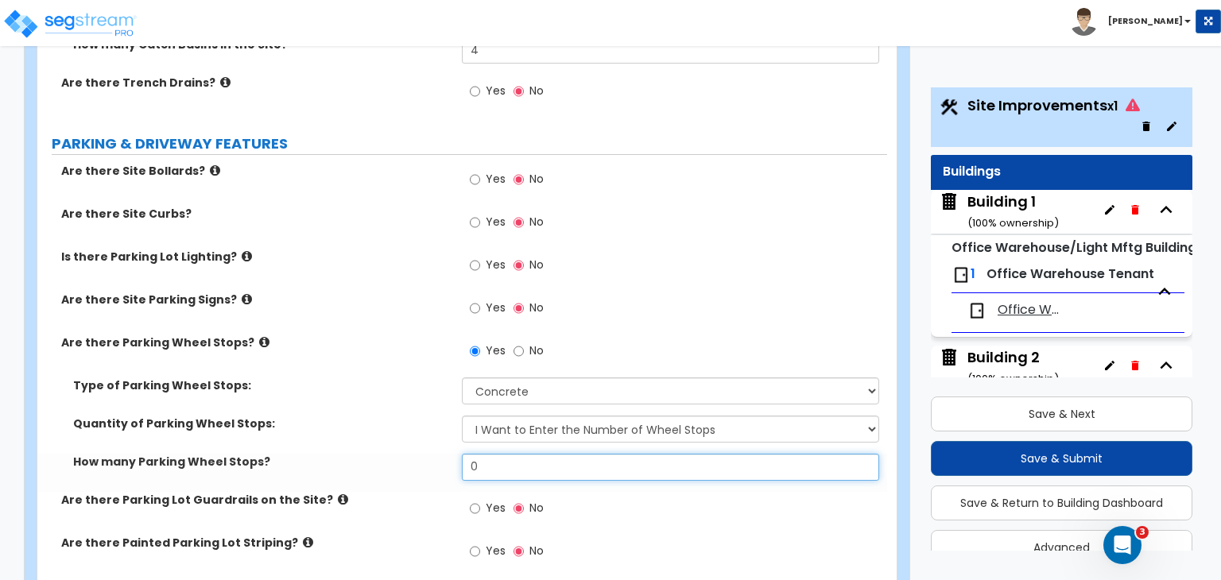
drag, startPoint x: 519, startPoint y: 379, endPoint x: 342, endPoint y: 362, distance: 178.2
click at [342, 454] on div "How many Parking Wheel Stops? 0" at bounding box center [462, 473] width 850 height 38
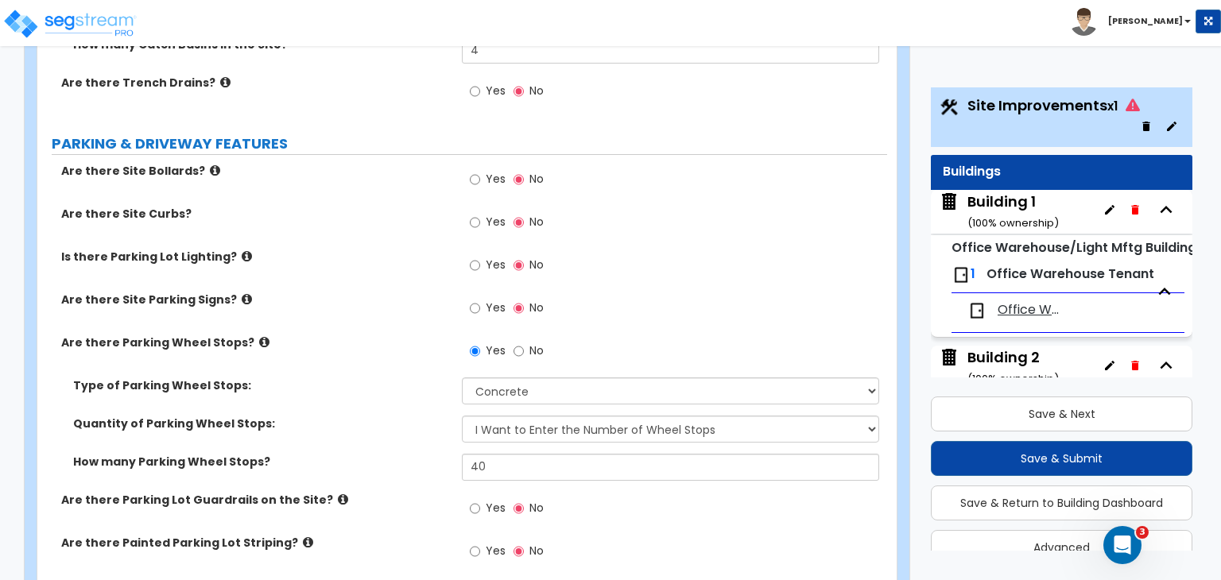
click at [342, 454] on label "How many Parking Wheel Stops?" at bounding box center [261, 462] width 377 height 16
click at [318, 378] on div "Type of Parking Wheel Stops: Concrete Rubber/Plastic" at bounding box center [462, 397] width 850 height 38
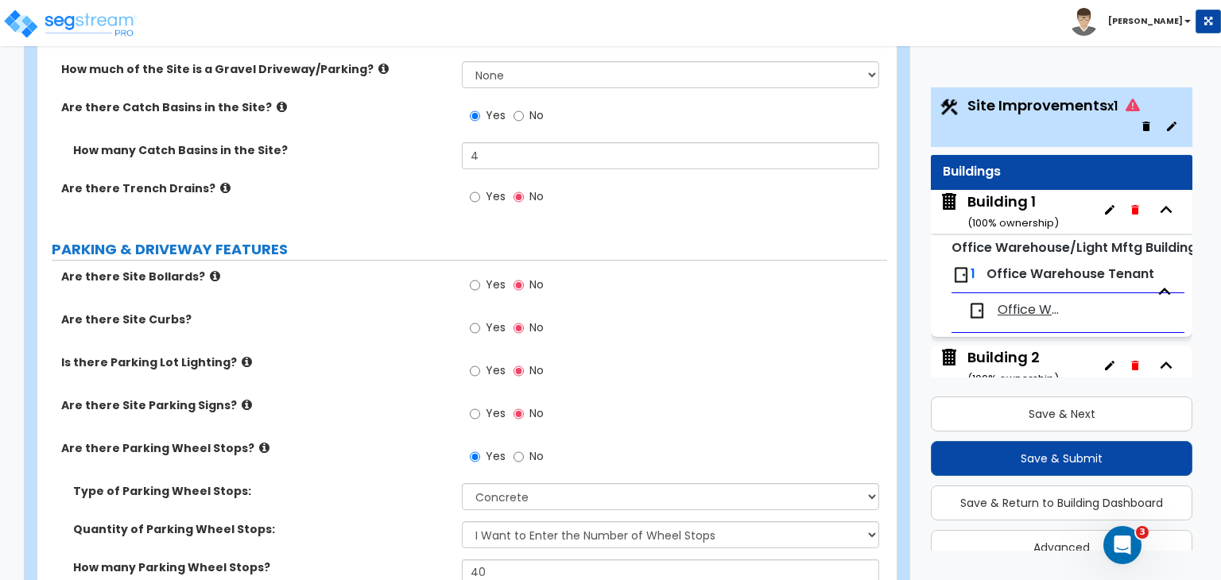
scroll to position [743, 0]
click at [478, 277] on input "Yes" at bounding box center [475, 285] width 10 height 17
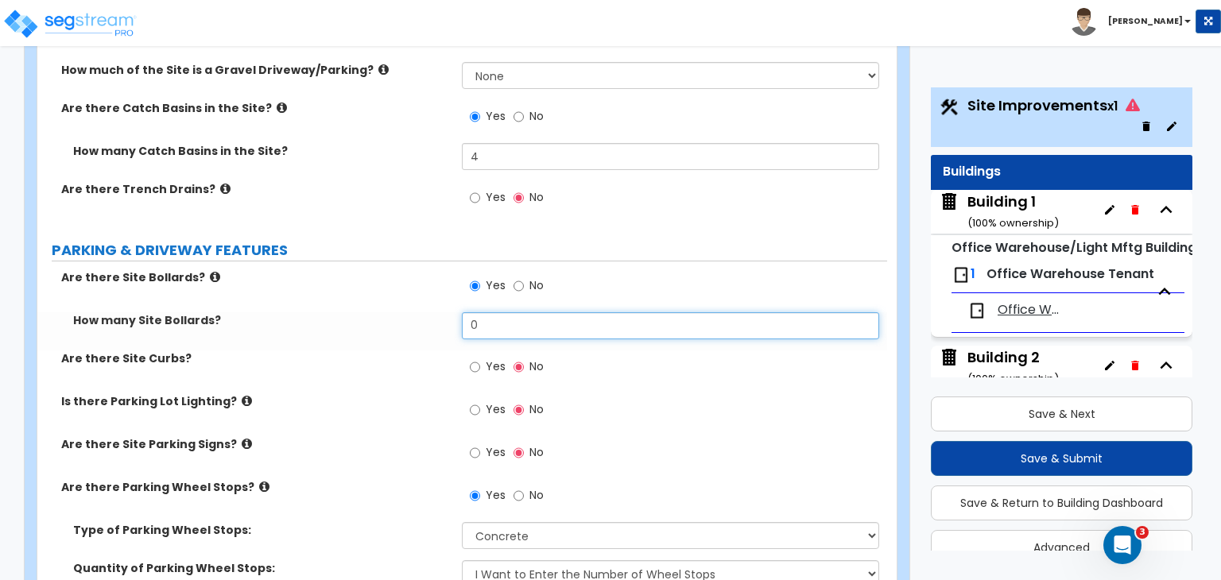
drag, startPoint x: 495, startPoint y: 233, endPoint x: 391, endPoint y: 246, distance: 104.1
click at [391, 312] on div "How many Site Bollards? 0" at bounding box center [462, 331] width 850 height 38
click at [391, 312] on div "How many Site Bollards? 4" at bounding box center [462, 331] width 850 height 38
click at [475, 359] on input "Yes" at bounding box center [475, 367] width 10 height 17
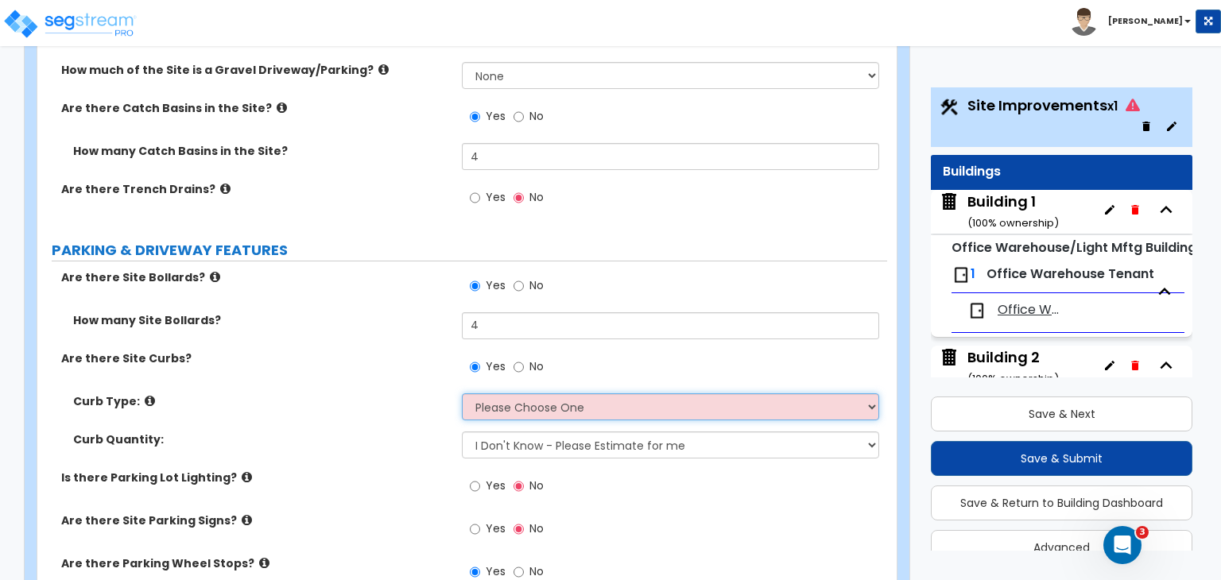
click at [496, 394] on select "Please Choose One Curb (Only) Curb & Gutter Asphalt Berm" at bounding box center [670, 407] width 417 height 27
click at [462, 394] on select "Please Choose One Curb (Only) Curb & Gutter Asphalt Berm" at bounding box center [670, 407] width 417 height 27
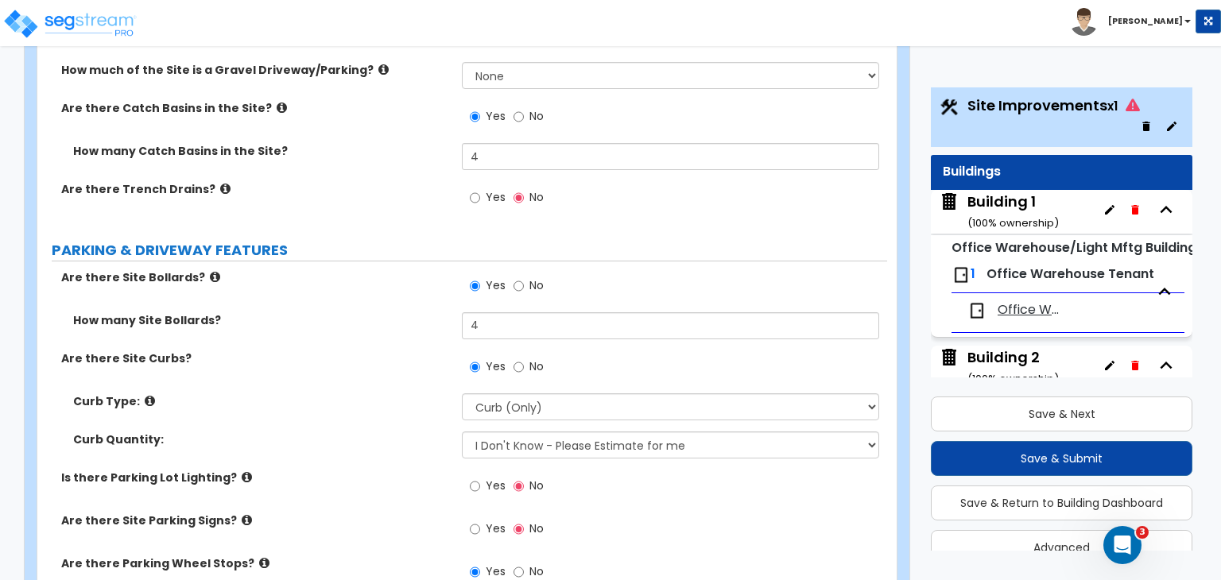
click at [404, 394] on label "Curb Type:" at bounding box center [261, 402] width 377 height 16
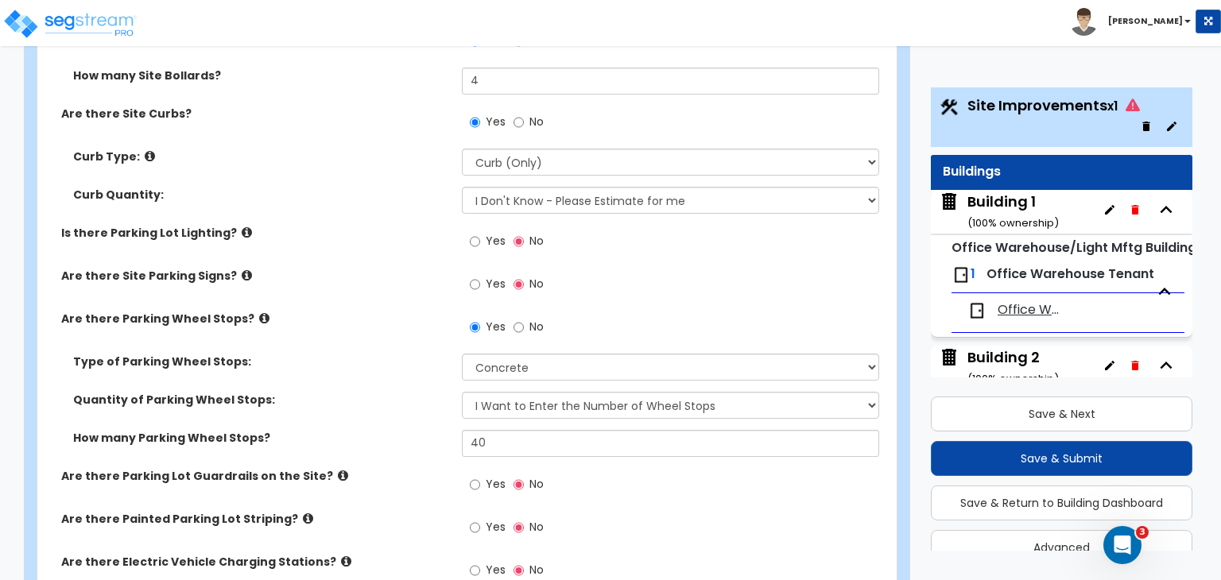
scroll to position [988, 0]
click at [476, 518] on input "Yes" at bounding box center [475, 526] width 10 height 17
click at [419, 510] on label "Are there Painted Parking Lot Striping?" at bounding box center [255, 518] width 389 height 16
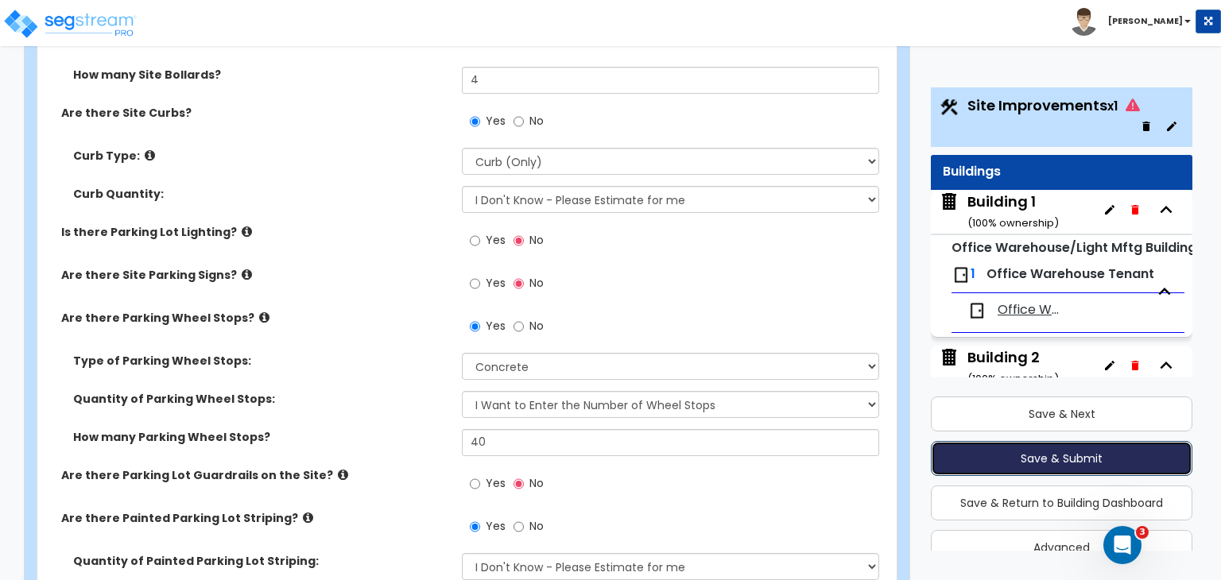
click at [1027, 465] on button "Save & Submit" at bounding box center [1062, 458] width 262 height 35
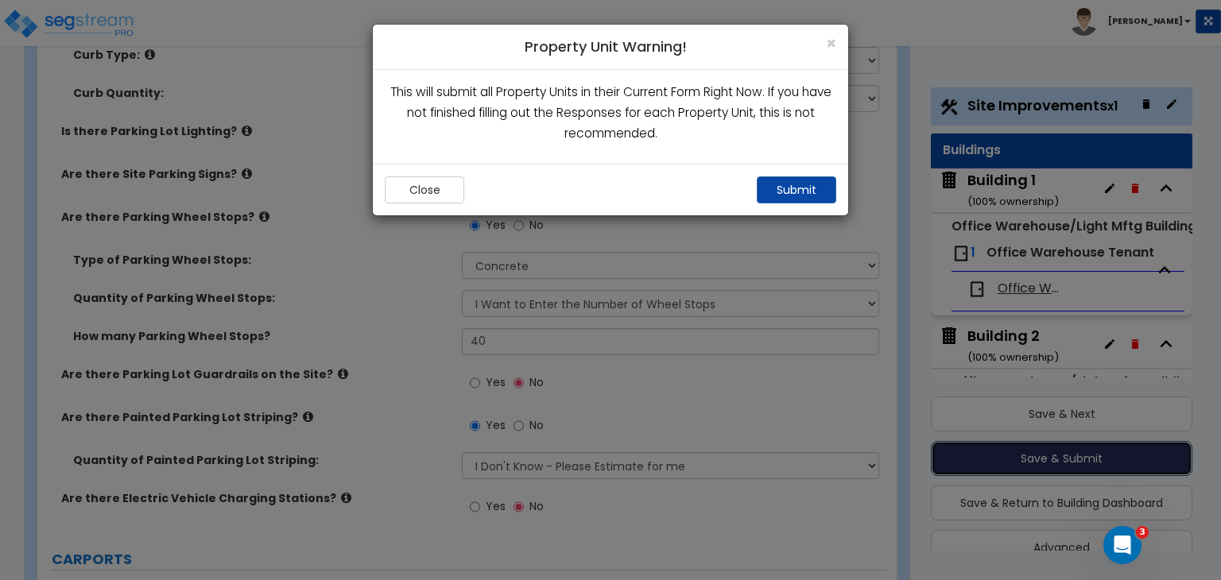
scroll to position [887, 0]
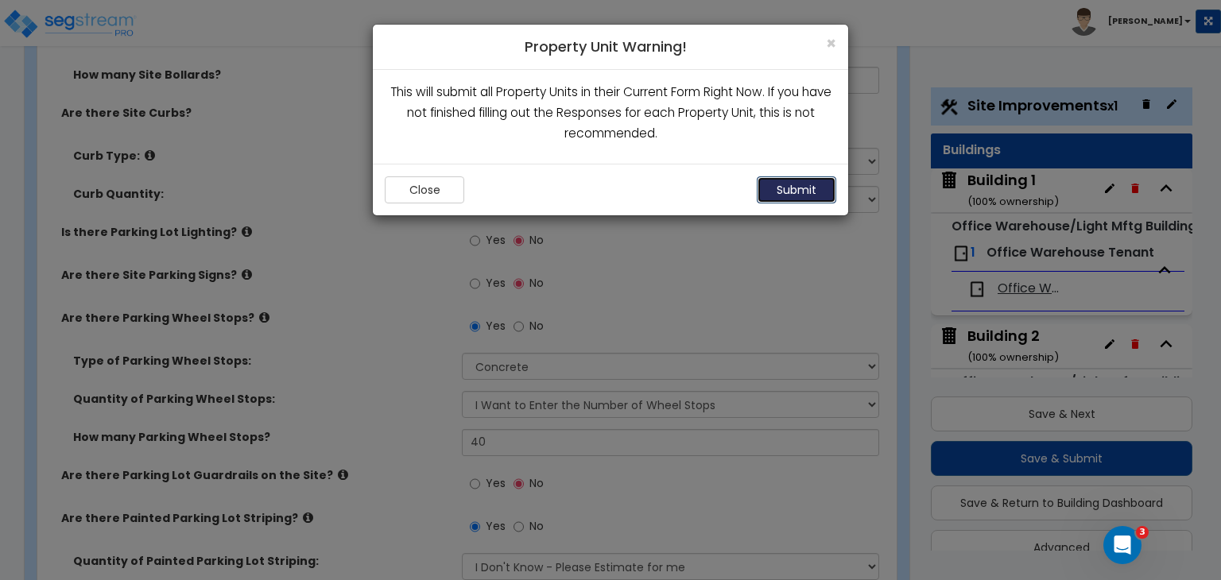
click at [820, 192] on button "Submit" at bounding box center [797, 190] width 80 height 27
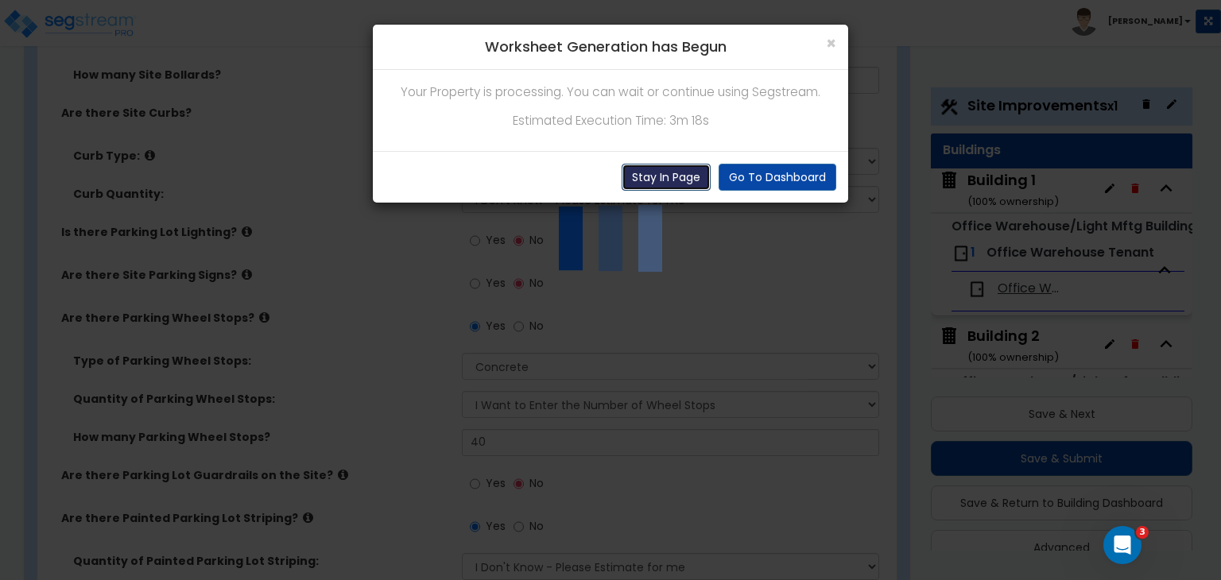
click at [669, 183] on button "Stay In Page" at bounding box center [666, 177] width 89 height 27
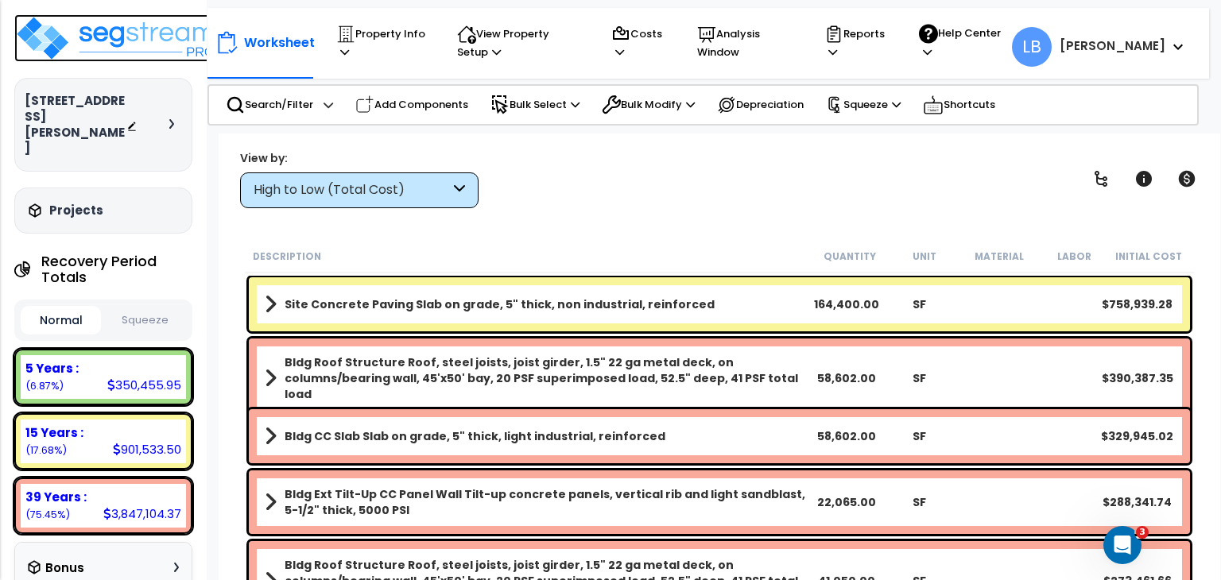
click at [119, 40] on img at bounding box center [117, 38] width 207 height 48
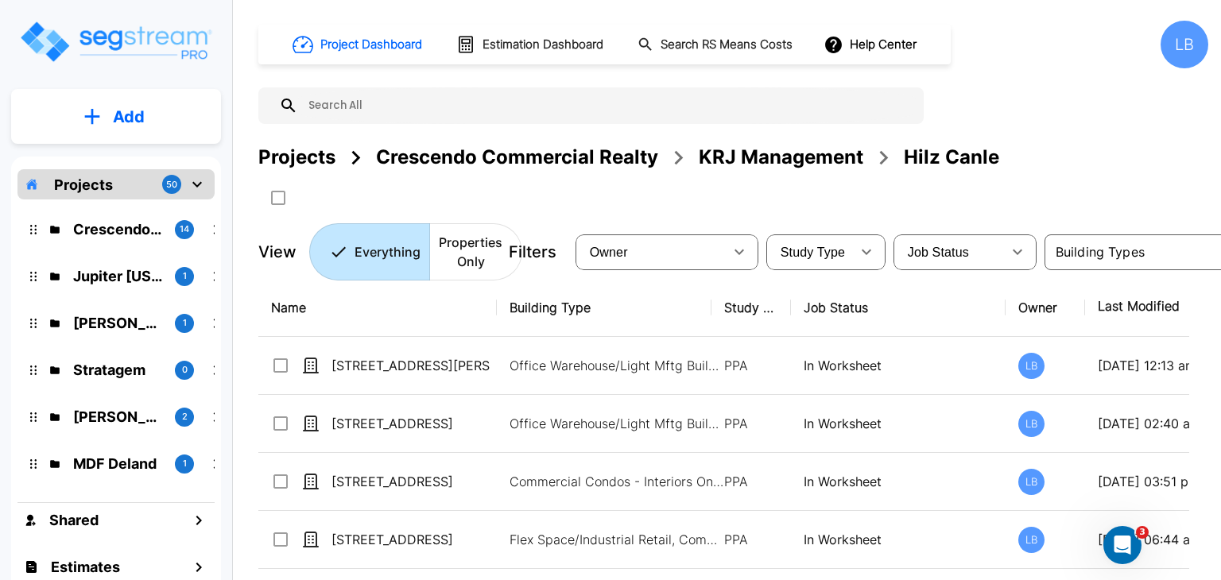
click at [1185, 48] on div "LB" at bounding box center [1185, 45] width 48 height 48
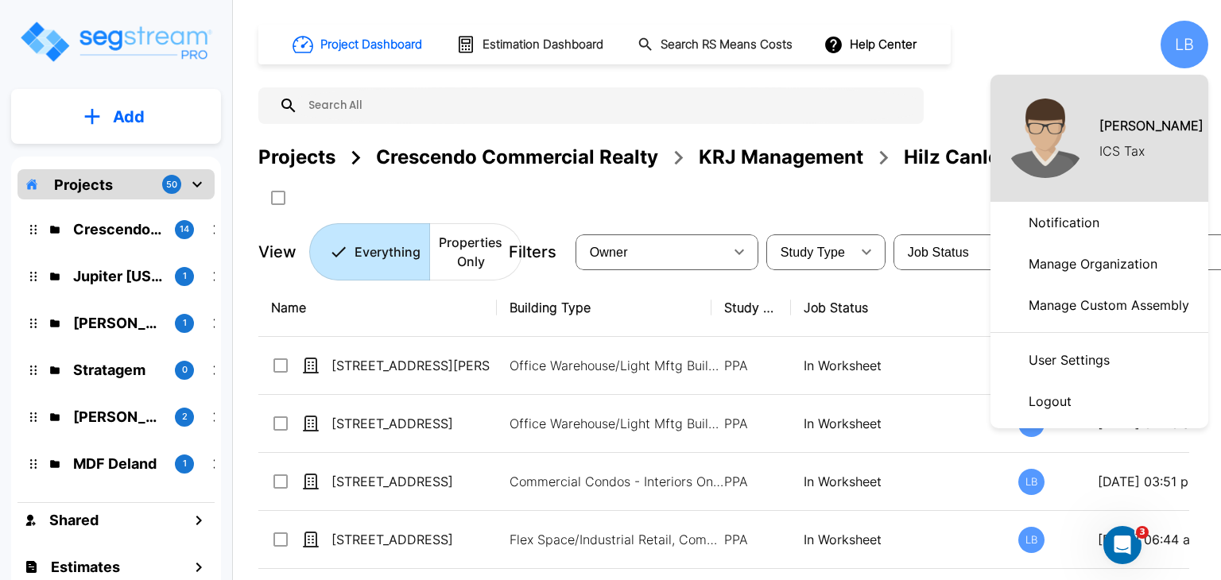
click at [1104, 262] on p "Manage Organization" at bounding box center [1093, 264] width 142 height 32
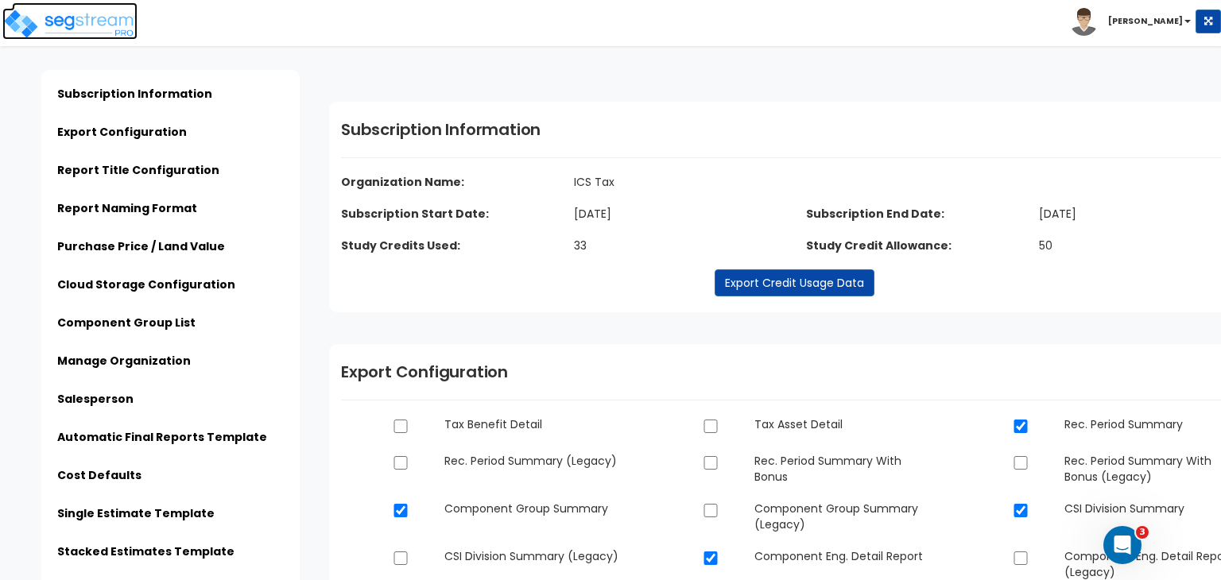
click at [104, 26] on img at bounding box center [69, 24] width 135 height 32
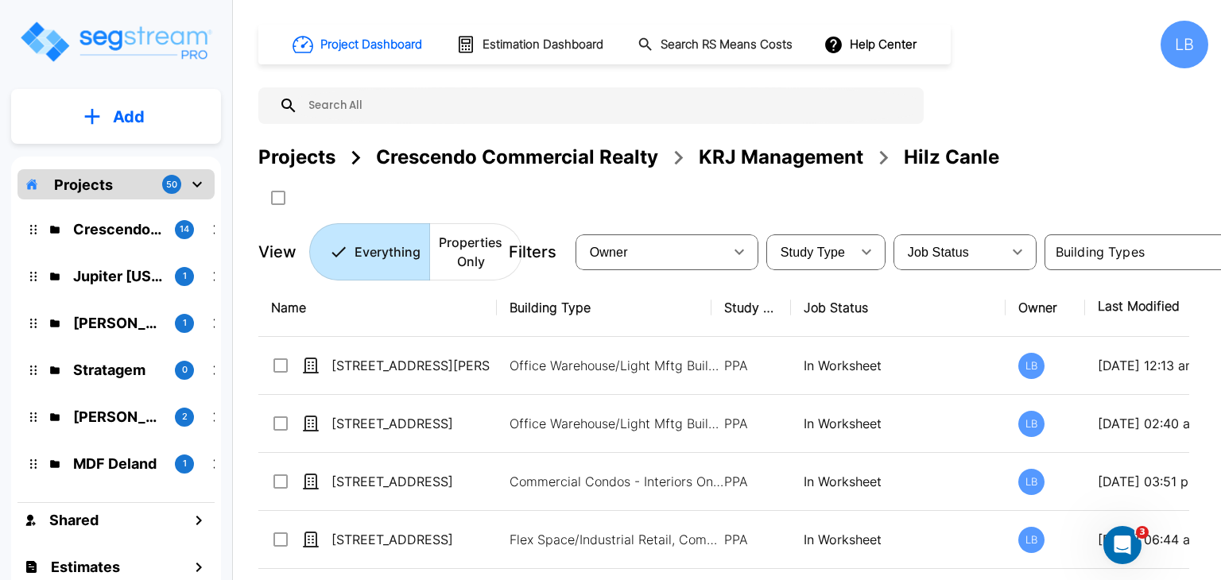
click at [114, 116] on p "Add" at bounding box center [129, 117] width 32 height 24
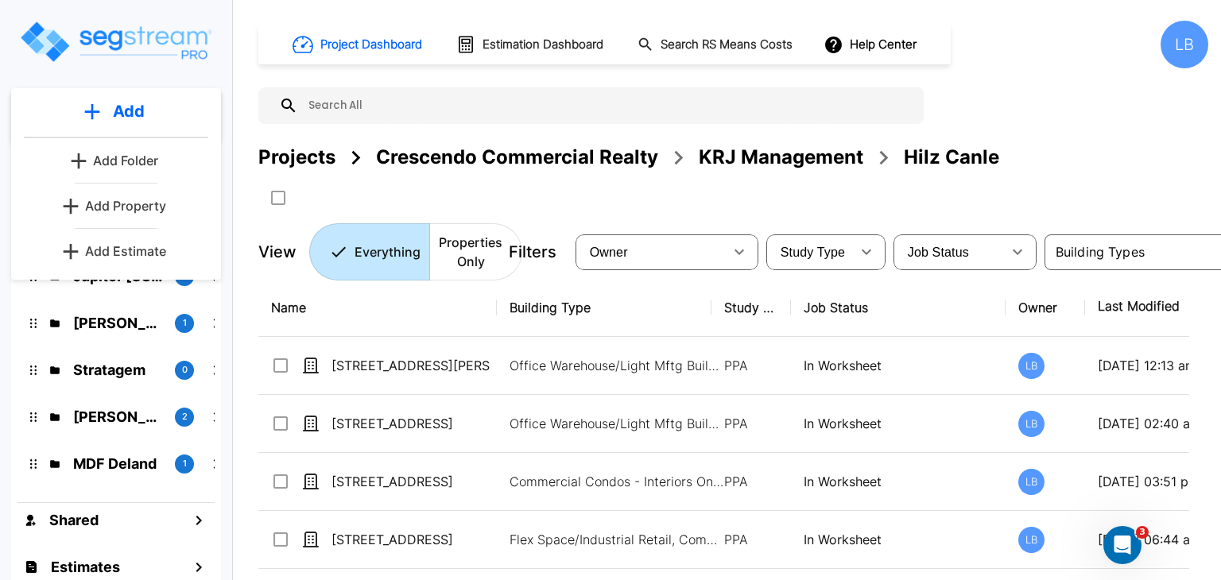
click at [139, 205] on p "Add Property" at bounding box center [125, 205] width 81 height 19
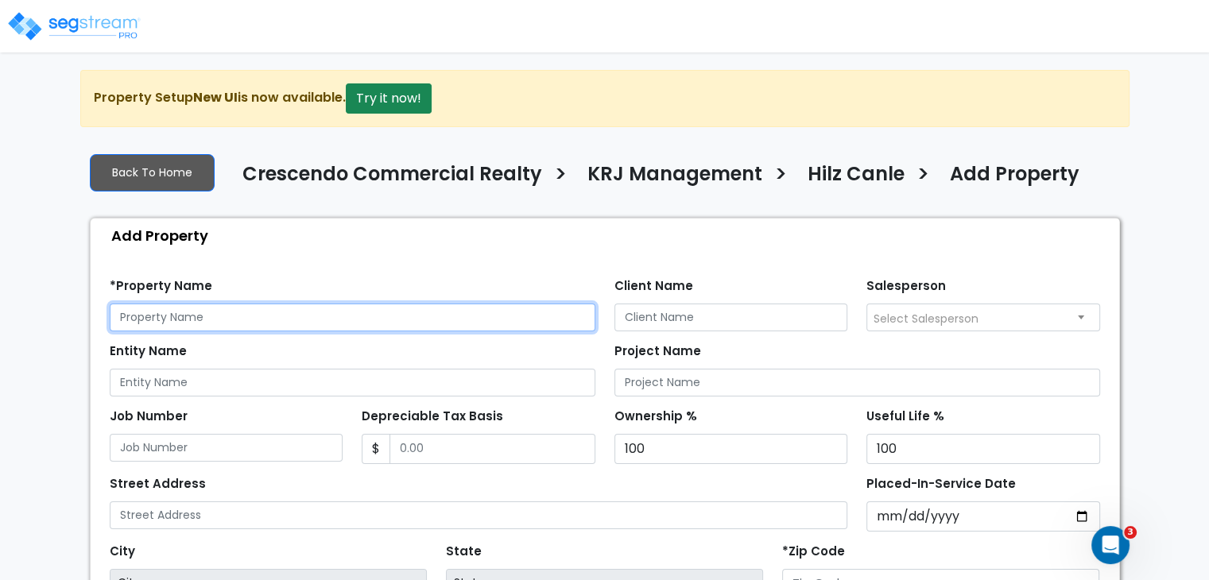
click at [211, 316] on input "text" at bounding box center [353, 318] width 486 height 28
type input "[STREET_ADDRESS]"
